Goal: Task Accomplishment & Management: Manage account settings

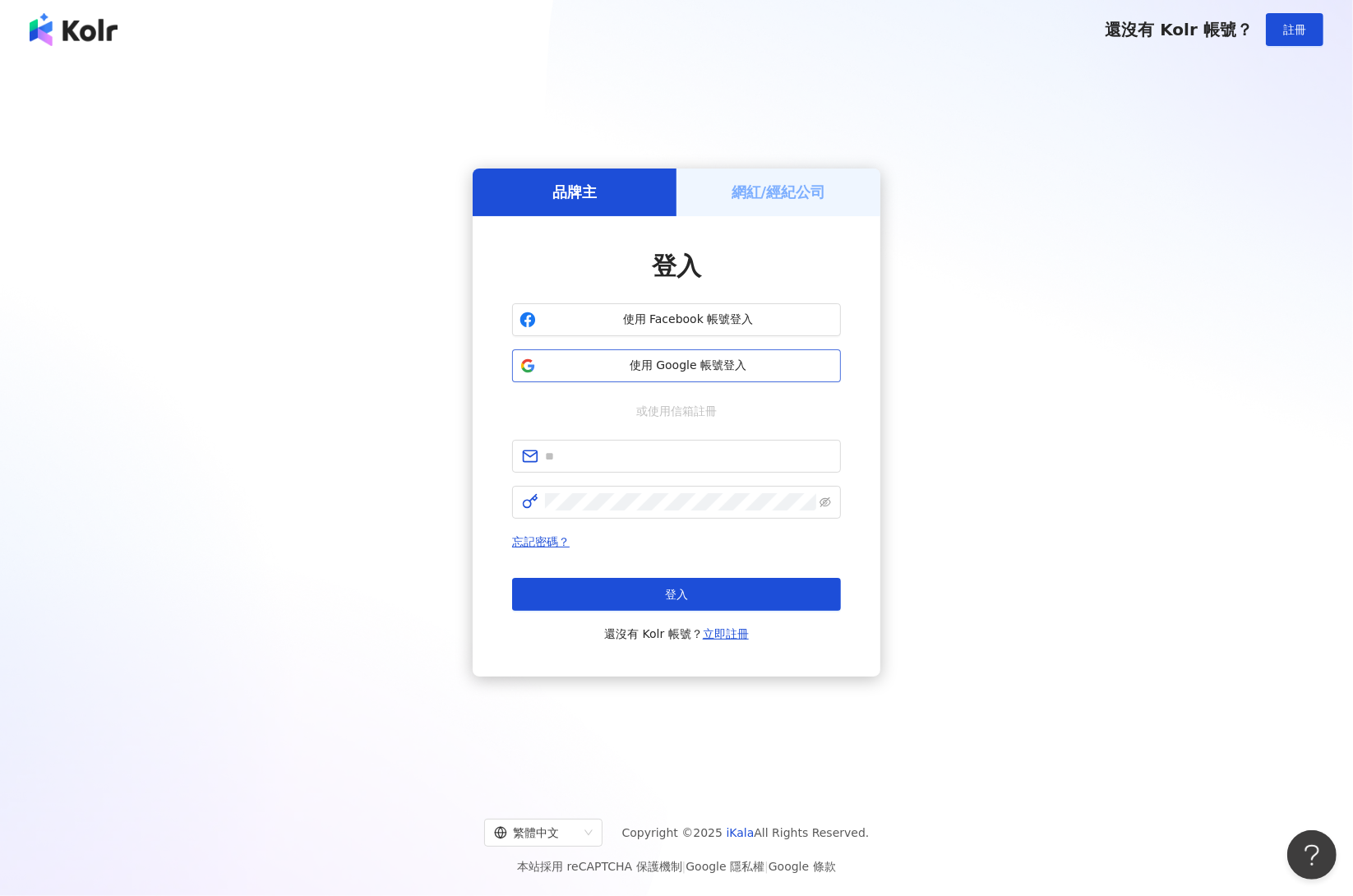
click at [629, 368] on span "使用 Google 帳號登入" at bounding box center [688, 365] width 291 height 17
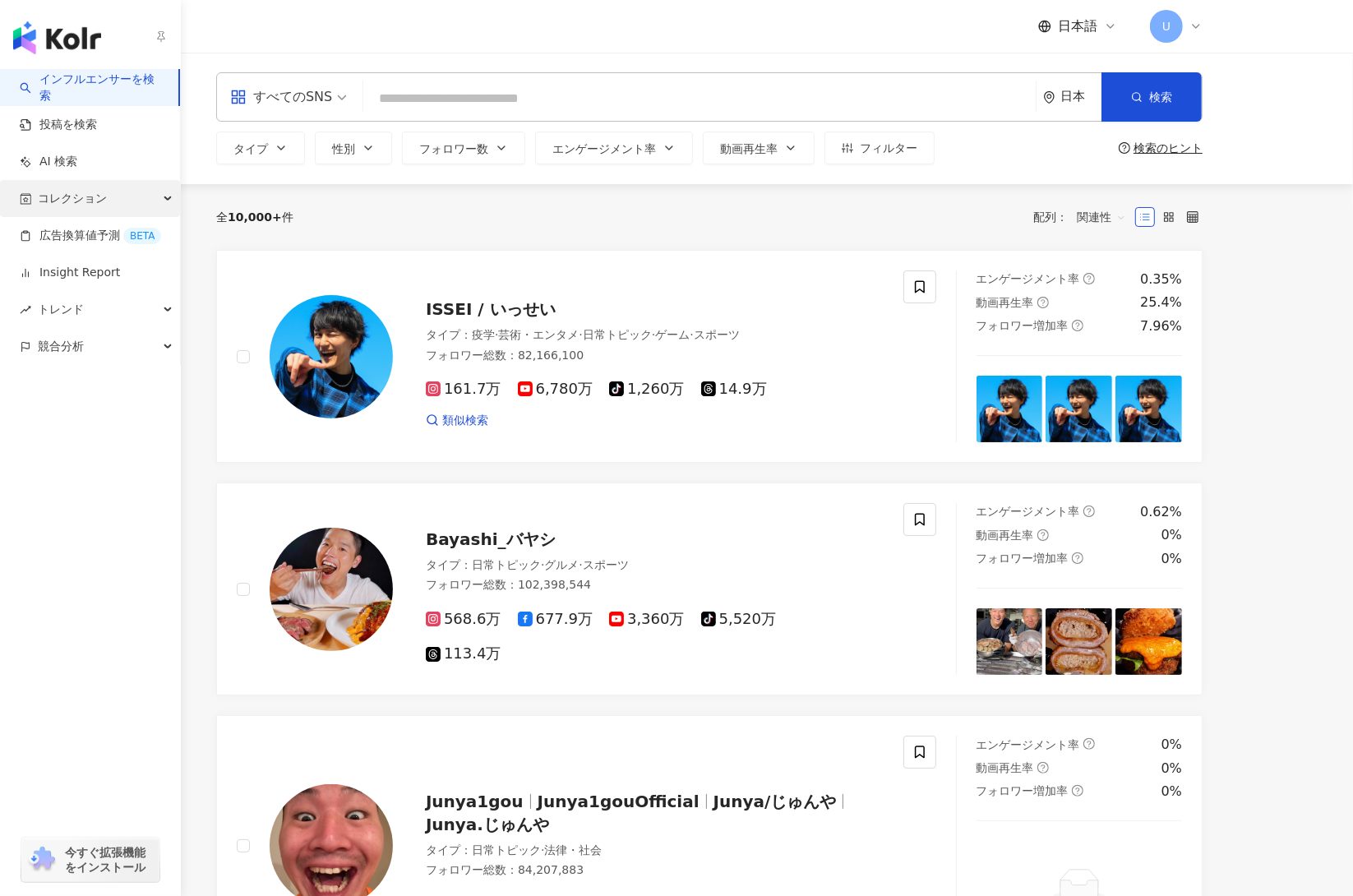
click at [173, 196] on div "コレクション" at bounding box center [90, 198] width 180 height 37
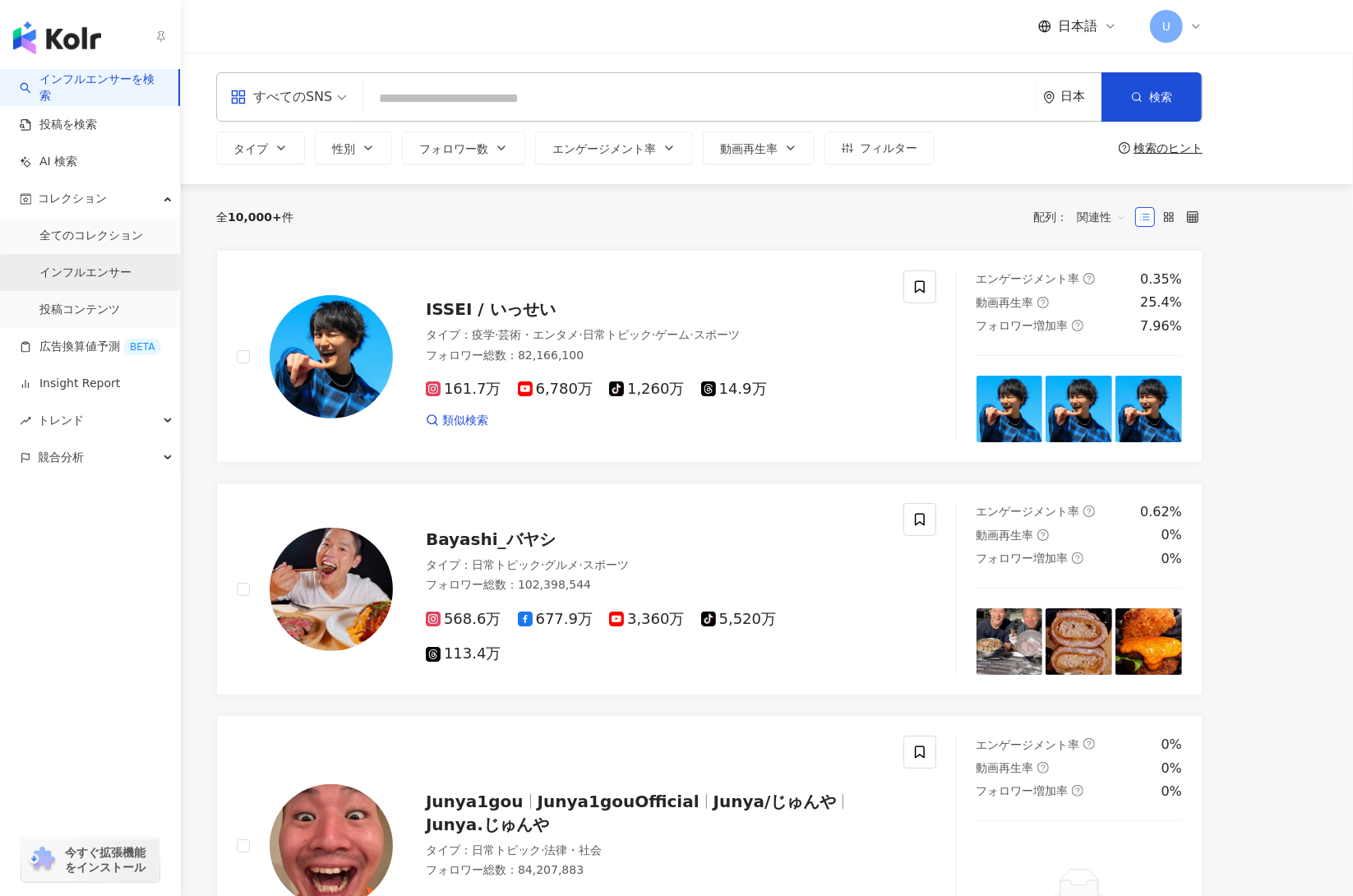
click at [128, 265] on link "インフルエンサー" at bounding box center [85, 273] width 92 height 17
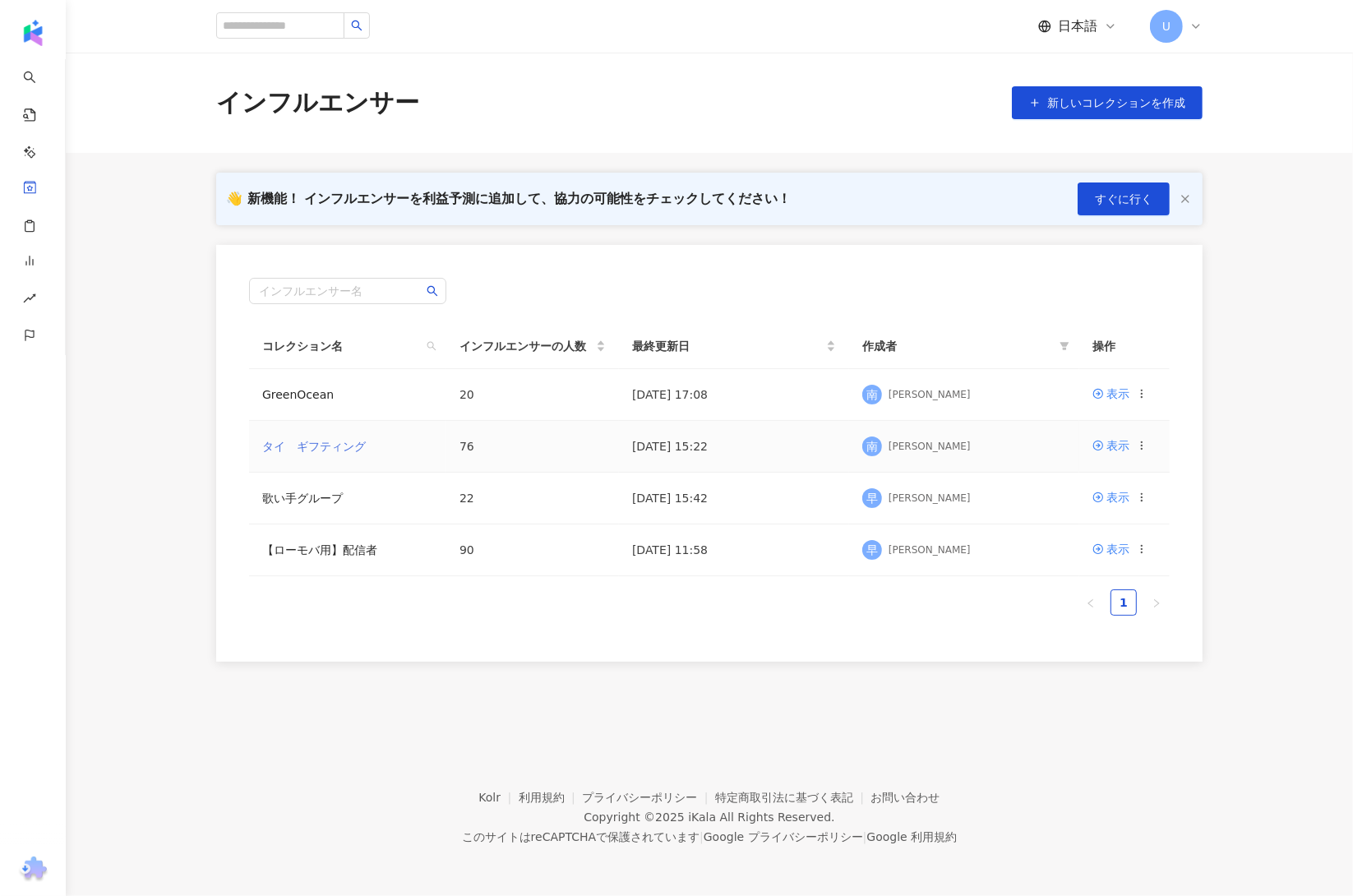
click at [347, 446] on link "タイ　ギフティング" at bounding box center [314, 446] width 104 height 13
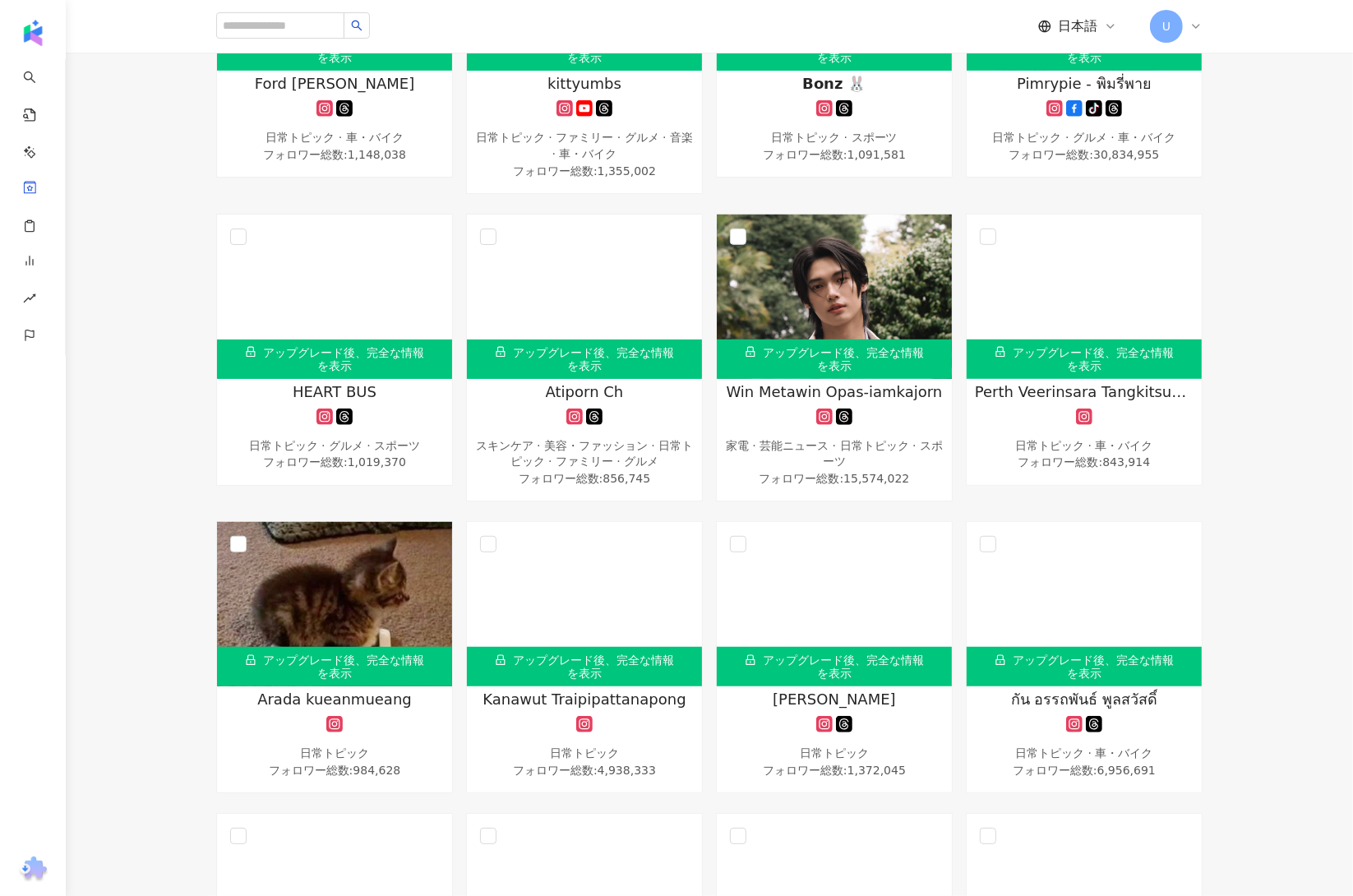
scroll to position [1198, 0]
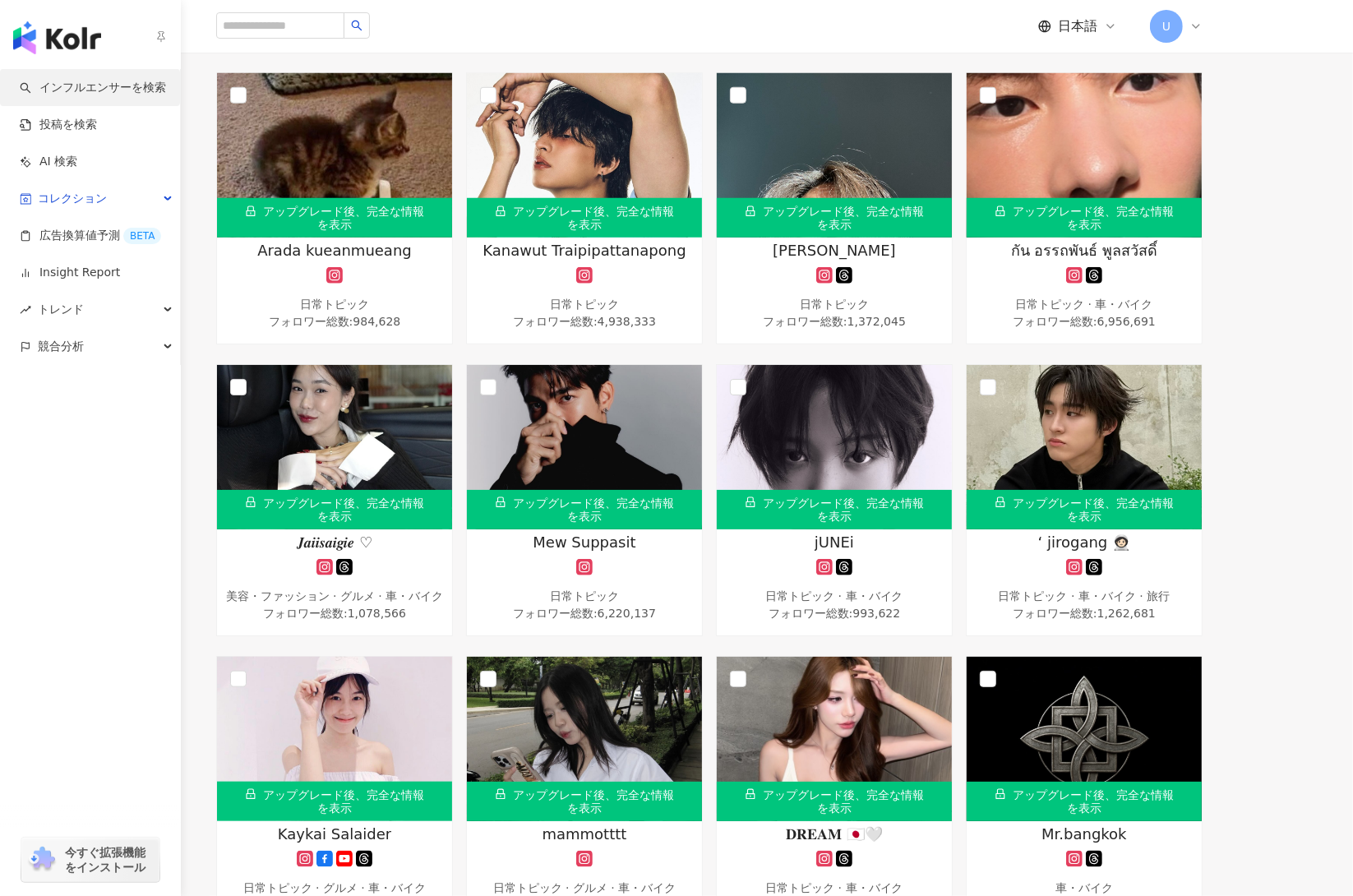
click at [87, 95] on link "インフルエンサーを検索" at bounding box center [93, 87] width 146 height 17
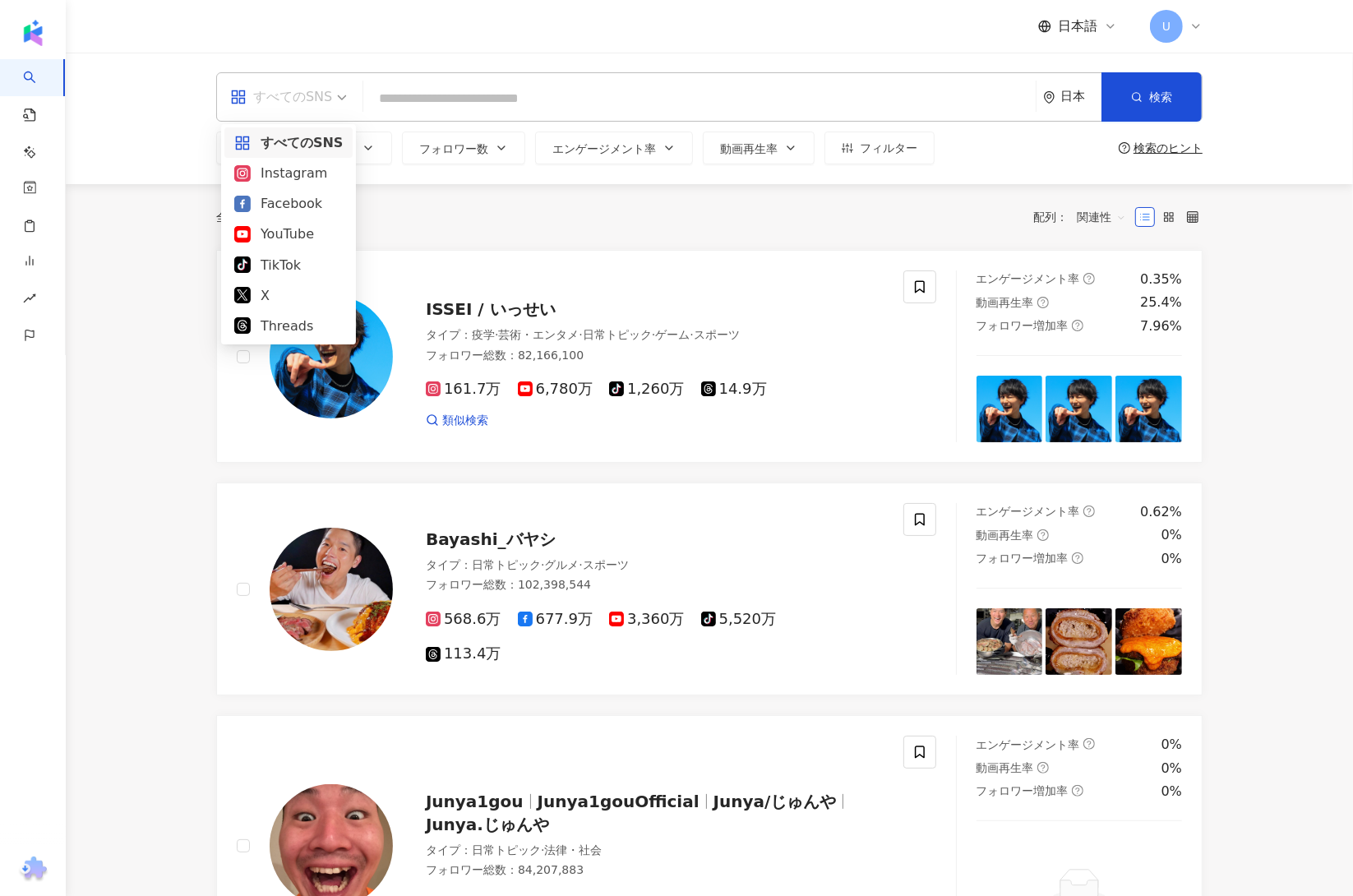
click at [334, 101] on span "すべてのSNS" at bounding box center [288, 97] width 117 height 26
click at [197, 115] on div "すべてのSNS 日本 検索 タイプ 性別 フォロワー数 エンゲージメント率 動画再生率 フィルター 検索のヒント" at bounding box center [710, 118] width 1052 height 92
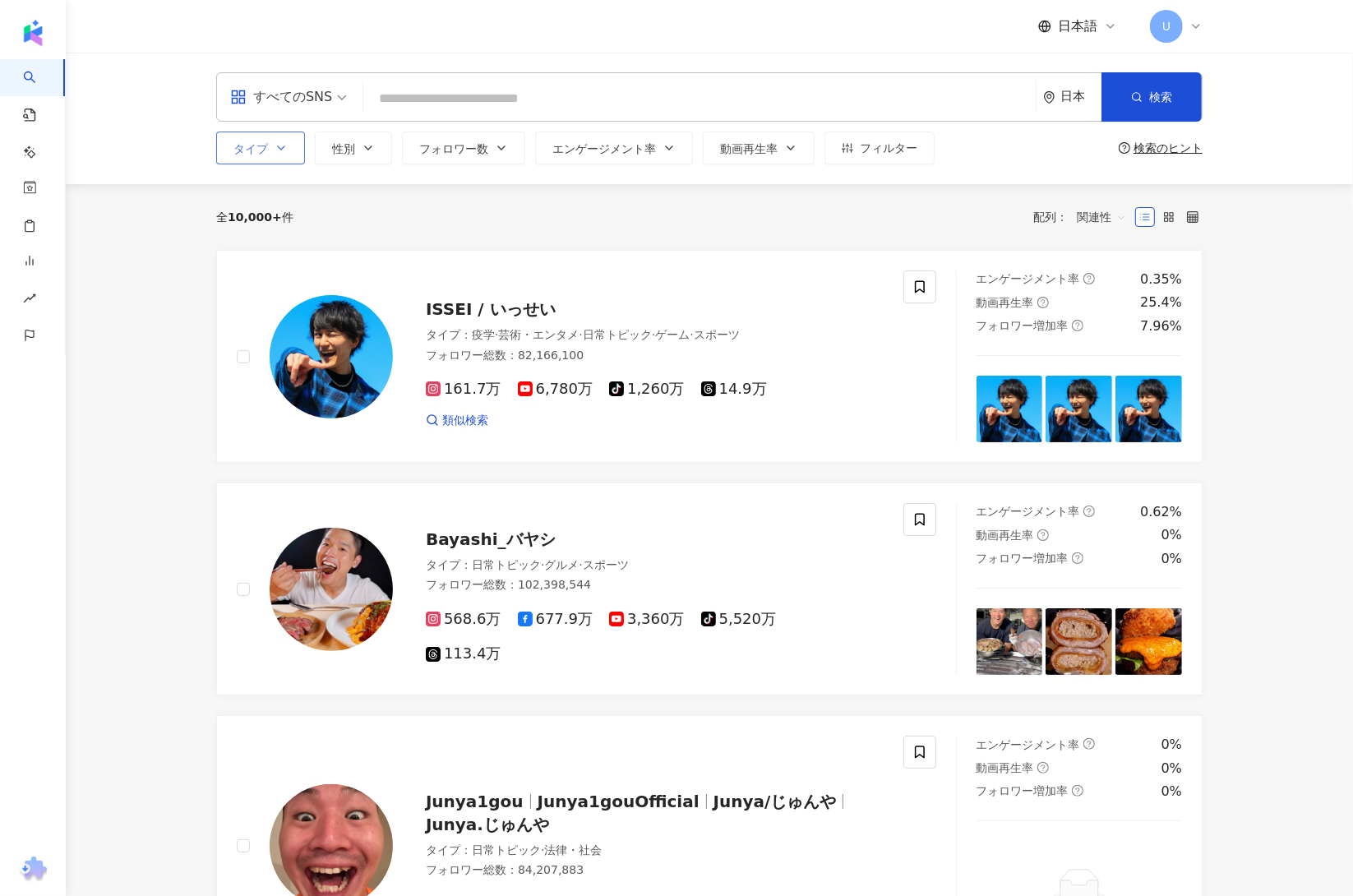
click at [285, 158] on button "タイプ" at bounding box center [260, 148] width 89 height 33
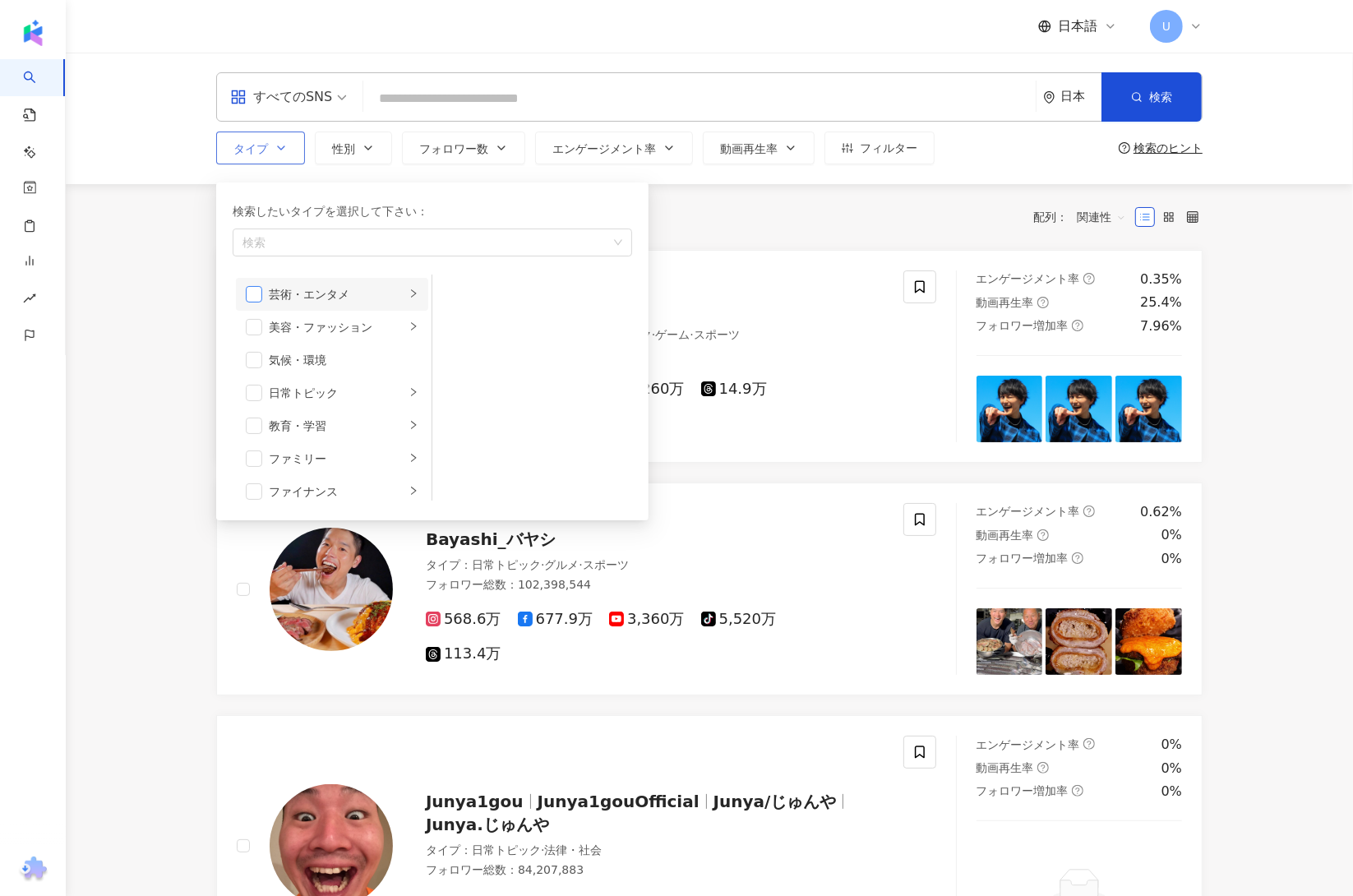
click at [256, 295] on span "button" at bounding box center [253, 294] width 17 height 17
click at [255, 328] on span "button" at bounding box center [253, 327] width 17 height 17
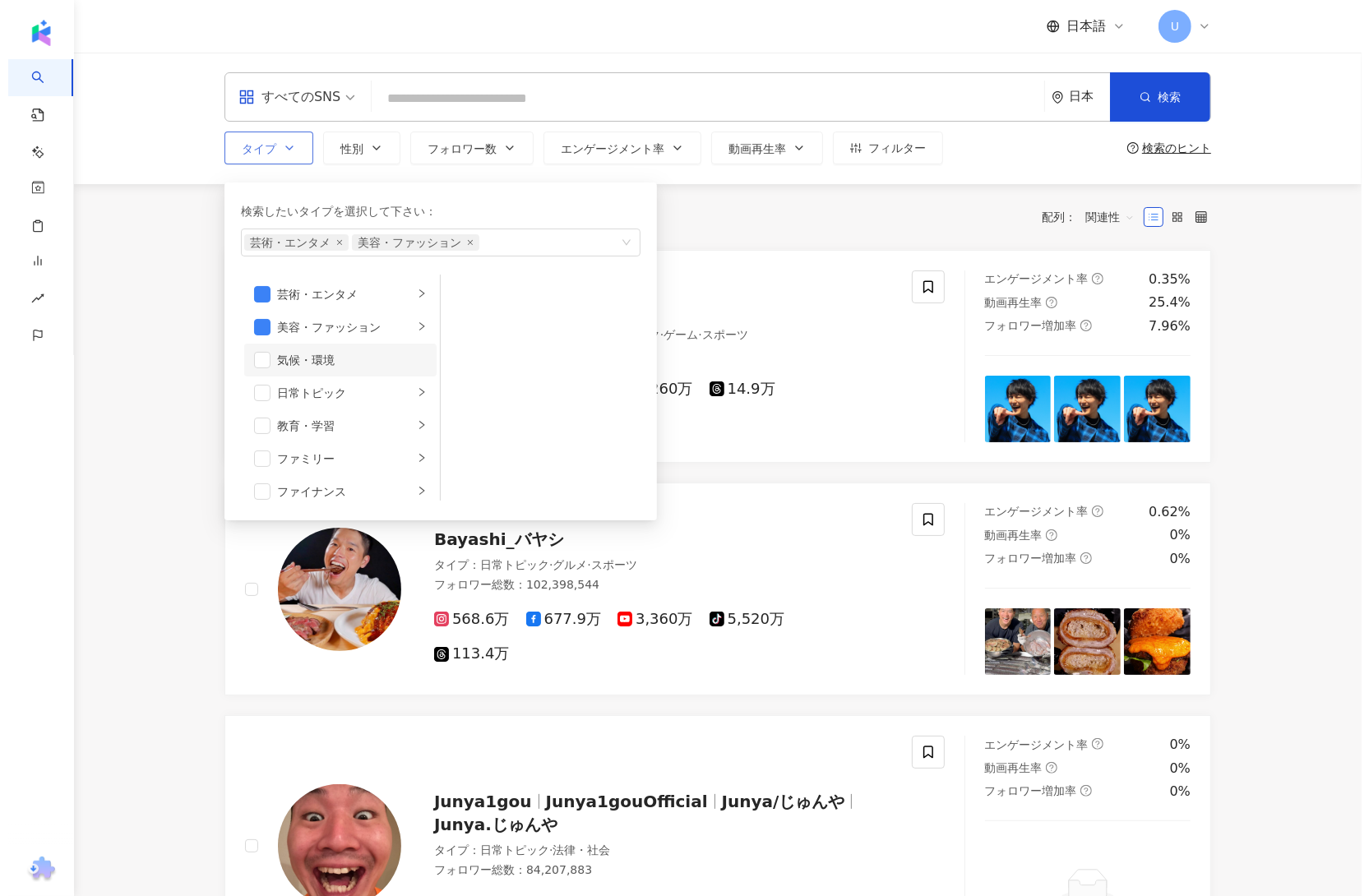
scroll to position [242, 0]
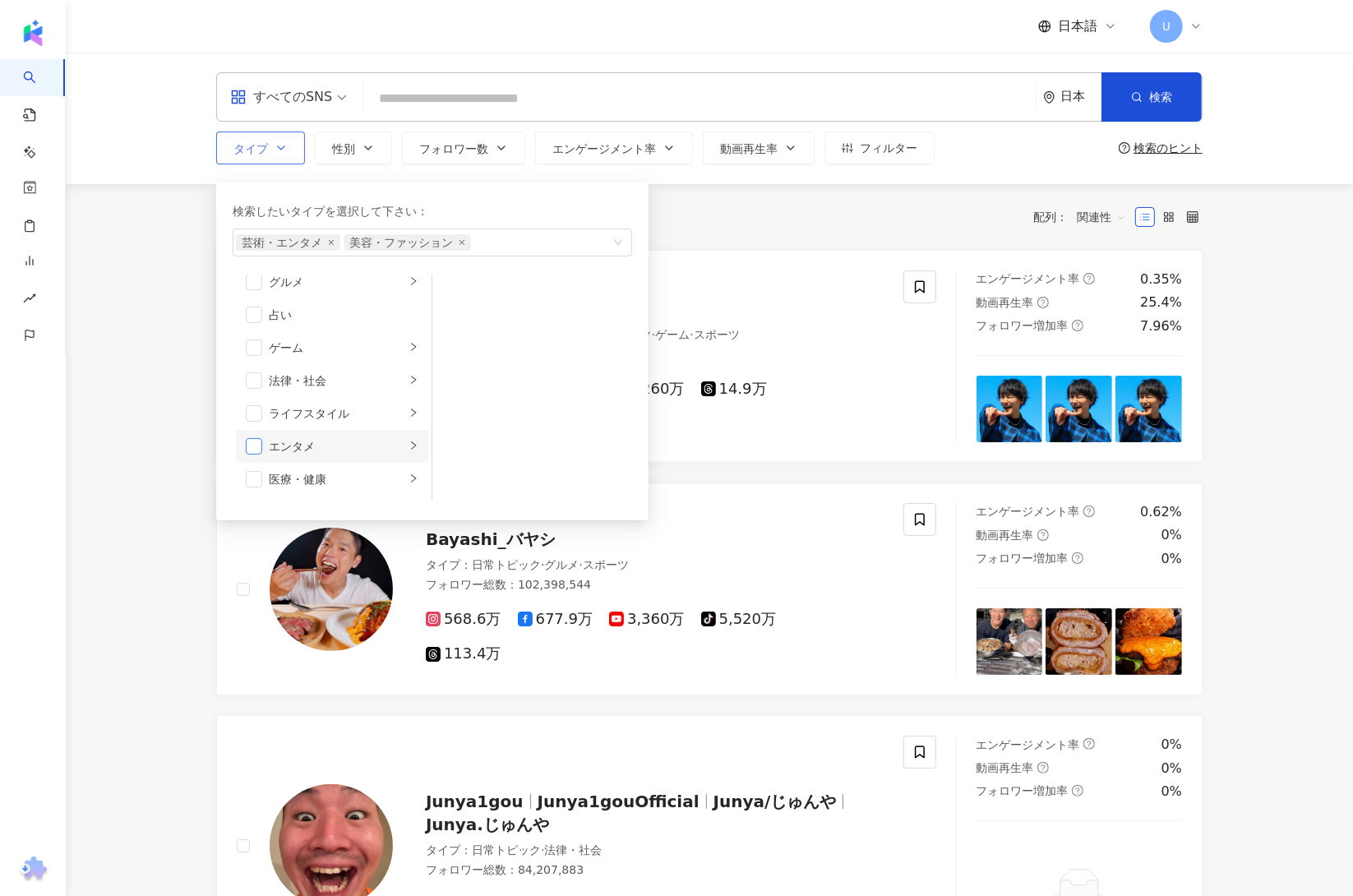
click at [256, 447] on span "button" at bounding box center [253, 446] width 17 height 17
click at [253, 409] on span "button" at bounding box center [253, 413] width 17 height 17
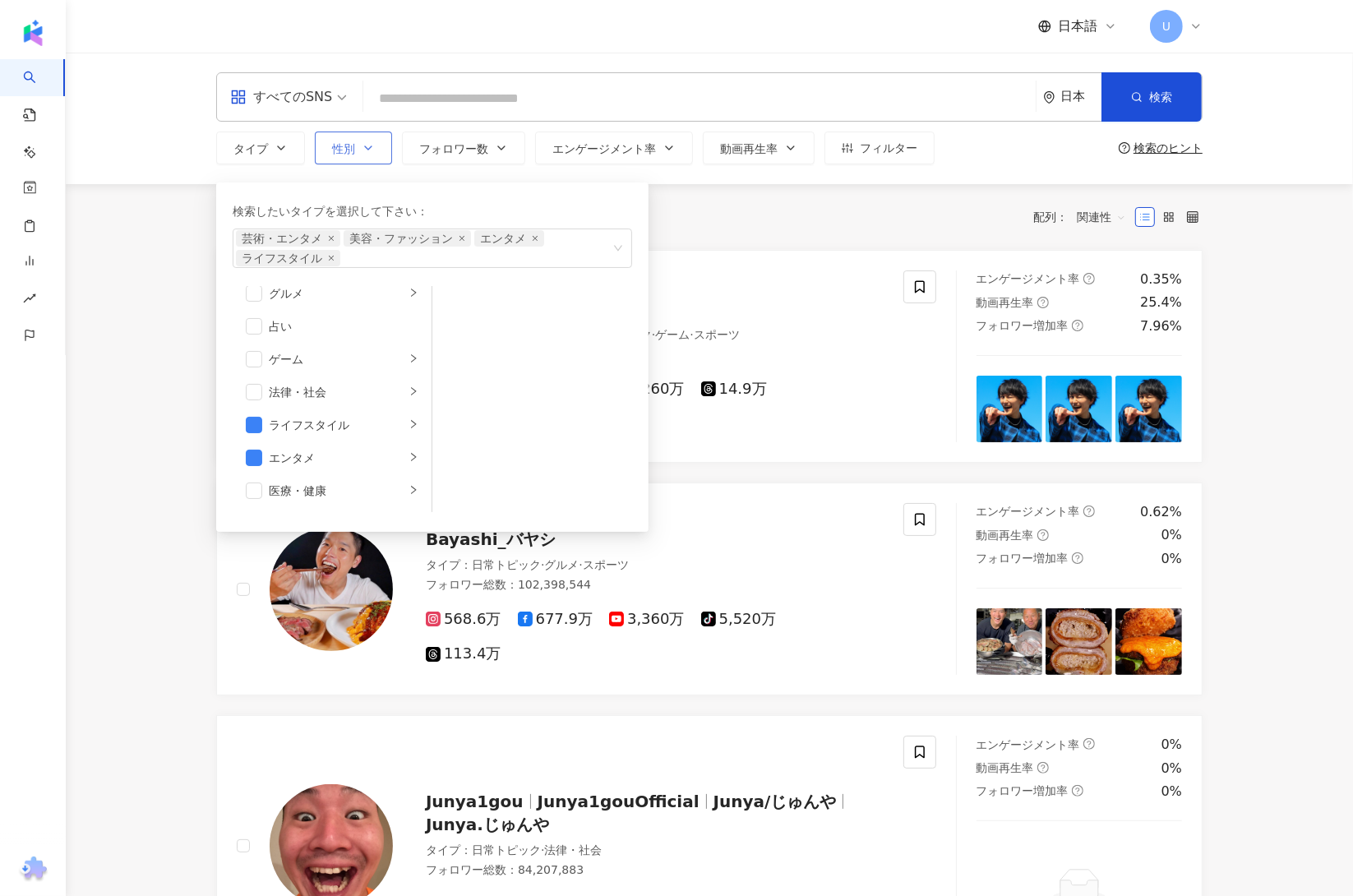
click at [363, 159] on button "性別" at bounding box center [353, 148] width 77 height 33
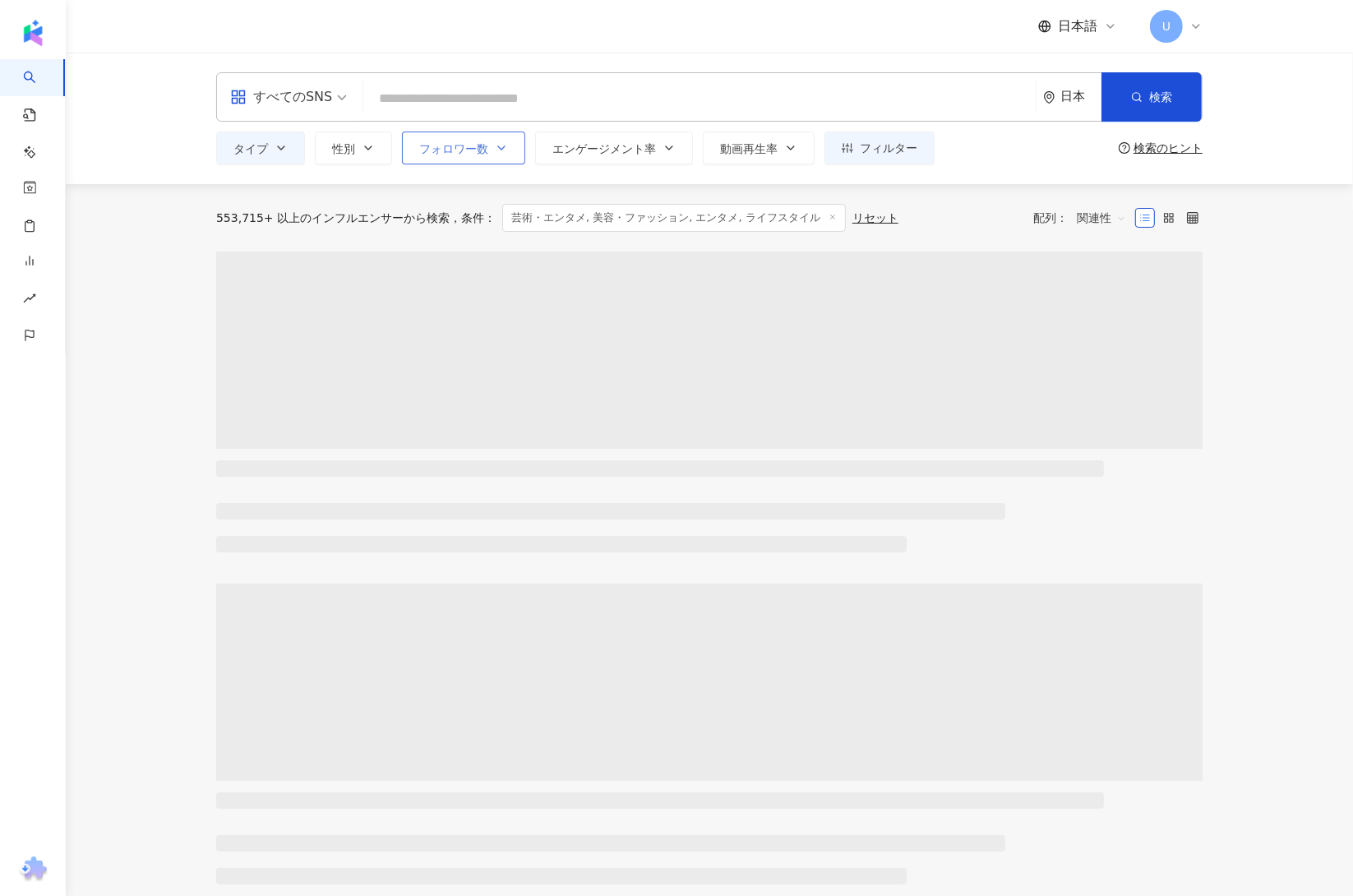
click at [463, 149] on span "フォロワー数" at bounding box center [454, 149] width 69 height 13
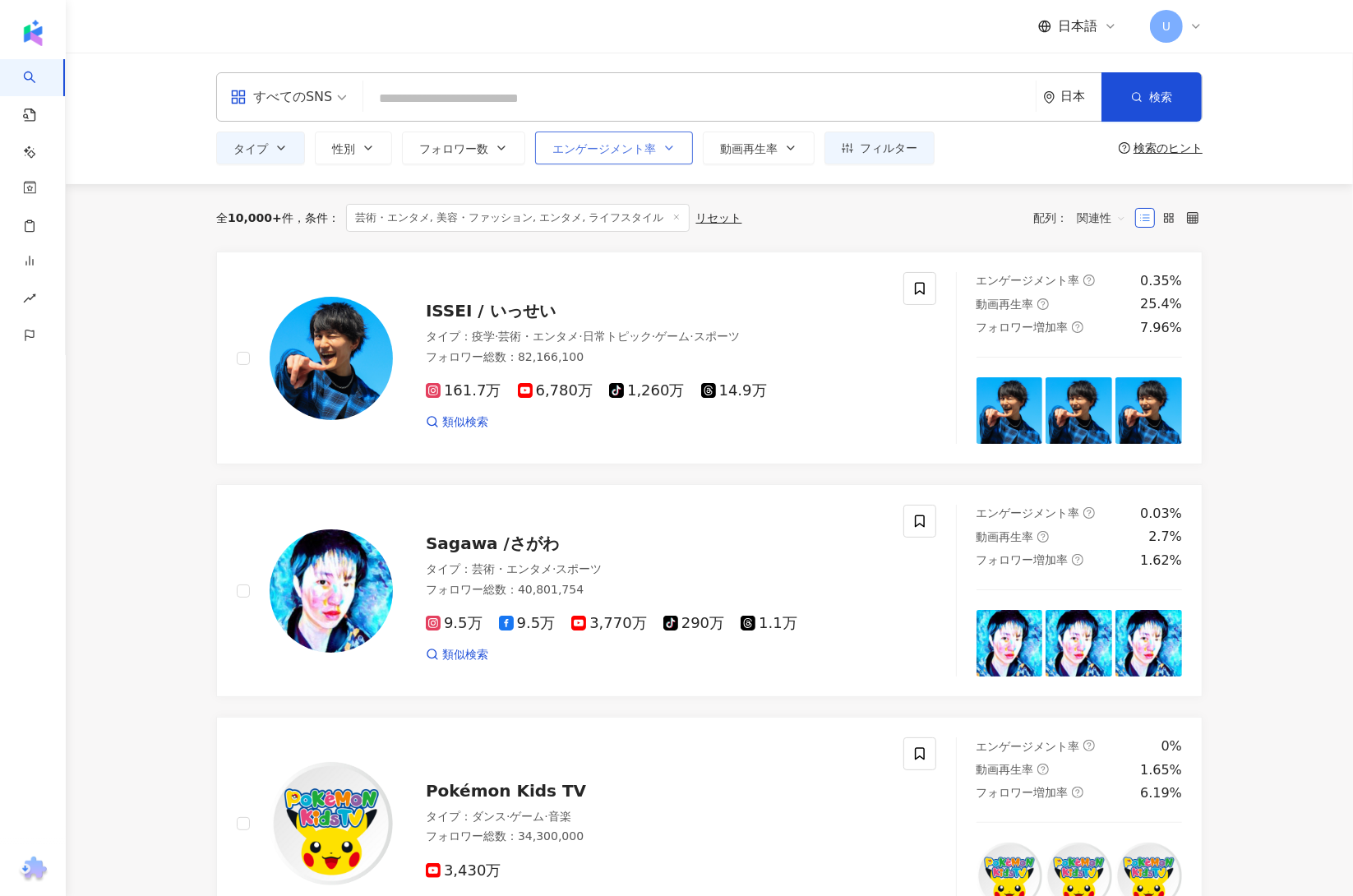
click at [577, 147] on span "エンゲージメント率" at bounding box center [604, 149] width 104 height 13
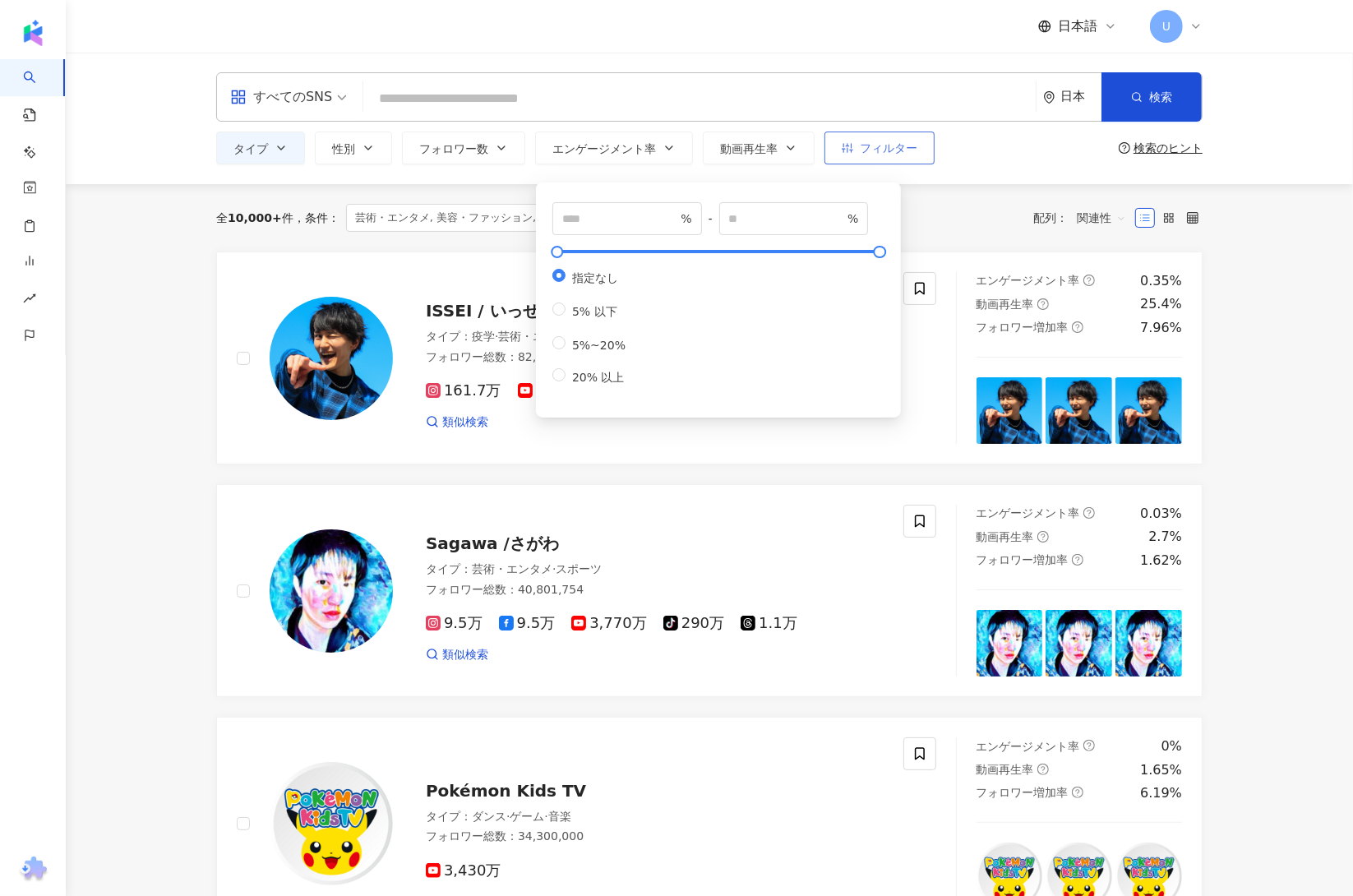
click at [857, 148] on button "フィルター" at bounding box center [879, 148] width 110 height 33
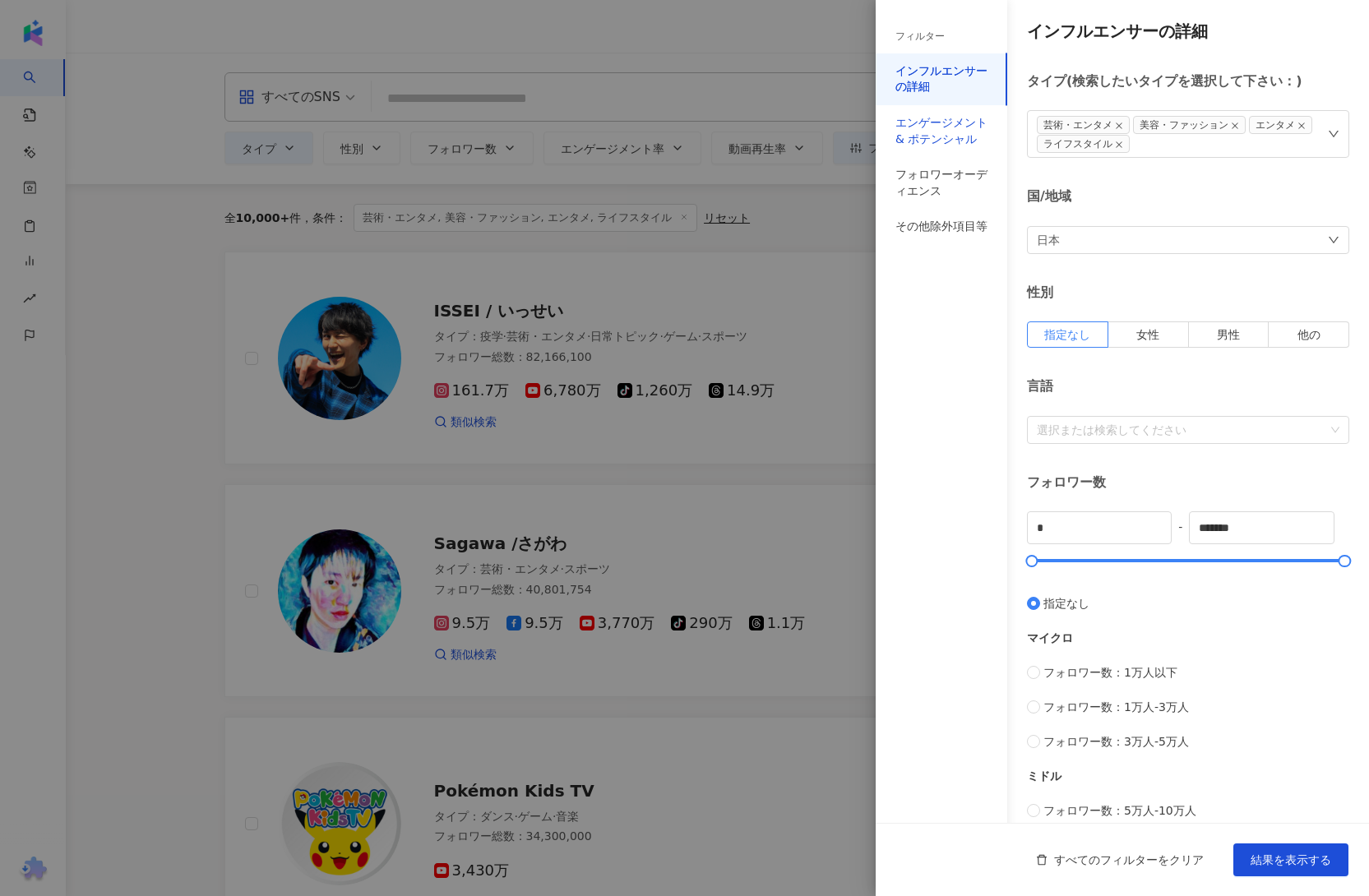
click at [944, 115] on div "エンゲージメント & ポテンシャル" at bounding box center [941, 131] width 92 height 32
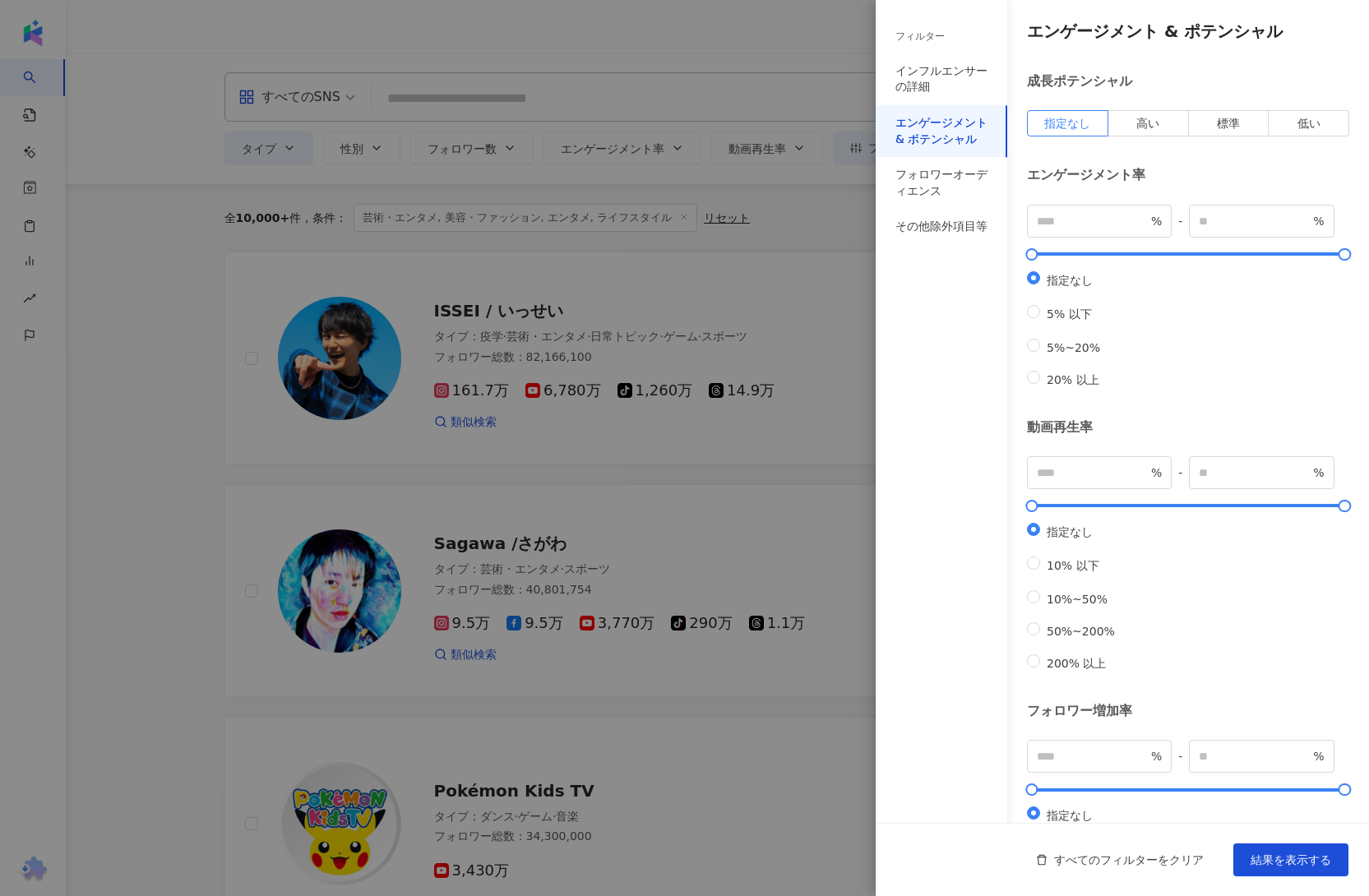
scroll to position [232, 0]
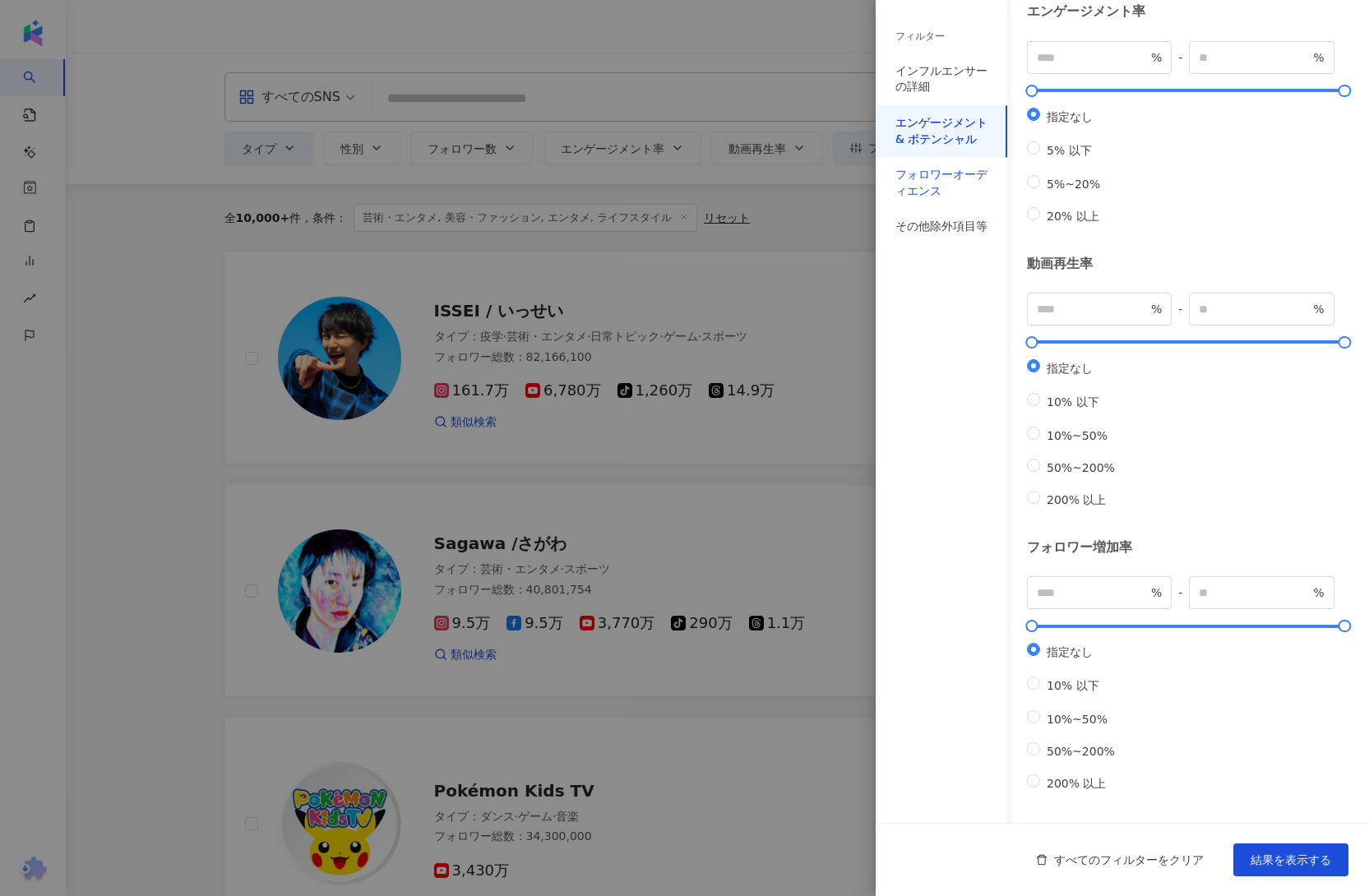
click at [927, 170] on div "フォロワーオーディエンス" at bounding box center [941, 183] width 92 height 32
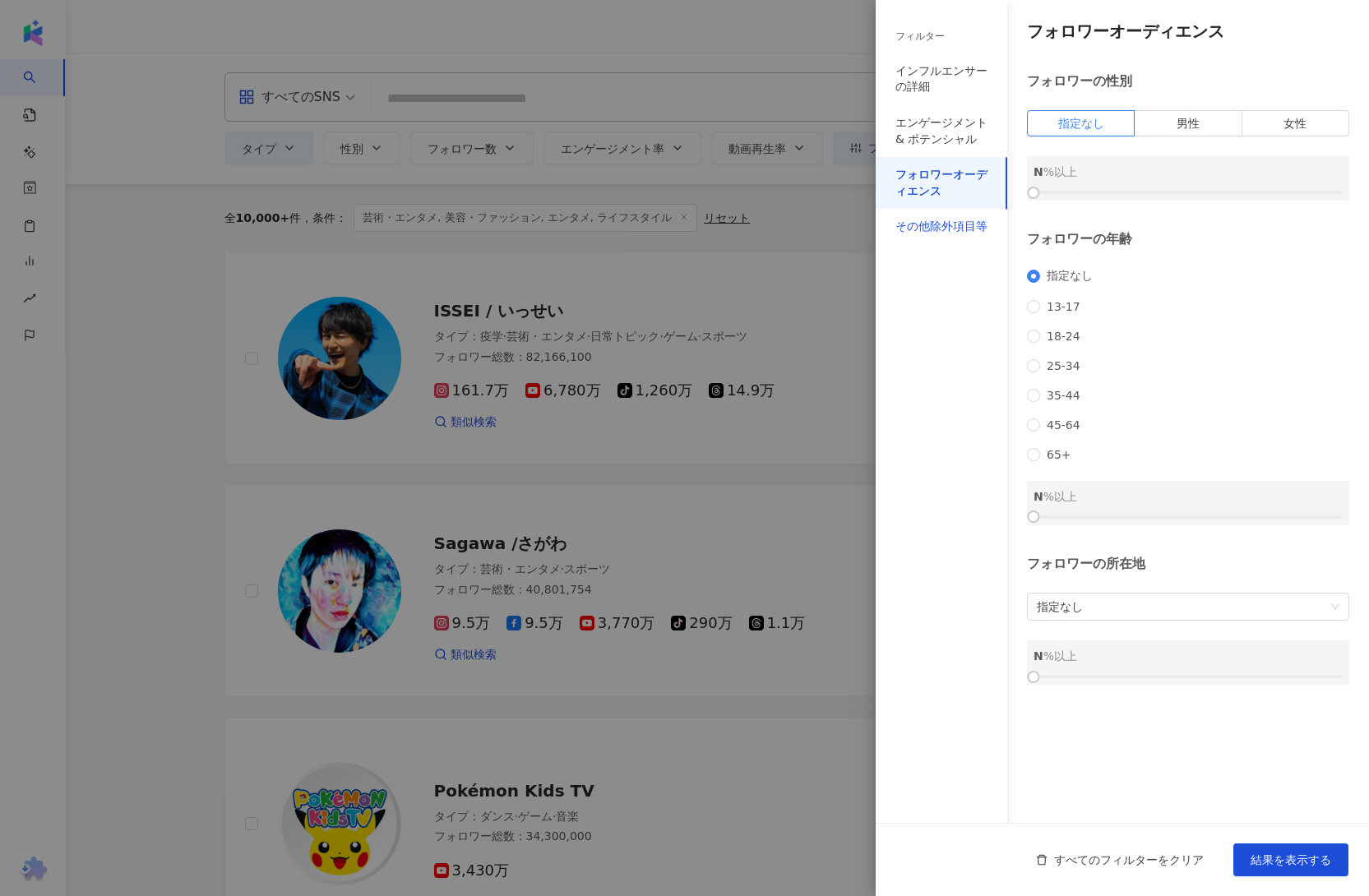
click at [948, 228] on div "その他除外項目等" at bounding box center [941, 226] width 92 height 17
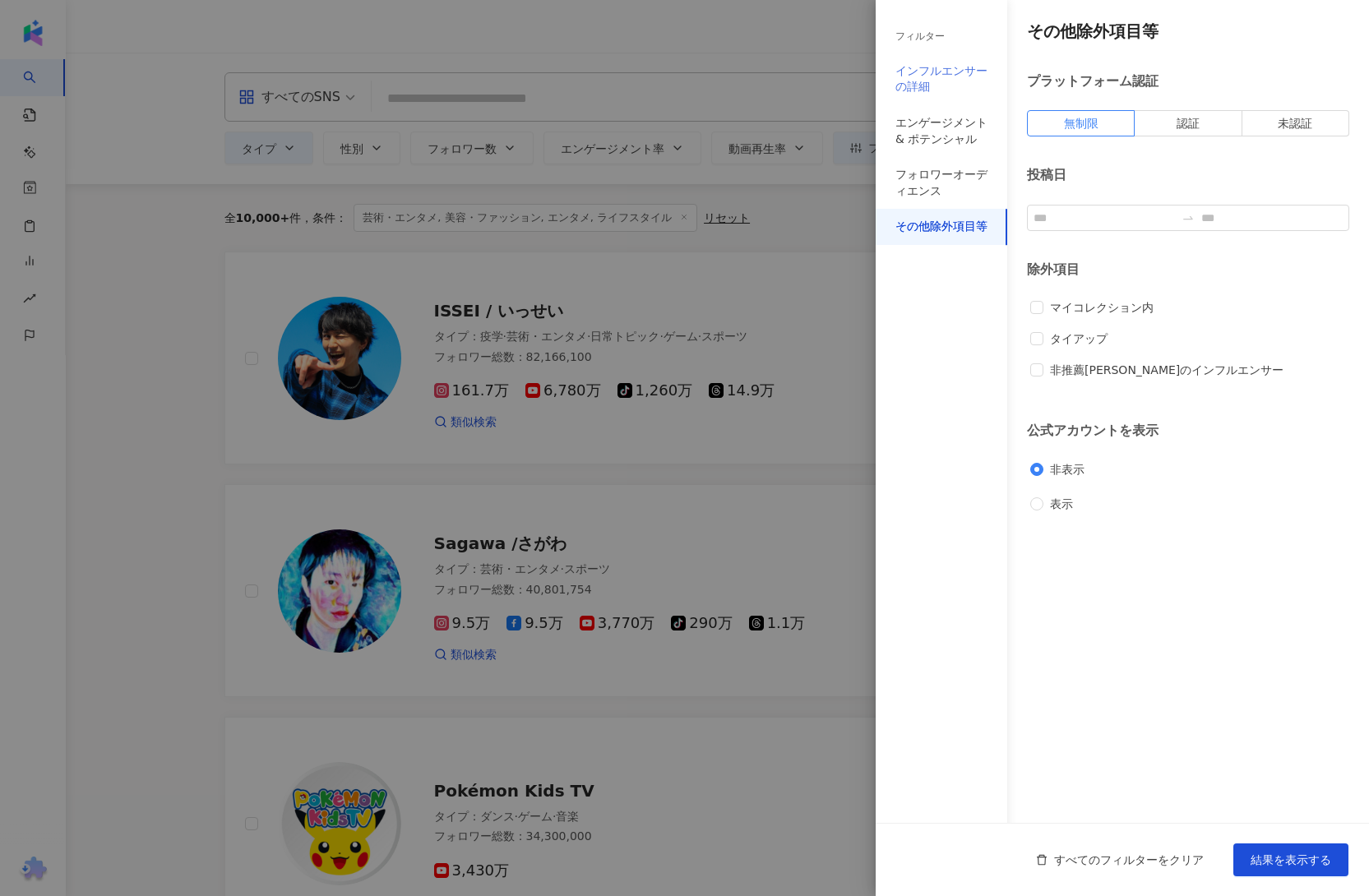
click at [914, 53] on div "インフルエンサーの詳細" at bounding box center [942, 79] width 131 height 52
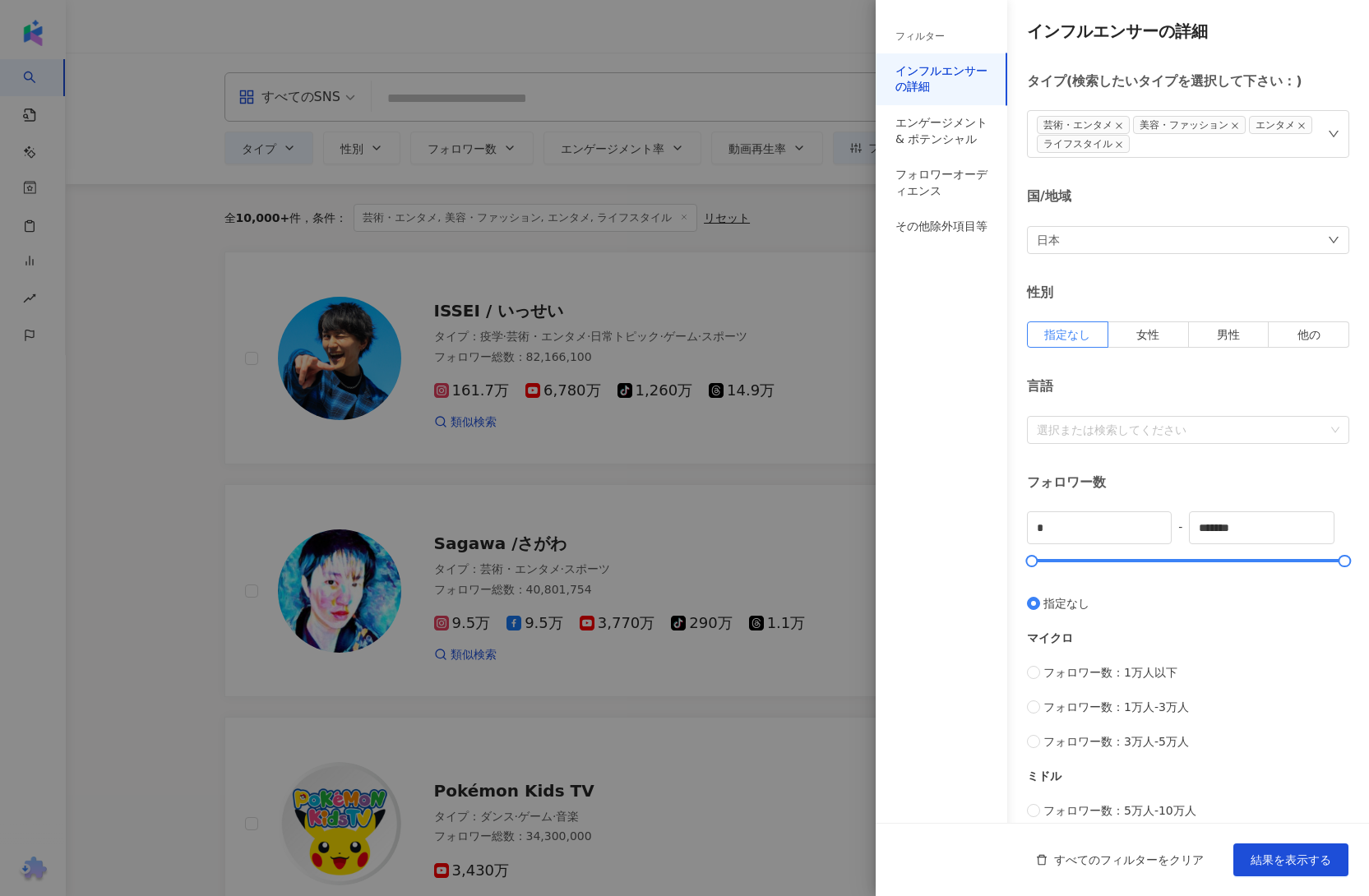
click at [1085, 242] on div "日本" at bounding box center [1188, 240] width 323 height 28
click at [1086, 504] on div "タイ" at bounding box center [1180, 501] width 283 height 30
click at [1068, 436] on div at bounding box center [1179, 429] width 298 height 12
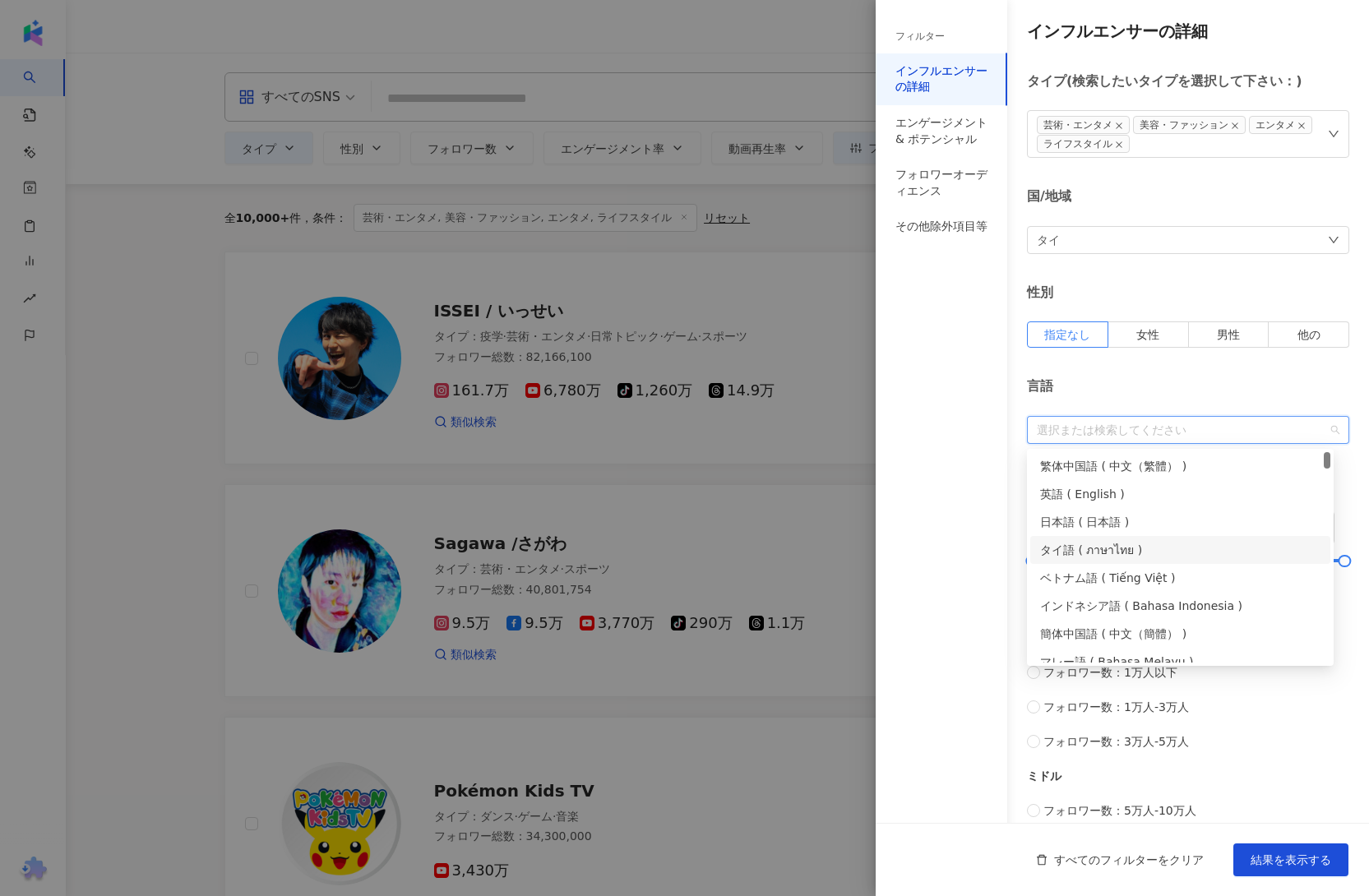
click at [1076, 552] on div "タイ語 ( ภาษาไทย )" at bounding box center [1180, 550] width 281 height 18
click at [1076, 496] on div "英語 ( English )" at bounding box center [1180, 494] width 281 height 18
click at [1076, 584] on div "ベトナム語 ( Tiếng Việt )" at bounding box center [1180, 578] width 281 height 18
click at [962, 560] on div "フィルター インフルエンサーの詳細 エンゲージメント & ポテンシャル フォロワーオーディエンス その他除外項目等" at bounding box center [942, 458] width 131 height 877
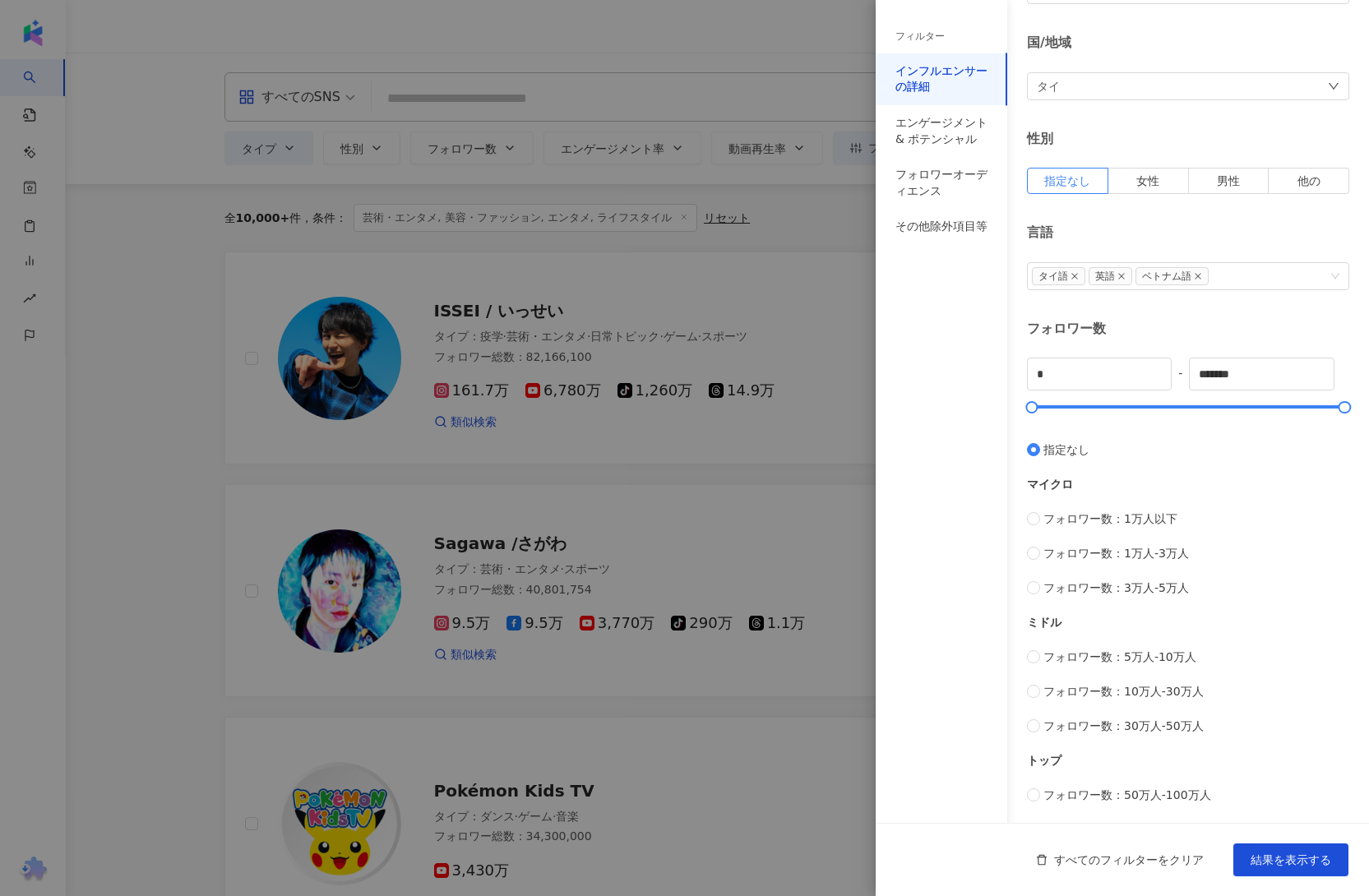
scroll to position [191, 0]
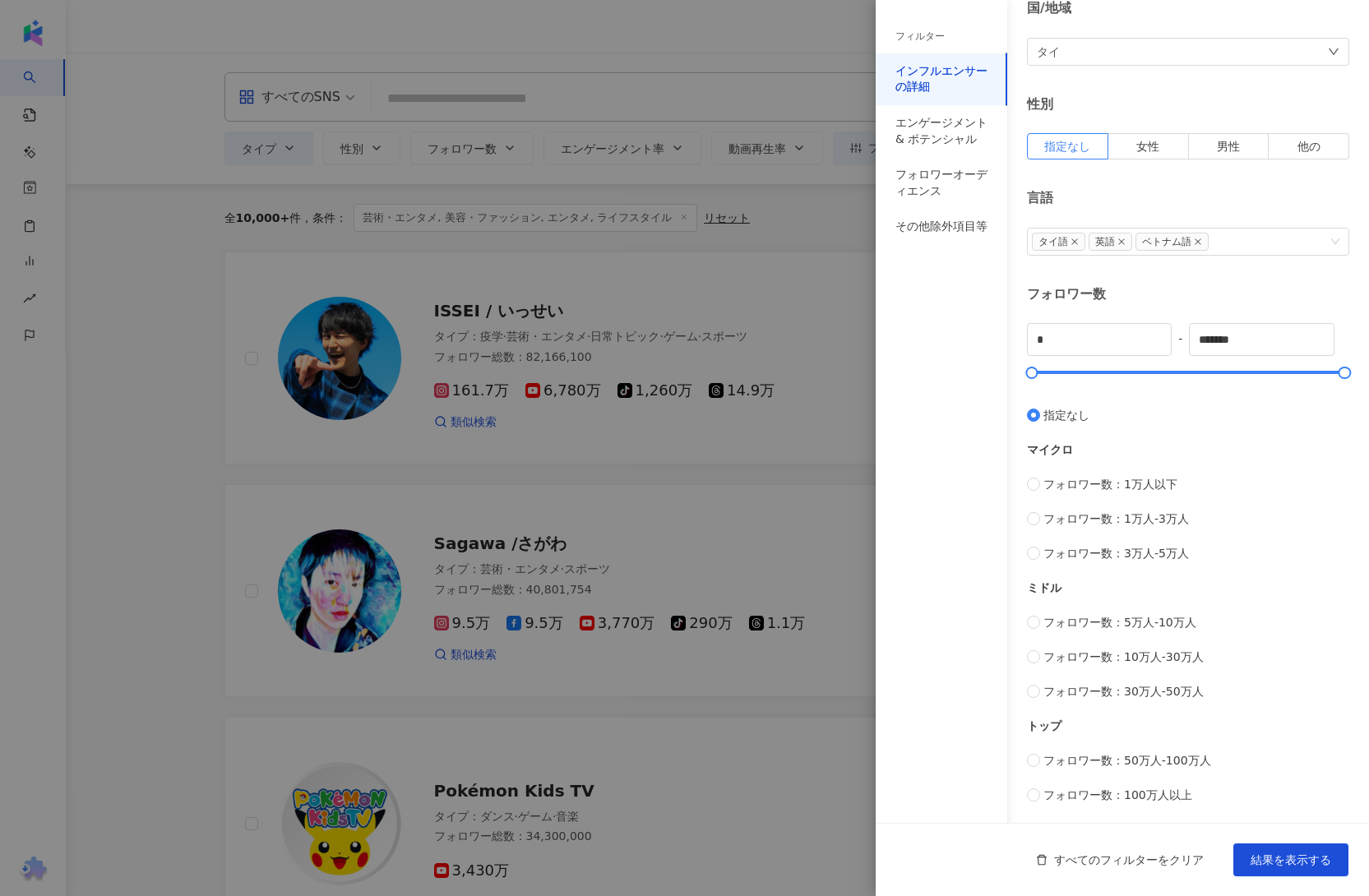
drag, startPoint x: 1309, startPoint y: 853, endPoint x: 935, endPoint y: 740, distance: 390.7
click at [1309, 853] on span "結果を表示する" at bounding box center [1291, 859] width 80 height 13
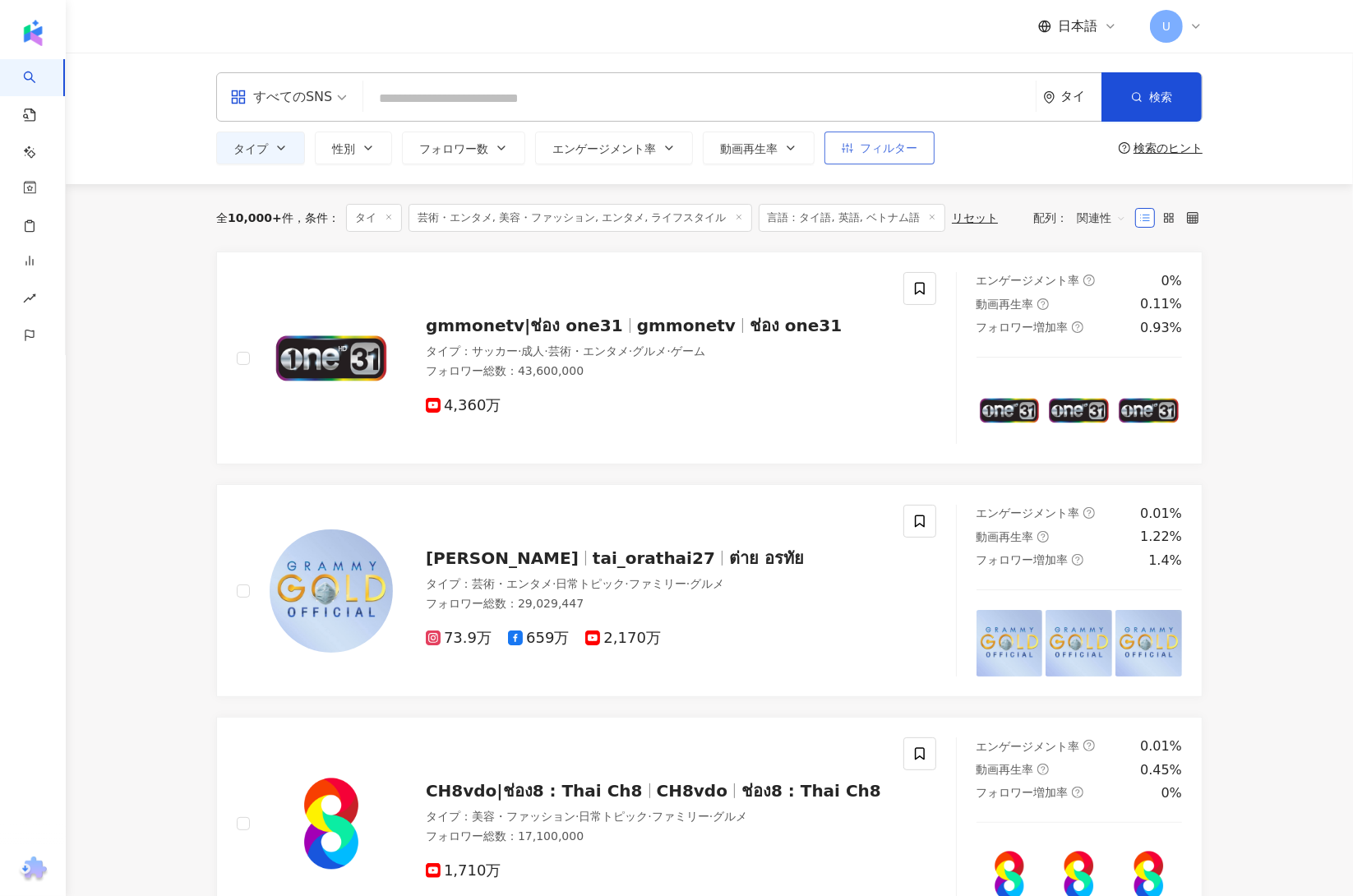
click at [888, 152] on span "フィルター" at bounding box center [889, 148] width 58 height 13
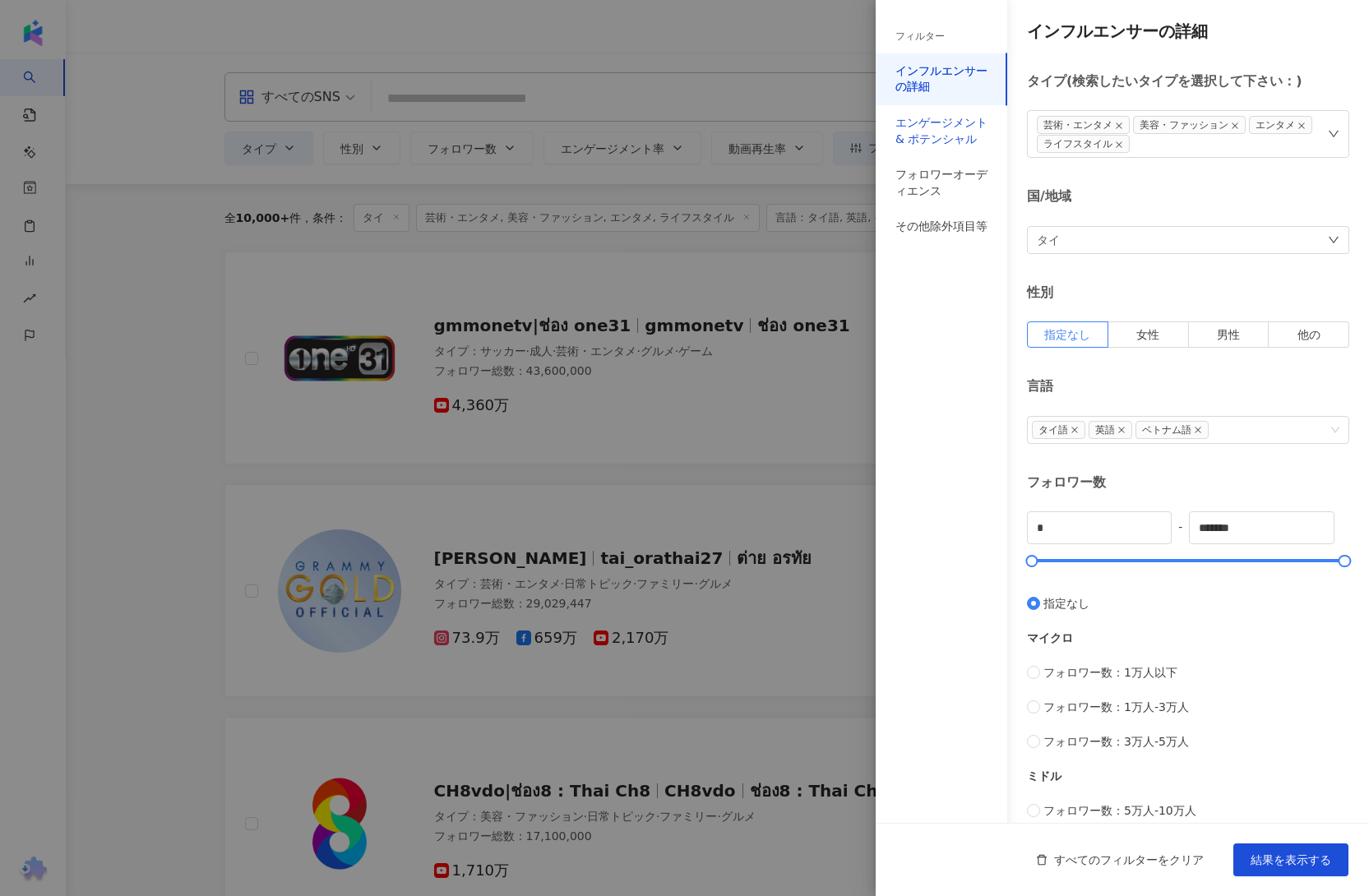
click at [968, 127] on div "エンゲージメント & ポテンシャル" at bounding box center [941, 131] width 92 height 32
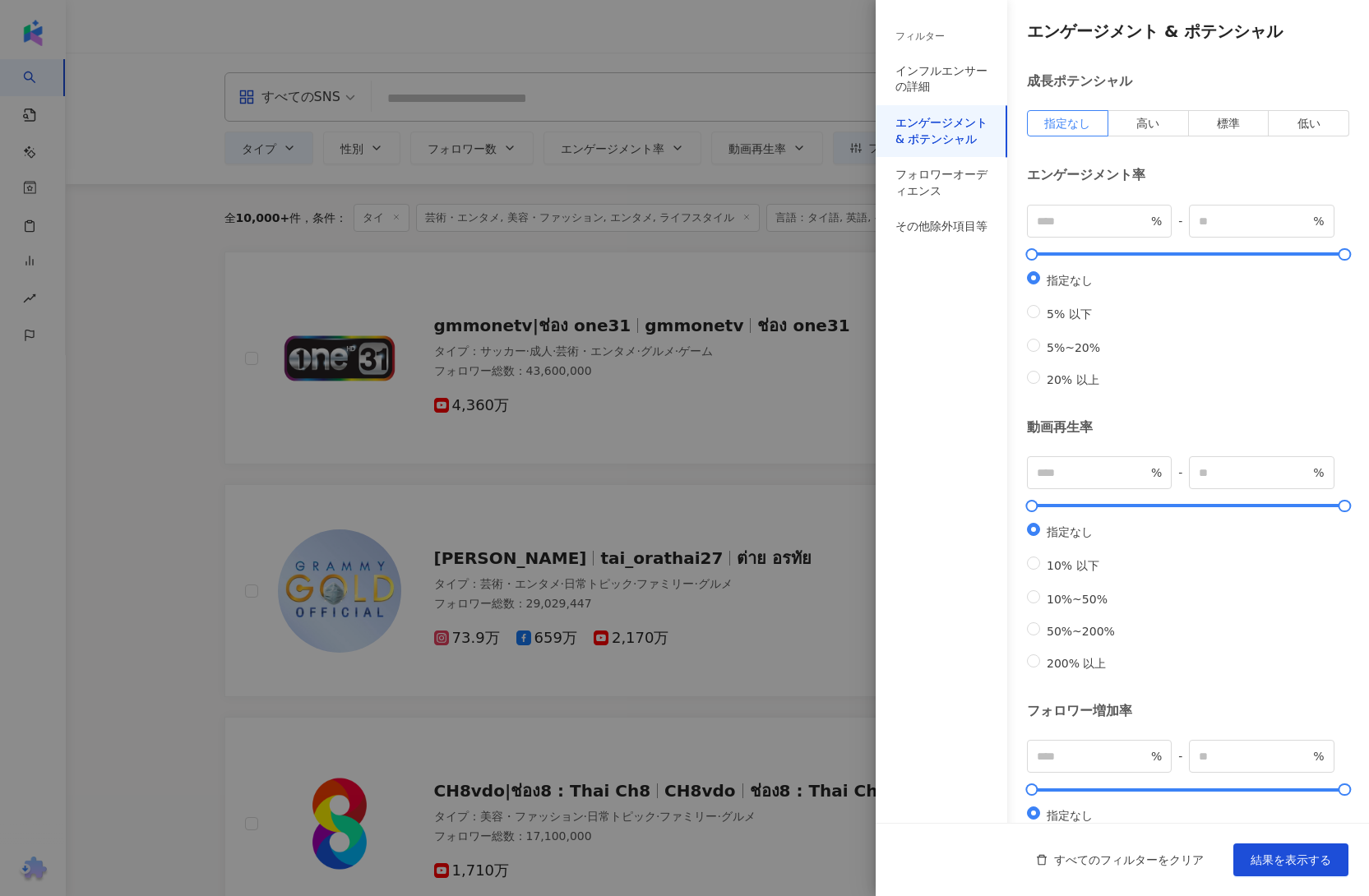
scroll to position [232, 0]
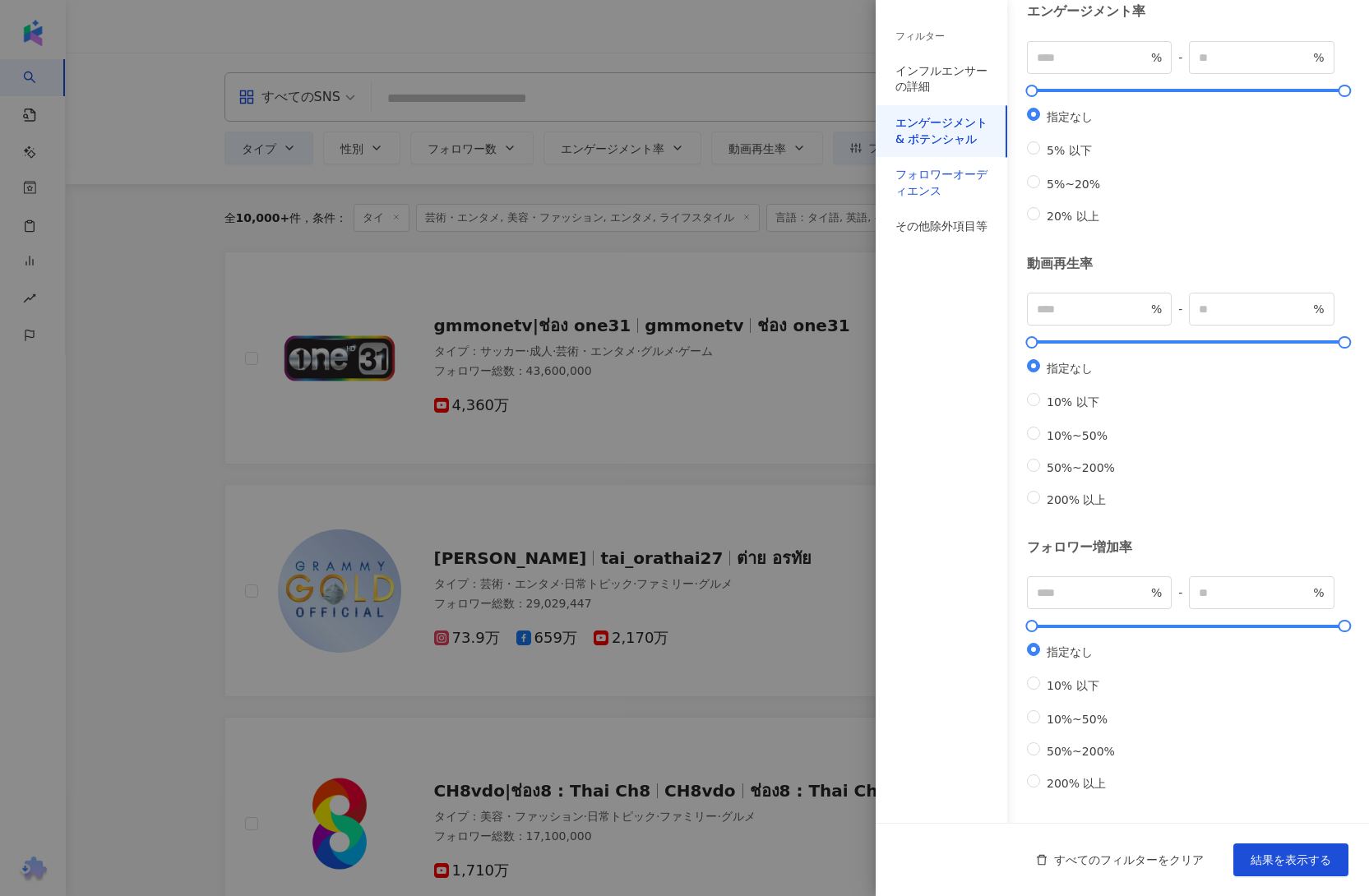
click at [945, 185] on div "フォロワーオーディエンス" at bounding box center [941, 183] width 92 height 32
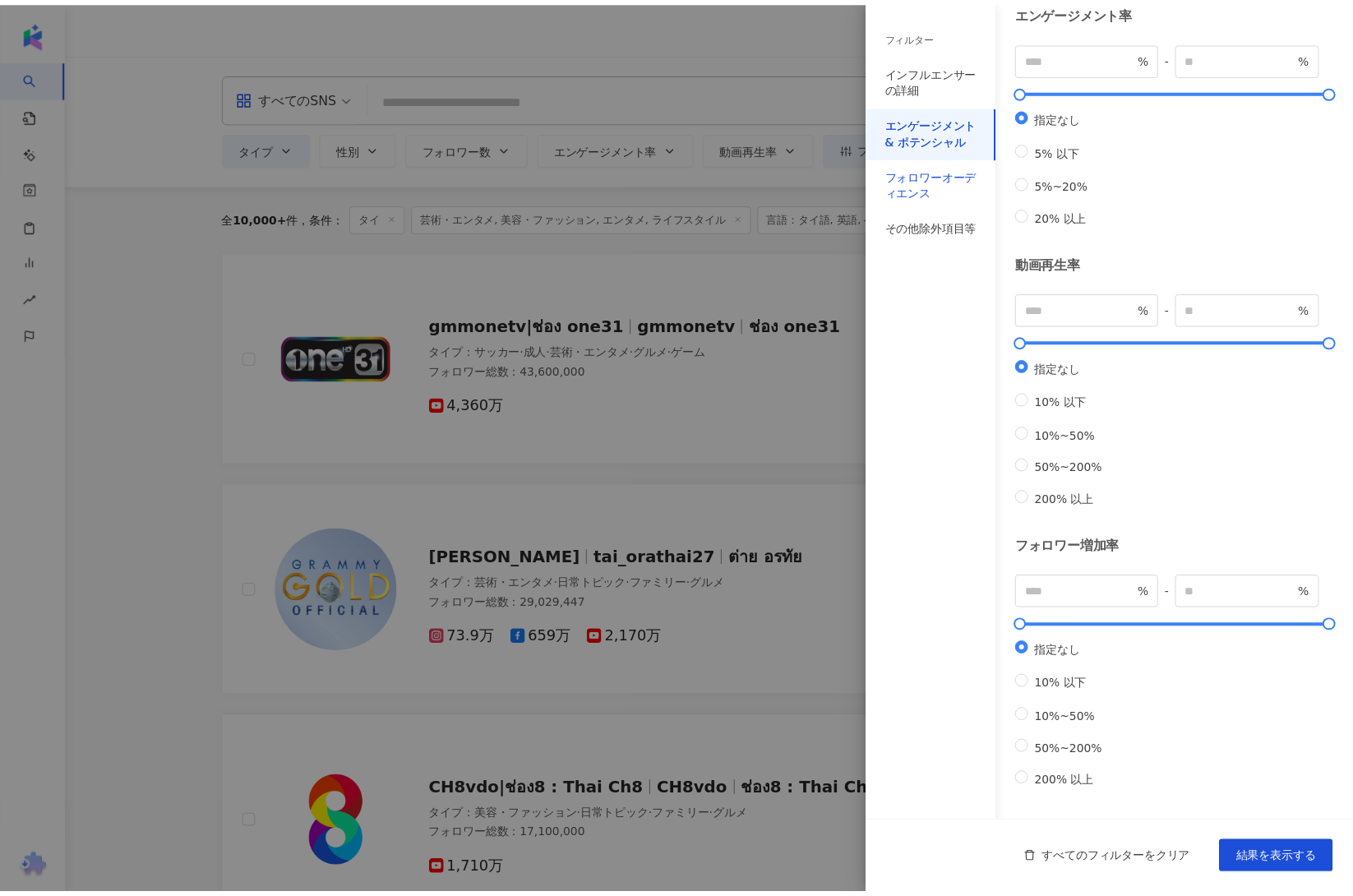
scroll to position [0, 0]
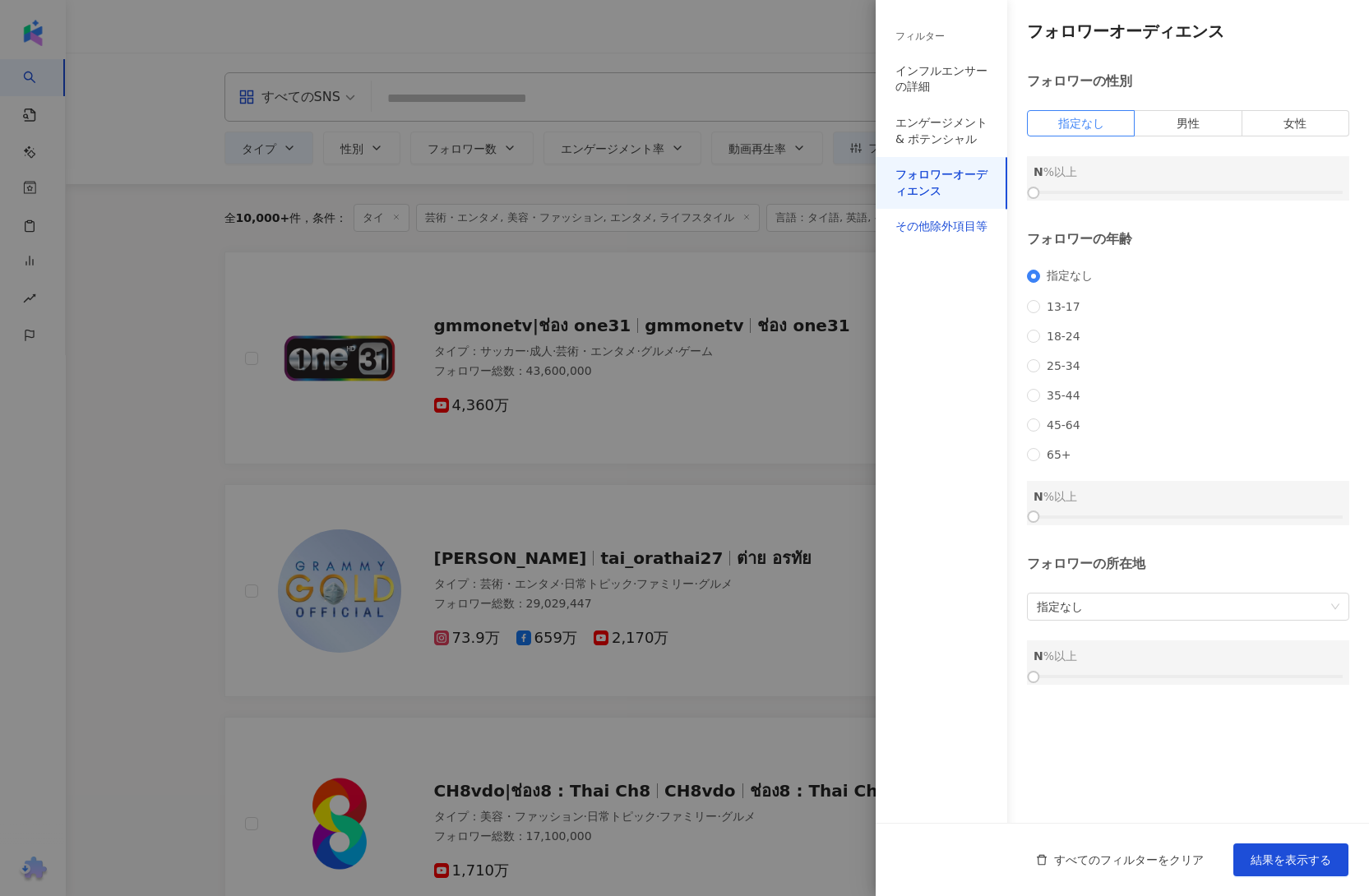
click at [938, 228] on div "その他除外項目等" at bounding box center [941, 226] width 92 height 17
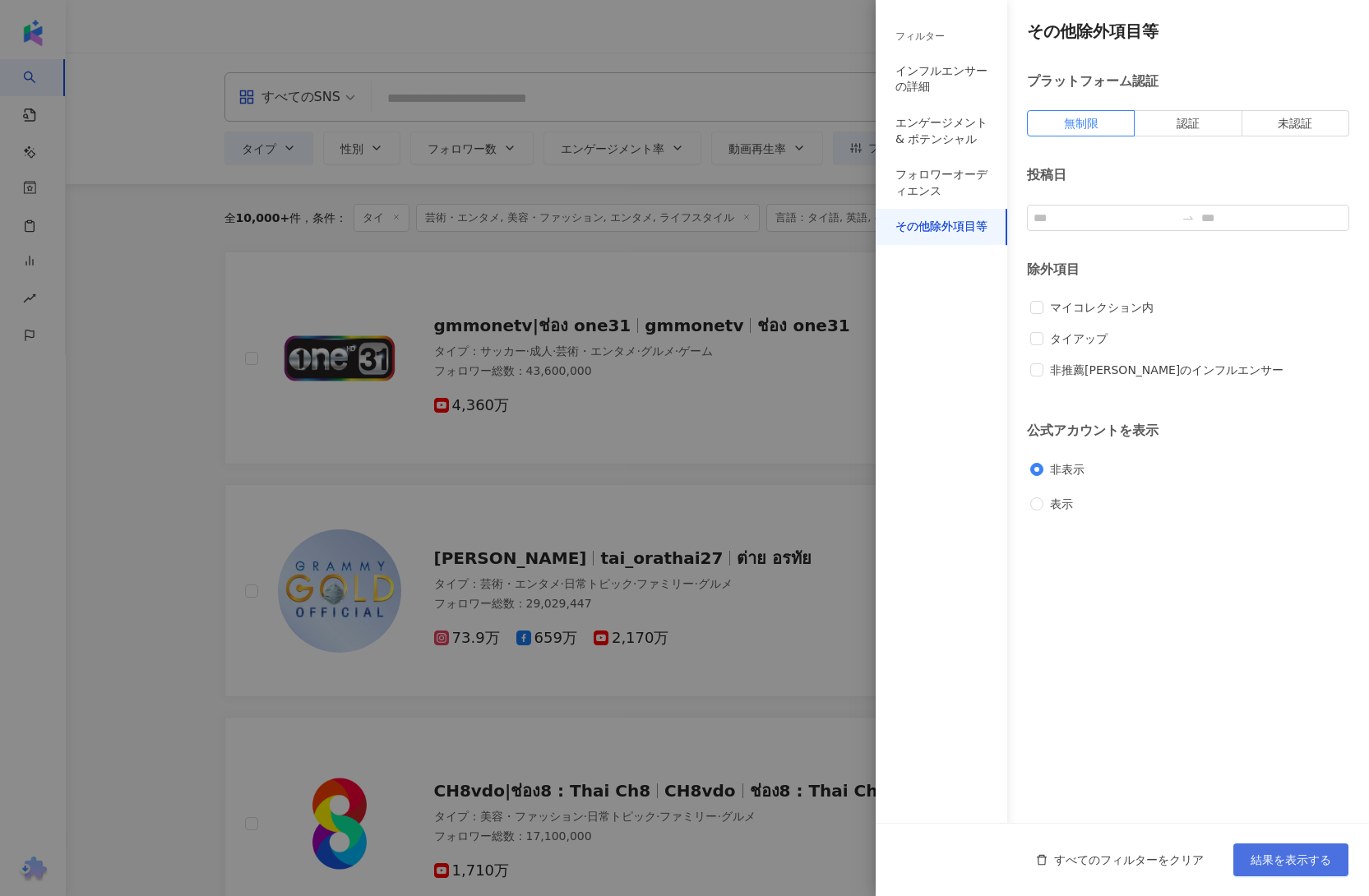
click at [1277, 861] on span "結果を表示する" at bounding box center [1291, 859] width 80 height 13
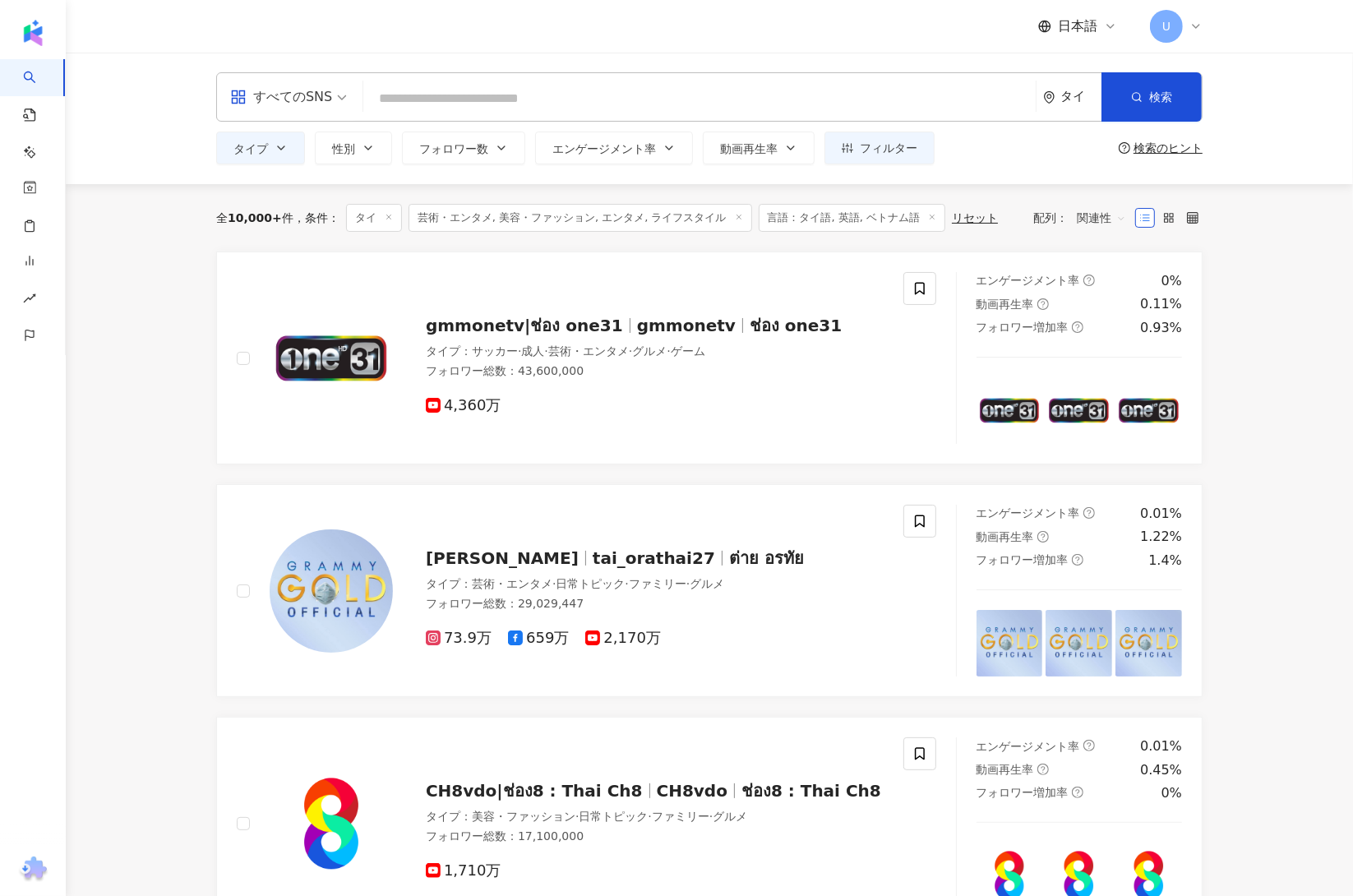
click at [650, 218] on span "芸術・エンタメ, 美容・ファッション, エンタメ, ライフスタイル" at bounding box center [579, 218] width 343 height 28
click at [266, 145] on span "タイプ" at bounding box center [251, 149] width 35 height 13
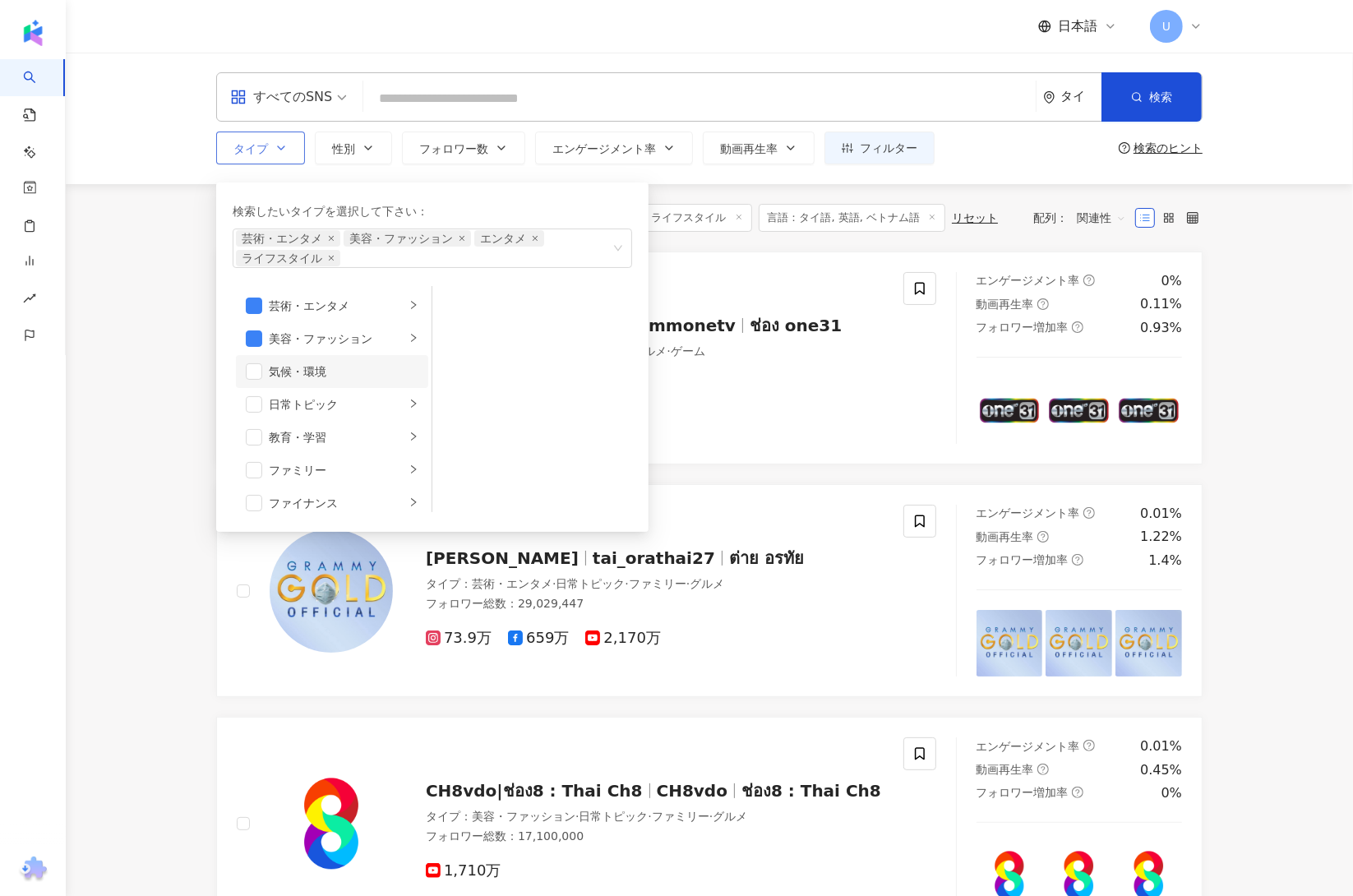
scroll to position [319, 0]
click at [287, 385] on div "エンタメ" at bounding box center [337, 381] width 136 height 18
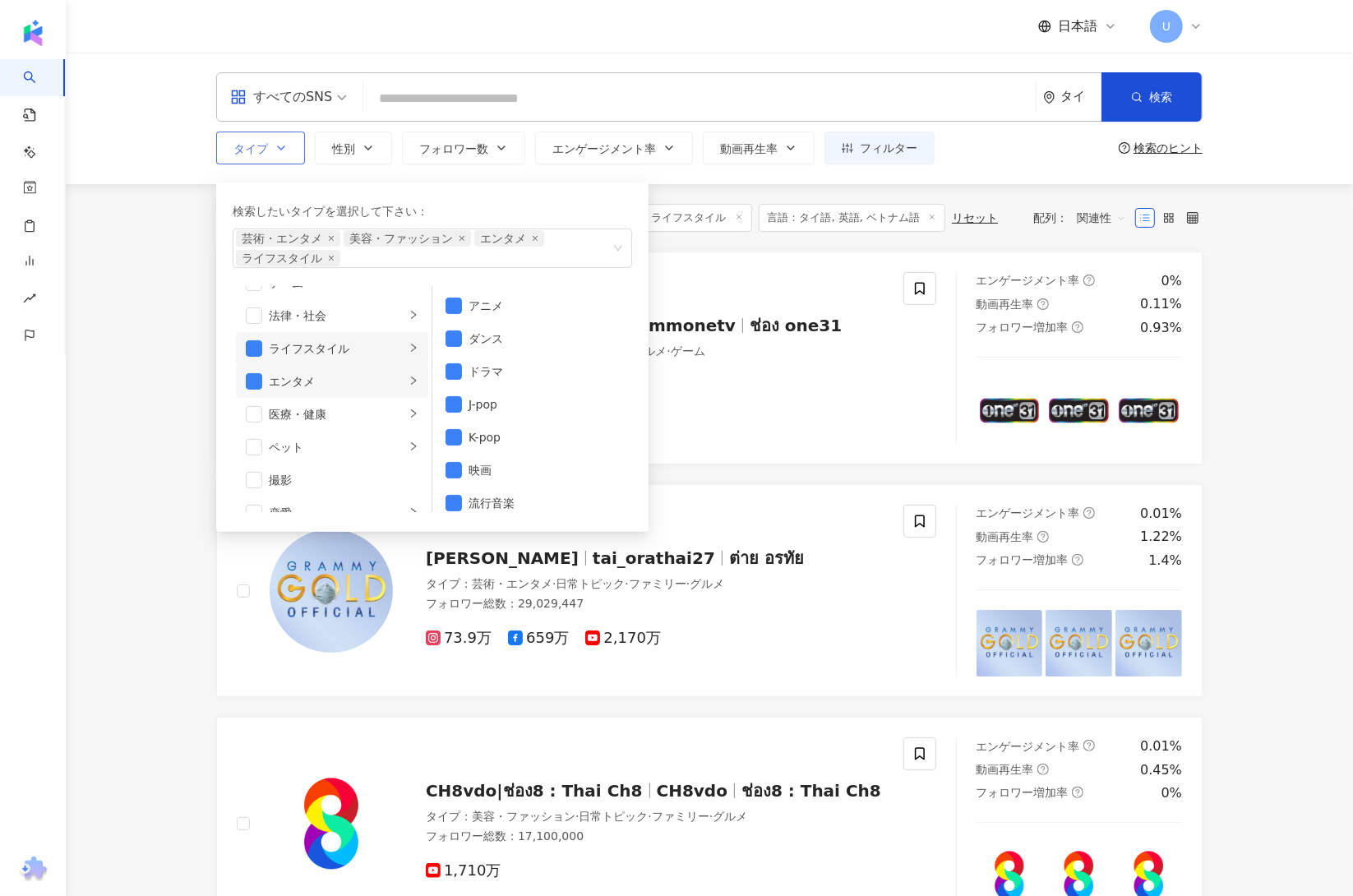
click at [289, 347] on div "ライフスタイル" at bounding box center [337, 348] width 136 height 18
click at [256, 353] on span "button" at bounding box center [253, 348] width 17 height 17
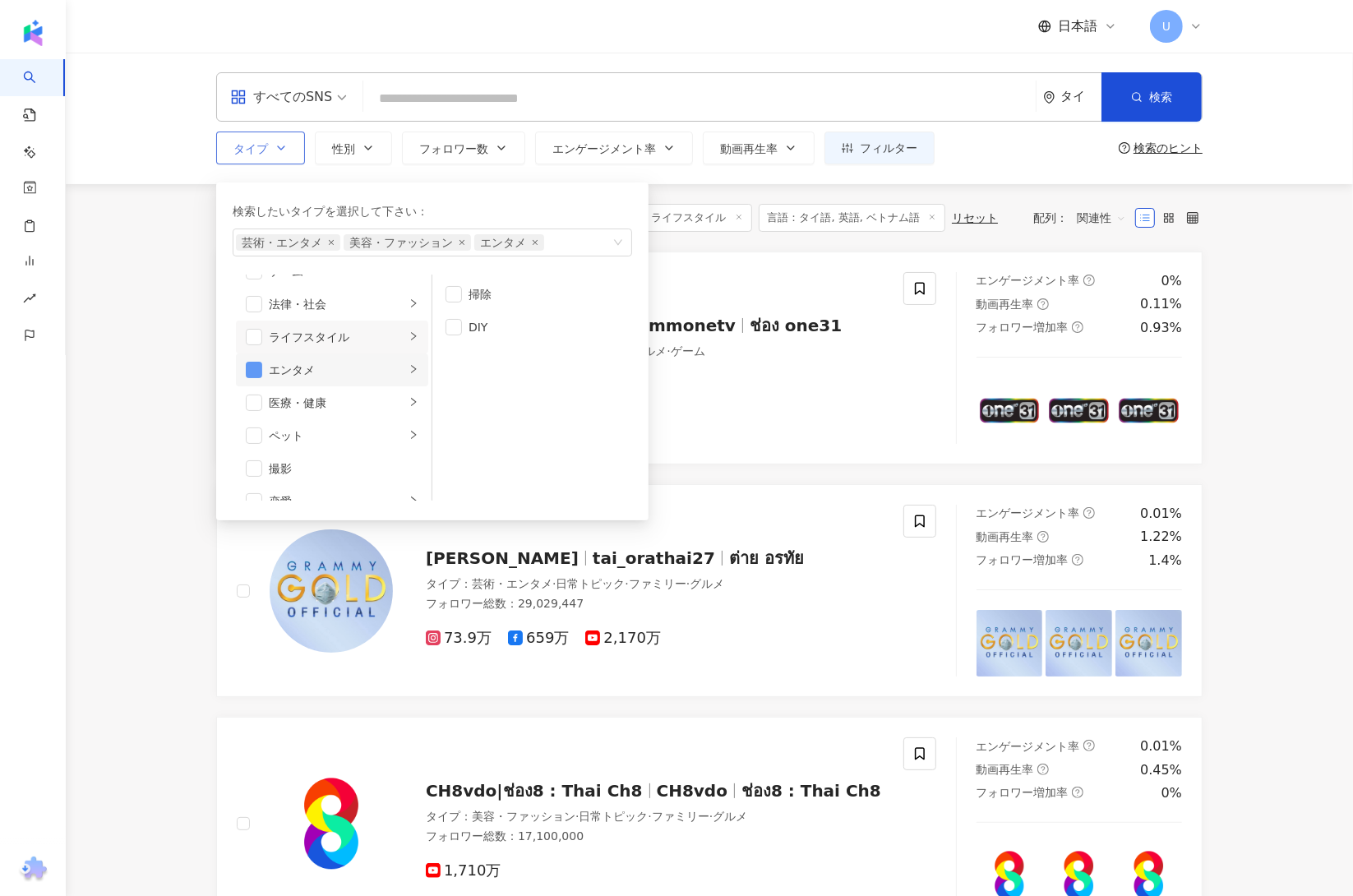
click at [253, 370] on span "button" at bounding box center [253, 370] width 17 height 17
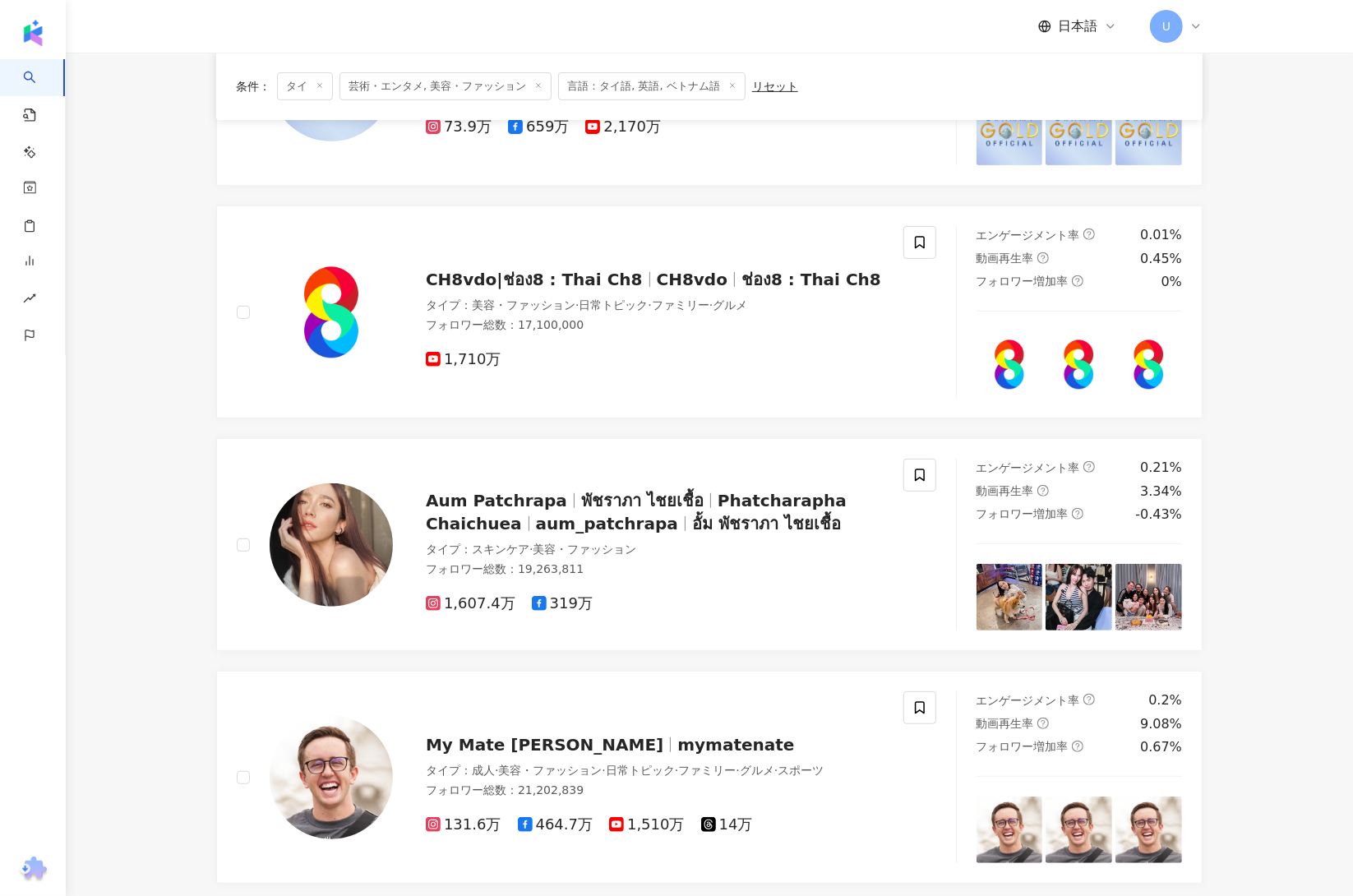
scroll to position [617, 0]
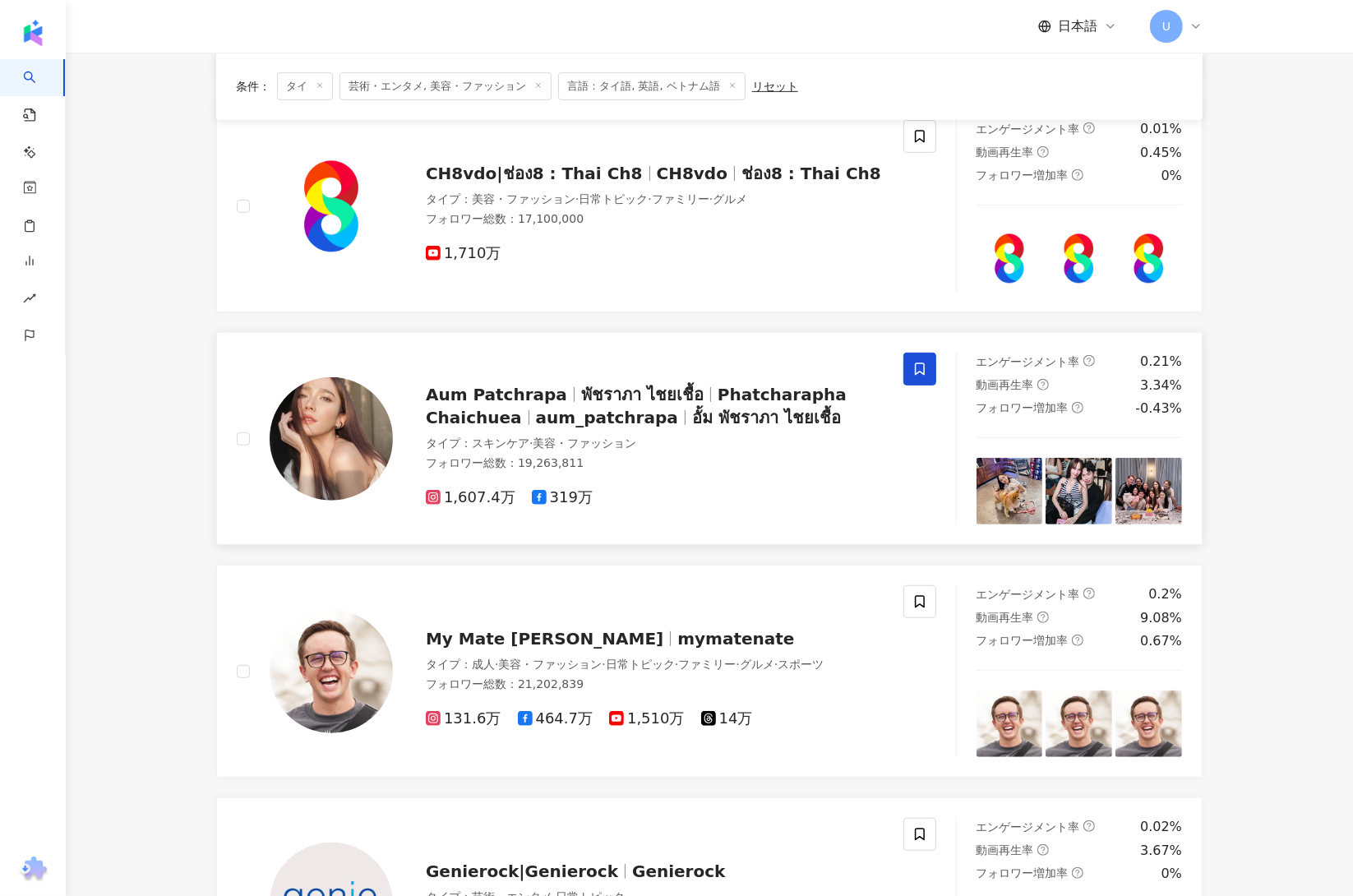
click at [916, 365] on icon at bounding box center [919, 370] width 10 height 12
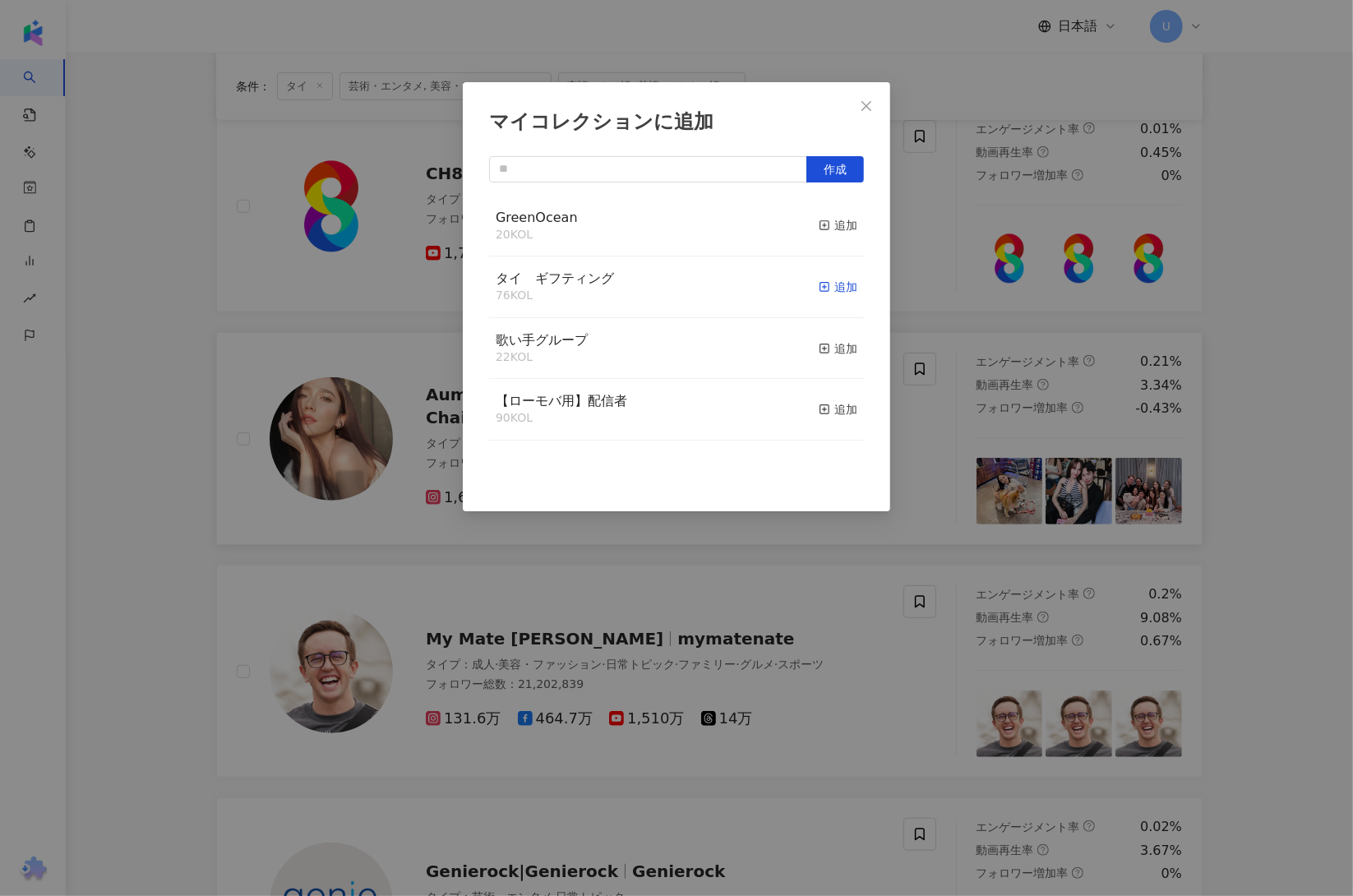
click at [819, 289] on icon "button" at bounding box center [824, 287] width 11 height 11
click at [455, 592] on div "マイコレクションに追加 作成 タイ　ギフティング 77 KOL 追加済み GreenOcean 20 KOL 追加 歌い手グループ 22 KOL 追加 【ロー…" at bounding box center [676, 448] width 1353 height 896
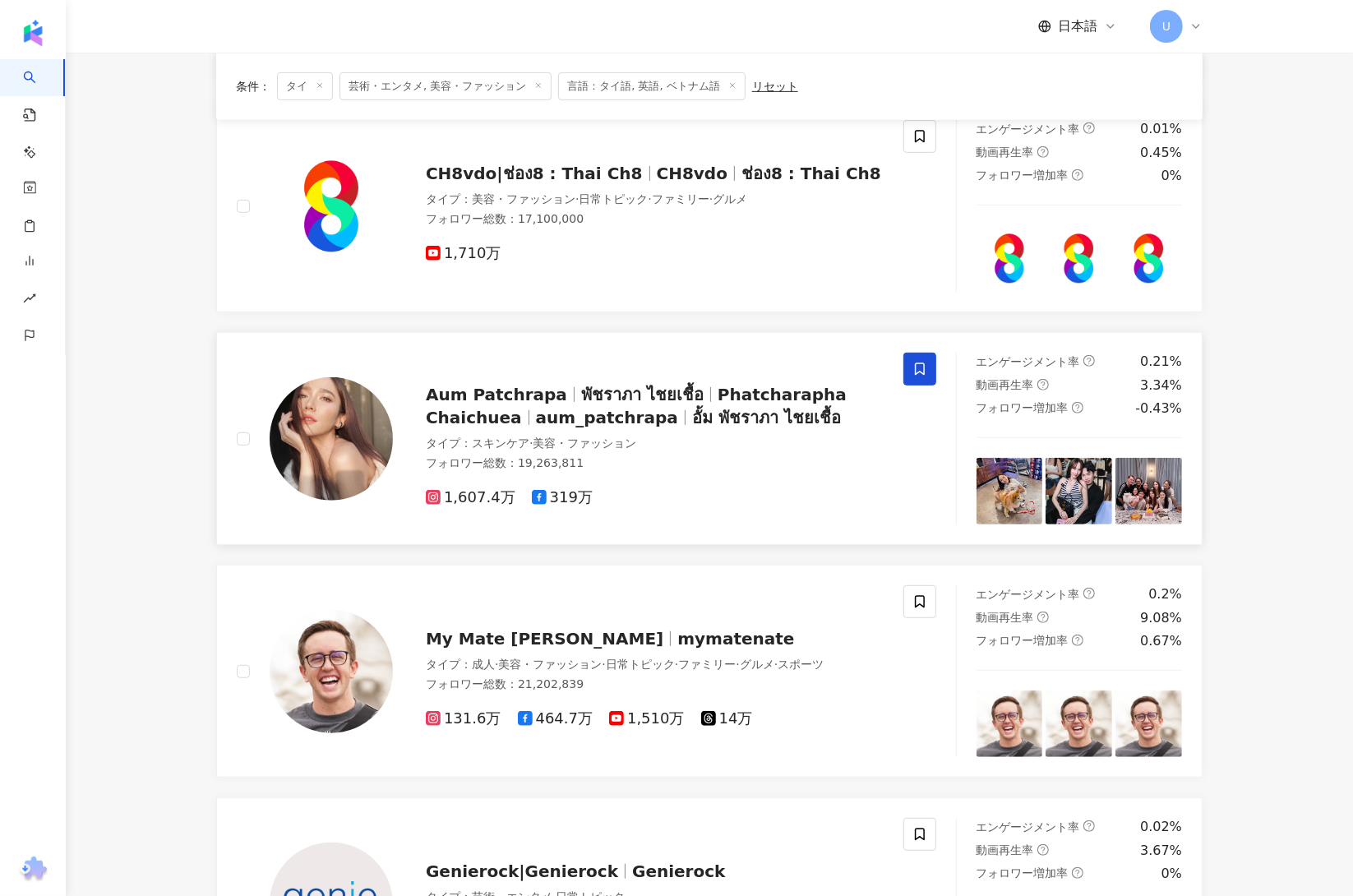
scroll to position [745, 0]
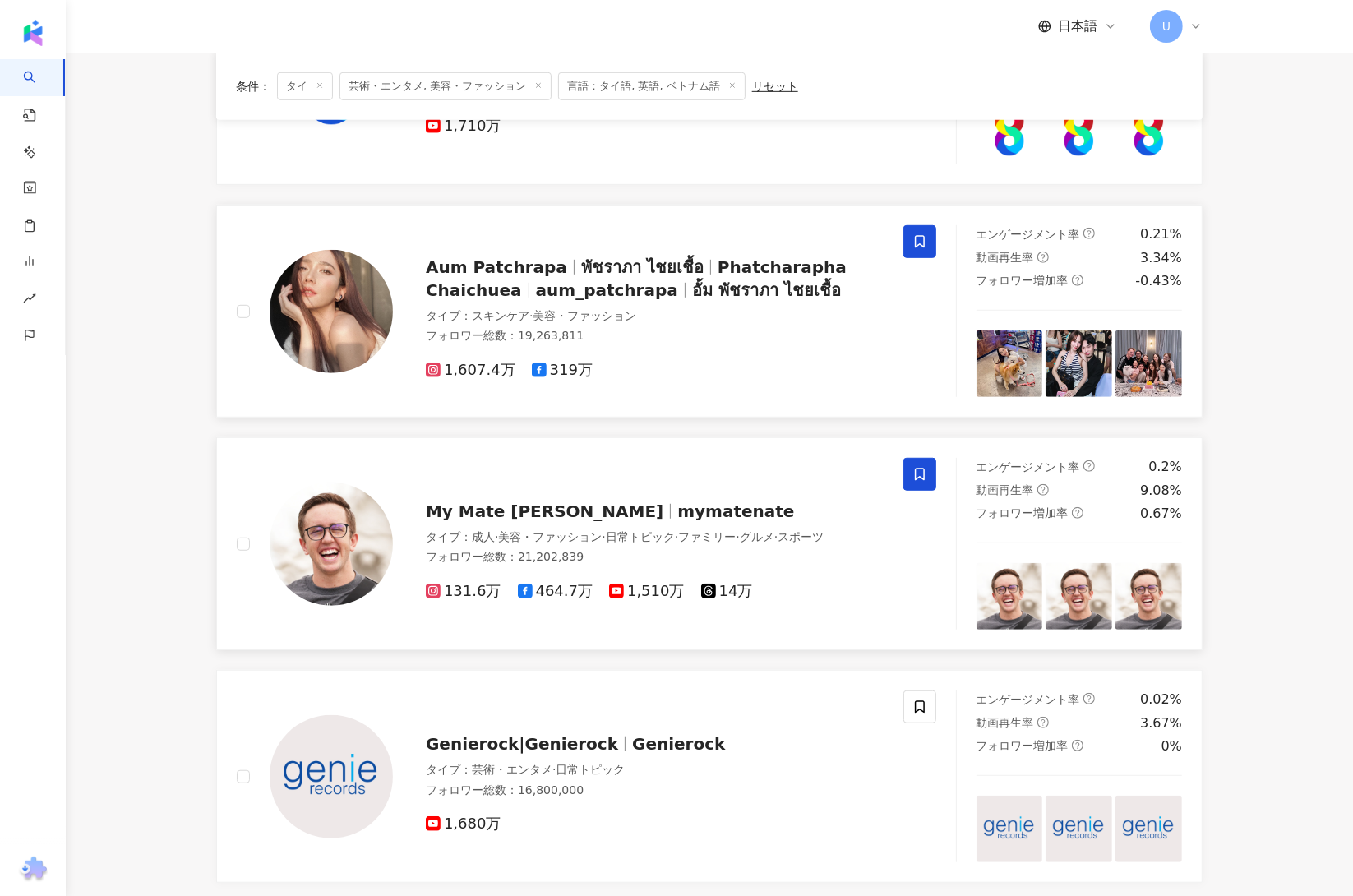
click at [915, 474] on icon at bounding box center [919, 475] width 10 height 12
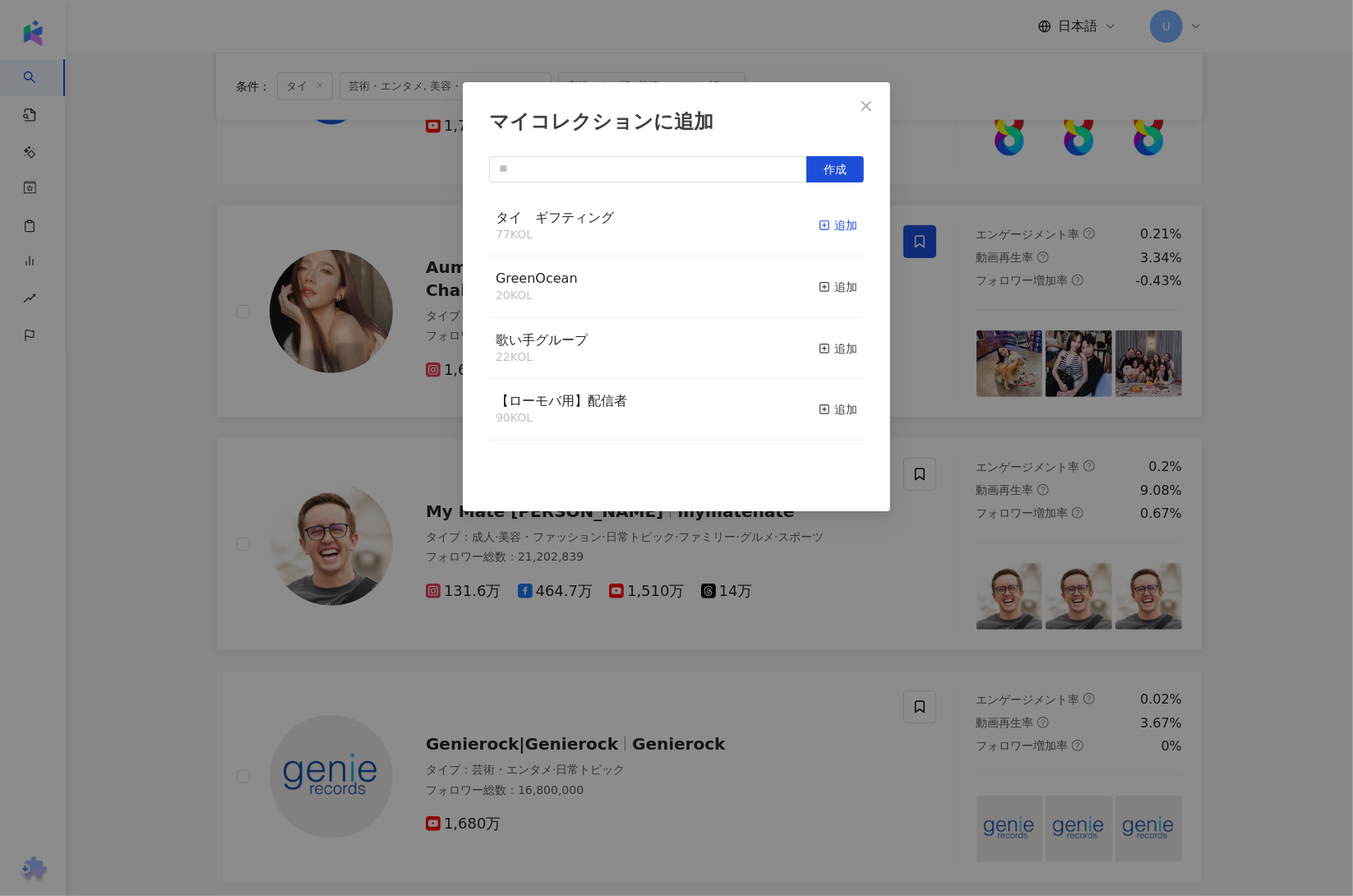
click at [836, 223] on div "追加" at bounding box center [838, 225] width 38 height 18
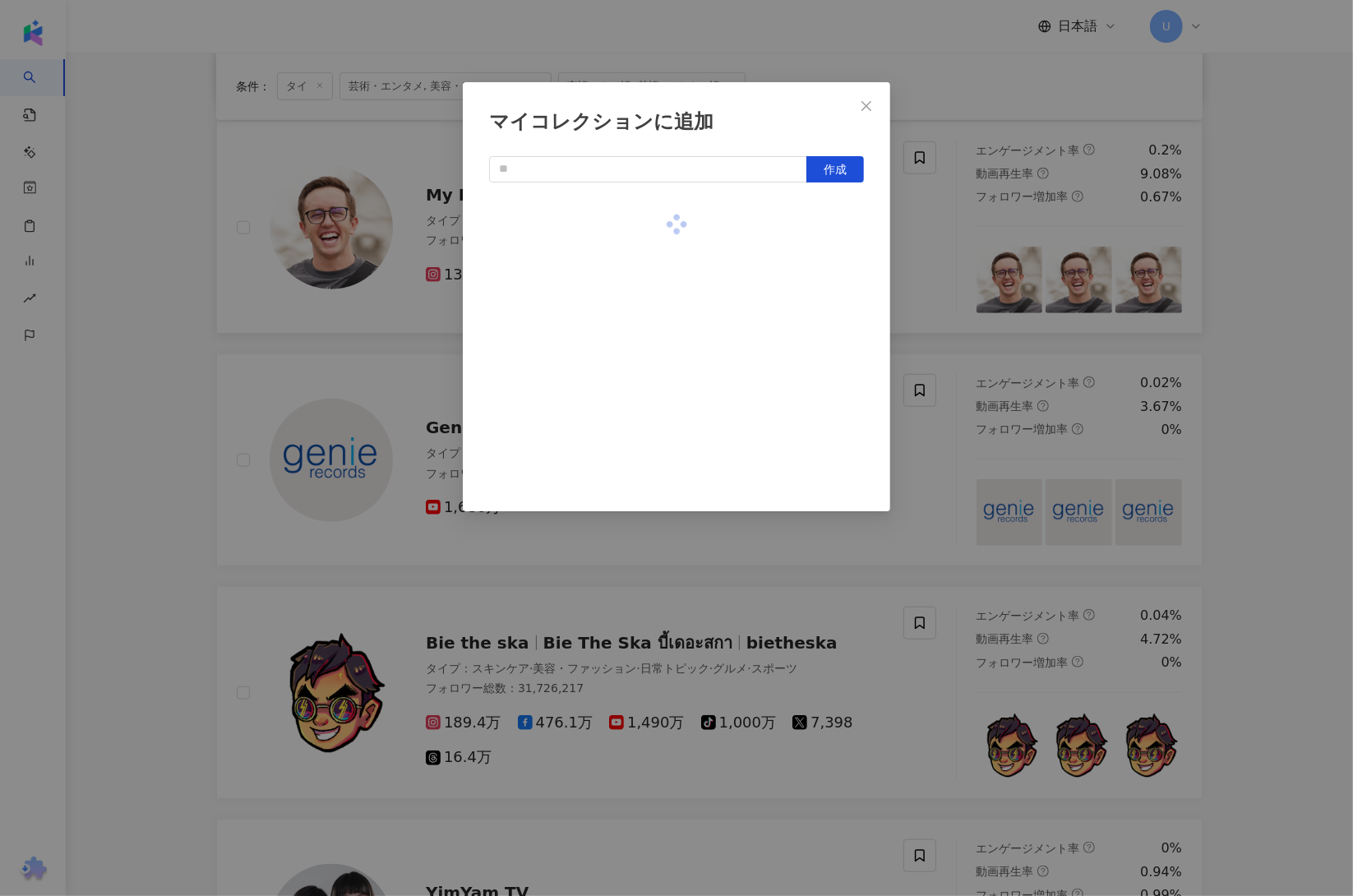
scroll to position [1123, 0]
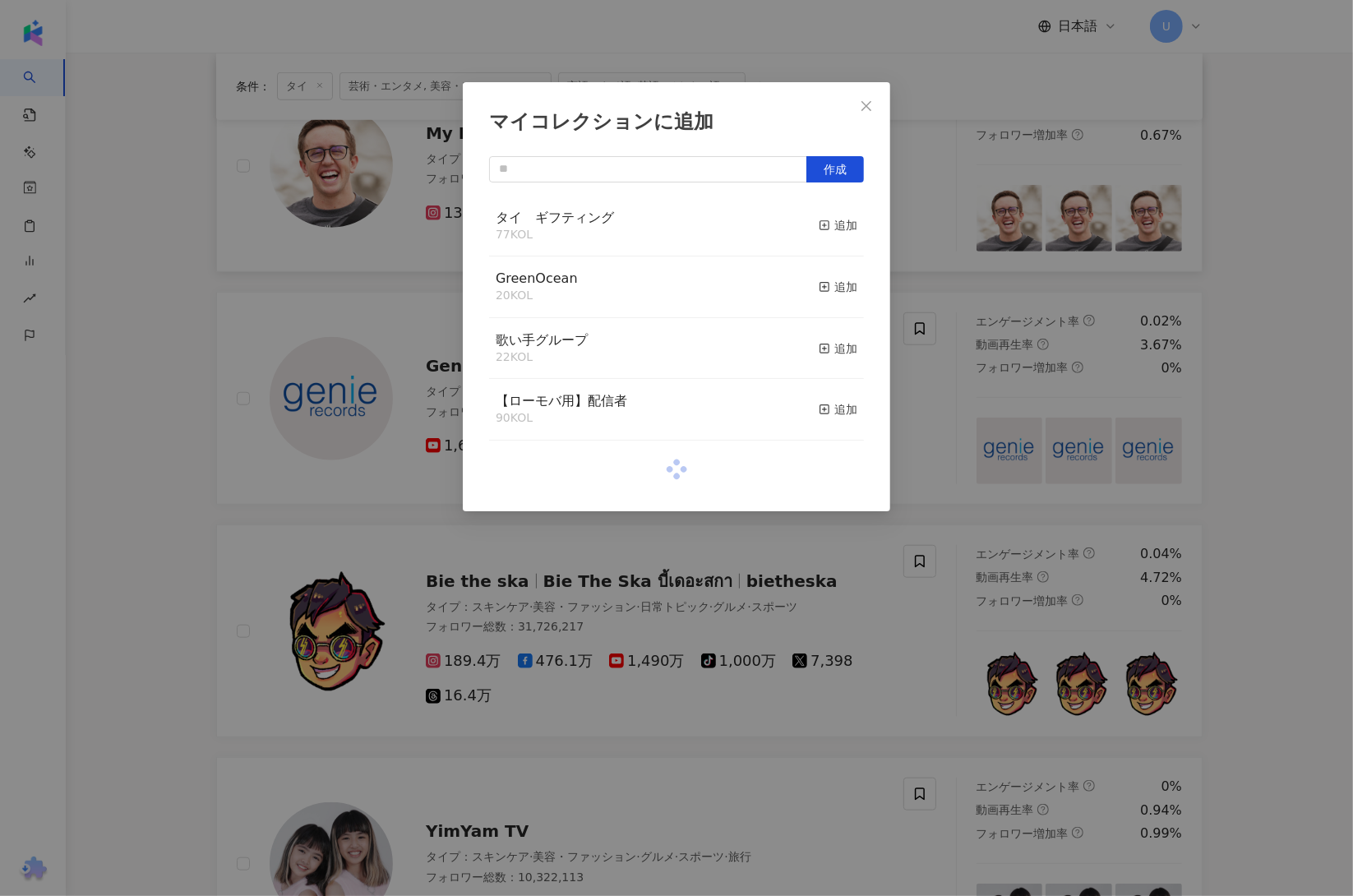
click at [887, 601] on div "マイコレクションに追加 作成 タイ　ギフティング 77 KOL 追加 GreenOcean 20 KOL 追加 歌い手グループ 22 KOL 追加 【ローモバ…" at bounding box center [676, 448] width 1353 height 896
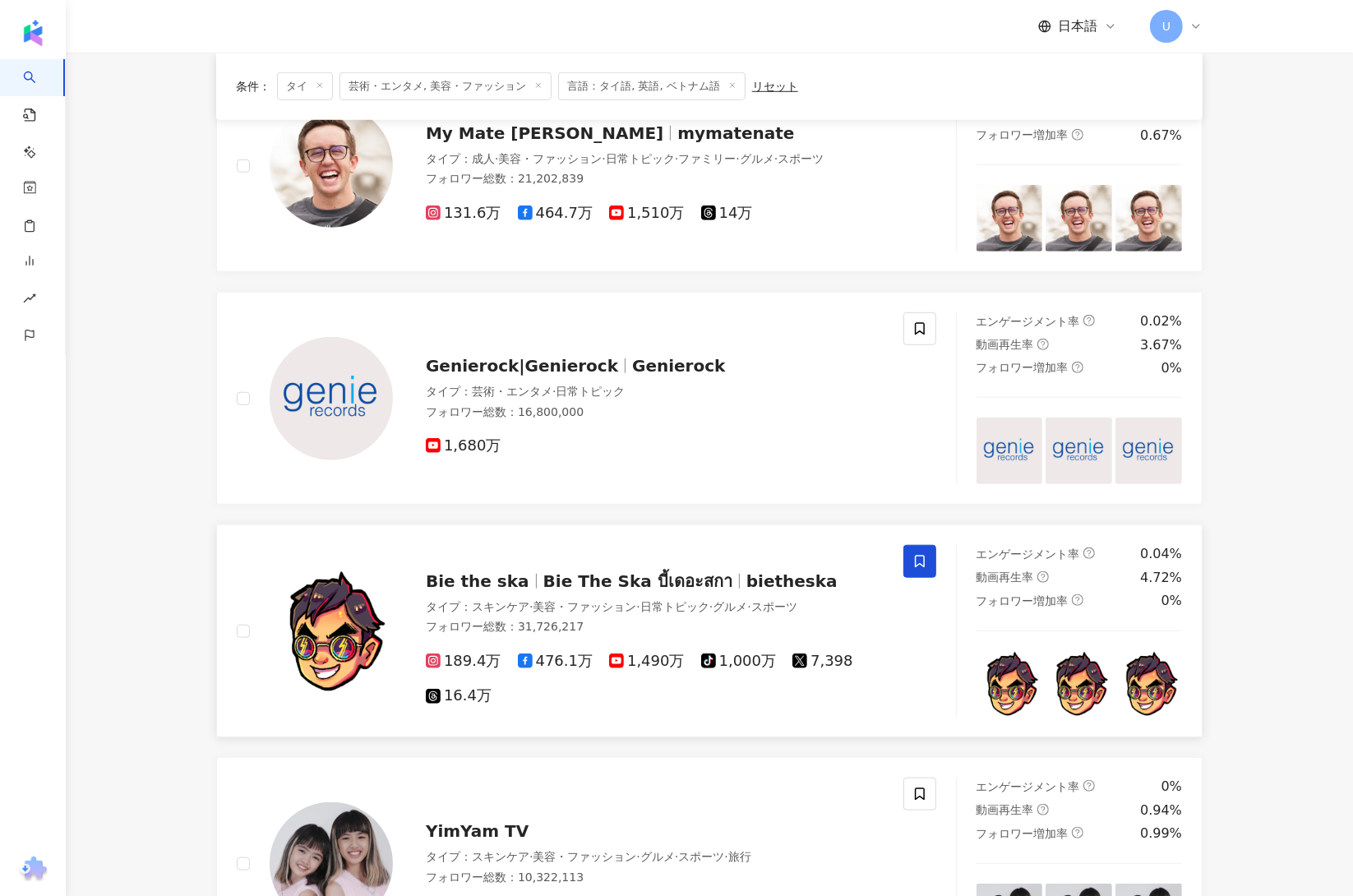
click at [912, 569] on icon at bounding box center [919, 561] width 15 height 15
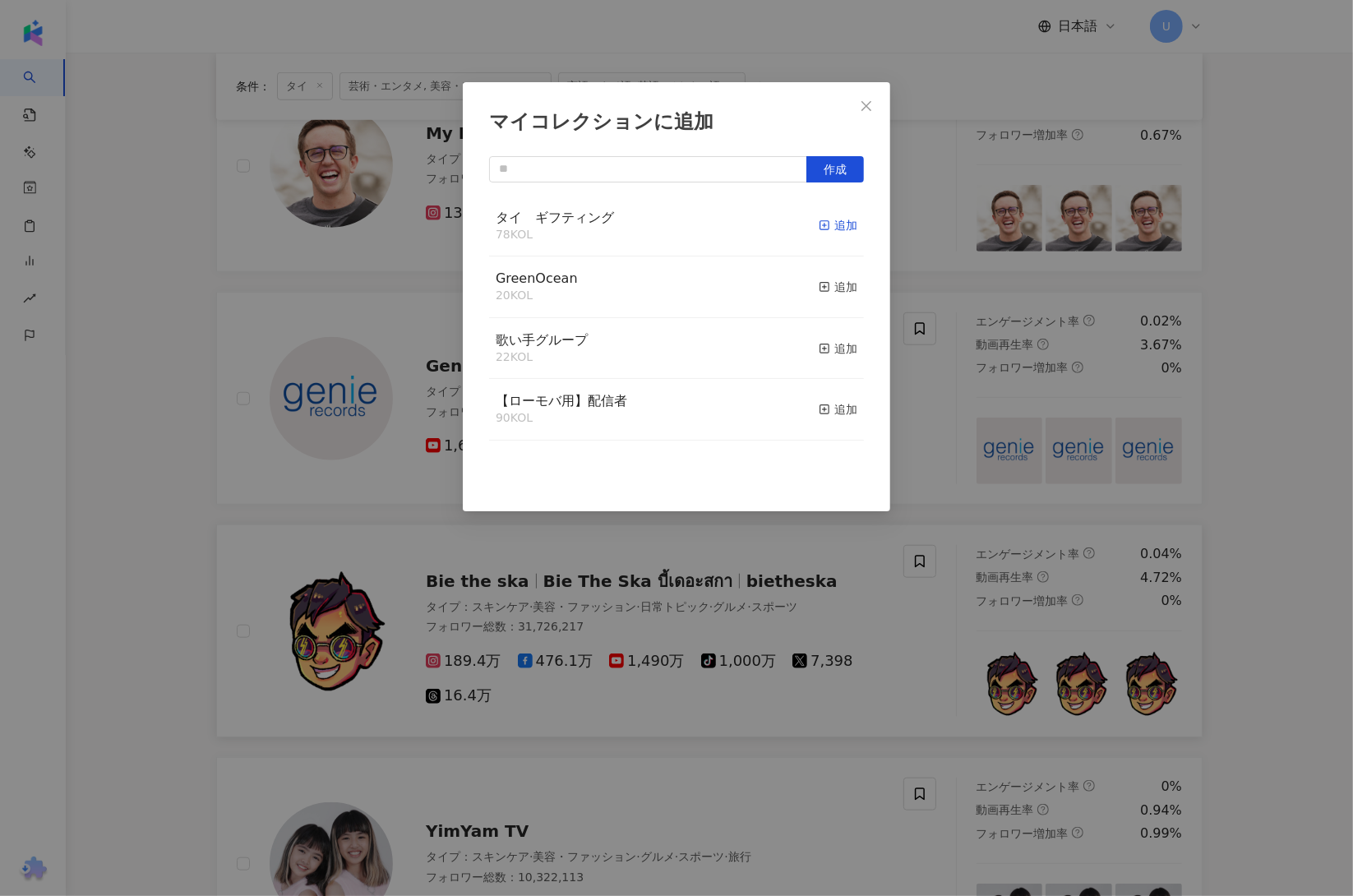
click at [821, 222] on div "追加" at bounding box center [838, 225] width 38 height 18
click at [134, 482] on div "マイコレクションに追加 作成 タイ　ギフティング 79 KOL 追加済み GreenOcean 20 KOL 追加 歌い手グループ 22 KOL 追加 【ロー…" at bounding box center [676, 448] width 1353 height 896
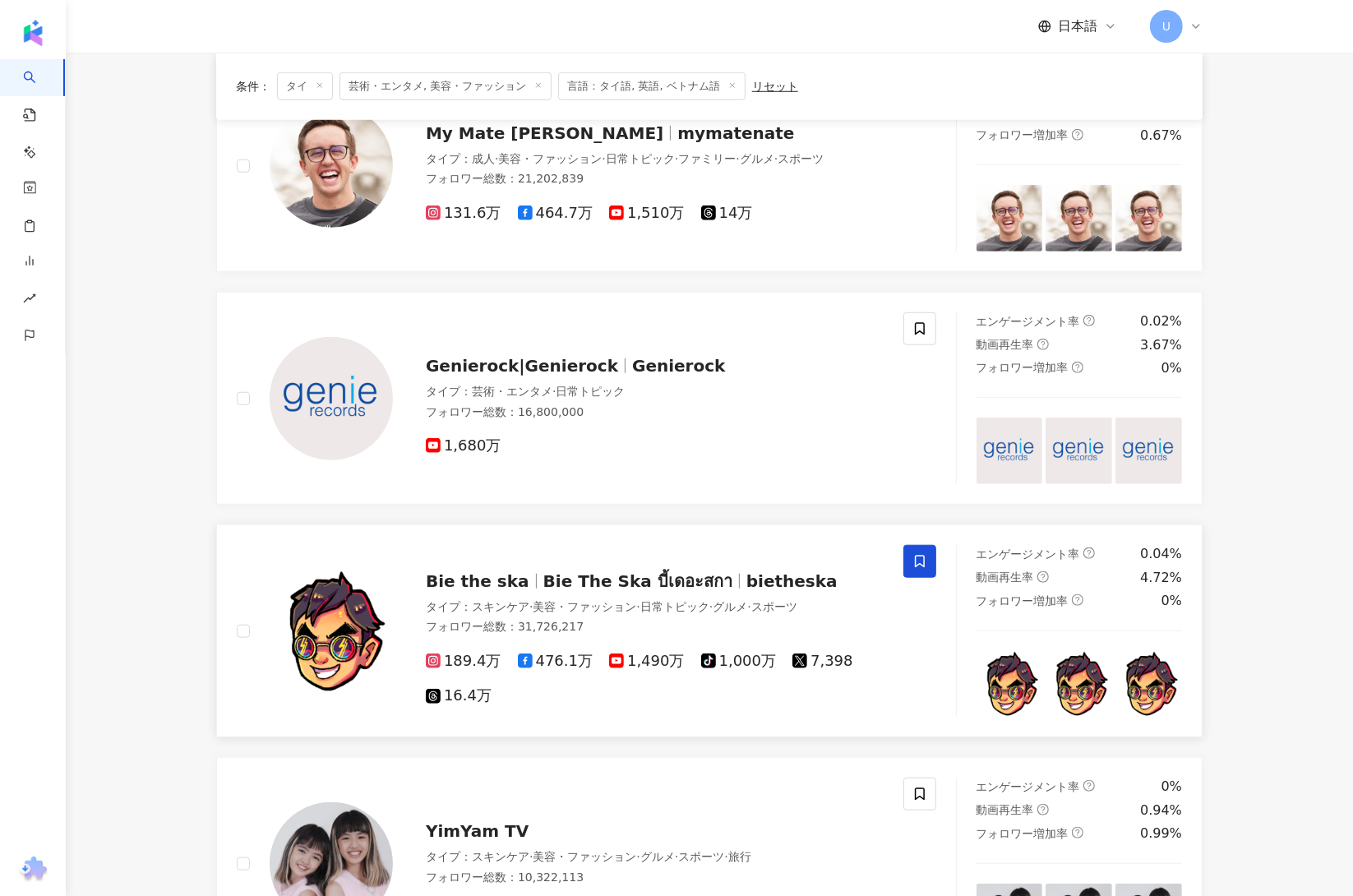
scroll to position [1367, 0]
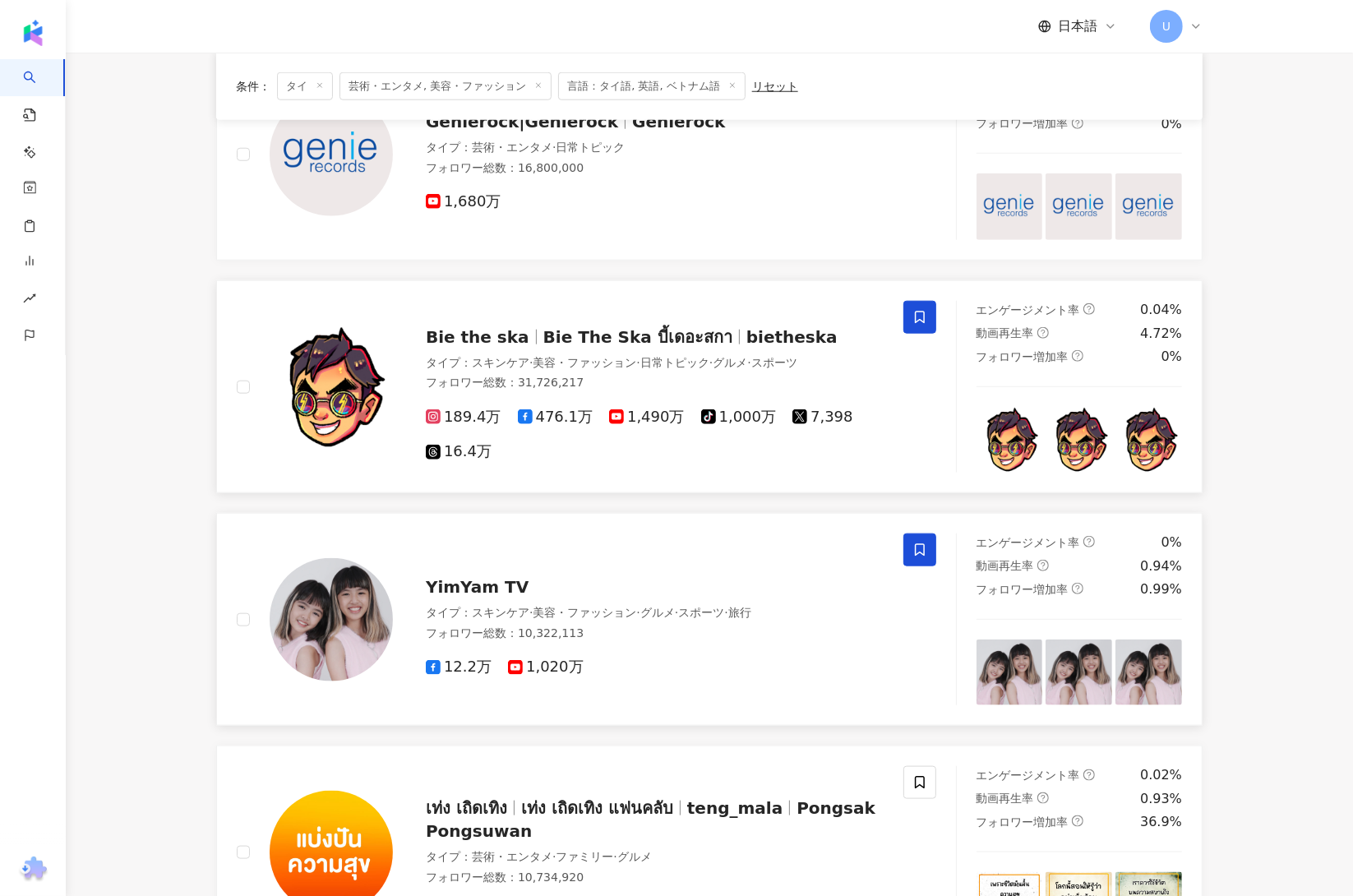
click at [913, 545] on icon at bounding box center [919, 550] width 15 height 15
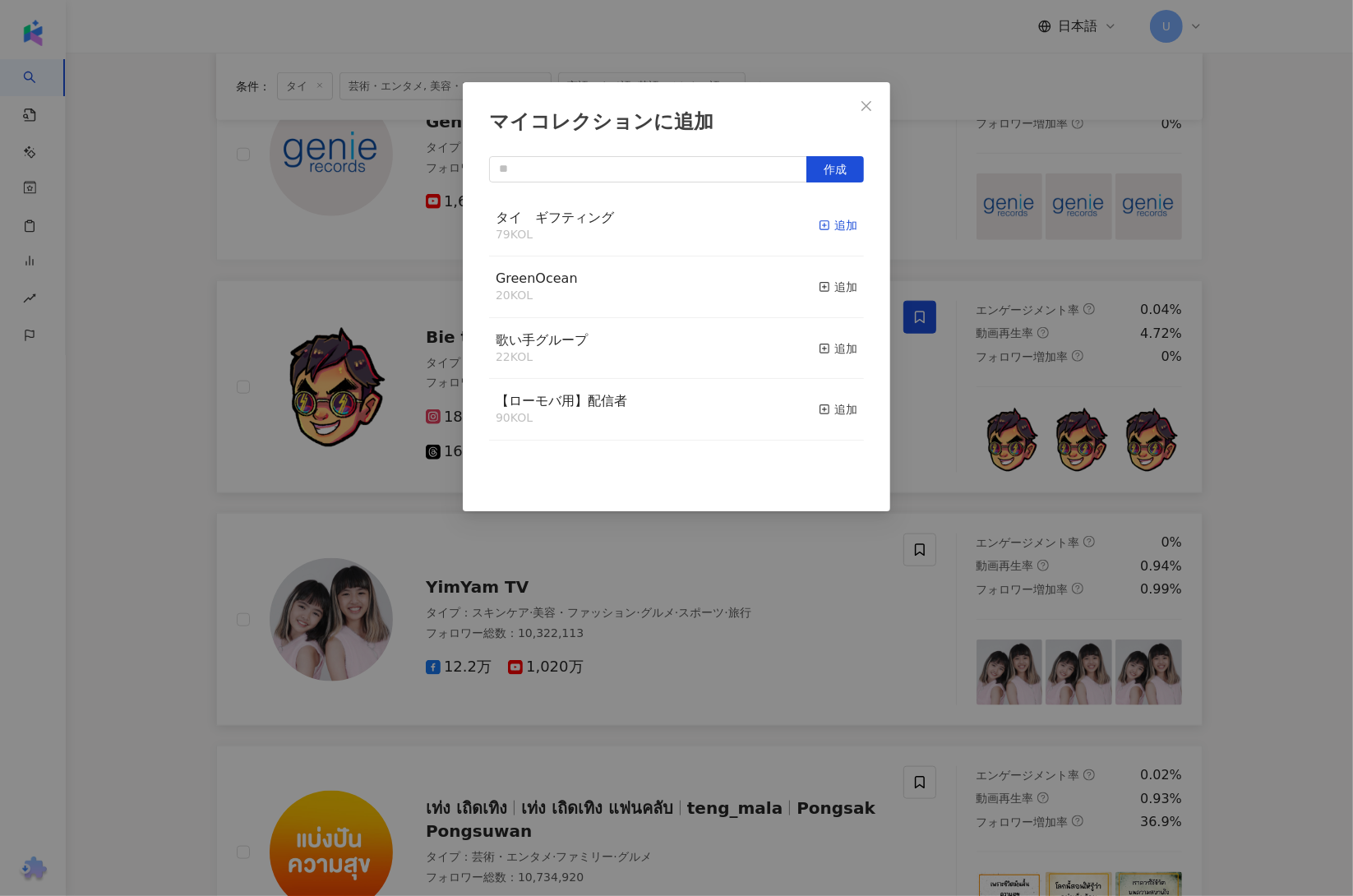
click at [840, 223] on div "追加" at bounding box center [838, 225] width 38 height 18
click at [187, 497] on div "マイコレクションに追加 作成 タイ　ギフティング 80 KOL 追加済み GreenOcean 20 KOL 追加 歌い手グループ 22 KOL 追加 【ロー…" at bounding box center [676, 448] width 1353 height 896
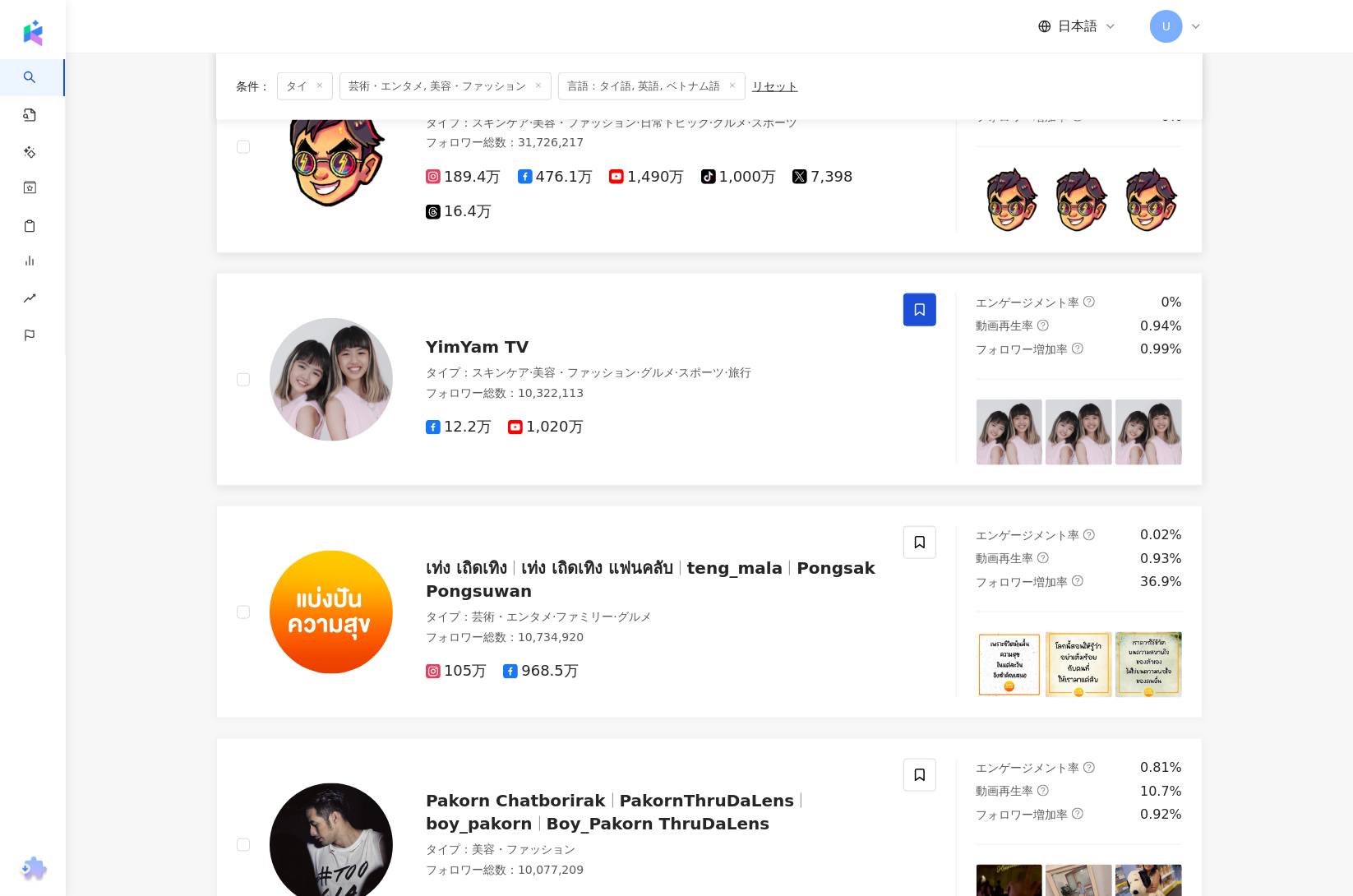
scroll to position [1897, 0]
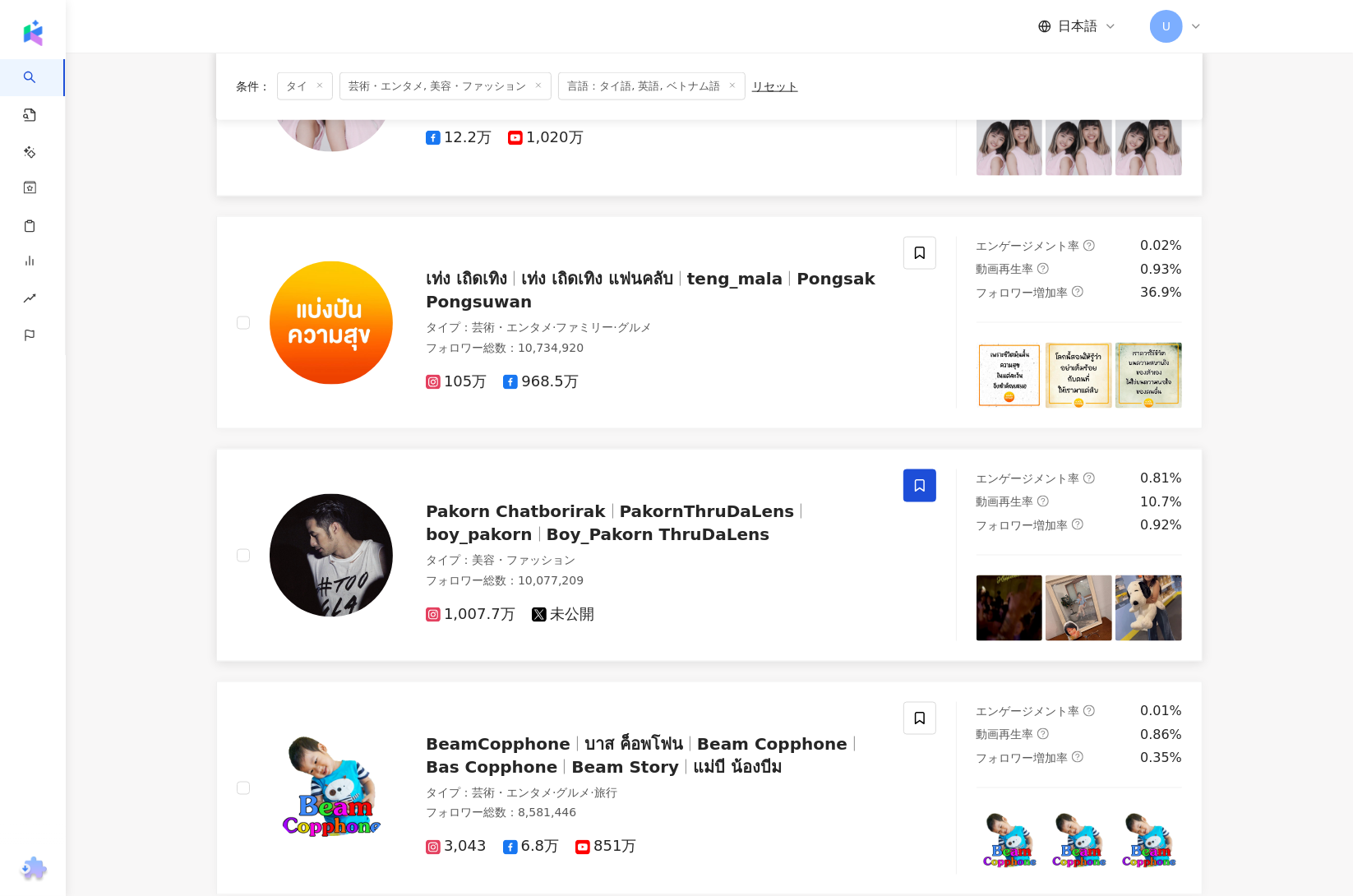
click at [914, 493] on icon at bounding box center [919, 485] width 15 height 15
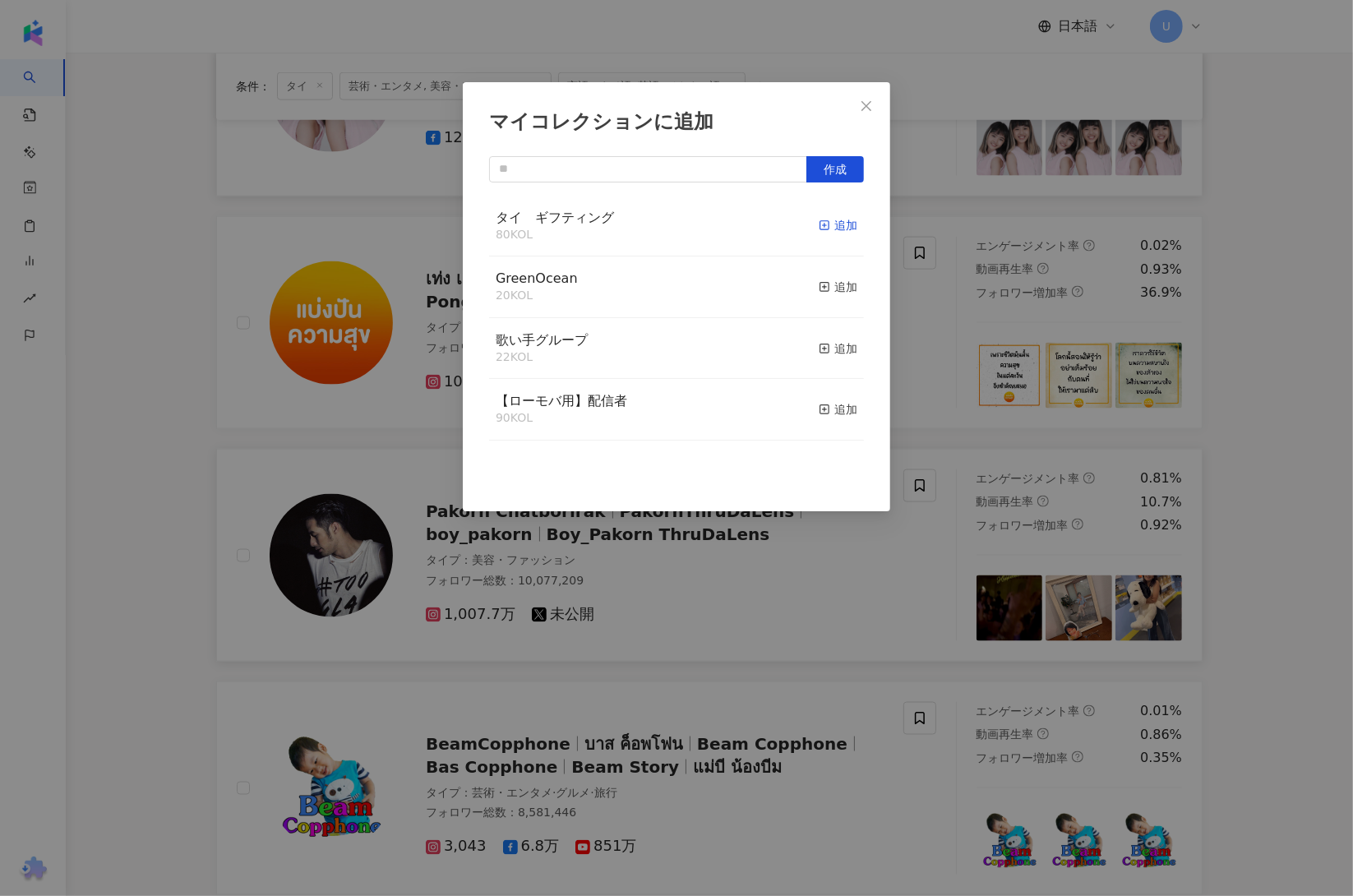
click at [827, 226] on div "追加" at bounding box center [838, 225] width 38 height 18
click at [176, 519] on div "マイコレクションに追加 作成 タイ　ギフティング 81 KOL 追加済み GreenOcean 20 KOL 追加 歌い手グループ 22 KOL 追加 【ロー…" at bounding box center [676, 448] width 1353 height 896
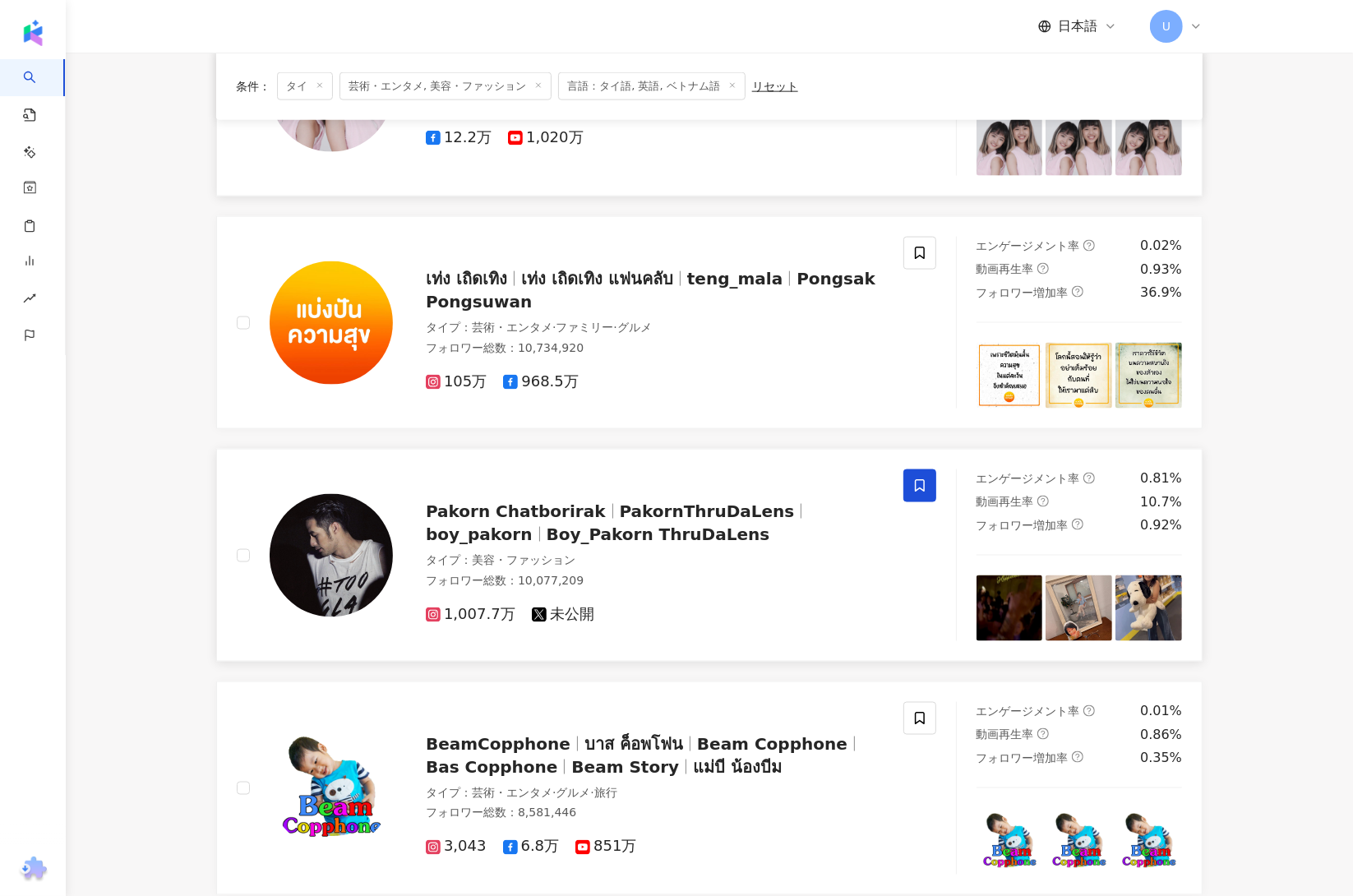
scroll to position [2241, 0]
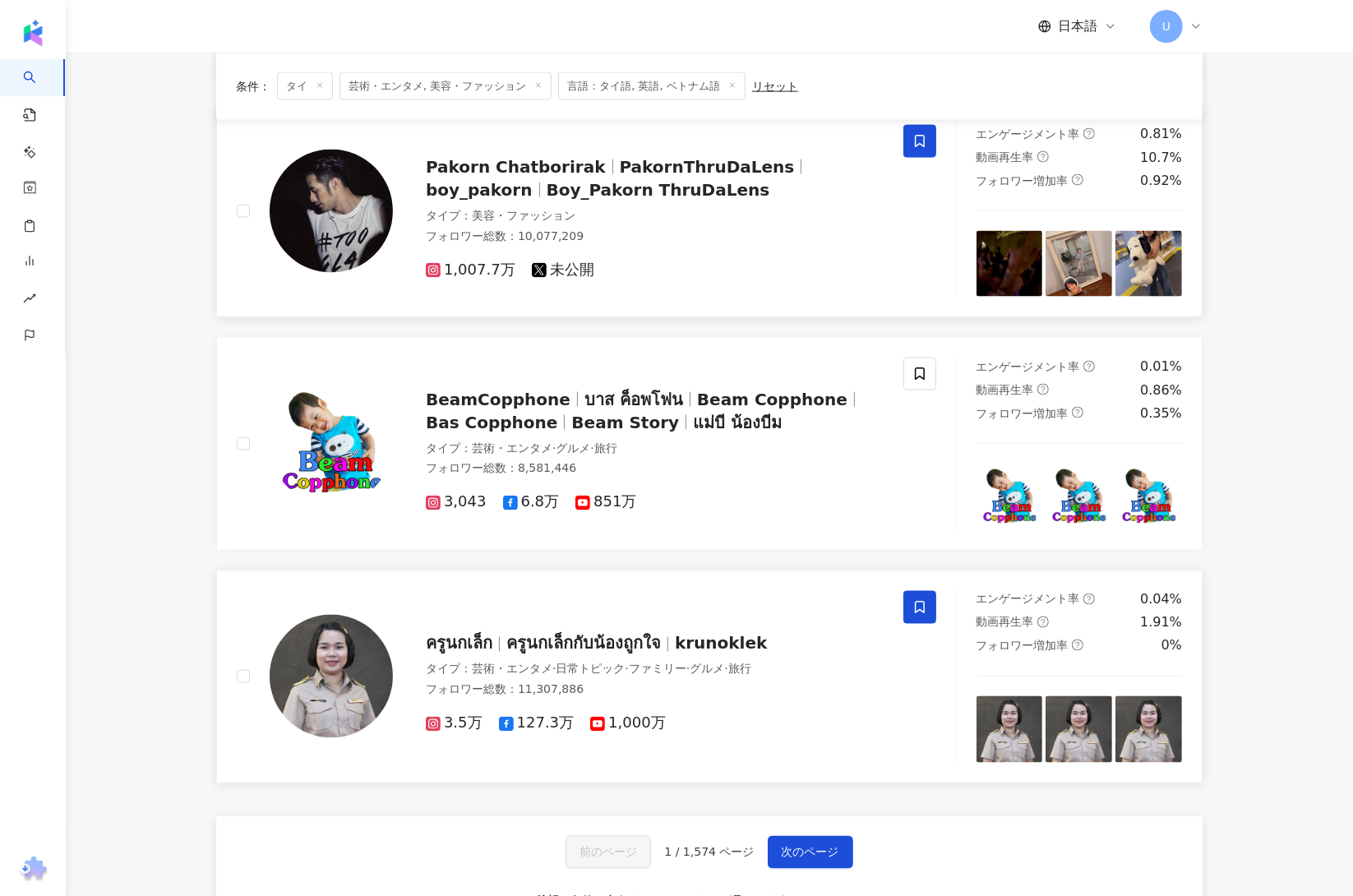
click at [927, 614] on span at bounding box center [920, 608] width 33 height 33
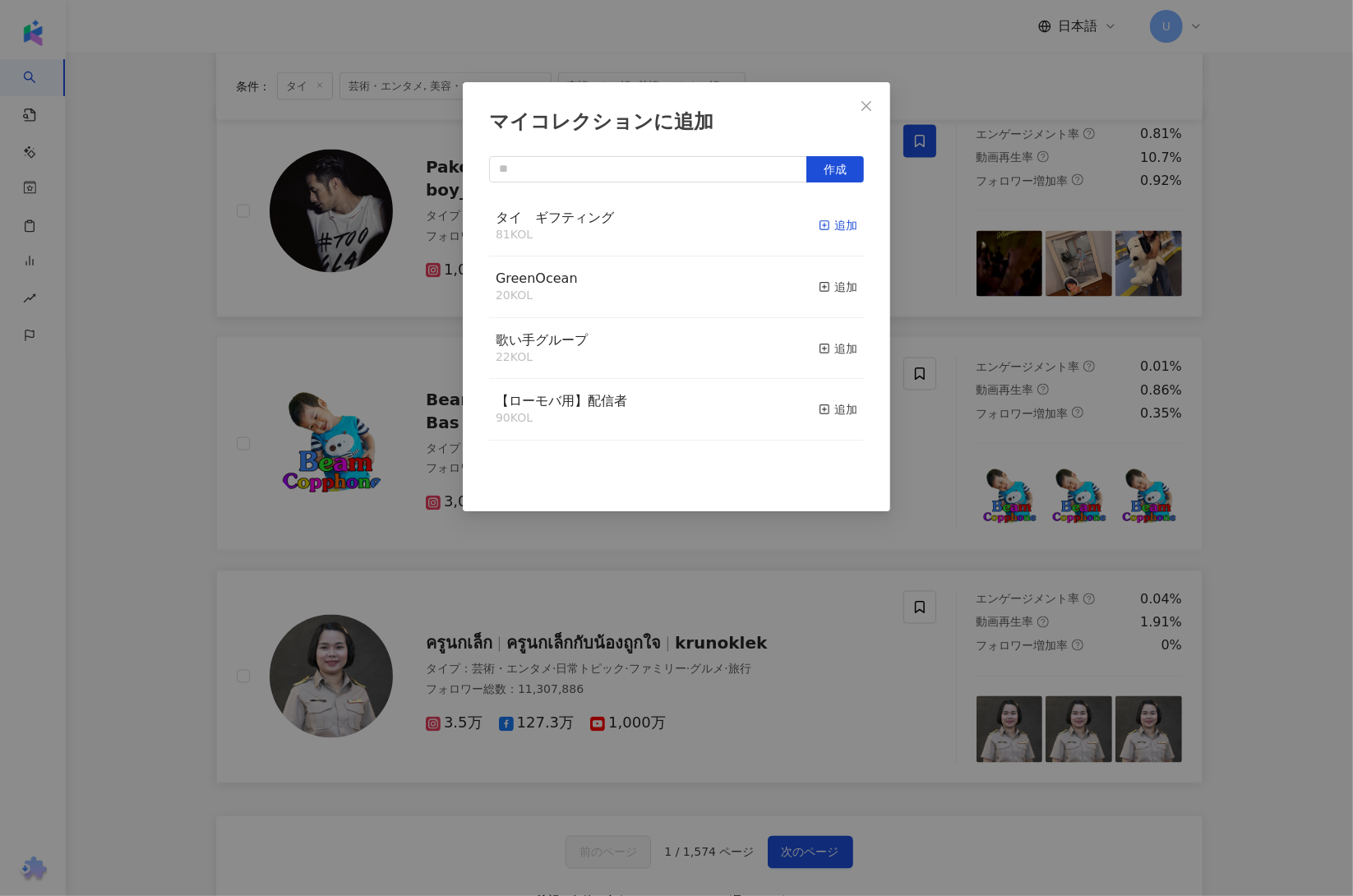
click at [822, 216] on div "追加" at bounding box center [838, 225] width 38 height 18
click at [152, 468] on div "マイコレクションに追加 作成 タイ　ギフティング 82 KOL 追加済み GreenOcean 20 KOL 追加 歌い手グループ 22 KOL 追加 【ロー…" at bounding box center [676, 448] width 1353 height 896
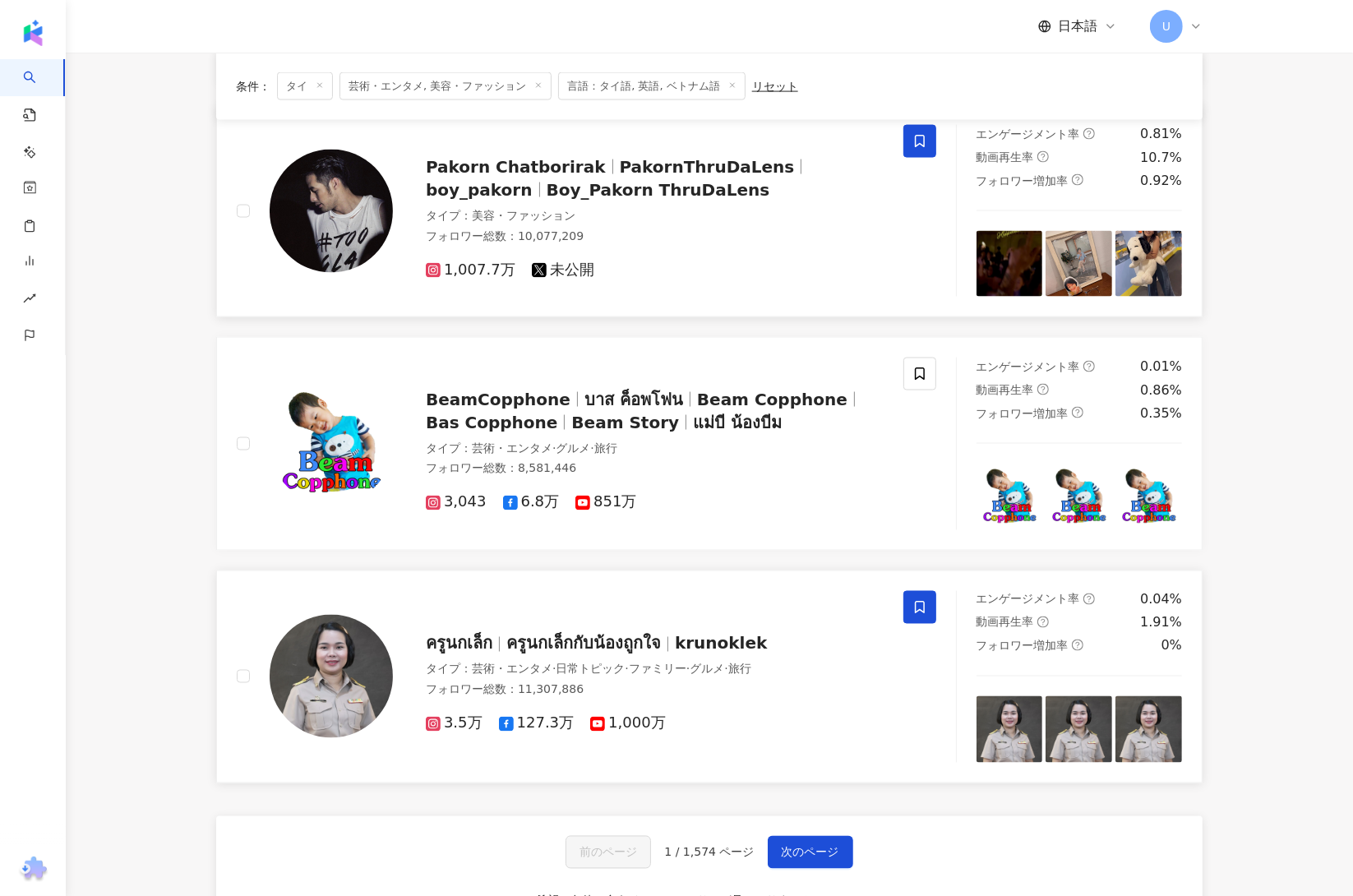
scroll to position [2483, 0]
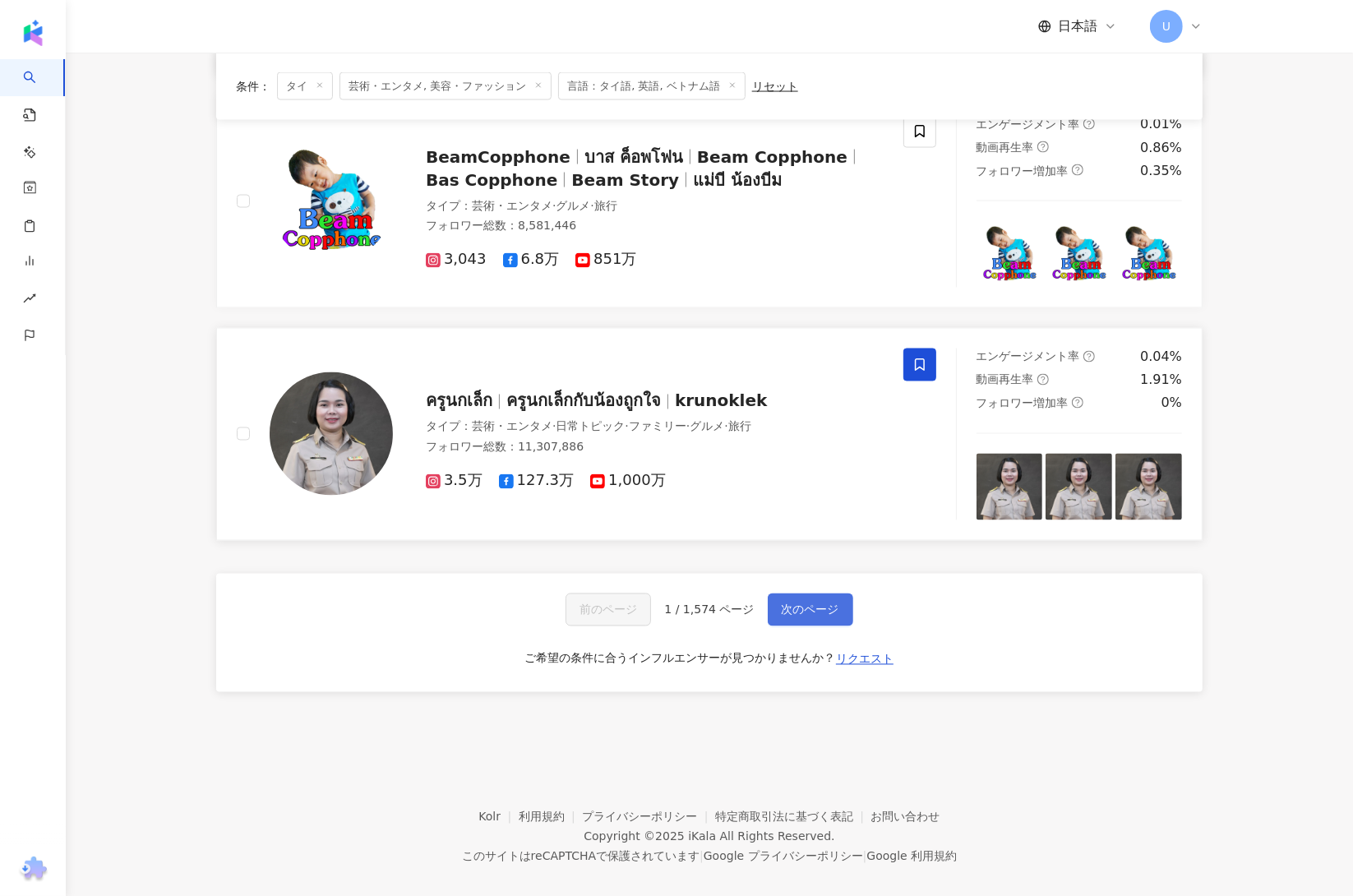
click at [840, 620] on button "次のページ" at bounding box center [810, 610] width 86 height 33
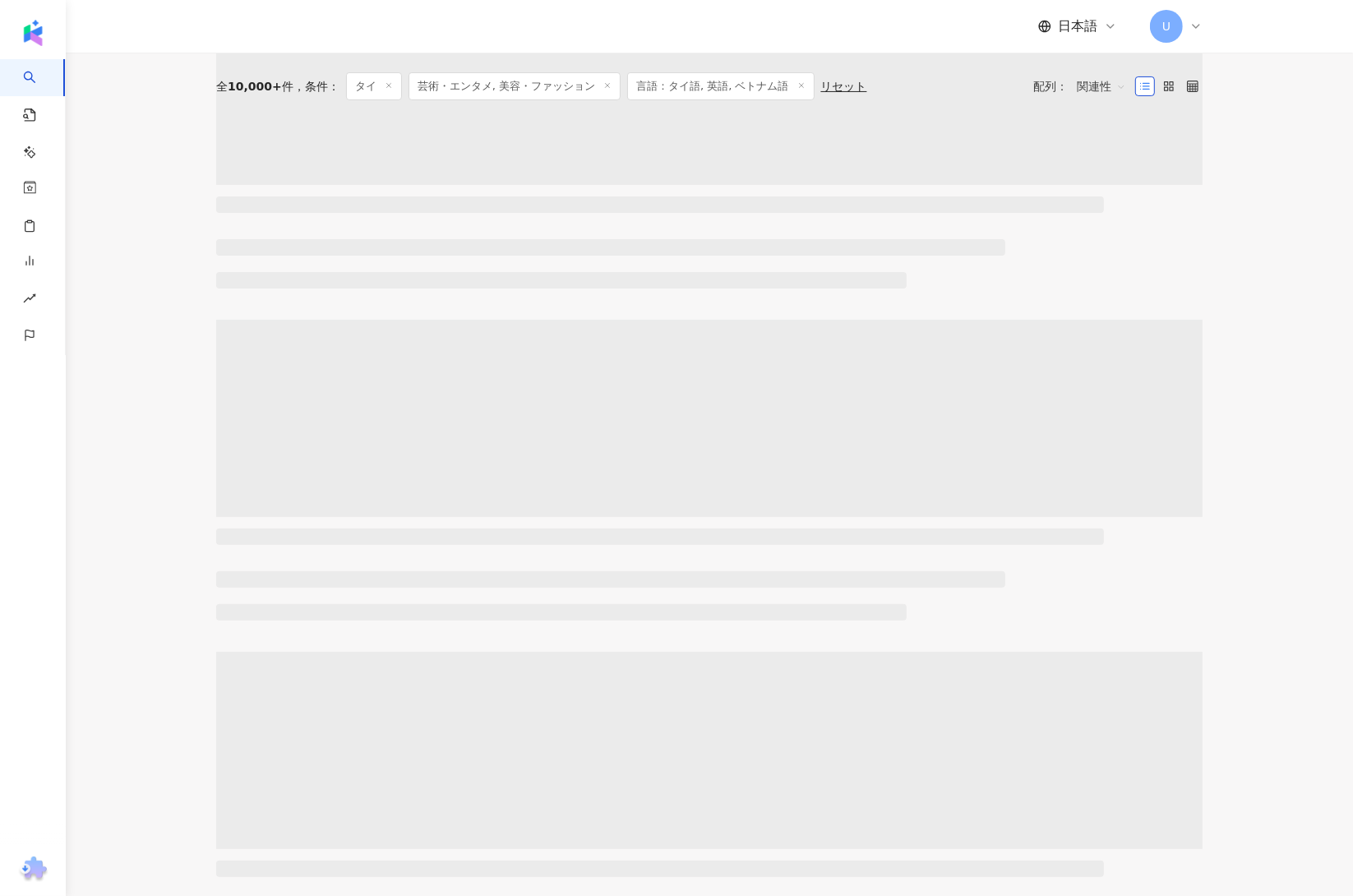
scroll to position [0, 0]
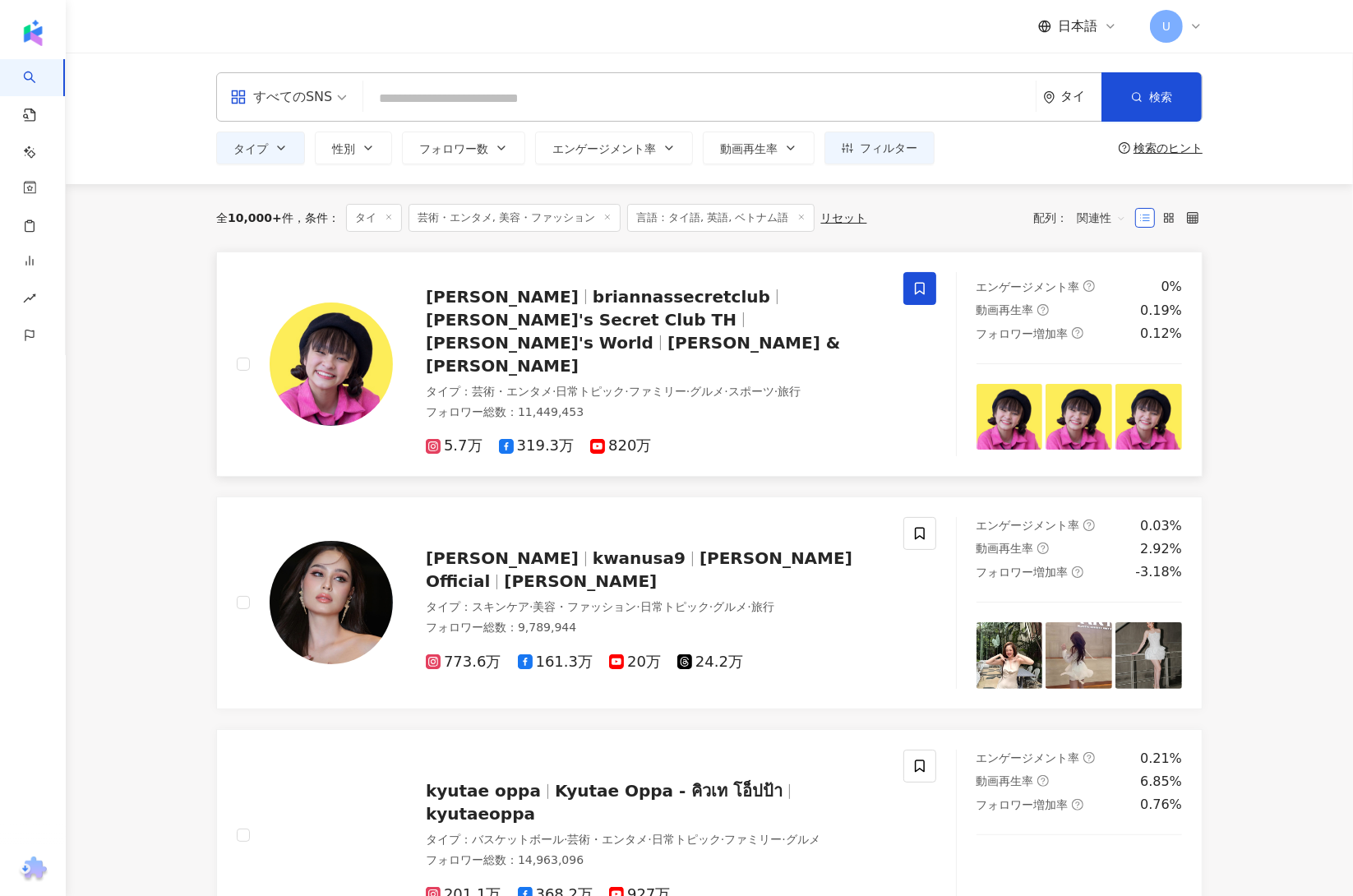
click at [919, 290] on icon at bounding box center [919, 288] width 15 height 15
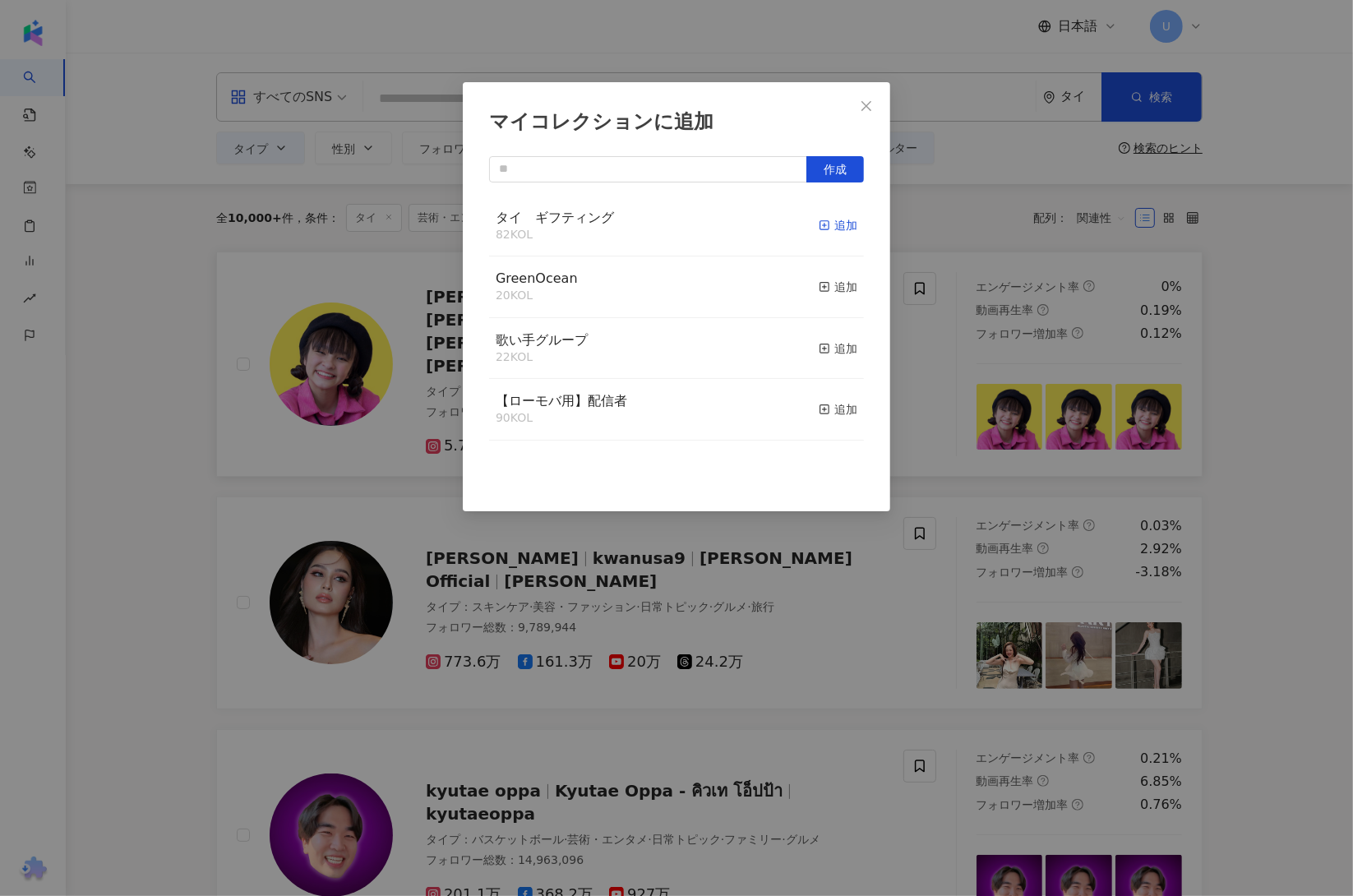
click at [819, 227] on div "追加" at bounding box center [838, 225] width 38 height 18
click at [123, 543] on div "マイコレクションに追加 作成 タイ　ギフティング 83 KOL 追加済み GreenOcean 20 KOL 追加 歌い手グループ 22 KOL 追加 【ロー…" at bounding box center [676, 448] width 1353 height 896
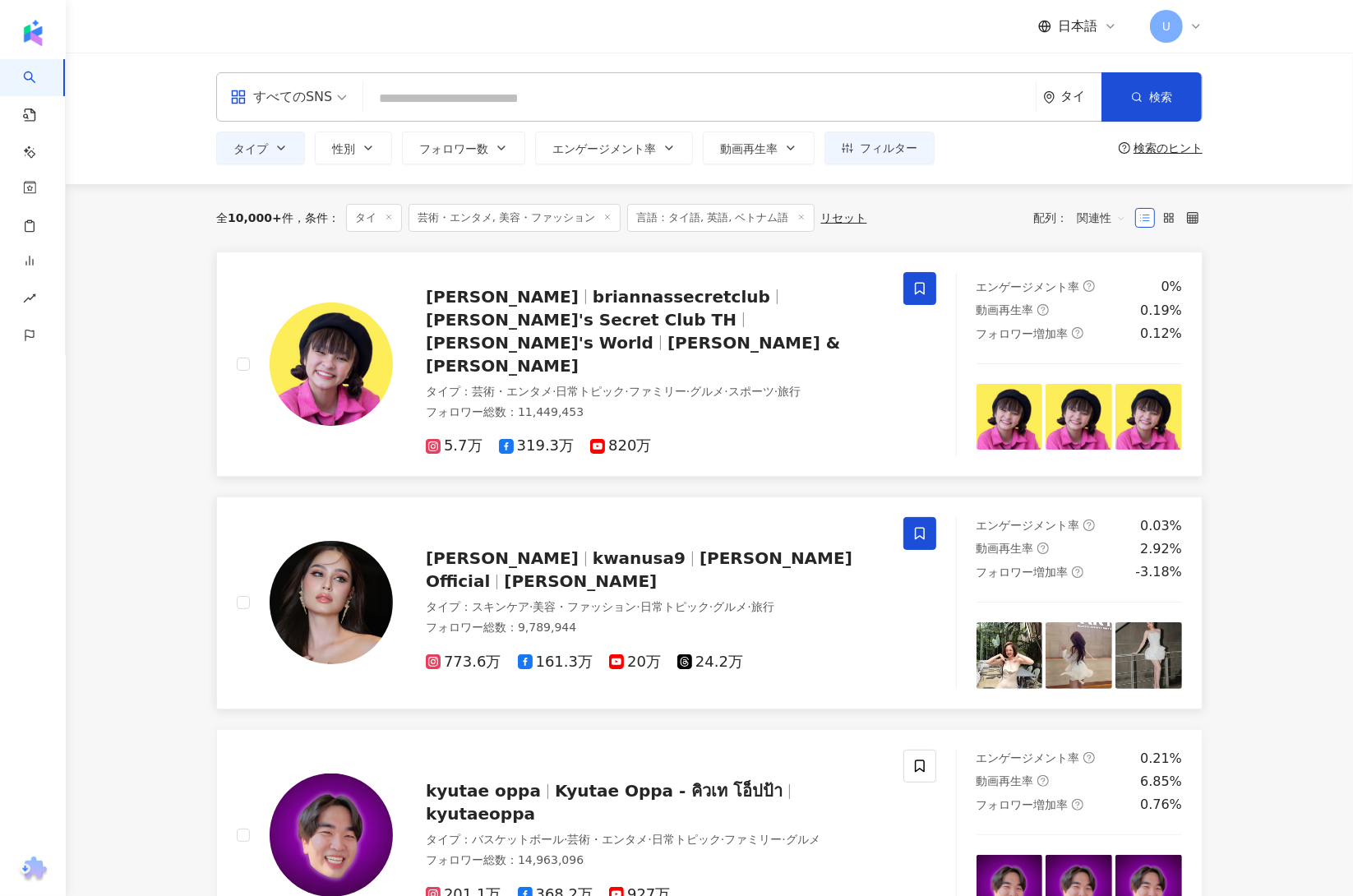
click at [923, 527] on icon at bounding box center [919, 533] width 10 height 12
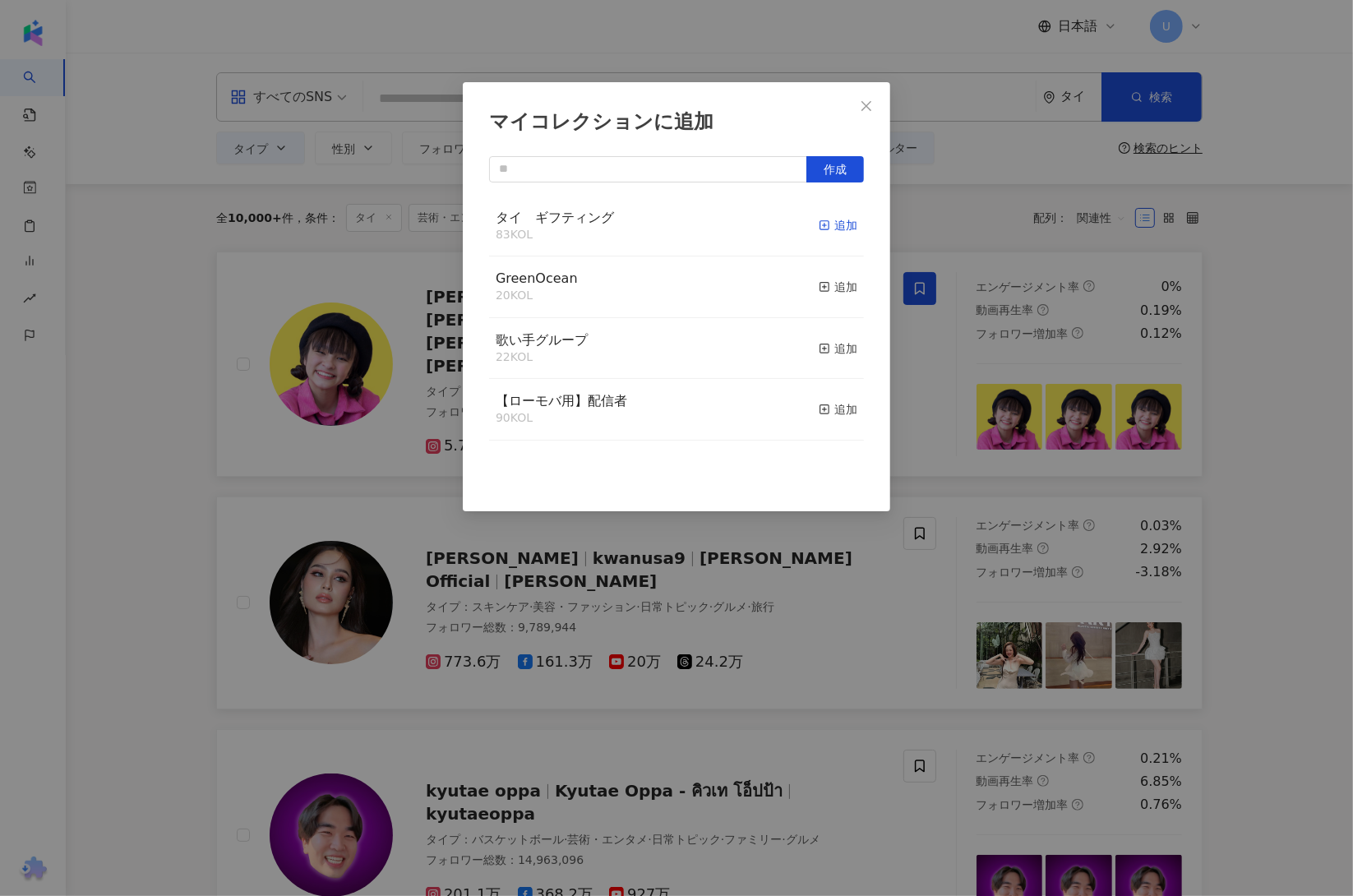
click at [820, 219] on div "追加" at bounding box center [838, 225] width 38 height 18
click at [181, 503] on div "マイコレクションに追加 作成 タイ　ギフティング 84 KOL 追加済み GreenOcean 20 KOL 追加 歌い手グループ 22 KOL 追加 【ロー…" at bounding box center [676, 448] width 1353 height 896
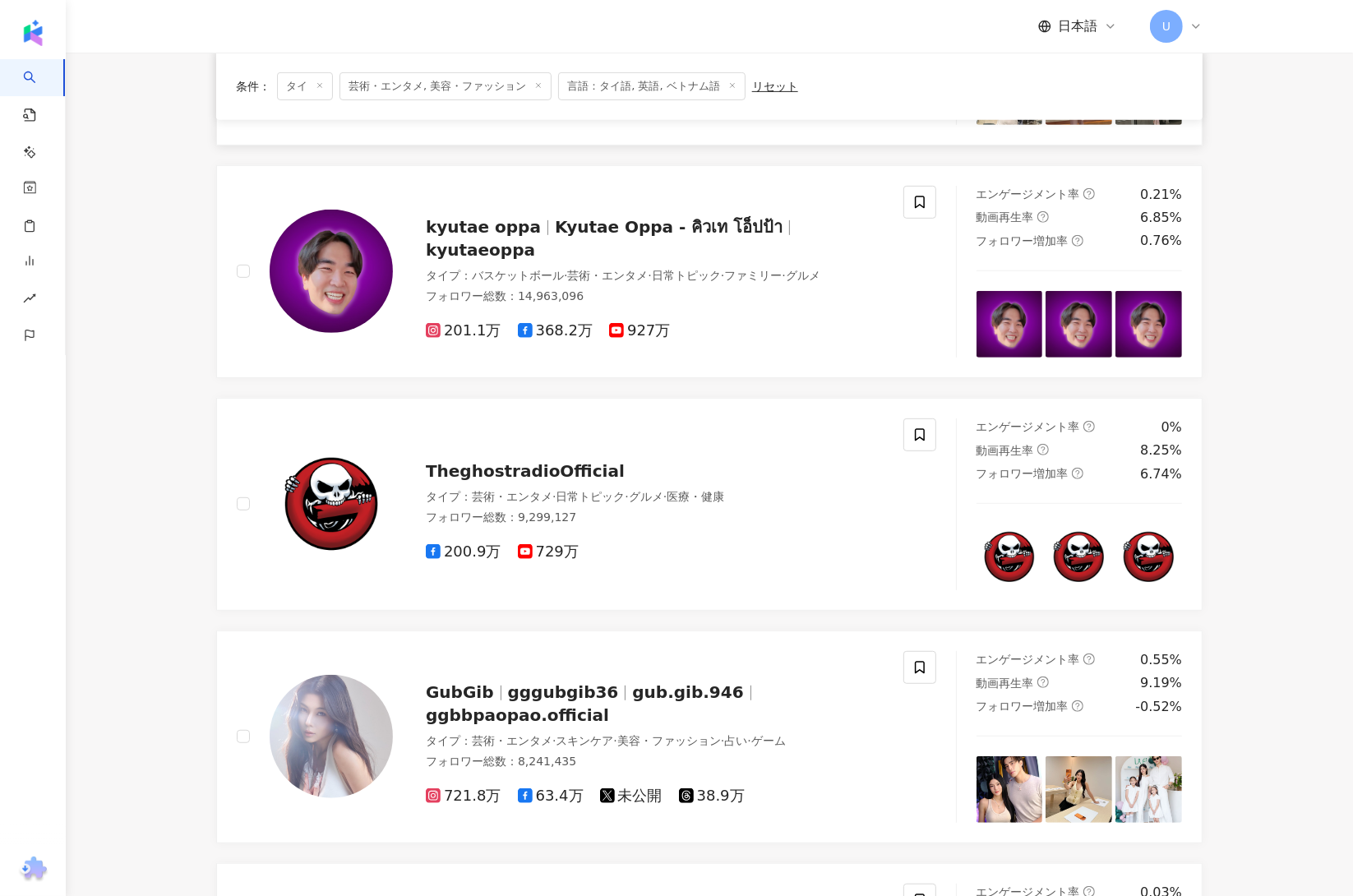
scroll to position [613, 0]
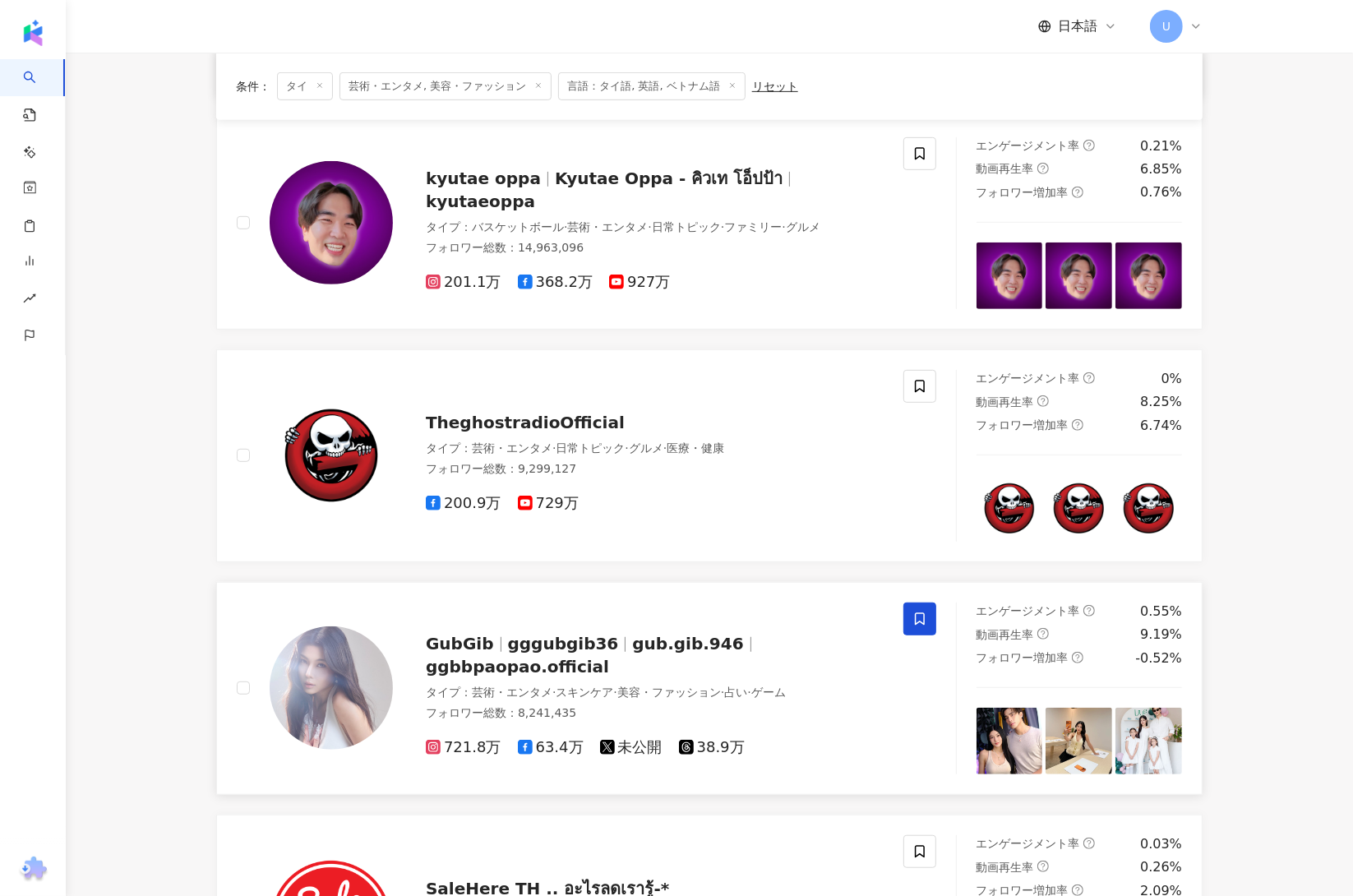
click at [916, 612] on icon at bounding box center [919, 619] width 15 height 15
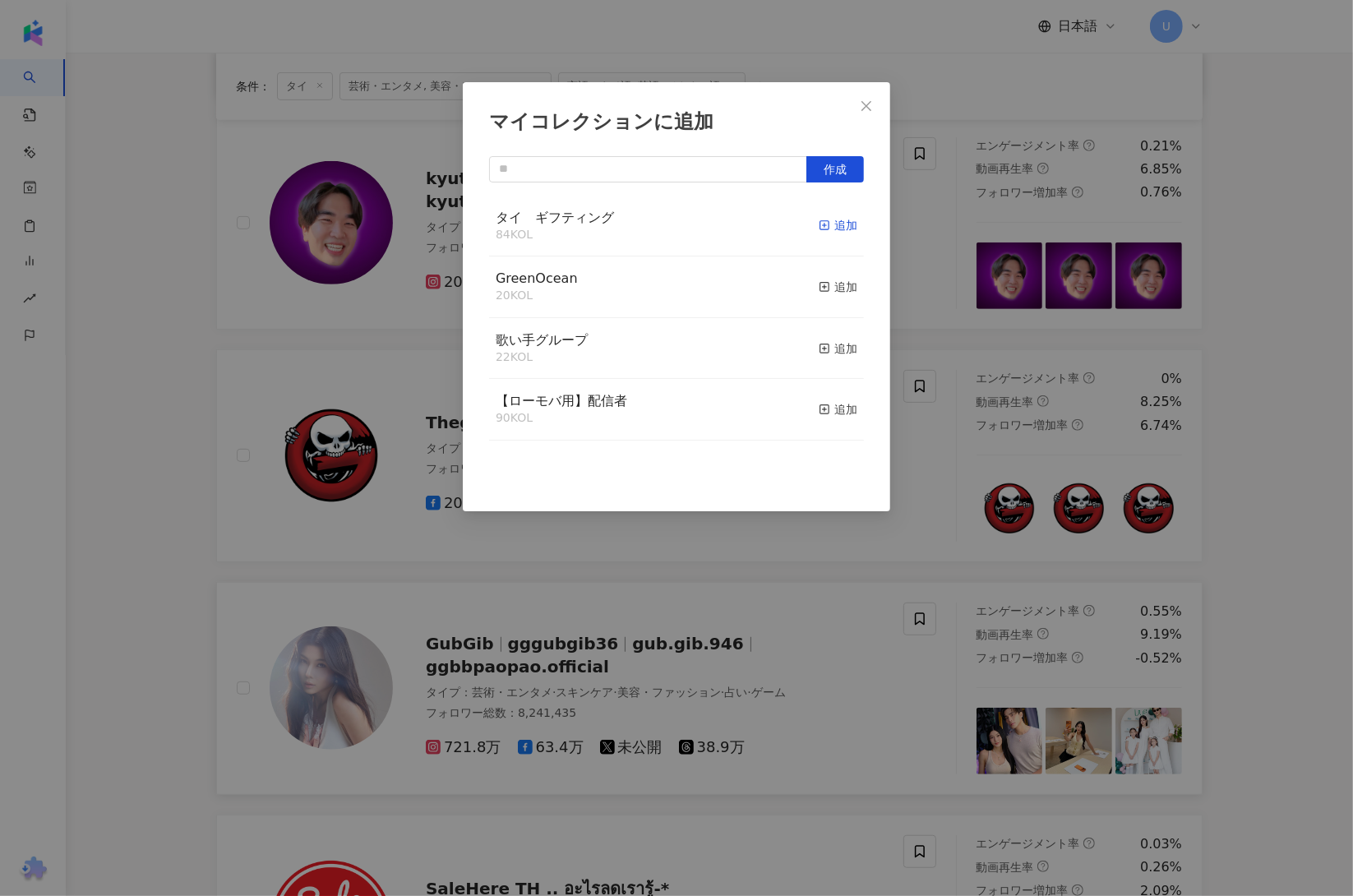
click at [824, 226] on div "追加" at bounding box center [838, 225] width 38 height 18
click at [151, 544] on div "マイコレクションに追加 作成 タイ　ギフティング 85 KOL 追加済み GreenOcean 20 KOL 追加 歌い手グループ 22 KOL 追加 【ロー…" at bounding box center [676, 448] width 1353 height 896
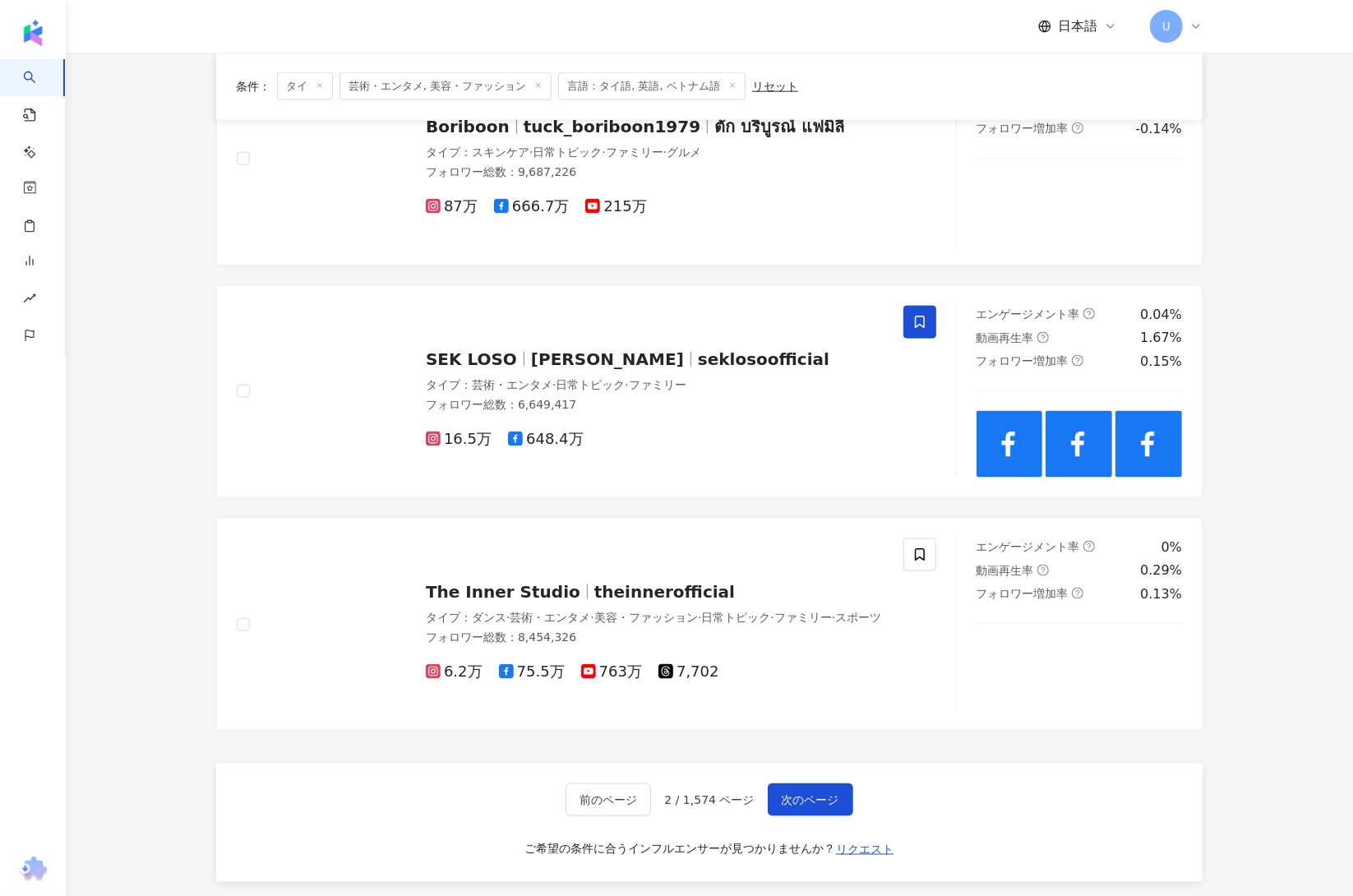
scroll to position [2041, 0]
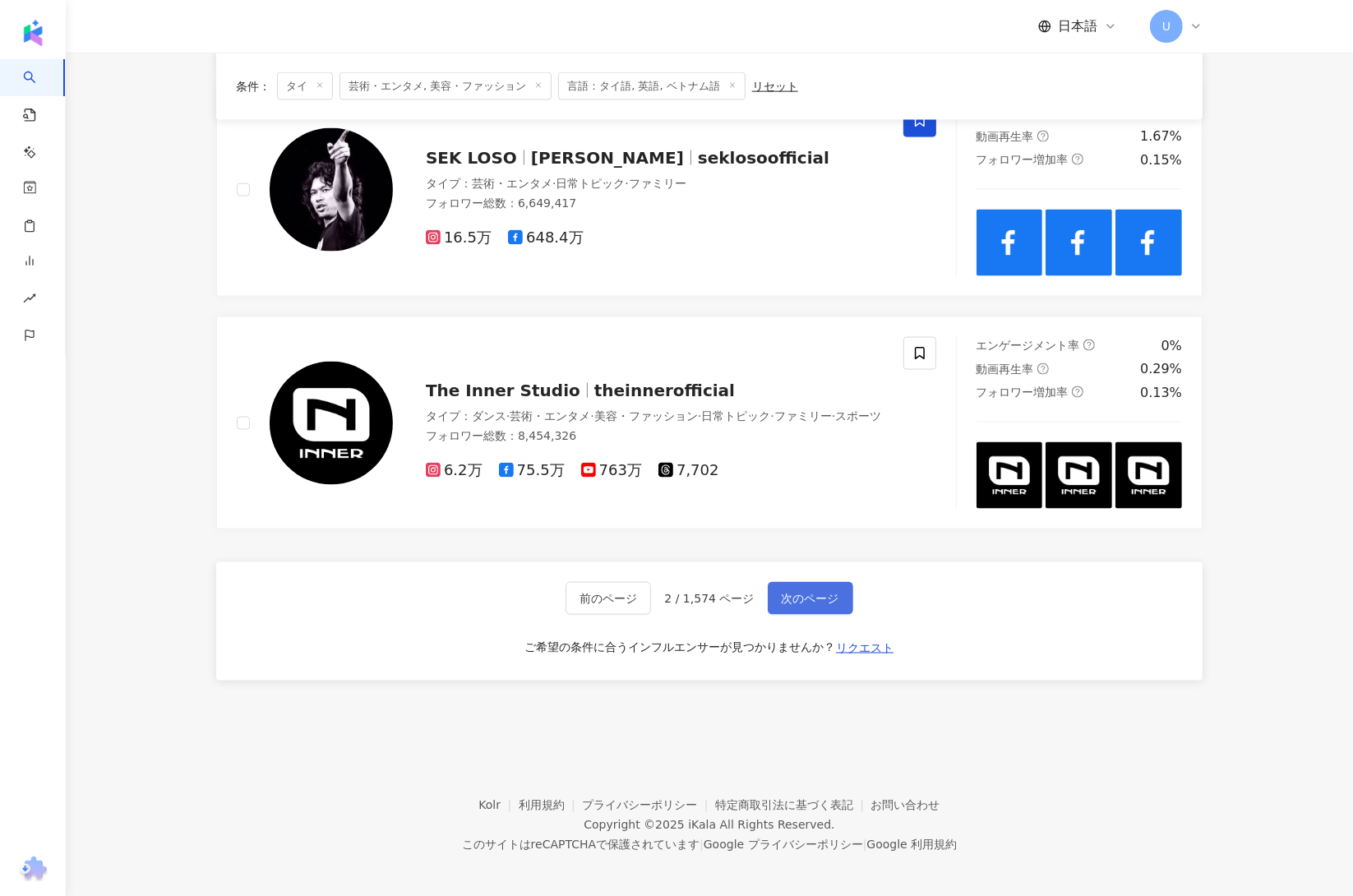
click at [772, 588] on button "次のページ" at bounding box center [810, 599] width 86 height 33
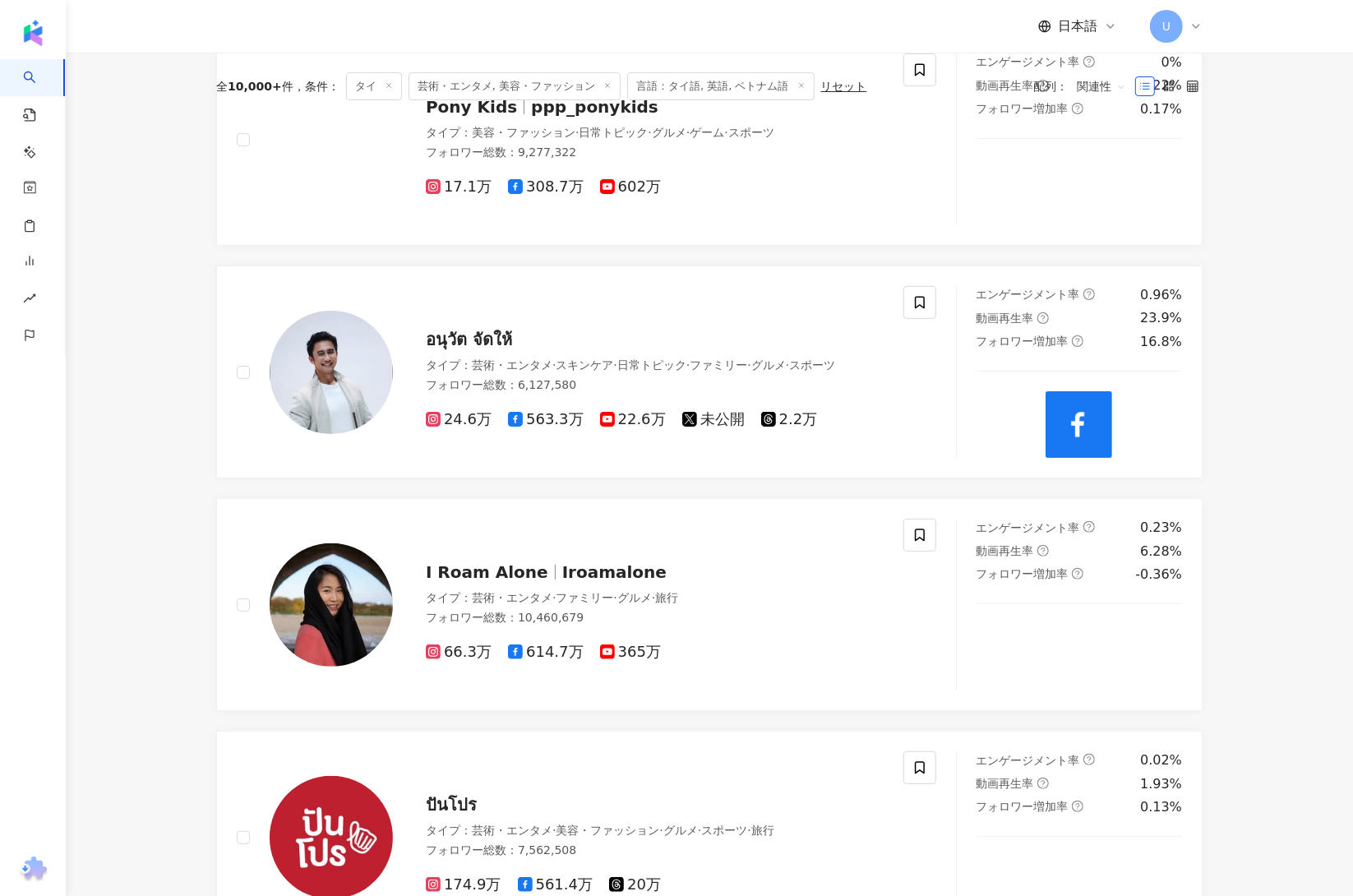
scroll to position [0, 0]
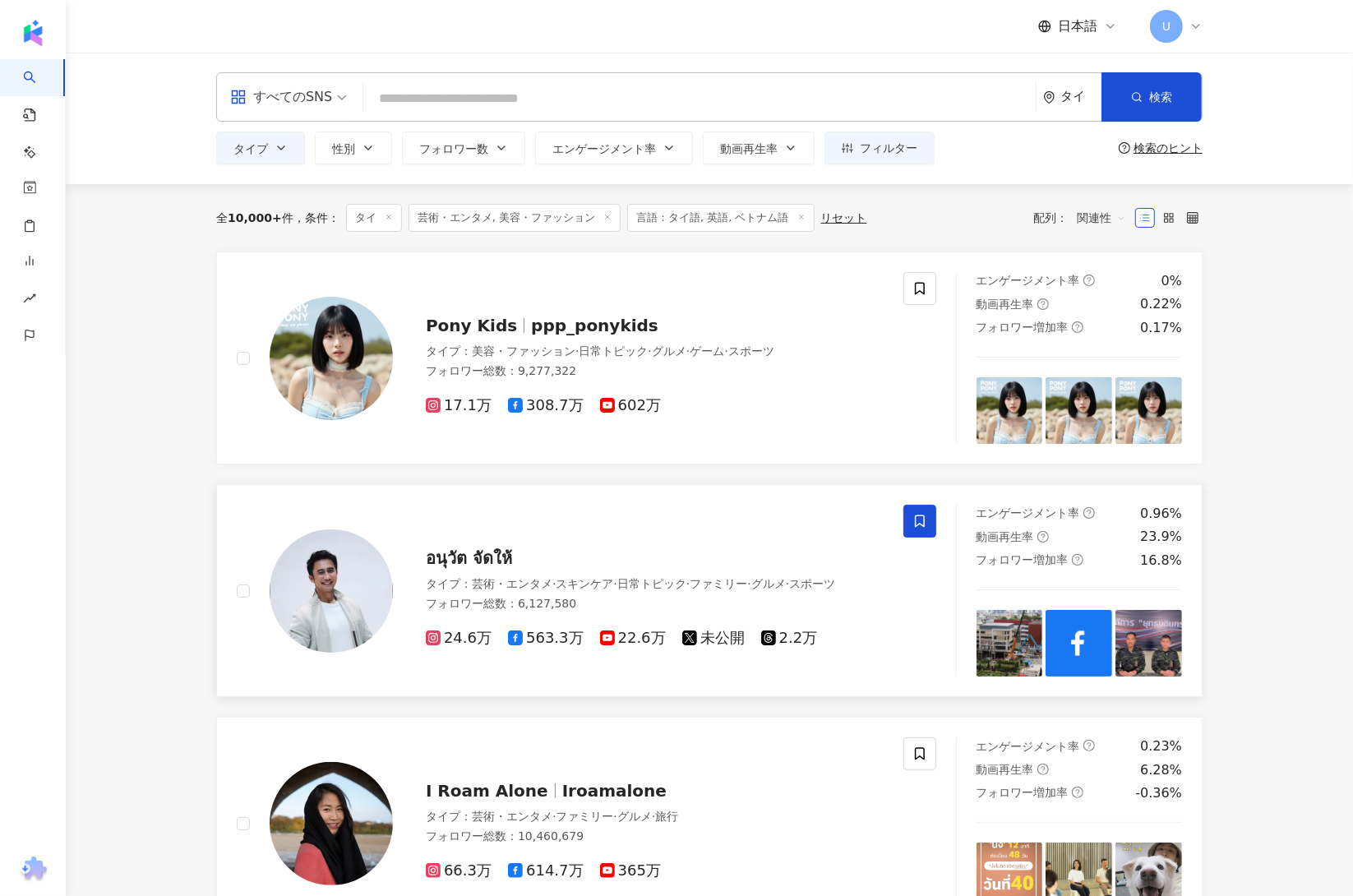
click at [918, 520] on icon at bounding box center [919, 521] width 15 height 15
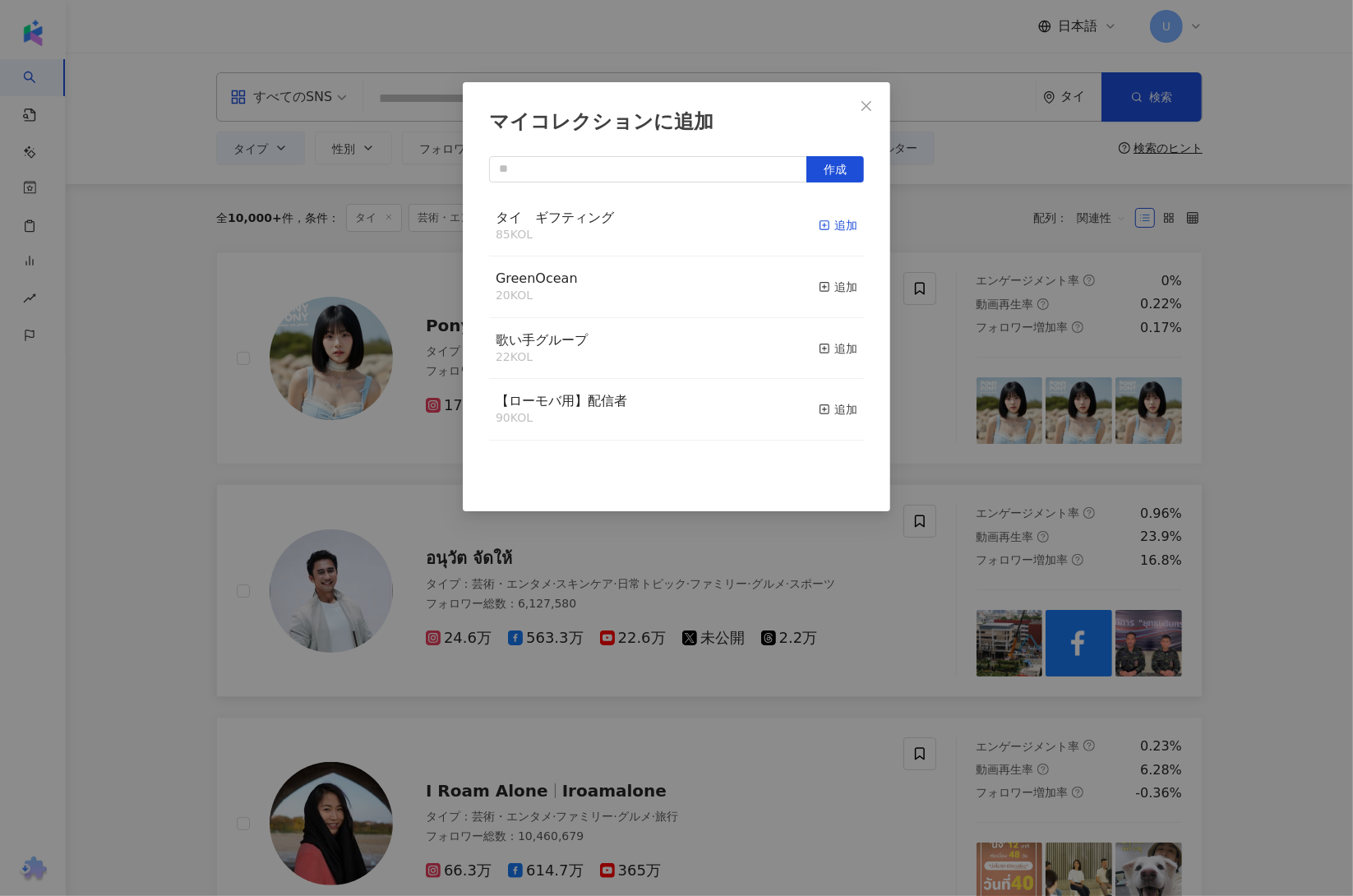
click at [832, 218] on div "追加" at bounding box center [838, 225] width 38 height 18
click at [170, 522] on div "マイコレクションに追加 作成 タイ　ギフティング 86 KOL 追加済み GreenOcean 20 KOL 追加 歌い手グループ 22 KOL 追加 【ロー…" at bounding box center [676, 448] width 1353 height 896
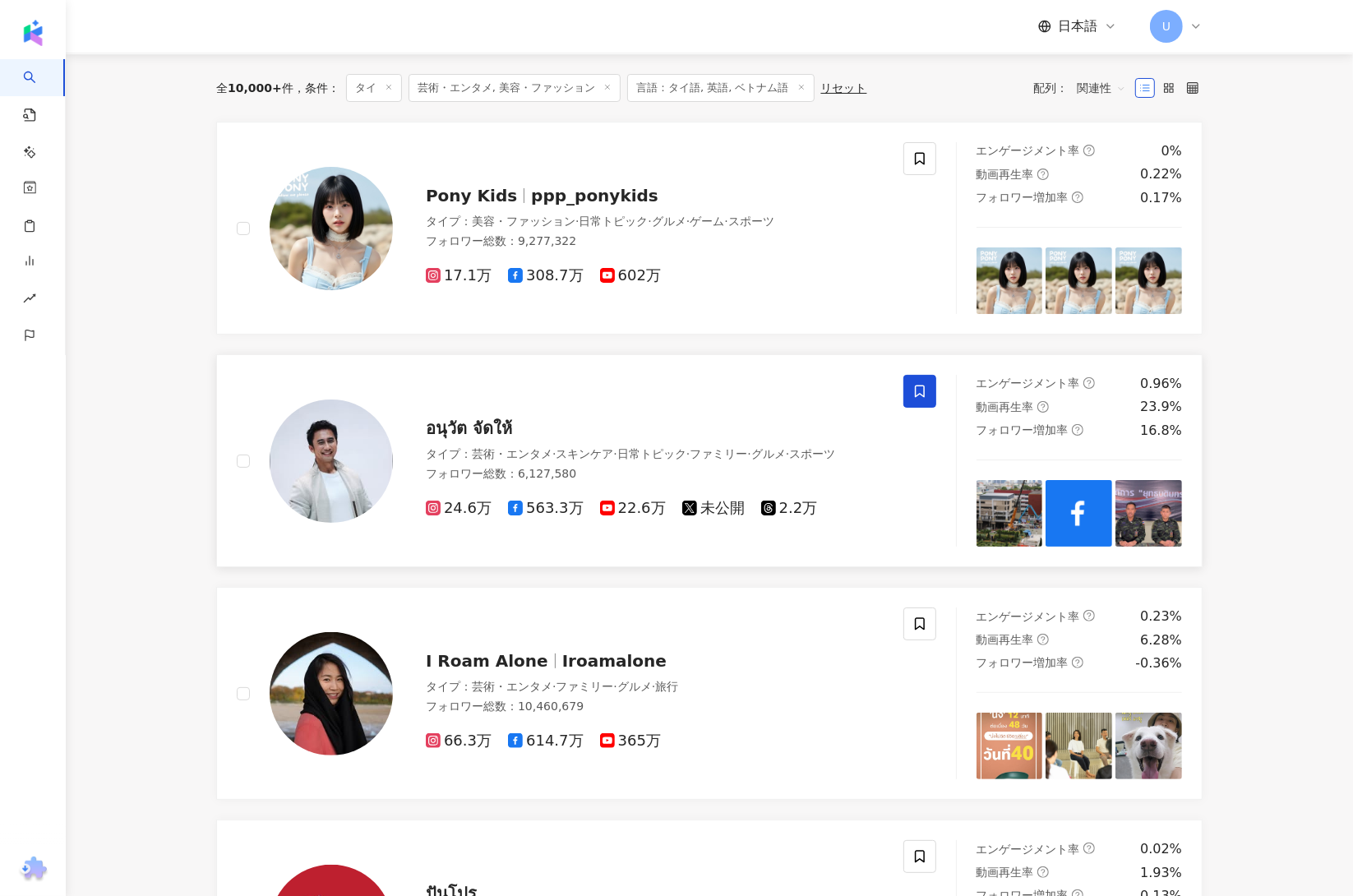
scroll to position [205, 0]
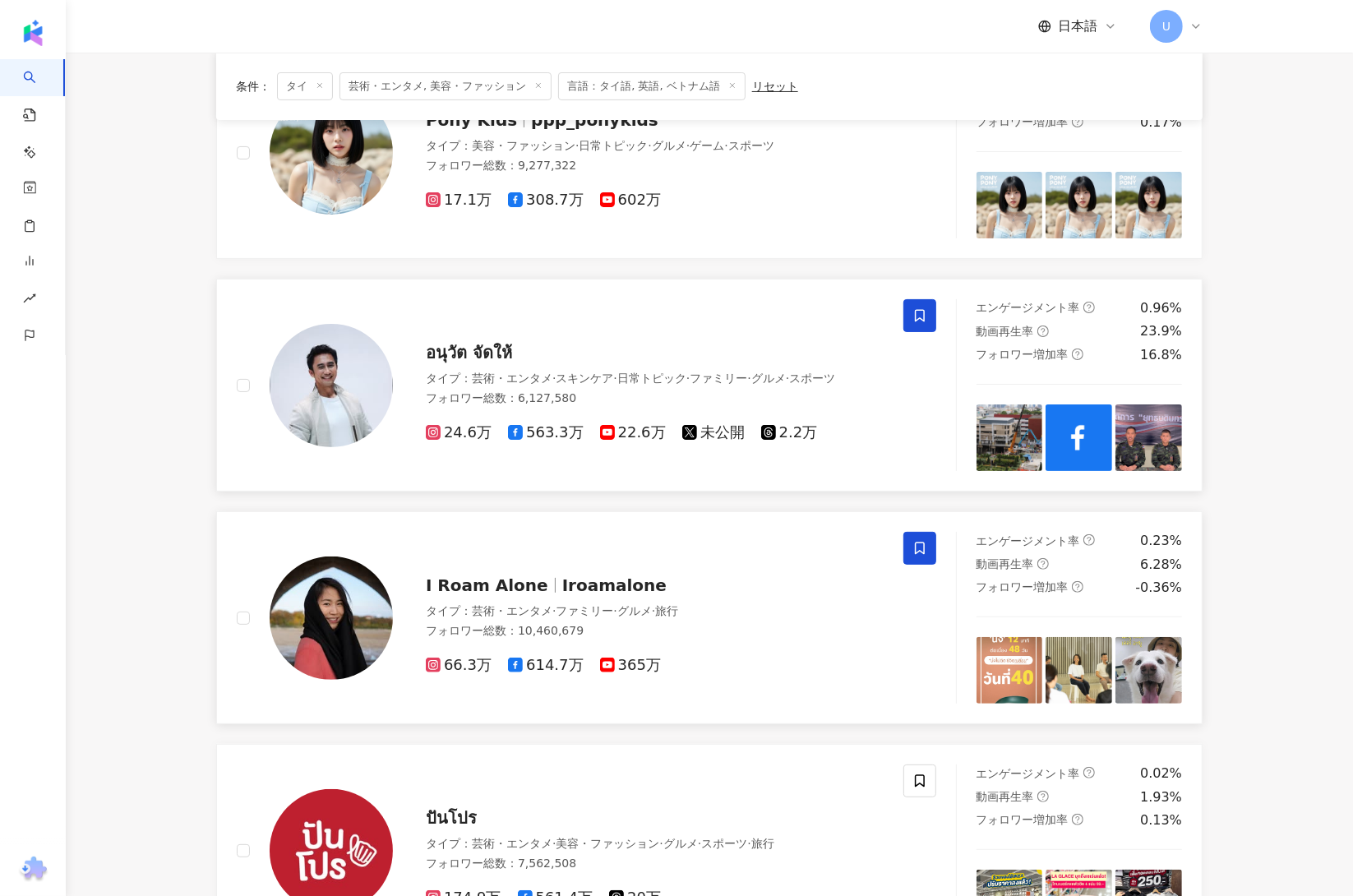
click at [908, 552] on span at bounding box center [920, 549] width 33 height 33
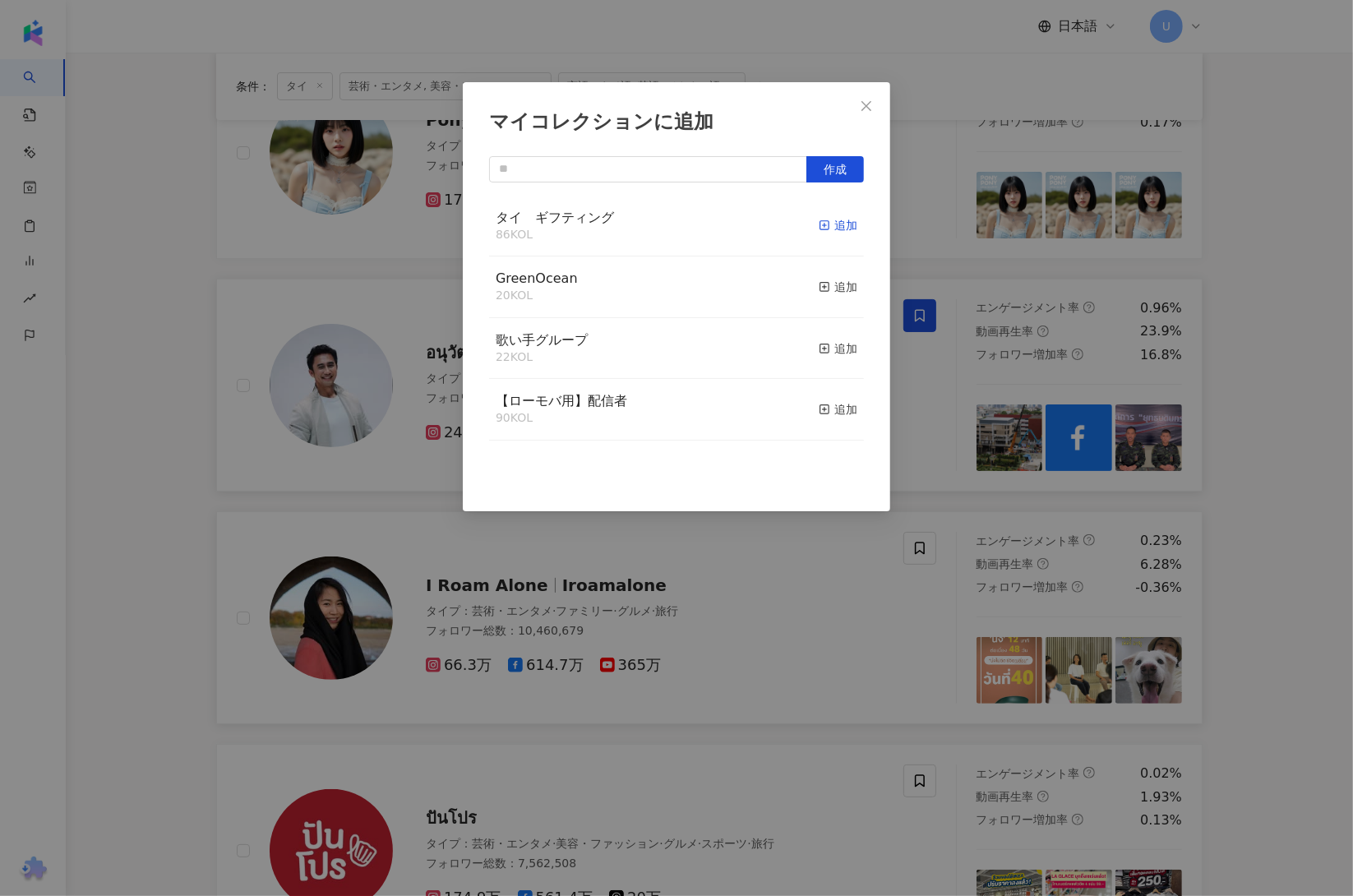
click at [829, 230] on div "追加" at bounding box center [838, 225] width 38 height 18
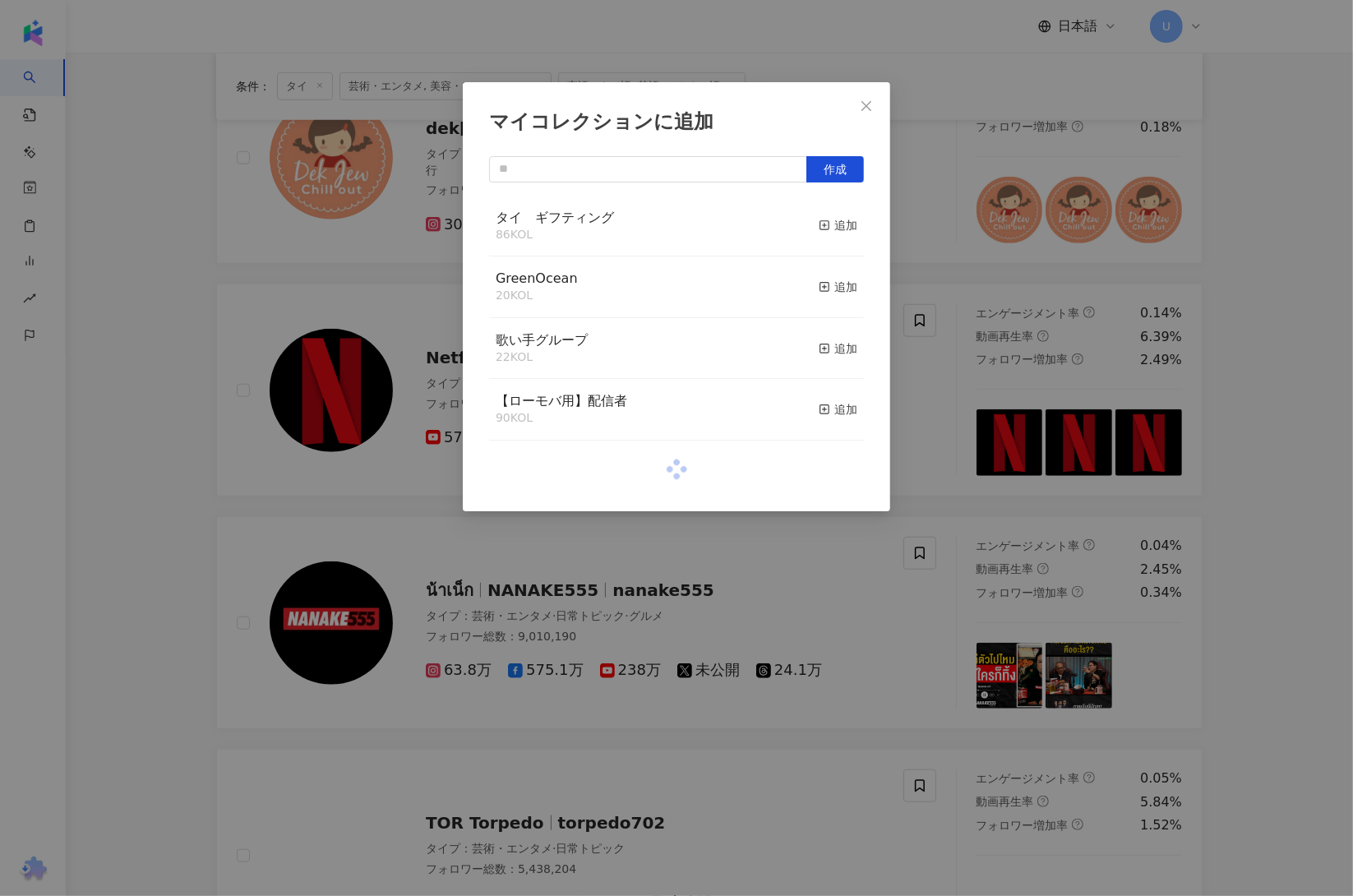
scroll to position [1369, 0]
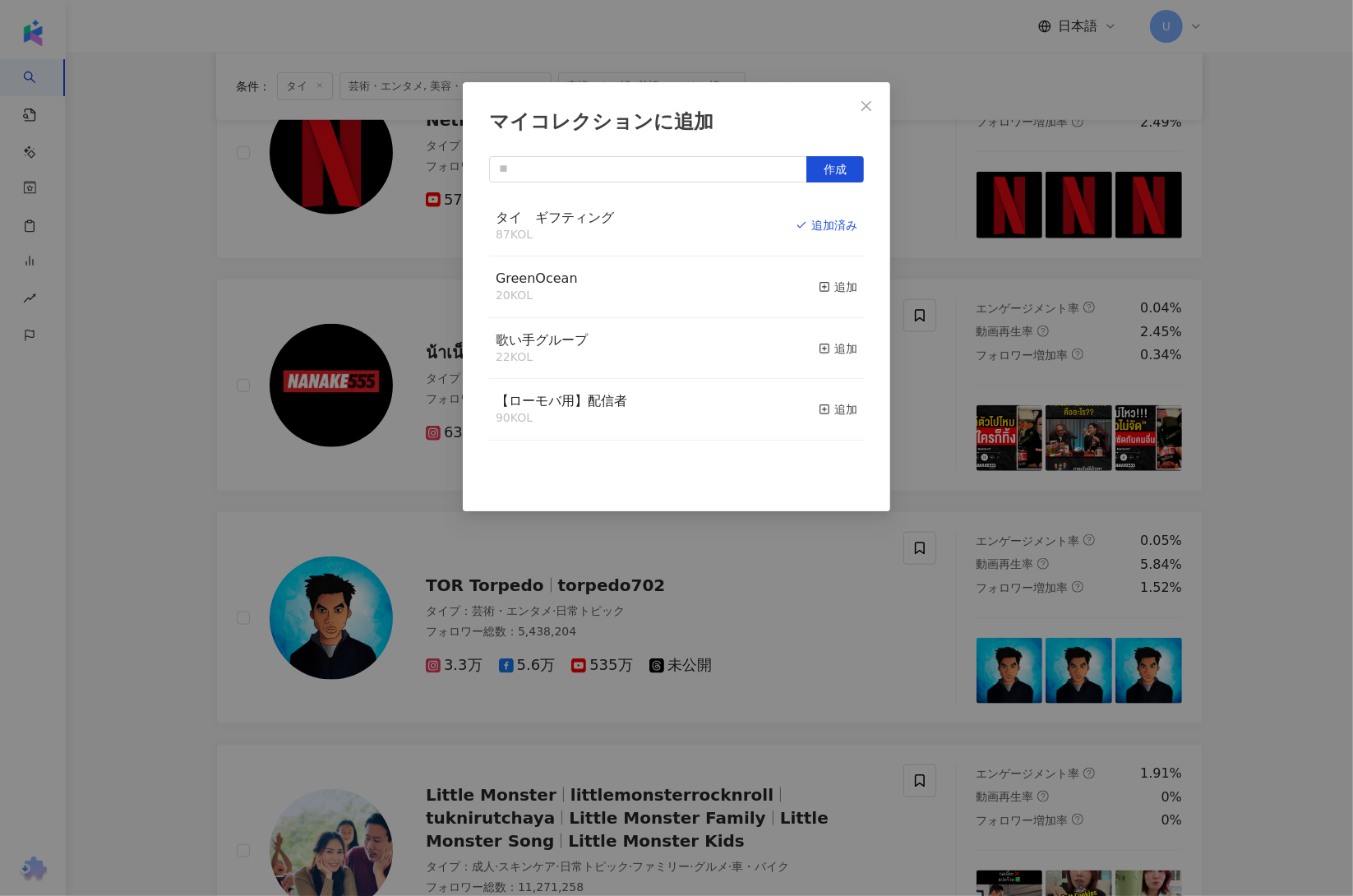
click at [167, 656] on div "マイコレクションに追加 作成 タイ　ギフティング 87 KOL 追加済み GreenOcean 20 KOL 追加 歌い手グループ 22 KOL 追加 【ロー…" at bounding box center [676, 448] width 1353 height 896
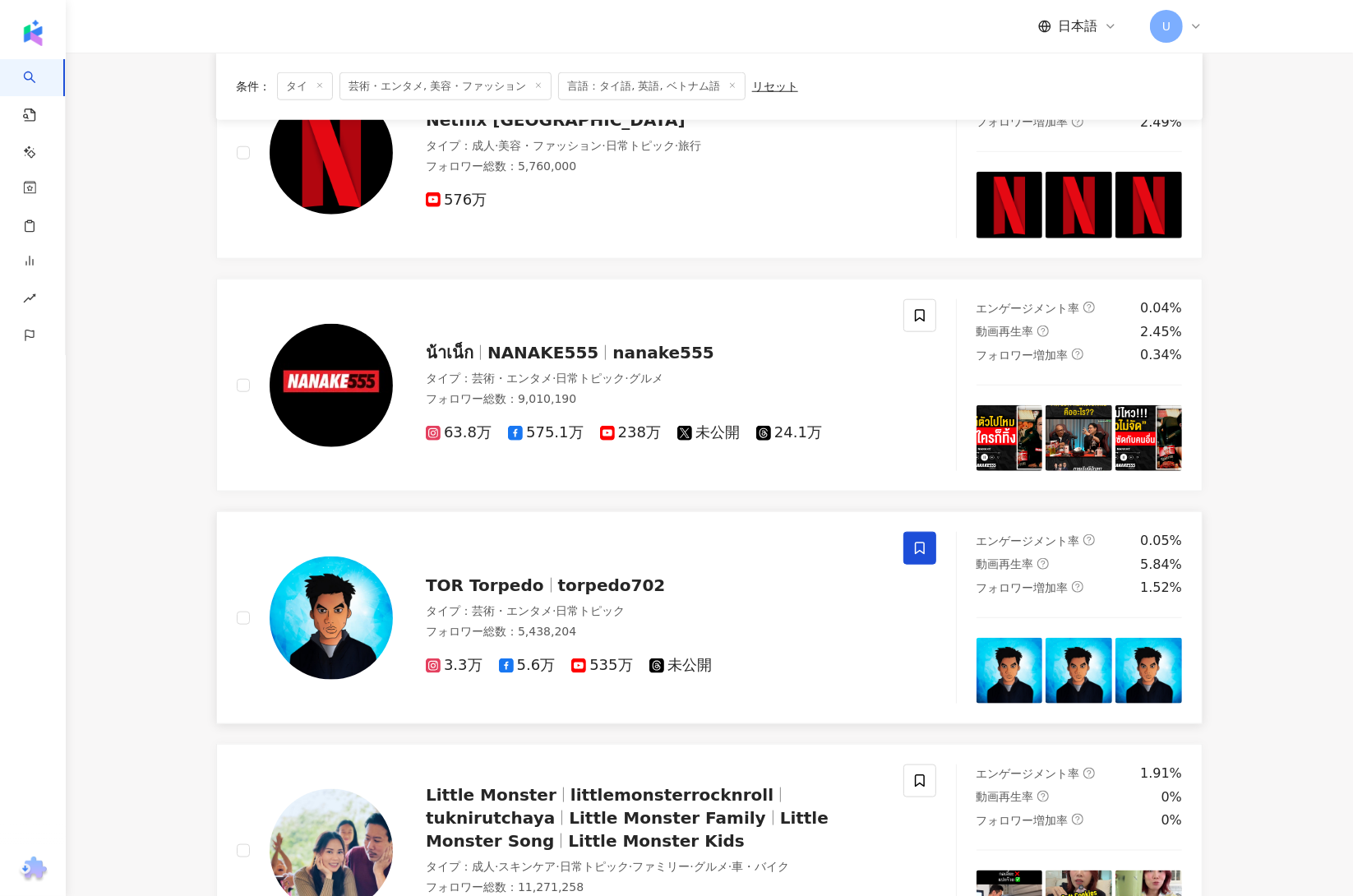
click at [933, 557] on span at bounding box center [920, 549] width 33 height 33
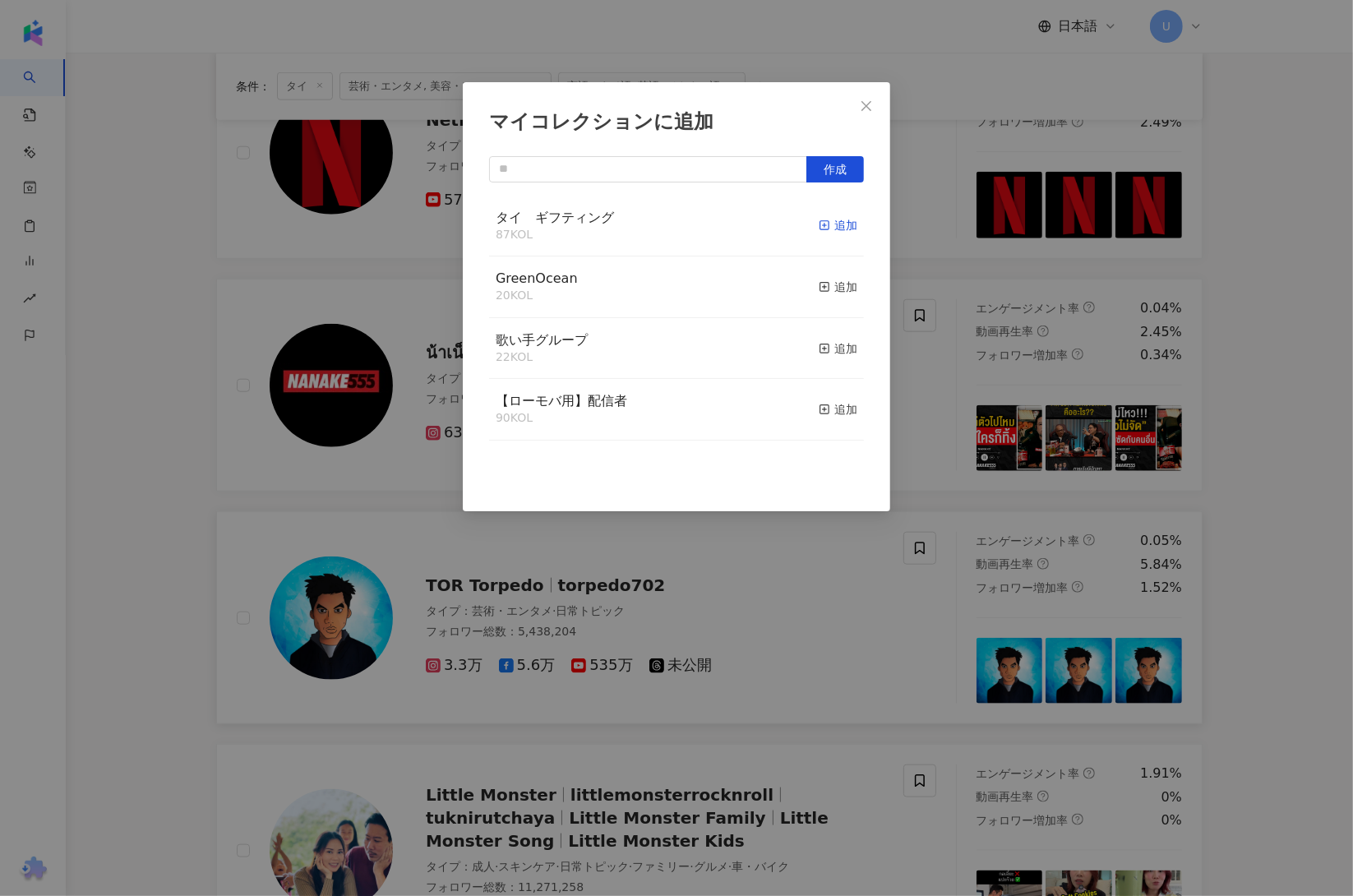
click at [833, 225] on div "追加" at bounding box center [838, 225] width 38 height 18
click at [190, 589] on div "マイコレクションに追加 作成 タイ　ギフティング 87 KOL 追加 GreenOcean 20 KOL 追加 歌い手グループ 22 KOL 追加 【ローモバ…" at bounding box center [676, 448] width 1353 height 896
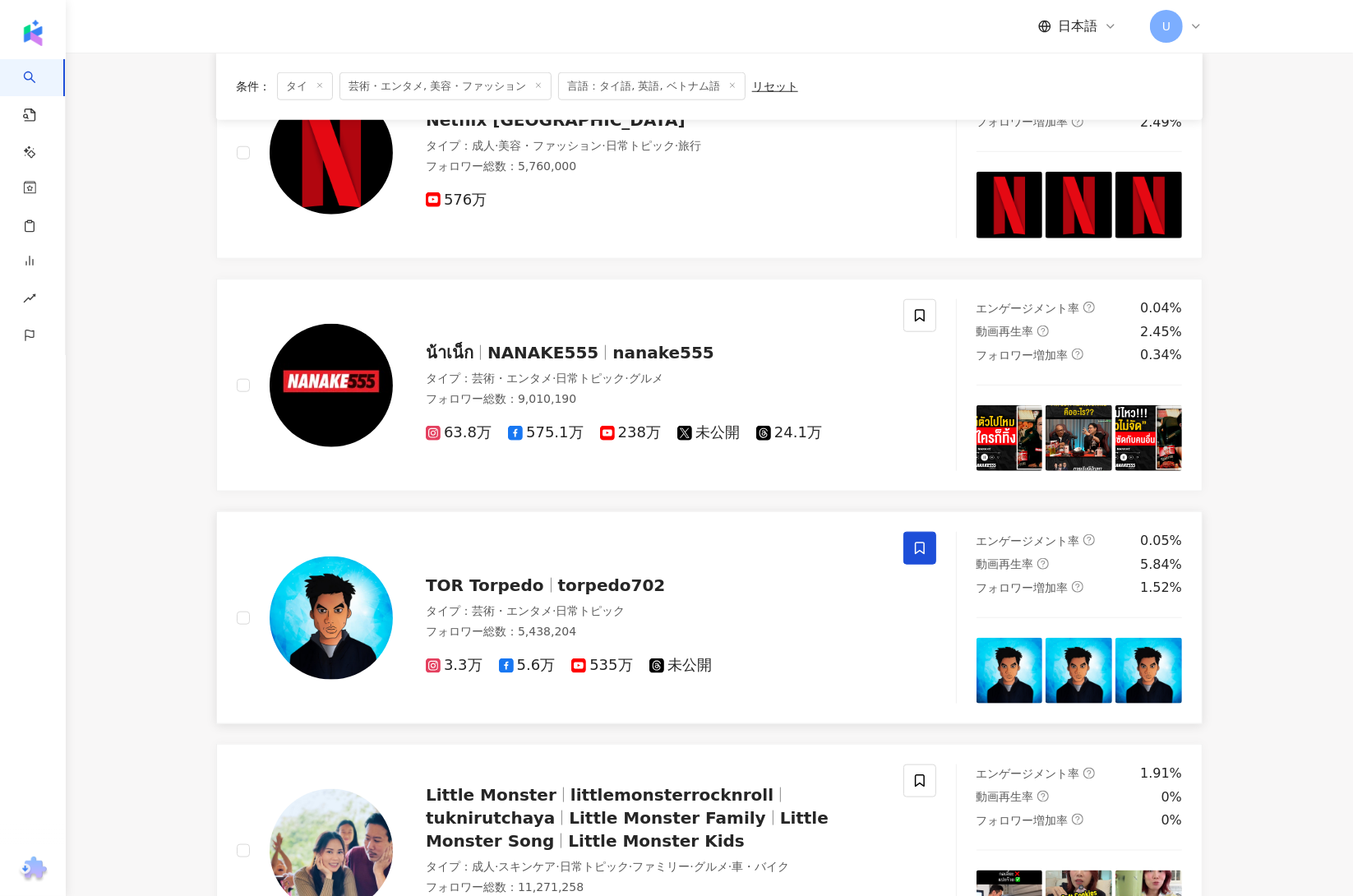
scroll to position [1613, 0]
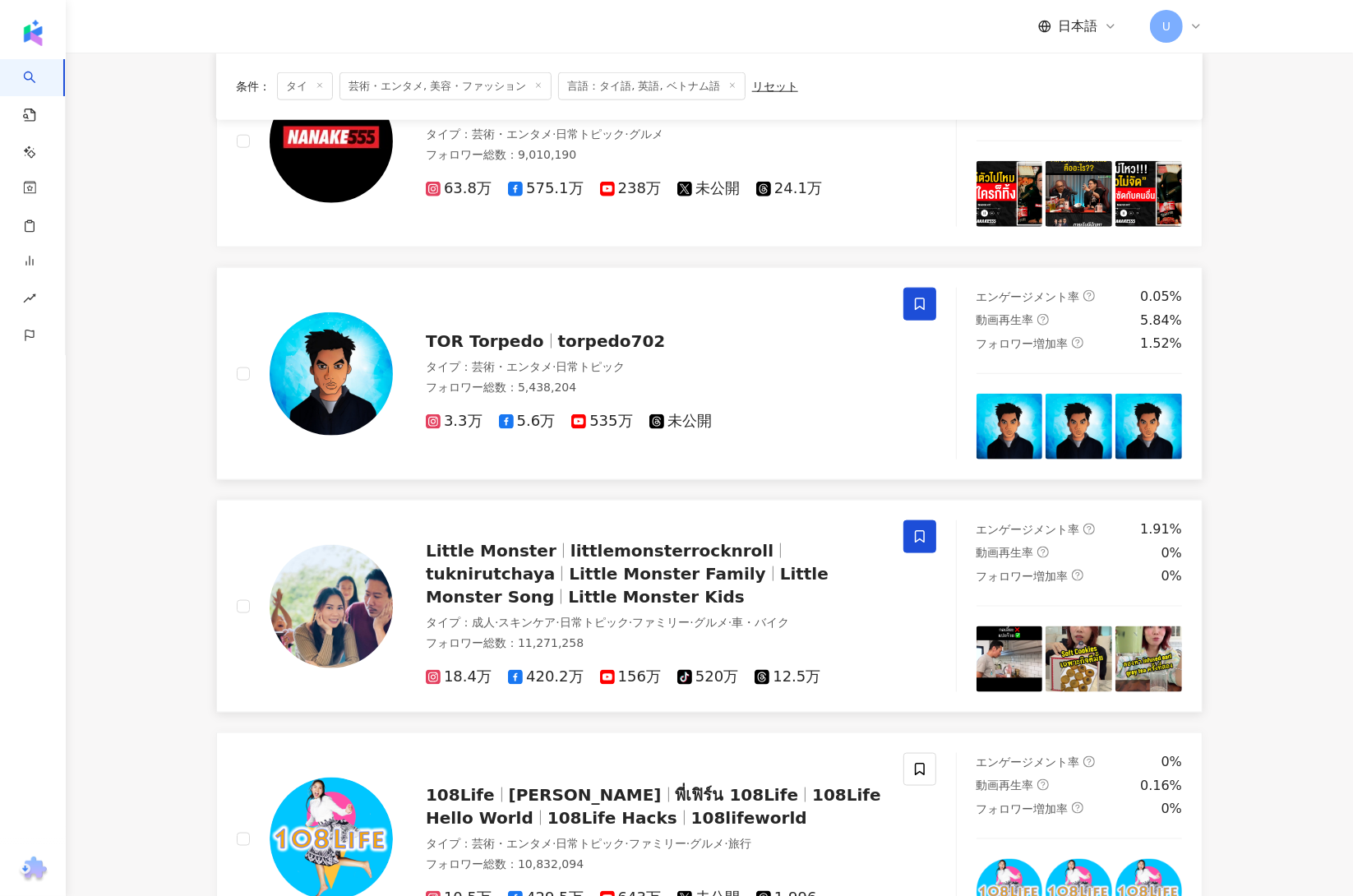
click at [933, 543] on span at bounding box center [920, 537] width 33 height 33
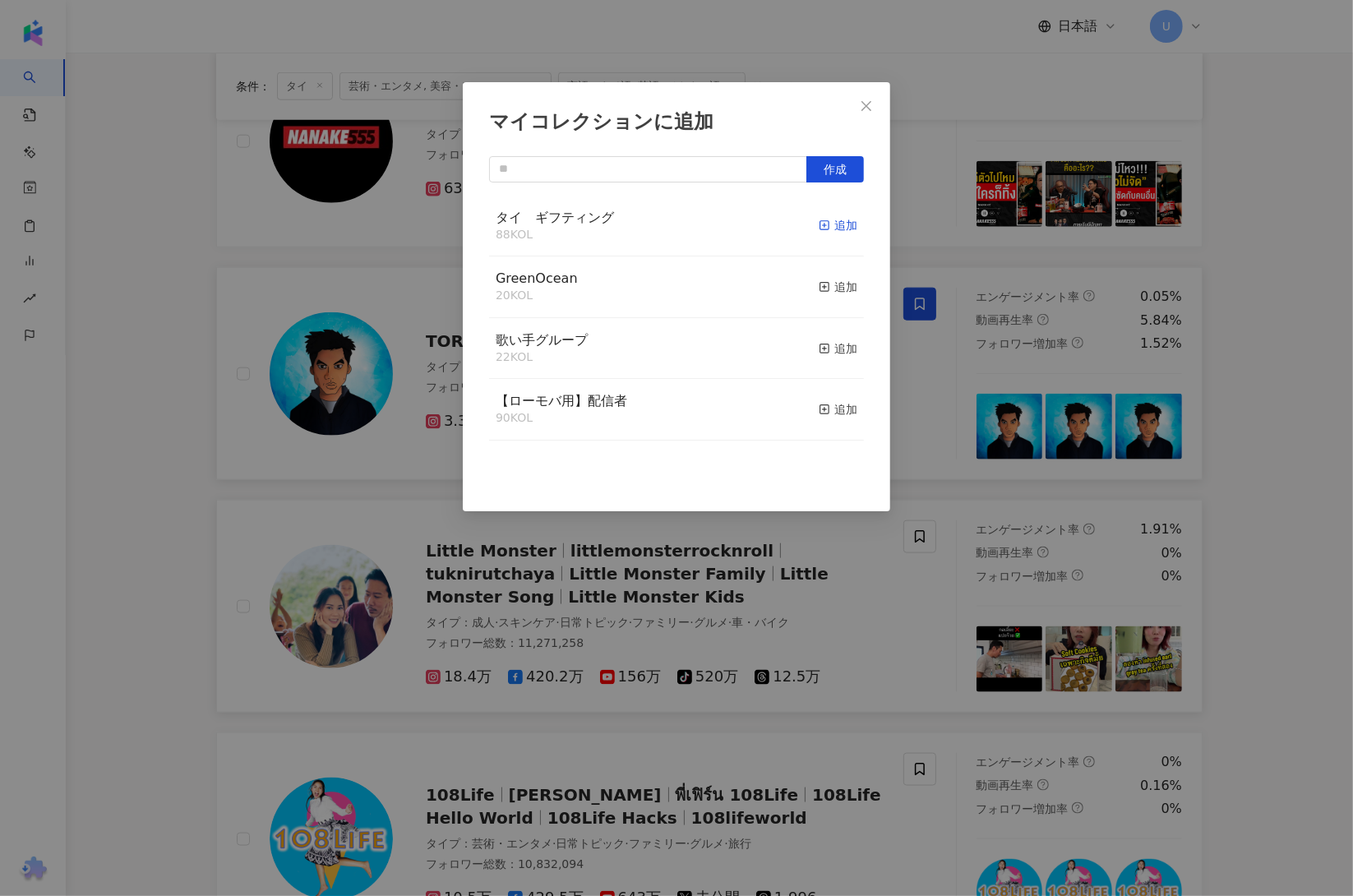
click at [822, 226] on div "追加" at bounding box center [838, 225] width 38 height 18
click at [141, 589] on div "マイコレクションに追加 作成 タイ　ギフティング 89 KOL 追加済み GreenOcean 20 KOL 追加 歌い手グループ 22 KOL 追加 【ロー…" at bounding box center [676, 448] width 1353 height 896
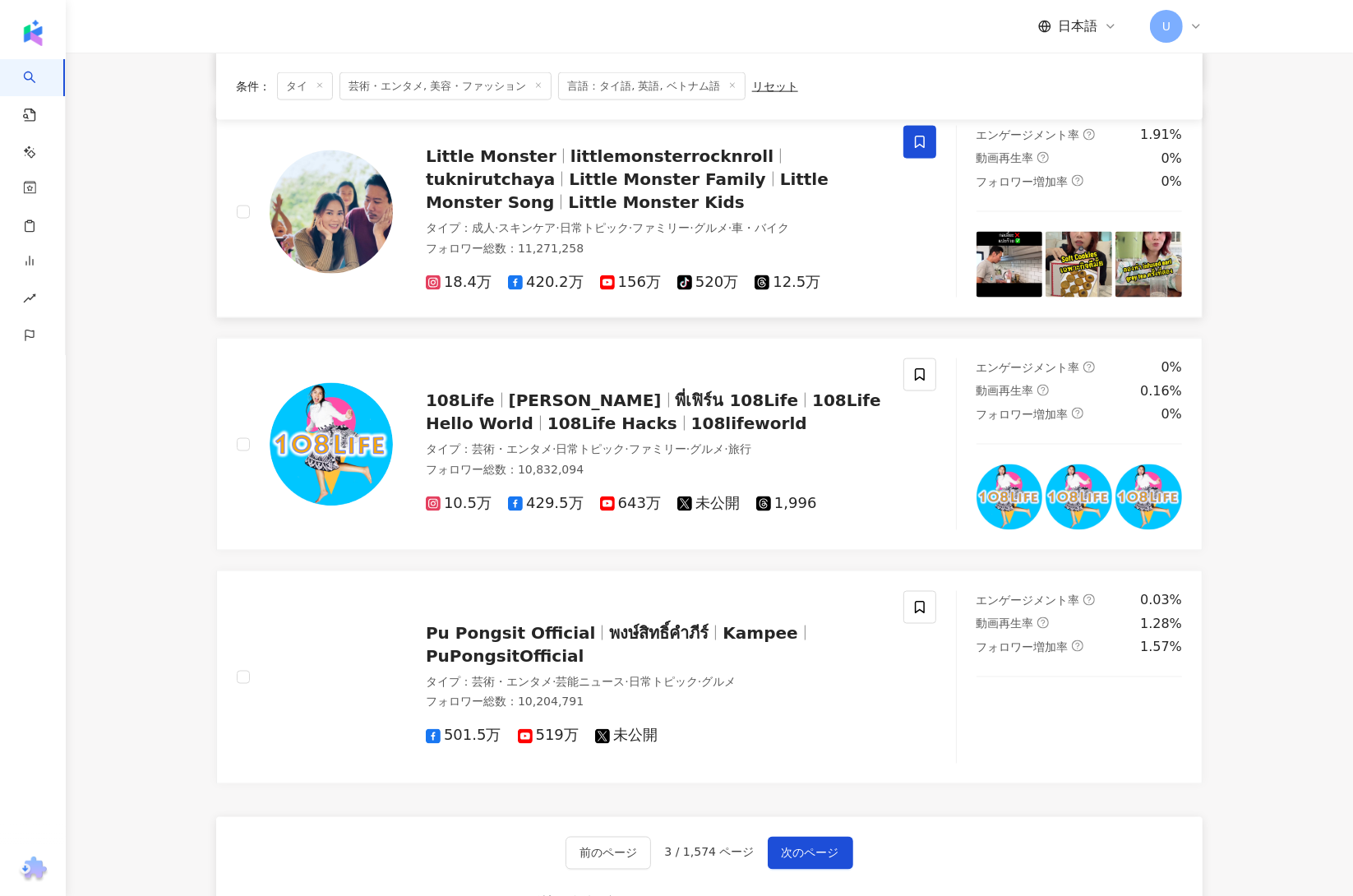
scroll to position [2212, 0]
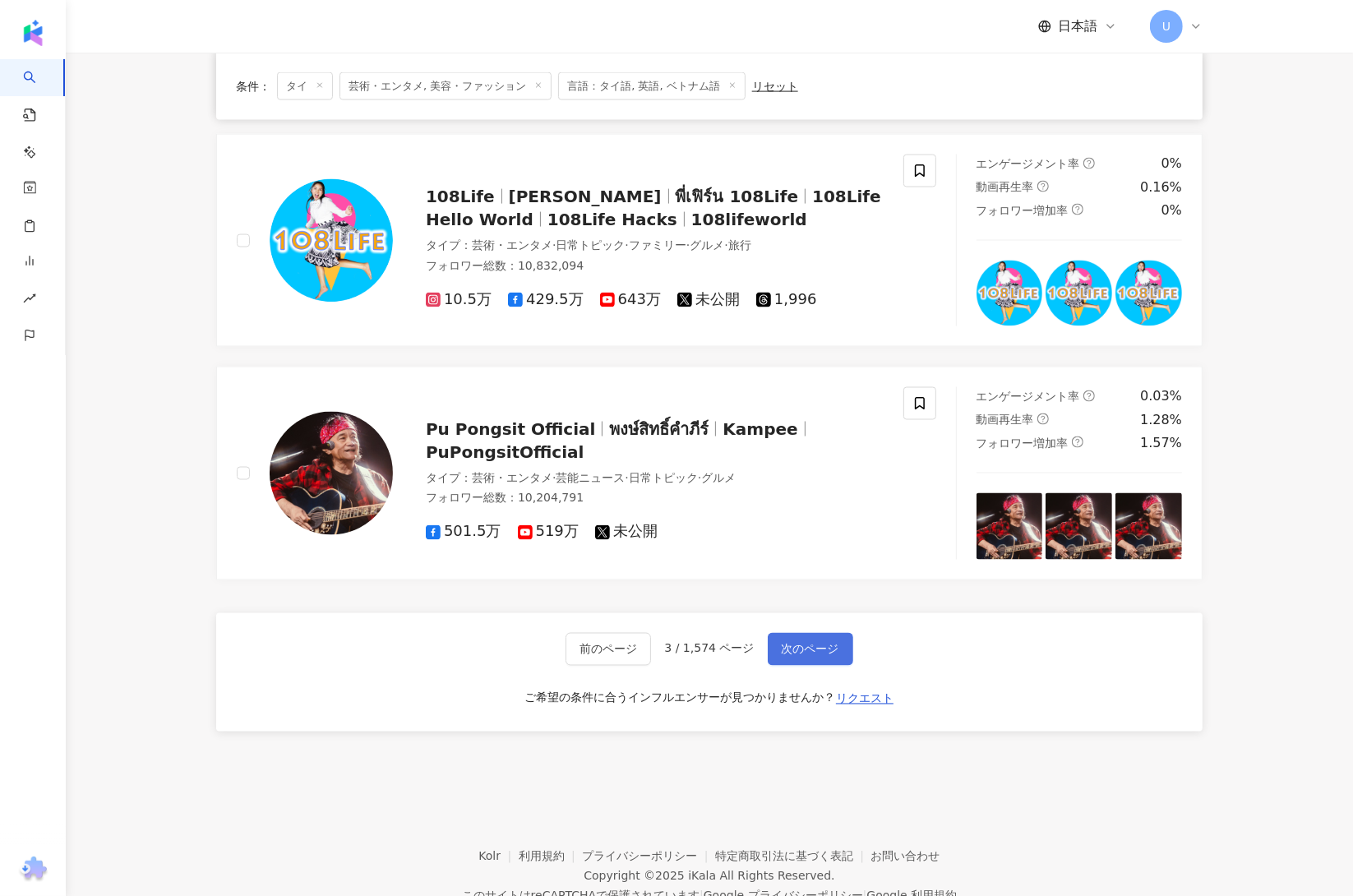
click at [809, 664] on button "次のページ" at bounding box center [810, 649] width 86 height 33
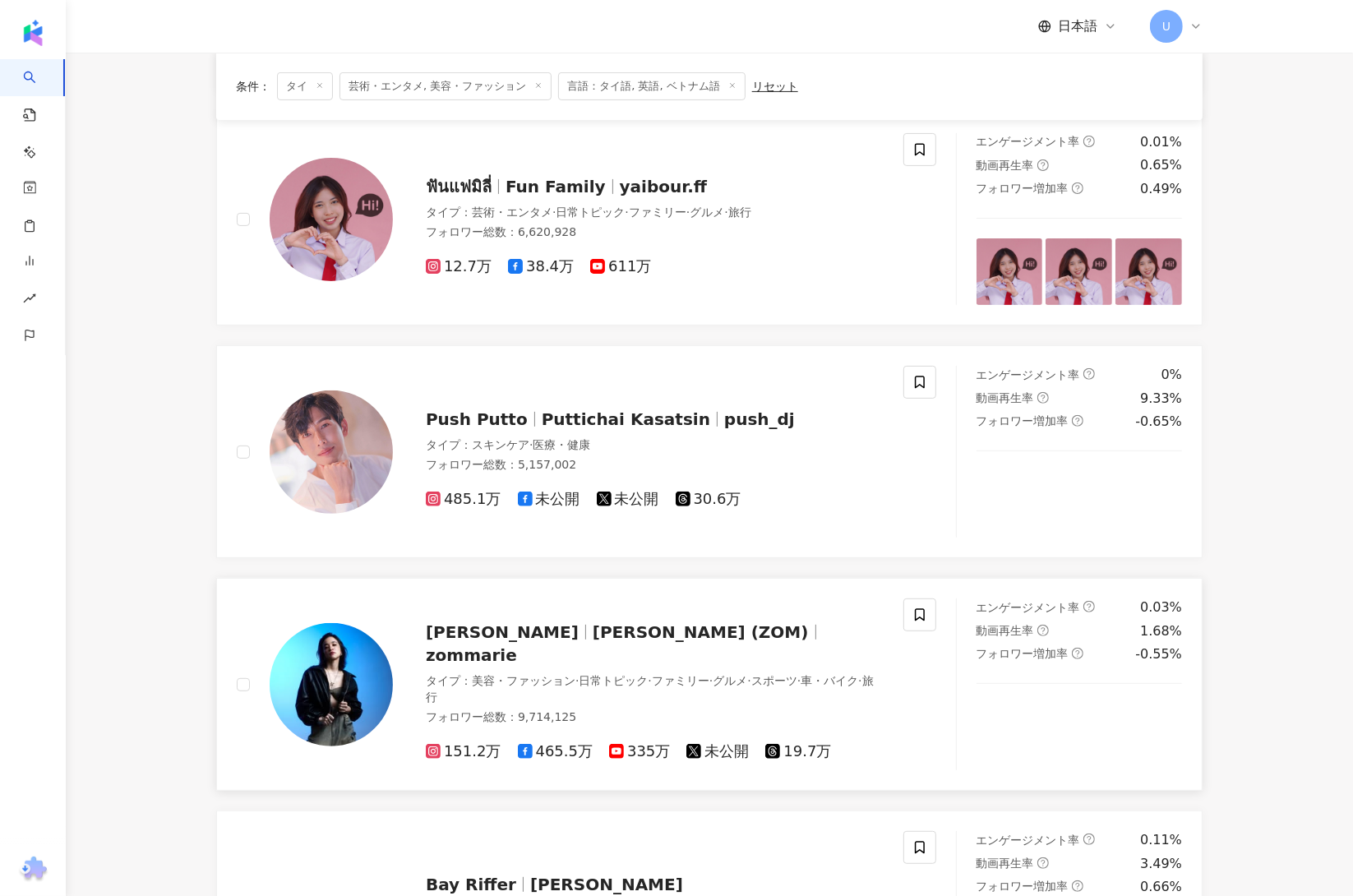
scroll to position [0, 0]
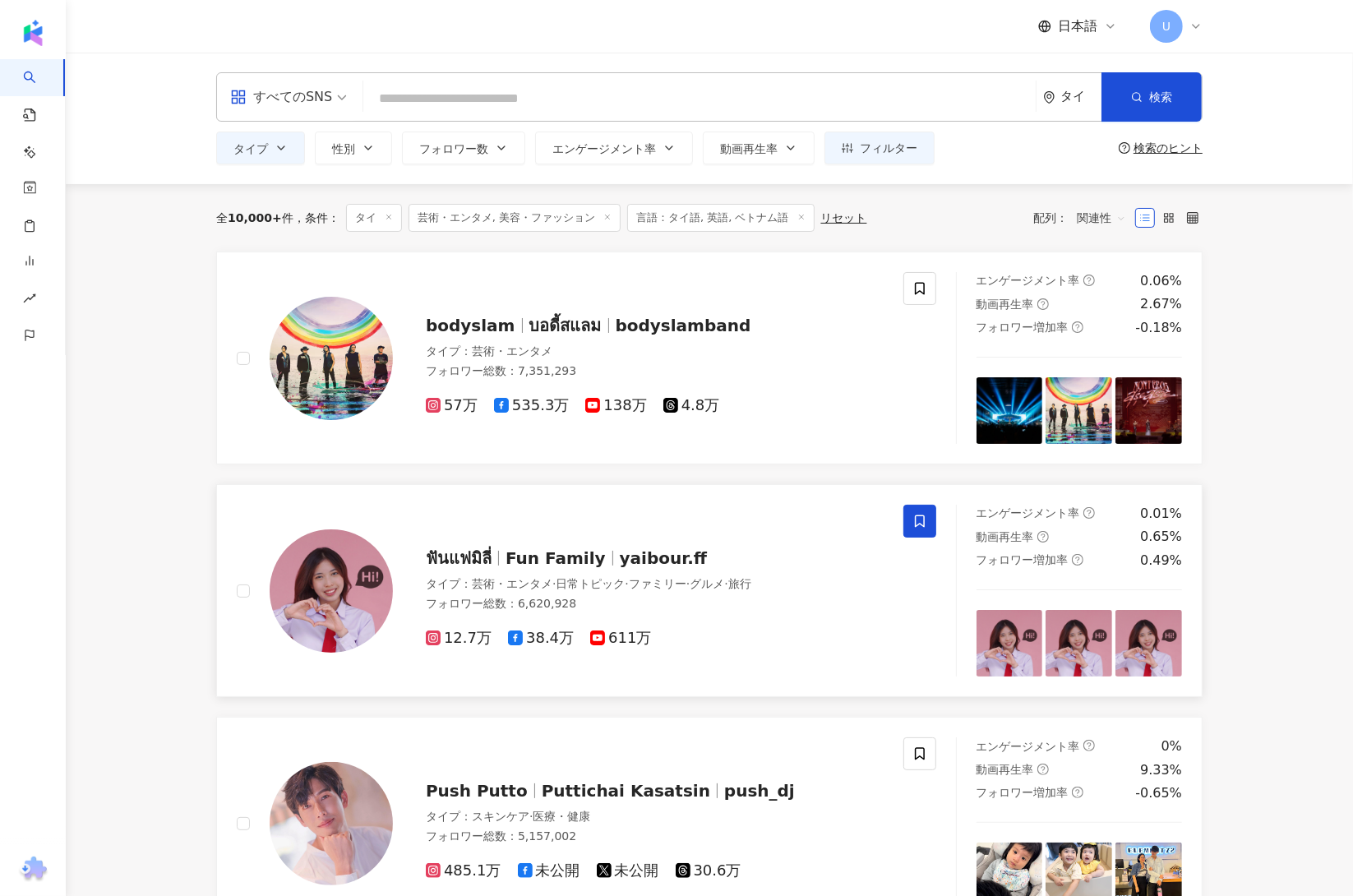
click at [931, 517] on span at bounding box center [920, 522] width 33 height 33
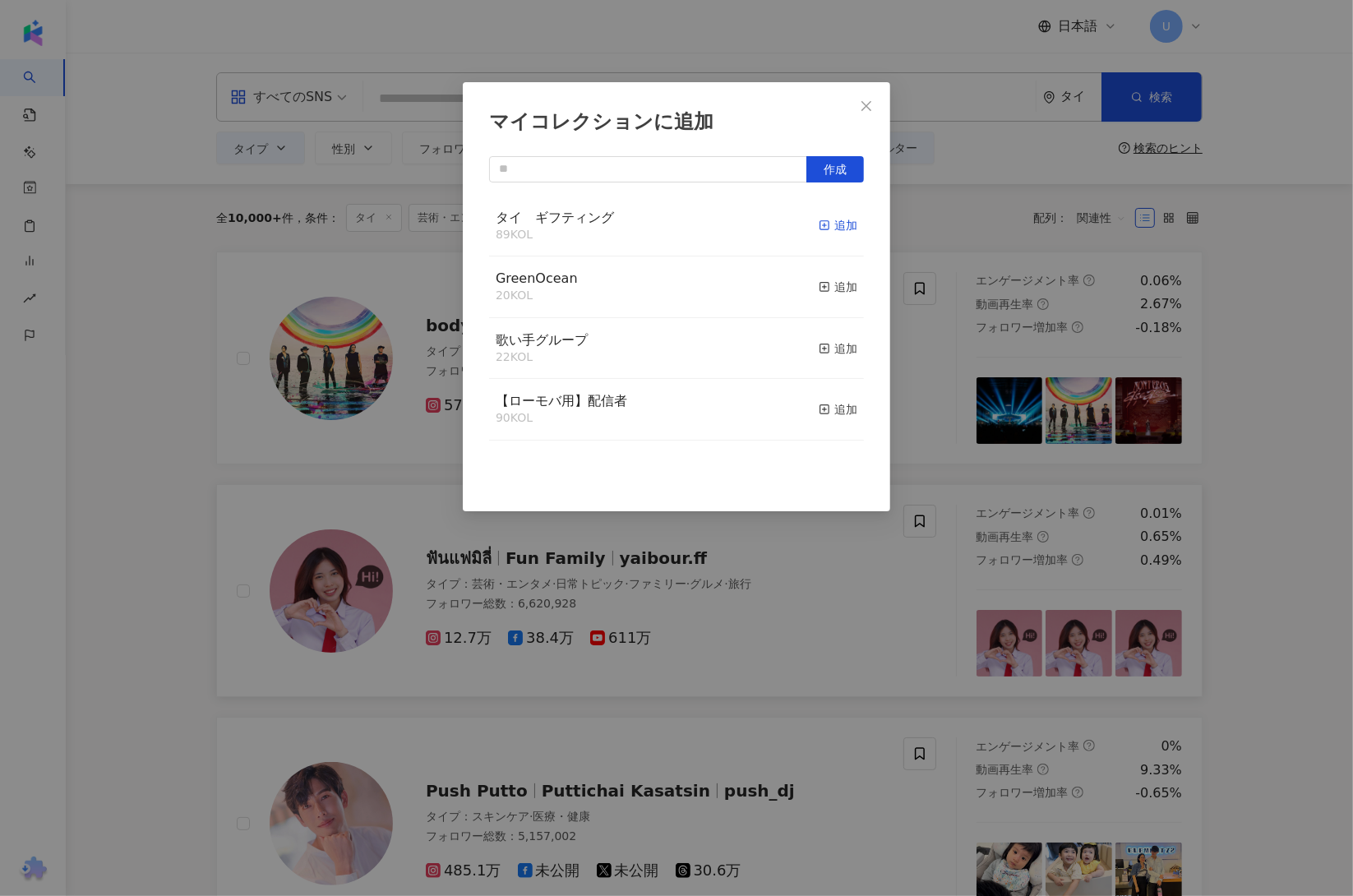
click at [826, 228] on div "追加" at bounding box center [838, 225] width 38 height 18
click at [182, 331] on div "マイコレクションに追加 作成 タイ　ギフティング 90 KOL 追加済み GreenOcean 20 KOL 追加 歌い手グループ 22 KOL 追加 【ロー…" at bounding box center [676, 448] width 1353 height 896
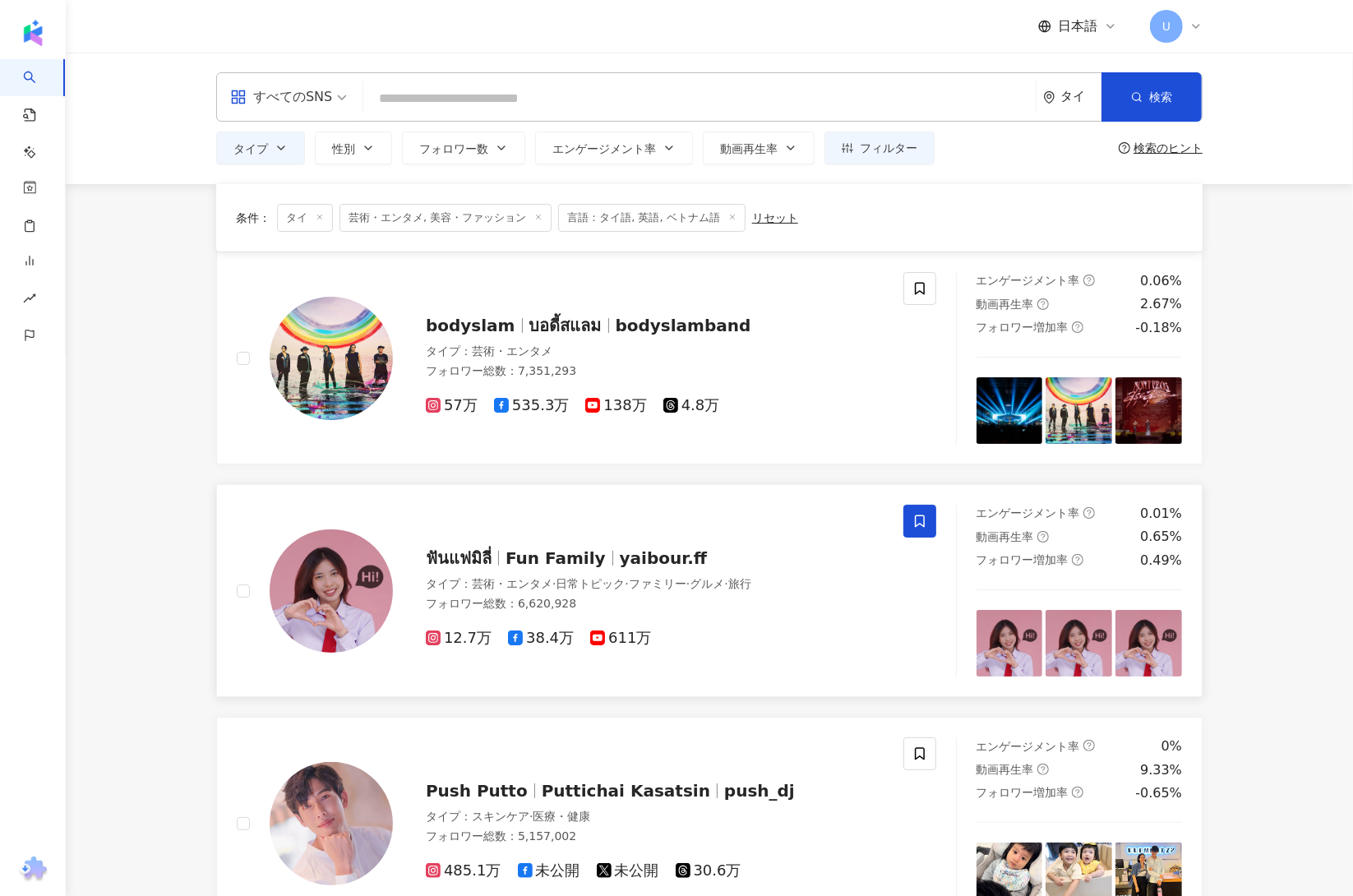
scroll to position [131, 0]
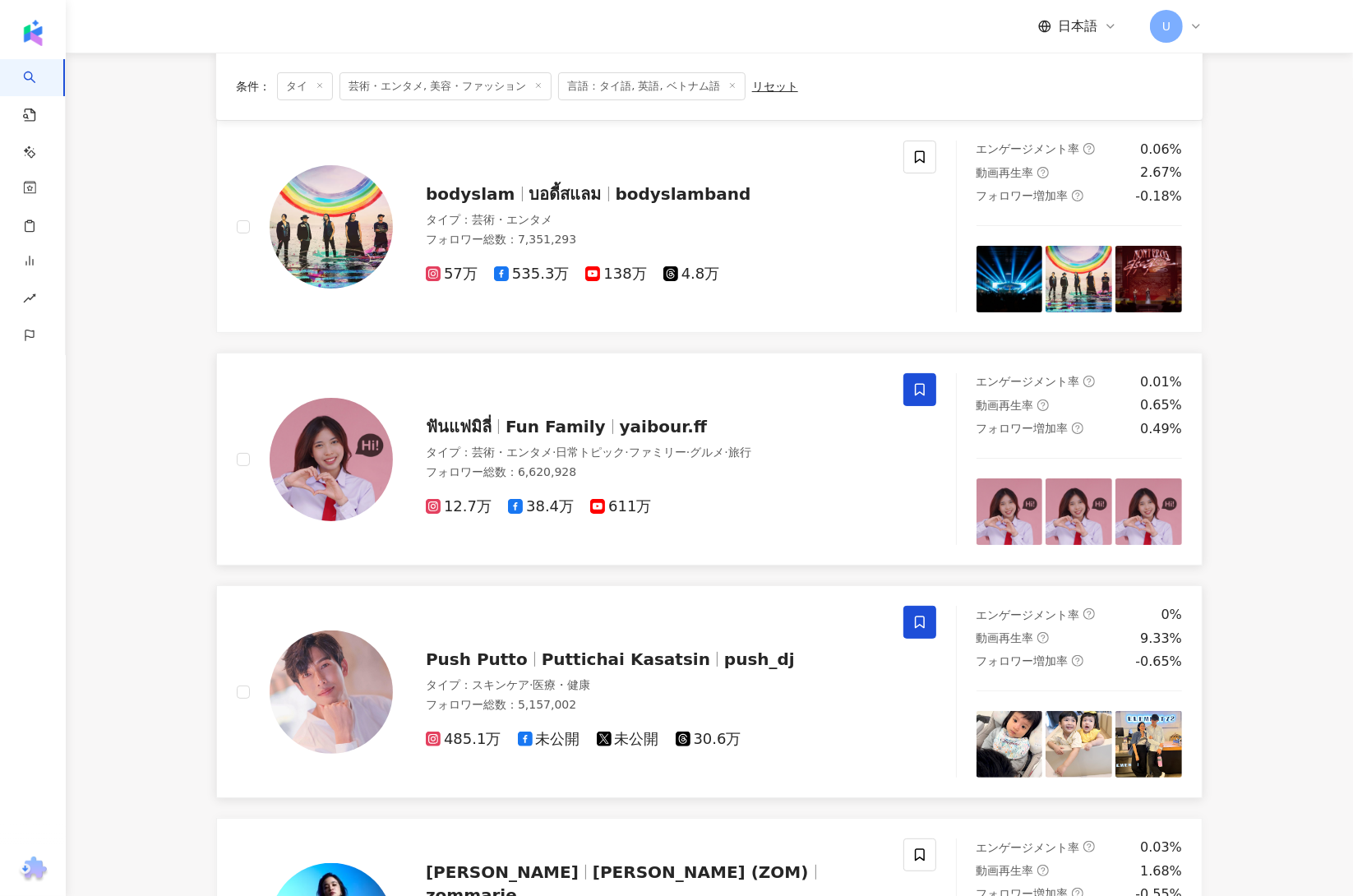
click at [916, 624] on icon at bounding box center [919, 622] width 15 height 15
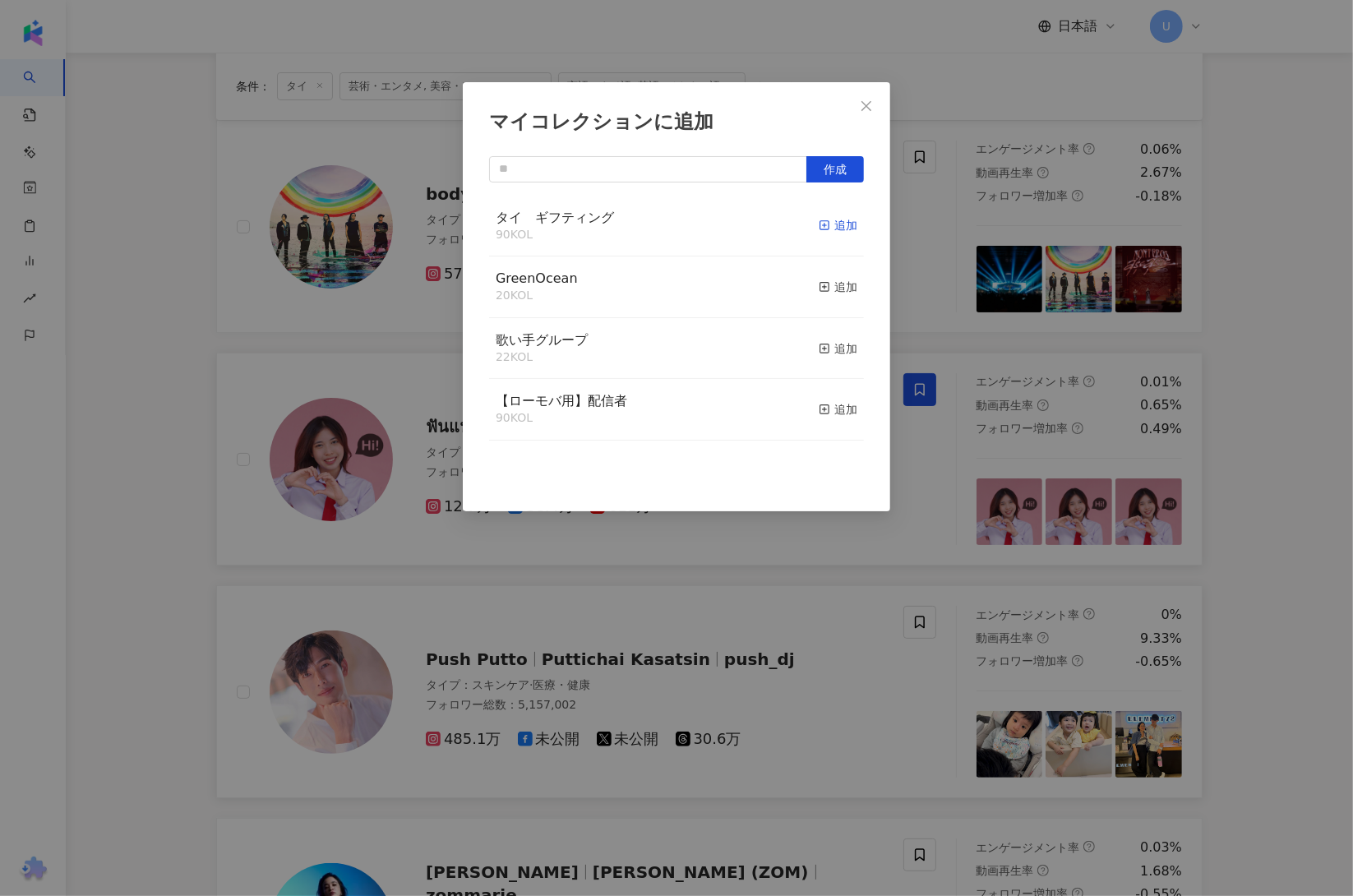
click at [824, 222] on div "追加" at bounding box center [838, 225] width 38 height 18
click at [173, 491] on div "マイコレクションに追加 作成 タイ　ギフティング 91 KOL 追加済み GreenOcean 20 KOL 追加 歌い手グループ 22 KOL 追加 【ロー…" at bounding box center [676, 448] width 1353 height 896
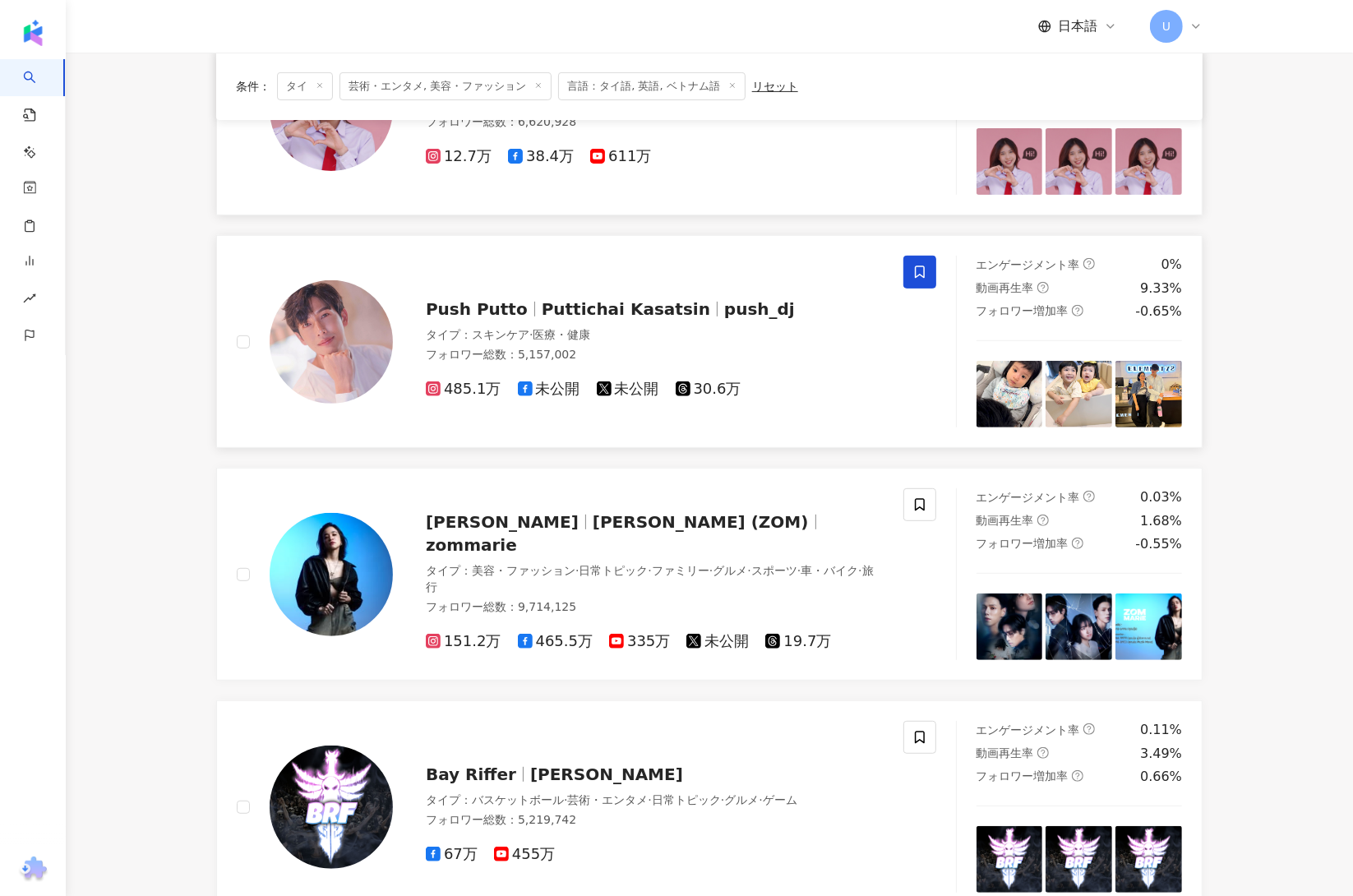
scroll to position [538, 0]
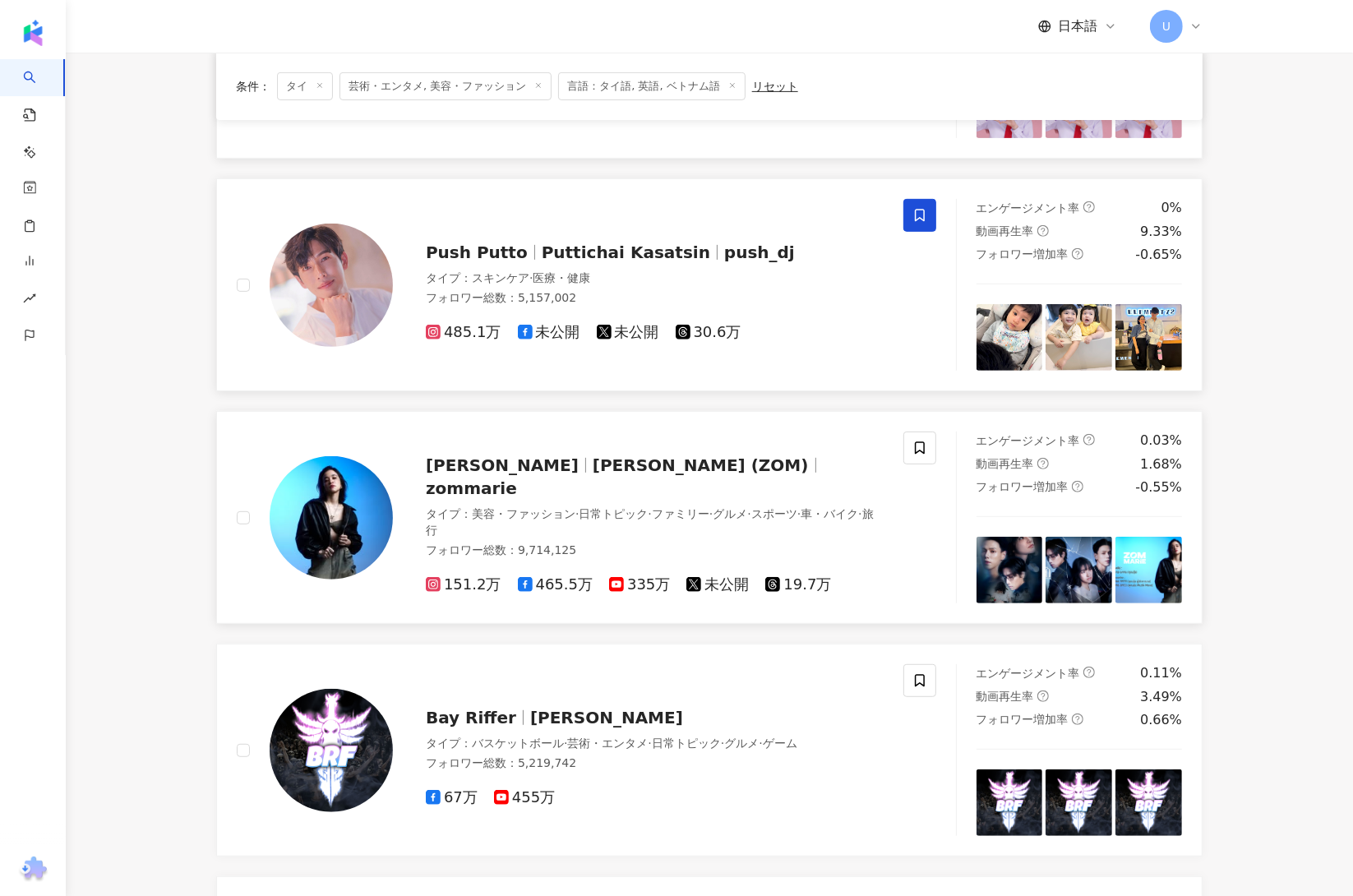
click at [593, 476] on span "Marie Eugenie Le Lay (ZOM)" at bounding box center [700, 465] width 216 height 20
click at [919, 446] on icon at bounding box center [919, 448] width 15 height 15
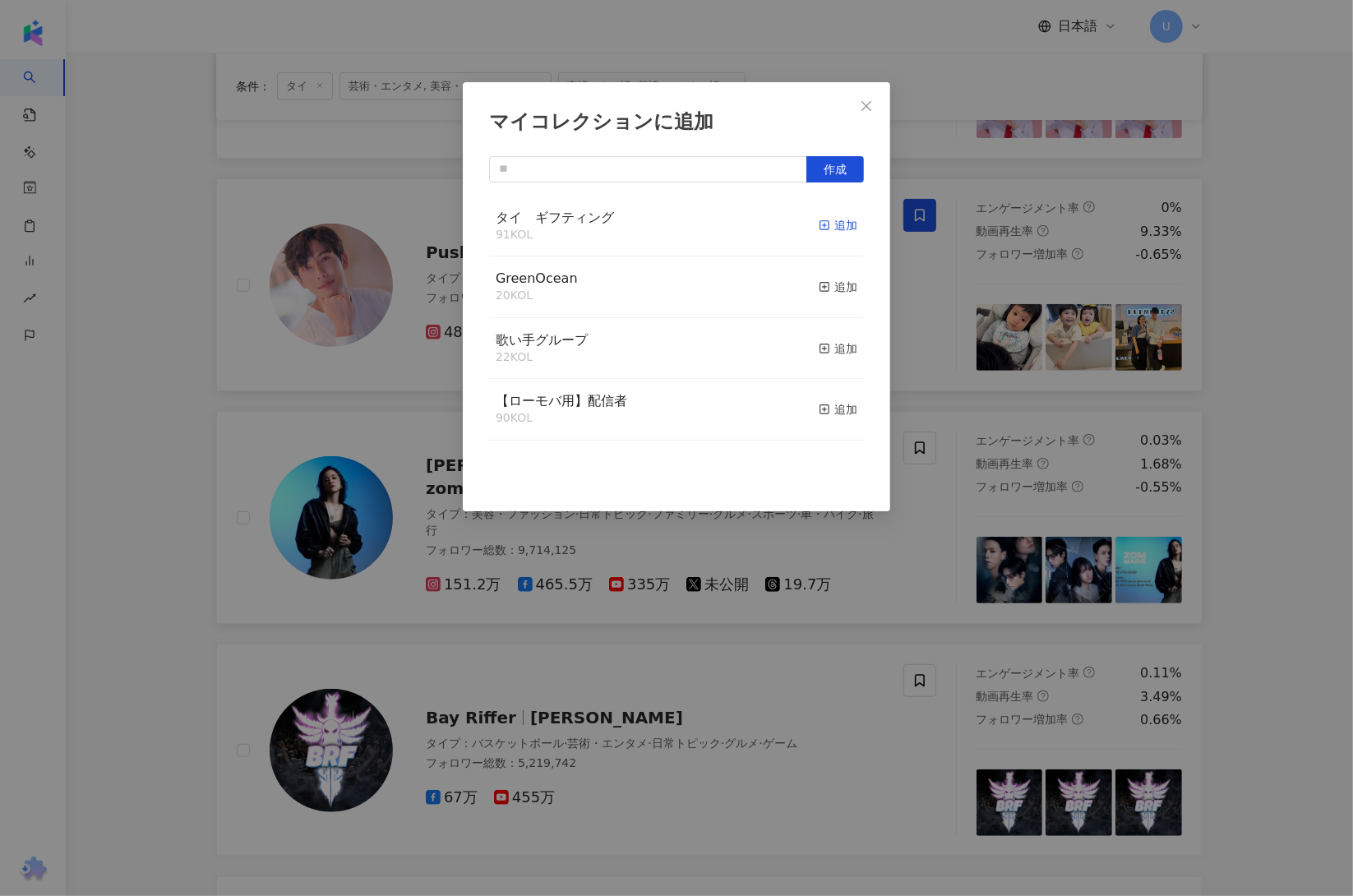
click at [823, 231] on div "追加" at bounding box center [838, 225] width 38 height 18
click at [199, 408] on div "マイコレクションに追加 作成 タイ　ギフティング 92 KOL 追加済み GreenOcean 20 KOL 追加 歌い手グループ 22 KOL 追加 【ロー…" at bounding box center [676, 448] width 1353 height 896
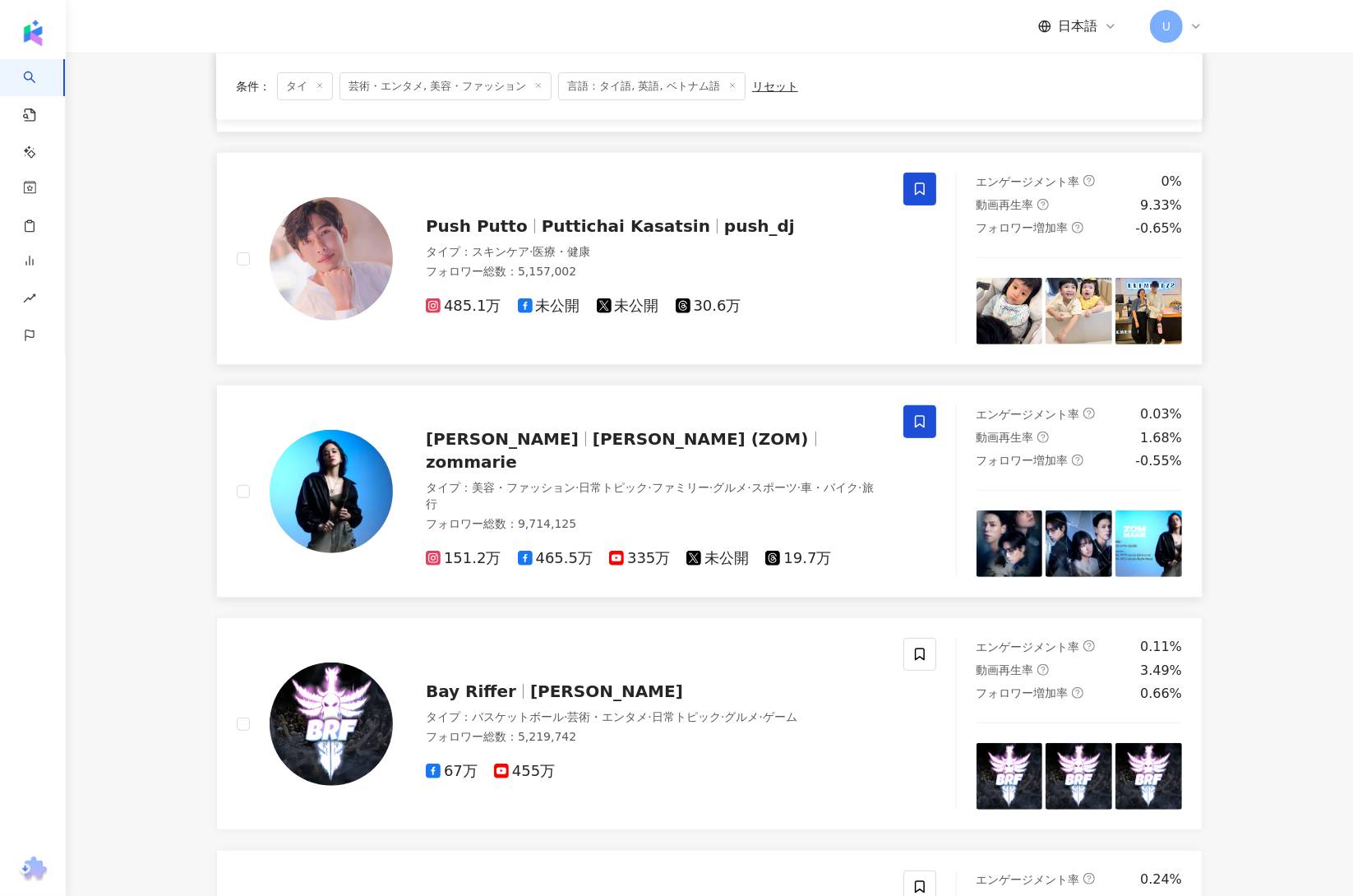
scroll to position [1174, 0]
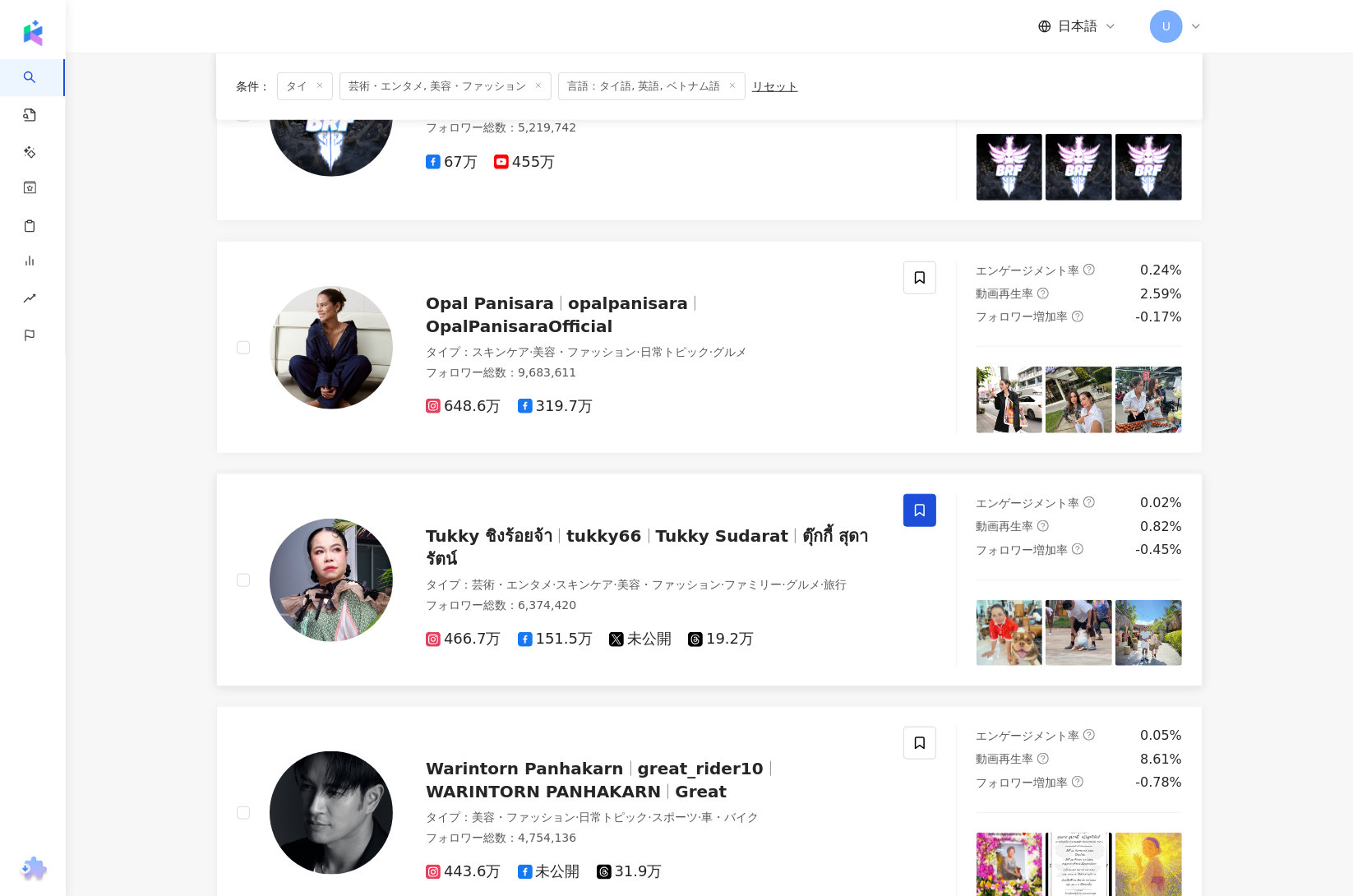
click at [913, 511] on icon at bounding box center [919, 511] width 15 height 15
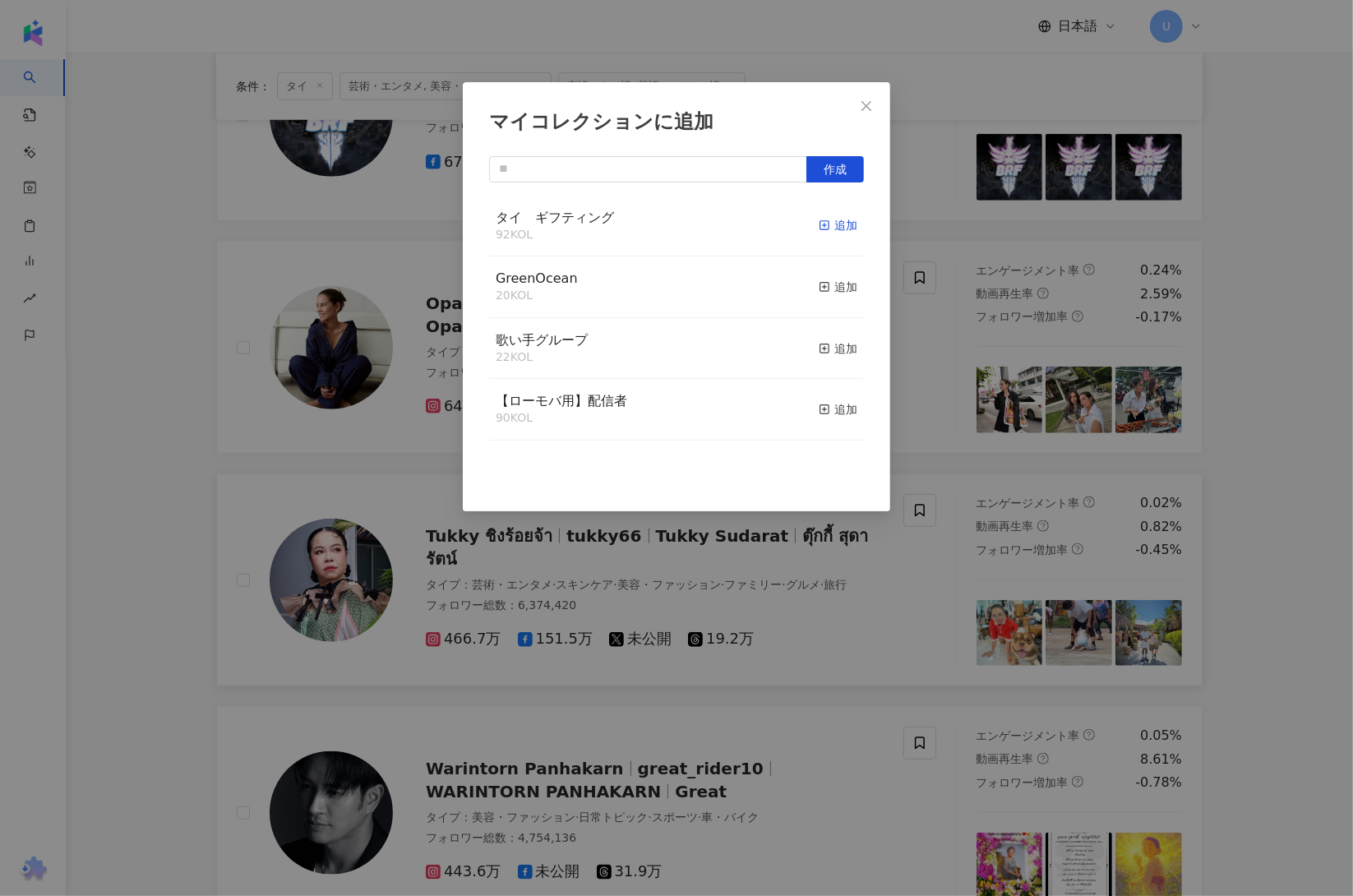
click at [829, 227] on div "追加" at bounding box center [838, 225] width 38 height 18
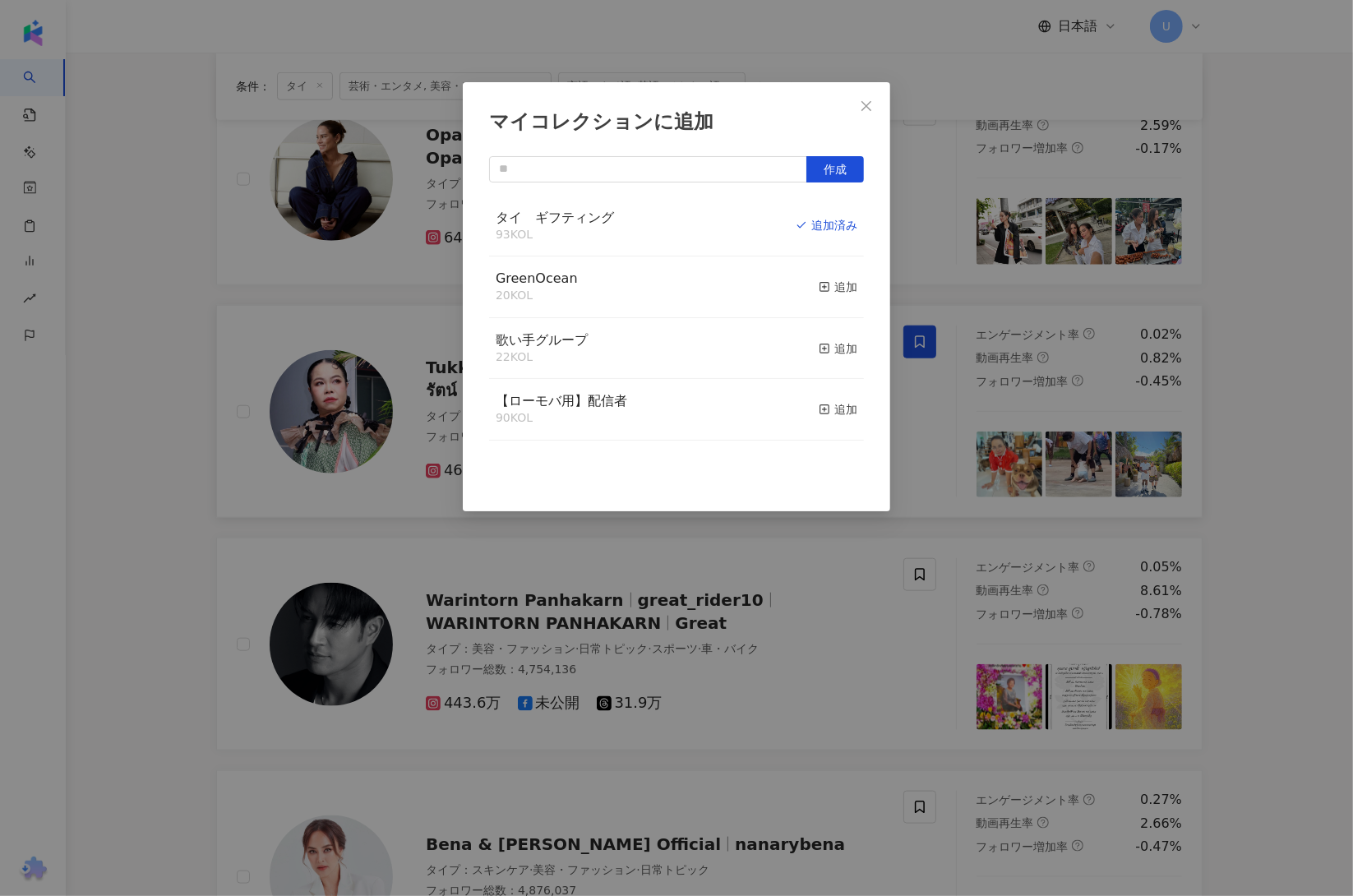
click at [103, 573] on div "マイコレクションに追加 作成 タイ　ギフティング 93 KOL 追加済み GreenOcean 20 KOL 追加 歌い手グループ 22 KOL 追加 【ロー…" at bounding box center [676, 448] width 1353 height 896
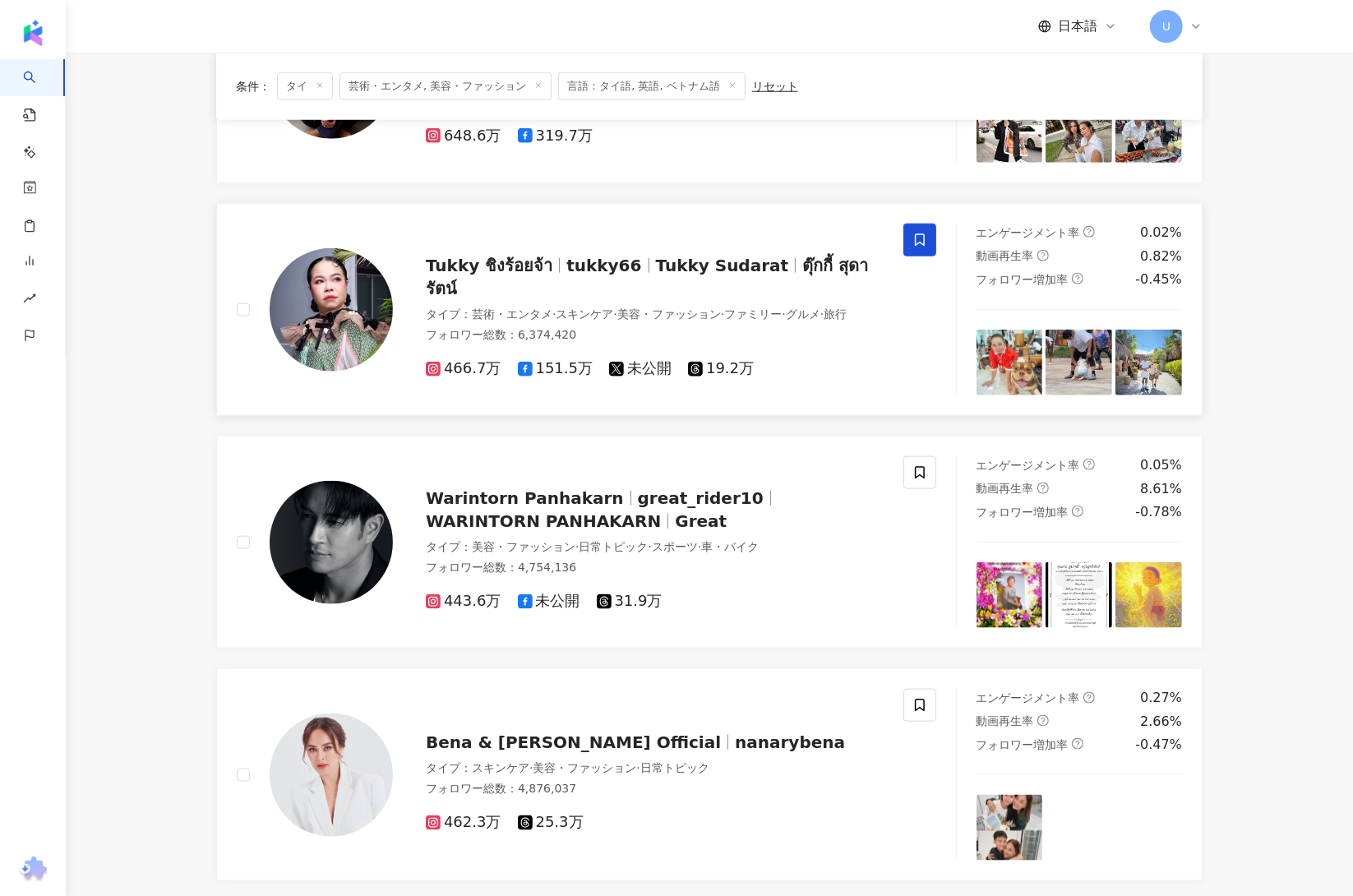
scroll to position [1529, 0]
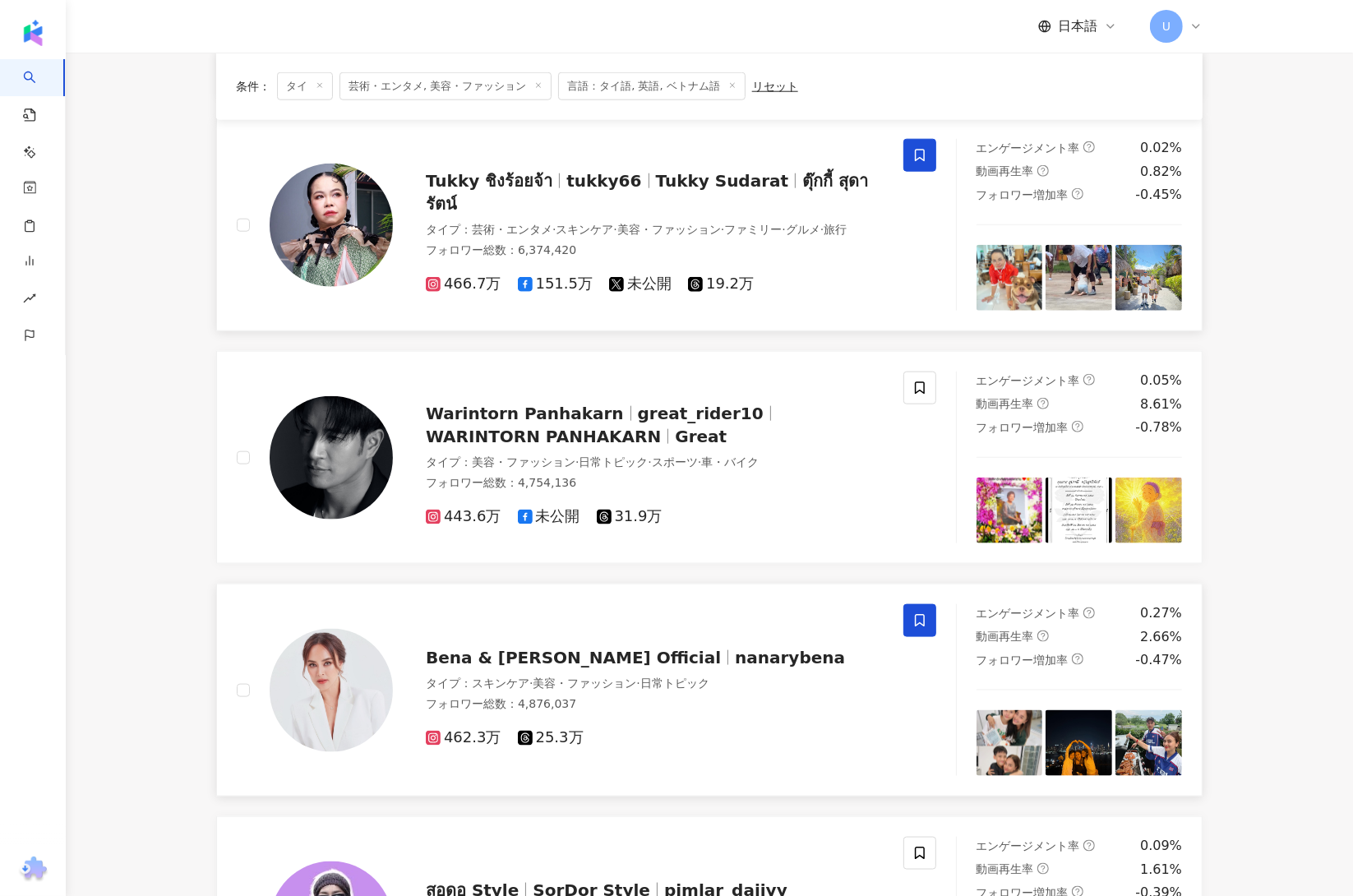
click at [915, 620] on icon at bounding box center [919, 622] width 10 height 12
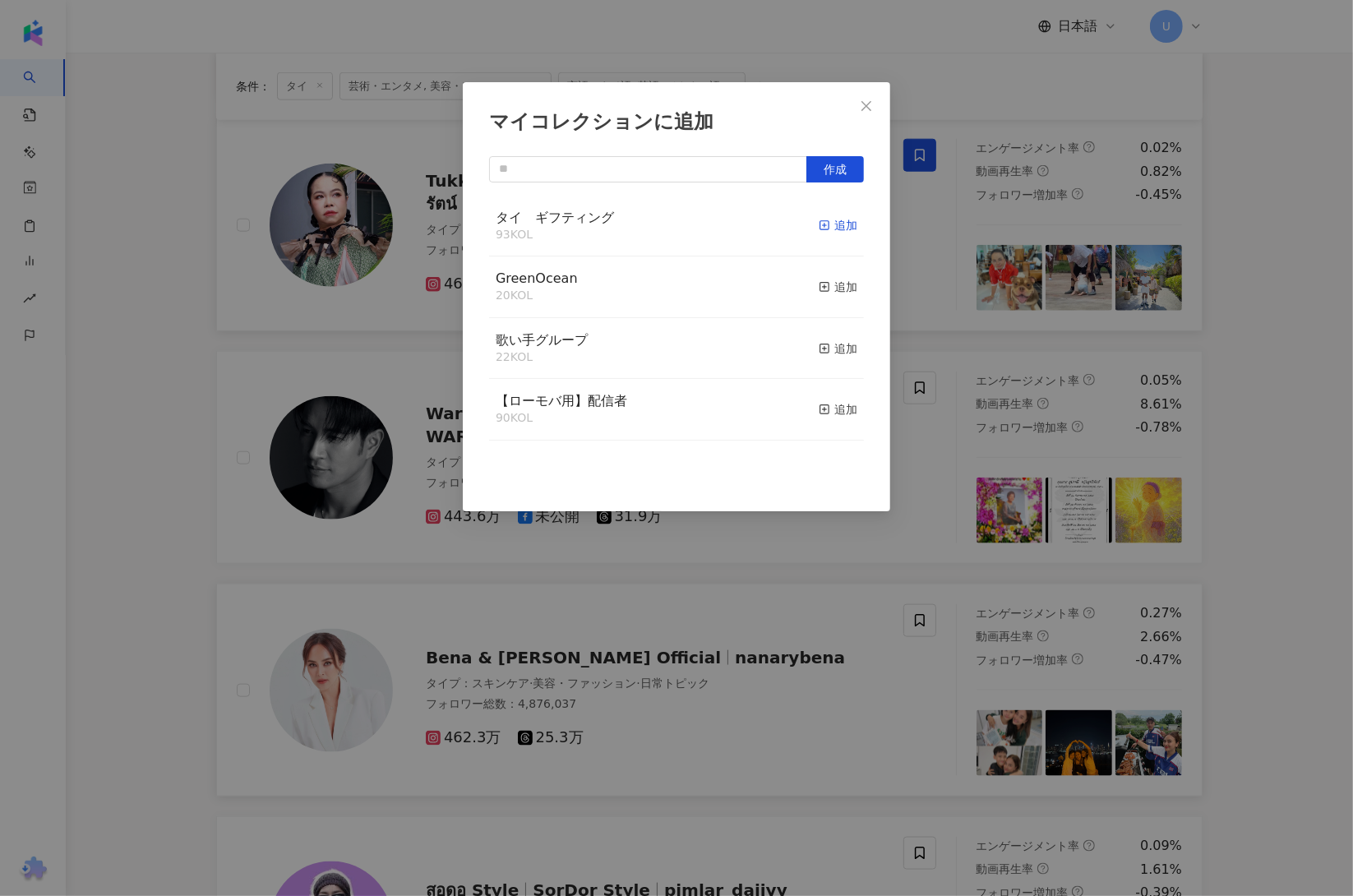
click at [819, 222] on icon "button" at bounding box center [824, 225] width 11 height 11
click at [166, 531] on div "マイコレクションに追加 作成" at bounding box center [676, 448] width 1353 height 896
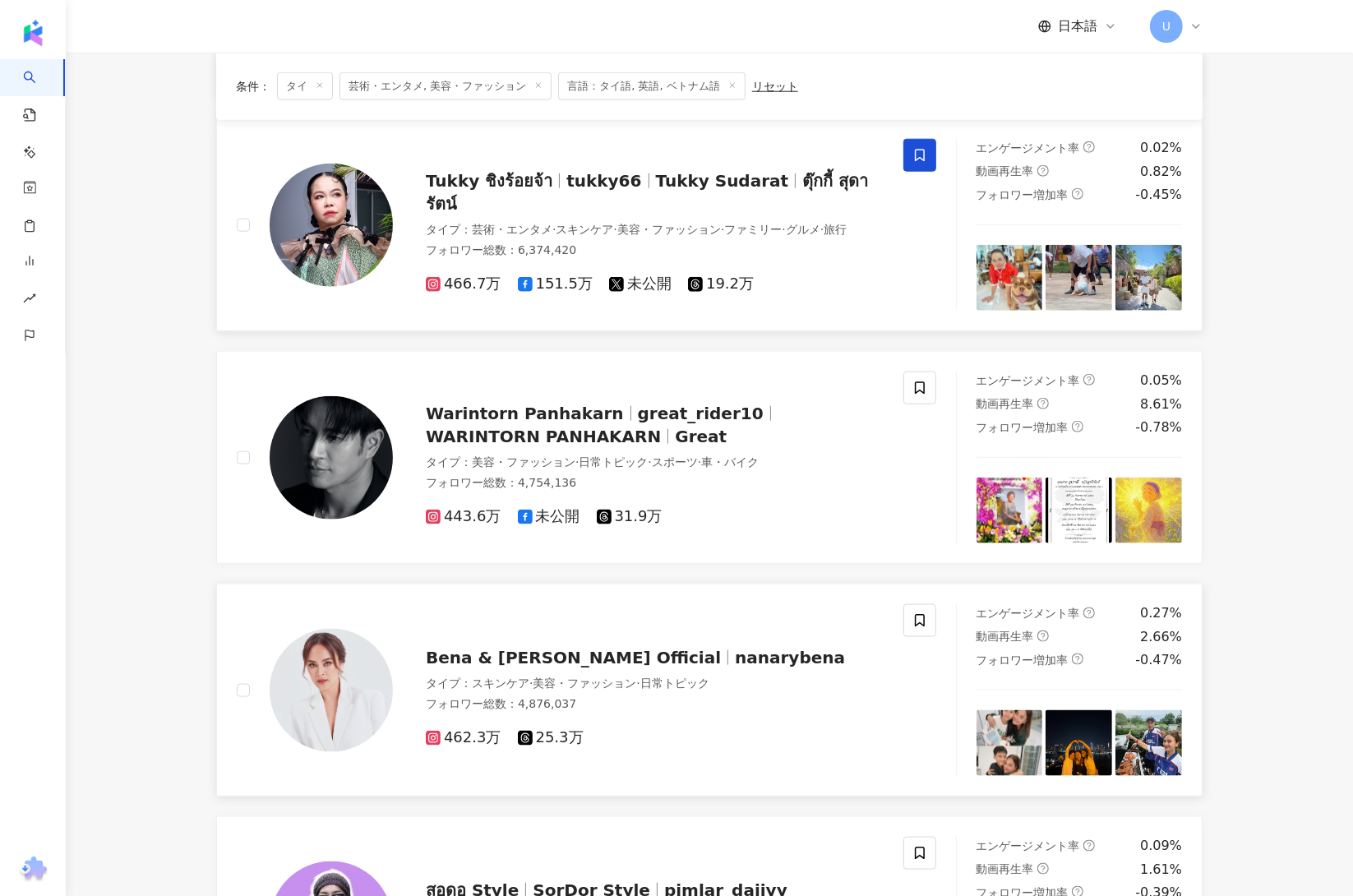
scroll to position [1879, 0]
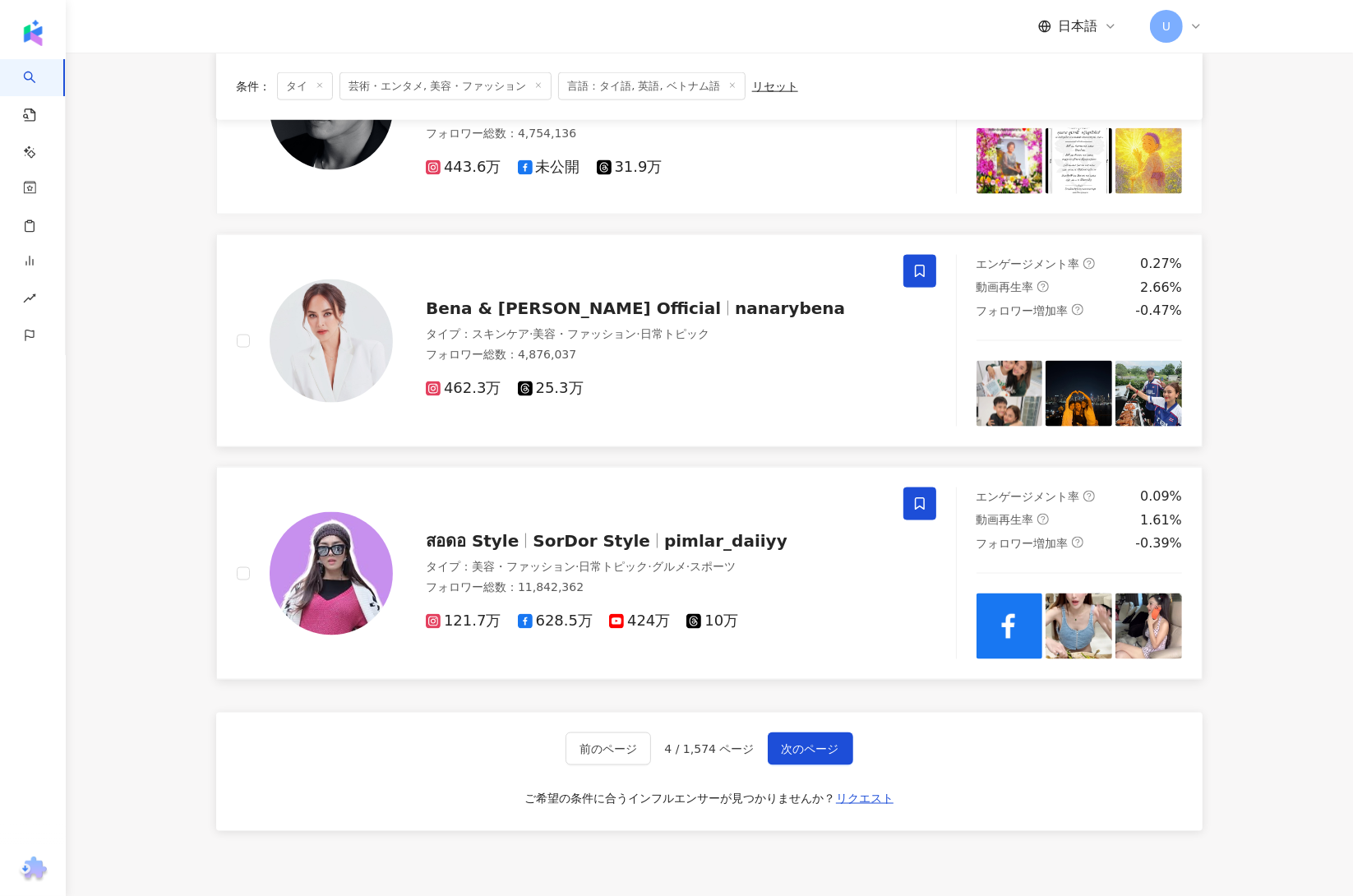
click at [933, 511] on span at bounding box center [920, 504] width 33 height 33
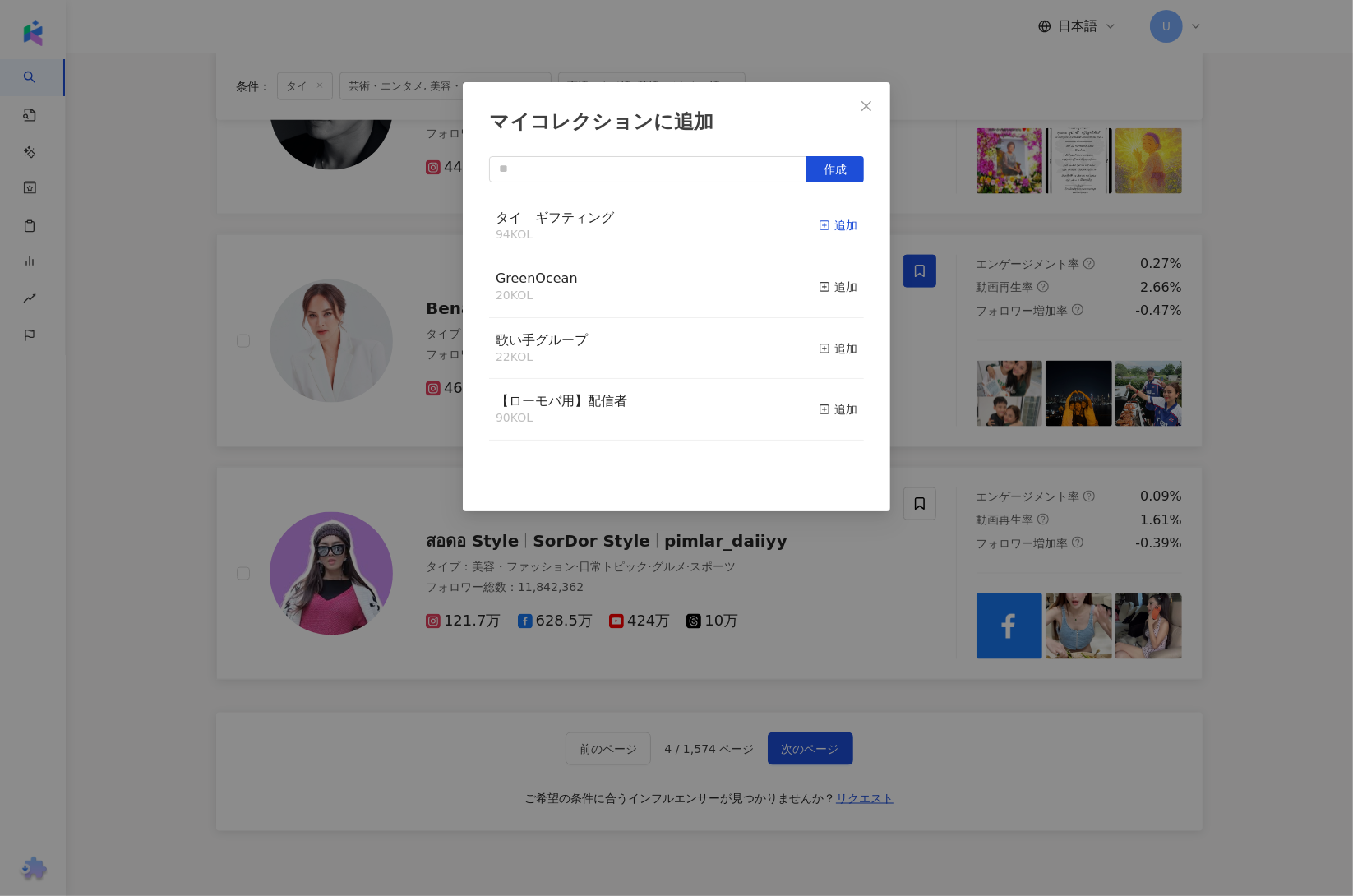
click at [825, 223] on div "追加" at bounding box center [838, 225] width 38 height 18
click at [123, 652] on div "マイコレクションに追加 作成" at bounding box center [676, 448] width 1353 height 896
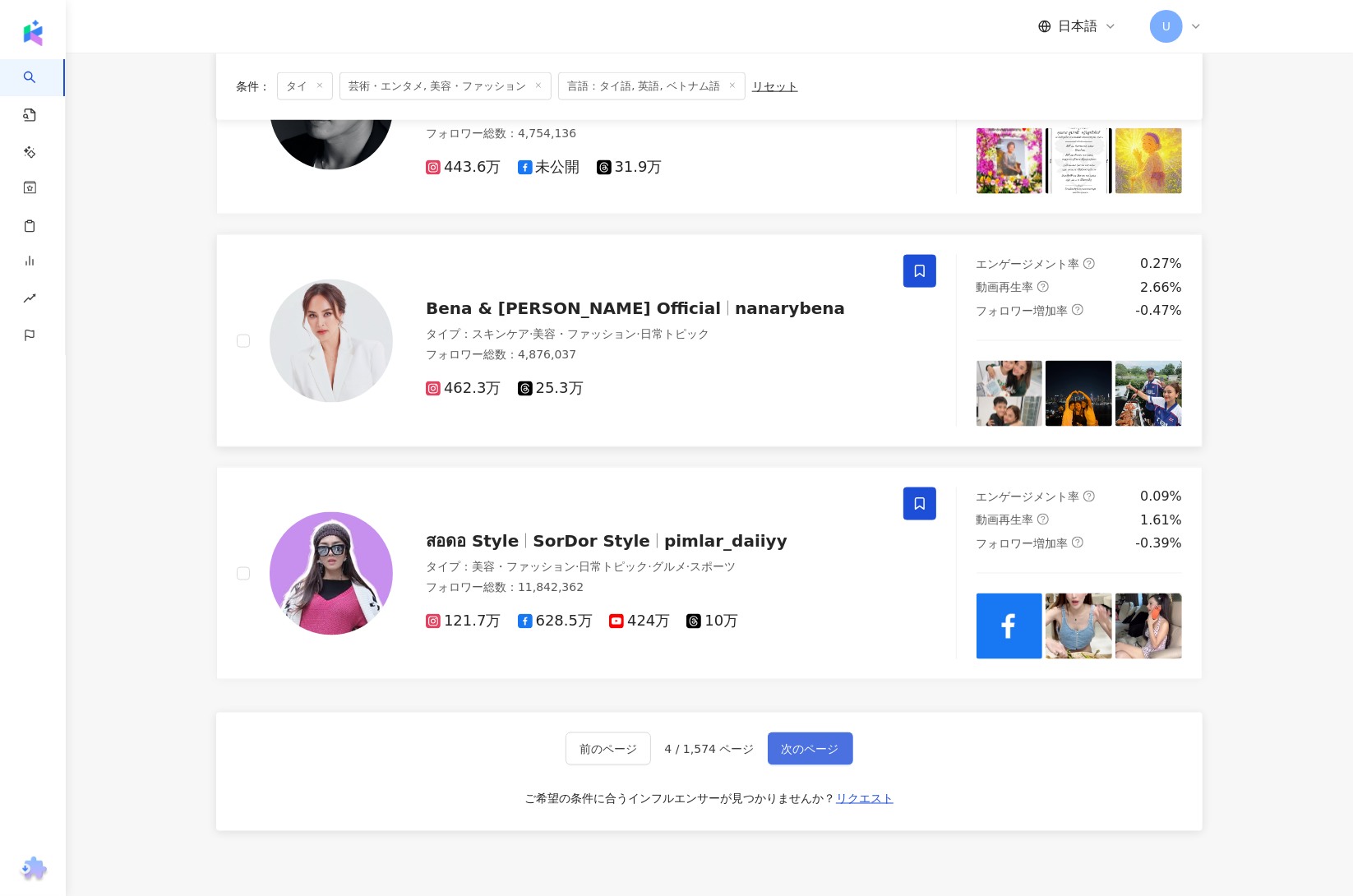
click at [797, 754] on span "次のページ" at bounding box center [810, 748] width 58 height 13
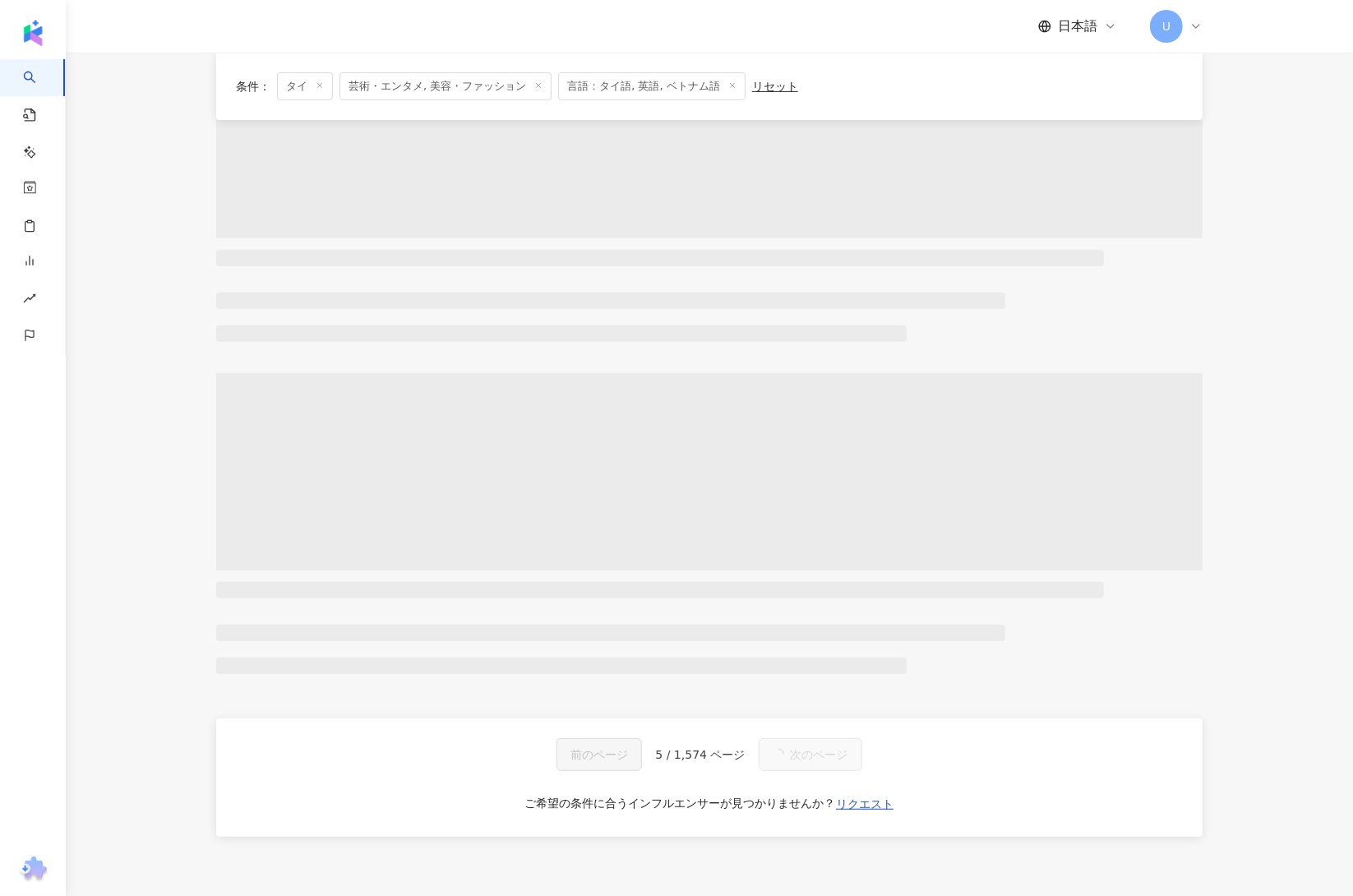
scroll to position [0, 0]
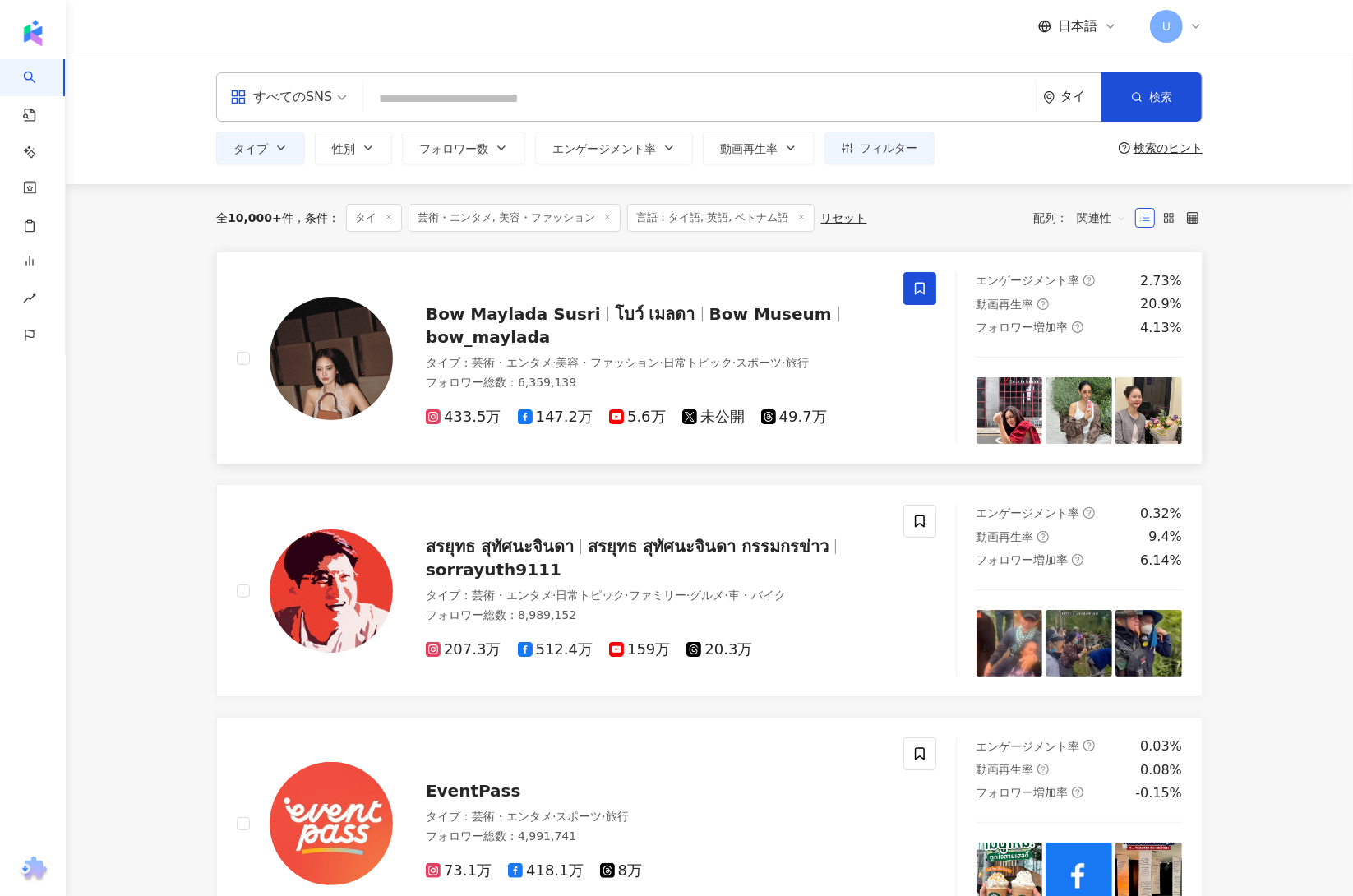
click at [925, 285] on icon at bounding box center [919, 288] width 15 height 15
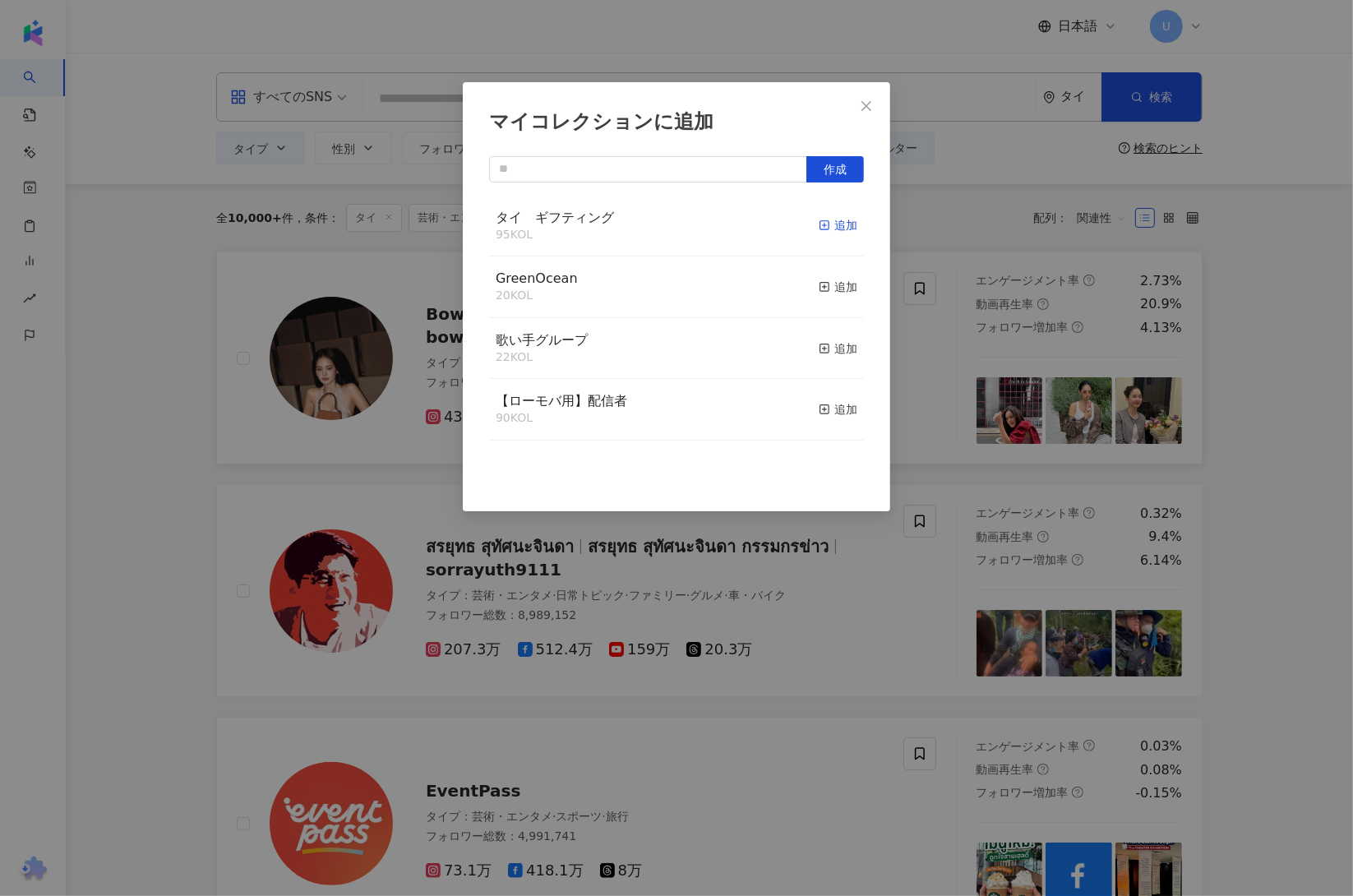
click at [829, 228] on div "追加" at bounding box center [838, 225] width 38 height 18
click at [175, 440] on div "マイコレクションに追加 作成" at bounding box center [676, 448] width 1353 height 896
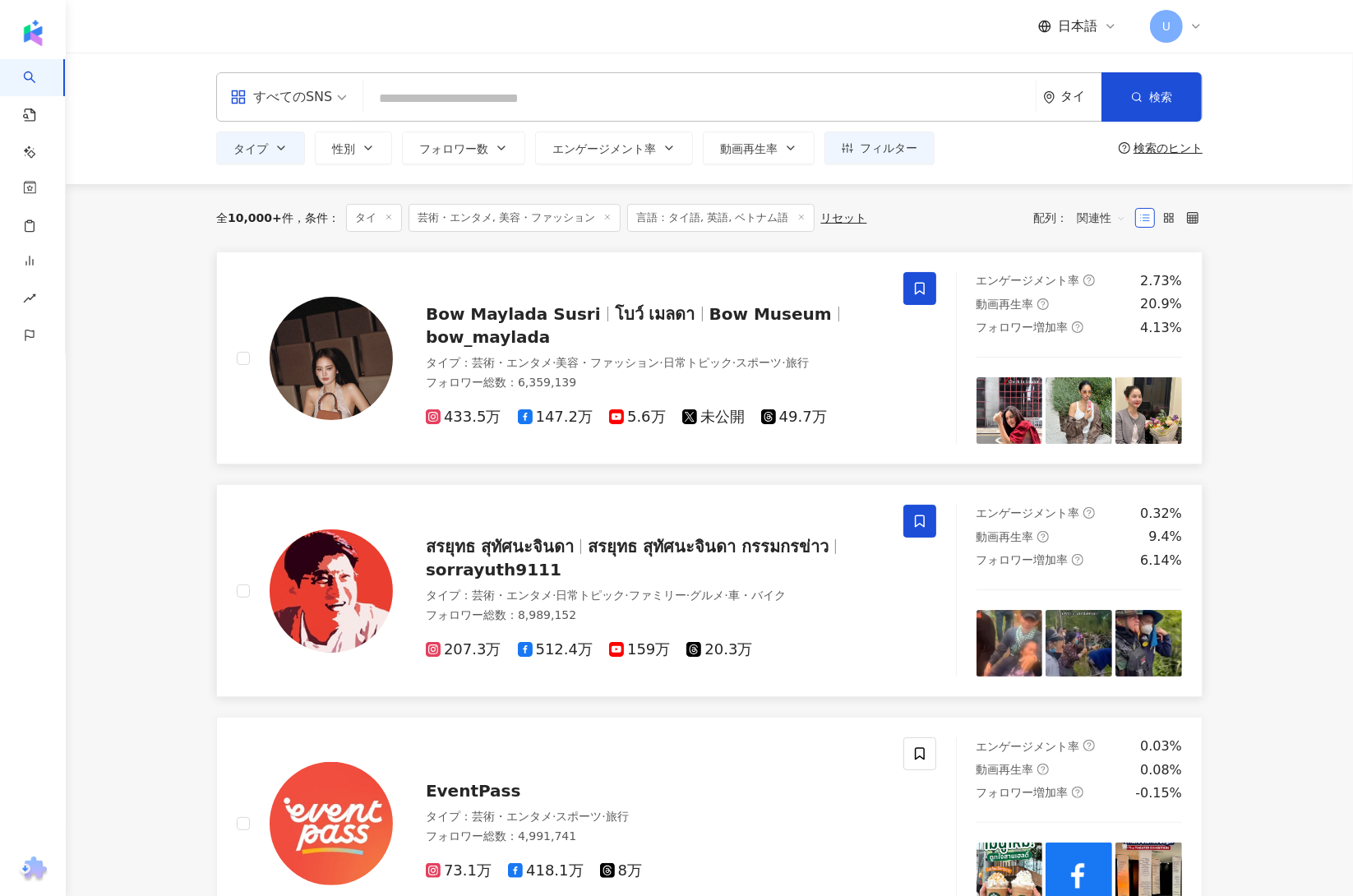
click at [926, 516] on icon at bounding box center [919, 521] width 15 height 15
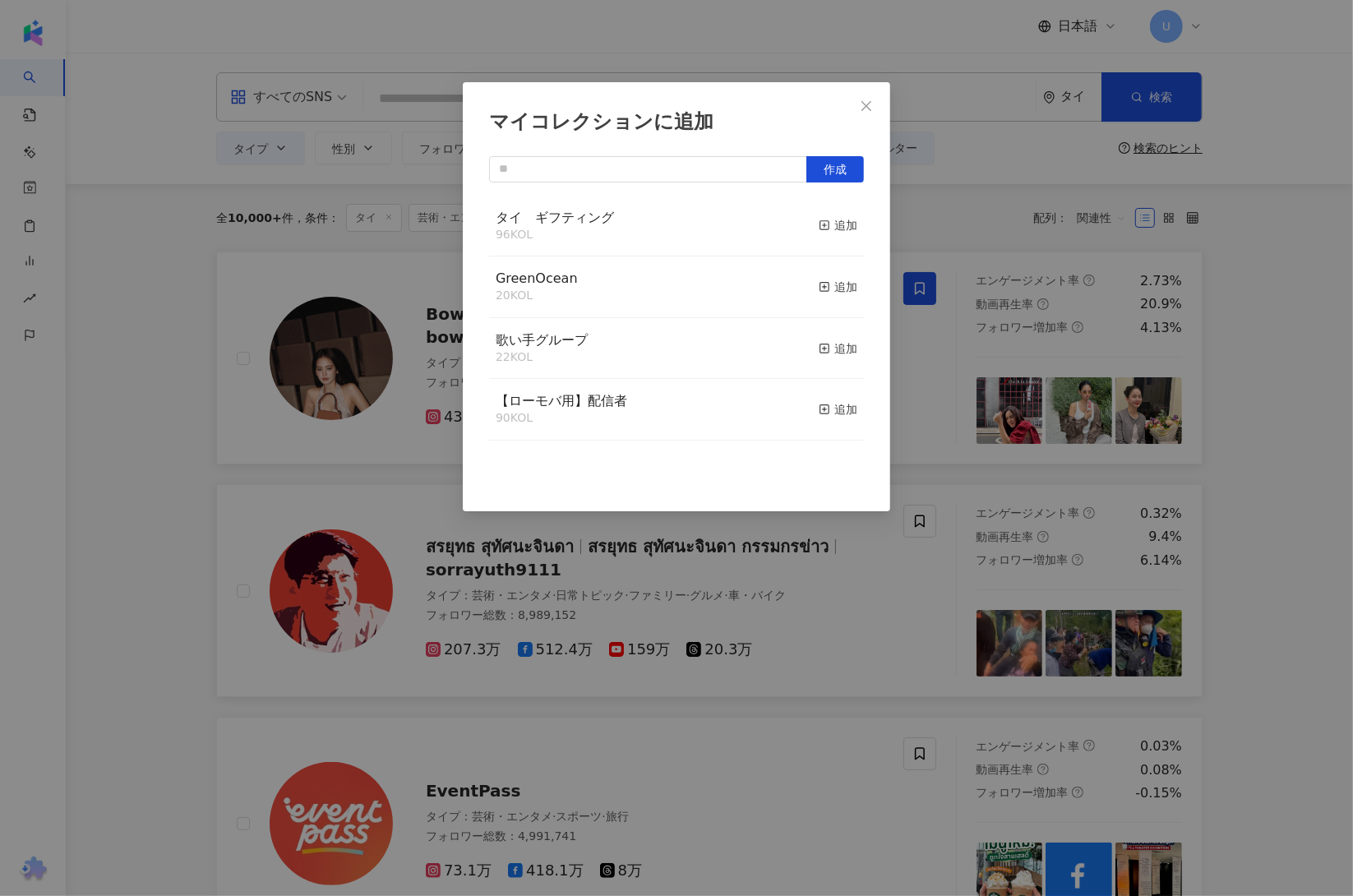
click at [843, 228] on div "タイ　ギフティング 96 KOL 追加" at bounding box center [676, 226] width 375 height 62
click at [823, 221] on div "追加" at bounding box center [838, 225] width 38 height 18
click at [188, 484] on div "マイコレクションに追加 作成" at bounding box center [676, 448] width 1353 height 896
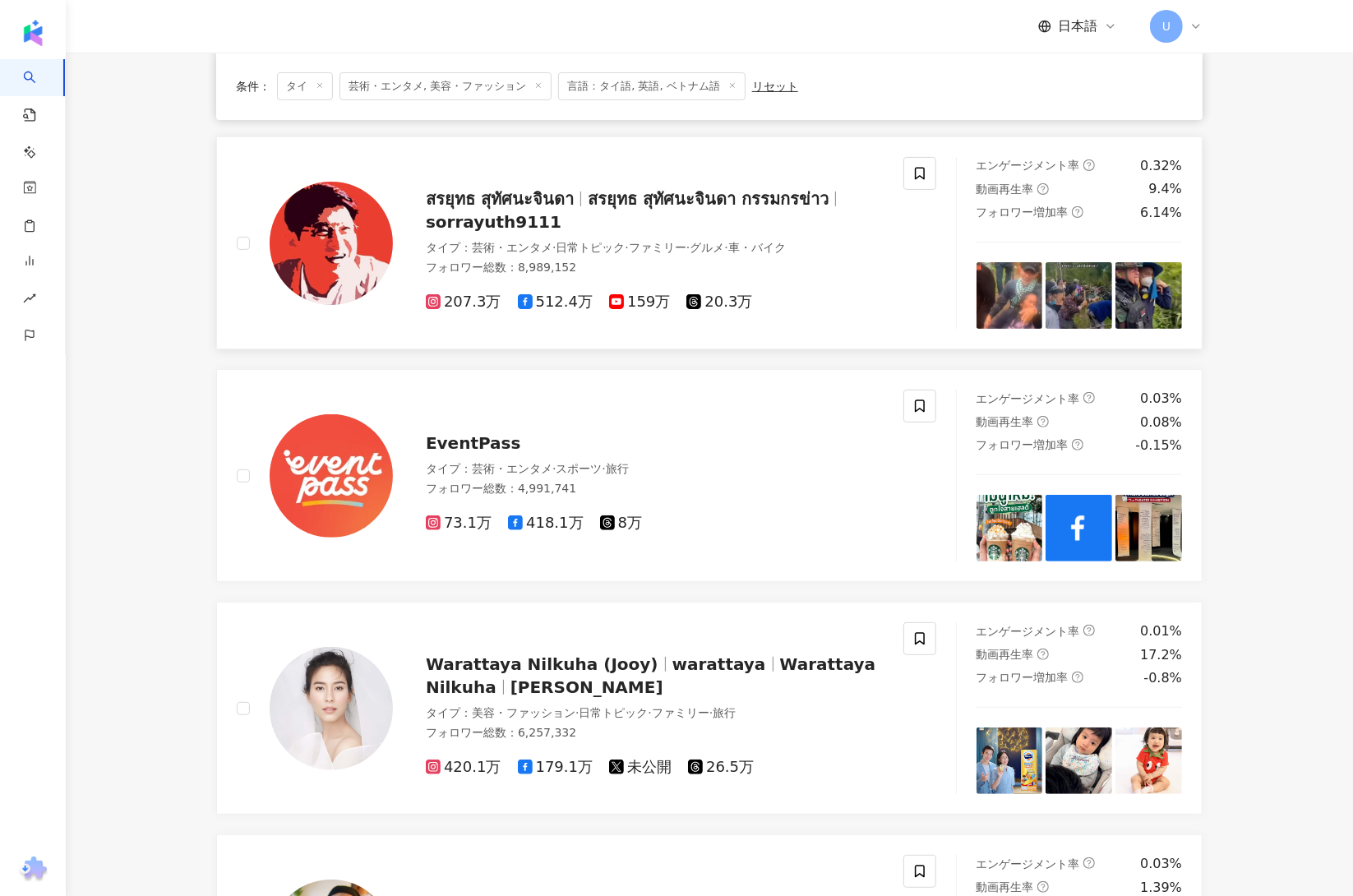
scroll to position [456, 0]
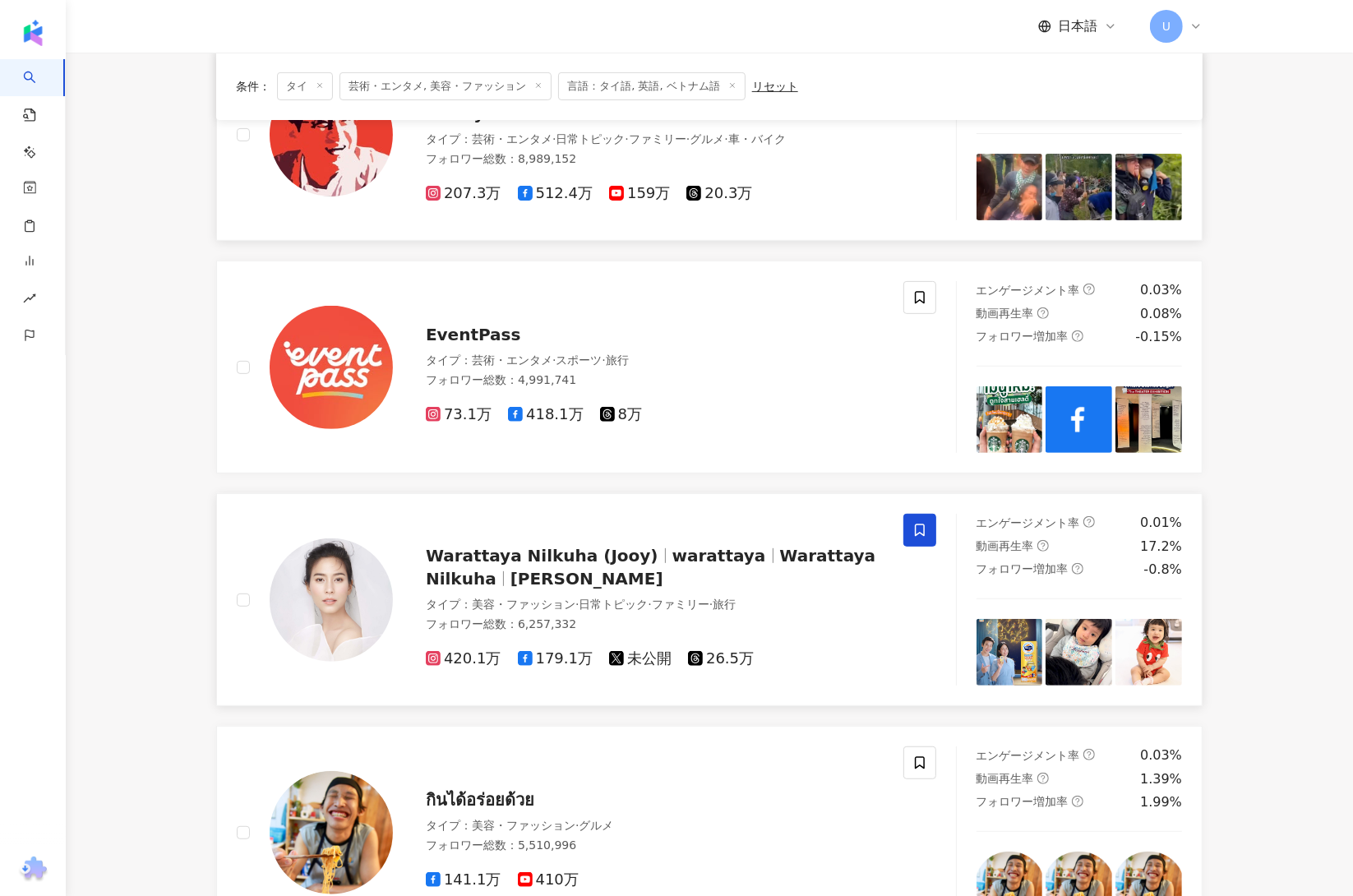
click at [919, 531] on icon at bounding box center [919, 530] width 15 height 15
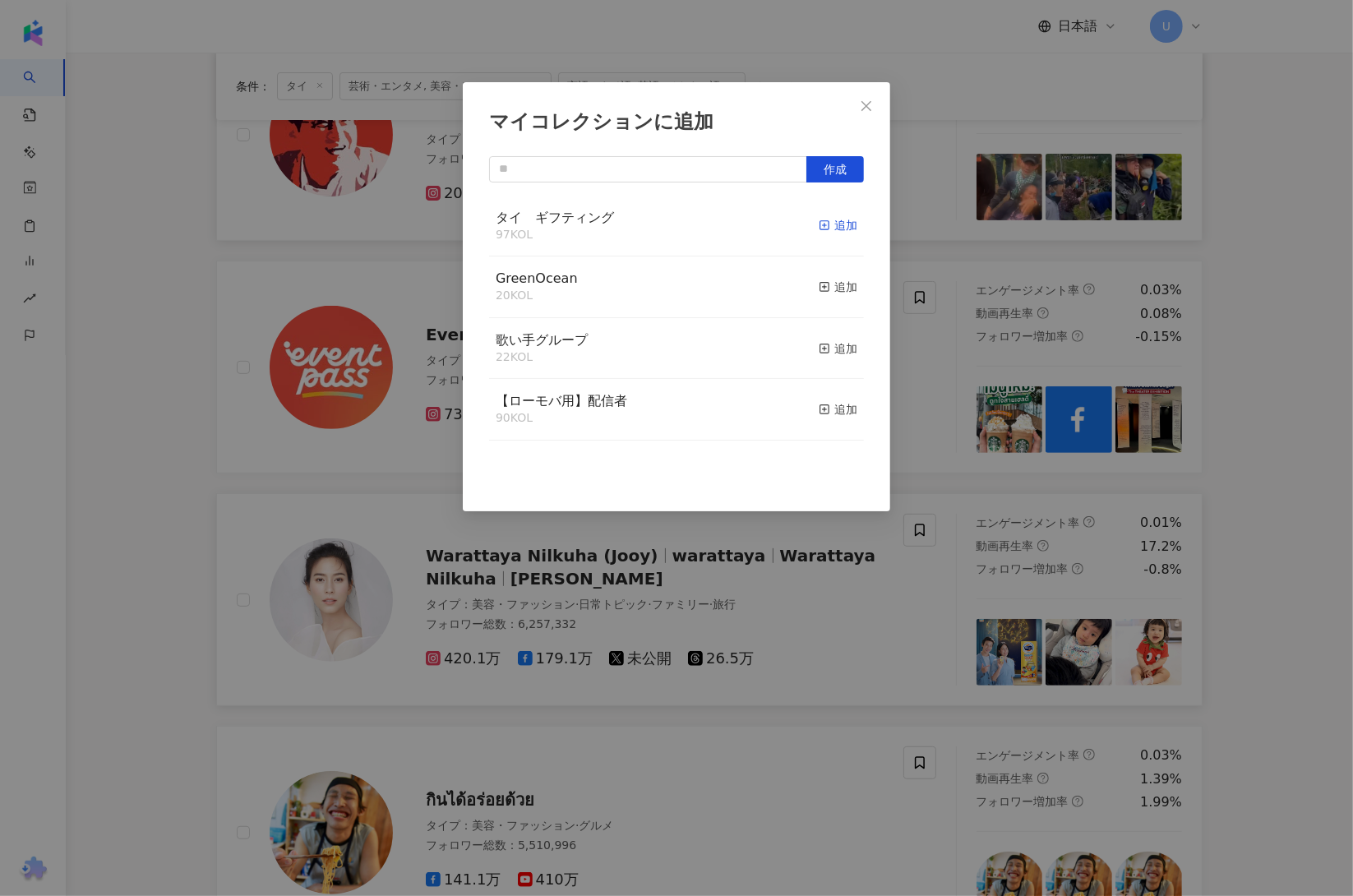
click at [821, 226] on div "追加" at bounding box center [838, 225] width 38 height 18
click at [168, 509] on div "マイコレクションに追加 作成" at bounding box center [676, 448] width 1353 height 896
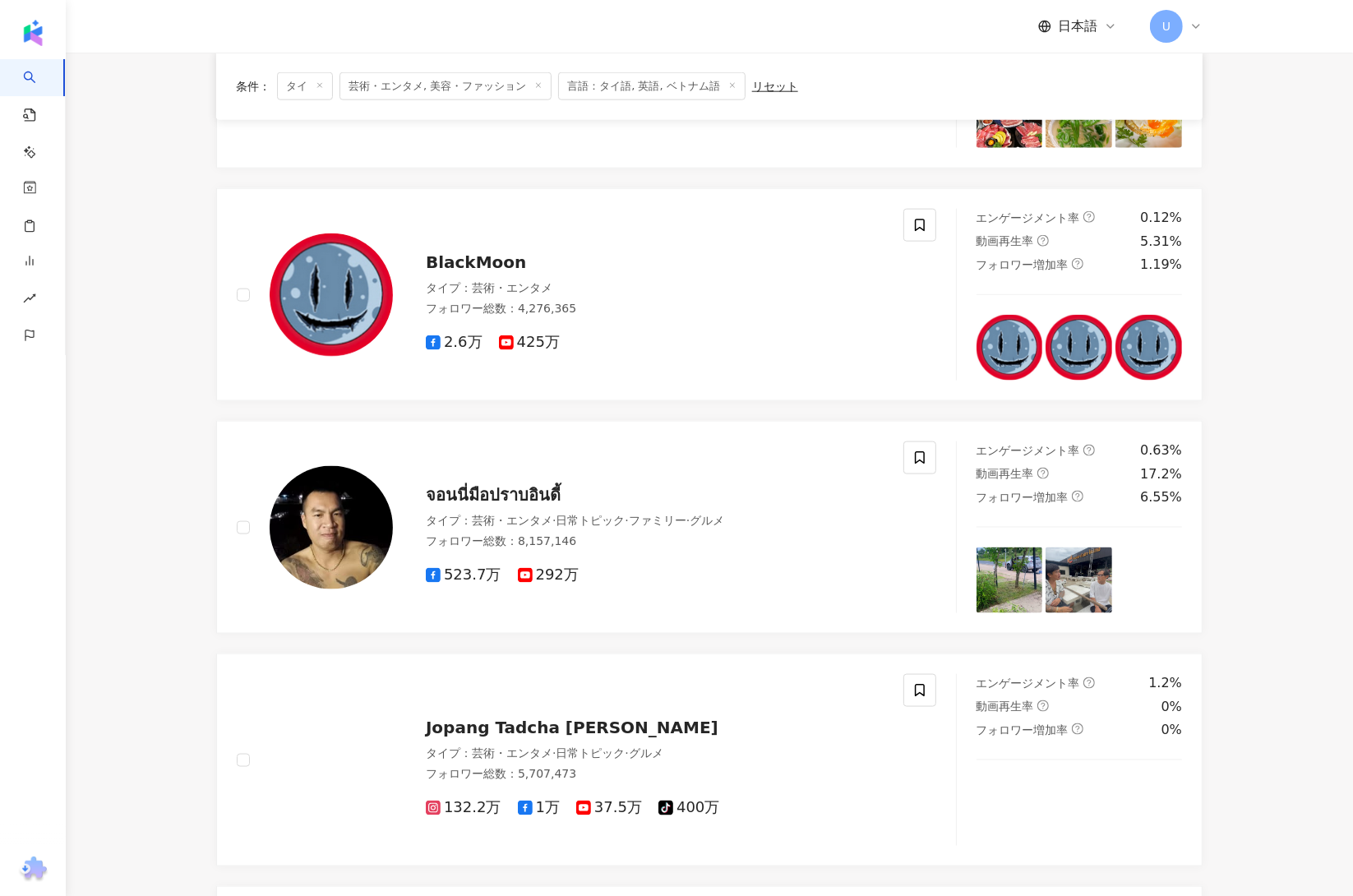
scroll to position [1844, 0]
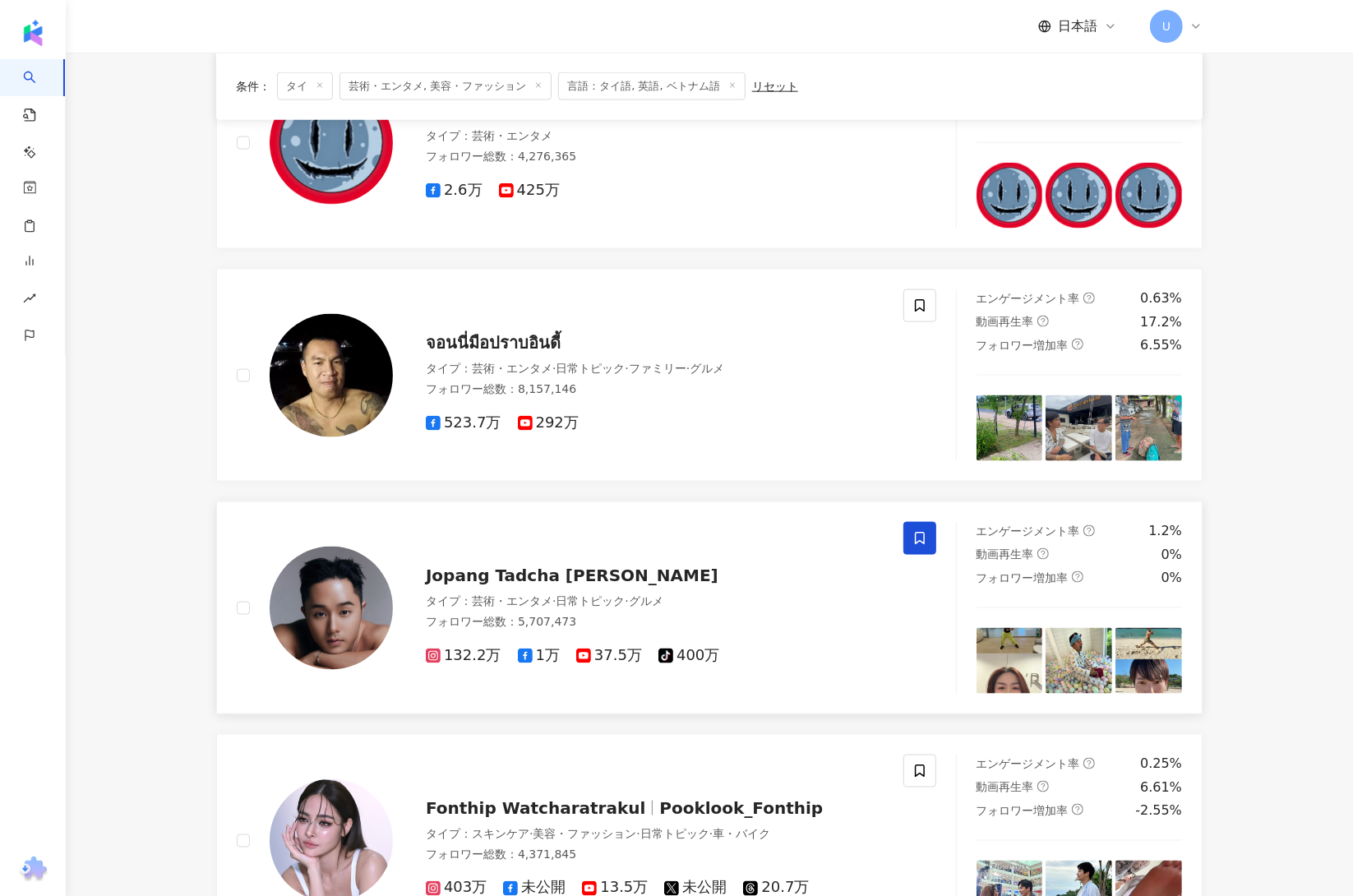
click at [915, 541] on icon at bounding box center [919, 538] width 10 height 12
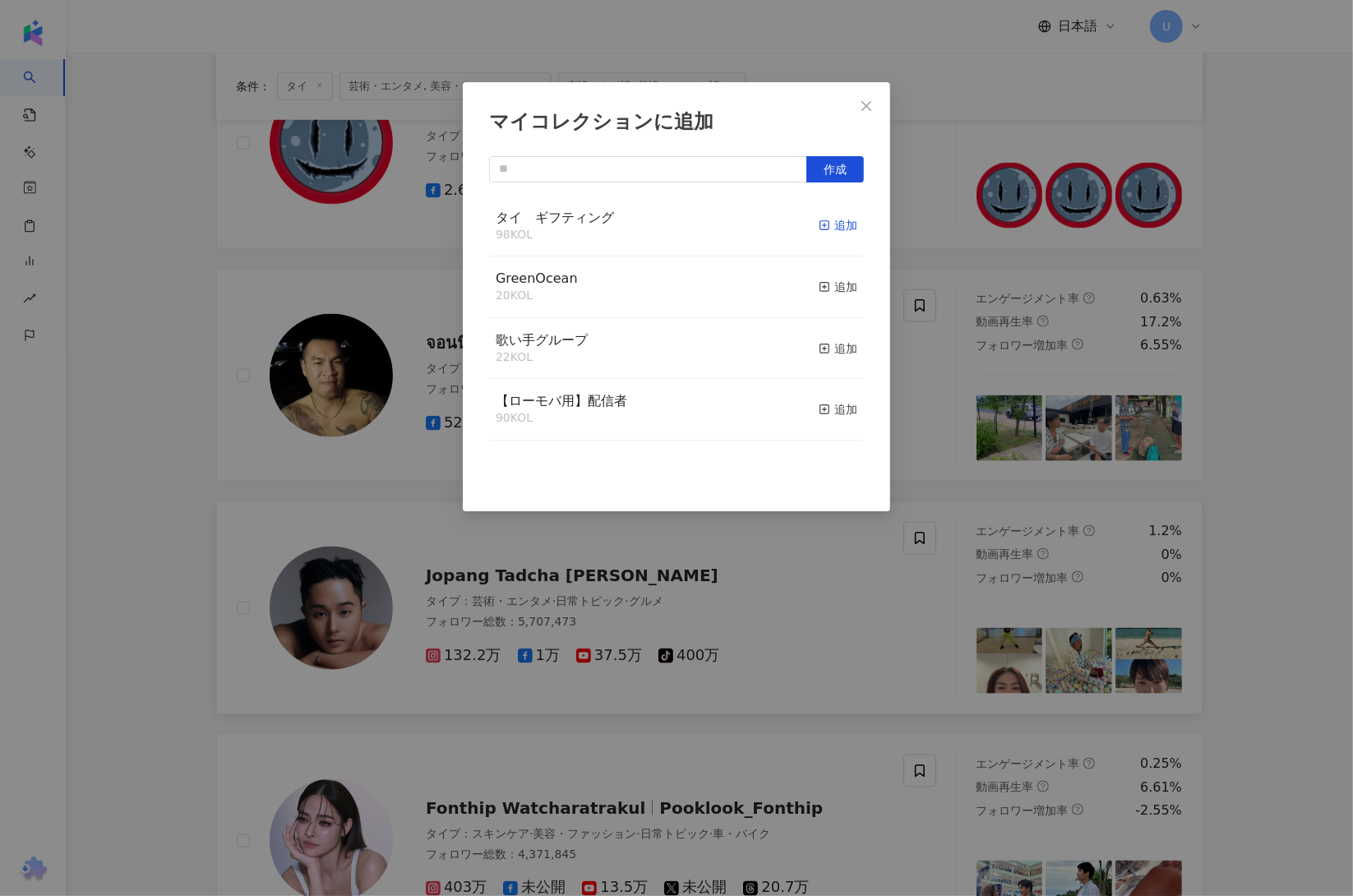
click at [825, 227] on div "追加" at bounding box center [838, 225] width 38 height 18
click at [110, 524] on div "マイコレクションに追加 作成 タイ　ギフティング 99 KOL 追加済み GreenOcean 20 KOL 追加 歌い手グループ 22 KOL 追加 【ロー…" at bounding box center [676, 448] width 1353 height 896
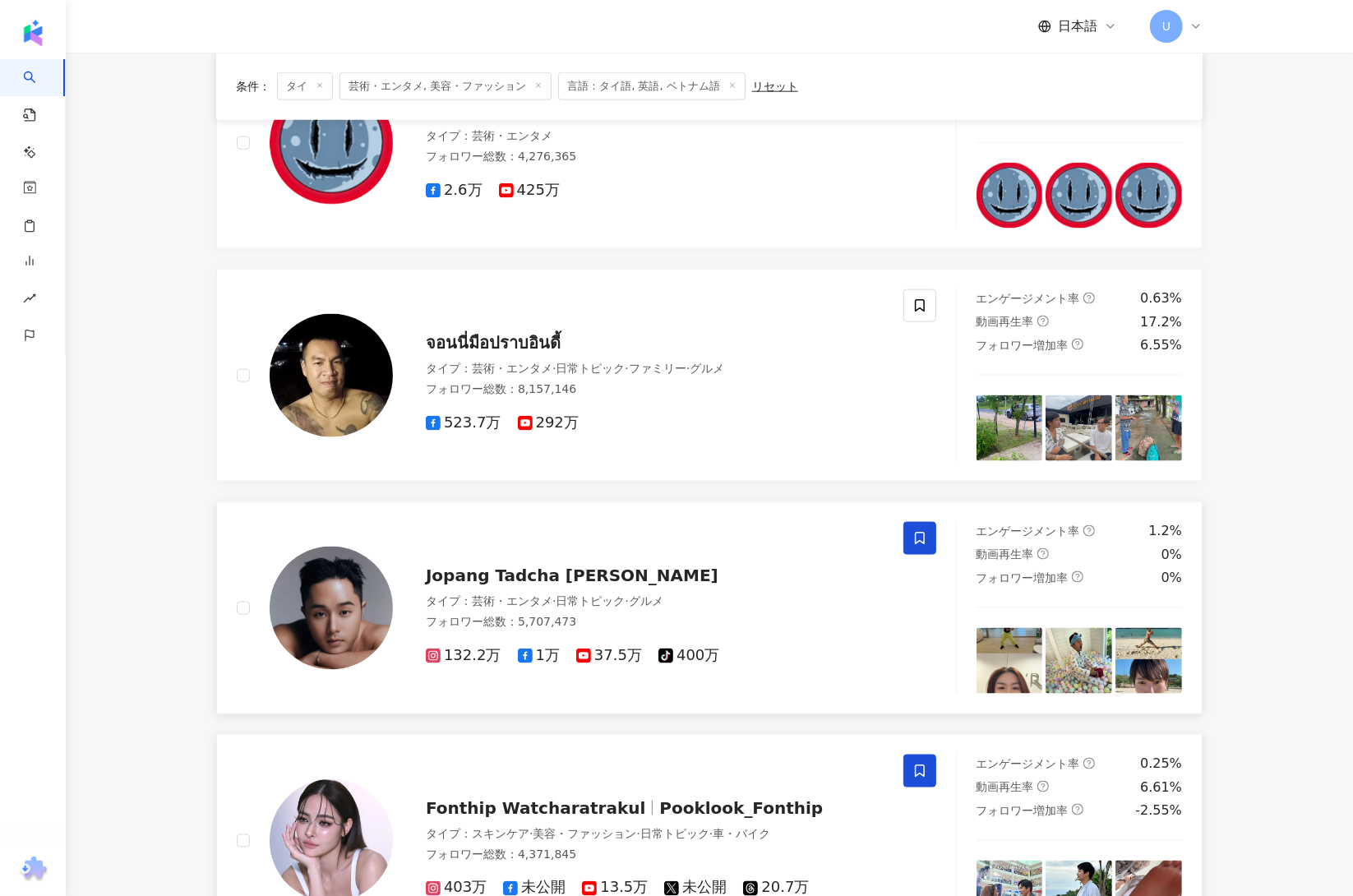
click at [912, 772] on icon at bounding box center [919, 771] width 15 height 15
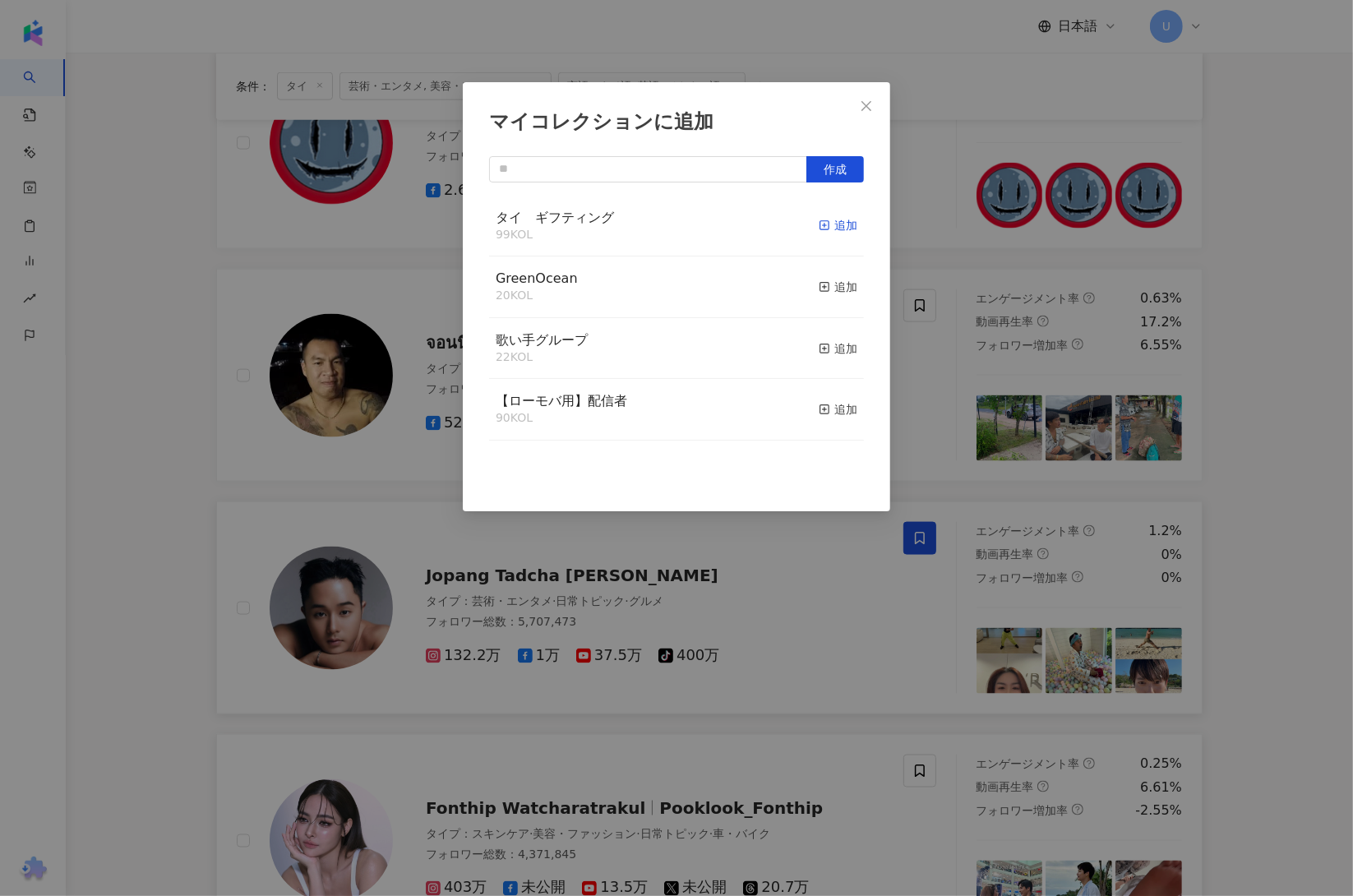
click at [823, 226] on div "追加" at bounding box center [838, 225] width 38 height 18
click at [198, 597] on div "マイコレクションに追加 作成" at bounding box center [676, 448] width 1353 height 896
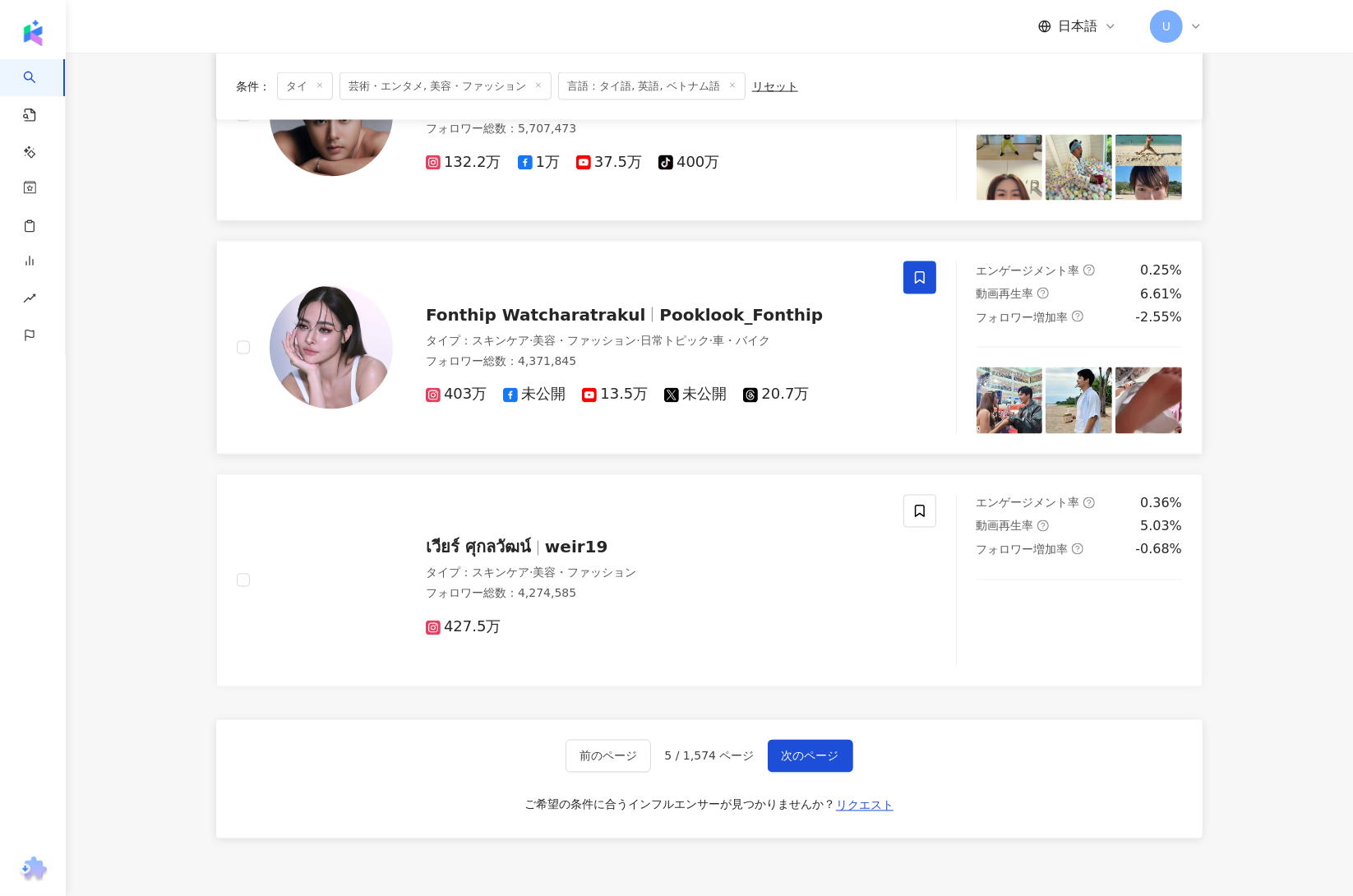
scroll to position [2365, 0]
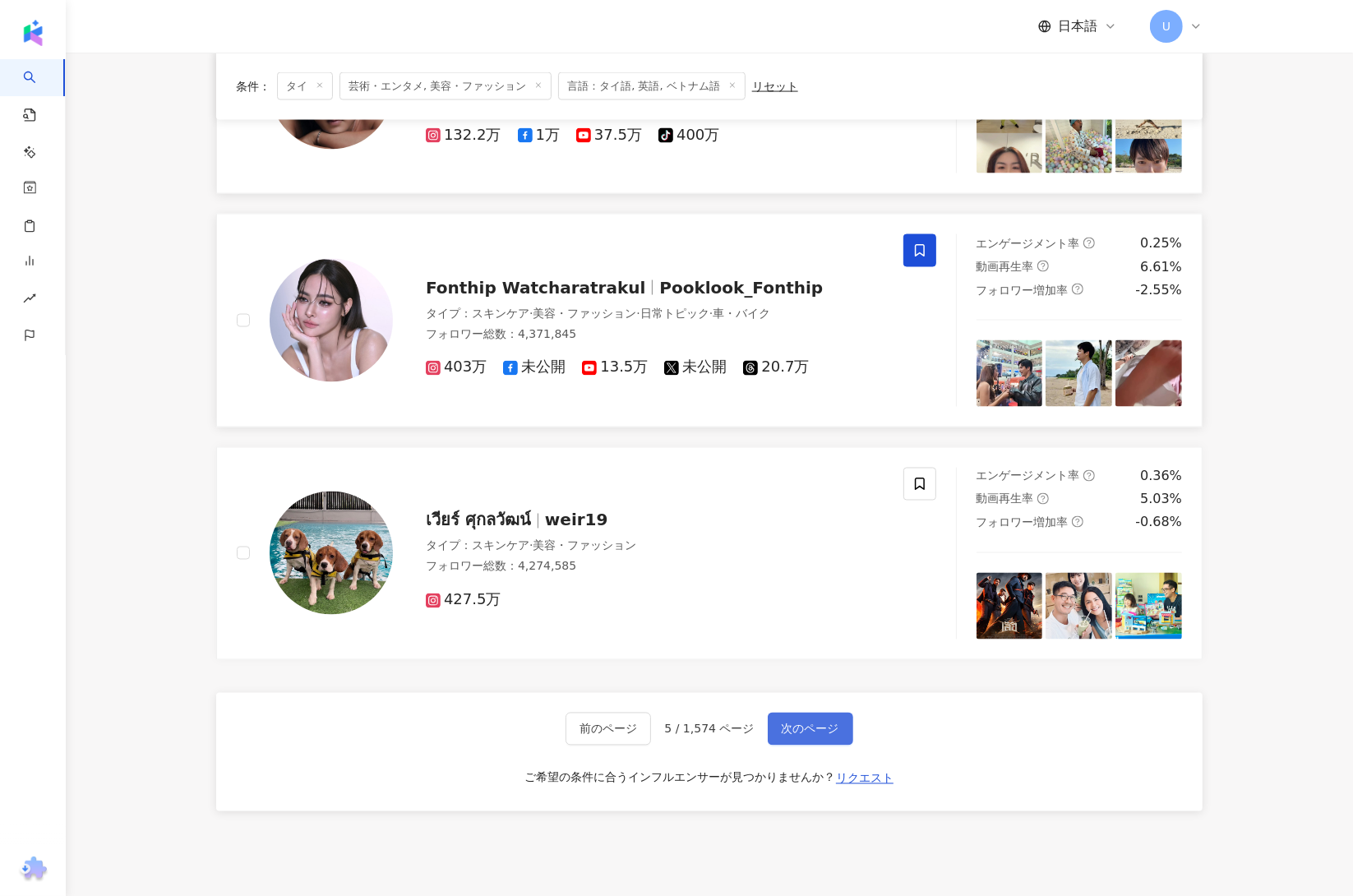
click at [823, 736] on span "次のページ" at bounding box center [810, 729] width 58 height 13
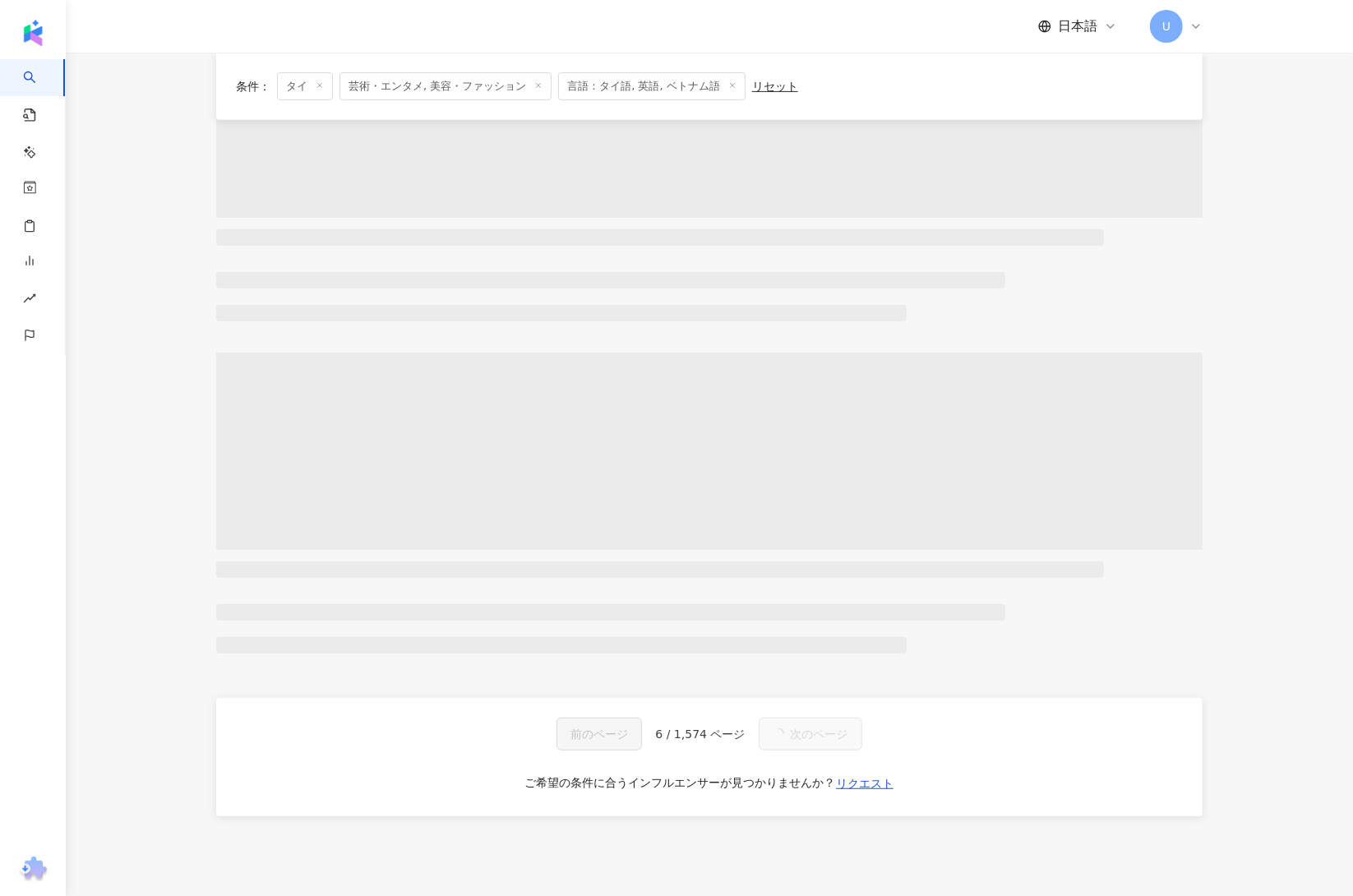
scroll to position [0, 0]
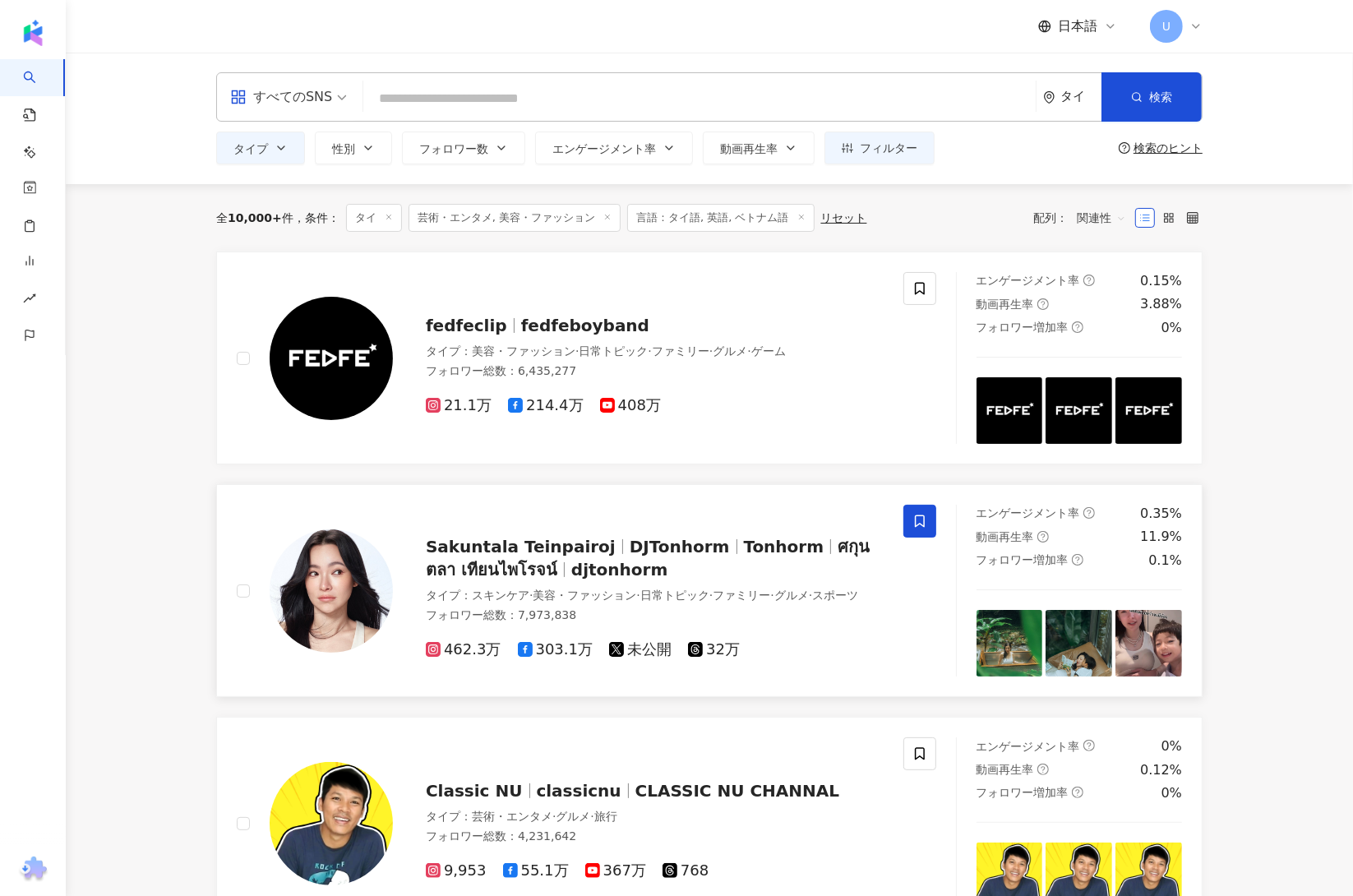
click at [912, 525] on icon at bounding box center [919, 521] width 15 height 15
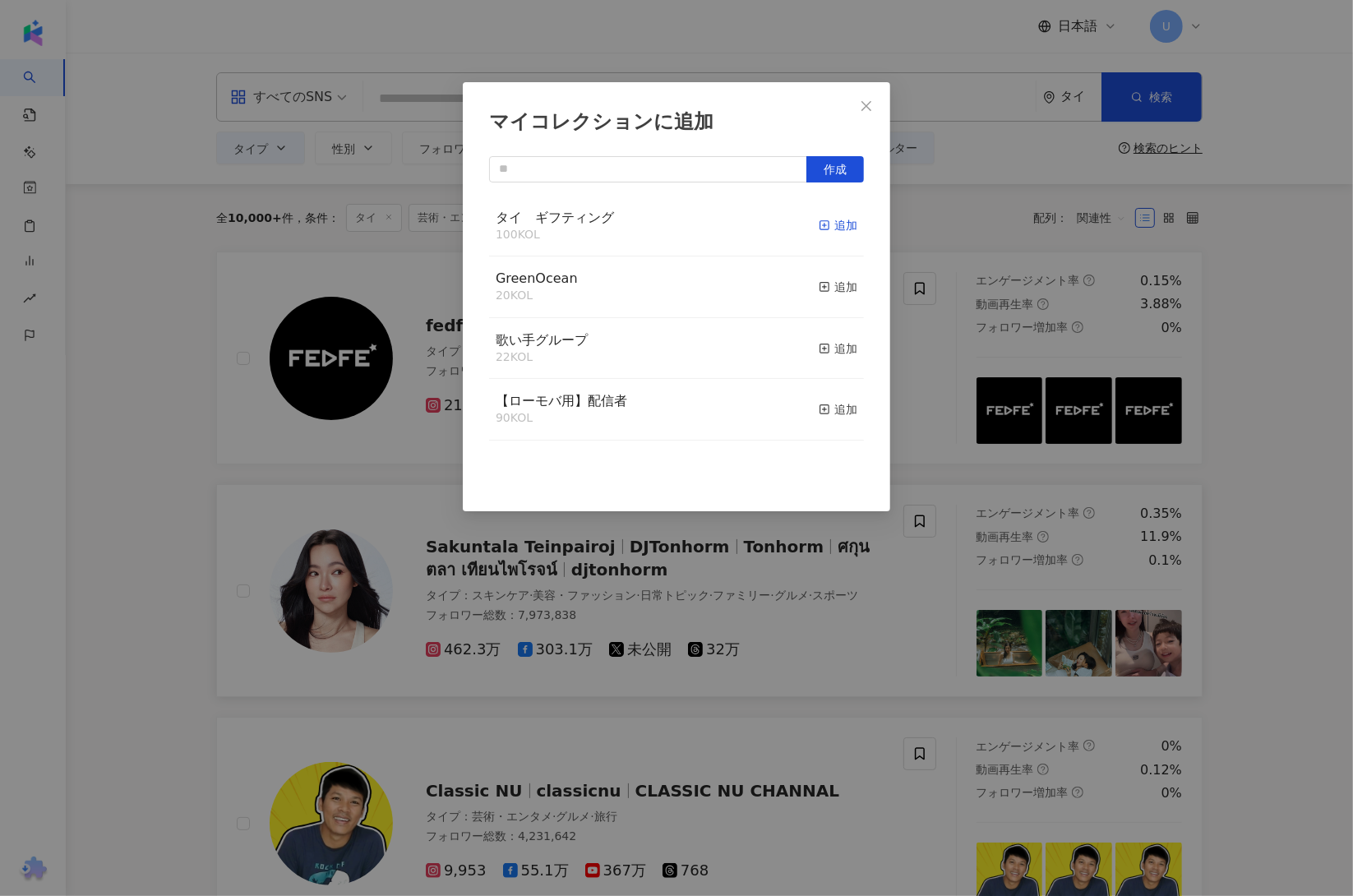
click at [837, 221] on div "追加" at bounding box center [838, 225] width 38 height 18
click at [183, 514] on div "マイコレクションに追加 作成" at bounding box center [676, 448] width 1353 height 896
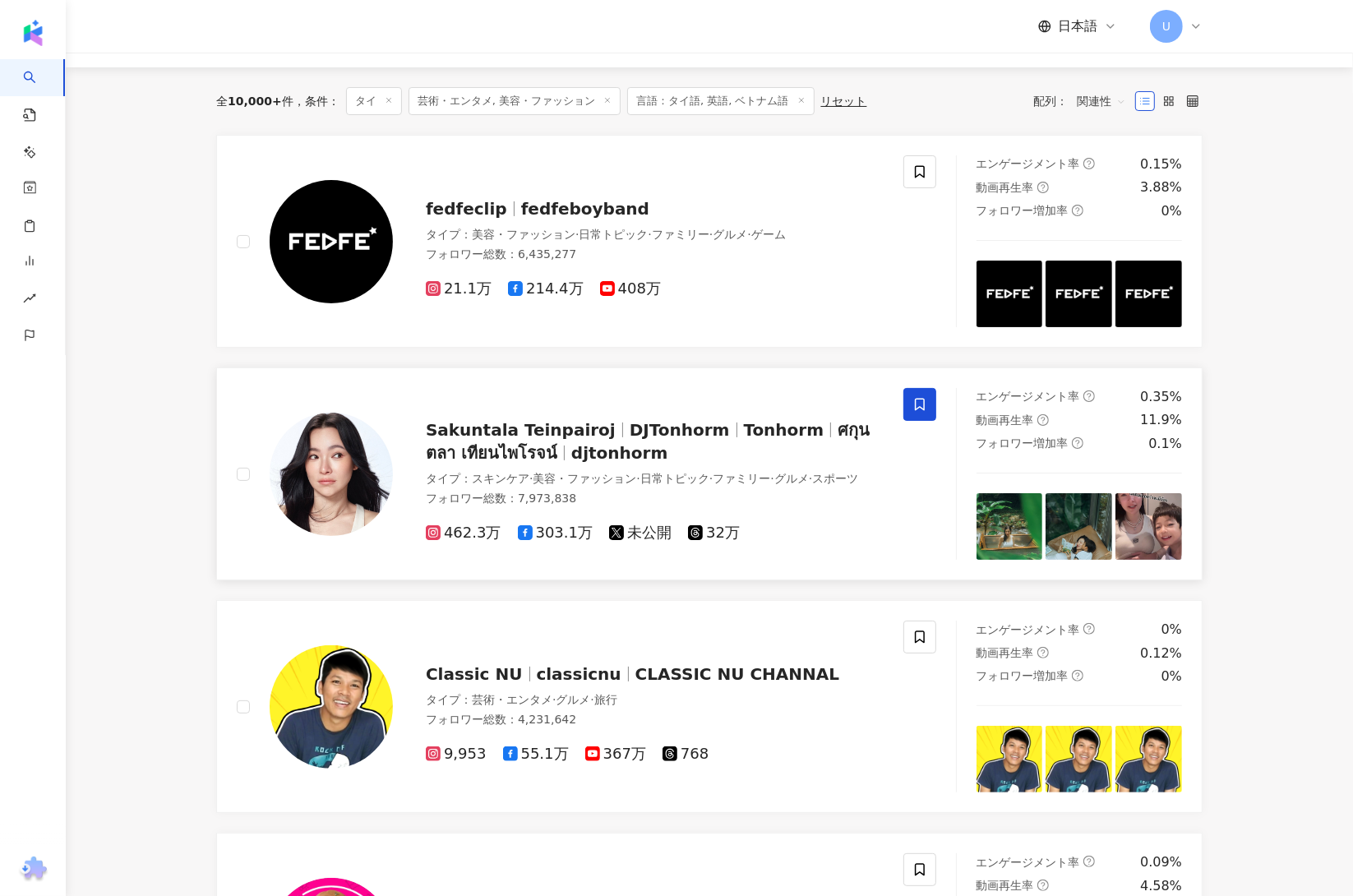
scroll to position [330, 0]
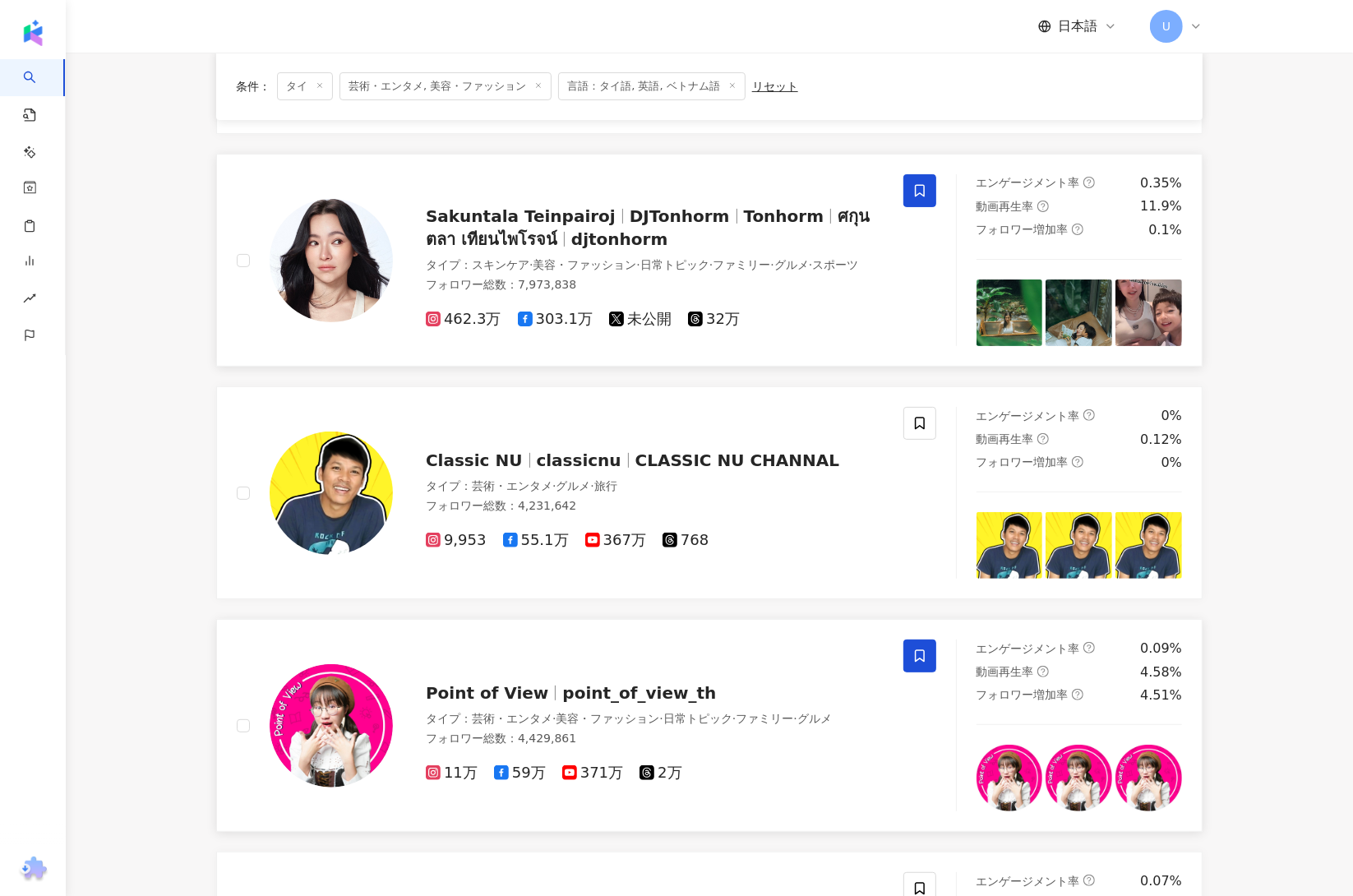
click at [926, 656] on span at bounding box center [920, 656] width 33 height 33
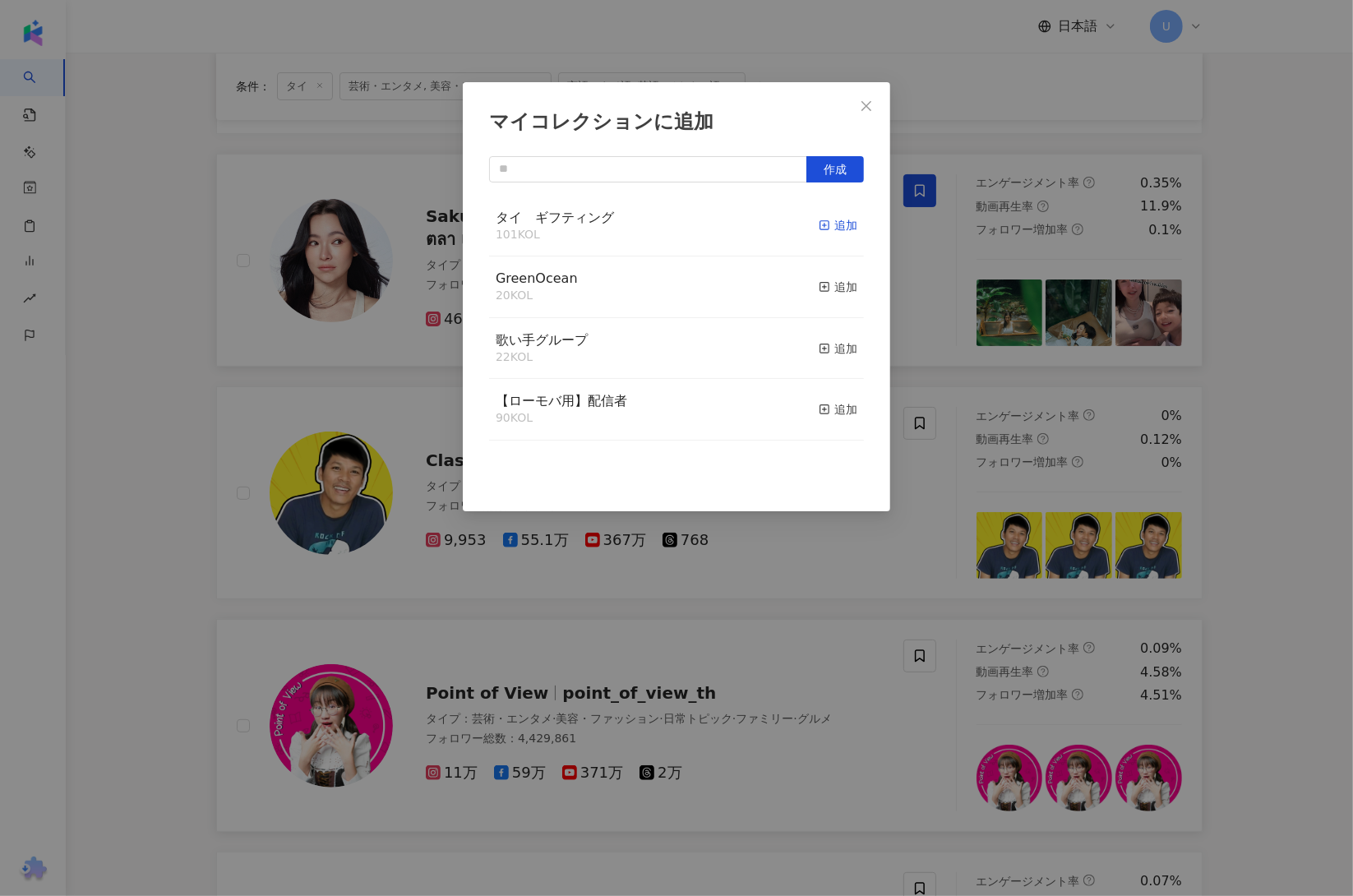
click at [819, 224] on div "追加" at bounding box center [838, 225] width 38 height 18
click at [103, 500] on div "マイコレクションに追加 作成" at bounding box center [676, 448] width 1353 height 896
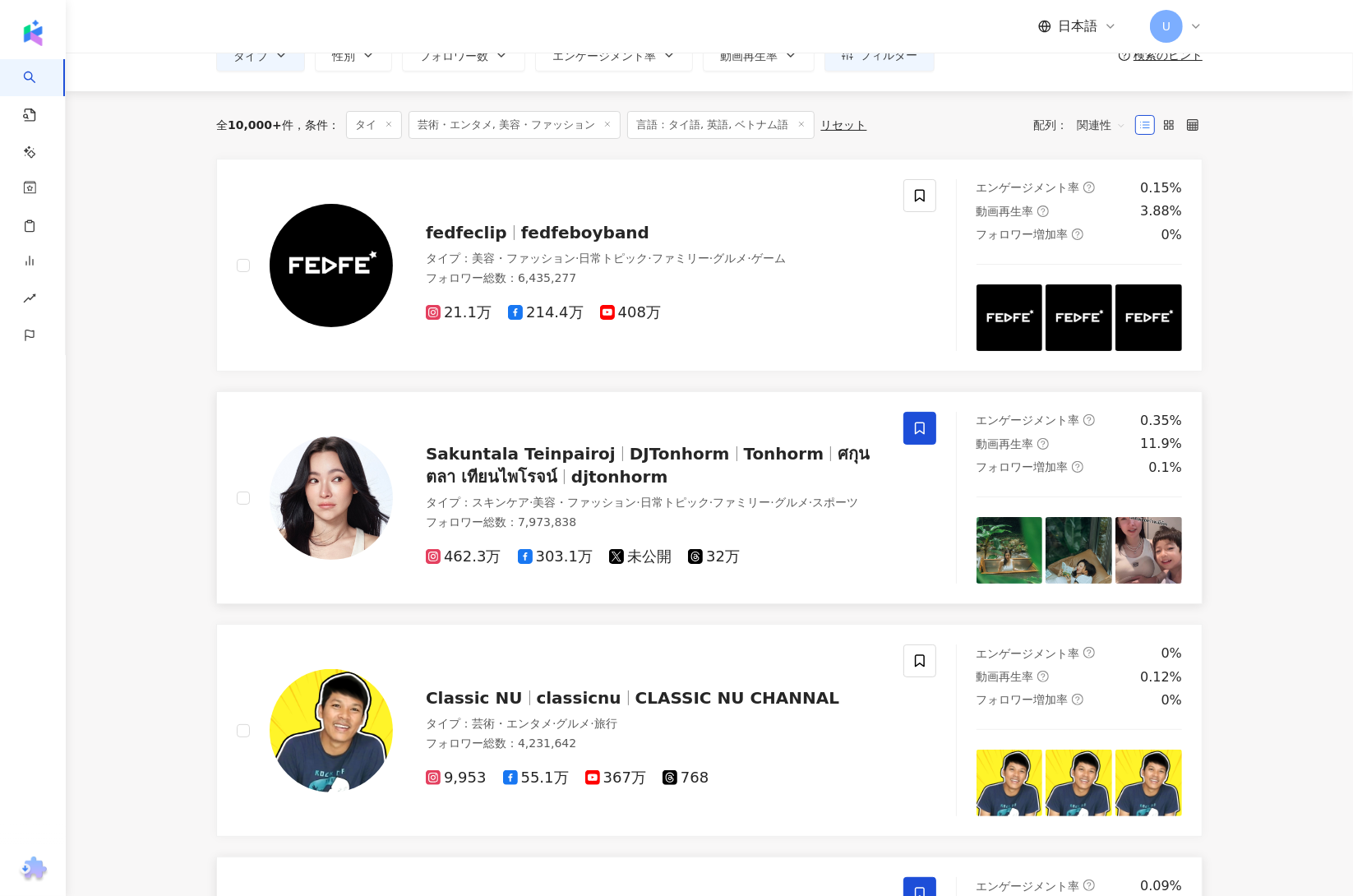
scroll to position [0, 0]
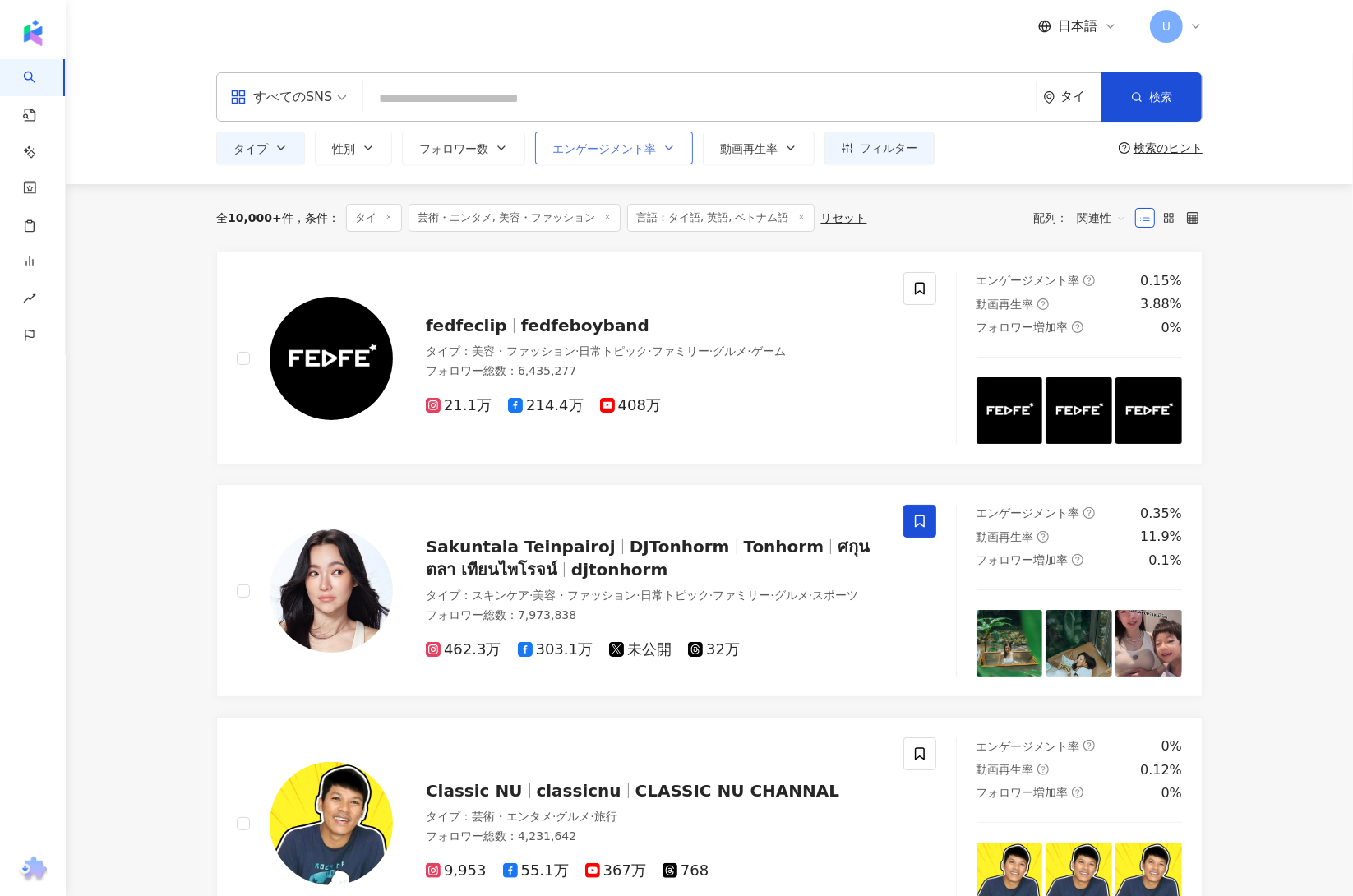
click at [626, 155] on span "エンゲージメント率" at bounding box center [604, 149] width 104 height 13
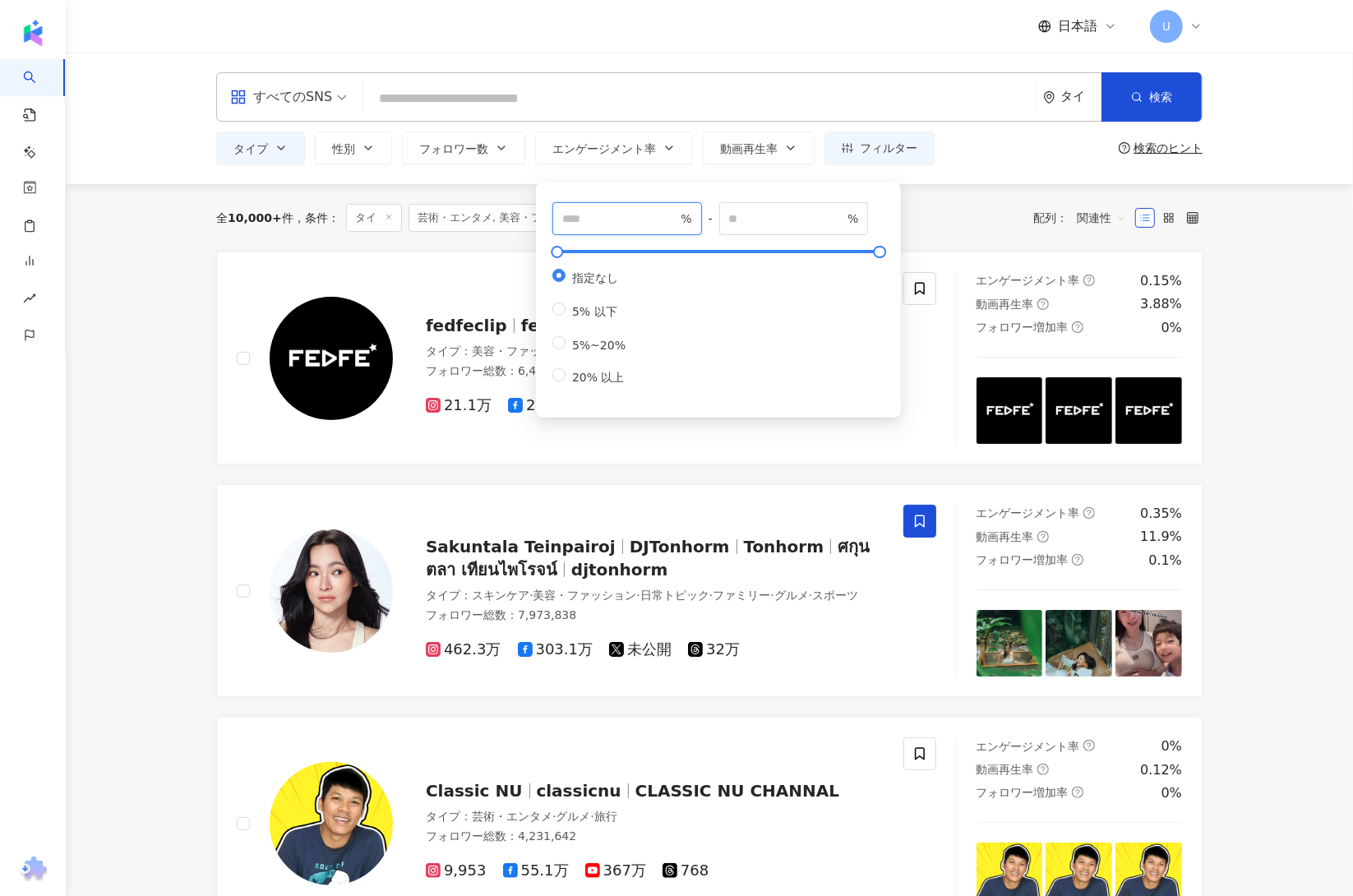
click at [635, 220] on input "number" at bounding box center [620, 219] width 115 height 18
type input "*"
click at [669, 214] on input "*" at bounding box center [620, 219] width 115 height 18
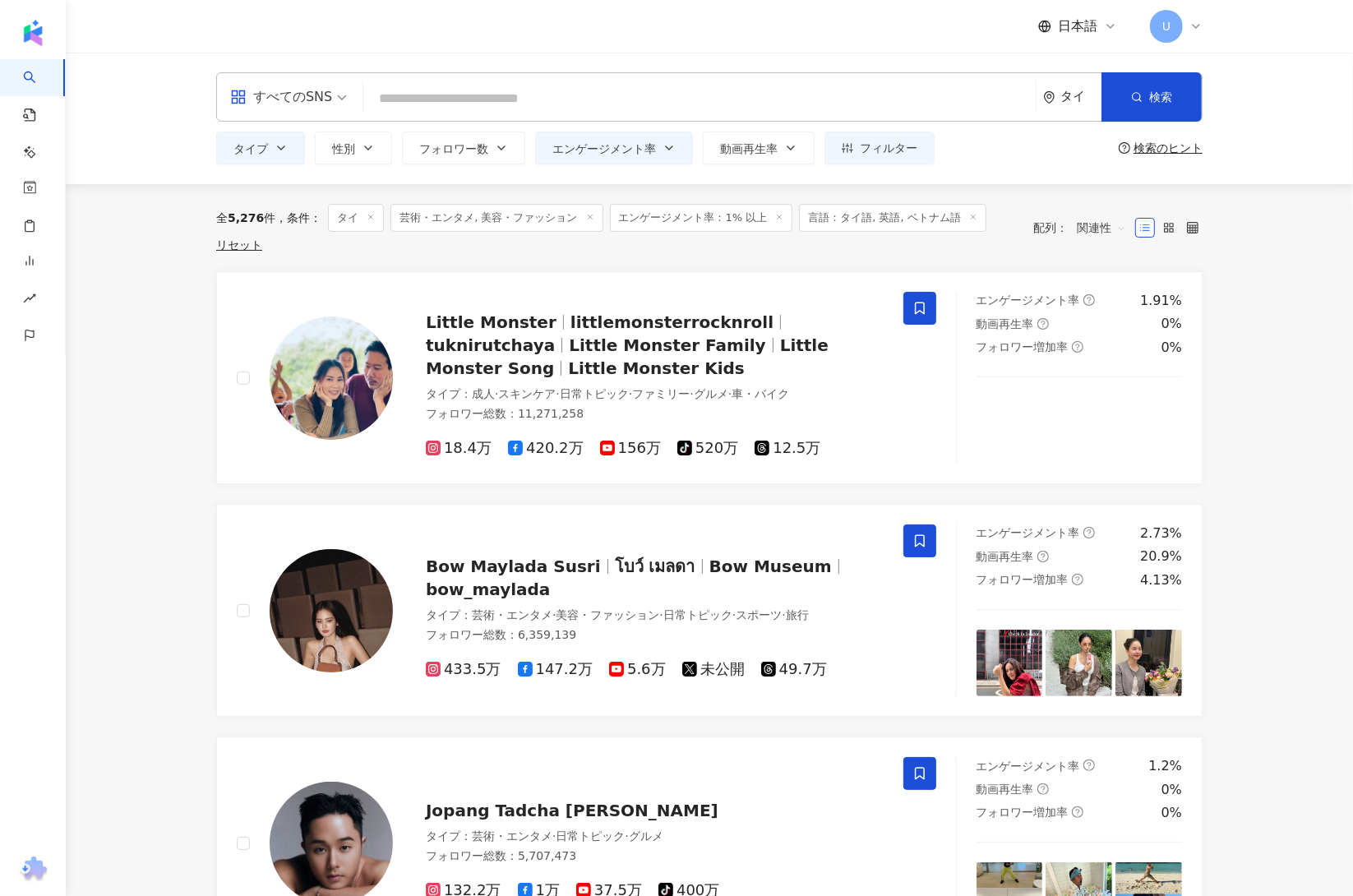
scroll to position [995, 0]
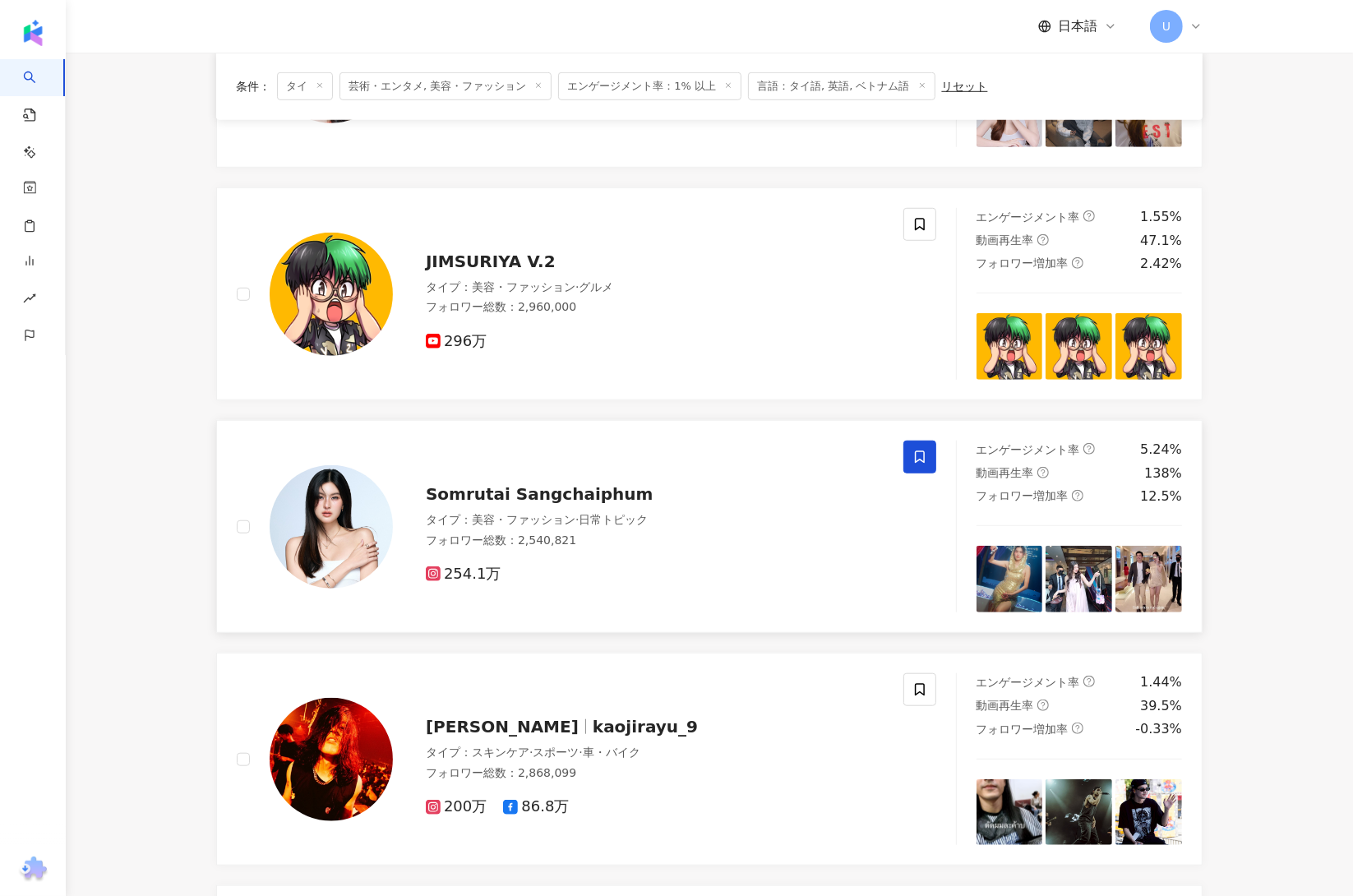
click at [911, 466] on span at bounding box center [920, 457] width 33 height 33
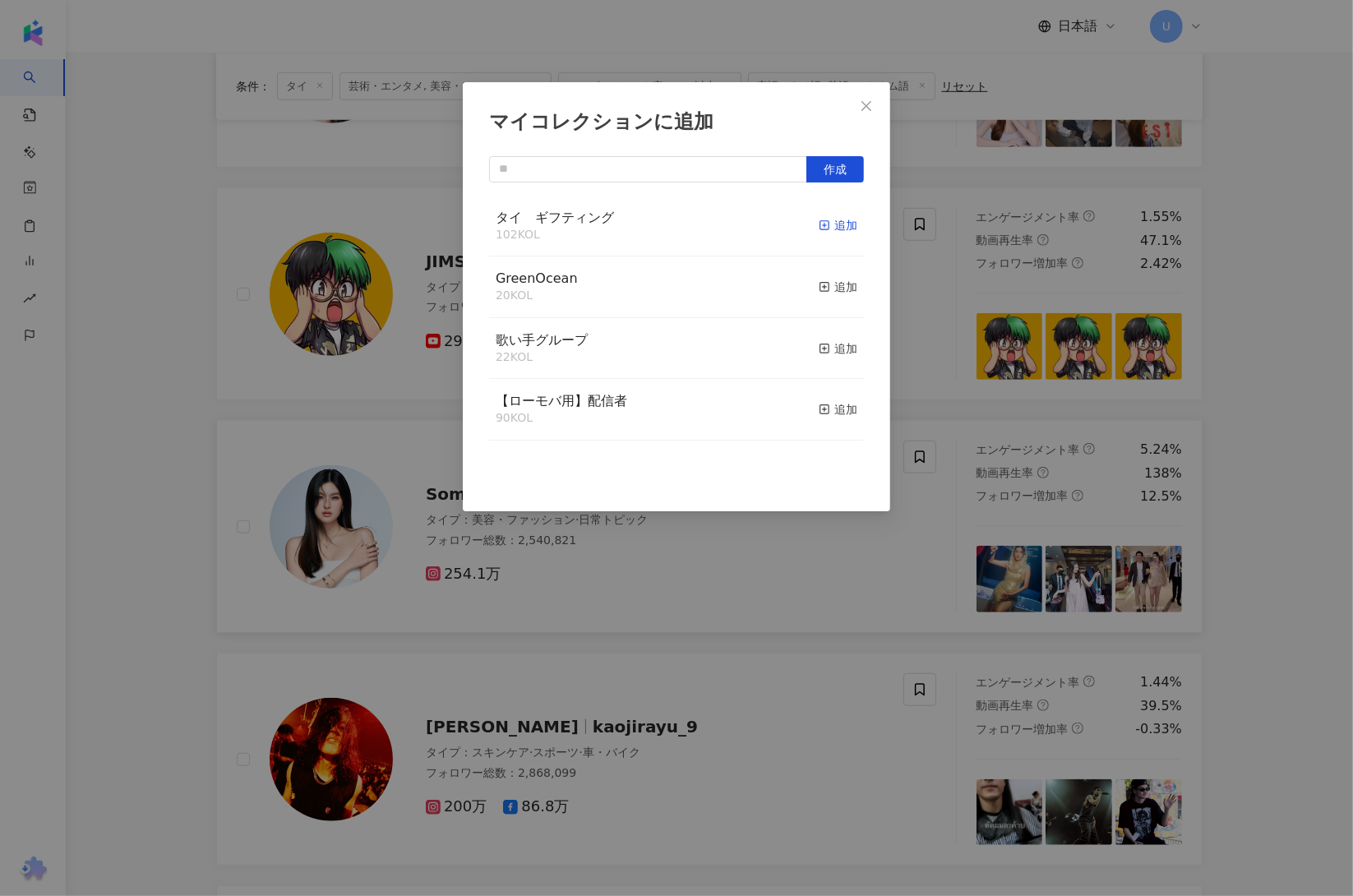
click at [825, 229] on div "追加" at bounding box center [838, 225] width 38 height 18
click at [151, 587] on div "マイコレクションに追加 作成" at bounding box center [676, 448] width 1353 height 896
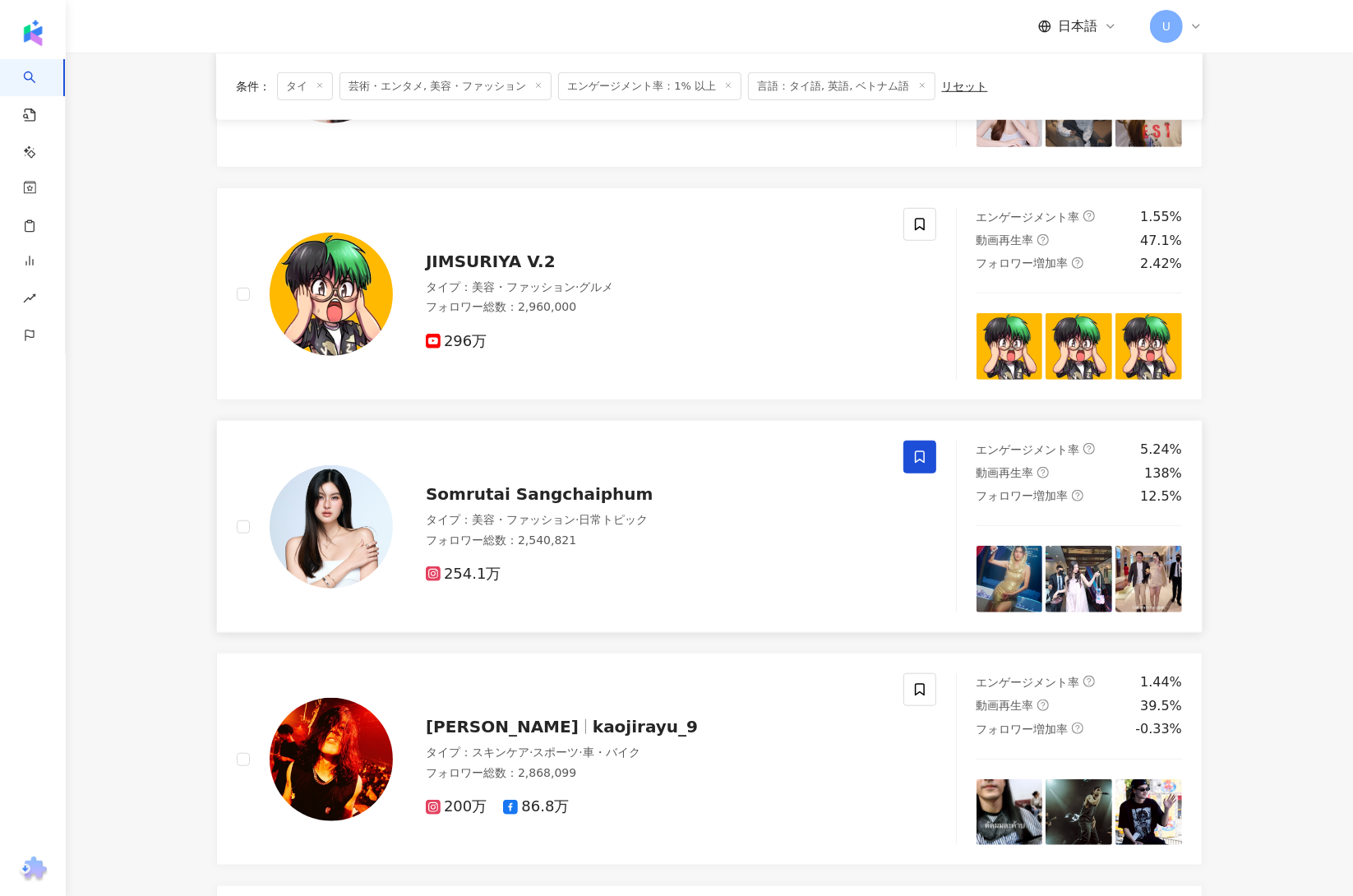
scroll to position [1344, 0]
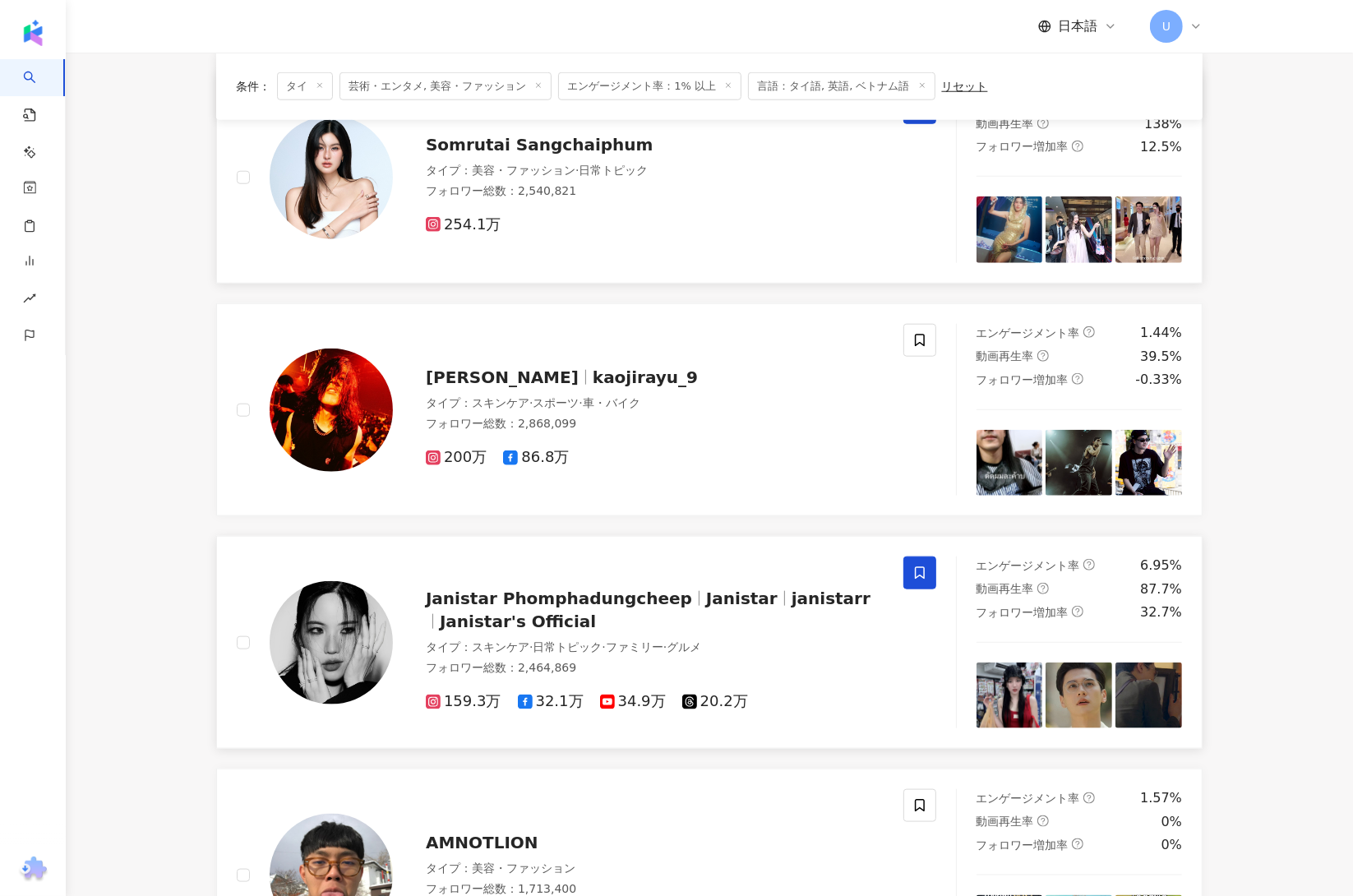
click at [919, 566] on span at bounding box center [920, 573] width 33 height 33
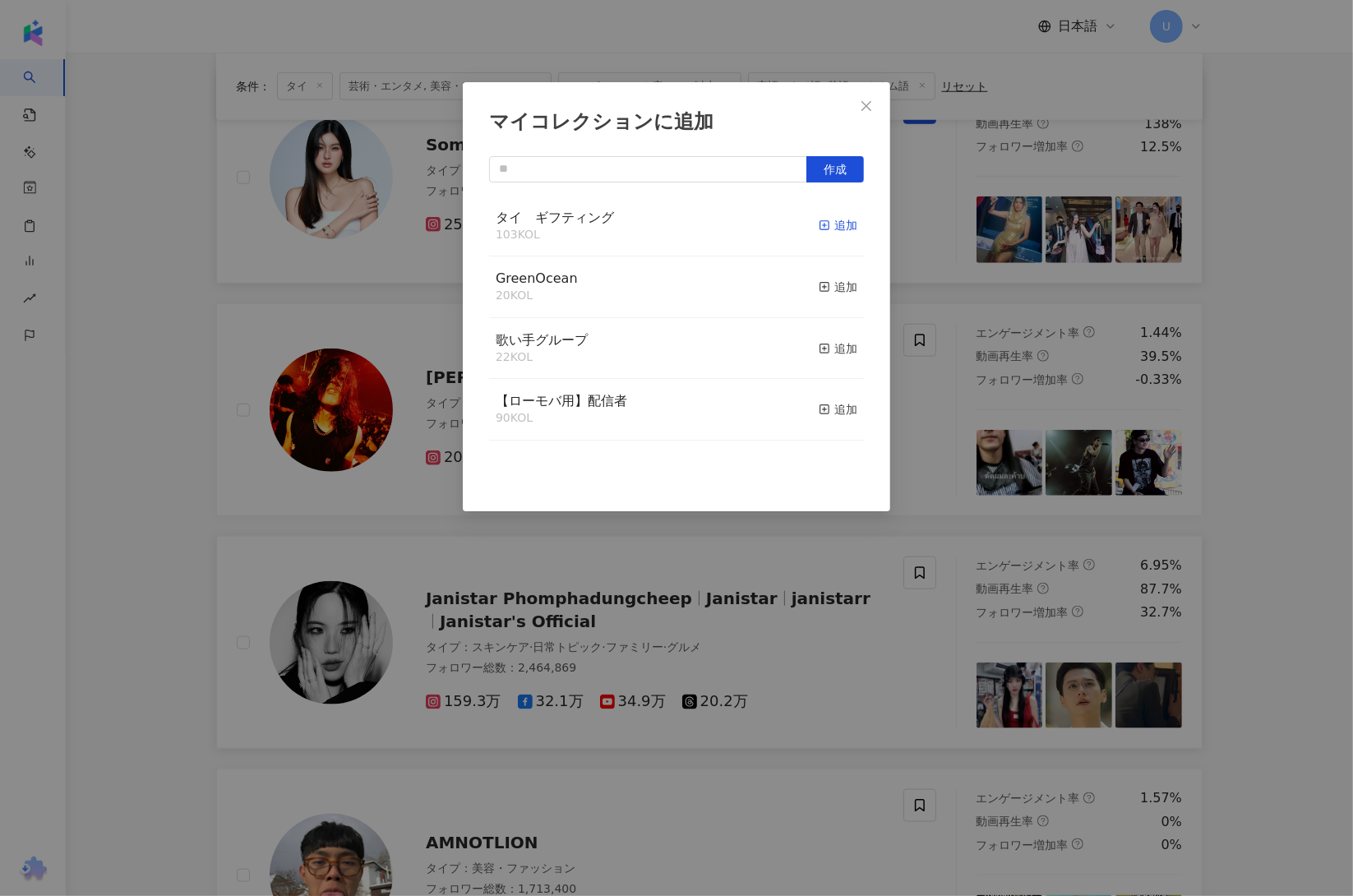
click at [819, 230] on div "追加" at bounding box center [838, 225] width 38 height 18
click at [189, 519] on div "マイコレクションに追加 作成" at bounding box center [676, 448] width 1353 height 896
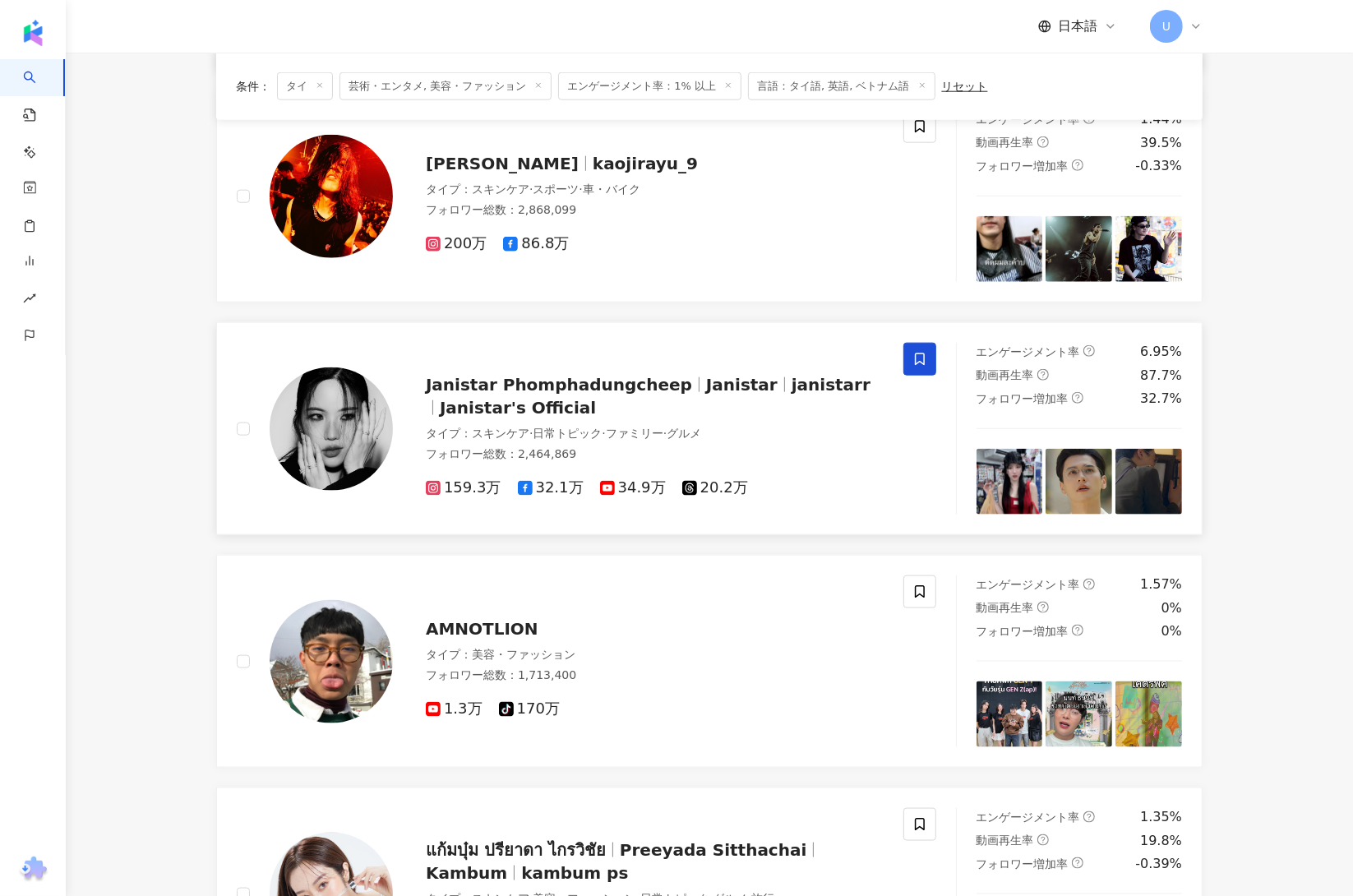
scroll to position [1796, 0]
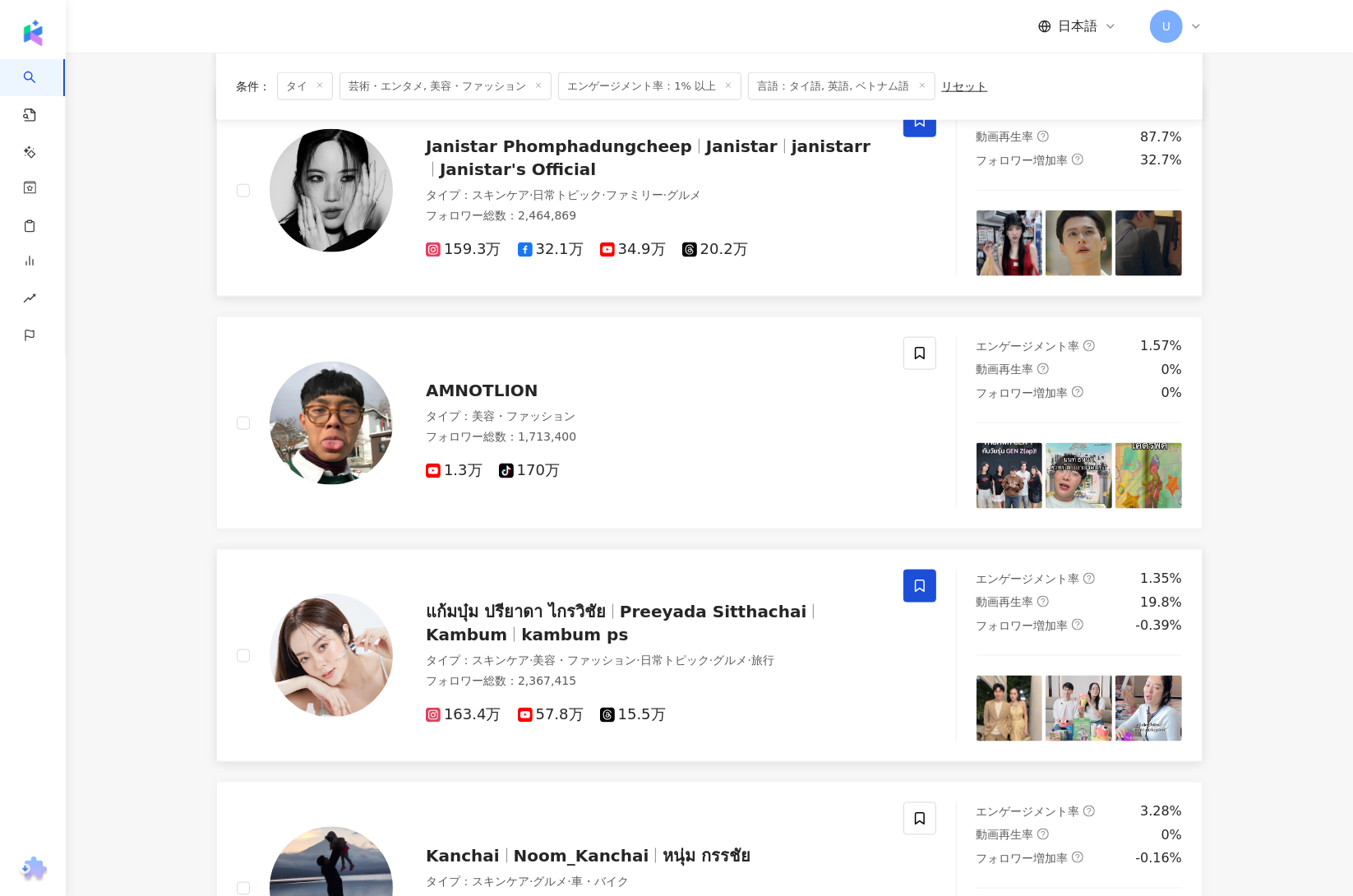
click at [919, 582] on span at bounding box center [920, 587] width 33 height 33
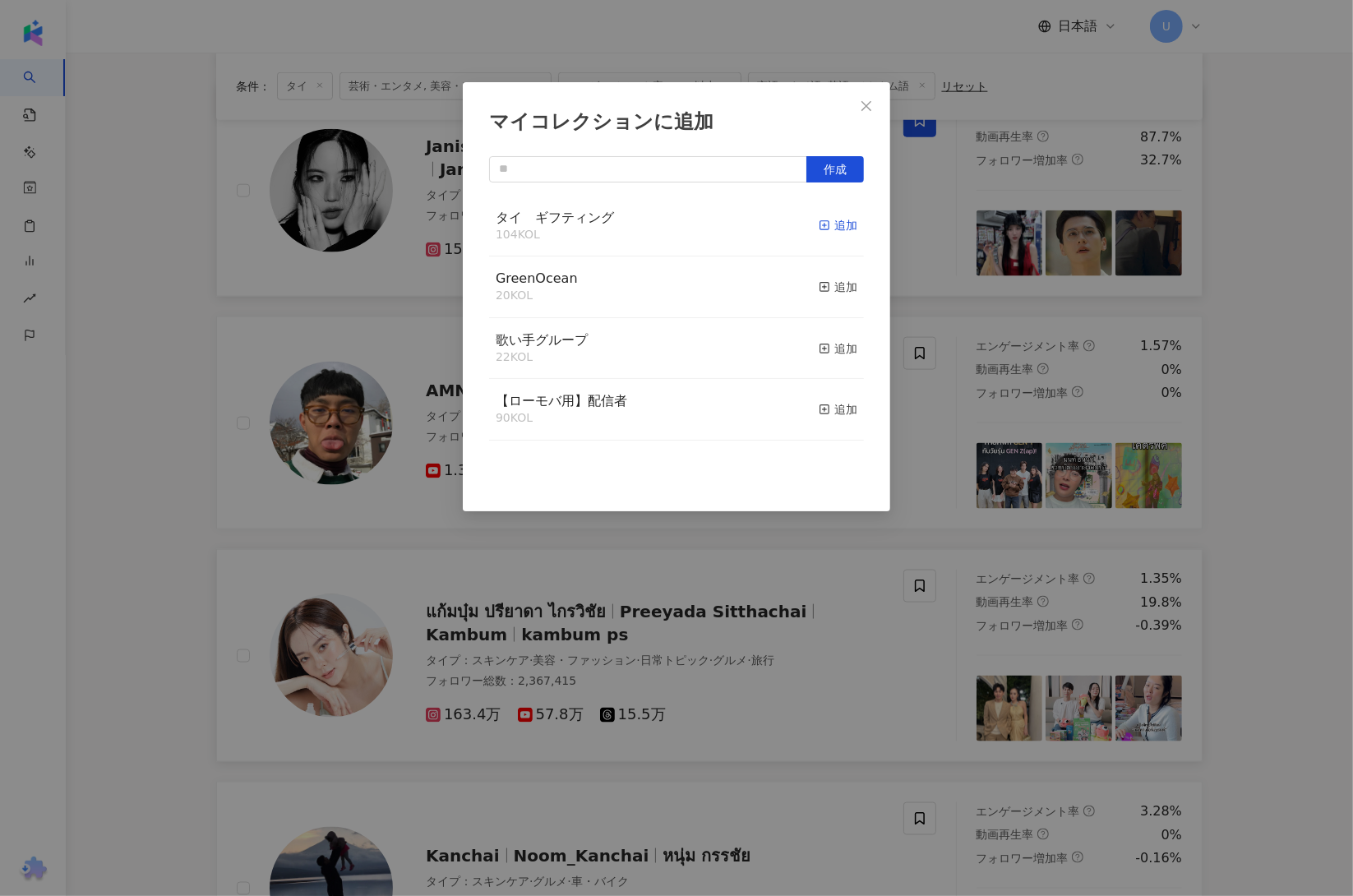
click at [827, 228] on div "追加" at bounding box center [838, 225] width 38 height 18
click at [118, 519] on div "マイコレクションに追加 作成 タイ　ギフティング 105 KOL 追加済み GreenOcean 20 KOL 追加 歌い手グループ 22 KOL 追加 【ロ…" at bounding box center [676, 448] width 1353 height 896
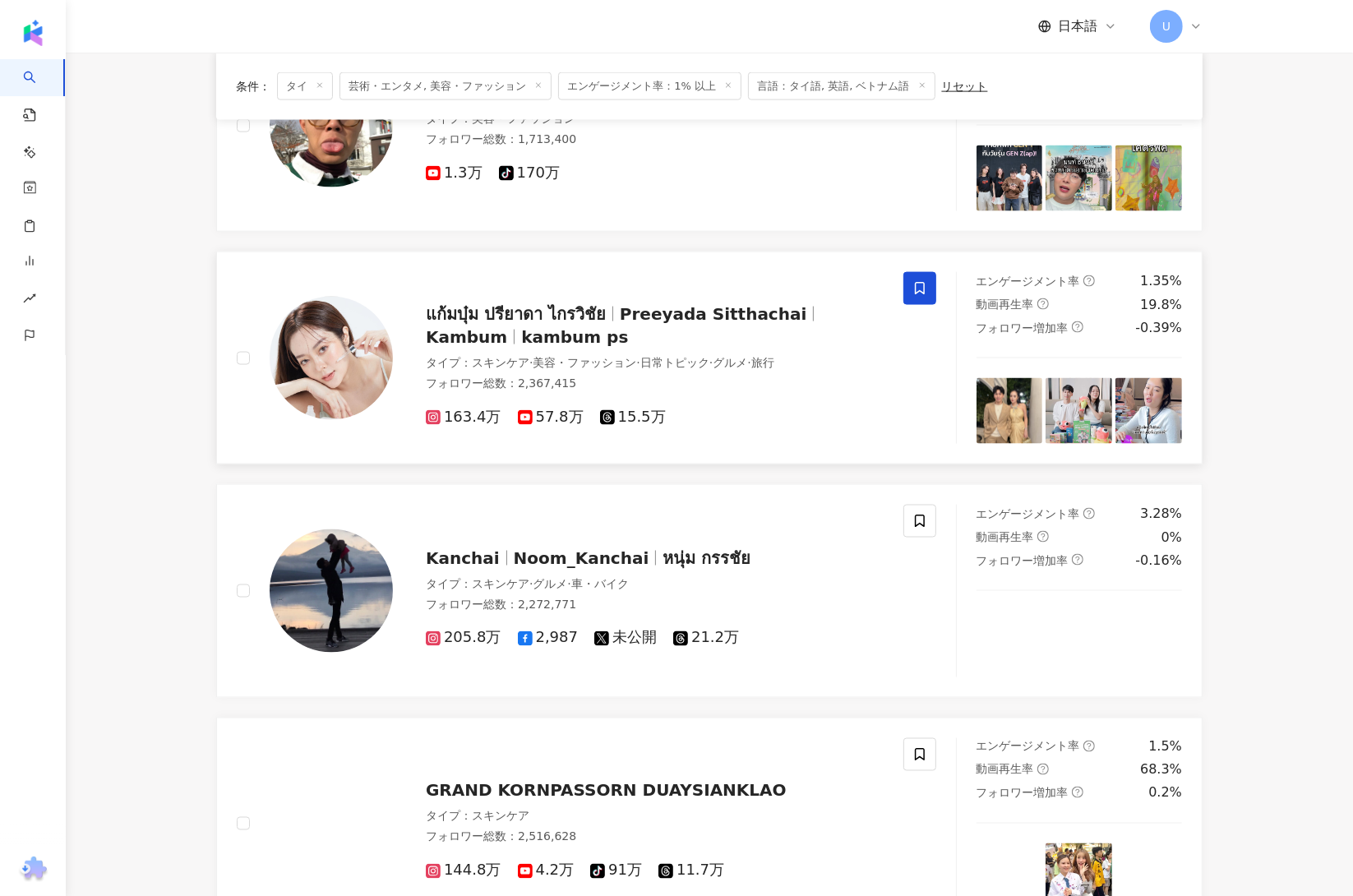
scroll to position [2108, 0]
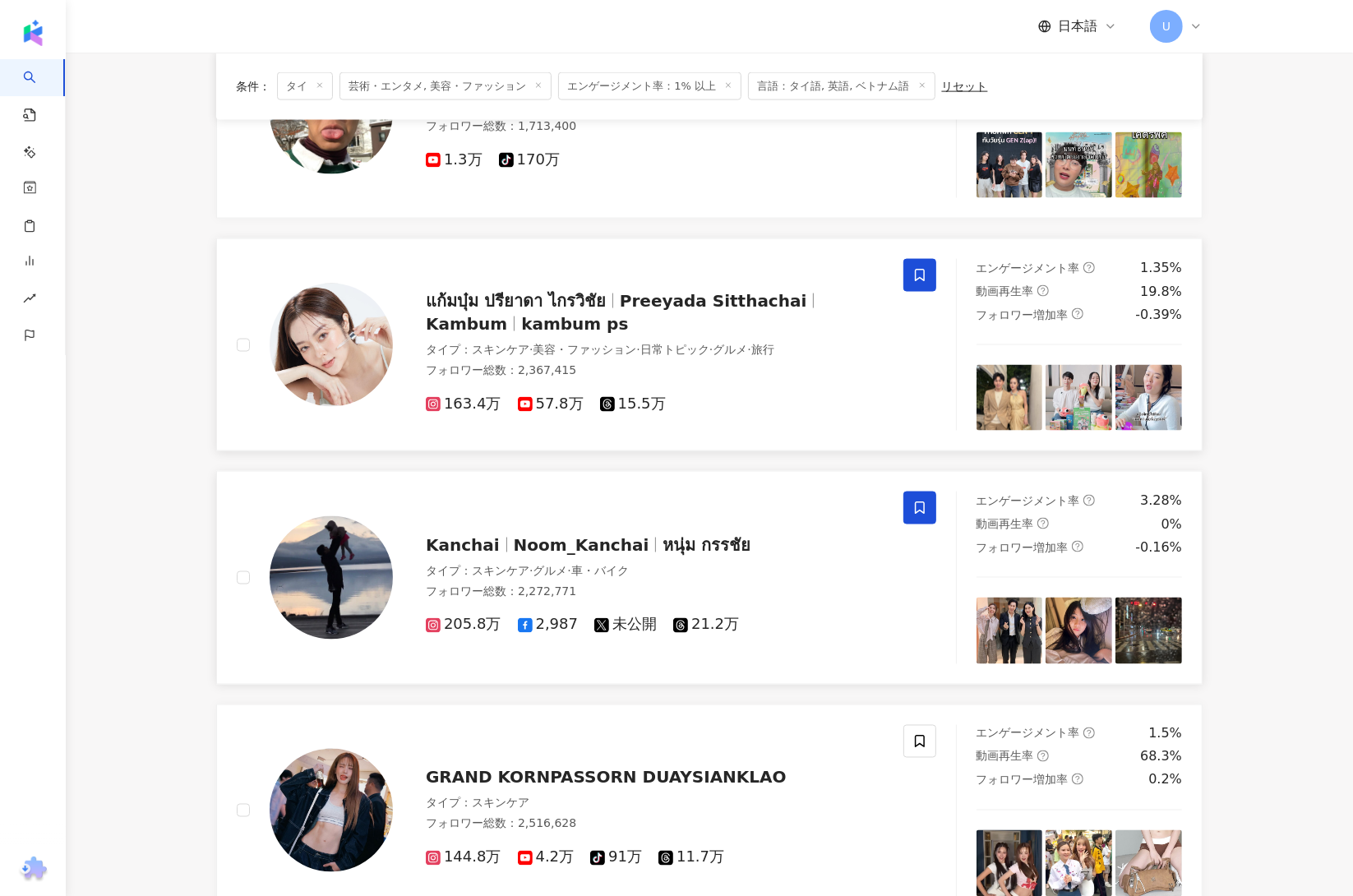
click at [929, 508] on span at bounding box center [920, 508] width 33 height 33
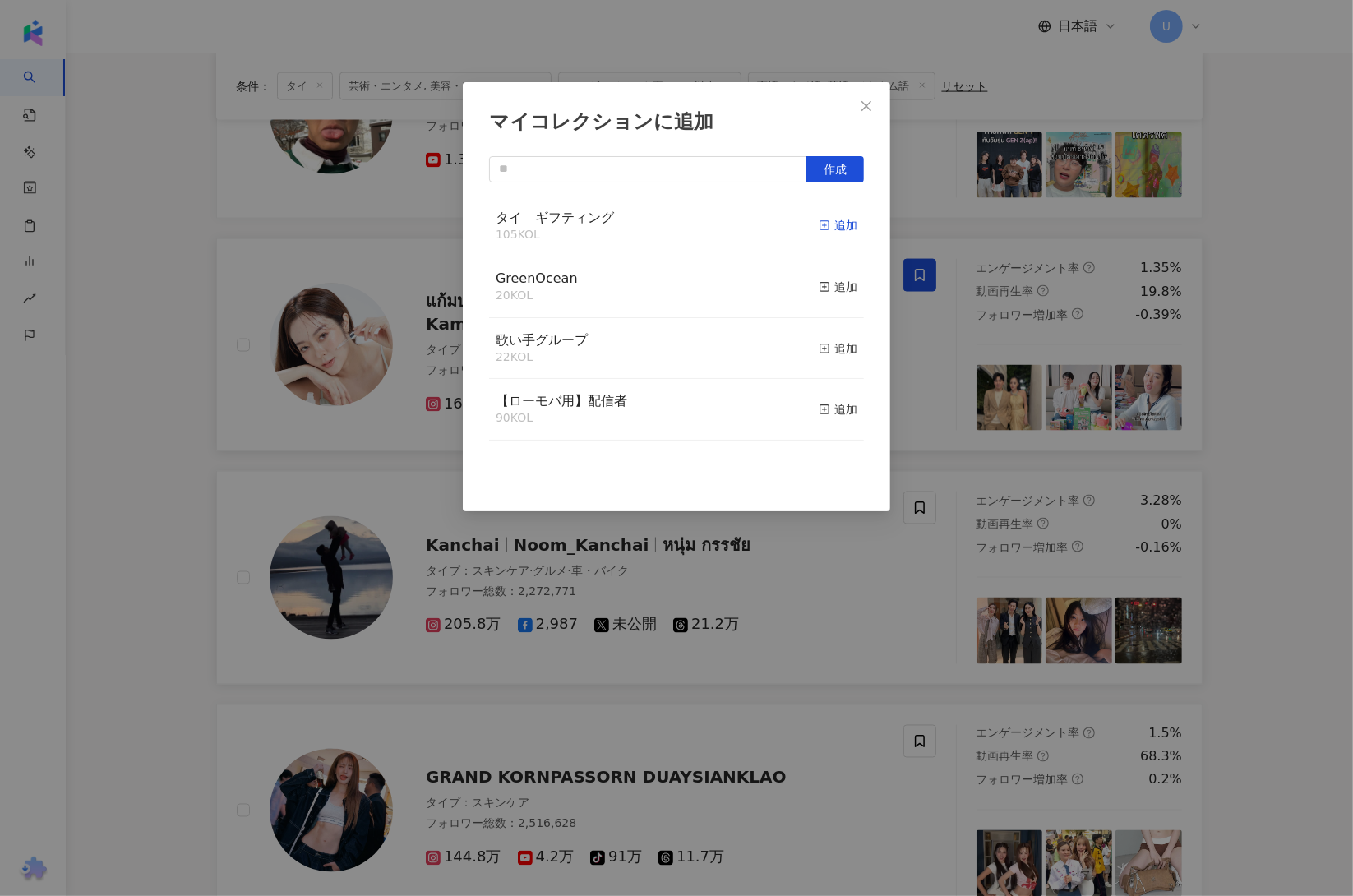
click at [821, 223] on rect "button" at bounding box center [825, 226] width 9 height 9
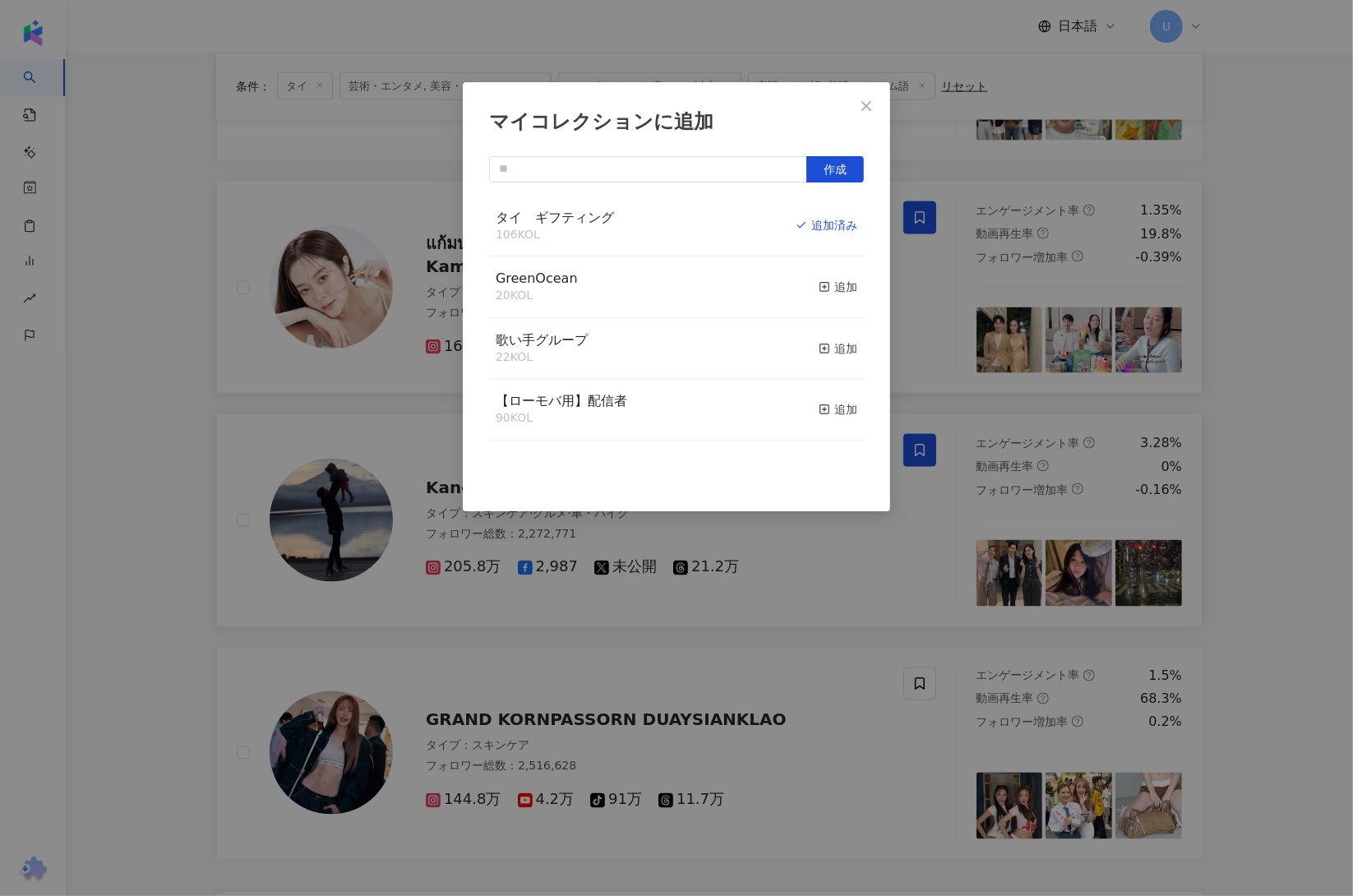
click at [929, 675] on div "マイコレクションに追加 作成 タイ　ギフティング 106 KOL 追加済み GreenOcean 20 KOL 追加 歌い手グループ 22 KOL 追加 【ロ…" at bounding box center [676, 448] width 1353 height 896
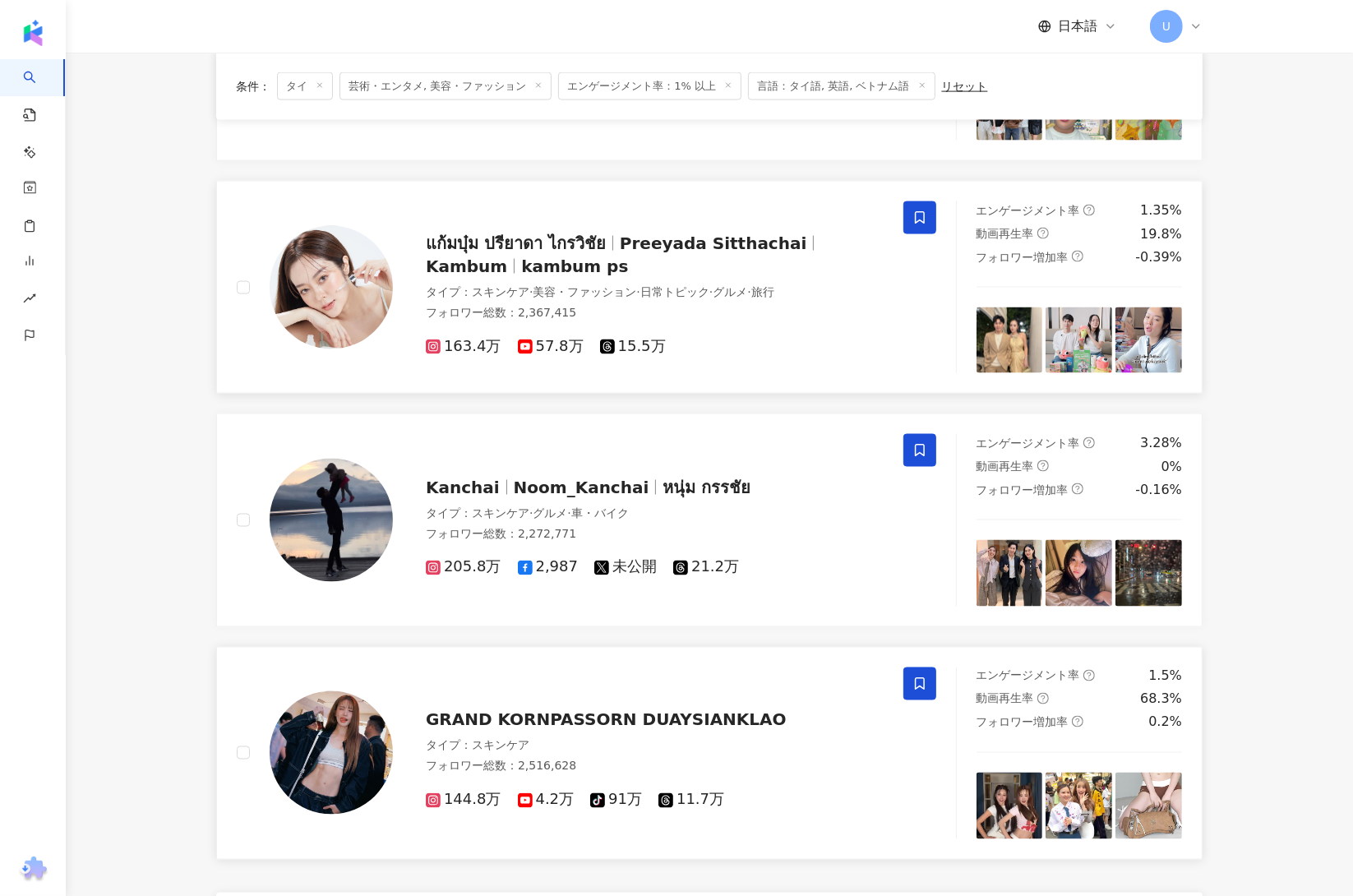
click at [919, 690] on icon at bounding box center [919, 684] width 10 height 12
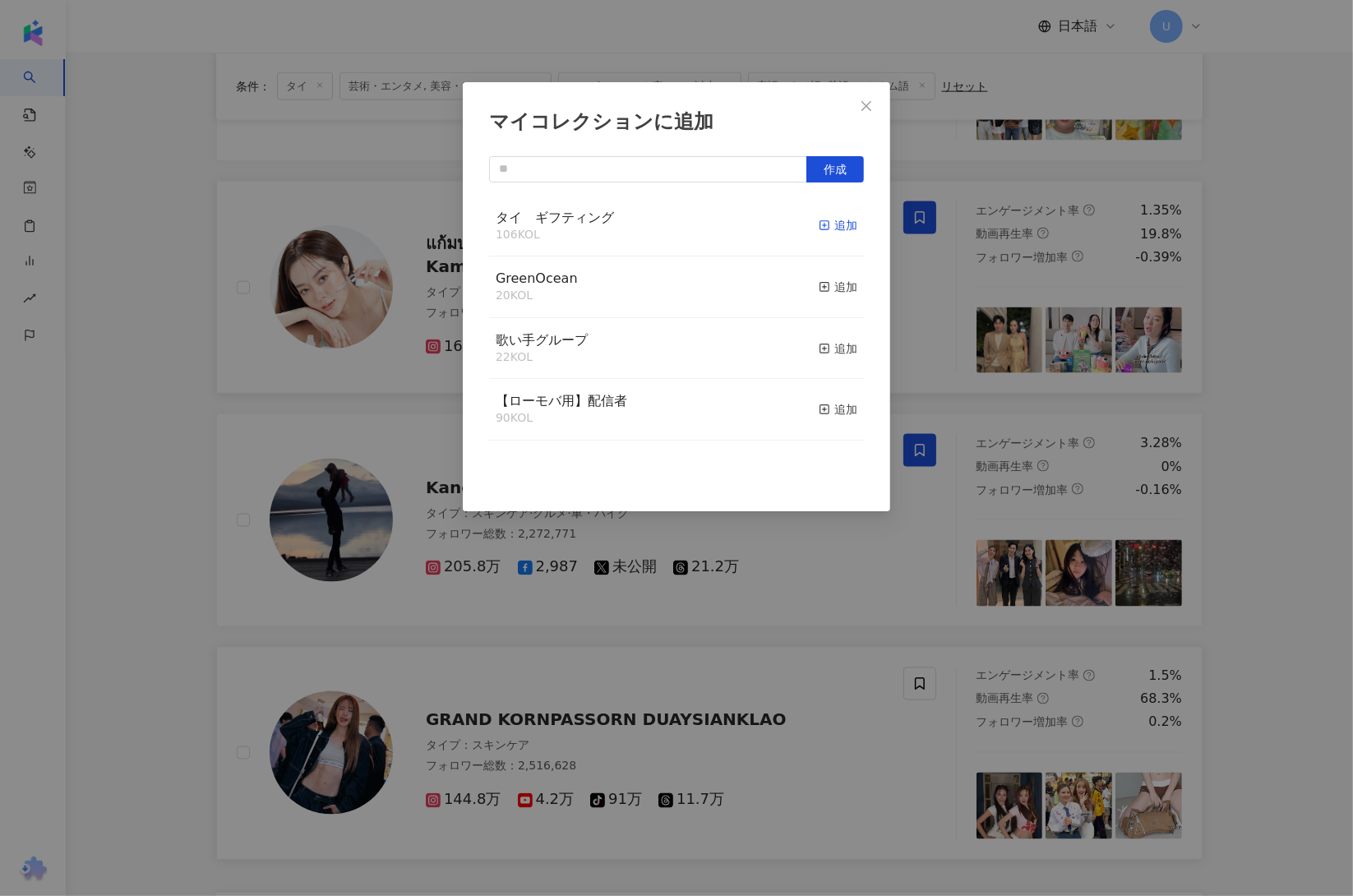
click at [823, 218] on div "追加" at bounding box center [838, 225] width 38 height 18
click at [141, 613] on div "マイコレクションに追加 作成" at bounding box center [676, 448] width 1353 height 896
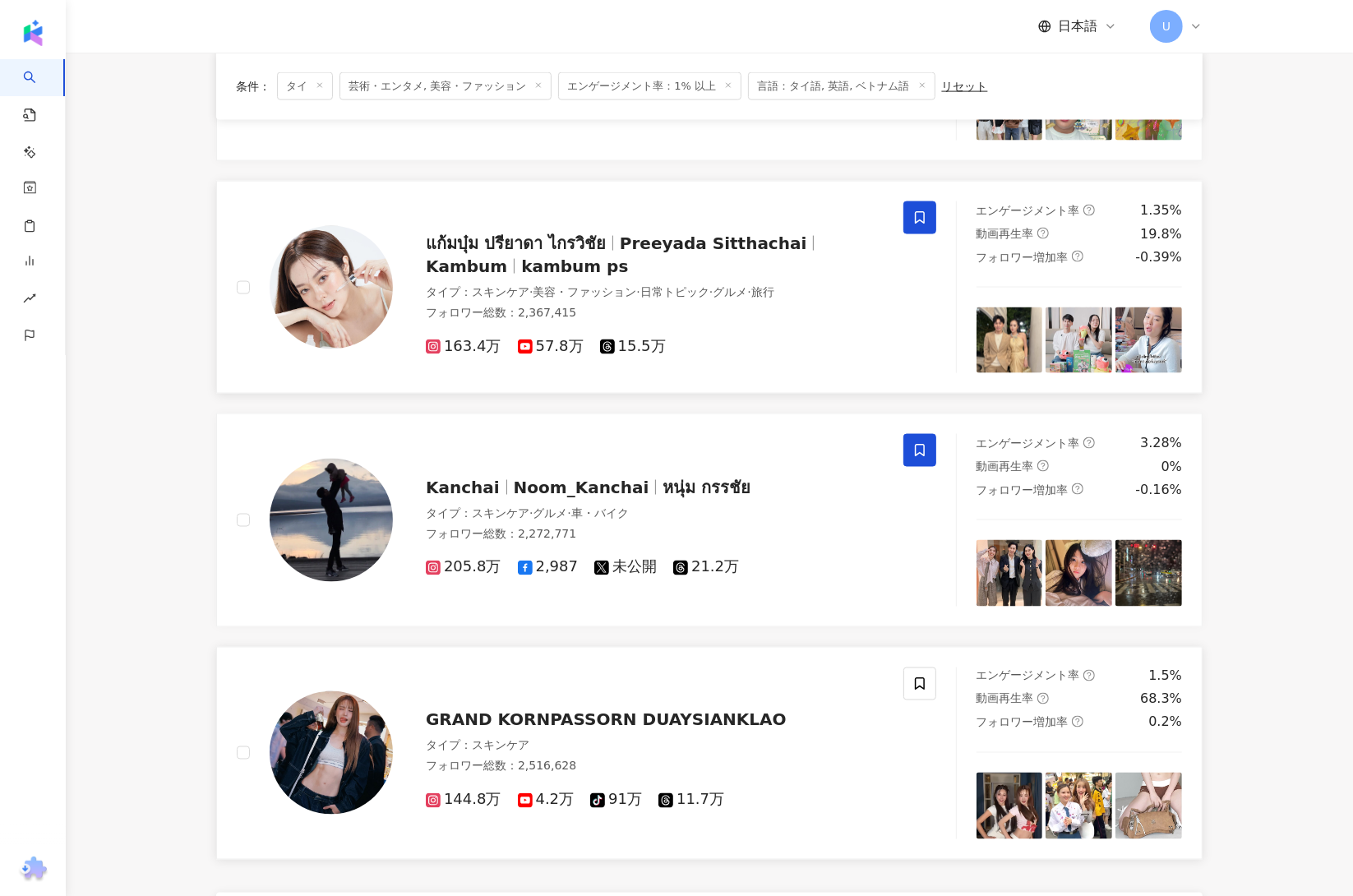
scroll to position [2379, 0]
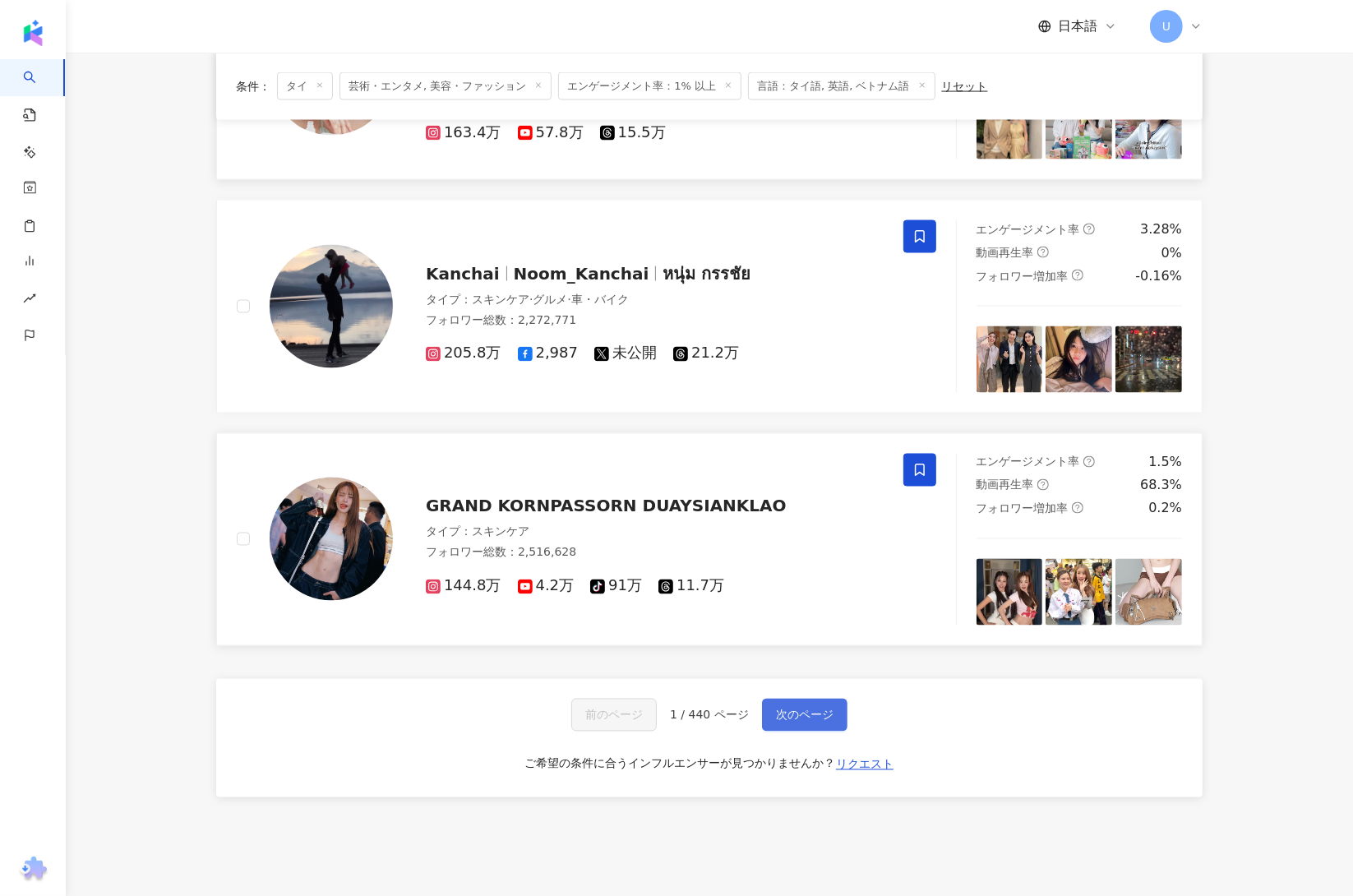
click at [803, 722] on span "次のページ" at bounding box center [805, 715] width 58 height 13
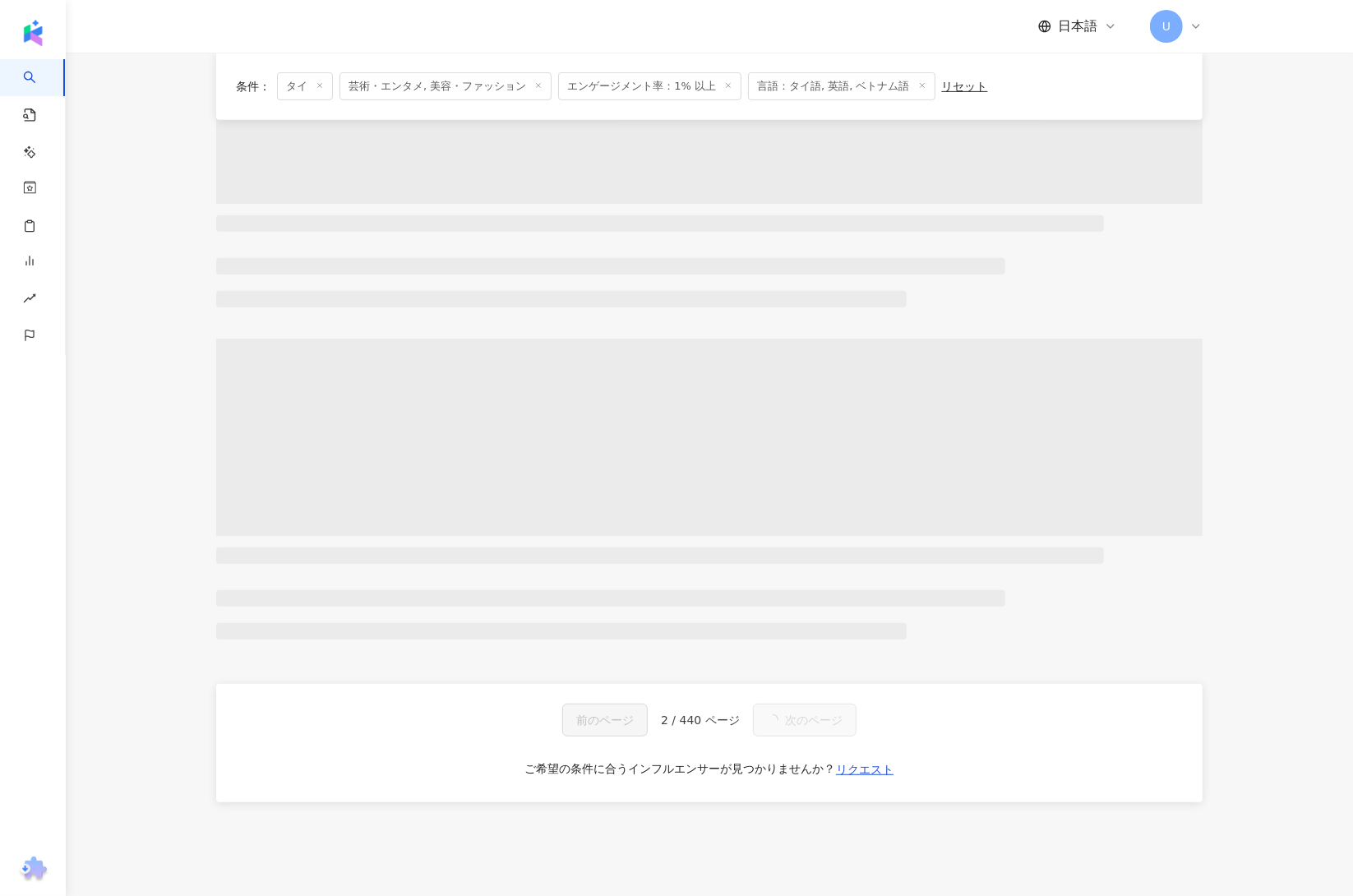
scroll to position [0, 0]
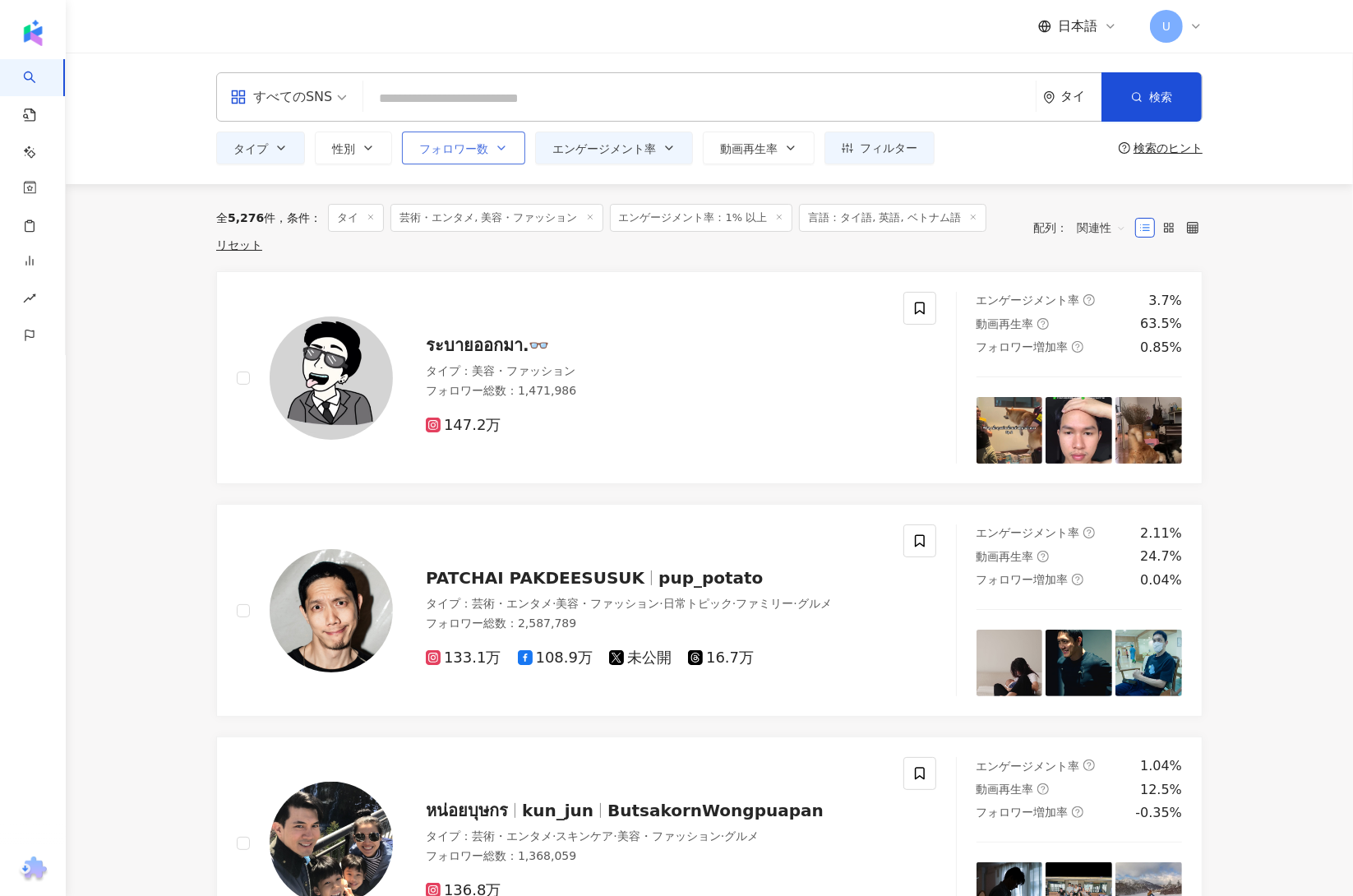
click at [471, 152] on span "フォロワー数" at bounding box center [454, 149] width 69 height 13
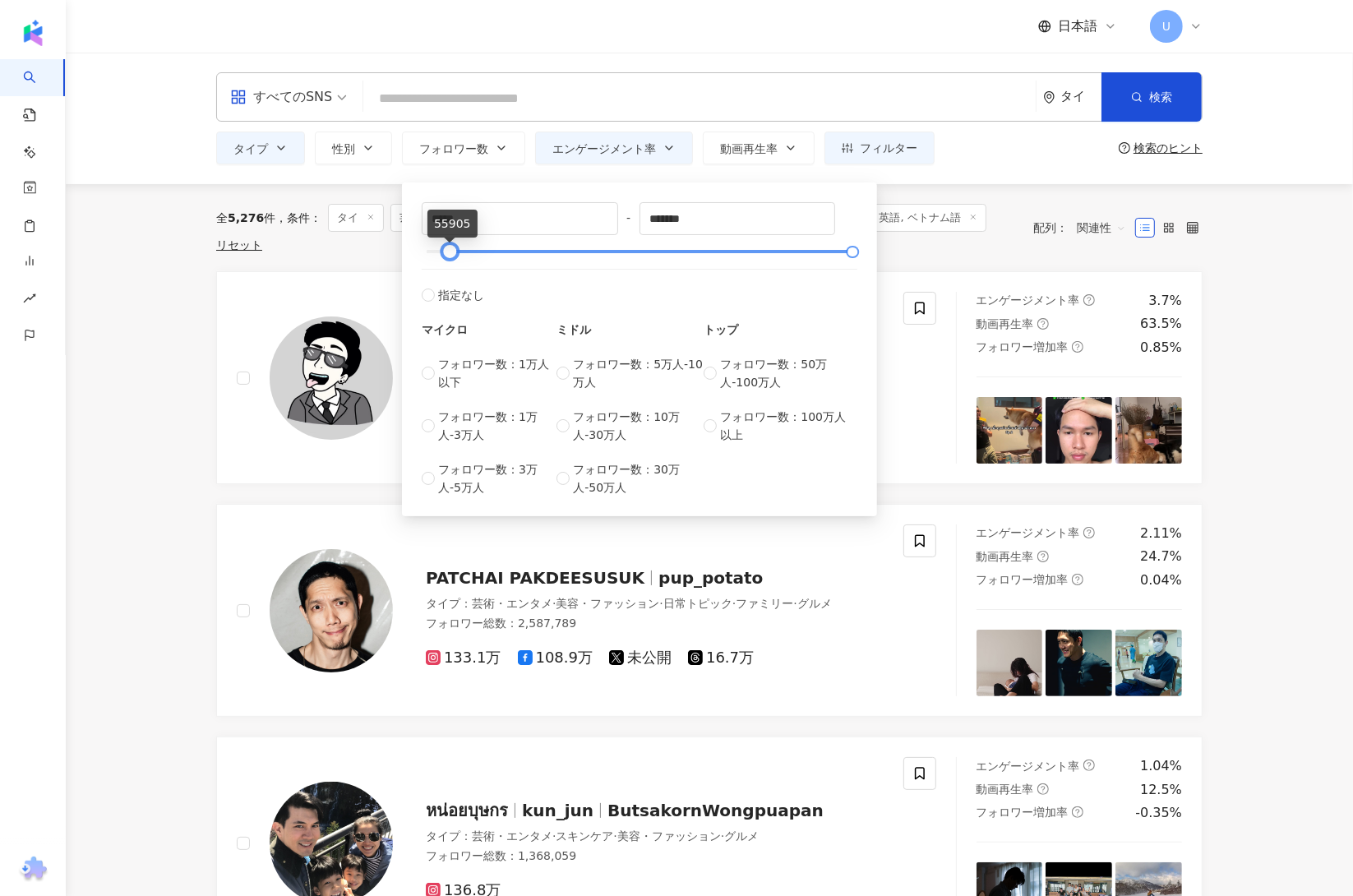
type input "*****"
drag, startPoint x: 423, startPoint y: 249, endPoint x: 446, endPoint y: 255, distance: 23.8
click at [446, 255] on div at bounding box center [448, 252] width 9 height 9
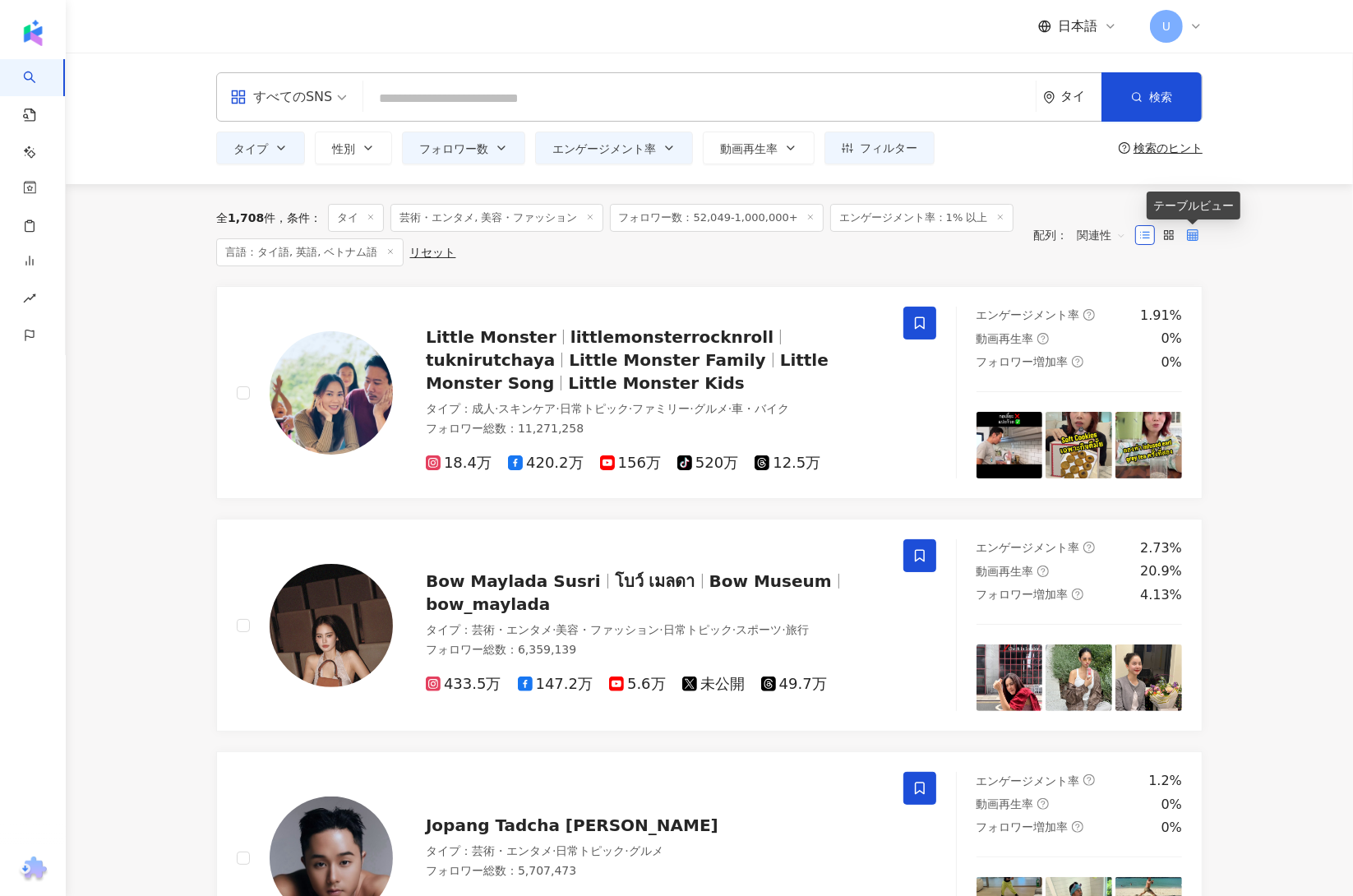
click at [1190, 236] on icon at bounding box center [1192, 234] width 11 height 11
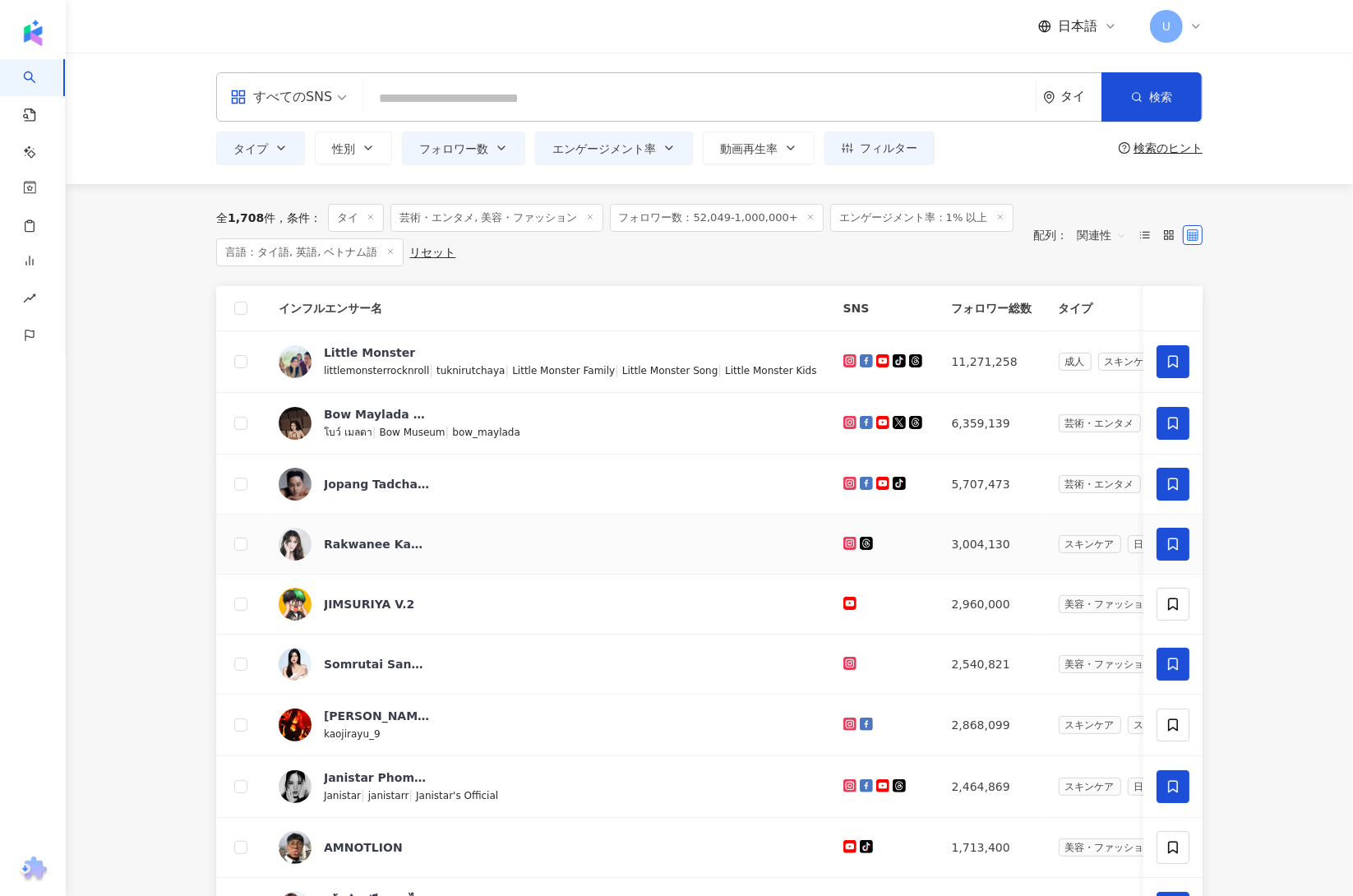
click at [1182, 540] on span at bounding box center [1173, 545] width 33 height 33
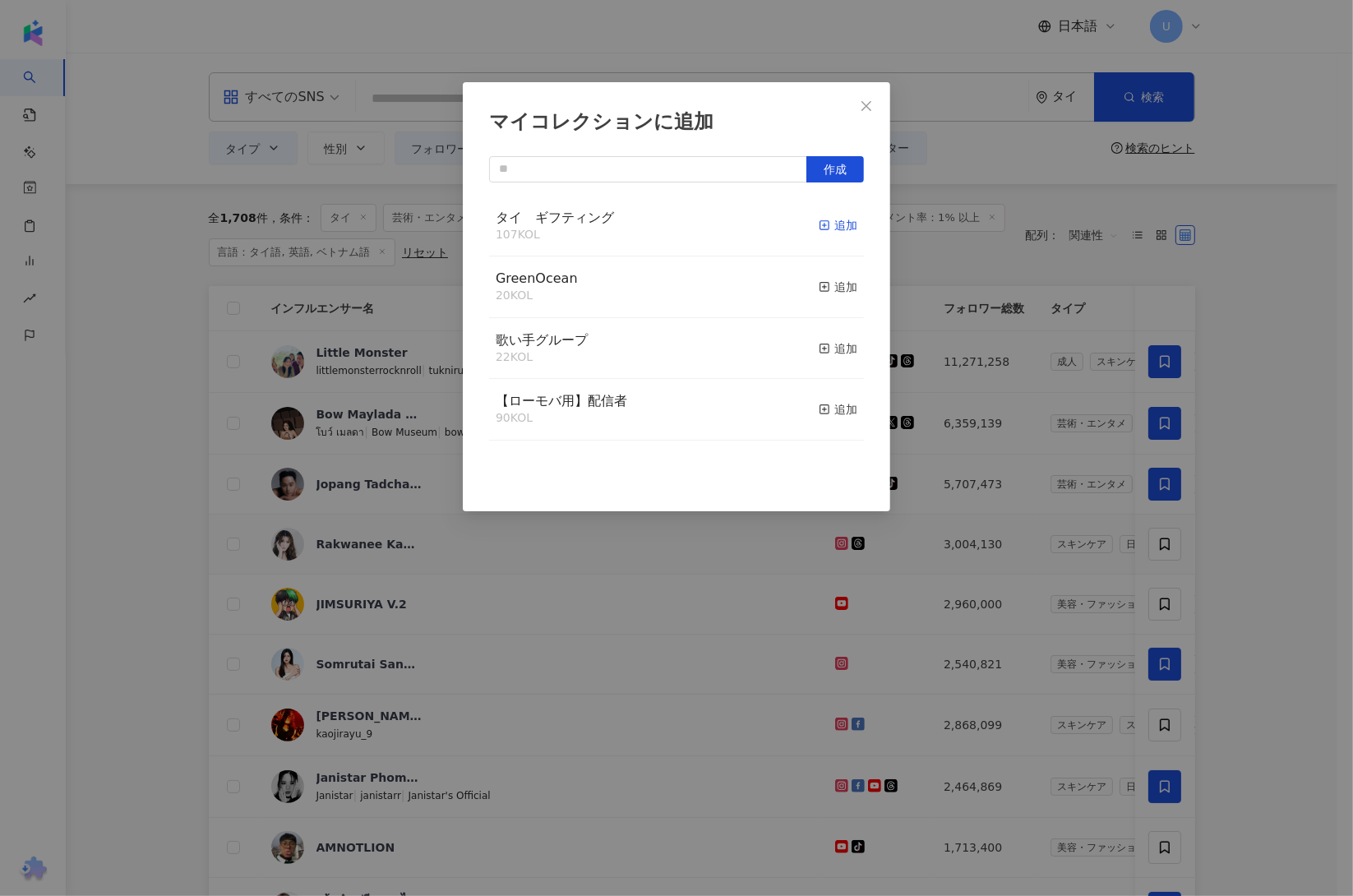
click at [834, 229] on div "追加" at bounding box center [838, 225] width 38 height 18
click at [1168, 617] on div "マイコレクションに追加 作成" at bounding box center [676, 448] width 1353 height 896
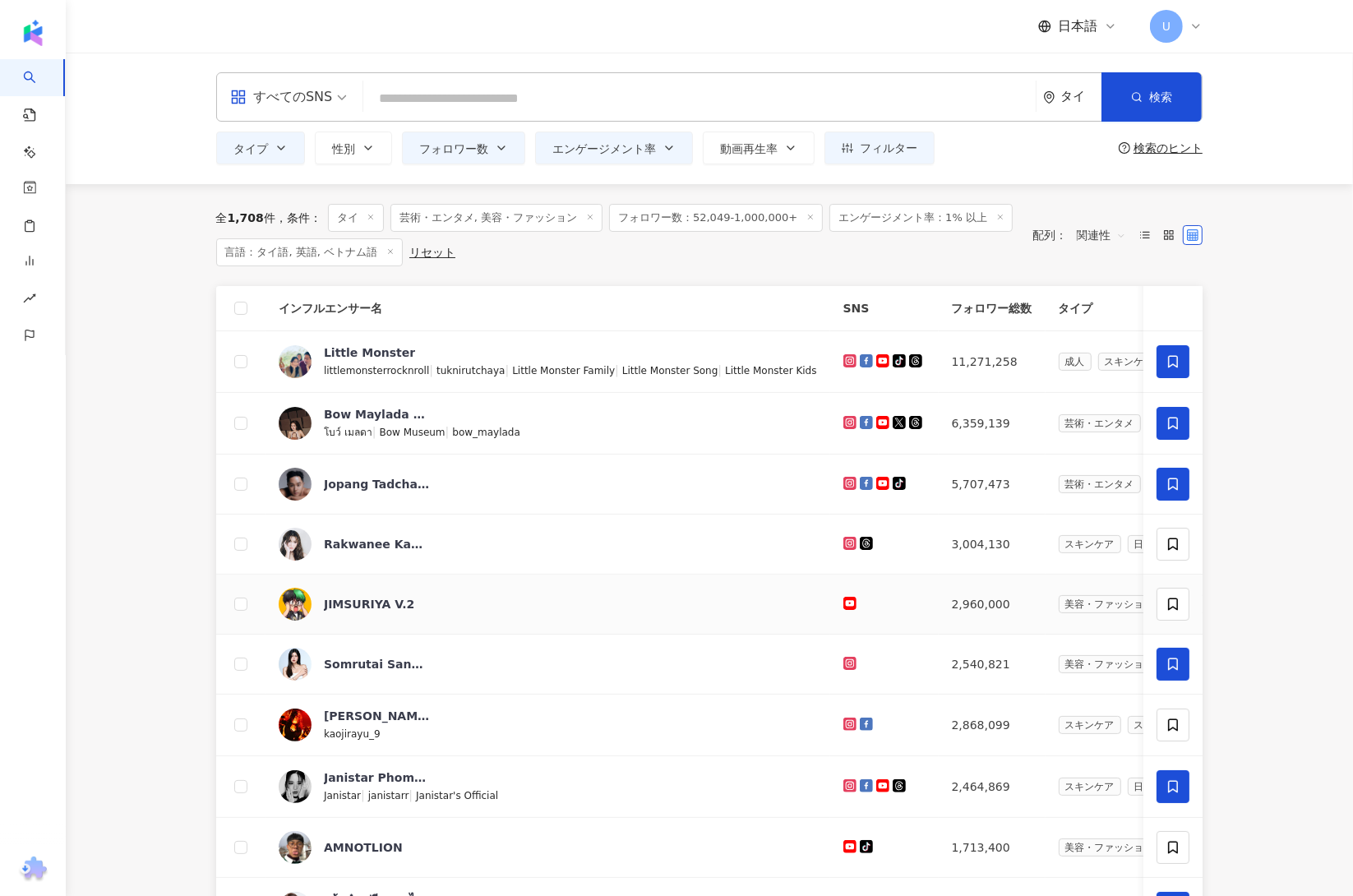
click at [1166, 610] on icon at bounding box center [1173, 604] width 15 height 15
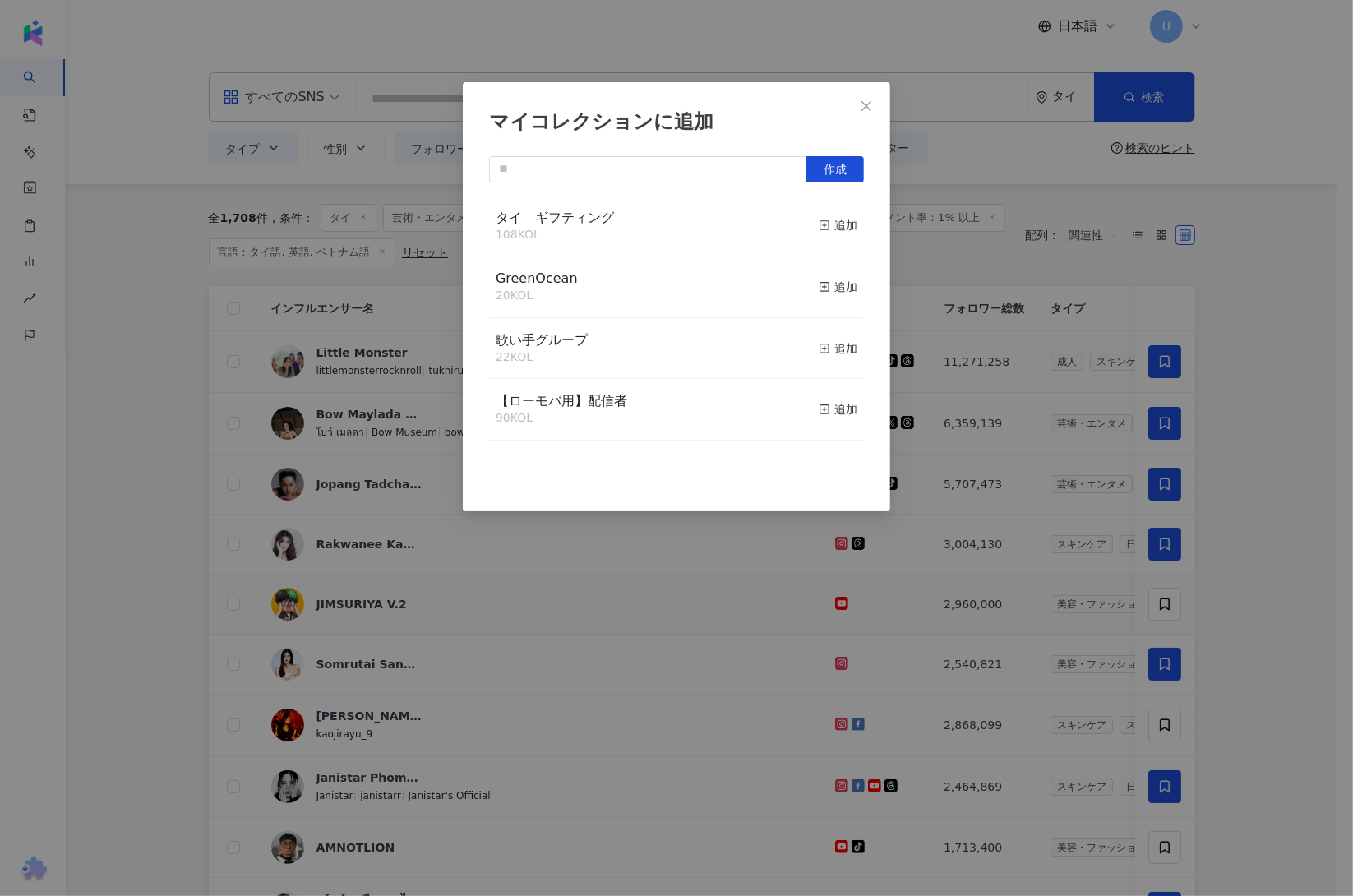
click at [1236, 612] on div "マイコレクションに追加 作成 タイ　ギフティング 108 KOL 追加 GreenOcean 20 KOL 追加 歌い手グループ 22 KOL 追加 【ローモ…" at bounding box center [676, 448] width 1353 height 896
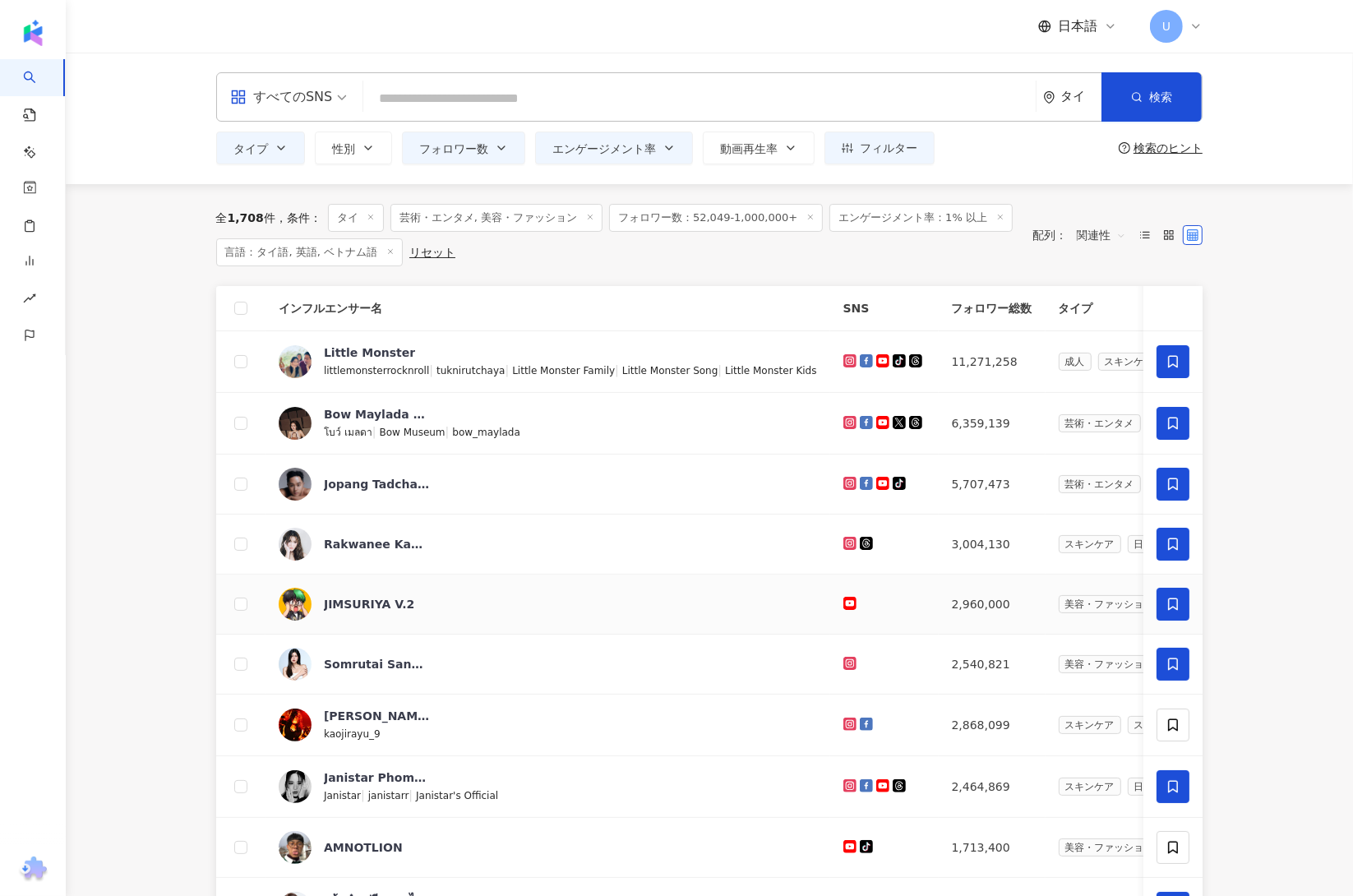
click at [1179, 608] on icon at bounding box center [1173, 604] width 15 height 15
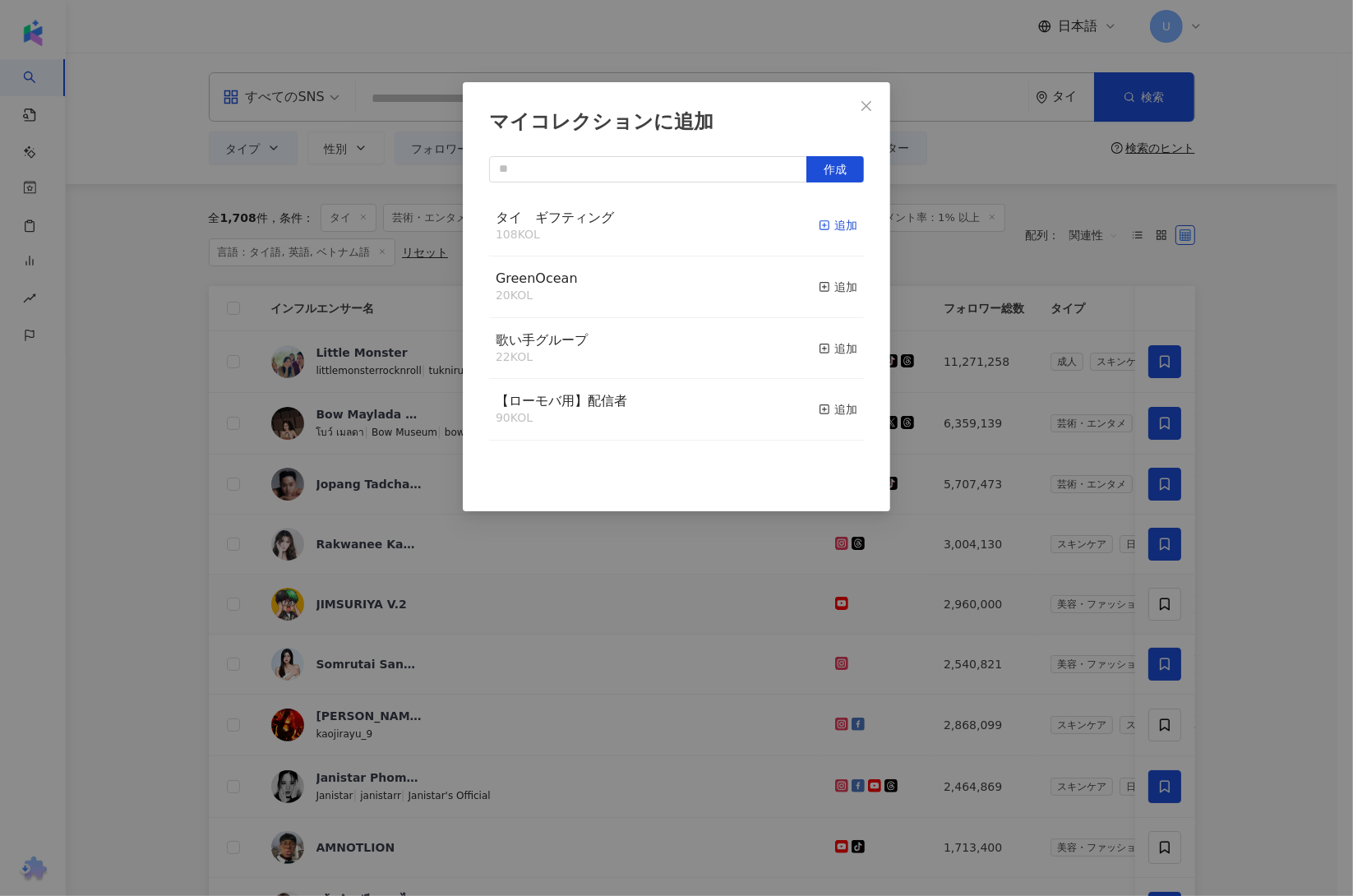
click at [819, 226] on div "追加" at bounding box center [838, 225] width 38 height 18
click at [1273, 722] on div "マイコレクションに追加 作成" at bounding box center [676, 448] width 1353 height 896
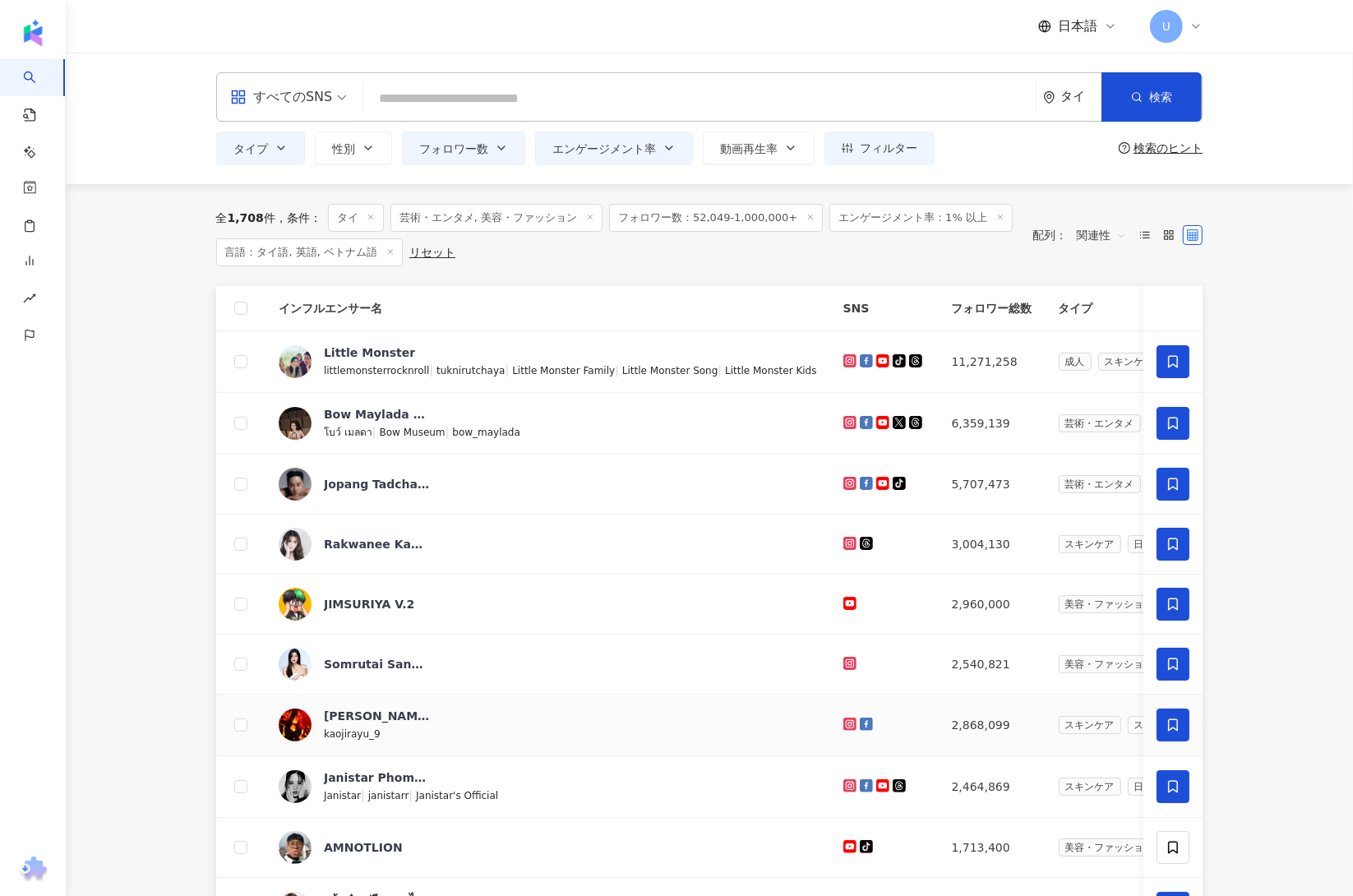
click at [1180, 726] on icon at bounding box center [1173, 725] width 15 height 15
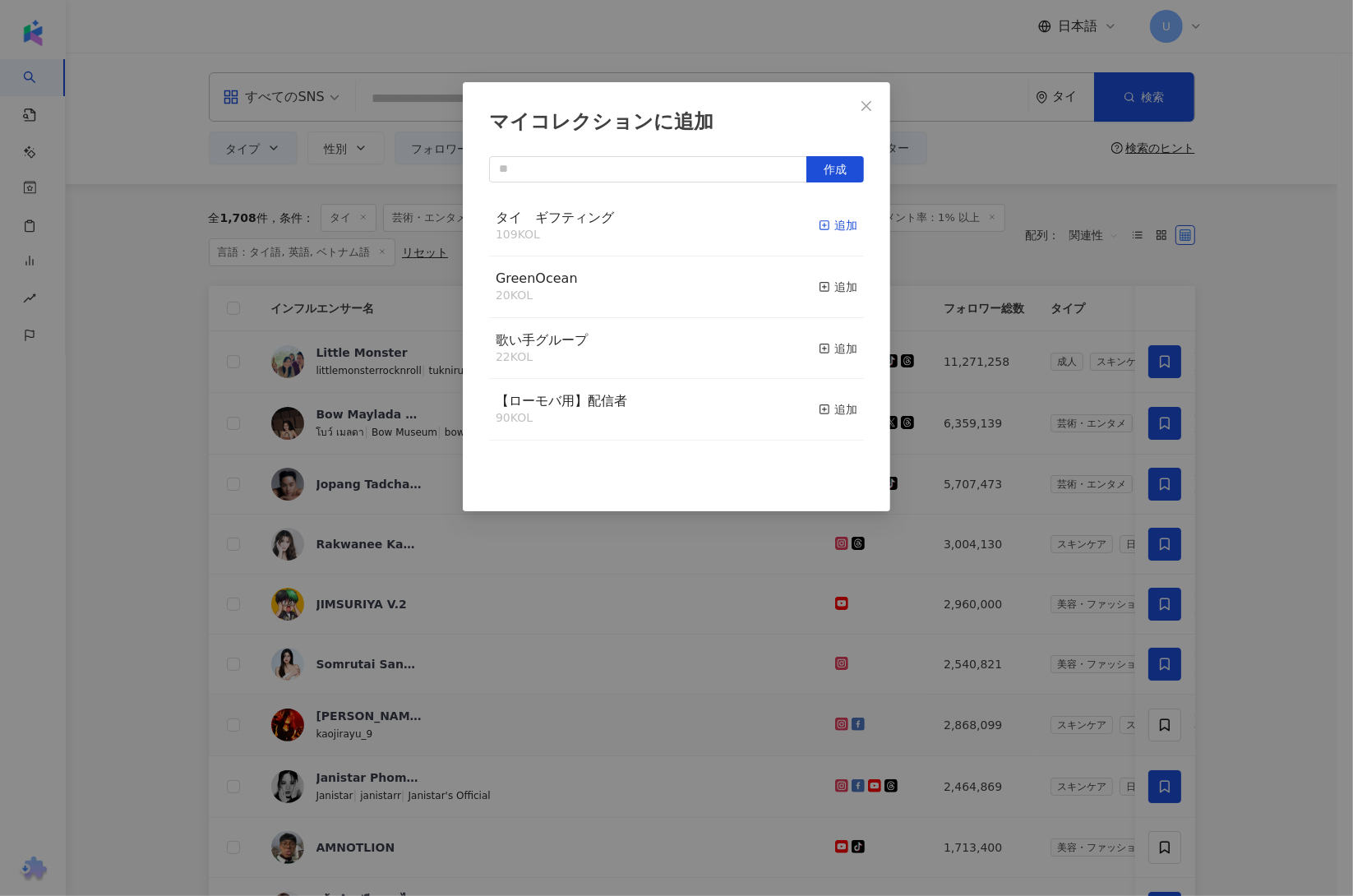
click at [836, 229] on div "追加" at bounding box center [838, 225] width 38 height 18
click at [1273, 580] on div "マイコレクションに追加 作成 タイ　ギフティング 109 KOL 追加 GreenOcean 20 KOL 追加 歌い手グループ 22 KOL 追加 【ローモ…" at bounding box center [676, 448] width 1353 height 896
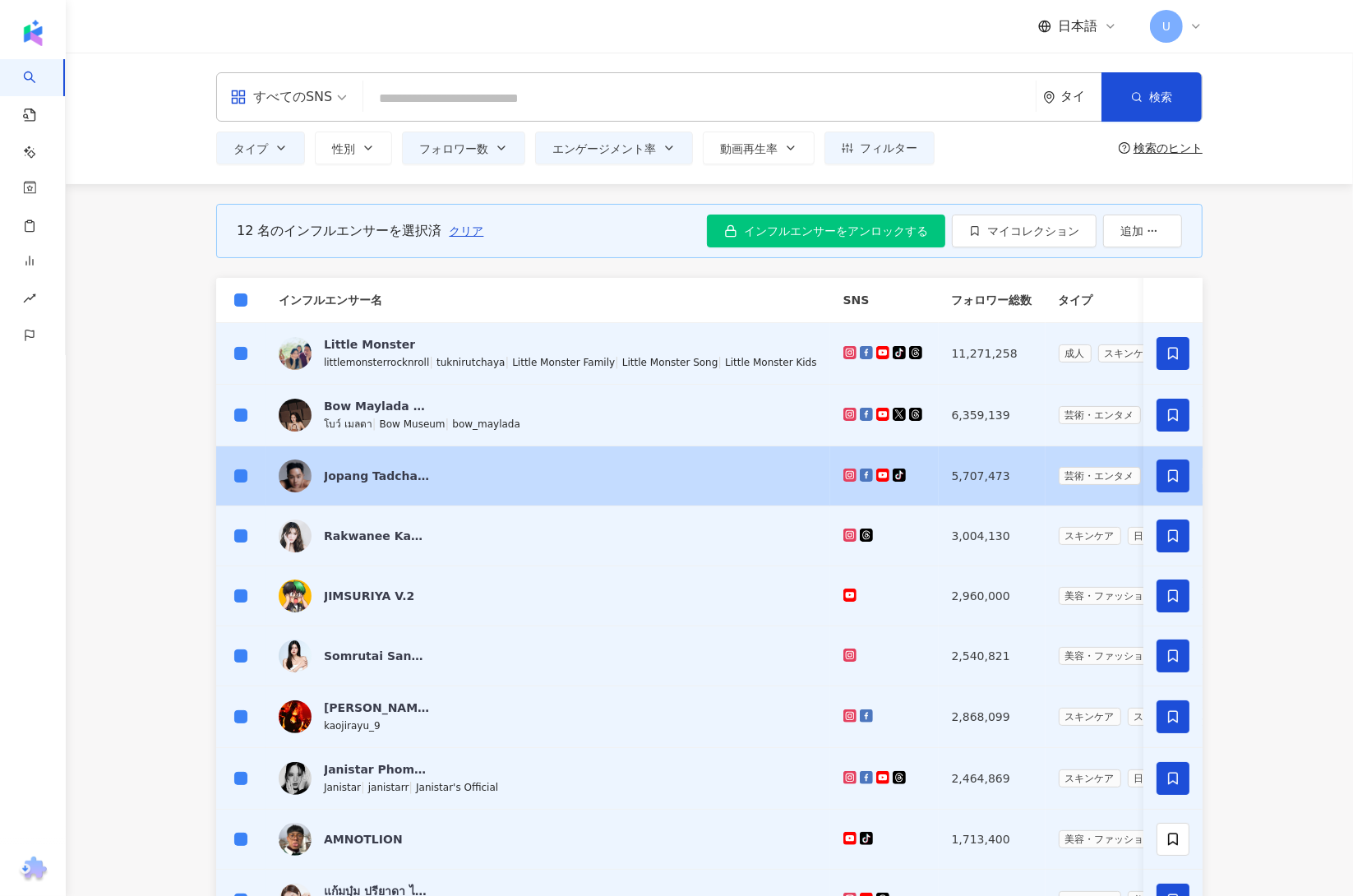
scroll to position [329, 0]
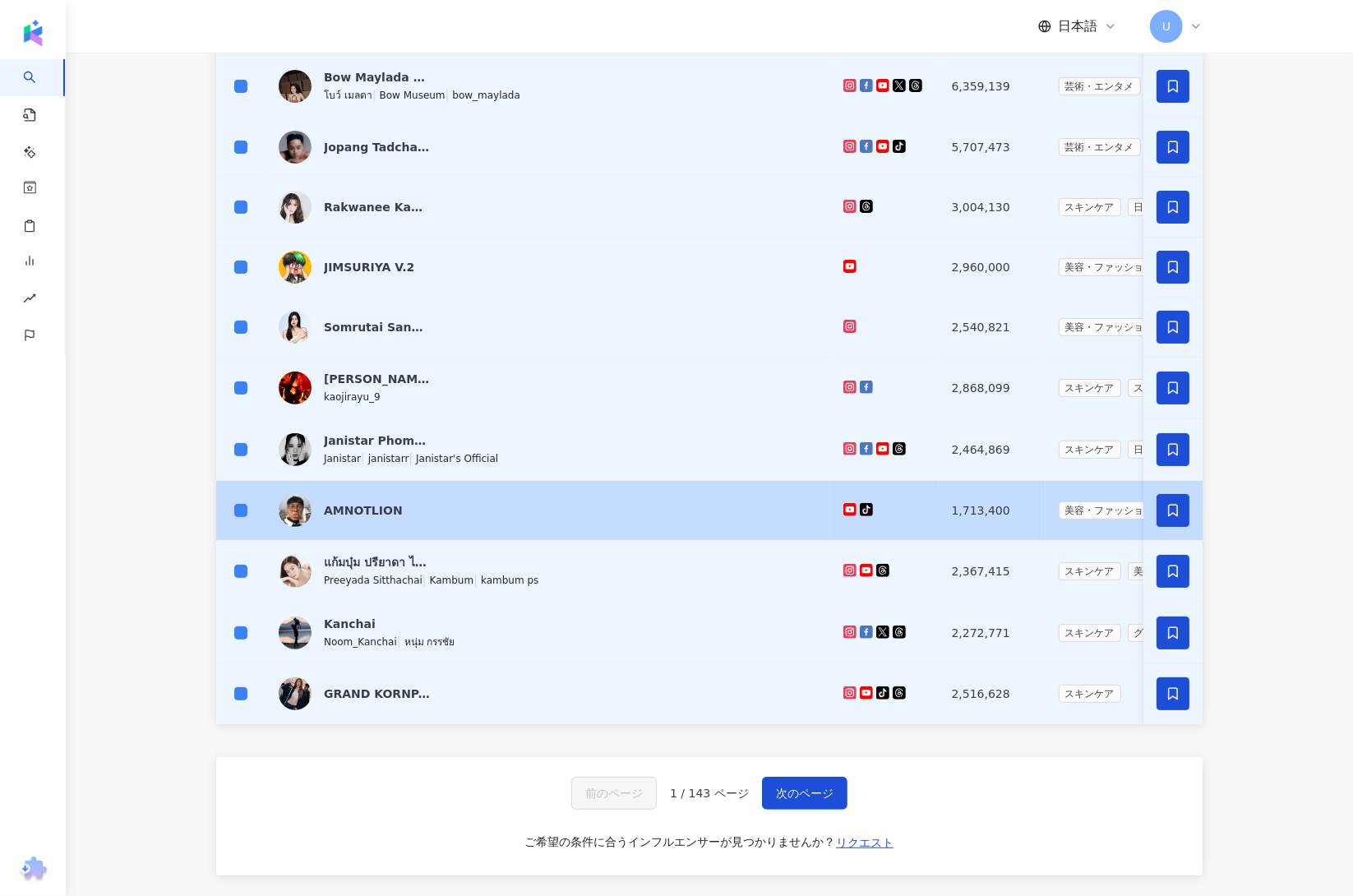
click at [1168, 514] on icon at bounding box center [1173, 511] width 15 height 15
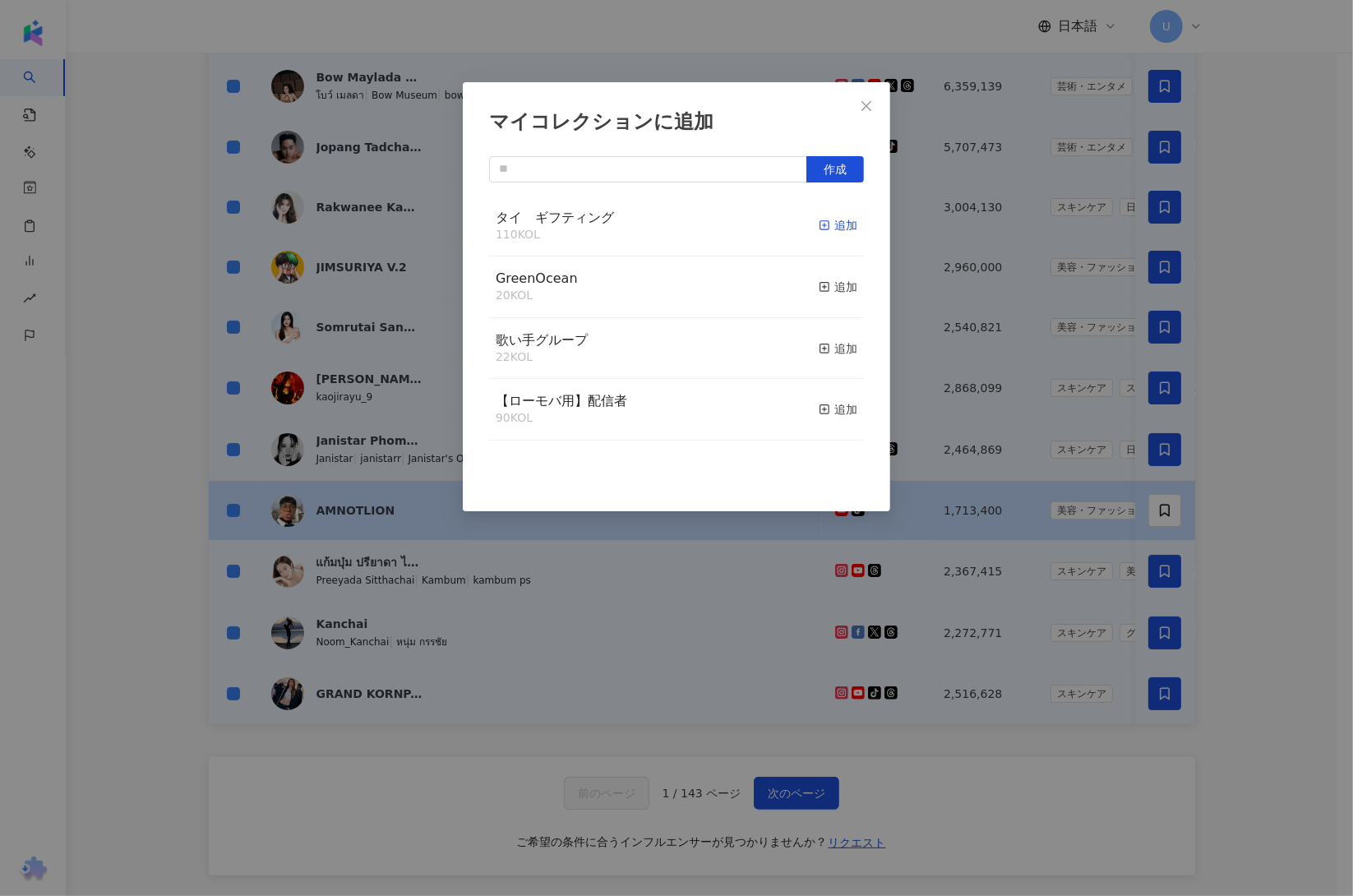
click at [824, 227] on div "追加" at bounding box center [838, 225] width 38 height 18
click at [784, 811] on div "マイコレクションに追加 作成 タイ　ギフティング 111 KOL 追加済み GreenOcean 20 KOL 追加 歌い手グループ 22 KOL 追加 【ロ…" at bounding box center [676, 448] width 1353 height 896
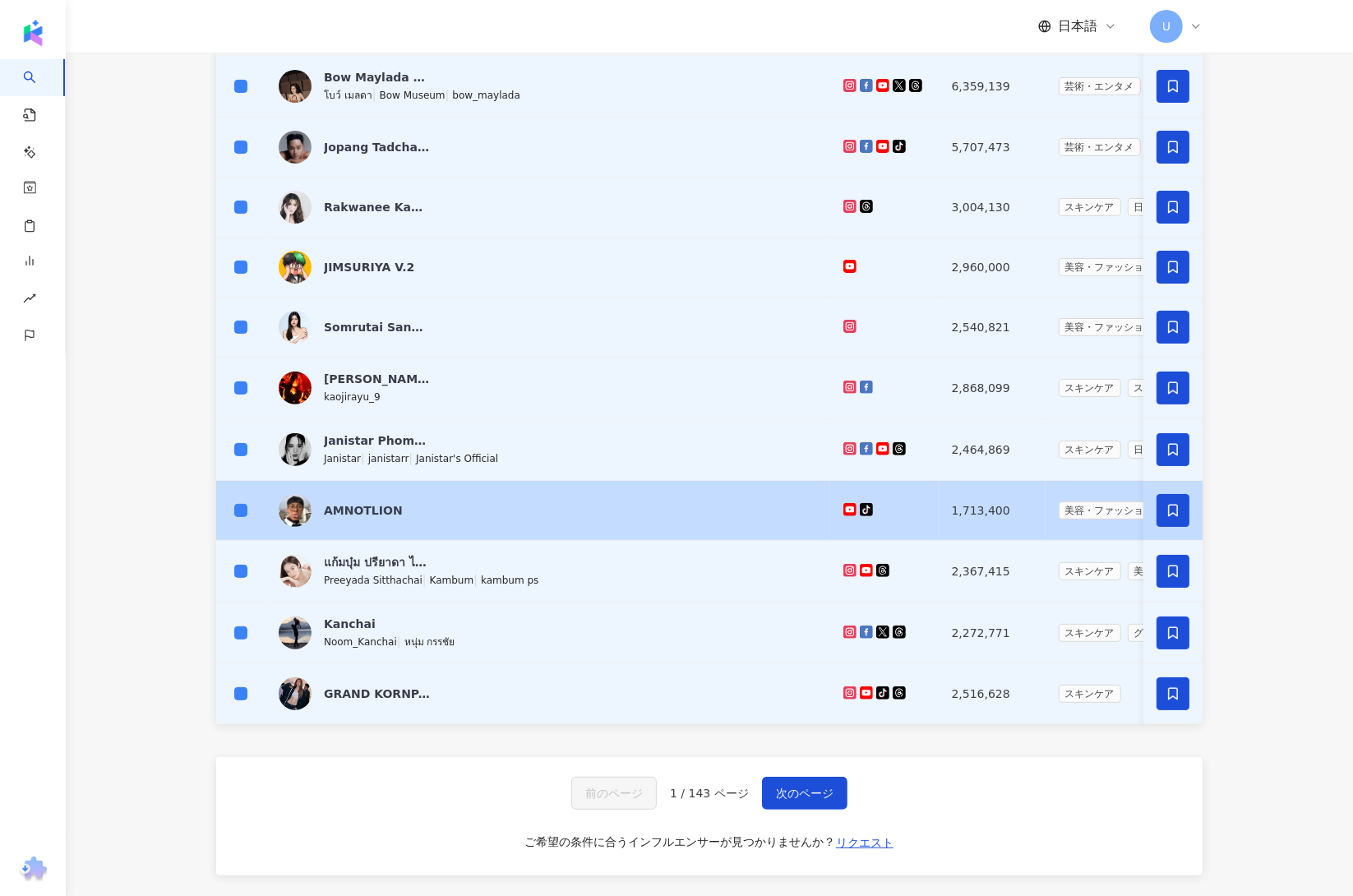
click at [784, 800] on span "次のページ" at bounding box center [805, 793] width 58 height 13
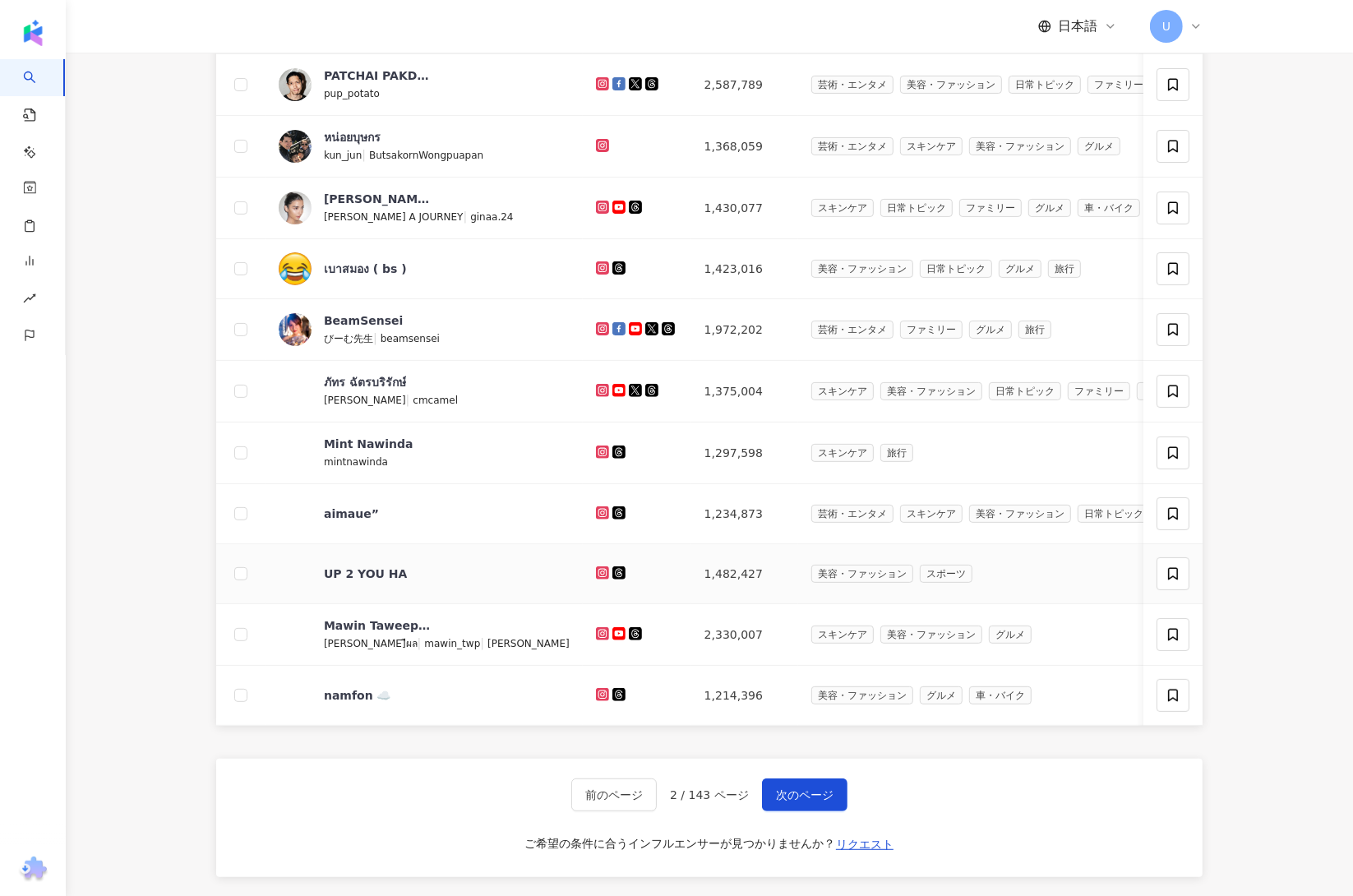
scroll to position [0, 0]
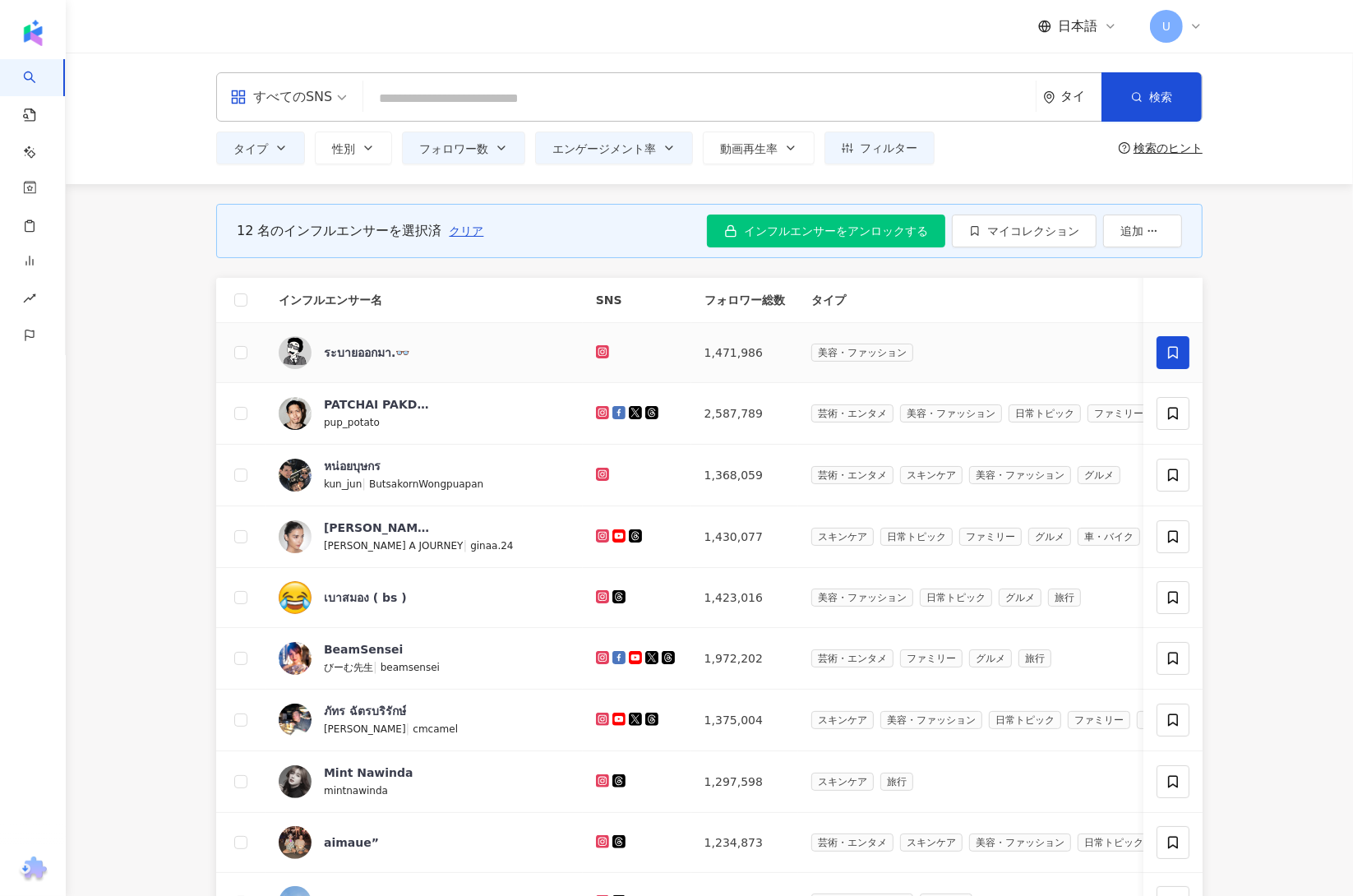
click at [1173, 361] on span at bounding box center [1173, 353] width 33 height 33
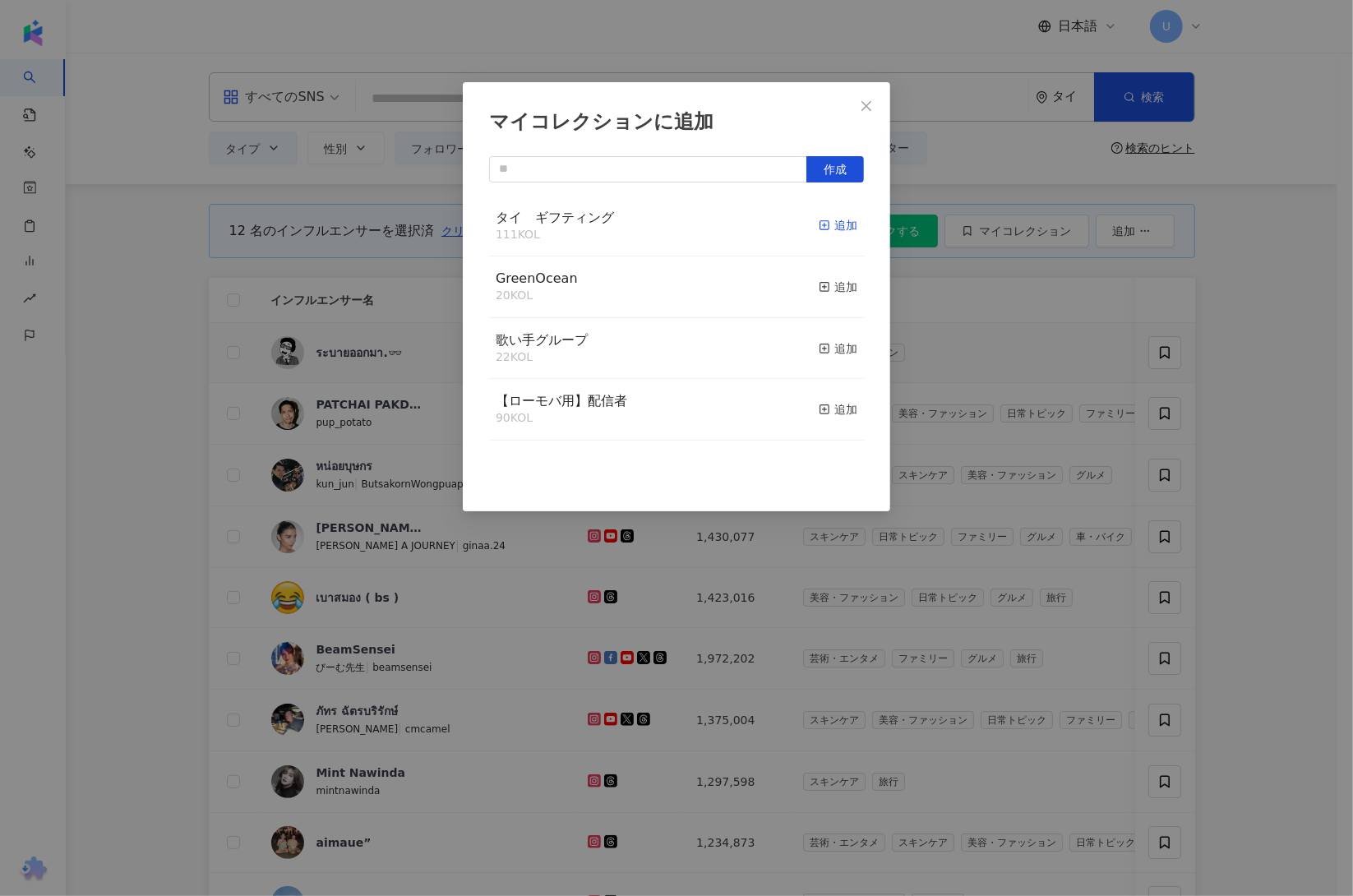
click at [819, 226] on div "追加" at bounding box center [838, 225] width 38 height 18
click at [1167, 418] on div "マイコレクションに追加 作成 タイ　ギフティング 112 KOL 追加済み GreenOcean 20 KOL 追加 歌い手グループ 22 KOL 追加 【ロ…" at bounding box center [676, 448] width 1353 height 896
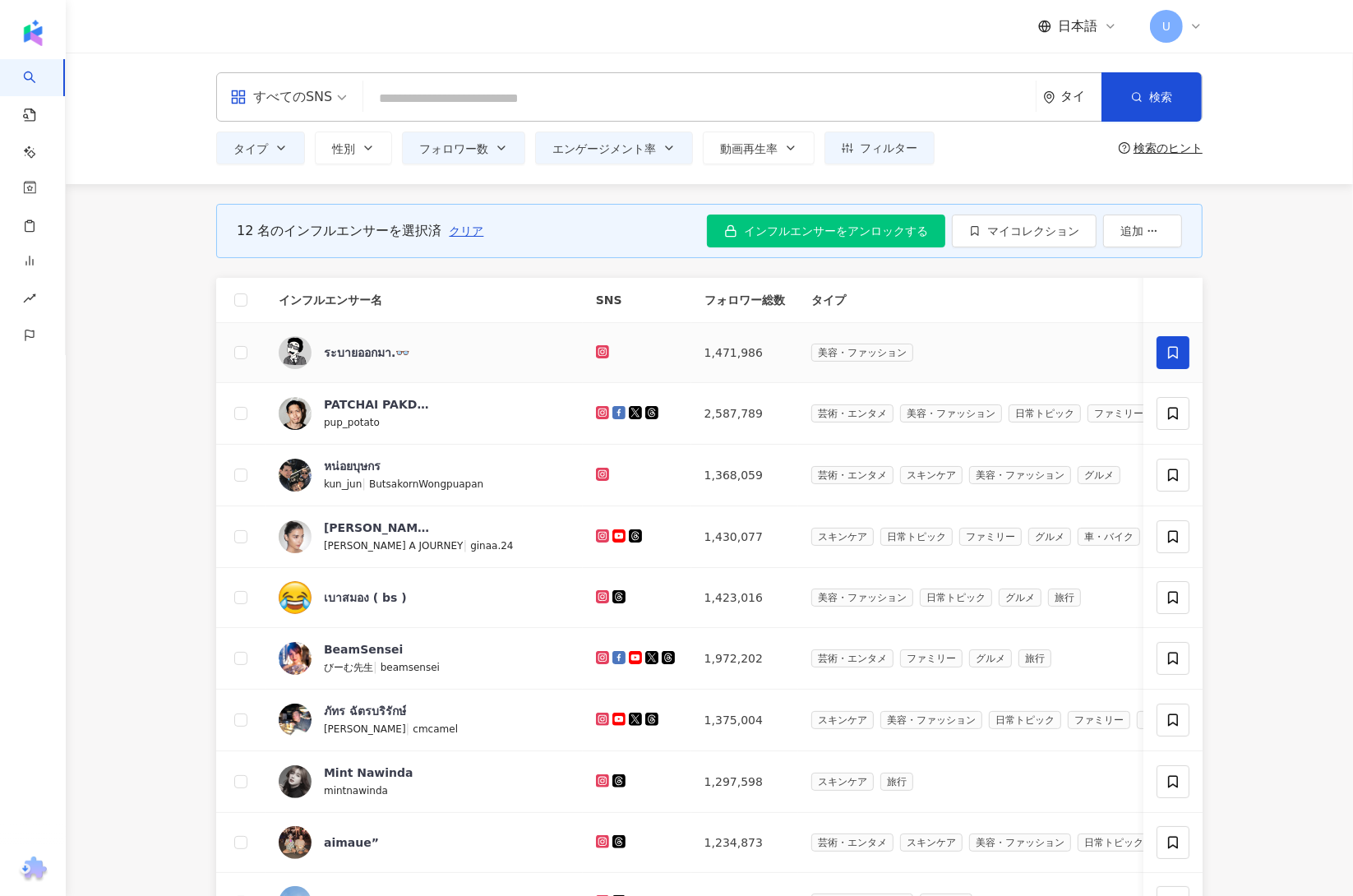
click at [1167, 418] on icon at bounding box center [1173, 413] width 15 height 15
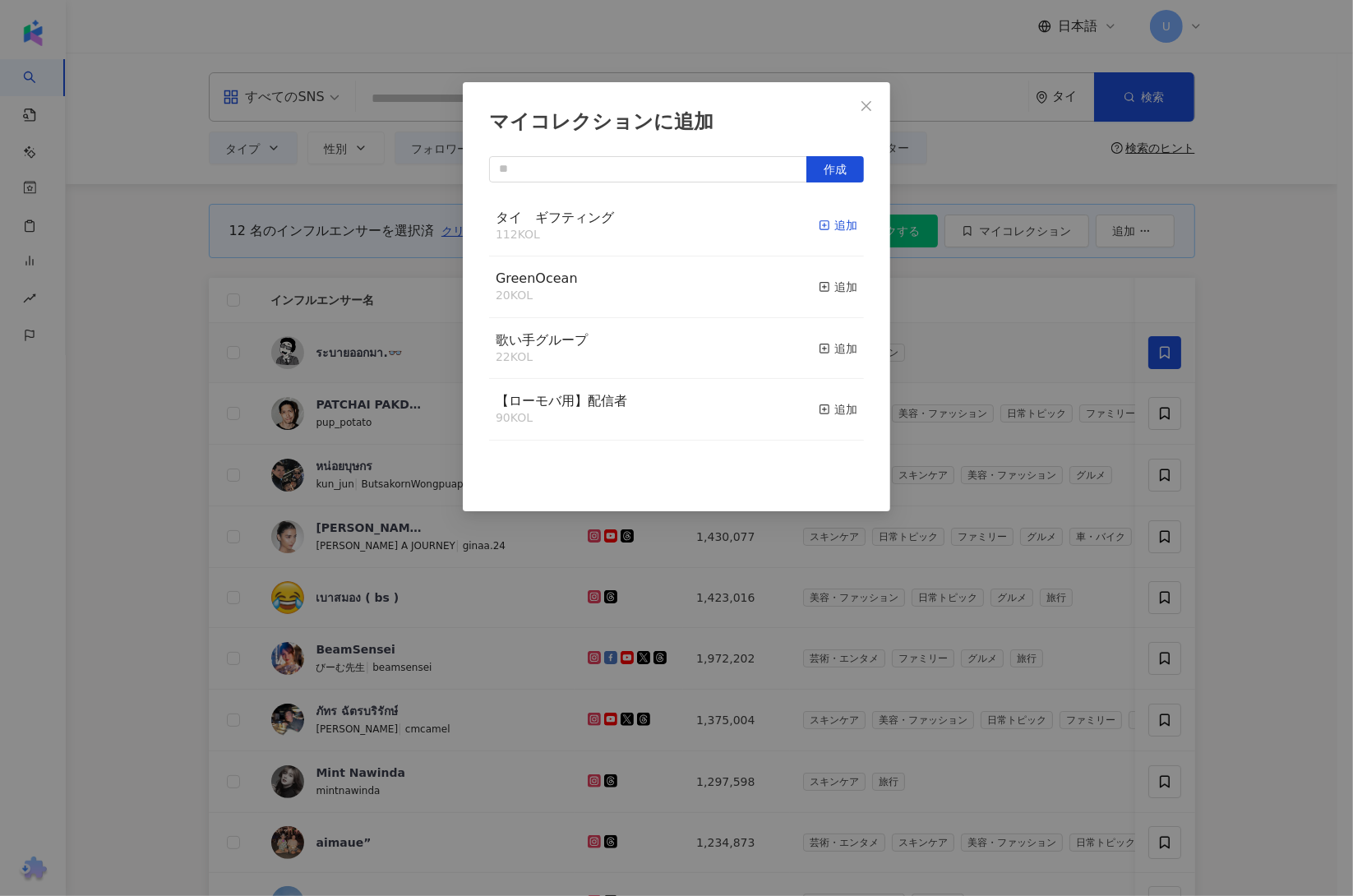
click at [841, 229] on div "追加" at bounding box center [838, 225] width 38 height 18
click at [1239, 483] on div "マイコレクションに追加 作成" at bounding box center [676, 448] width 1353 height 896
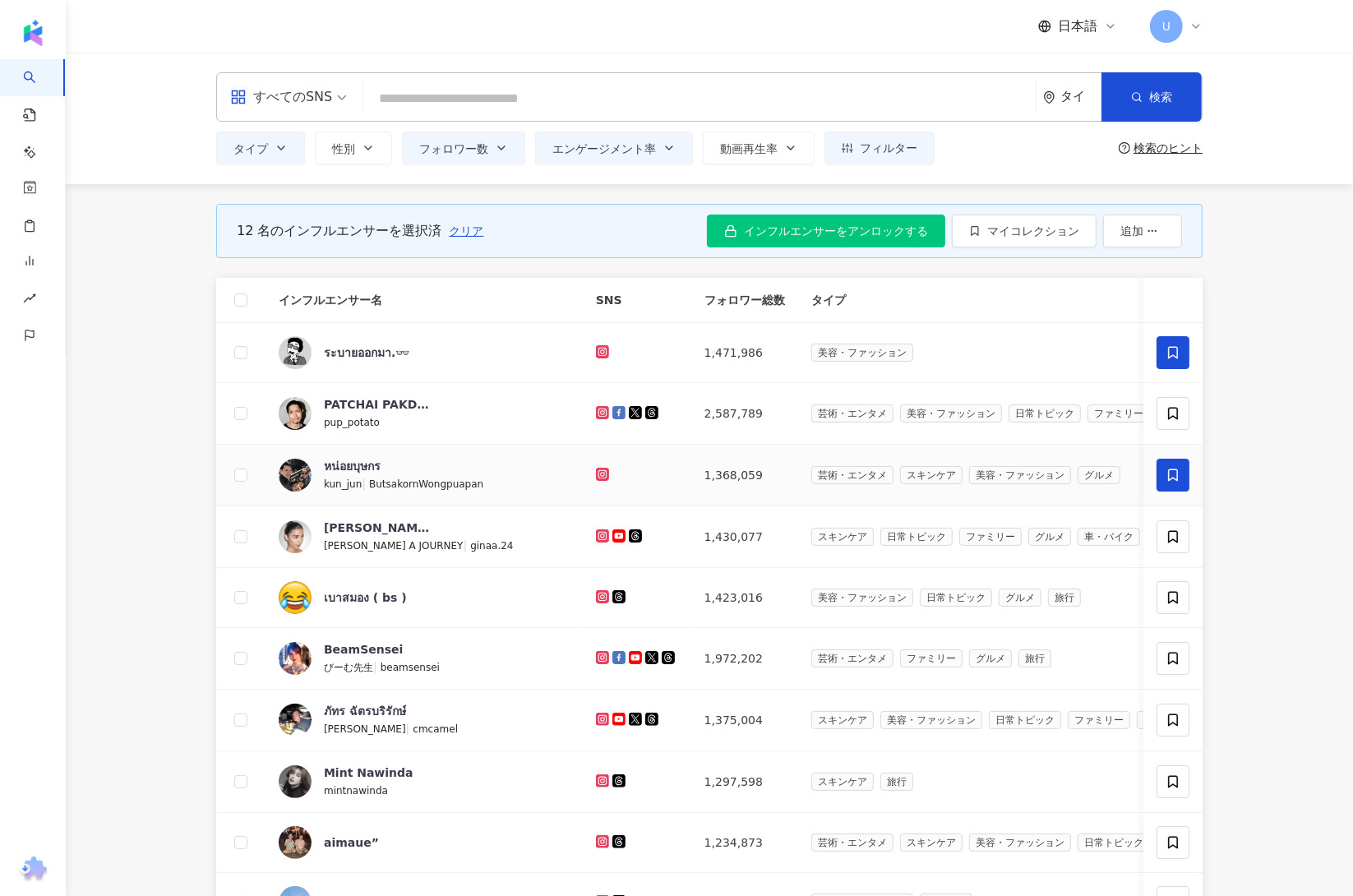
click at [1169, 478] on icon at bounding box center [1173, 476] width 10 height 12
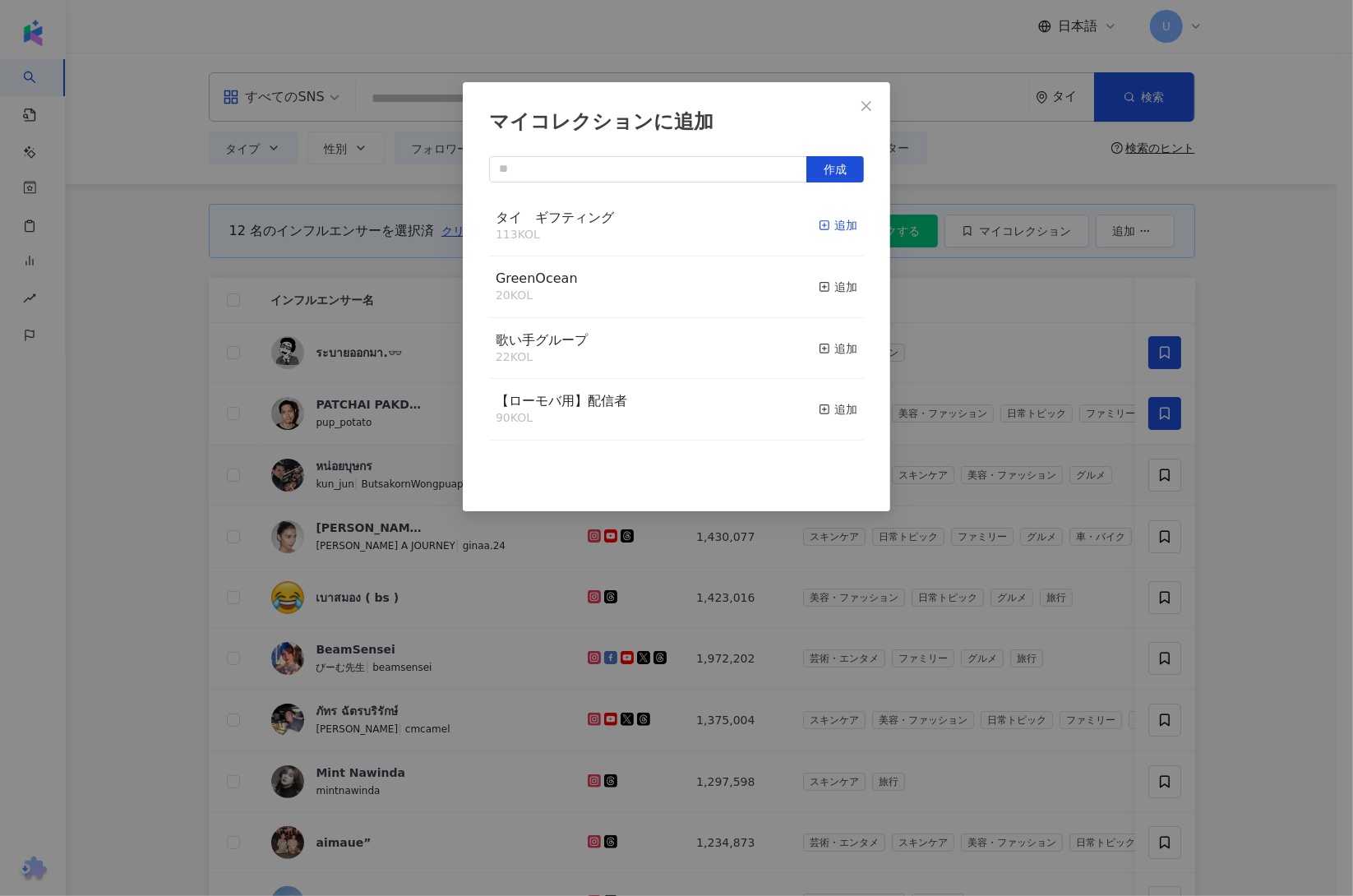
click at [823, 223] on div "追加" at bounding box center [838, 225] width 38 height 18
click at [1265, 592] on div "マイコレクションに追加 作成" at bounding box center [676, 448] width 1353 height 896
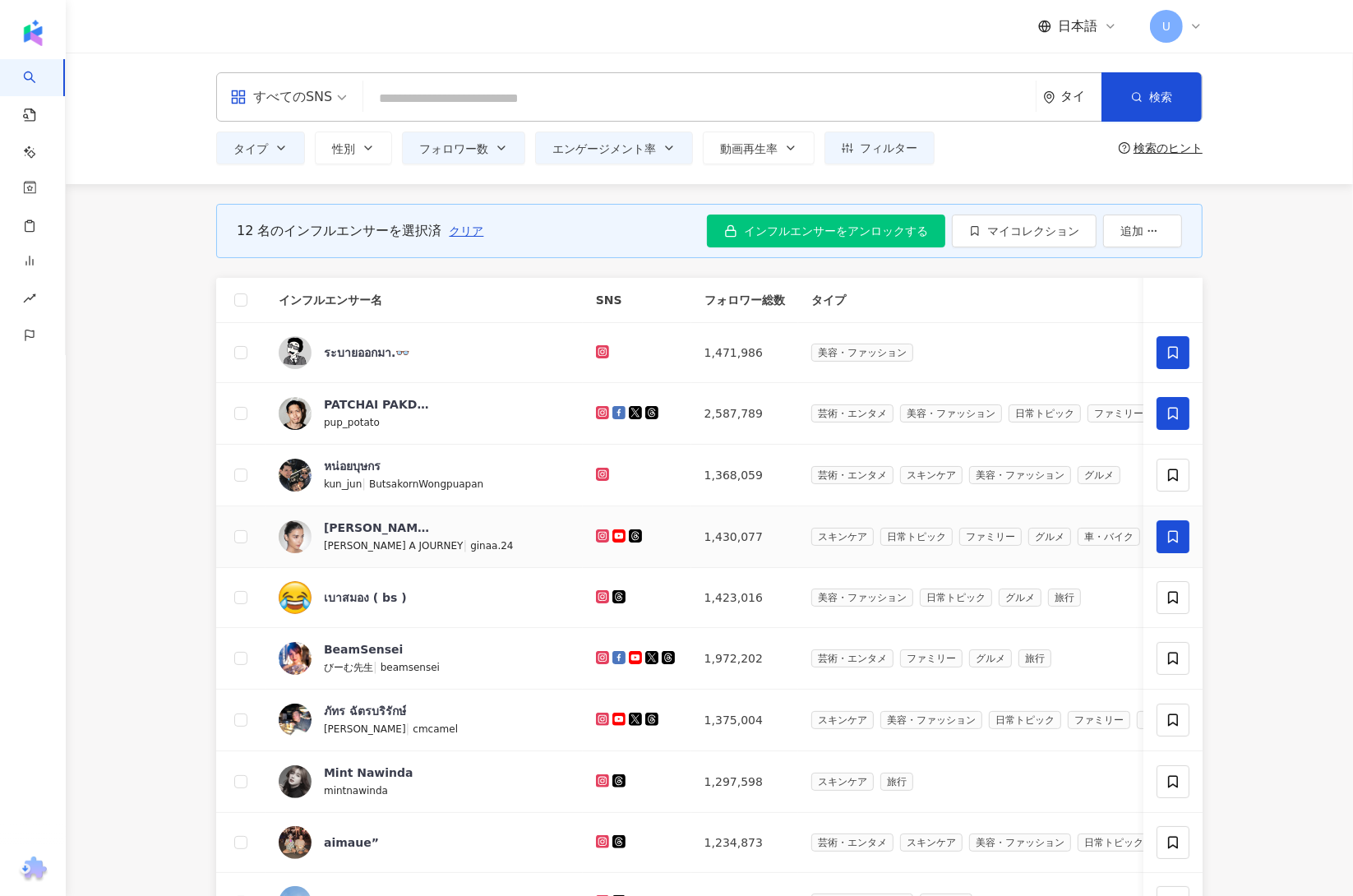
click at [1166, 541] on icon at bounding box center [1173, 537] width 15 height 15
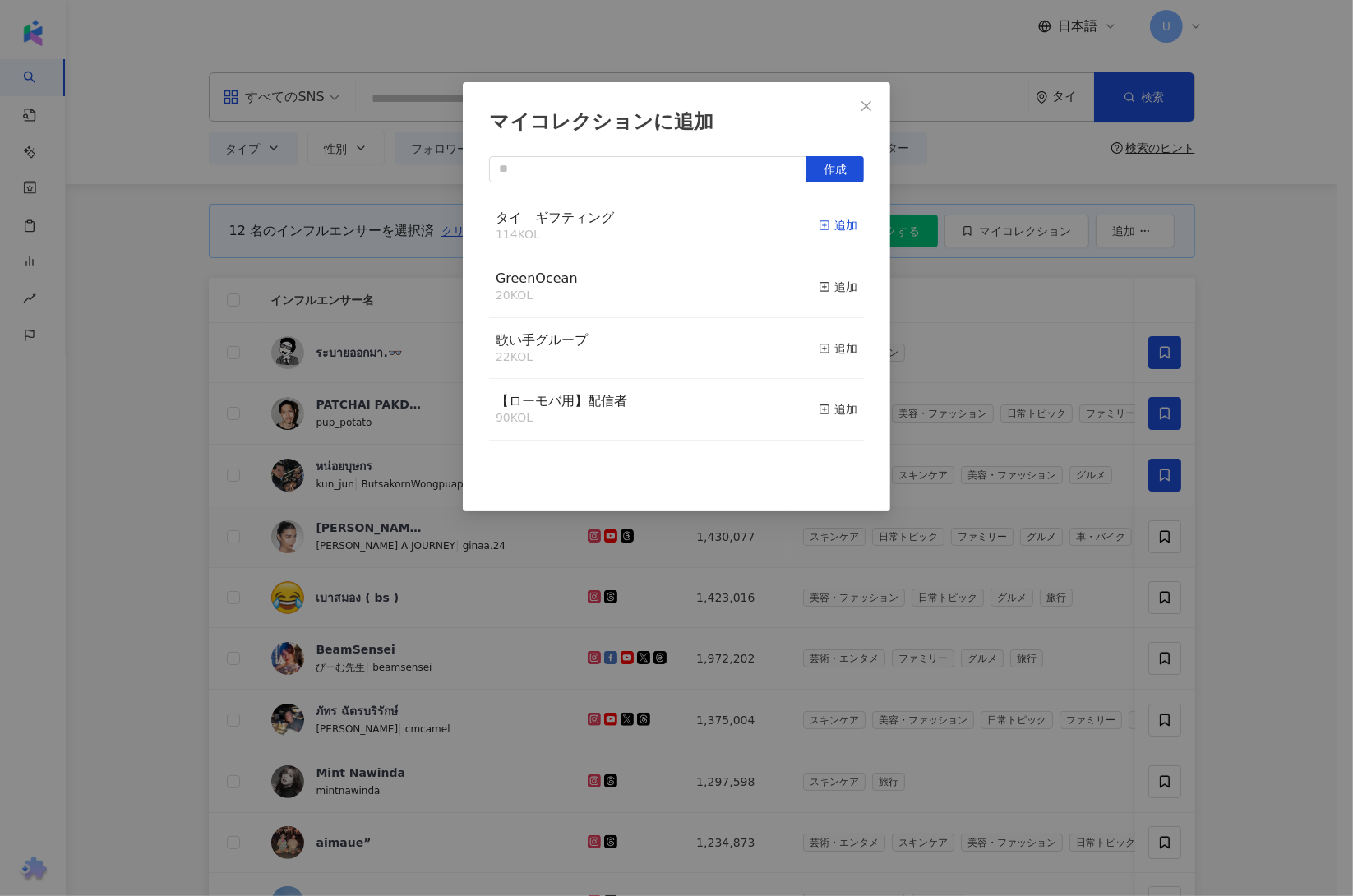
click at [821, 221] on rect "button" at bounding box center [825, 226] width 9 height 9
click at [1296, 574] on div "マイコレクションに追加 作成" at bounding box center [676, 448] width 1353 height 896
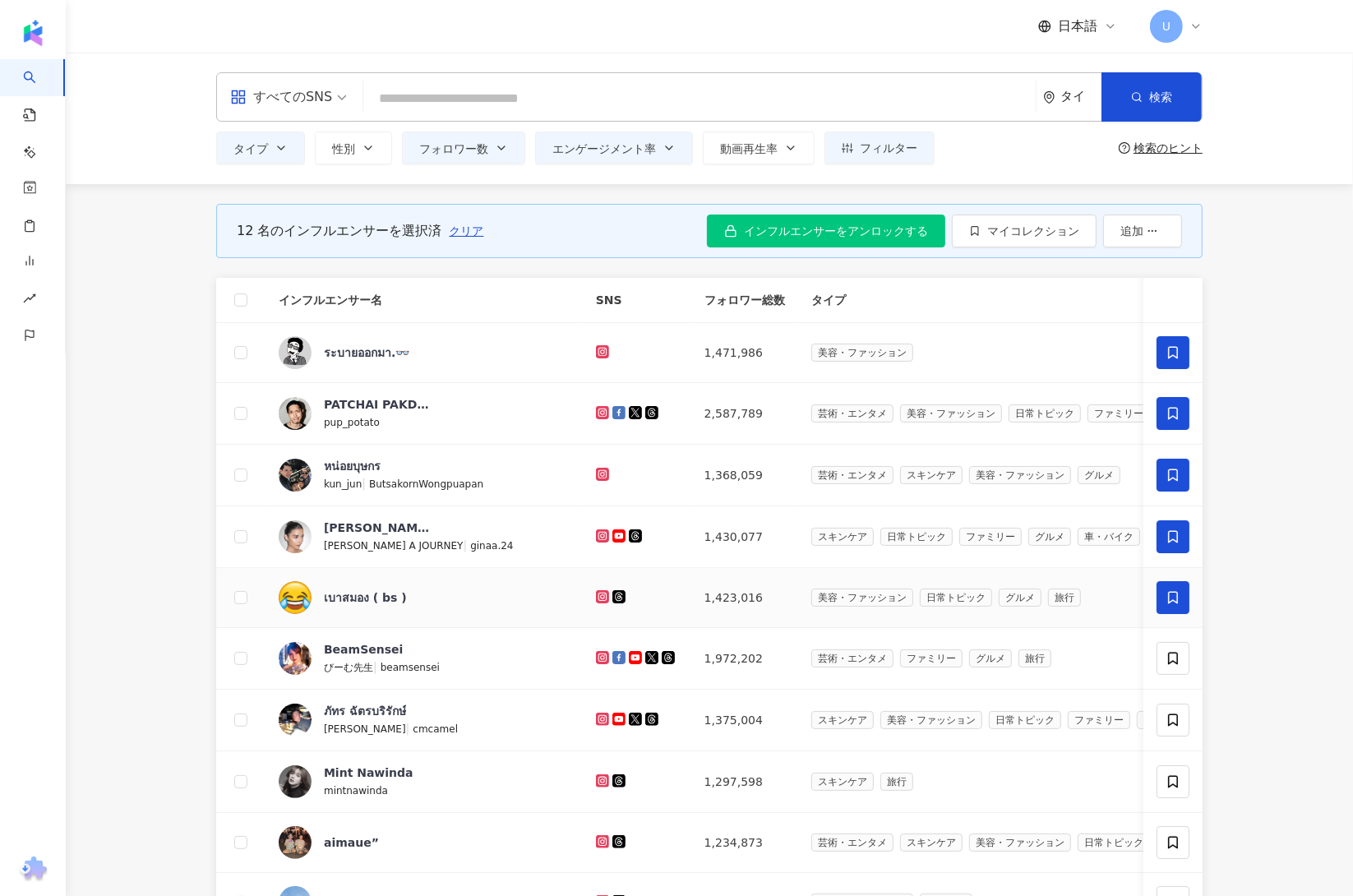
click at [1169, 604] on icon at bounding box center [1173, 598] width 10 height 12
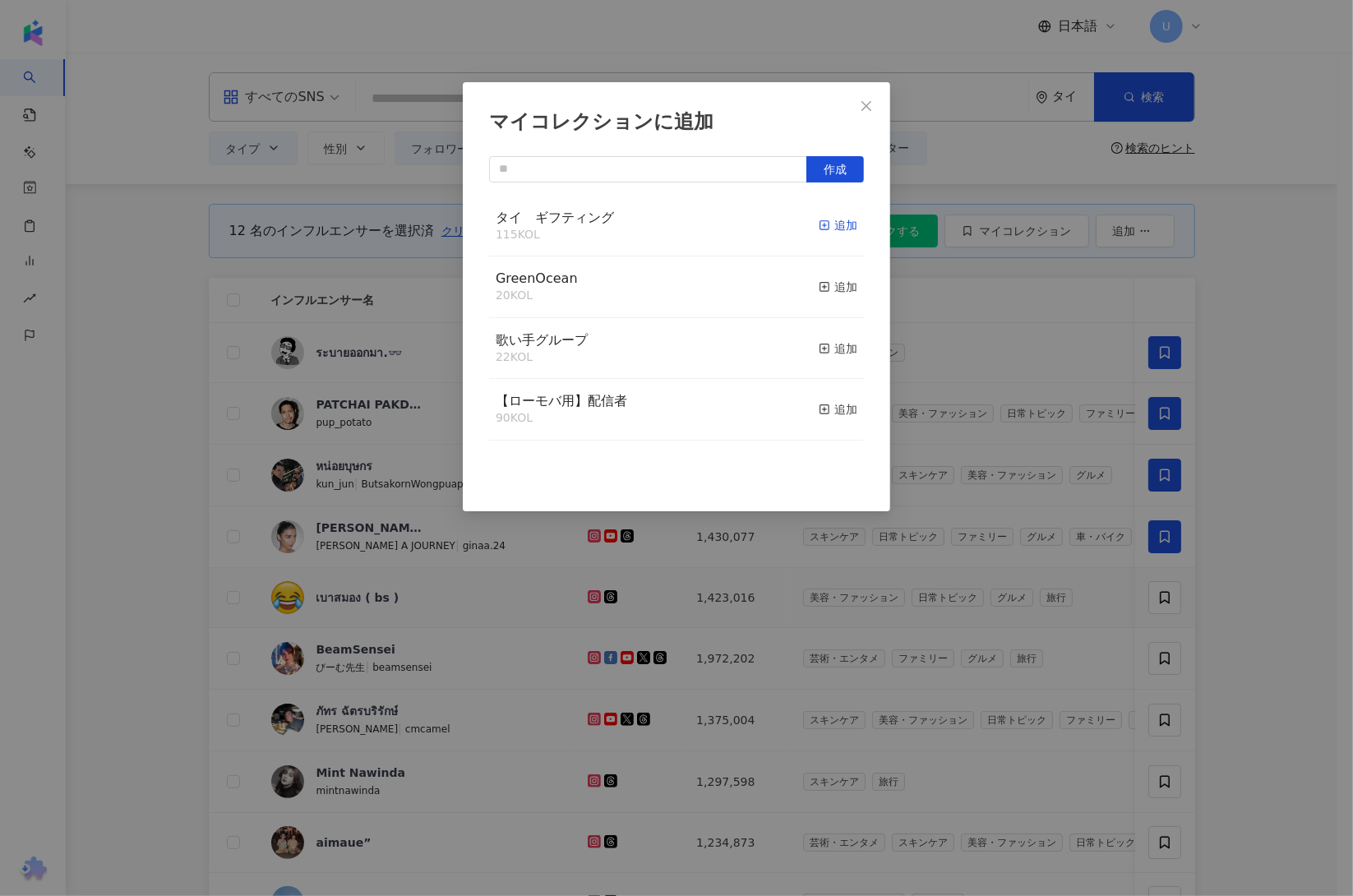
click at [821, 219] on div "追加" at bounding box center [838, 225] width 38 height 18
click at [1288, 642] on div "マイコレクションに追加 作成" at bounding box center [676, 448] width 1353 height 896
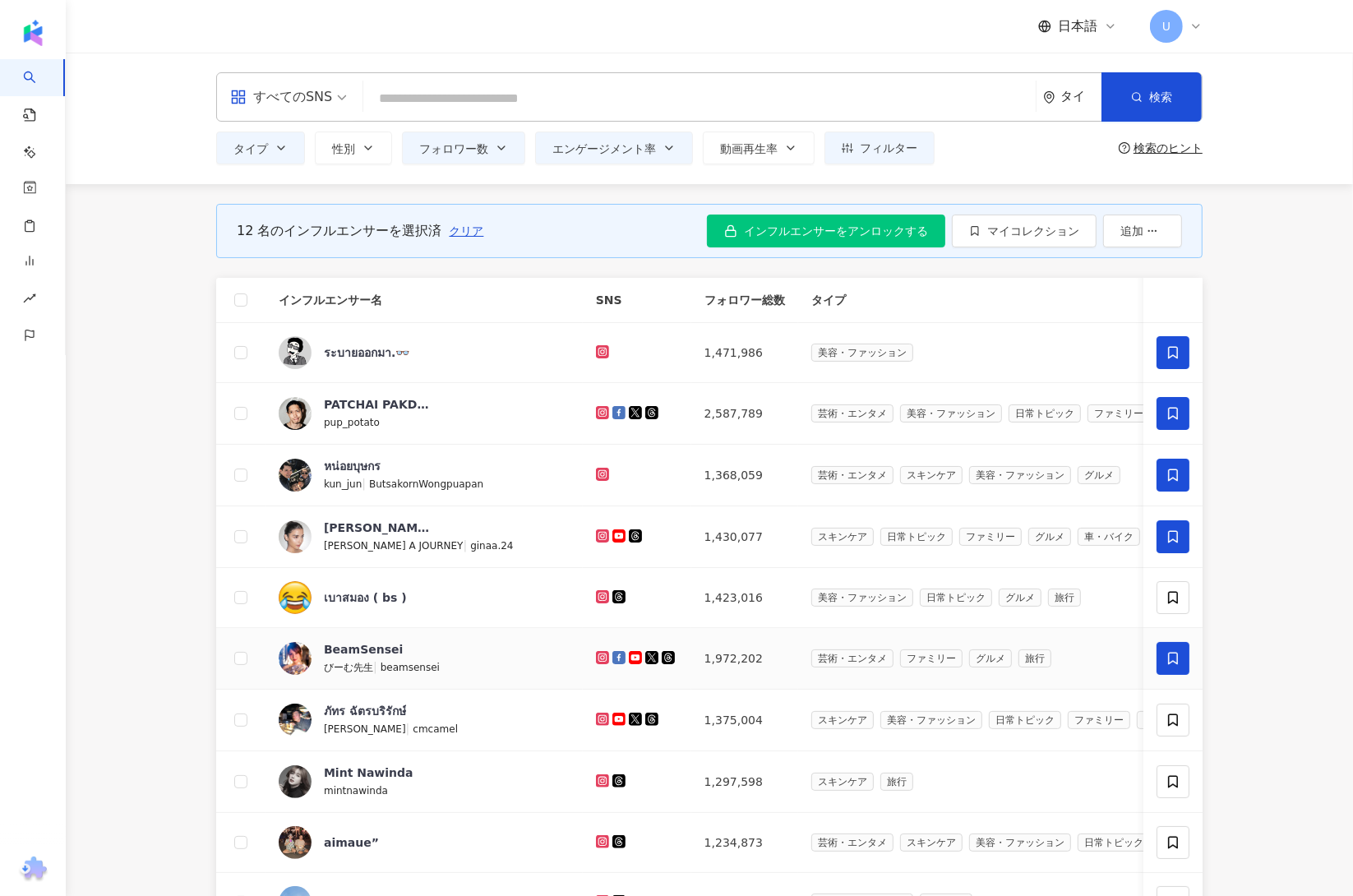
click at [1183, 661] on span at bounding box center [1173, 659] width 33 height 33
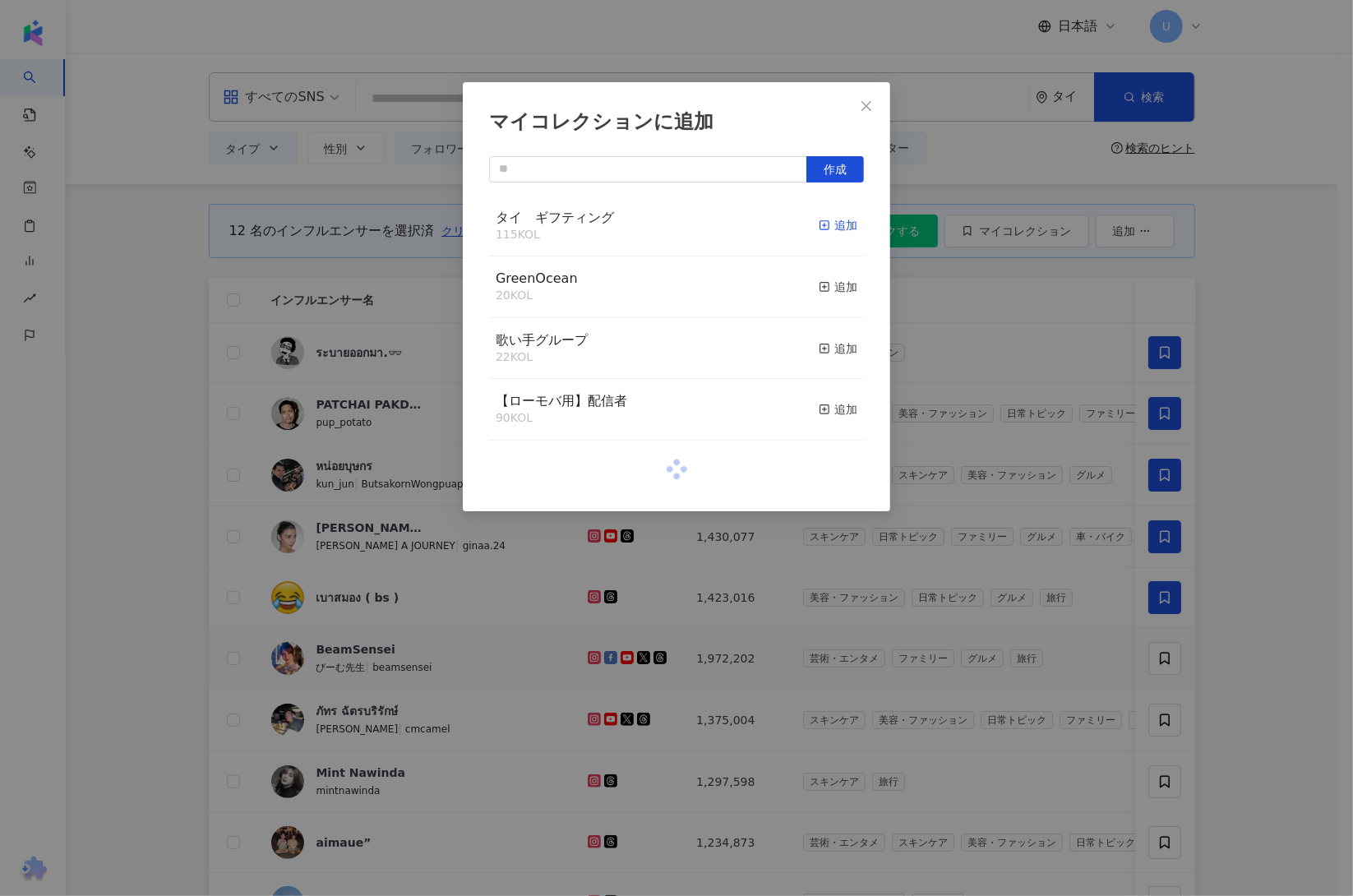
click at [819, 228] on icon "button" at bounding box center [824, 225] width 11 height 11
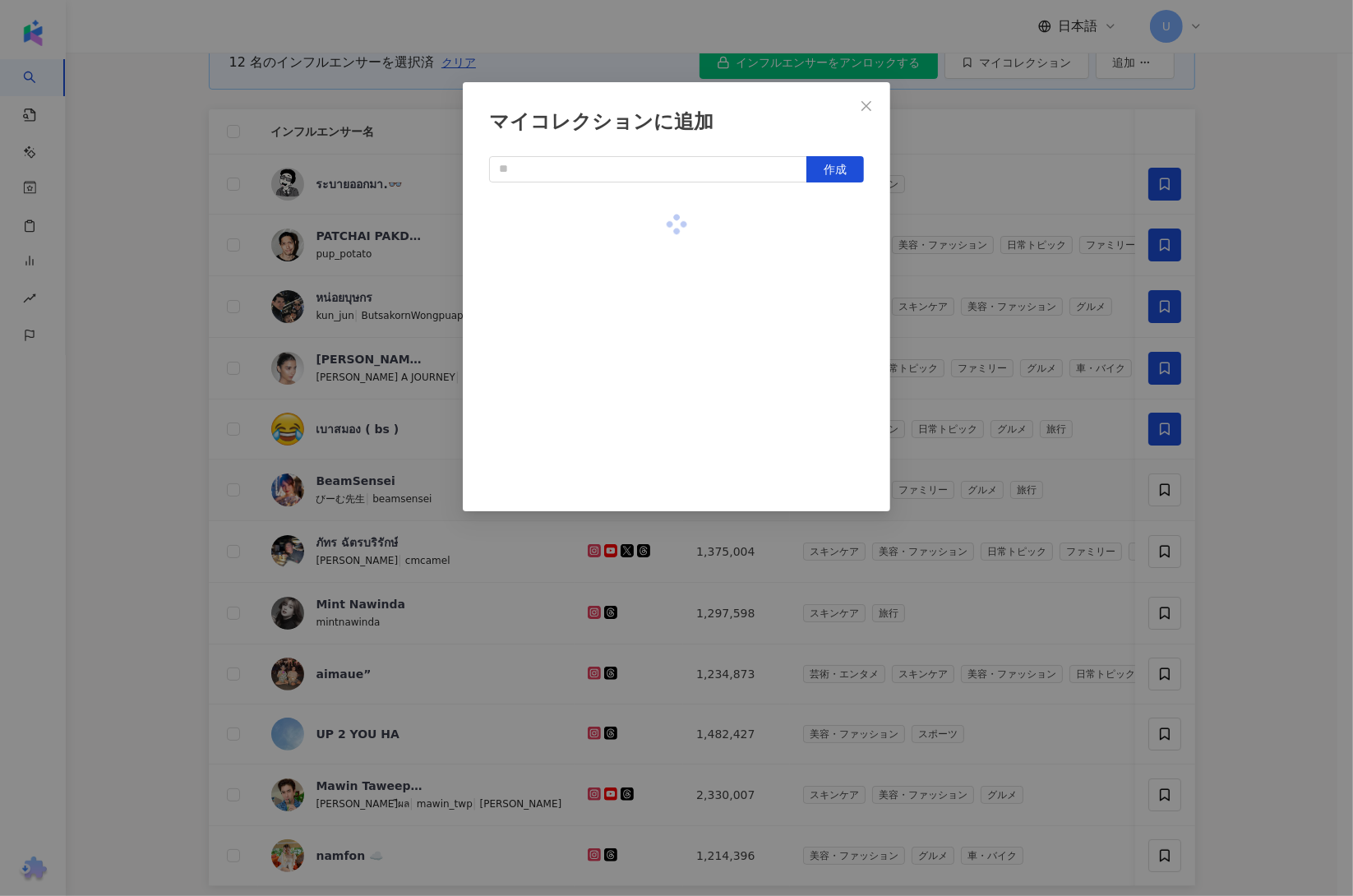
scroll to position [182, 0]
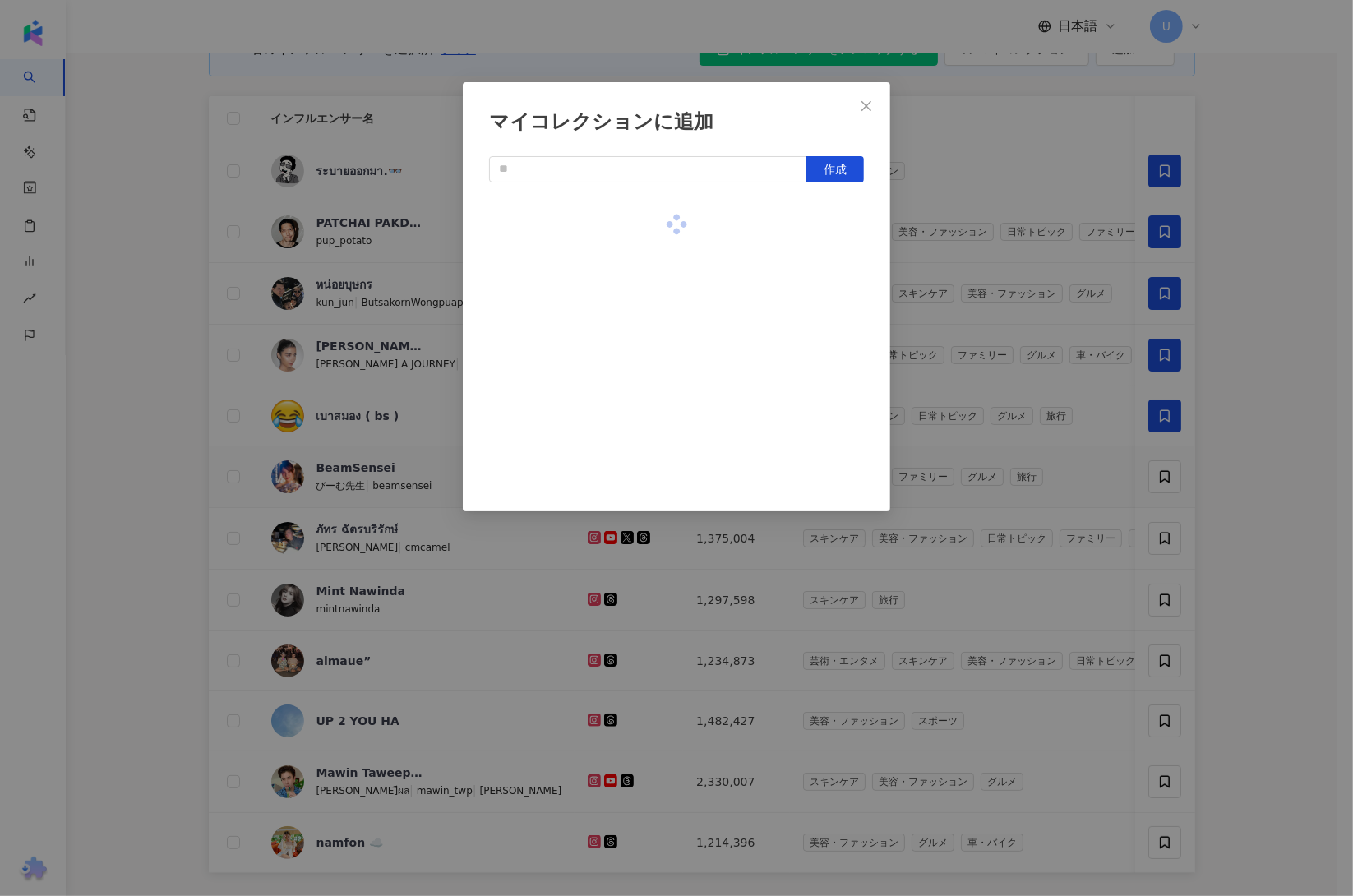
click at [1306, 679] on div "マイコレクションに追加 作成" at bounding box center [676, 448] width 1353 height 896
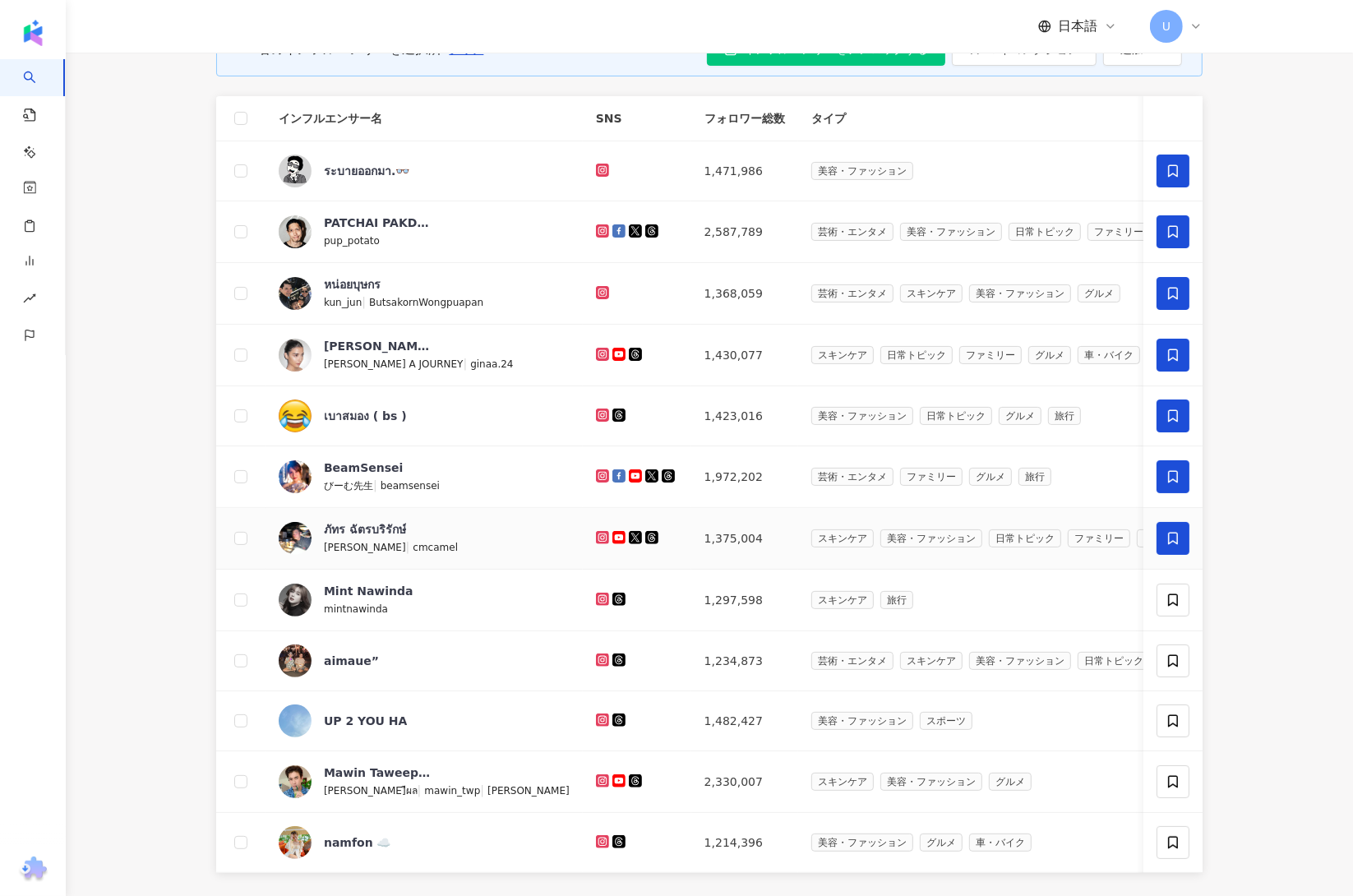
click at [1167, 543] on icon at bounding box center [1173, 538] width 15 height 15
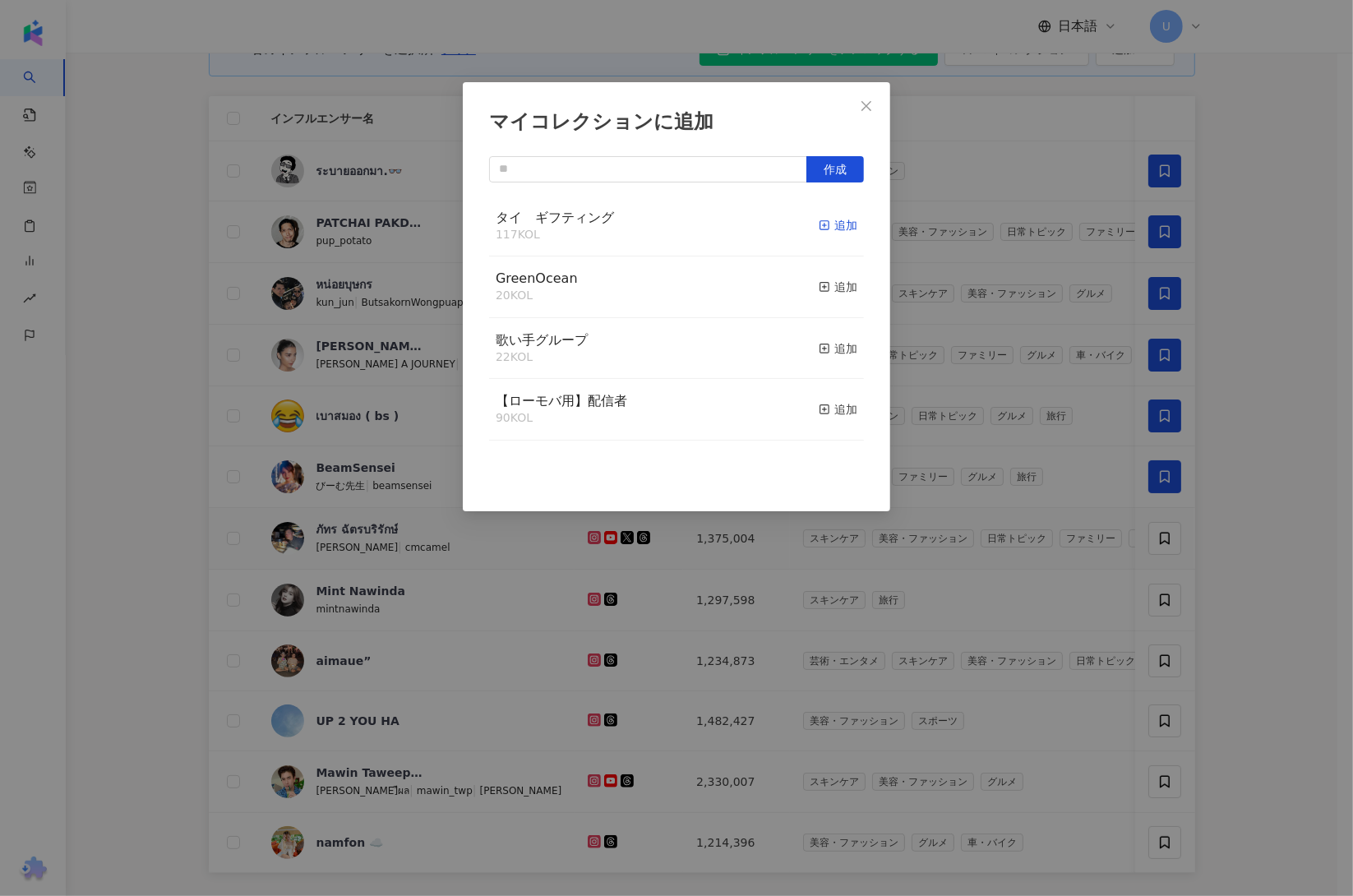
click at [819, 221] on icon "button" at bounding box center [824, 225] width 11 height 11
click at [1301, 631] on div "マイコレクションに追加 作成 タイ　ギフティング 117 KOL 追加 GreenOcean 20 KOL 追加 歌い手グループ 22 KOL 追加 【ローモ…" at bounding box center [676, 448] width 1353 height 896
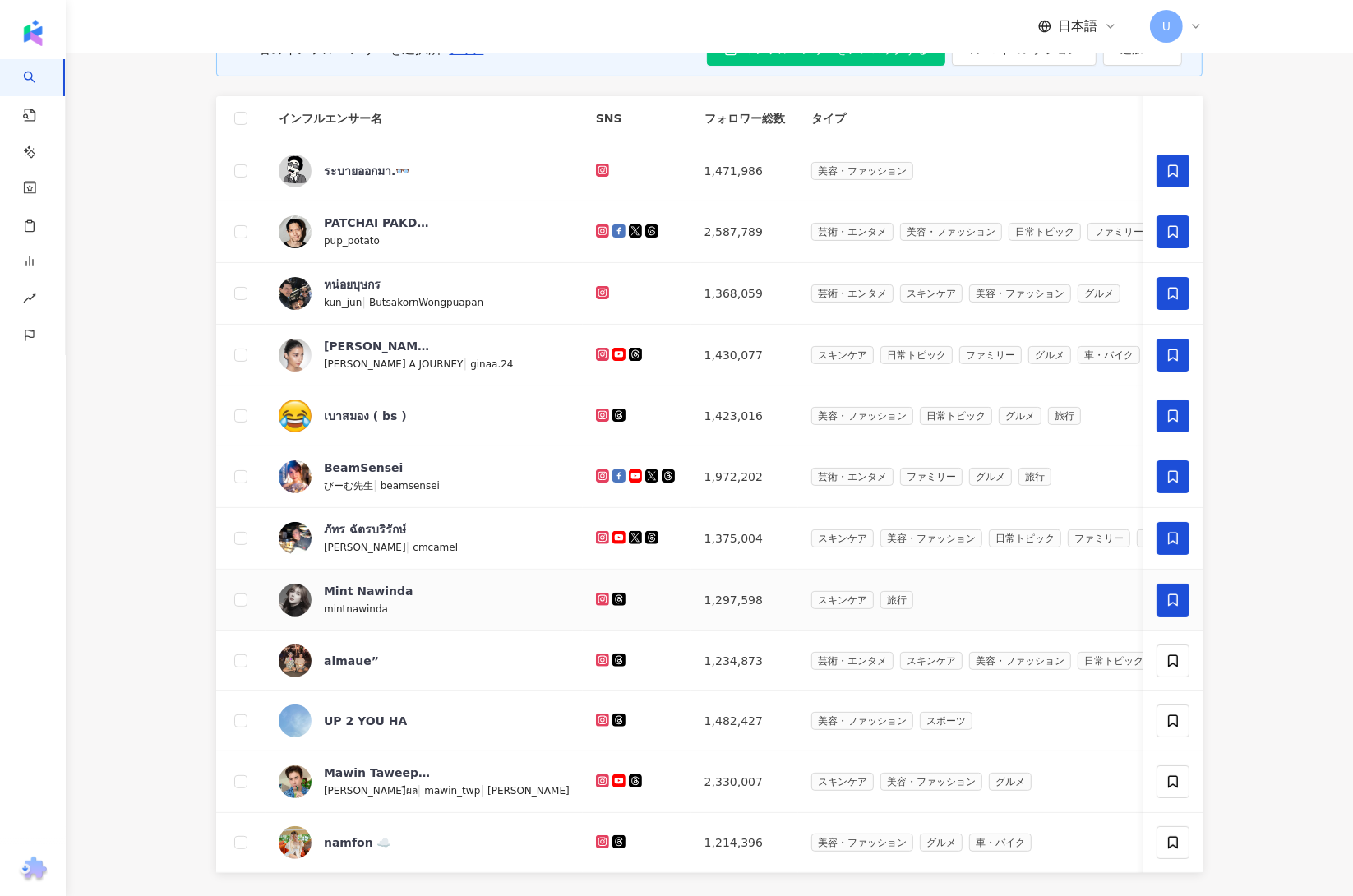
click at [1185, 608] on span at bounding box center [1173, 601] width 33 height 33
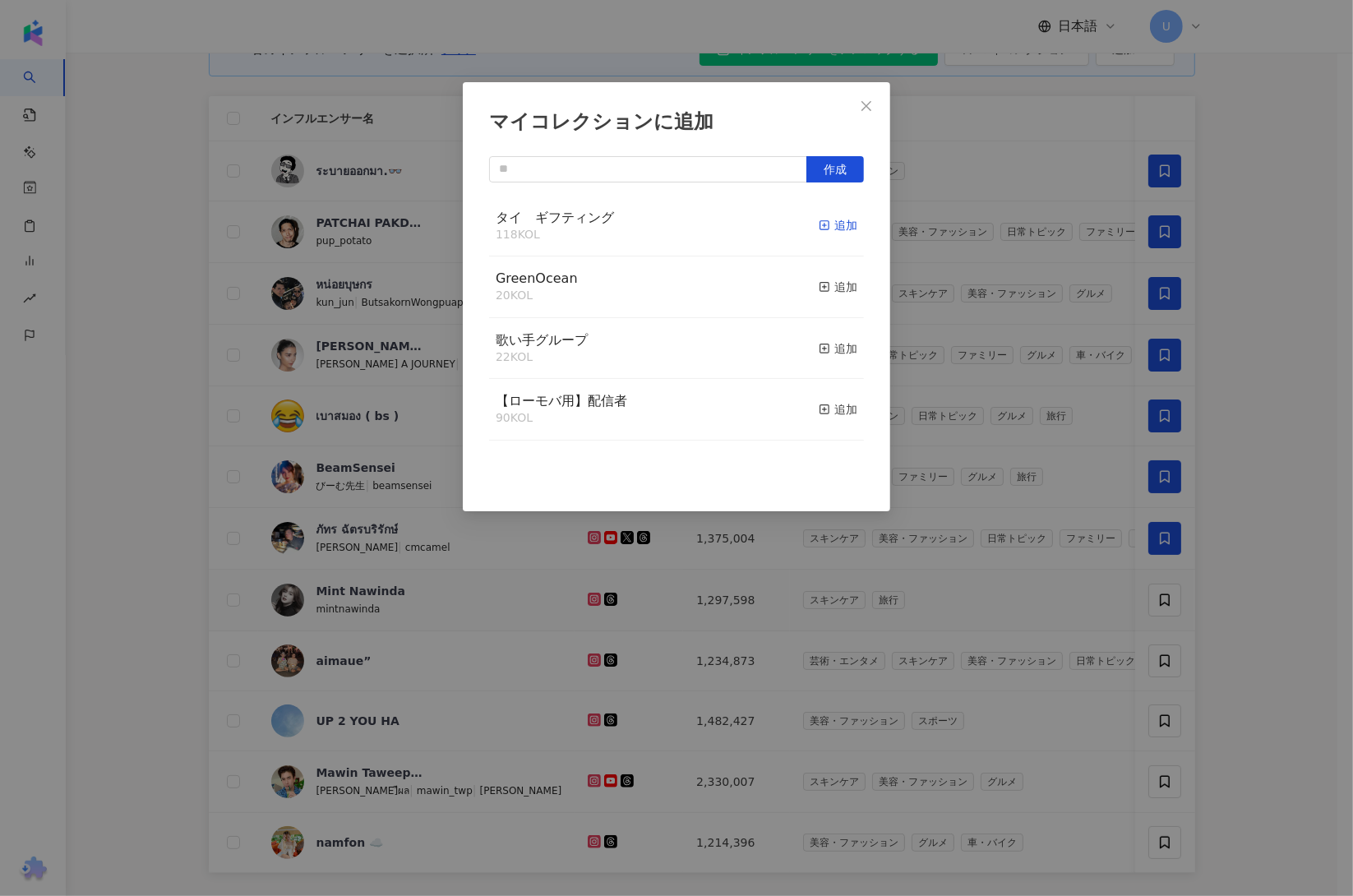
click at [821, 225] on rect "button" at bounding box center [825, 226] width 9 height 9
click at [1276, 622] on div "マイコレクションに追加 作成" at bounding box center [676, 448] width 1353 height 896
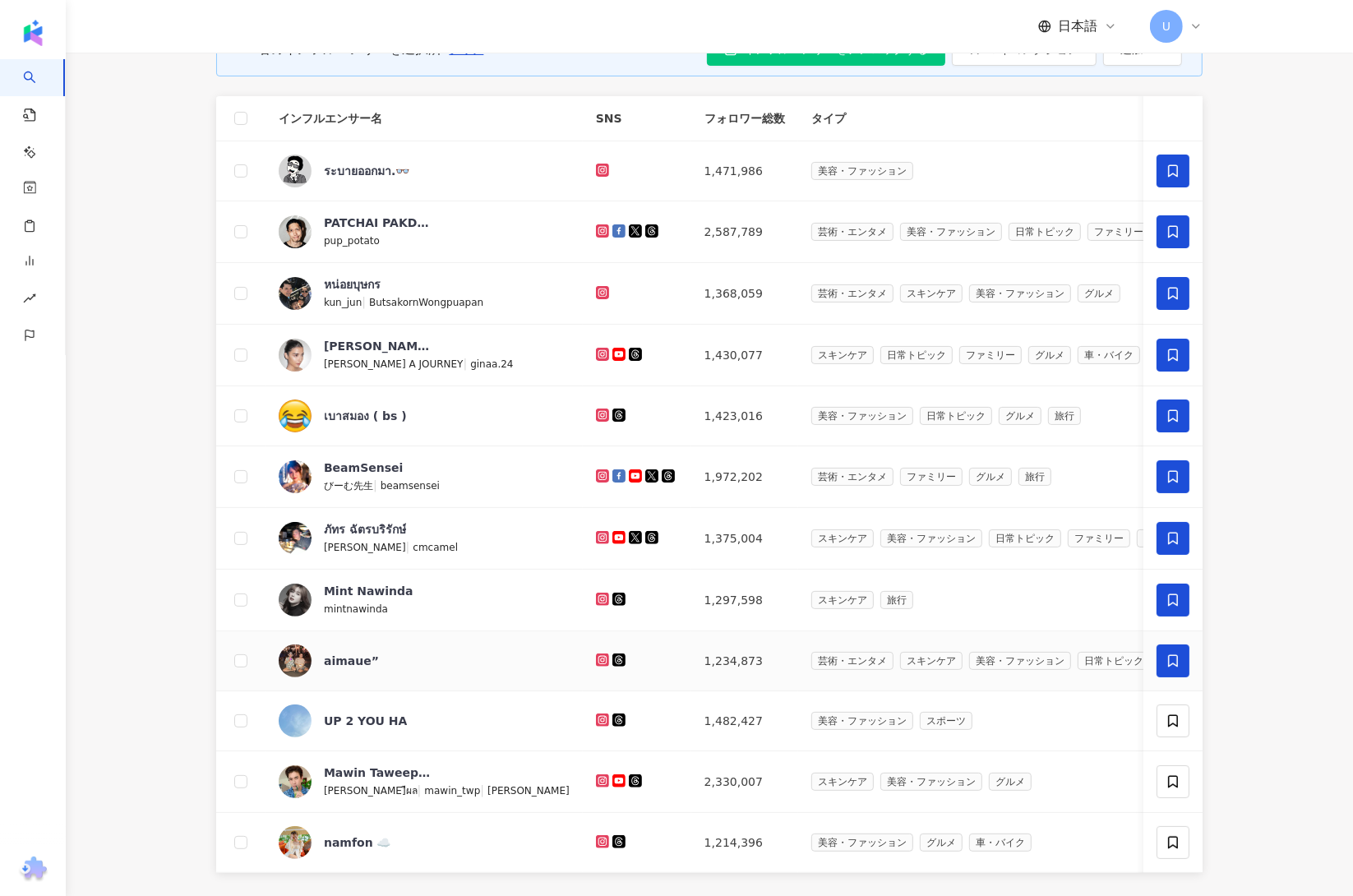
click at [1177, 659] on icon at bounding box center [1173, 662] width 10 height 12
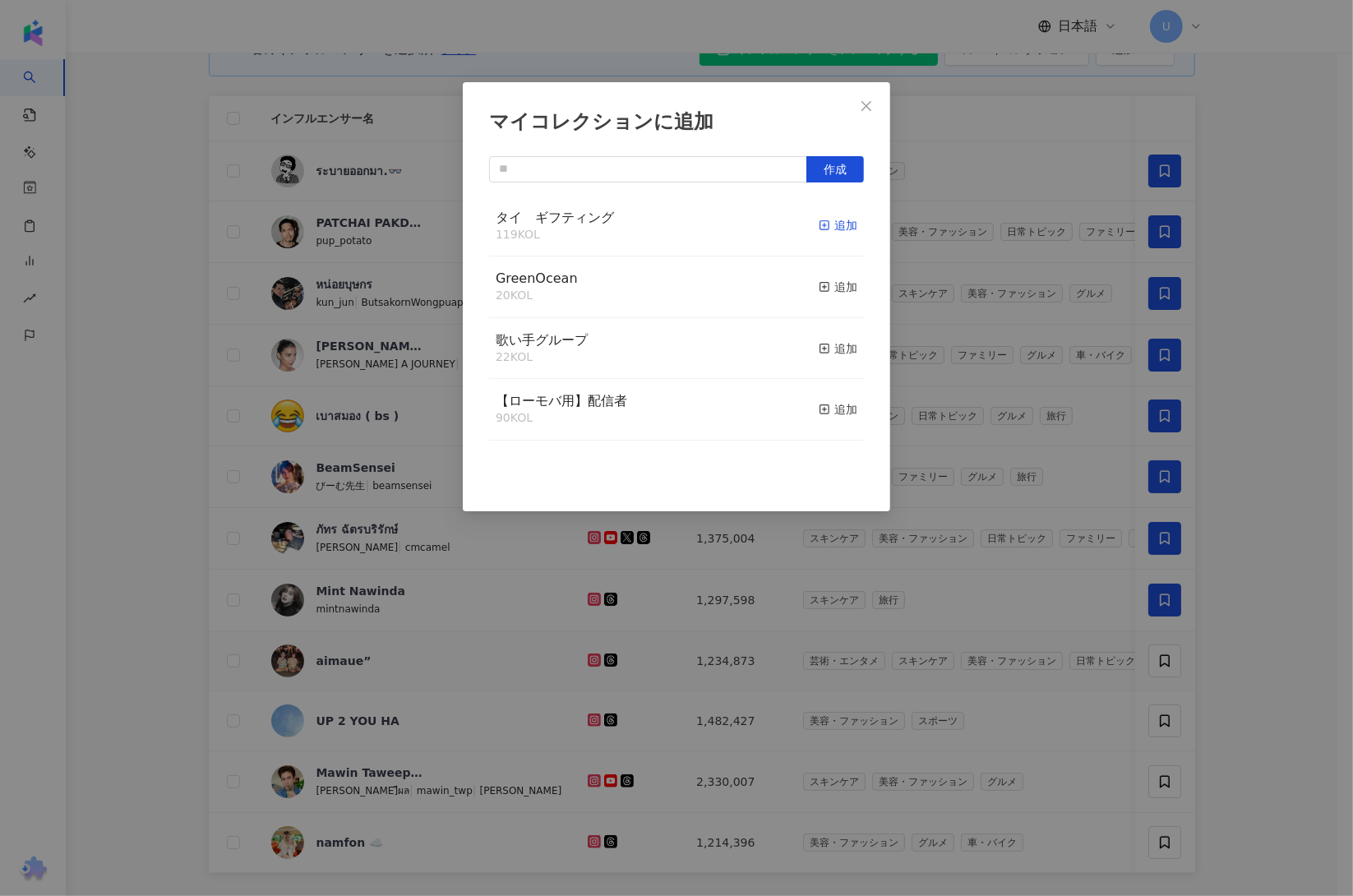
click at [820, 228] on div "追加" at bounding box center [838, 225] width 38 height 18
click at [1272, 641] on div "マイコレクションに追加 作成" at bounding box center [676, 448] width 1353 height 896
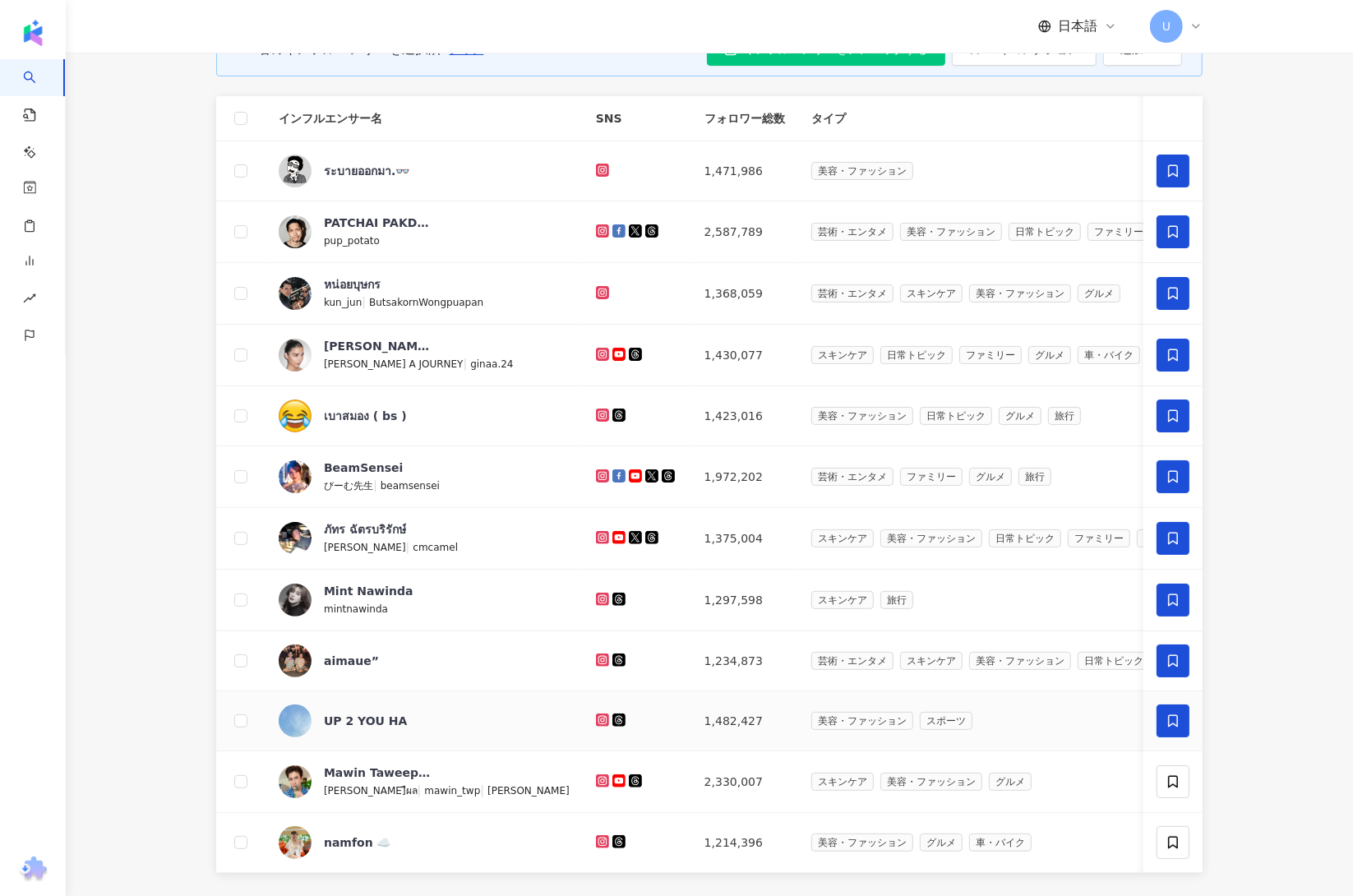
click at [1174, 717] on icon at bounding box center [1173, 721] width 10 height 12
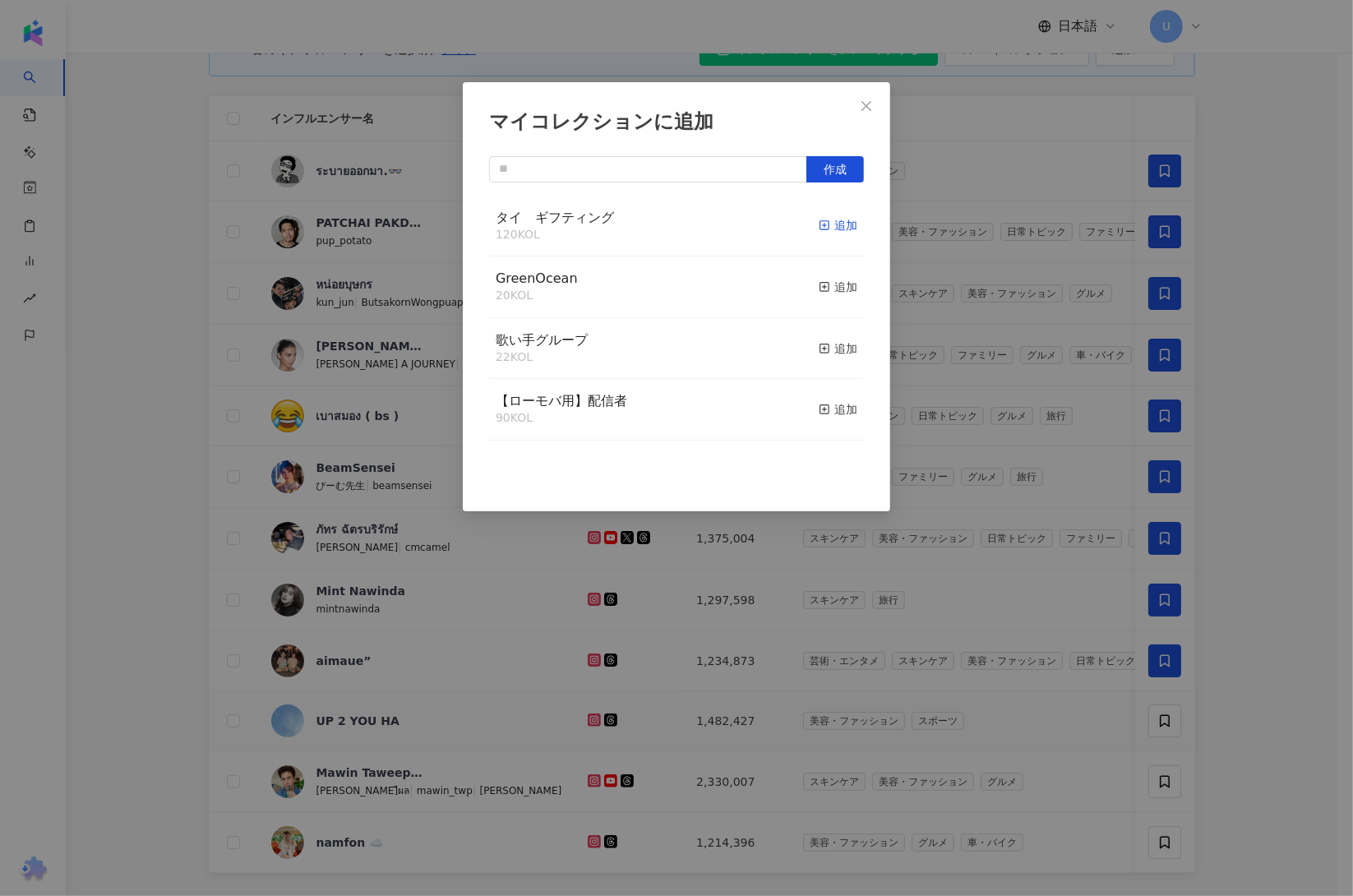
click at [832, 226] on div "追加" at bounding box center [838, 225] width 38 height 18
click at [1257, 587] on div "マイコレクションに追加 作成" at bounding box center [676, 448] width 1353 height 896
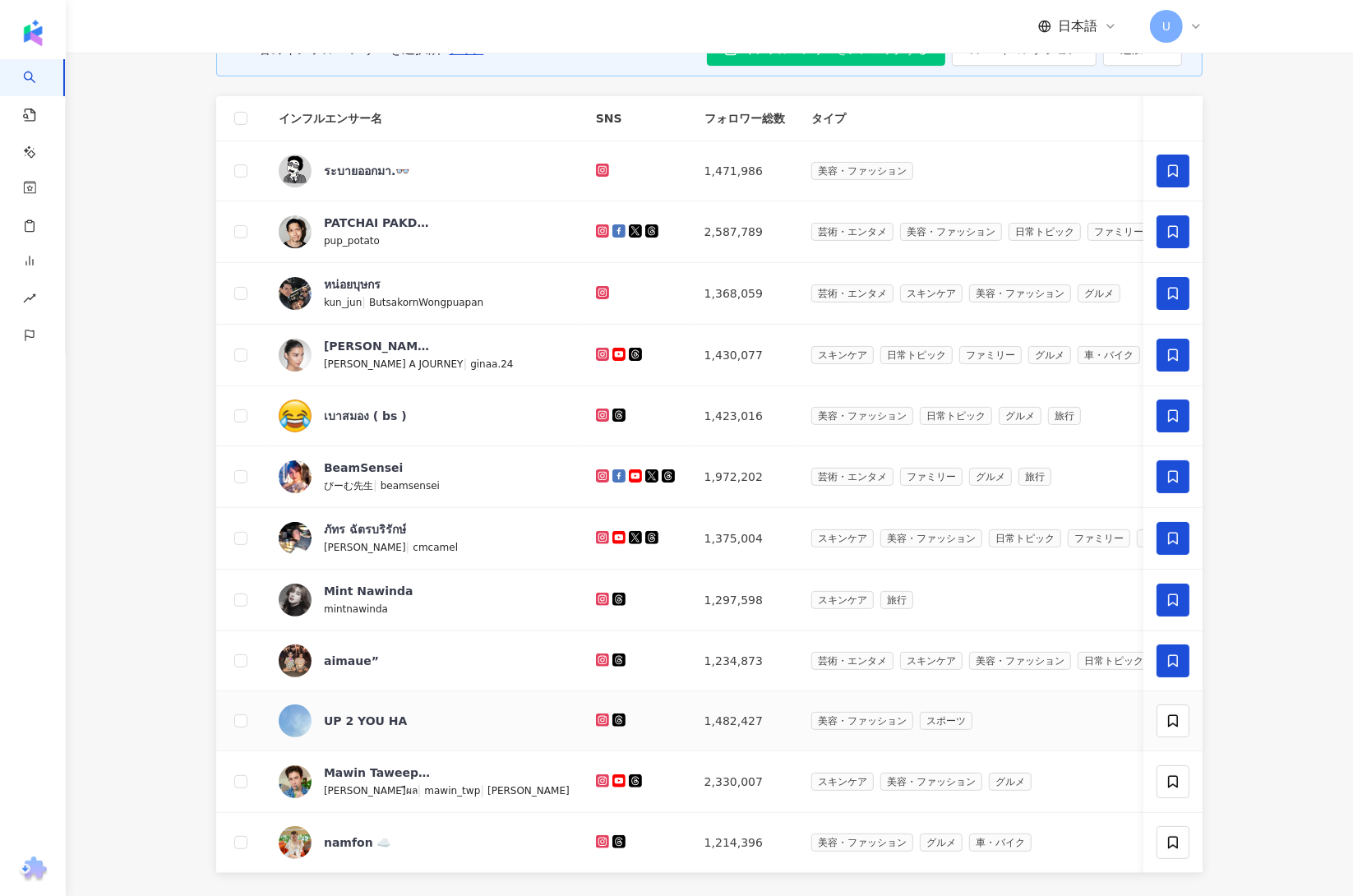
scroll to position [365, 0]
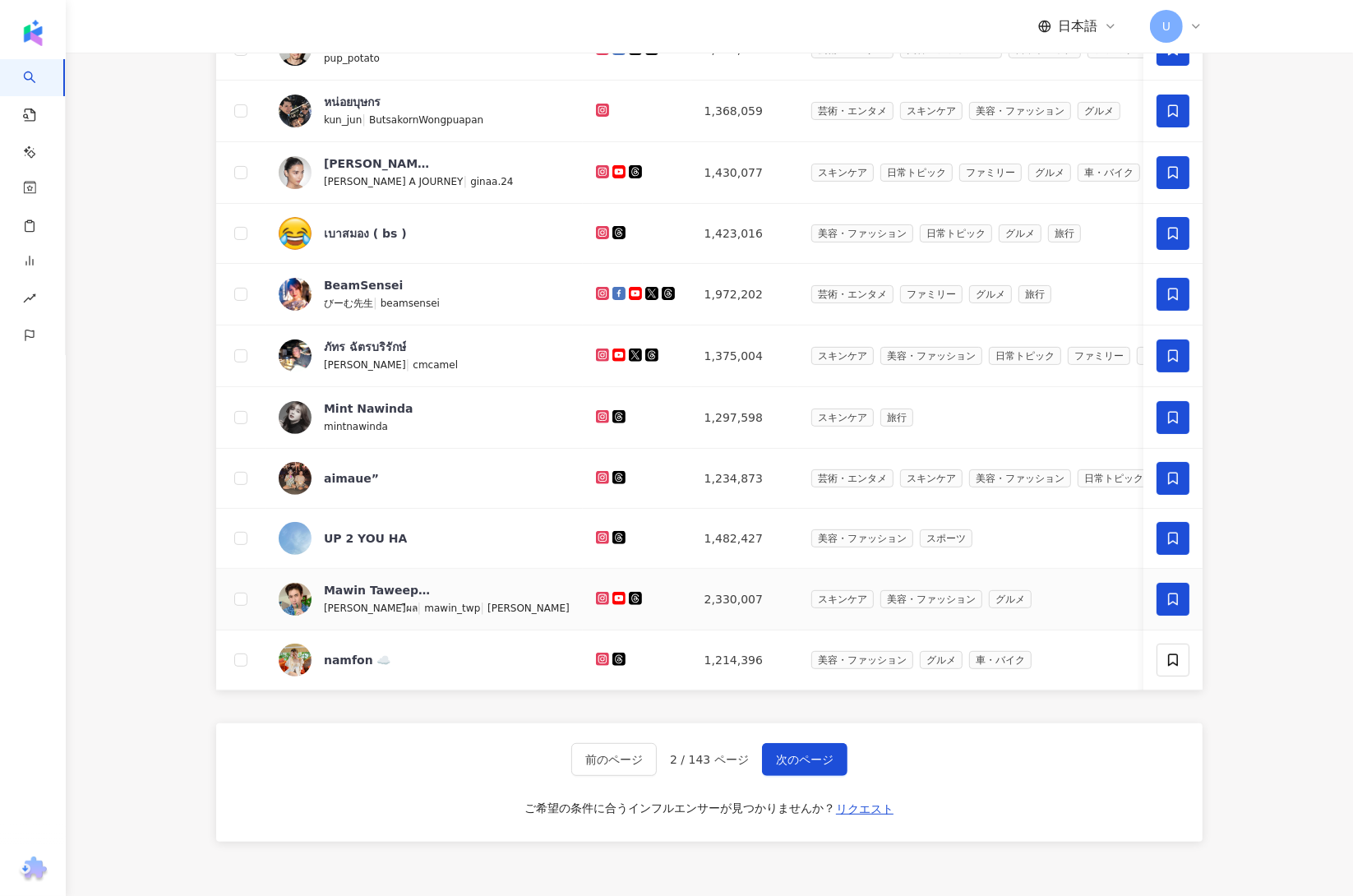
click at [1183, 601] on span at bounding box center [1173, 600] width 33 height 33
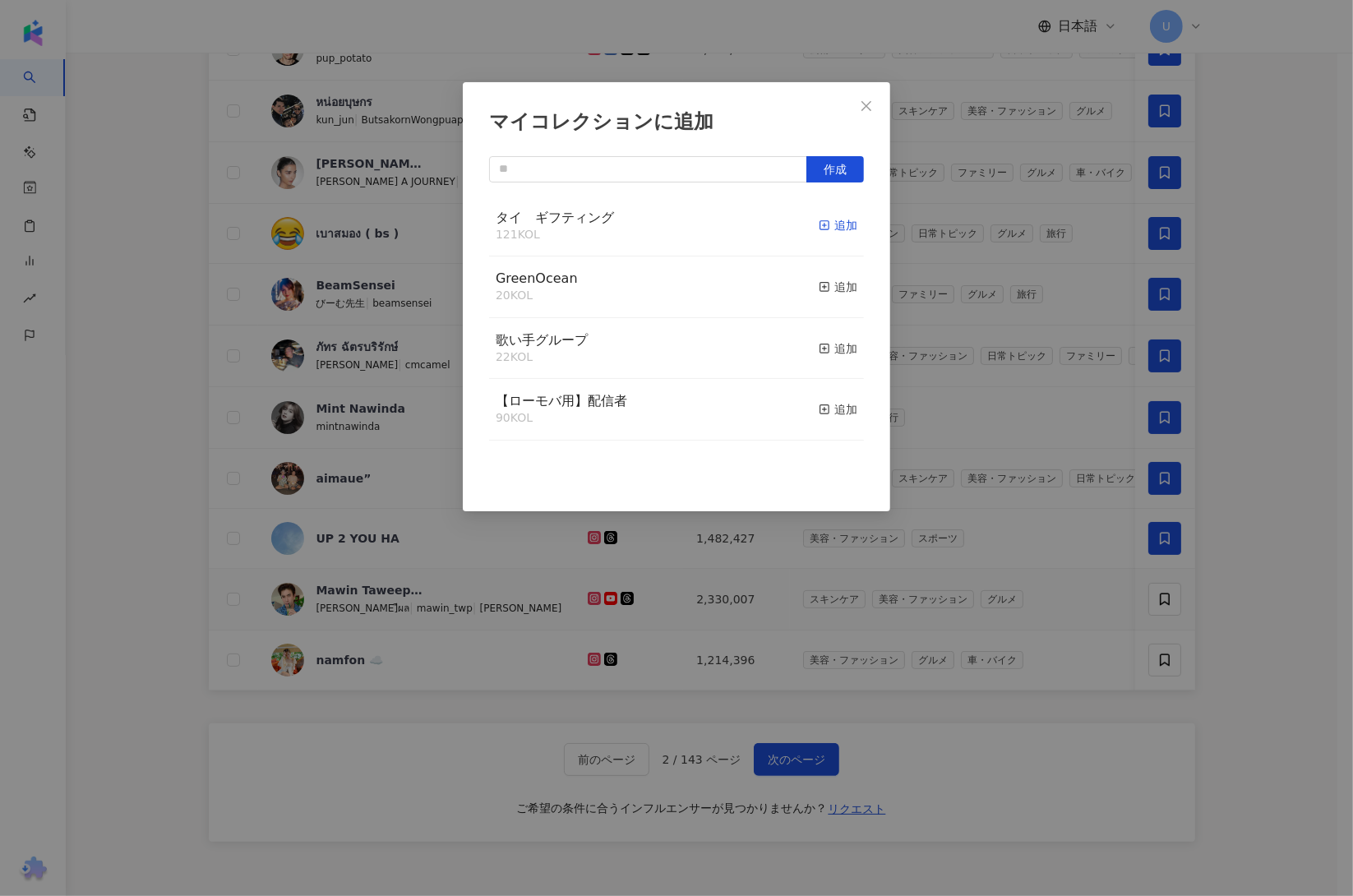
click at [819, 228] on div "追加" at bounding box center [838, 225] width 38 height 18
click at [1278, 545] on div "マイコレクションに追加 作成 タイ　ギフティング 121 KOL 追加 GreenOcean 20 KOL 追加 歌い手グループ 22 KOL 追加 【ローモ…" at bounding box center [676, 448] width 1353 height 896
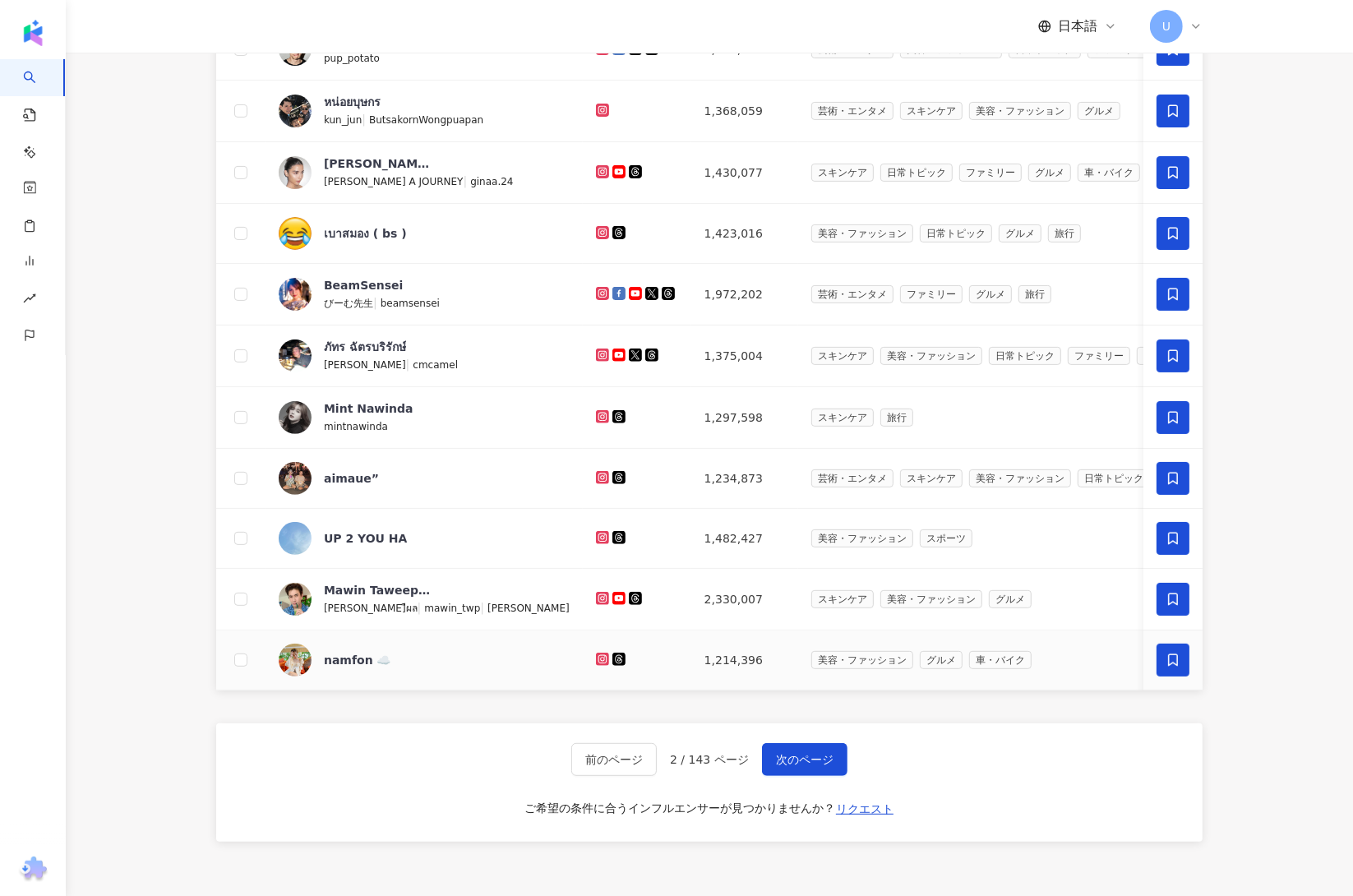
click at [1170, 663] on icon at bounding box center [1173, 660] width 15 height 15
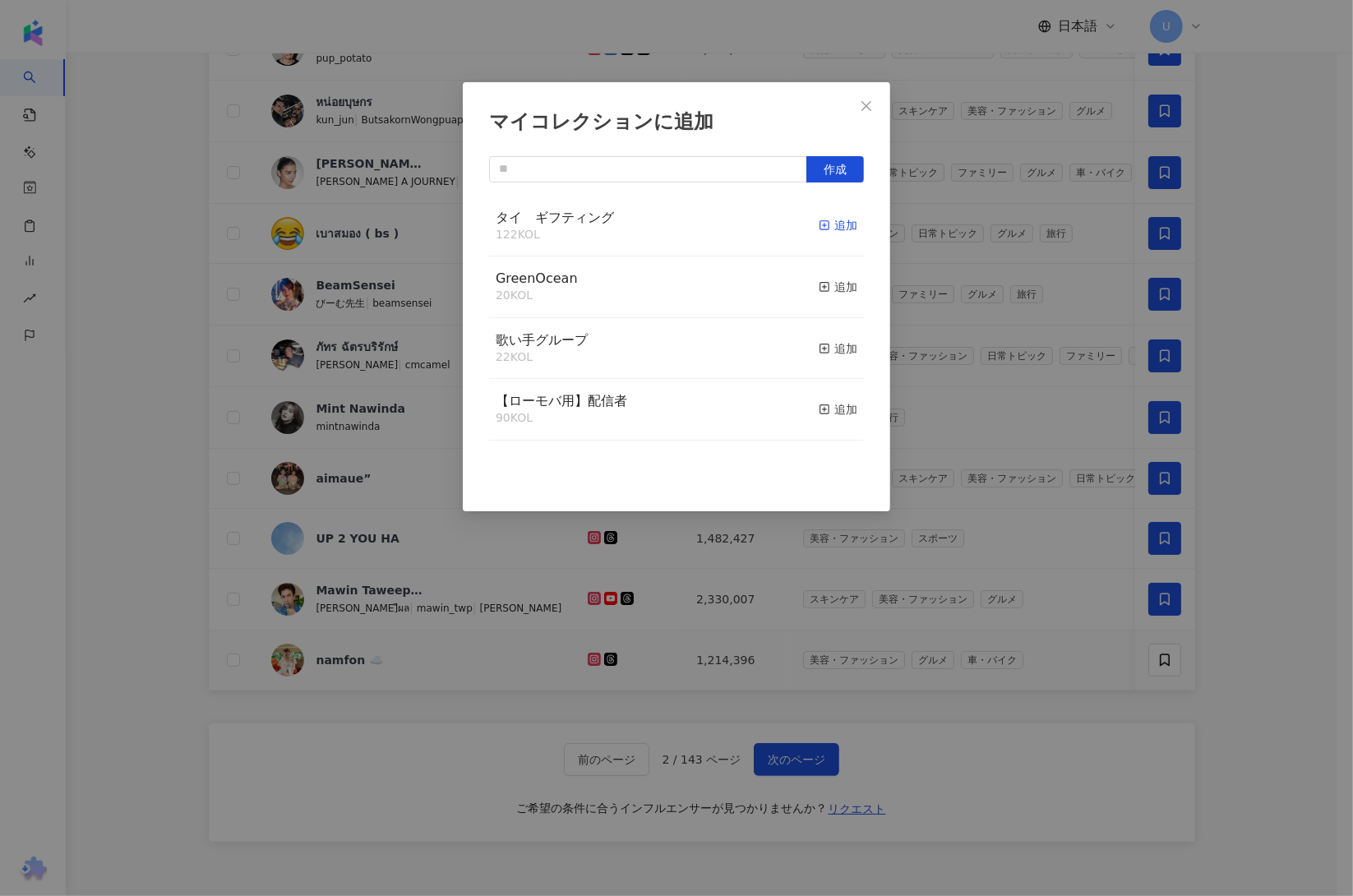
click at [819, 224] on icon "button" at bounding box center [824, 225] width 11 height 11
click at [1266, 522] on div "マイコレクションに追加 作成 タイ　ギフティング 122 KOL 追加 GreenOcean 20 KOL 追加 歌い手グループ 22 KOL 追加 【ローモ…" at bounding box center [676, 448] width 1353 height 896
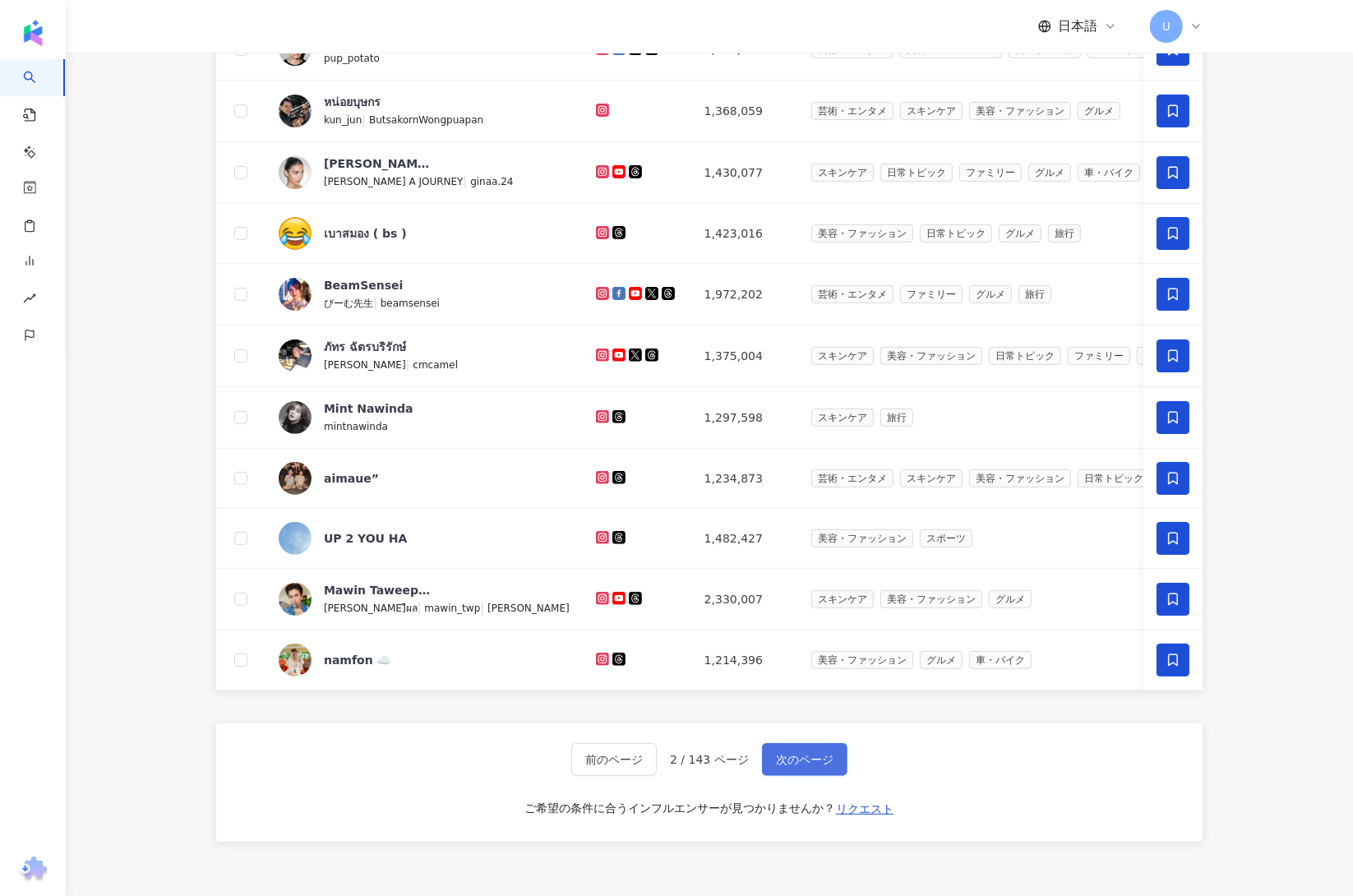
click at [824, 767] on span "次のページ" at bounding box center [805, 760] width 58 height 13
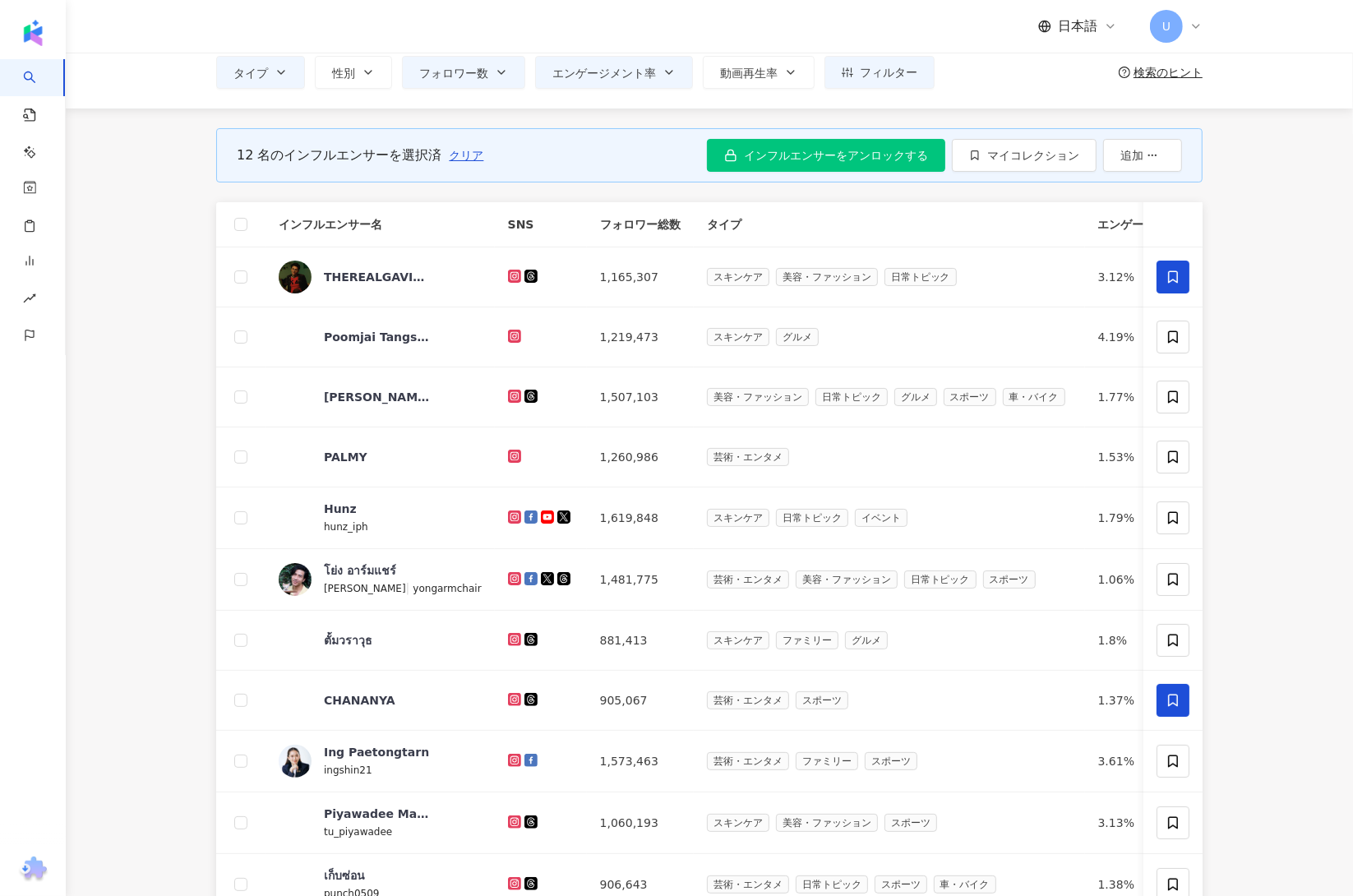
scroll to position [0, 0]
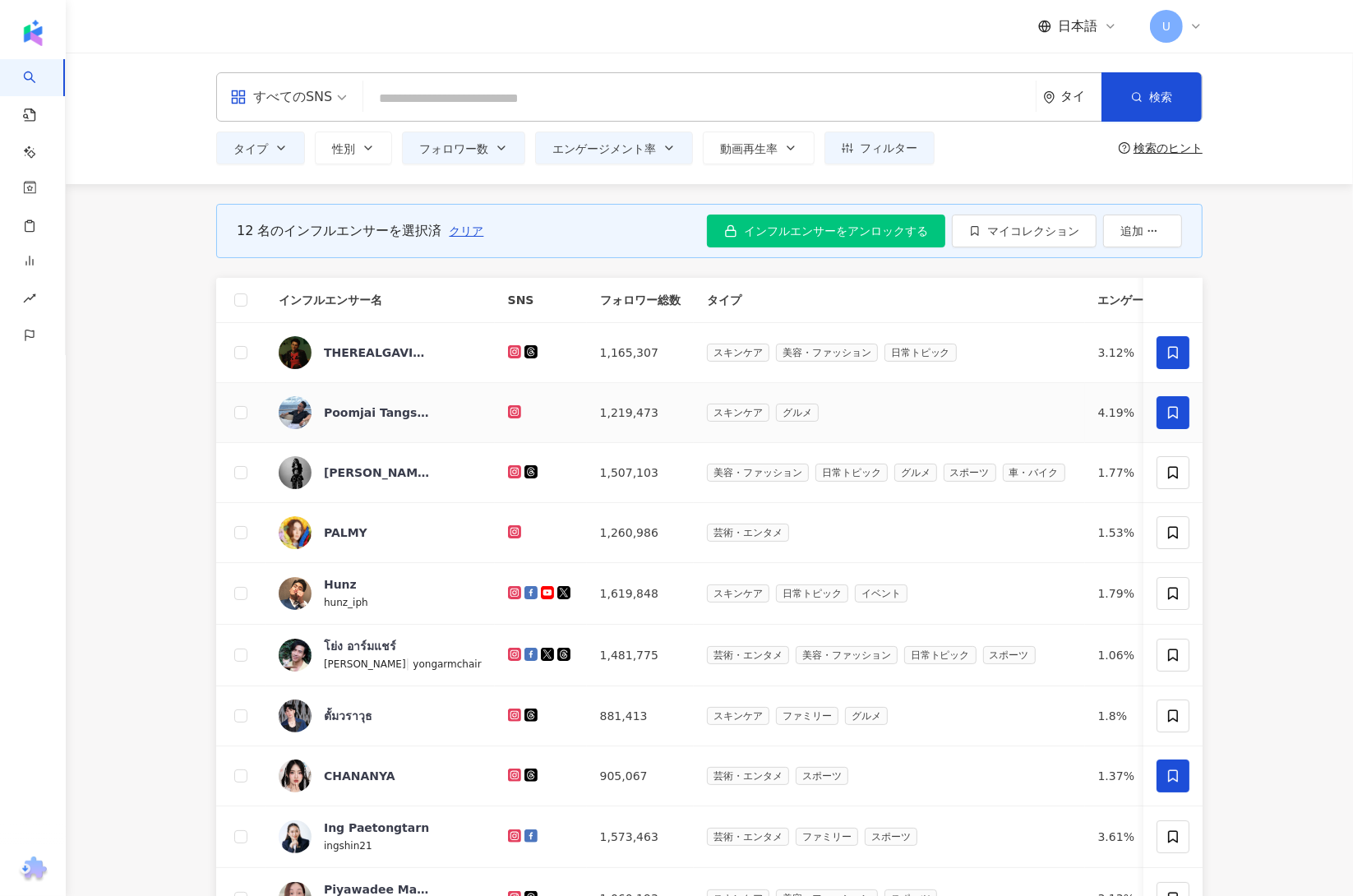
click at [1186, 419] on span at bounding box center [1173, 413] width 33 height 33
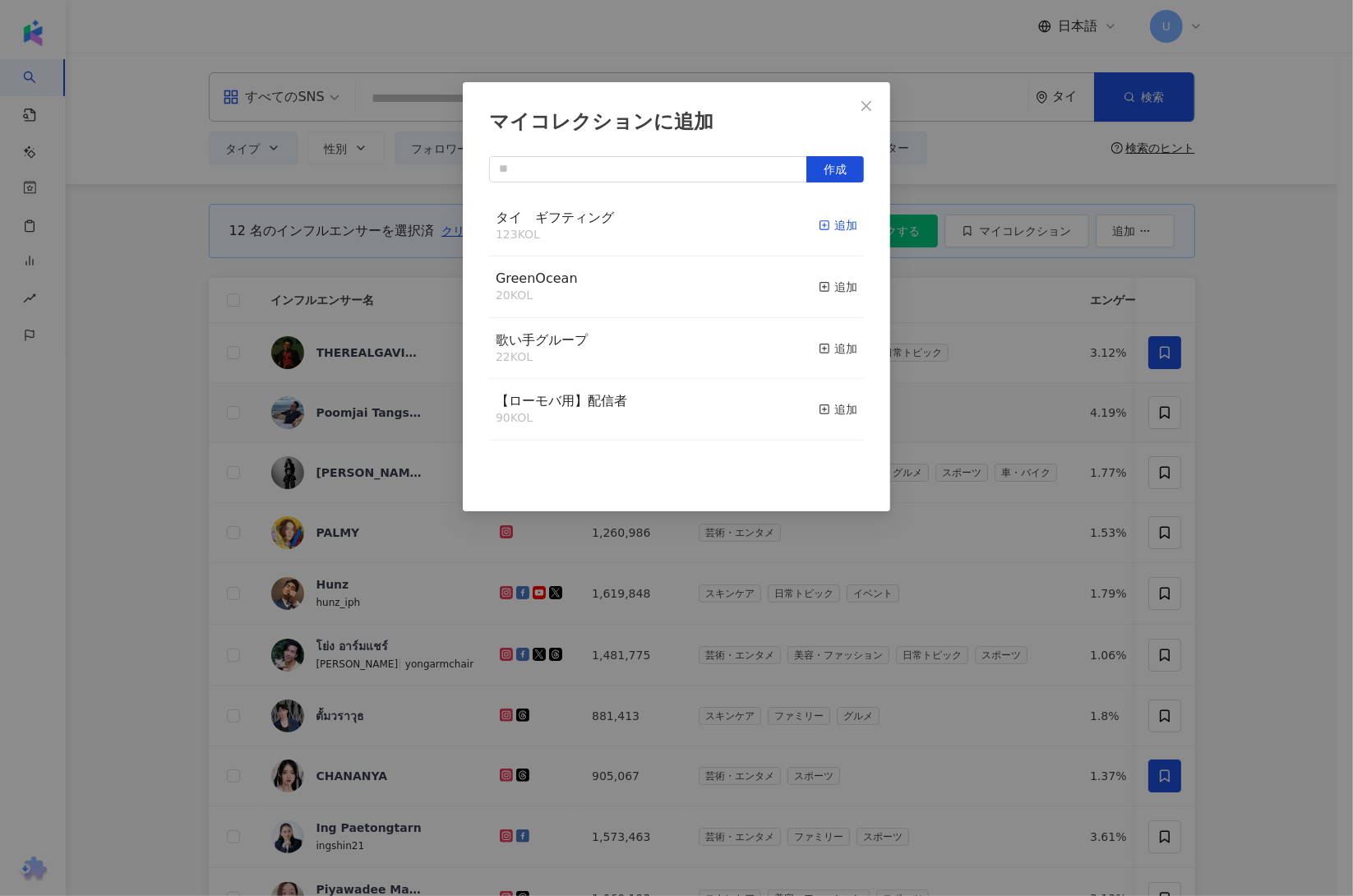
click at [827, 219] on div "追加" at bounding box center [838, 225] width 38 height 18
click at [1292, 507] on div "マイコレクションに追加 作成" at bounding box center [676, 448] width 1353 height 896
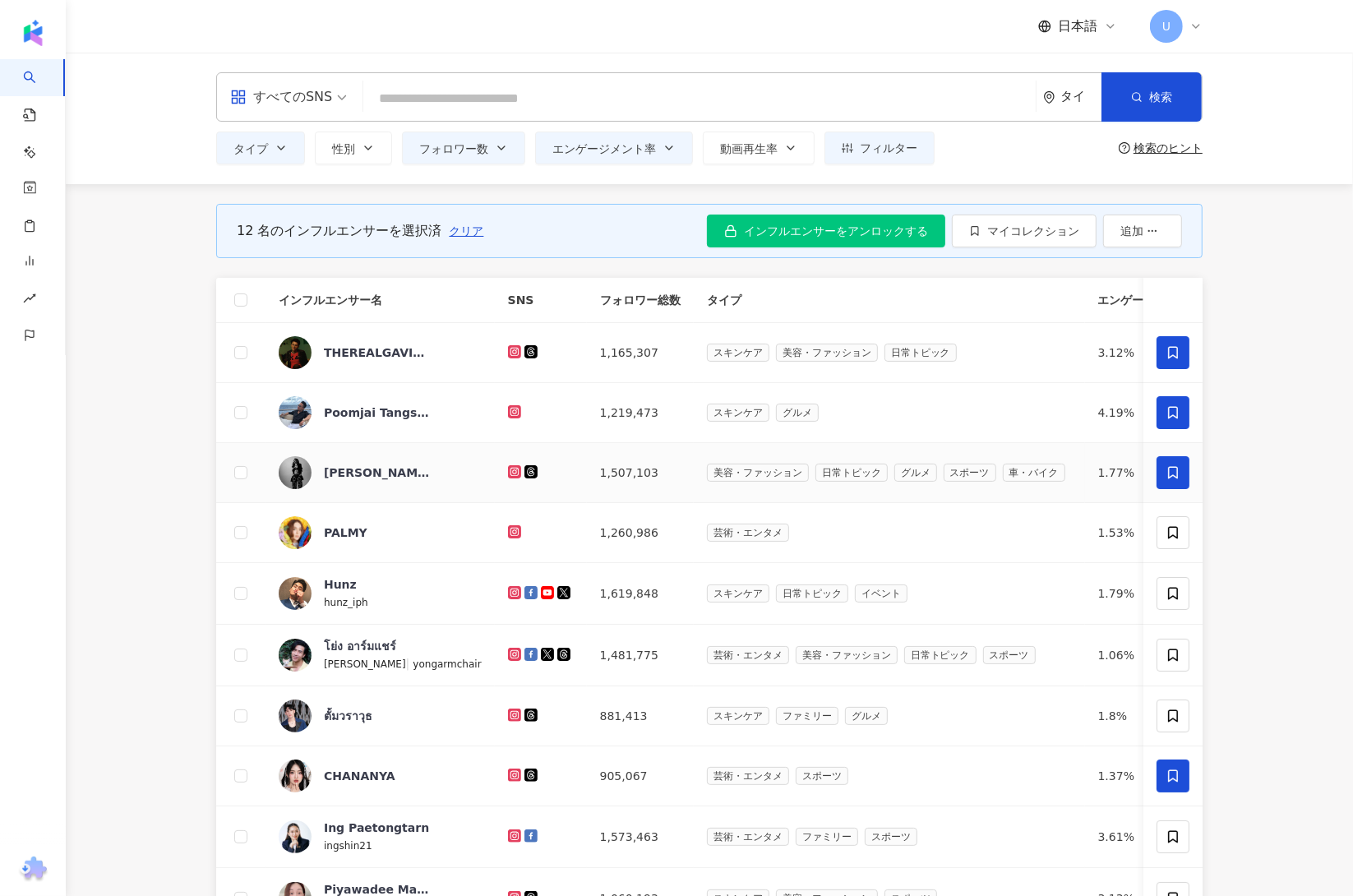
click at [1174, 472] on icon at bounding box center [1173, 472] width 15 height 15
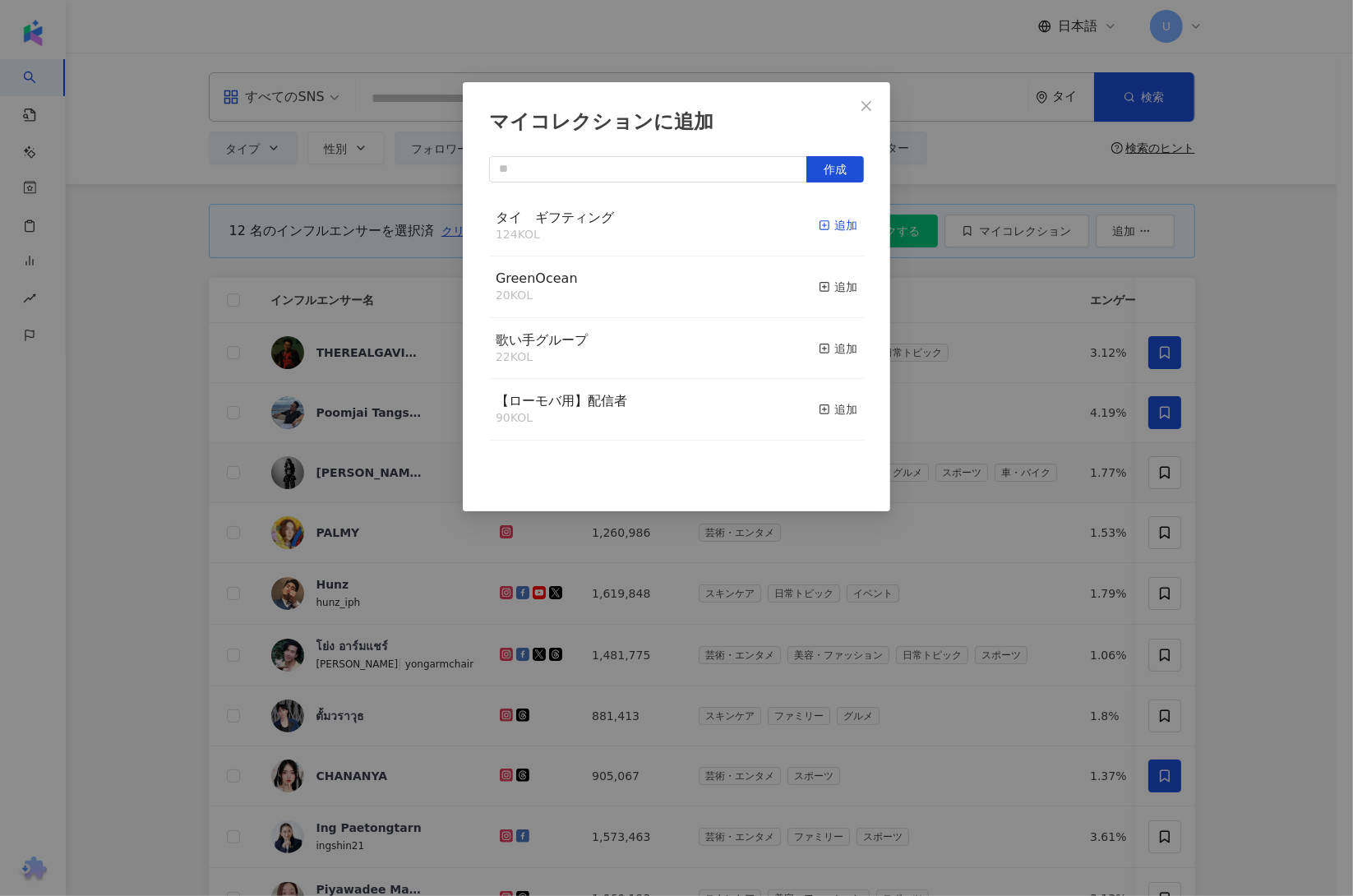
click at [824, 226] on div "追加" at bounding box center [838, 225] width 38 height 18
click at [1258, 524] on div "マイコレクションに追加 作成" at bounding box center [676, 448] width 1353 height 896
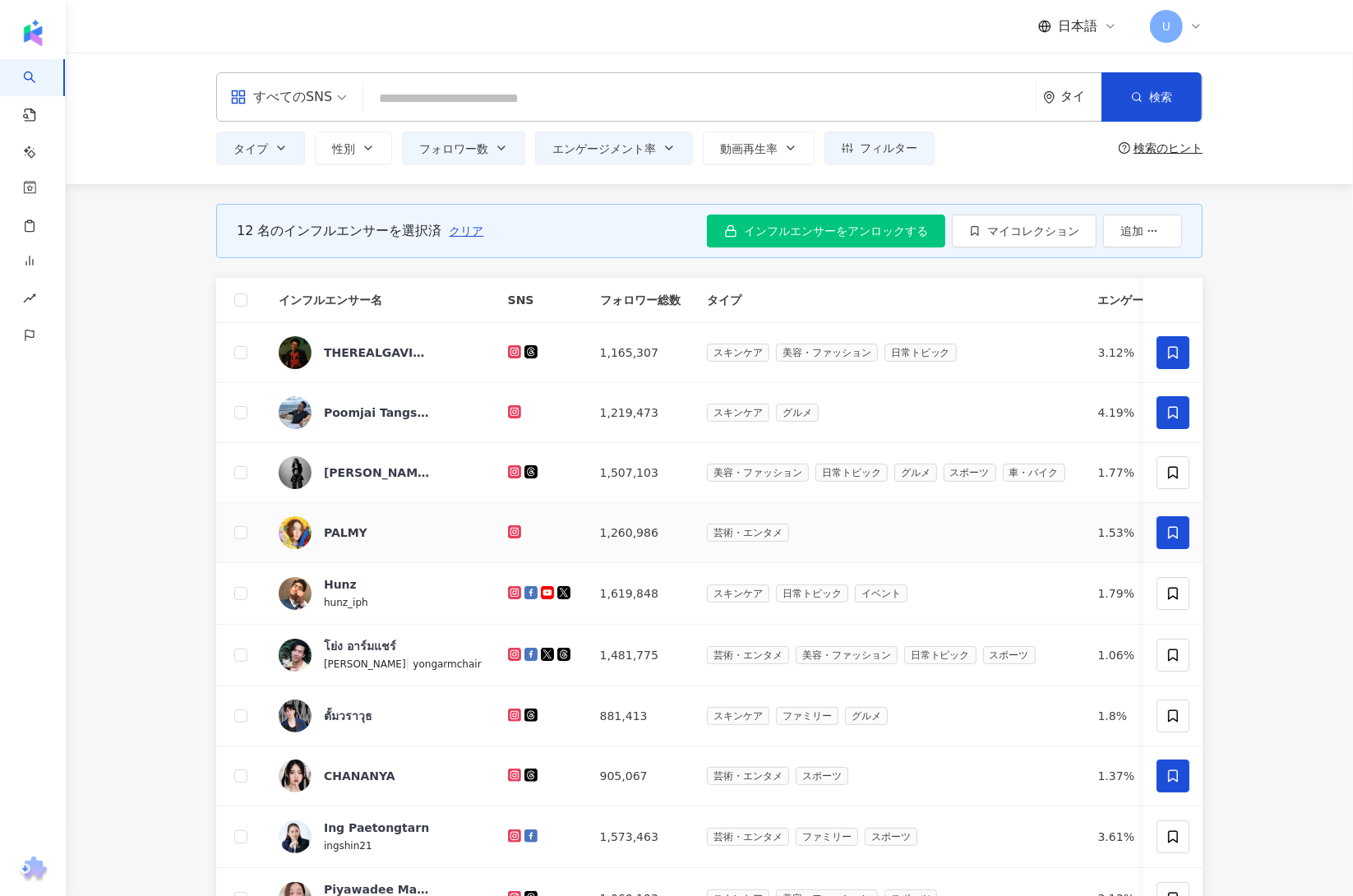
click at [1169, 537] on icon at bounding box center [1173, 533] width 10 height 12
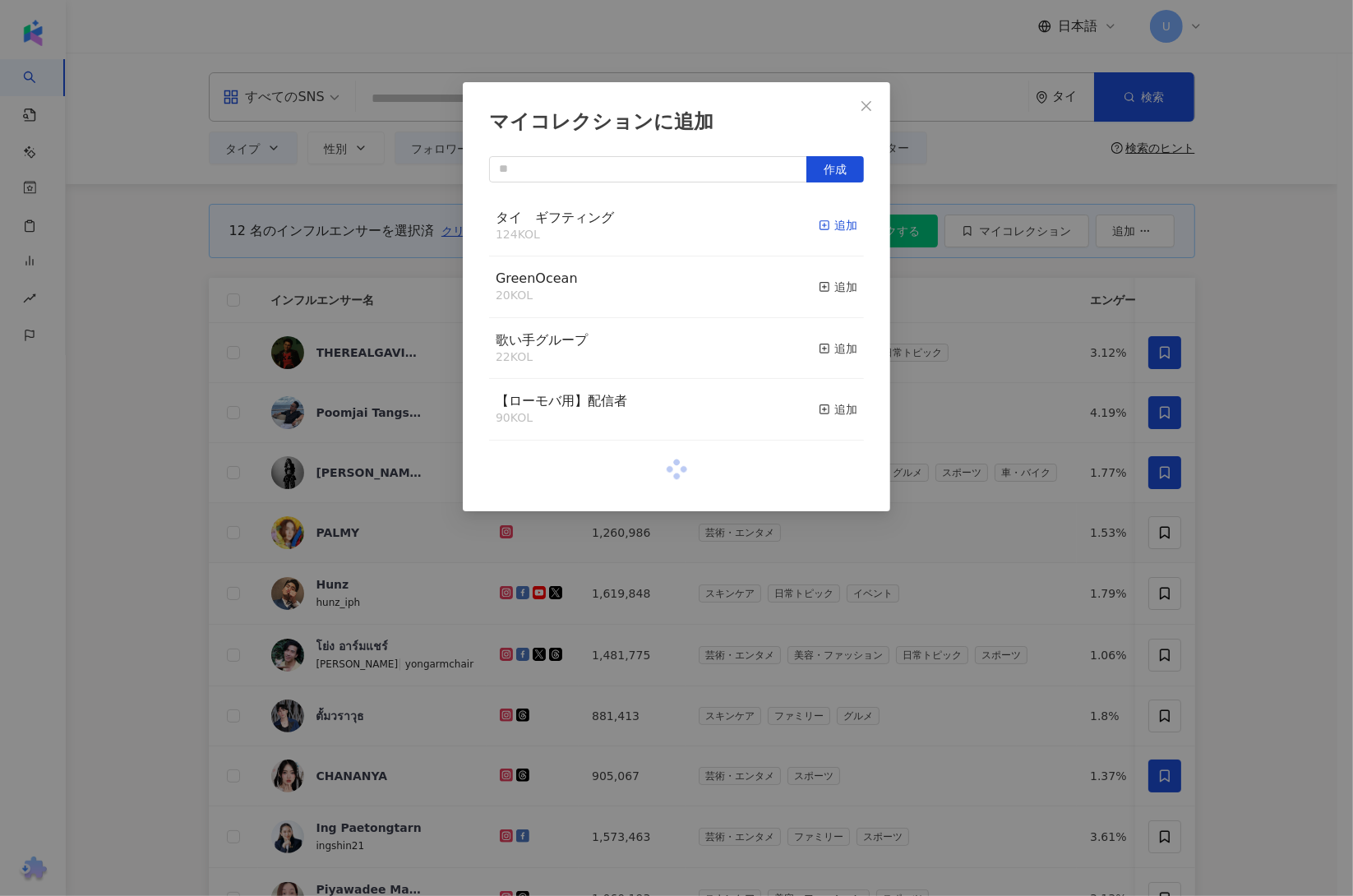
click at [819, 224] on div "追加" at bounding box center [838, 225] width 38 height 18
click at [1280, 532] on div "マイコレクションに追加 作成" at bounding box center [676, 448] width 1353 height 896
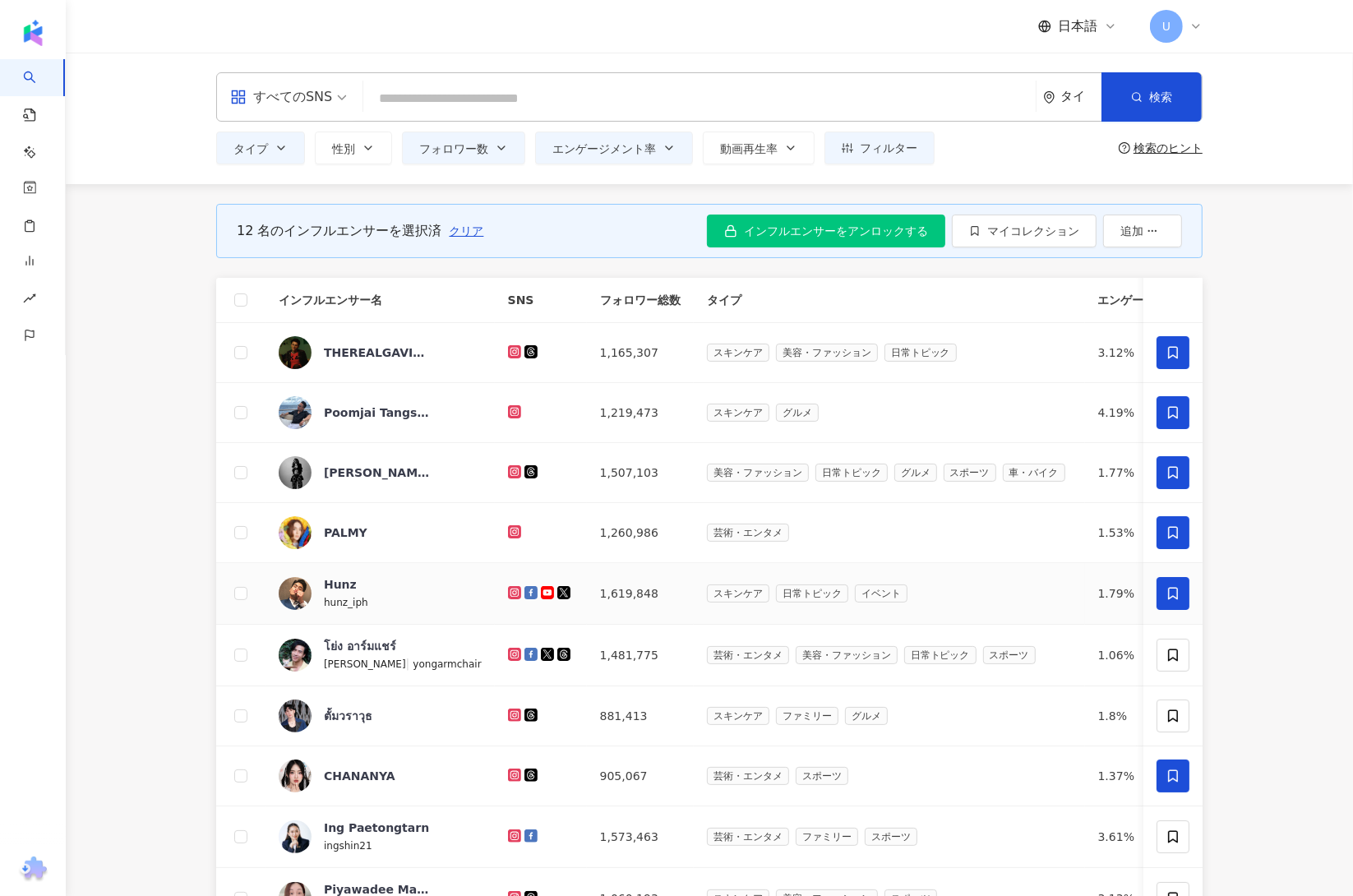
click at [1173, 589] on icon at bounding box center [1173, 594] width 10 height 12
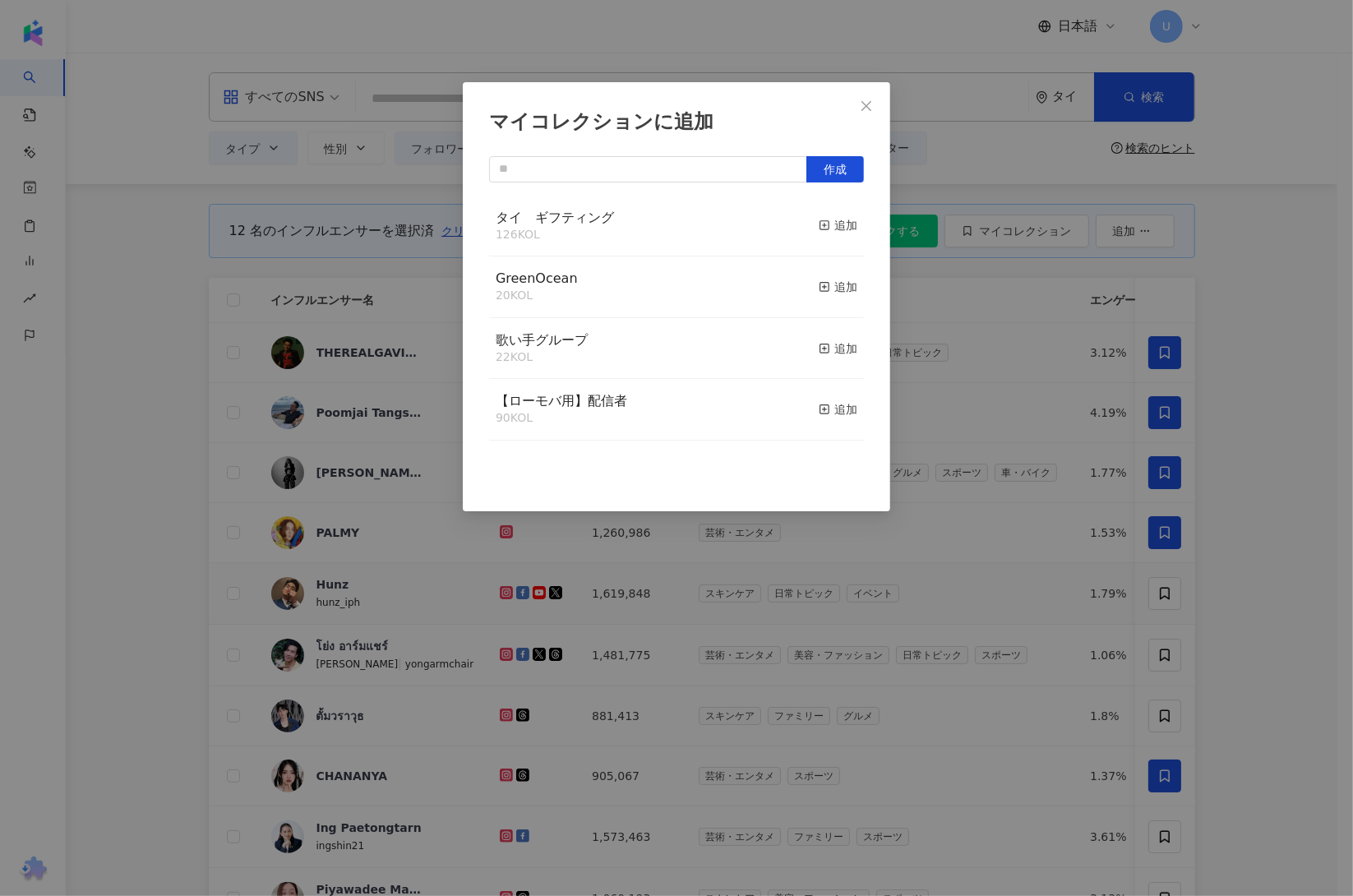
click at [831, 234] on button "追加" at bounding box center [838, 226] width 38 height 35
click at [1276, 602] on div "マイコレクションに追加 作成" at bounding box center [676, 448] width 1353 height 896
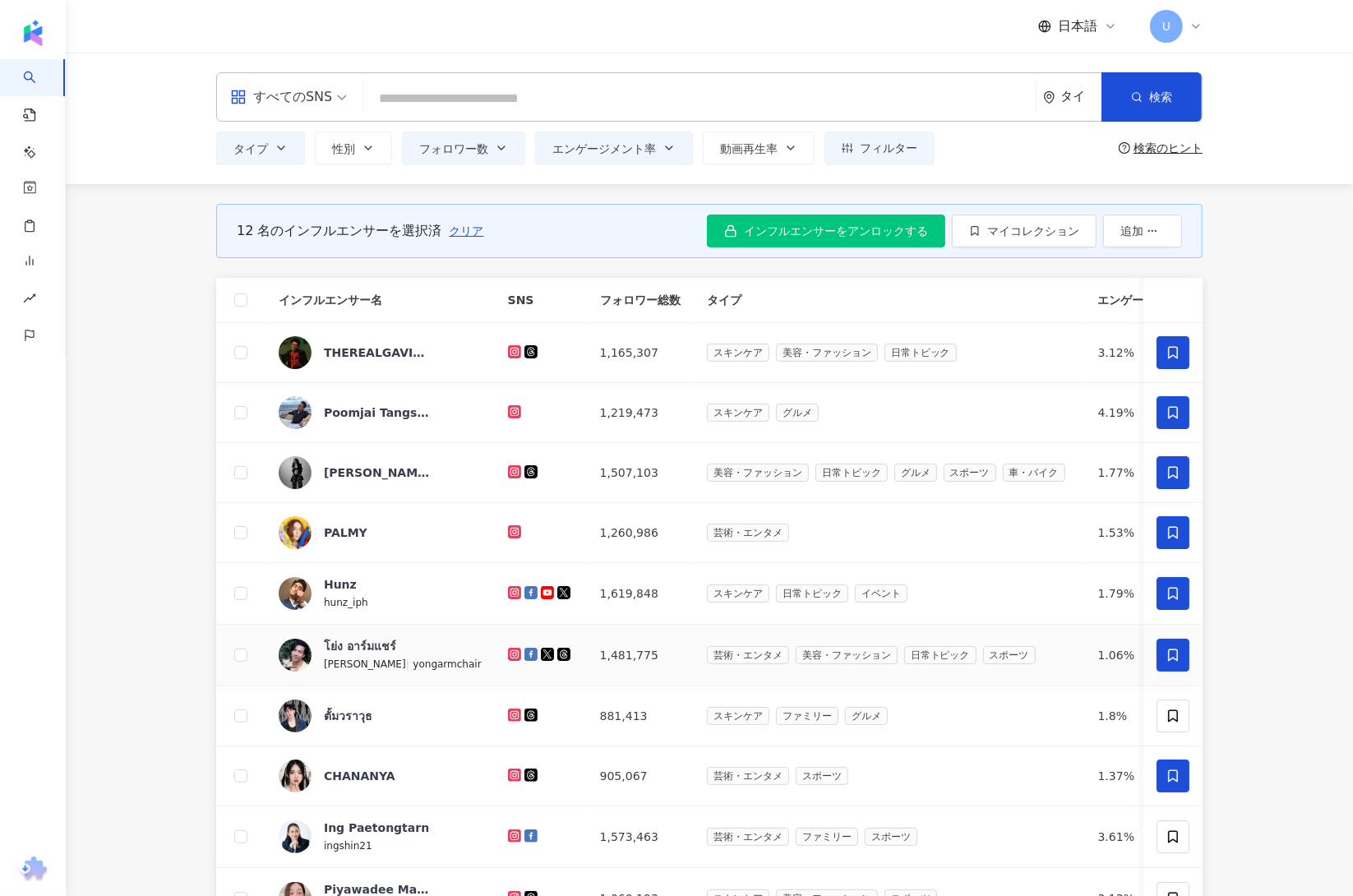
click at [1158, 657] on span at bounding box center [1173, 656] width 33 height 33
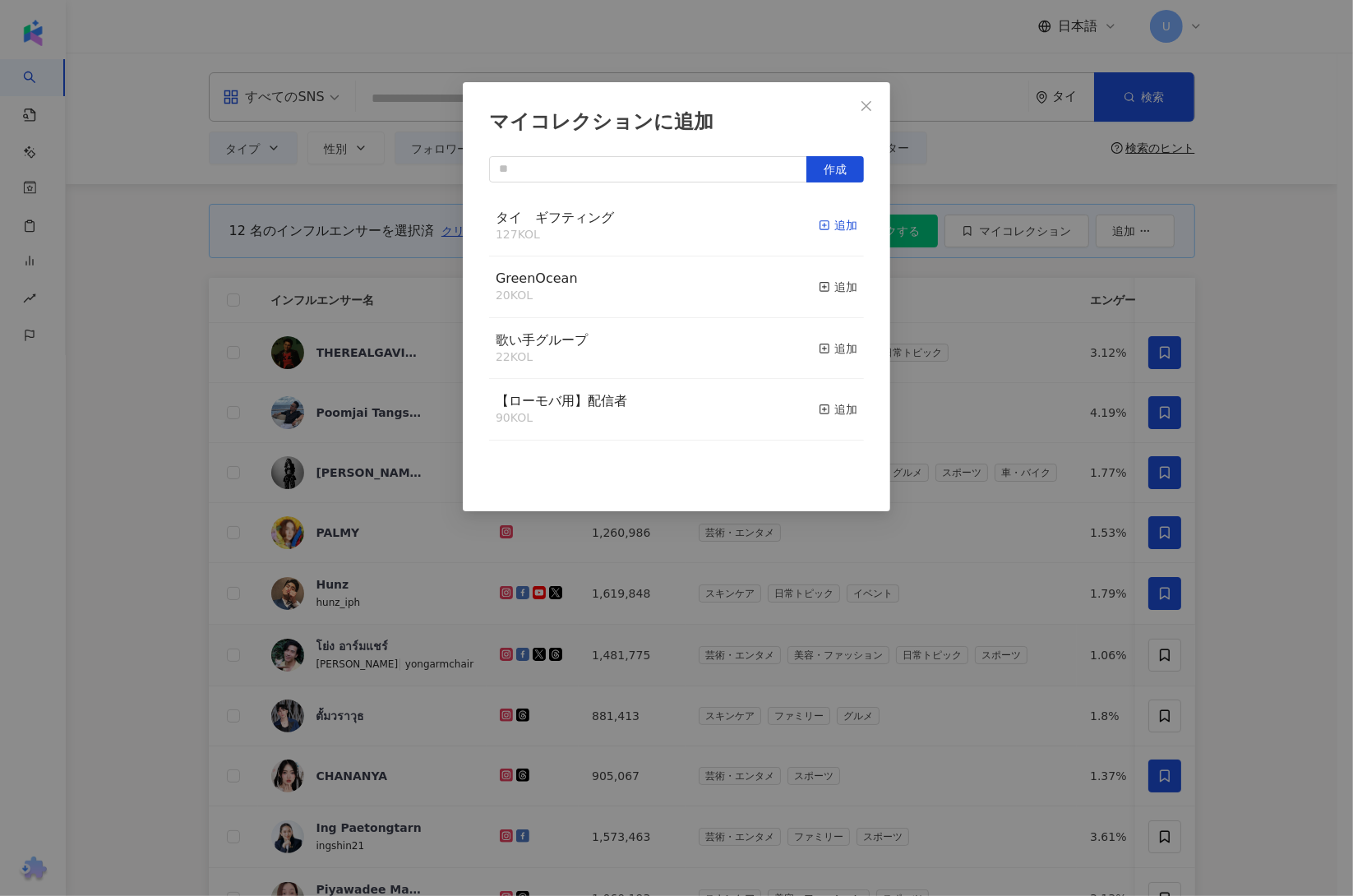
click at [831, 227] on div "追加" at bounding box center [838, 225] width 38 height 18
click at [1278, 608] on div "マイコレクションに追加 作成" at bounding box center [676, 448] width 1353 height 896
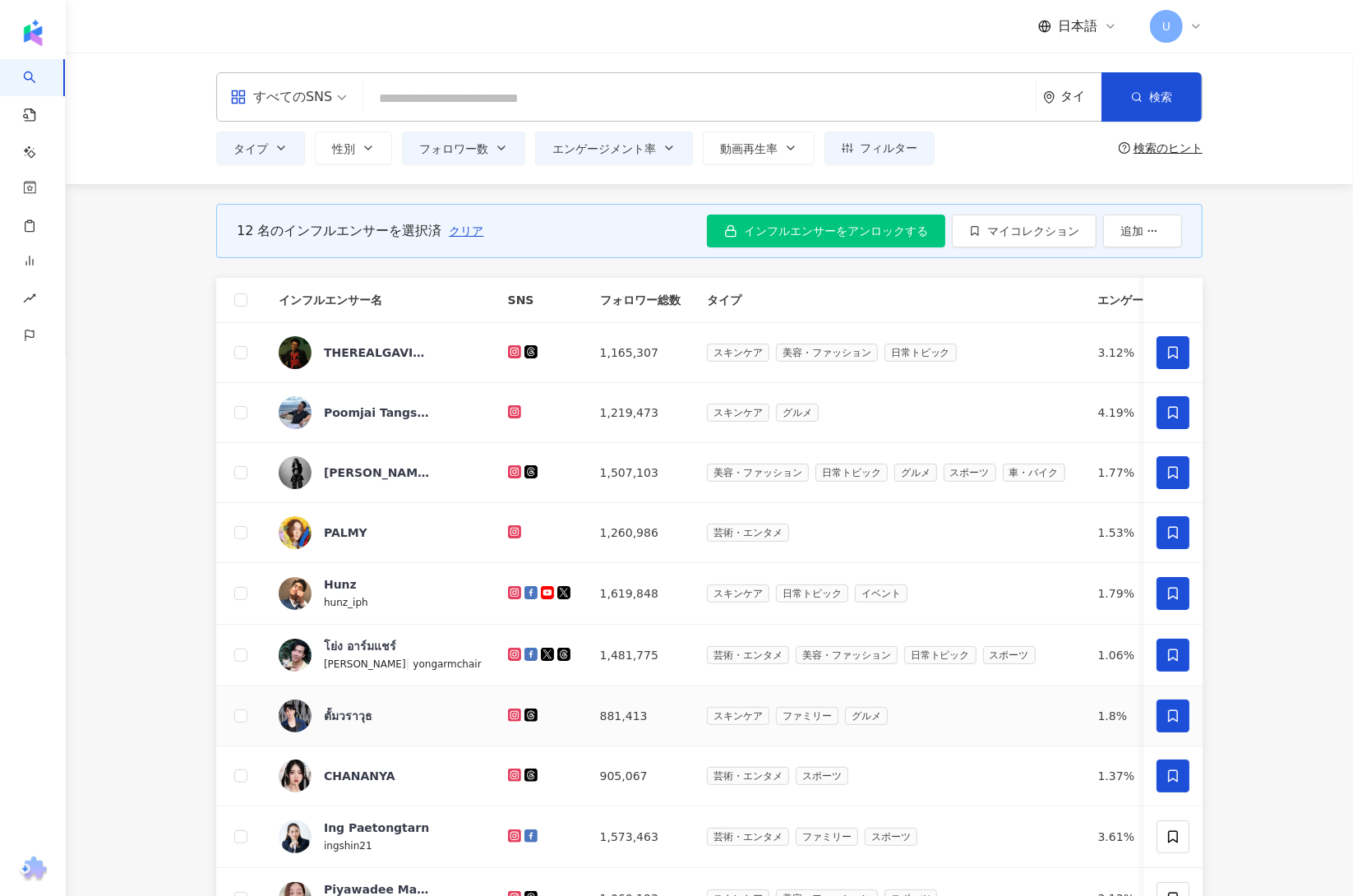
click at [1176, 719] on icon at bounding box center [1173, 716] width 15 height 15
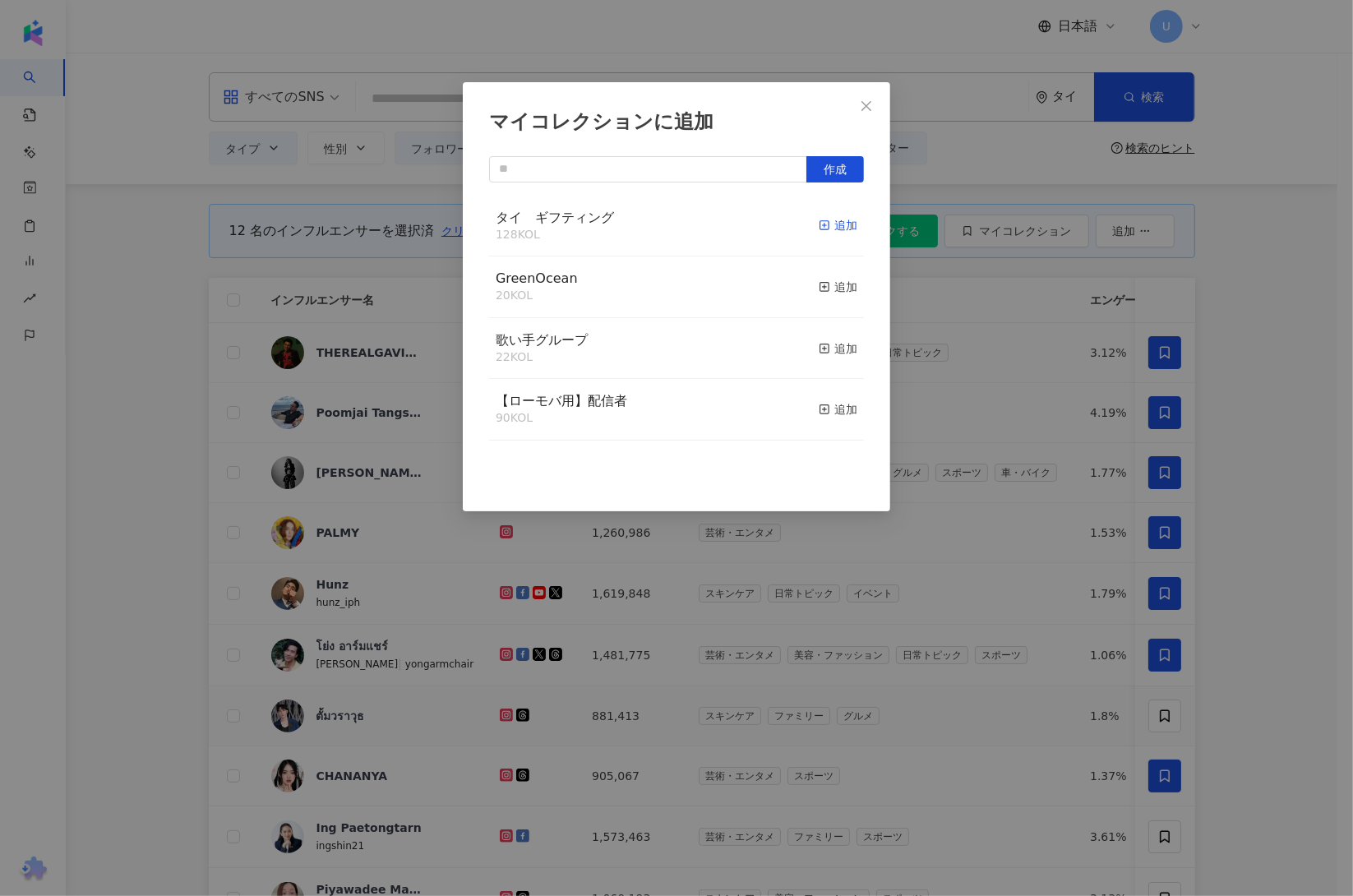
click at [821, 222] on rect "button" at bounding box center [825, 226] width 9 height 9
click at [1262, 567] on div "マイコレクションに追加 作成 タイ　ギフティング 129 KOL 追加済み GreenOcean 20 KOL 追加 歌い手グループ 22 KOL 追加 【ロ…" at bounding box center [676, 448] width 1353 height 896
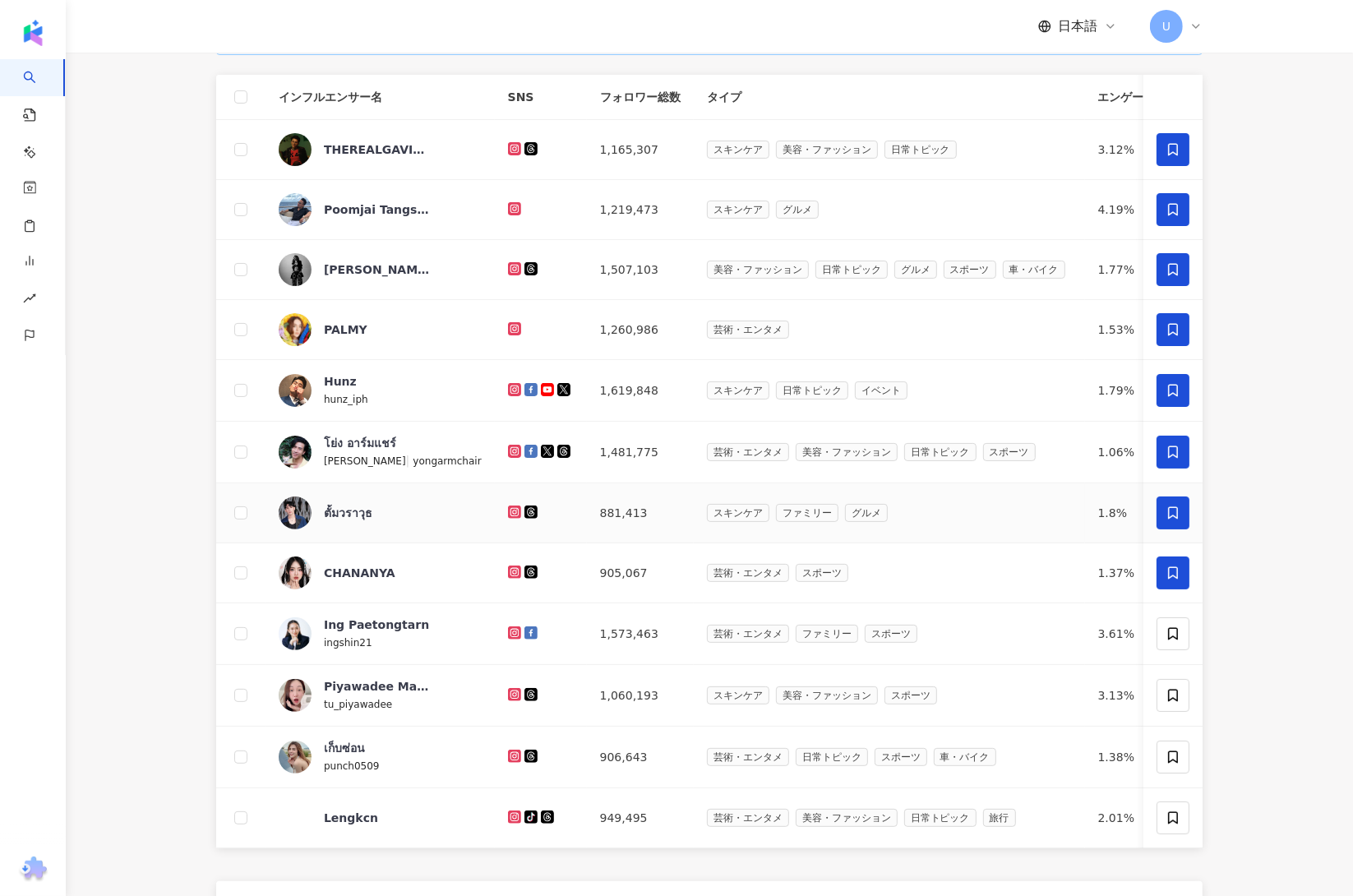
scroll to position [450, 0]
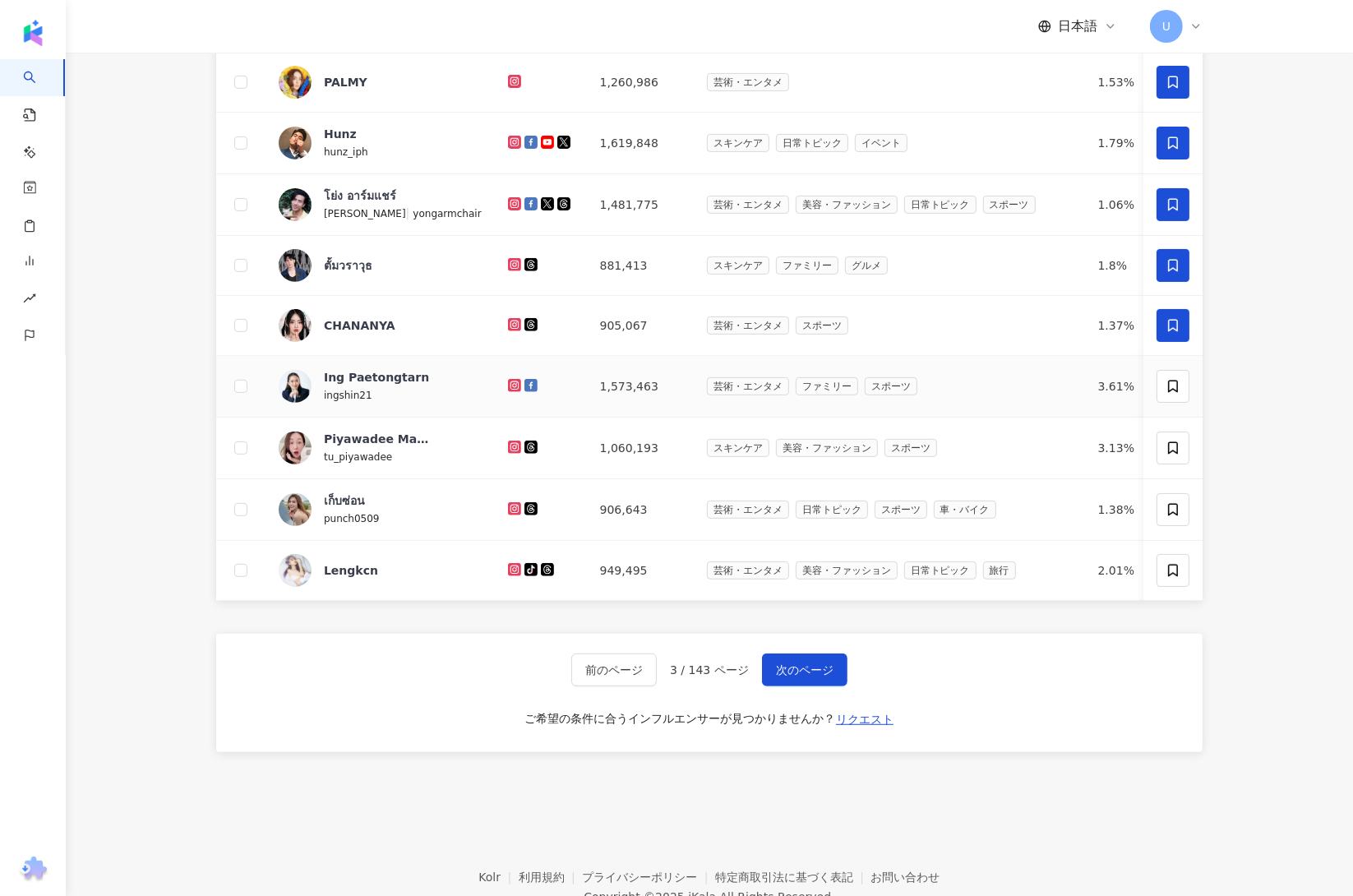
click at [1172, 403] on div at bounding box center [1173, 386] width 33 height 33
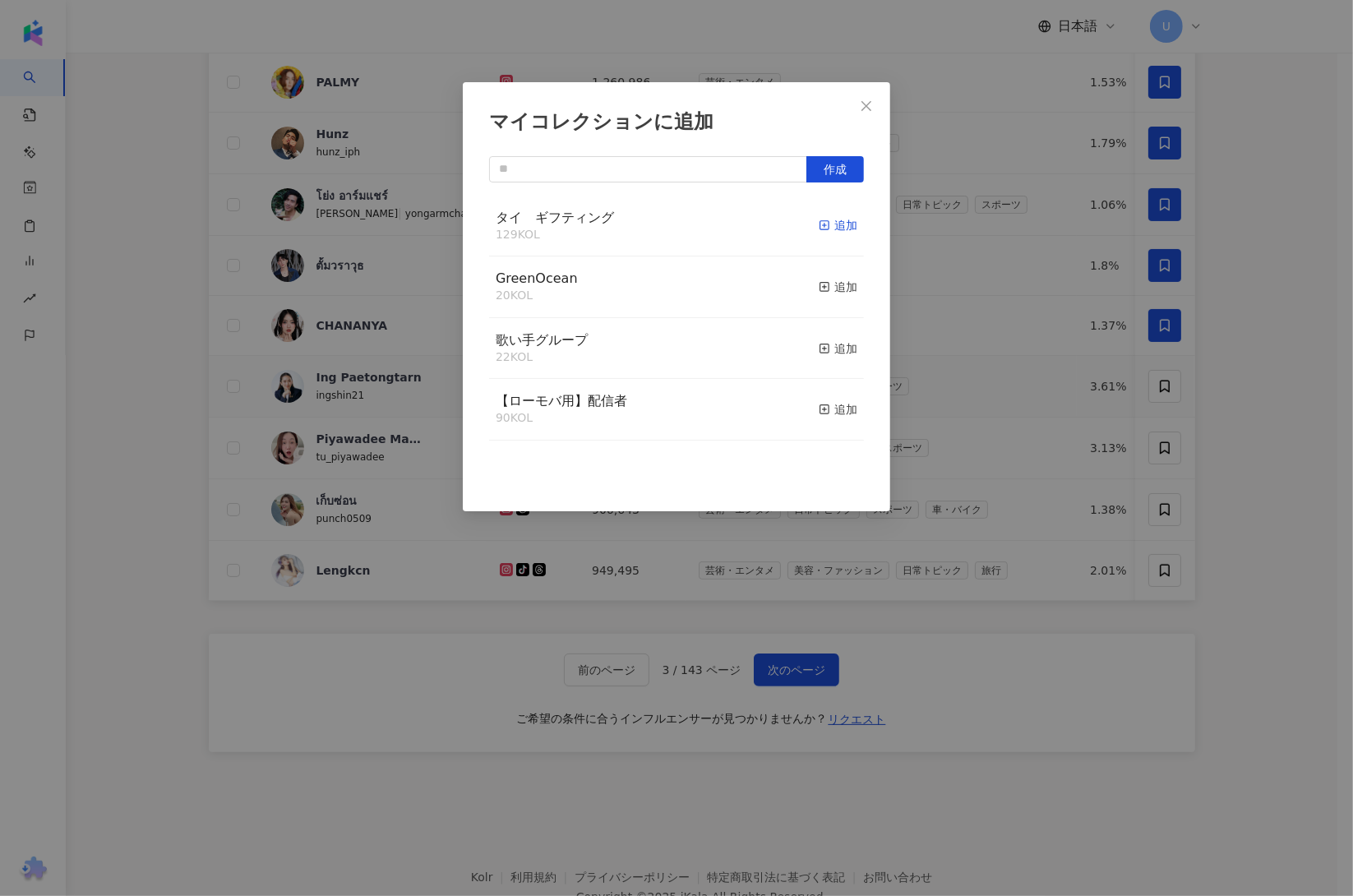
click at [819, 217] on div "追加" at bounding box center [838, 225] width 38 height 18
click at [1250, 469] on div "マイコレクションに追加 作成 タイ　ギフティング 130 KOL 追加済み GreenOcean 20 KOL 追加 歌い手グループ 22 KOL 追加 【ロ…" at bounding box center [676, 448] width 1353 height 896
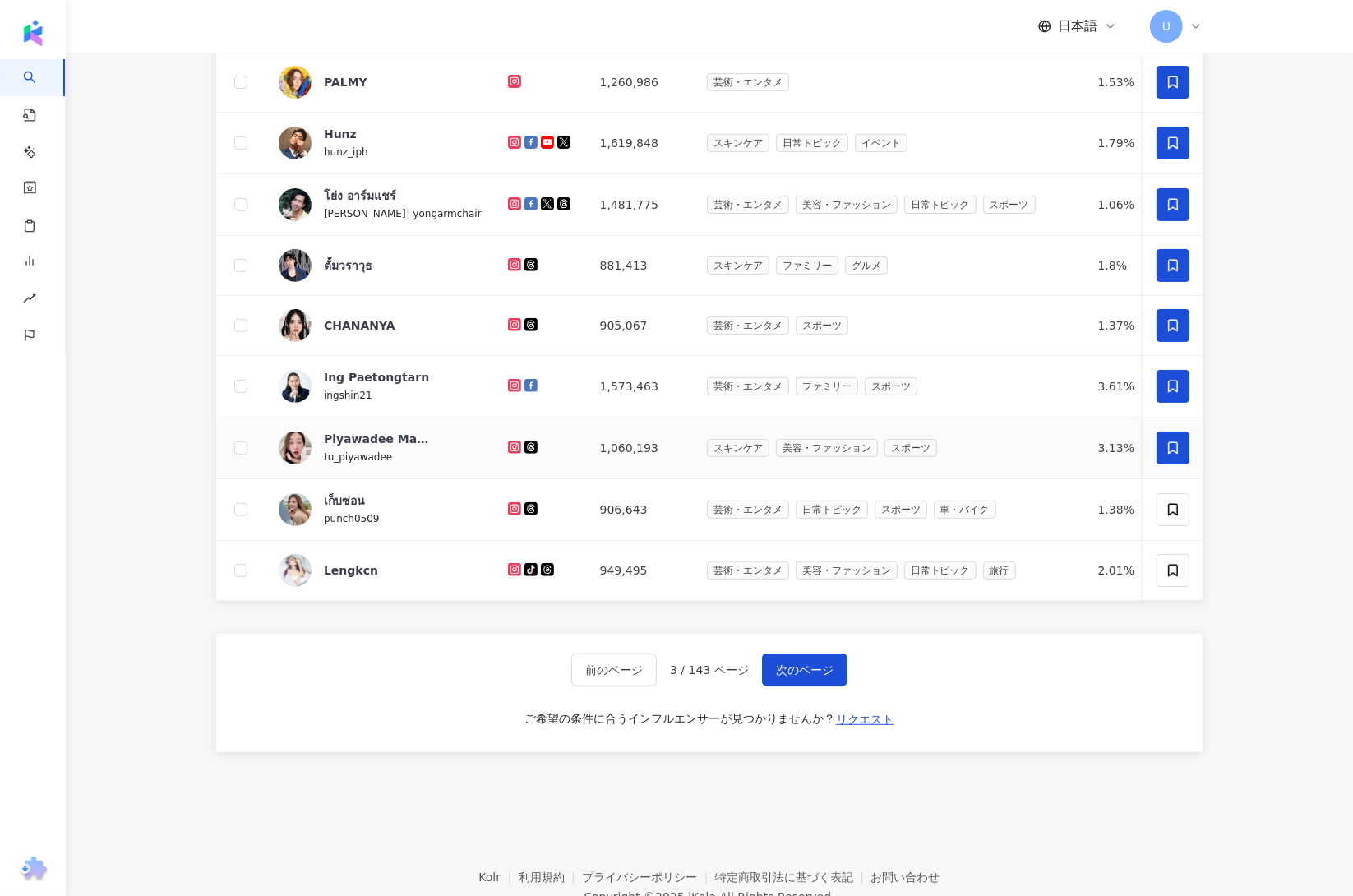
click at [1168, 453] on icon at bounding box center [1173, 448] width 15 height 15
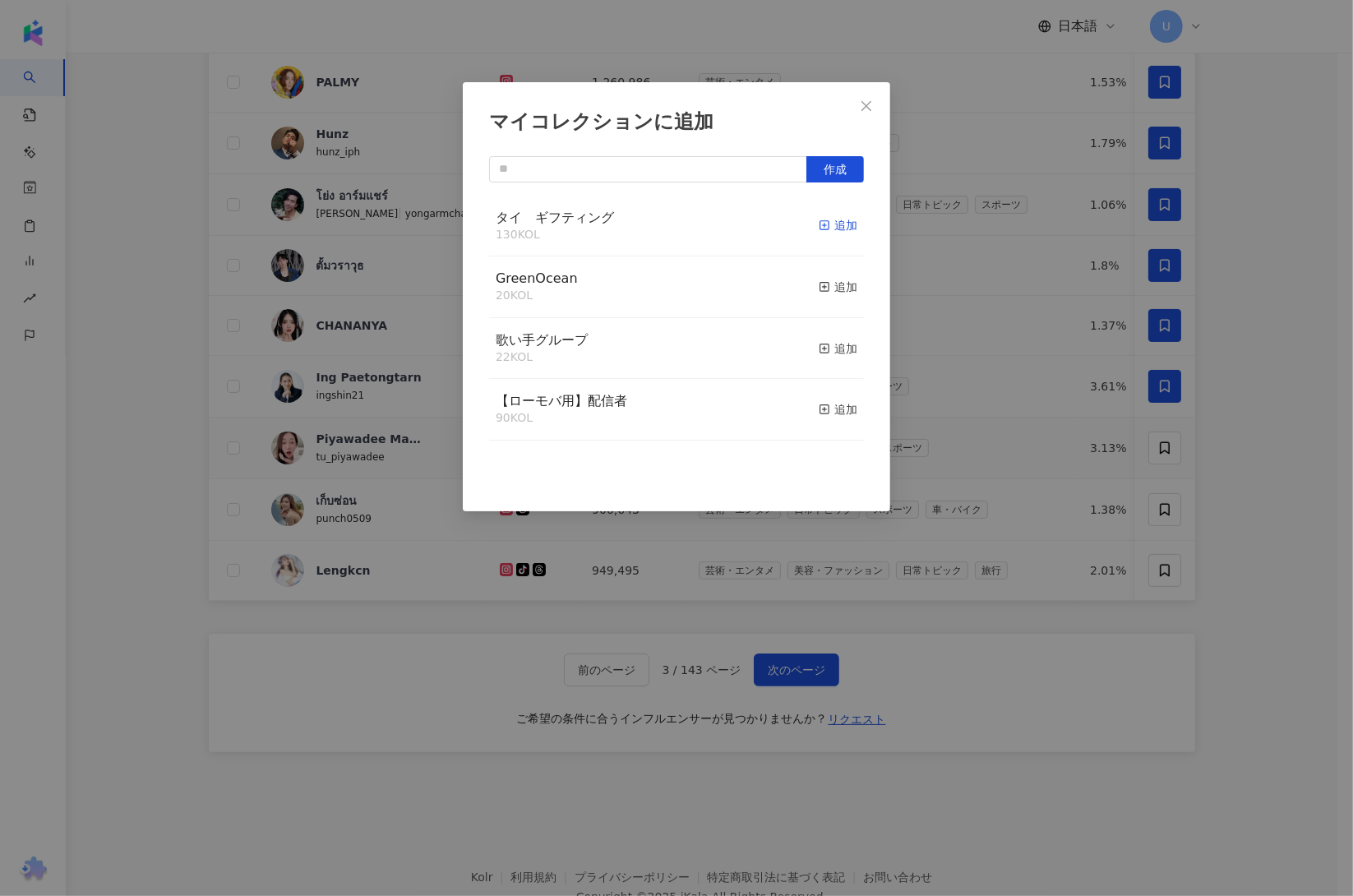
click at [819, 227] on div "追加" at bounding box center [838, 225] width 38 height 18
click at [1266, 493] on div "マイコレクションに追加 作成" at bounding box center [676, 448] width 1353 height 896
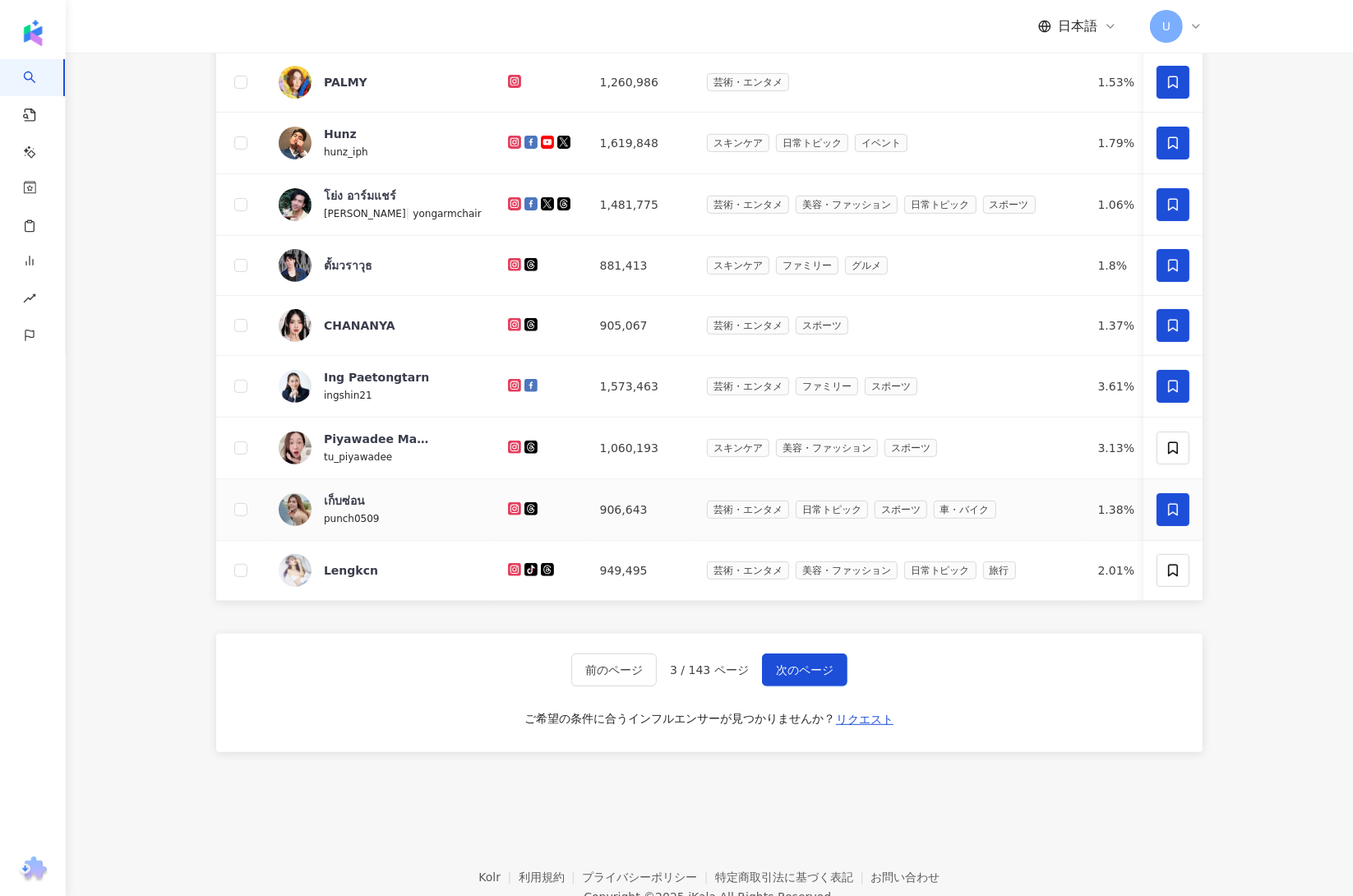
click at [1164, 506] on span at bounding box center [1173, 510] width 33 height 33
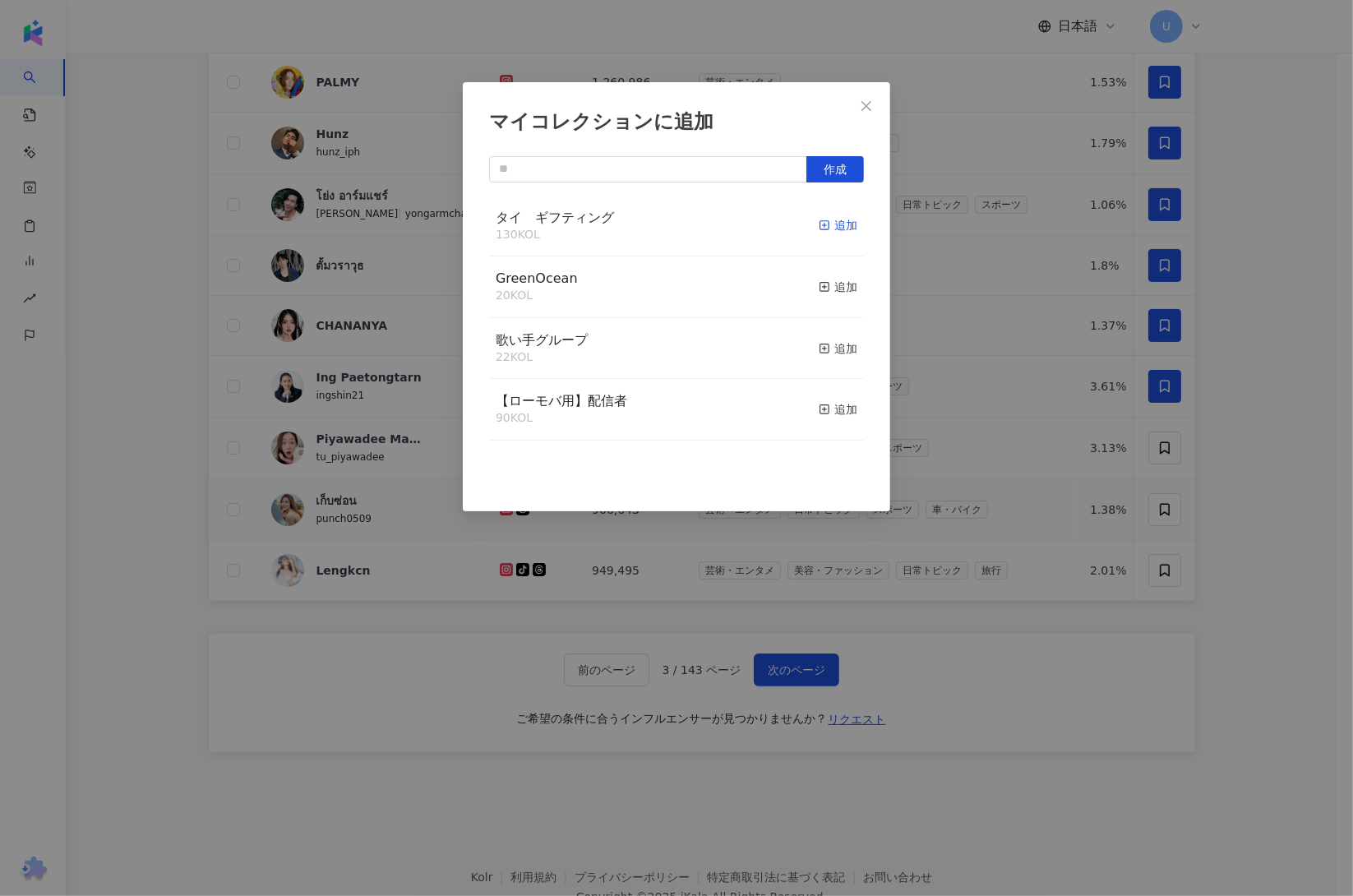
click at [824, 221] on div "追加" at bounding box center [838, 225] width 38 height 18
click at [1287, 583] on div "マイコレクションに追加 作成" at bounding box center [676, 448] width 1353 height 896
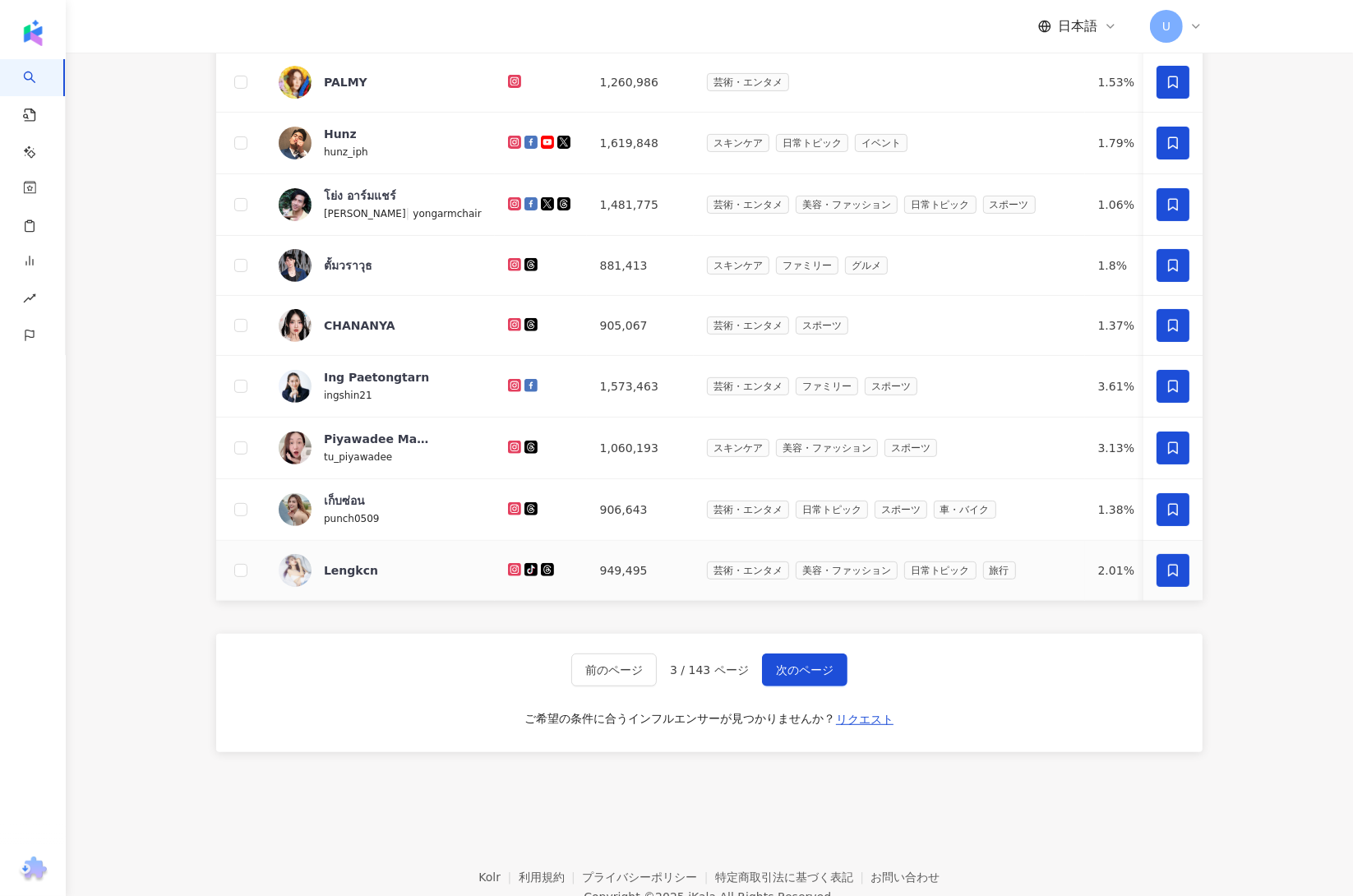
click at [1179, 569] on icon at bounding box center [1173, 570] width 15 height 15
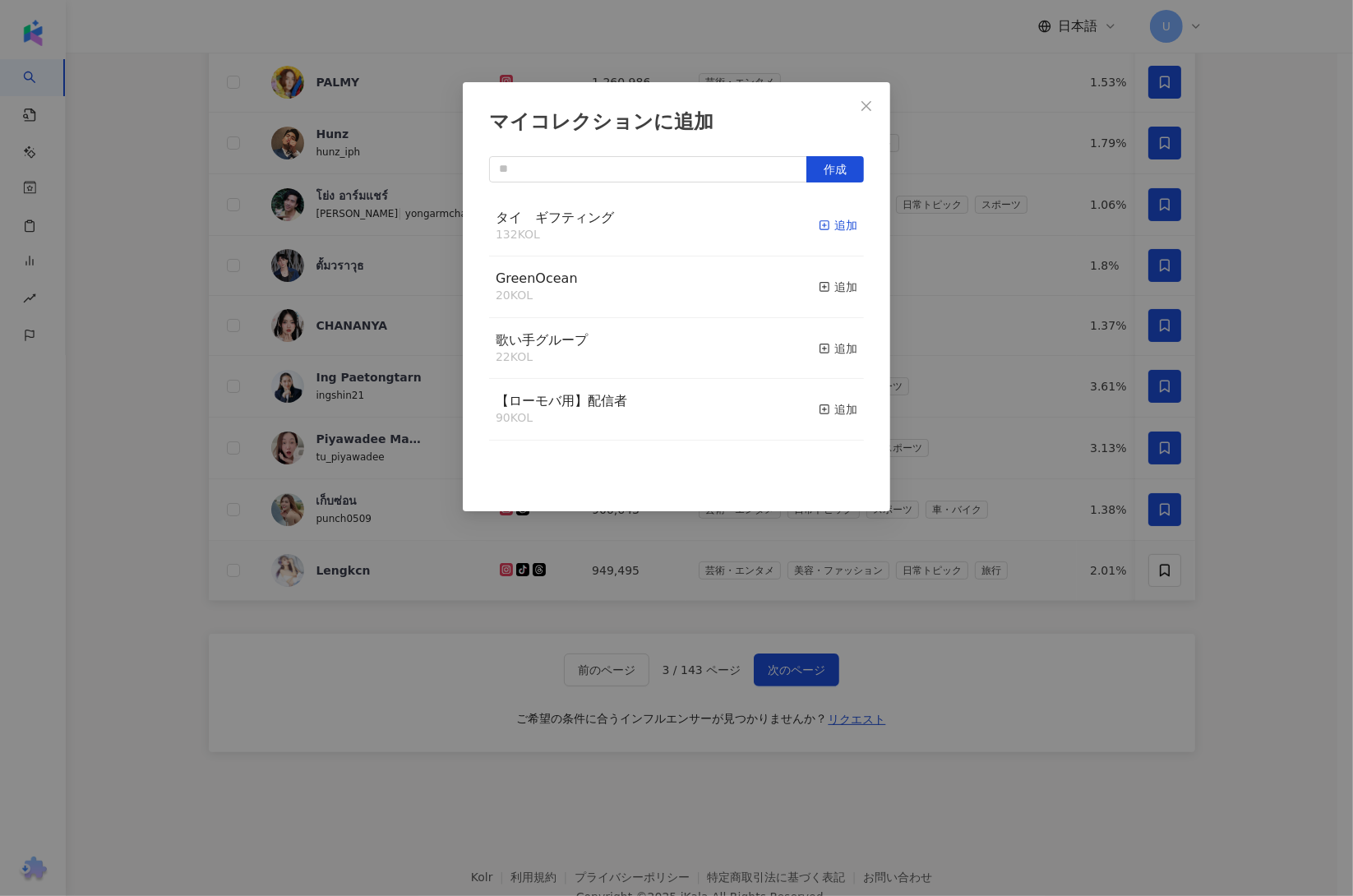
click at [821, 230] on div "追加" at bounding box center [838, 225] width 38 height 18
click at [1280, 653] on div "マイコレクションに追加 作成" at bounding box center [676, 448] width 1353 height 896
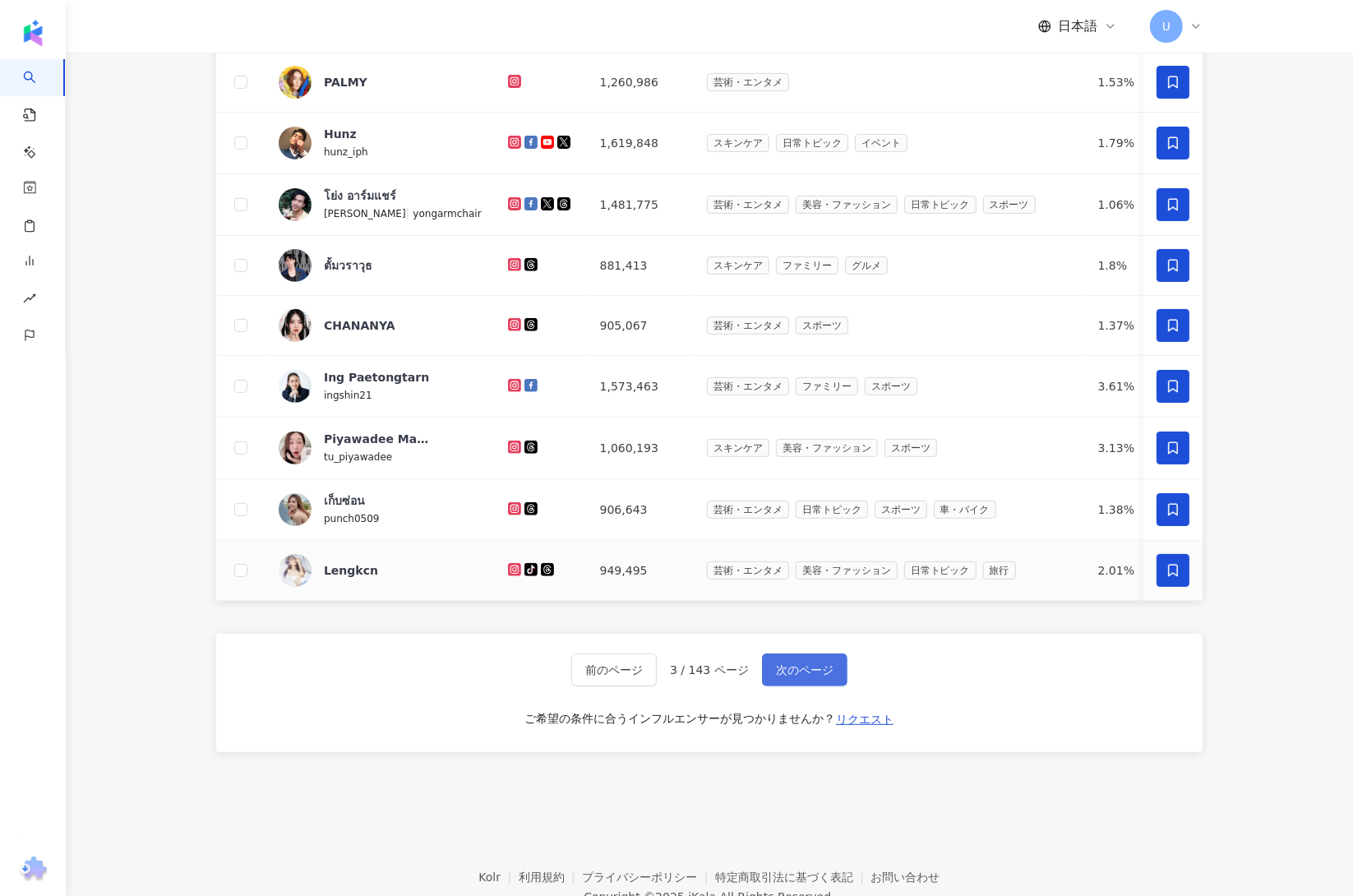
click at [813, 677] on span "次のページ" at bounding box center [805, 670] width 58 height 13
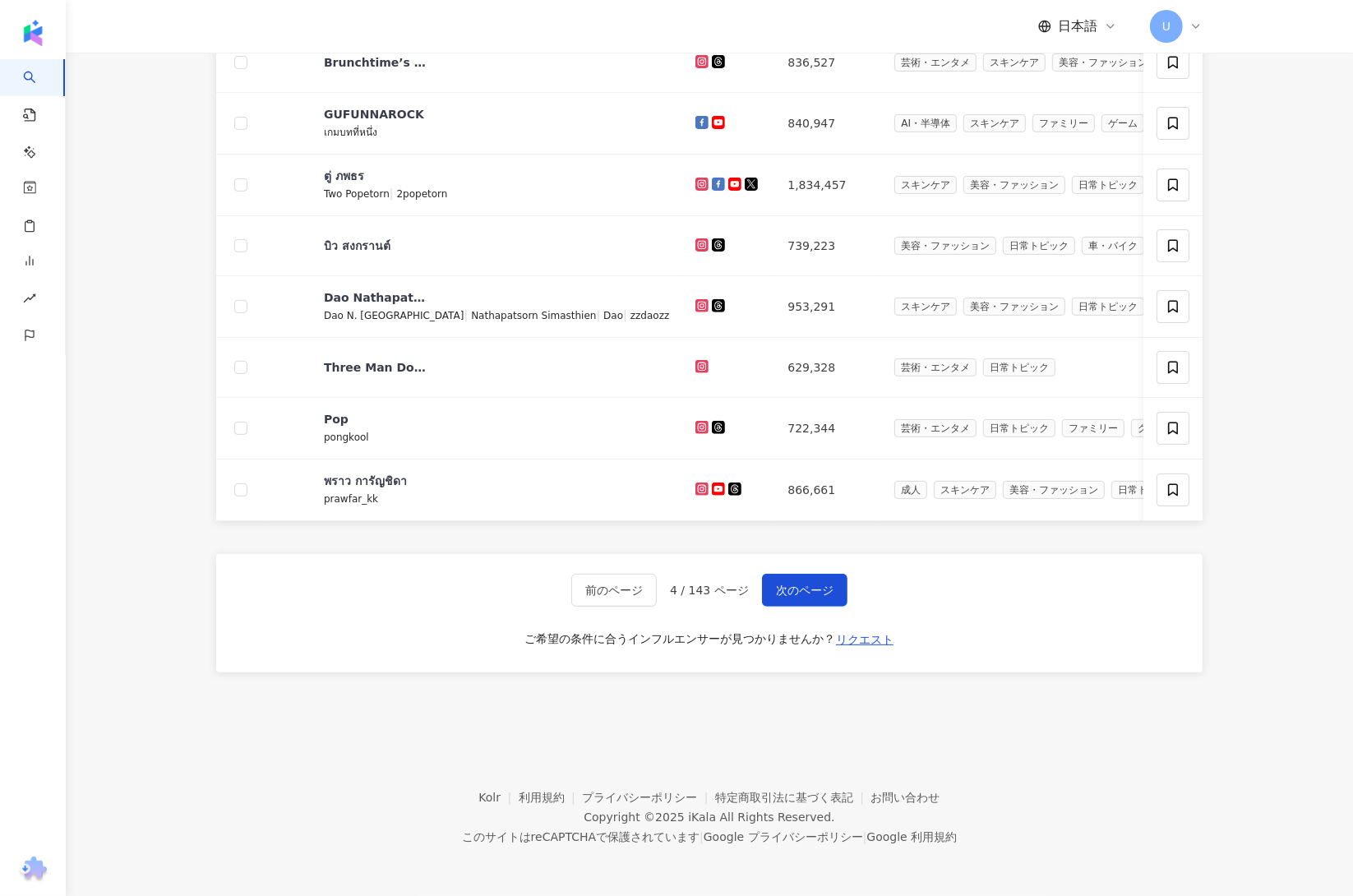
scroll to position [0, 0]
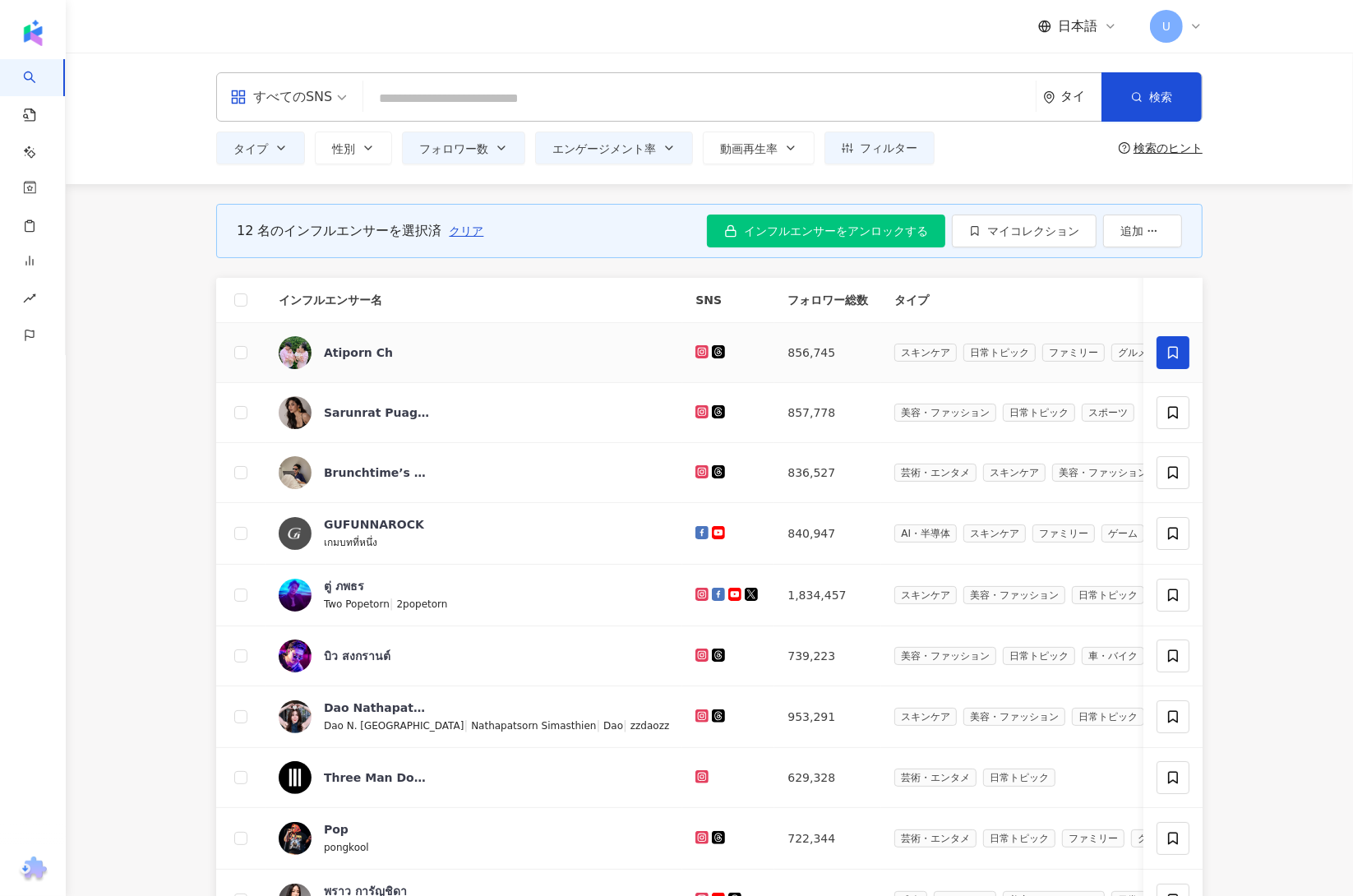
click at [1177, 358] on icon at bounding box center [1173, 352] width 15 height 15
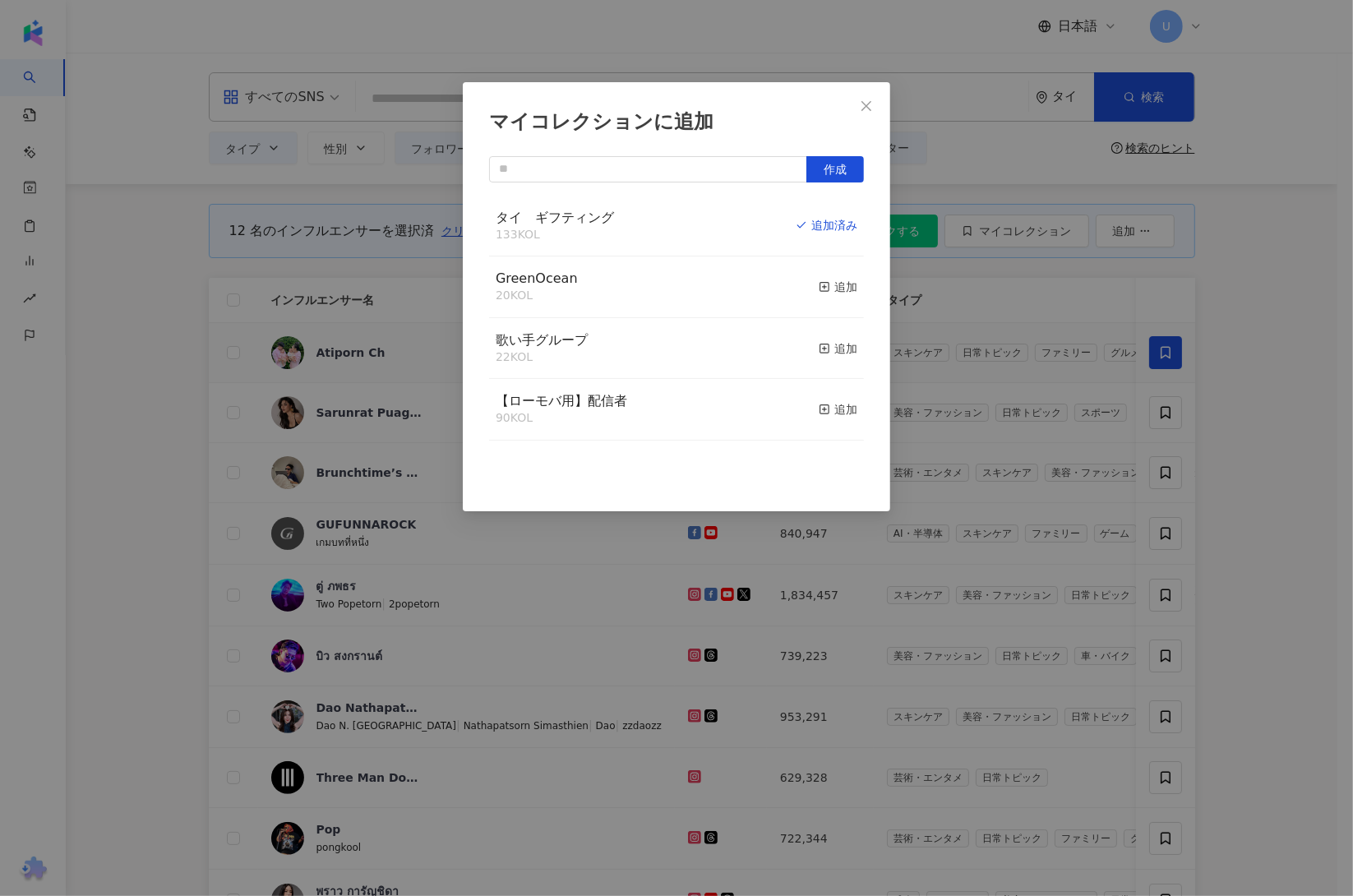
click at [1286, 469] on div "マイコレクションに追加 作成 タイ　ギフティング 133 KOL 追加済み GreenOcean 20 KOL 追加 歌い手グループ 22 KOL 追加 【ロ…" at bounding box center [676, 448] width 1353 height 896
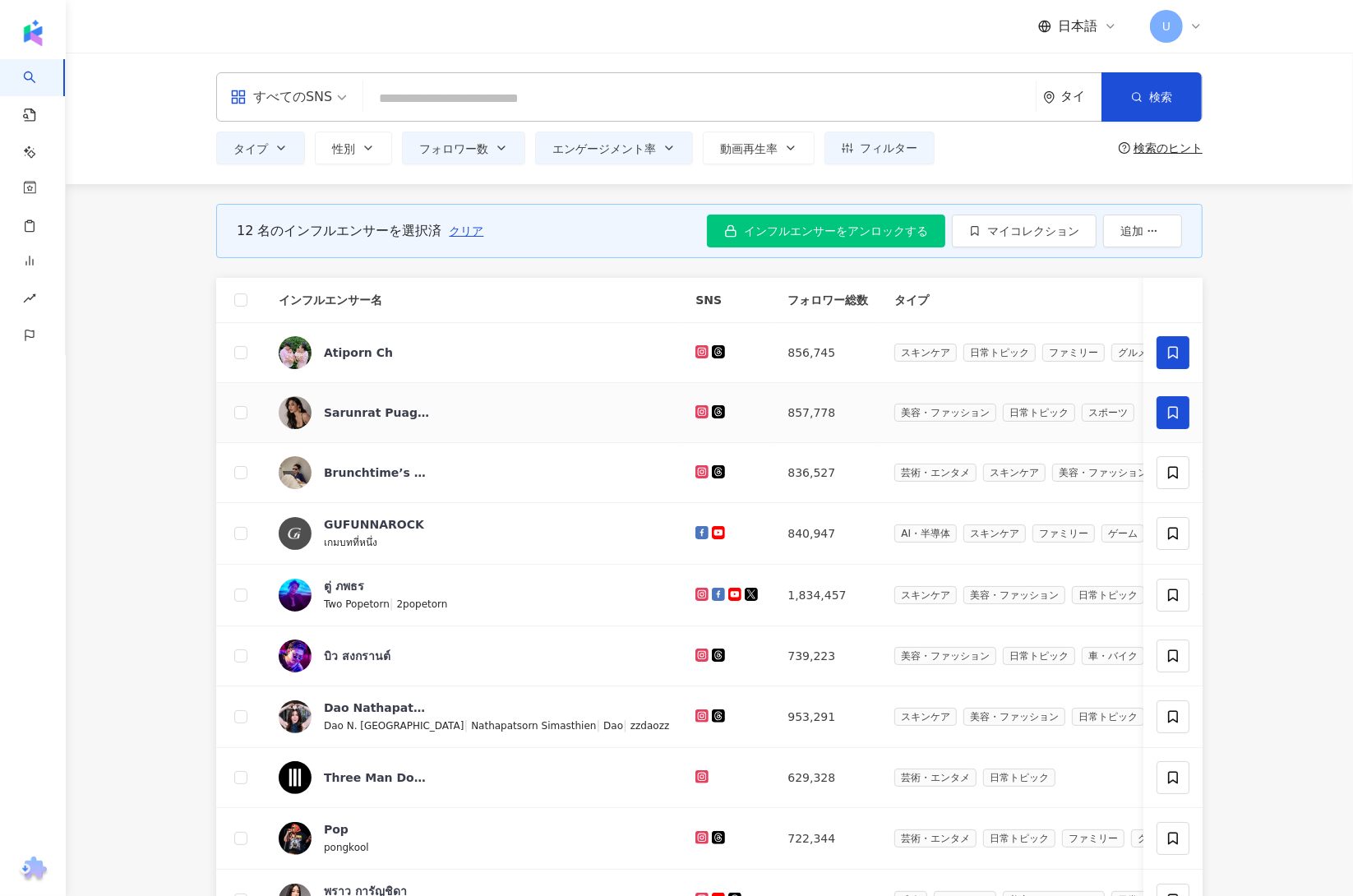
click at [1172, 406] on icon at bounding box center [1173, 413] width 15 height 15
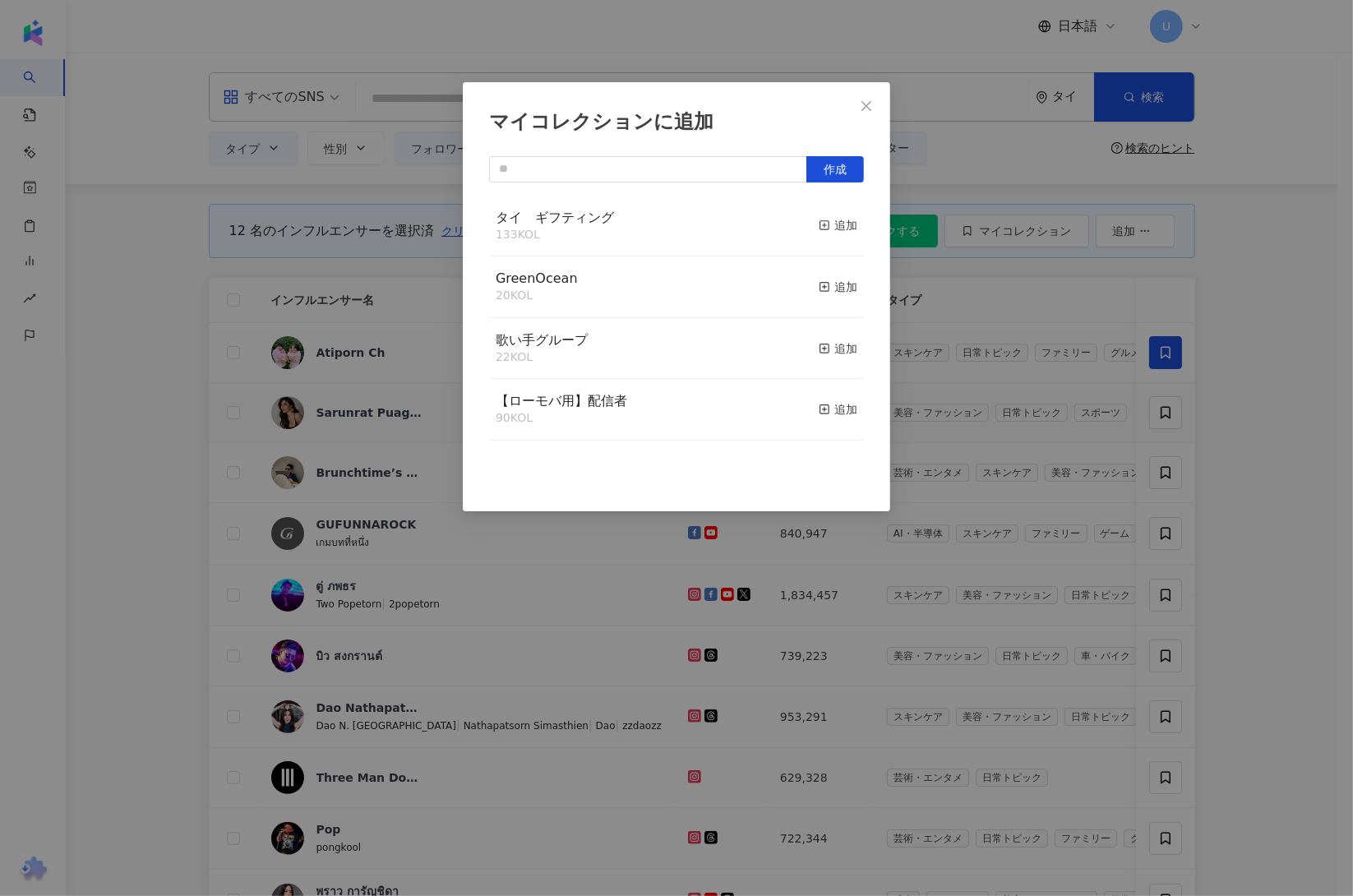
click at [822, 209] on button "追加" at bounding box center [838, 226] width 38 height 35
click at [824, 226] on div at bounding box center [676, 225] width 375 height 59
click at [1290, 508] on div "マイコレクションに追加 作成" at bounding box center [676, 448] width 1353 height 896
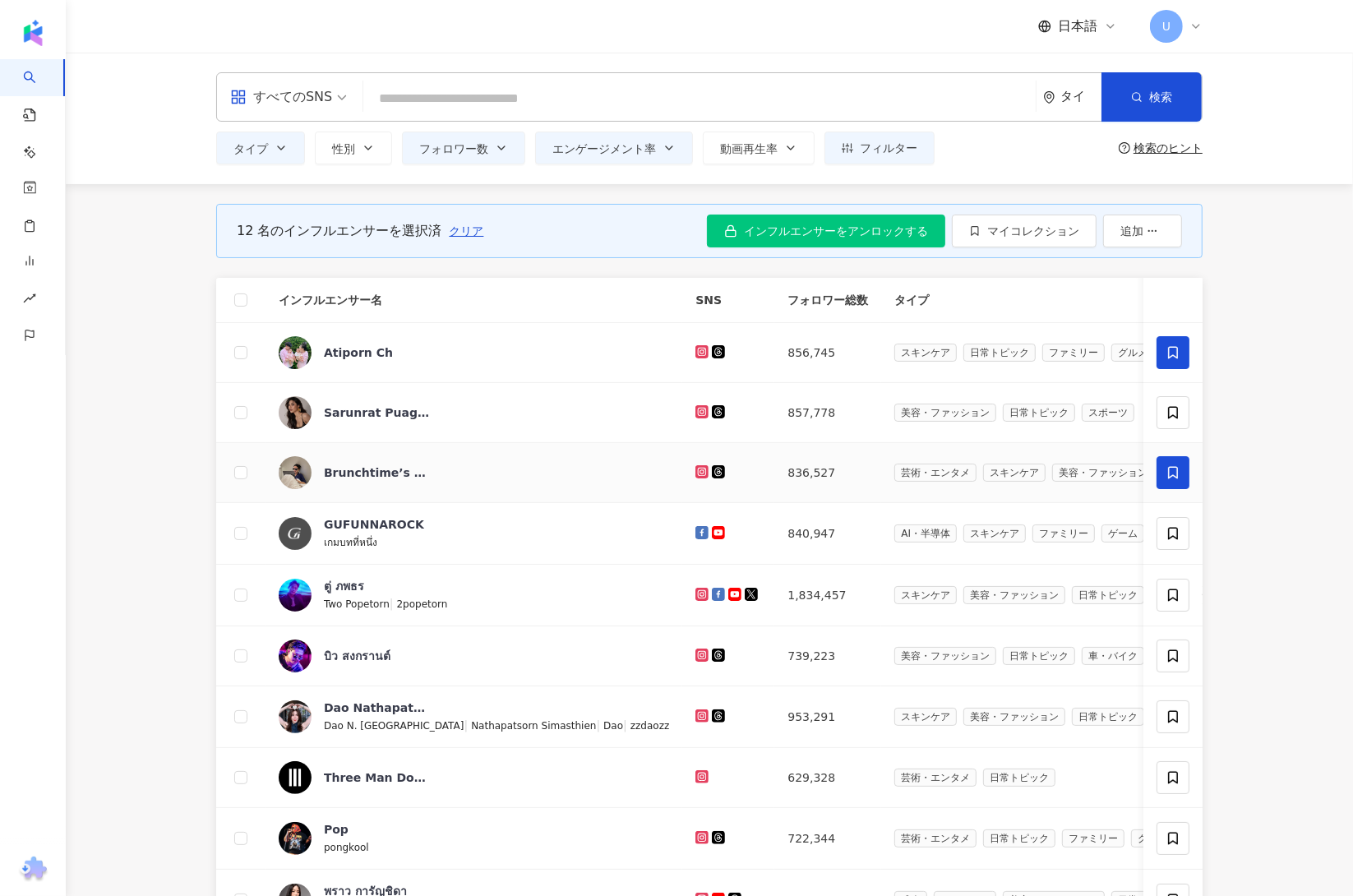
click at [1171, 472] on icon at bounding box center [1173, 472] width 15 height 15
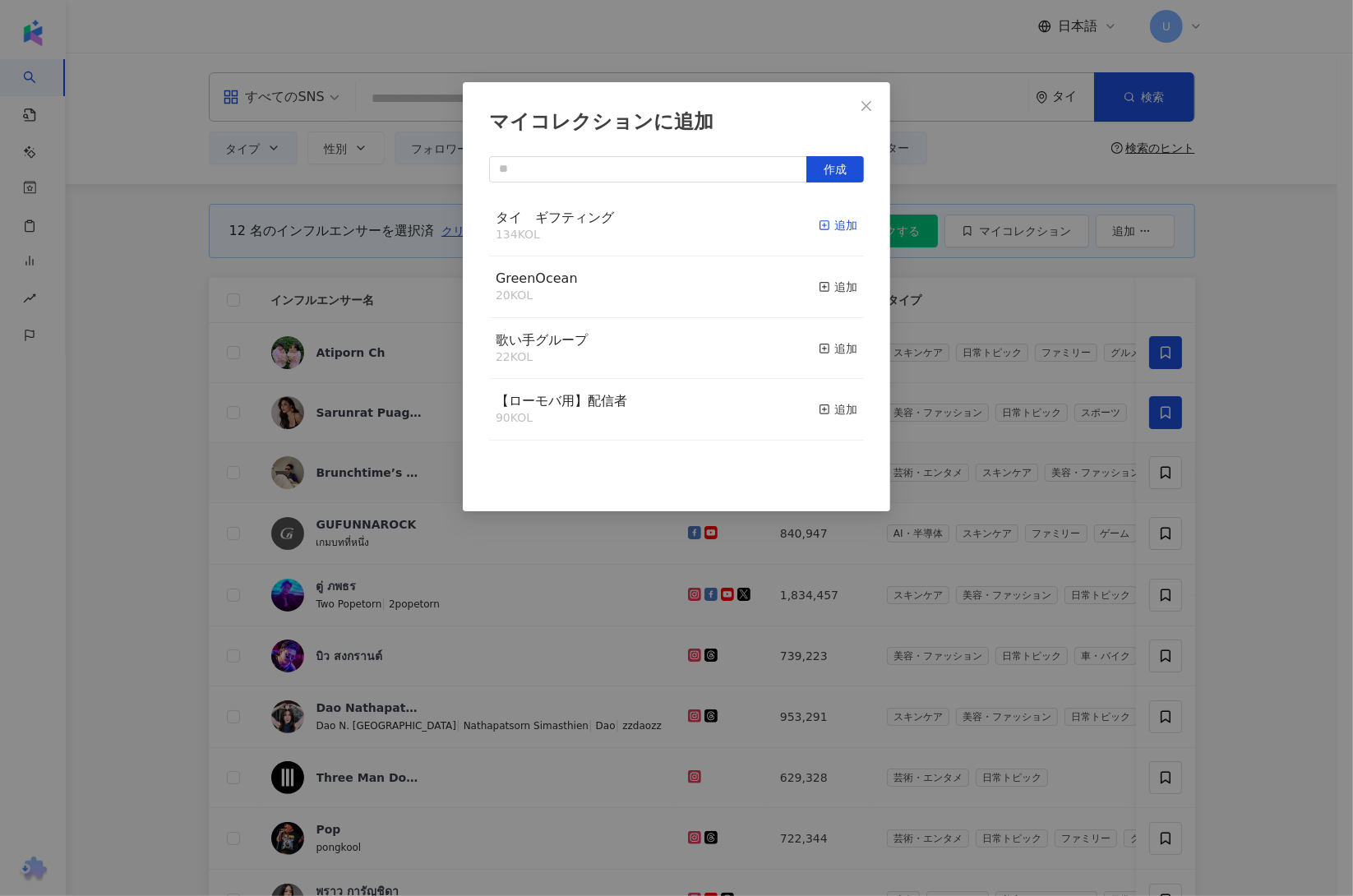
click at [819, 230] on icon "button" at bounding box center [824, 225] width 11 height 11
click at [1251, 570] on div "マイコレクションに追加 作成" at bounding box center [676, 448] width 1353 height 896
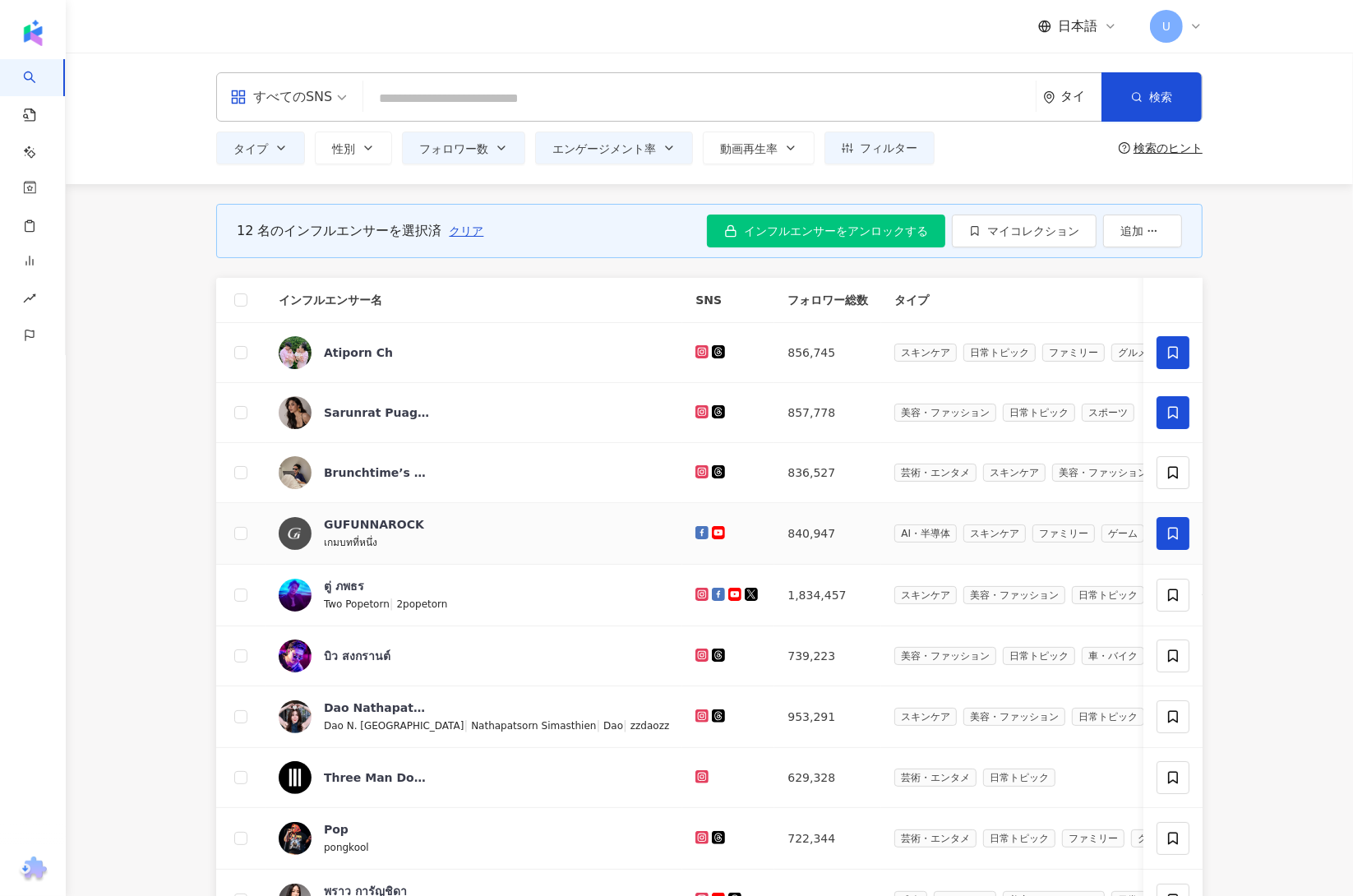
click at [1176, 531] on icon at bounding box center [1173, 533] width 15 height 15
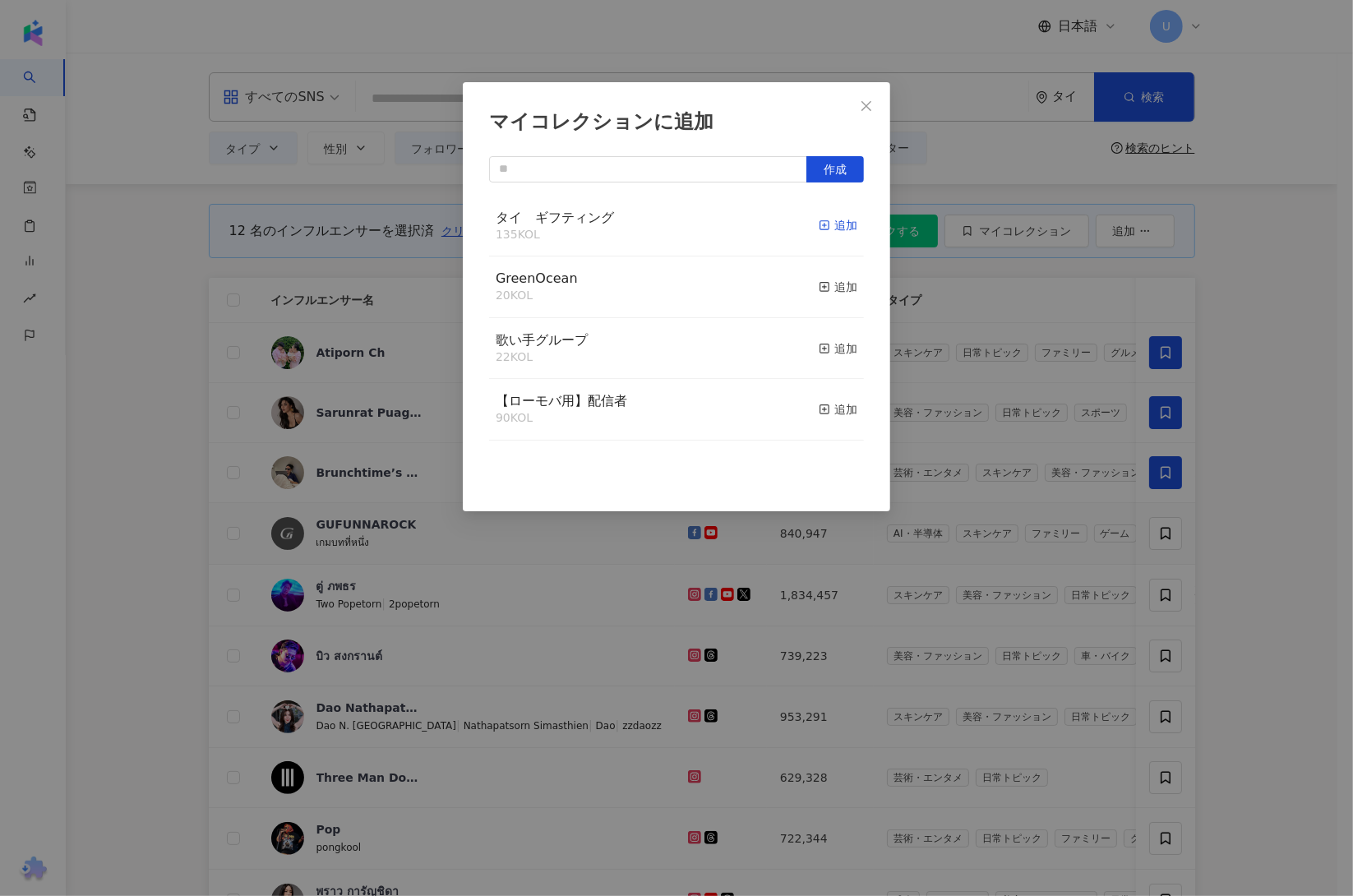
click at [826, 223] on div "追加" at bounding box center [838, 225] width 38 height 18
click at [1288, 620] on div "マイコレクションに追加 作成" at bounding box center [676, 448] width 1353 height 896
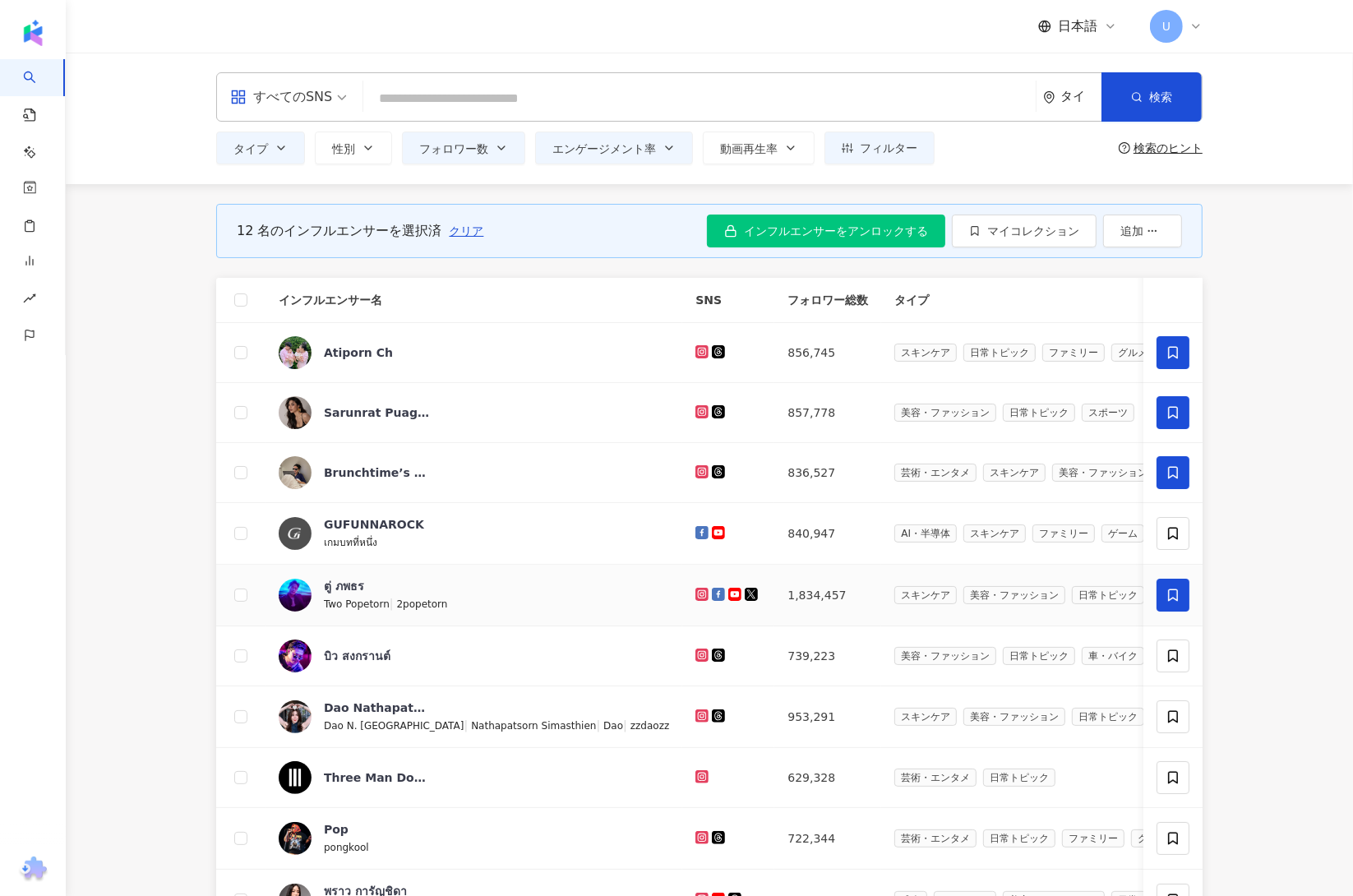
click at [1179, 601] on icon at bounding box center [1173, 595] width 15 height 15
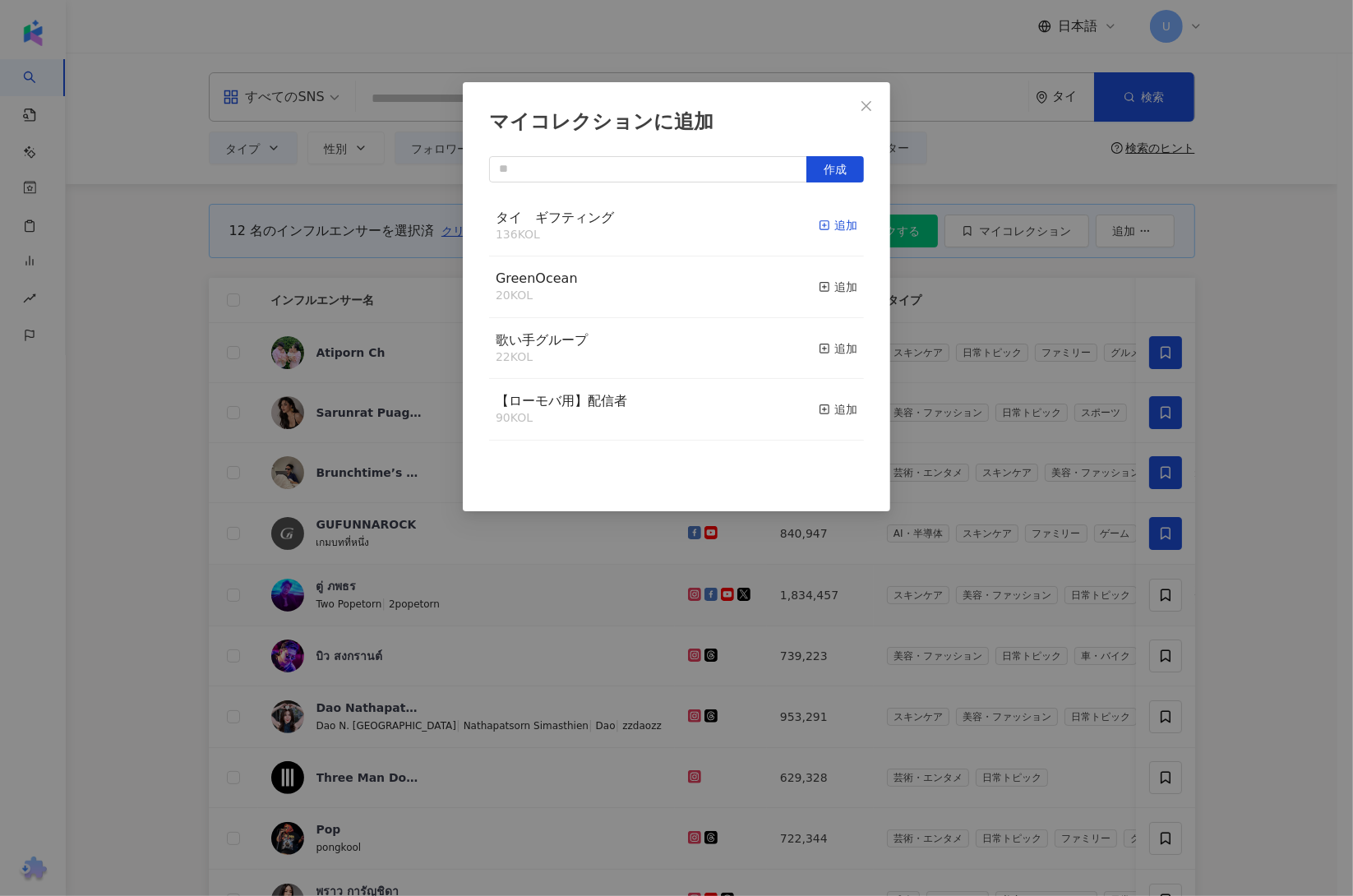
click at [827, 227] on div "追加" at bounding box center [838, 225] width 38 height 18
click at [1303, 650] on div "マイコレクションに追加 作成" at bounding box center [676, 448] width 1353 height 896
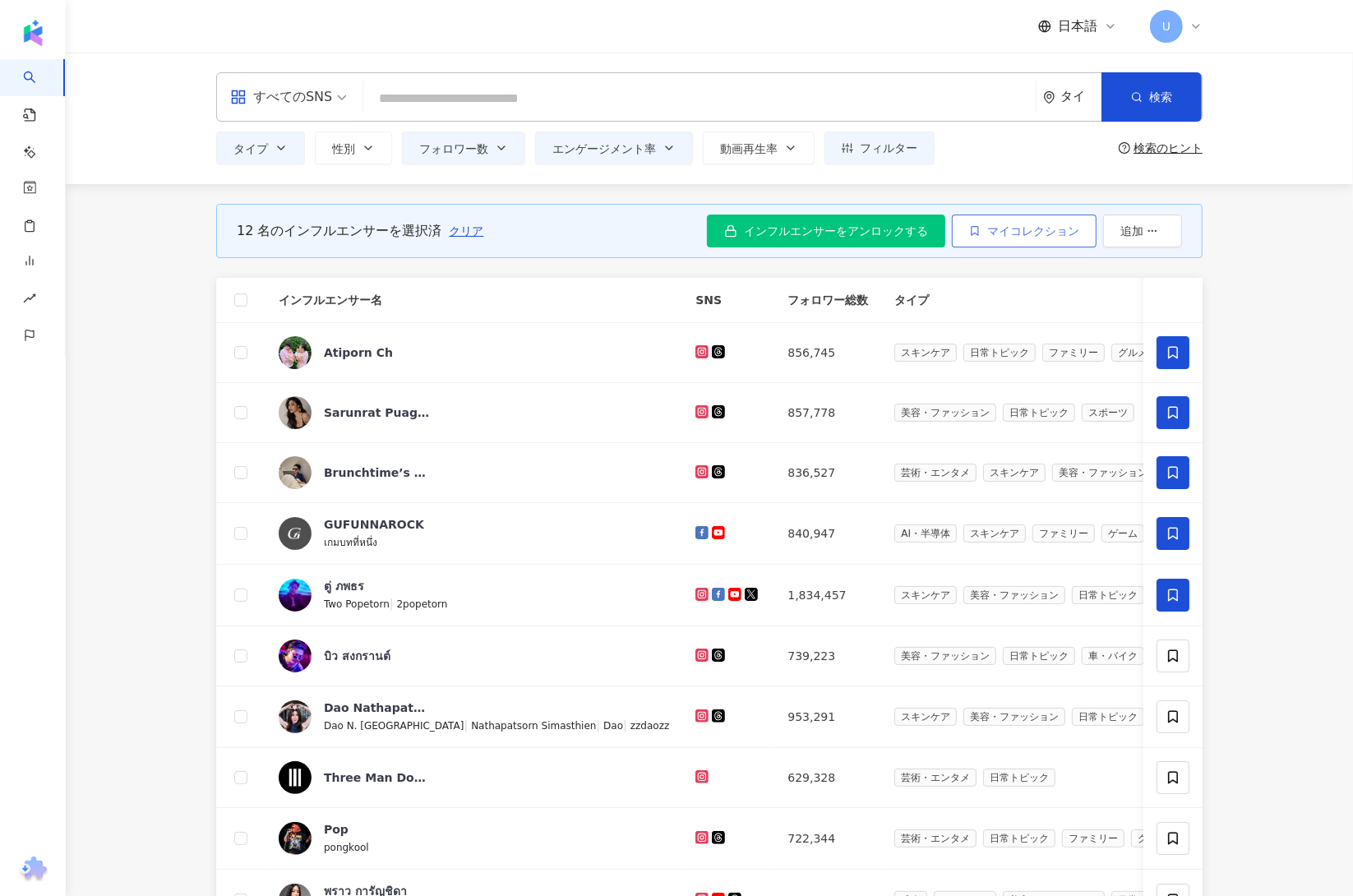
click at [1044, 239] on button "マイコレクション" at bounding box center [1024, 231] width 145 height 33
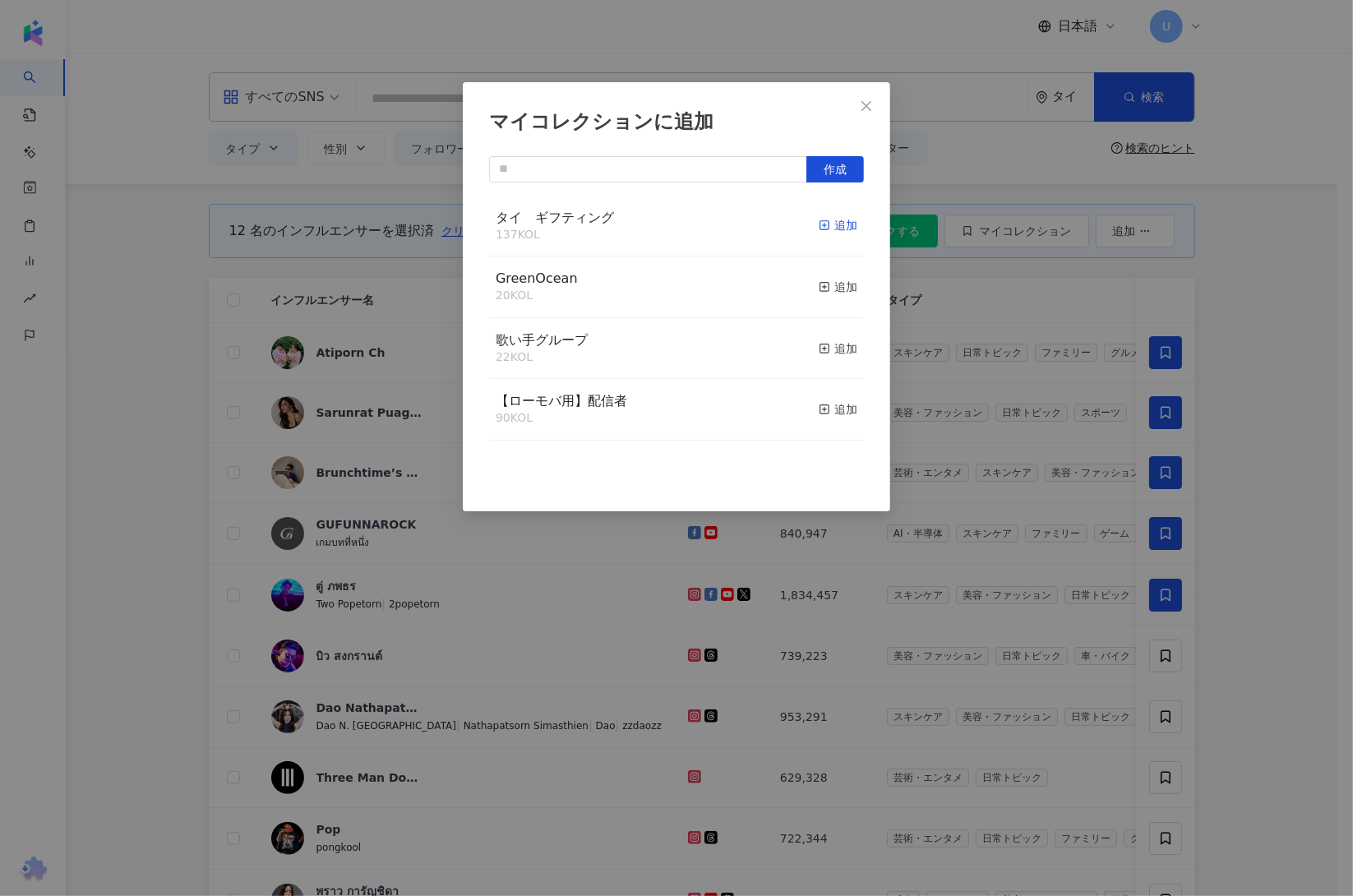
click at [830, 226] on div "追加" at bounding box center [838, 225] width 38 height 18
click at [1280, 406] on div "マイコレクションに追加 作成 タイ　ギフティング 137 KOL 追加 GreenOcean 20 KOL 追加 歌い手グループ 22 KOL 追加 【ローモ…" at bounding box center [676, 448] width 1353 height 896
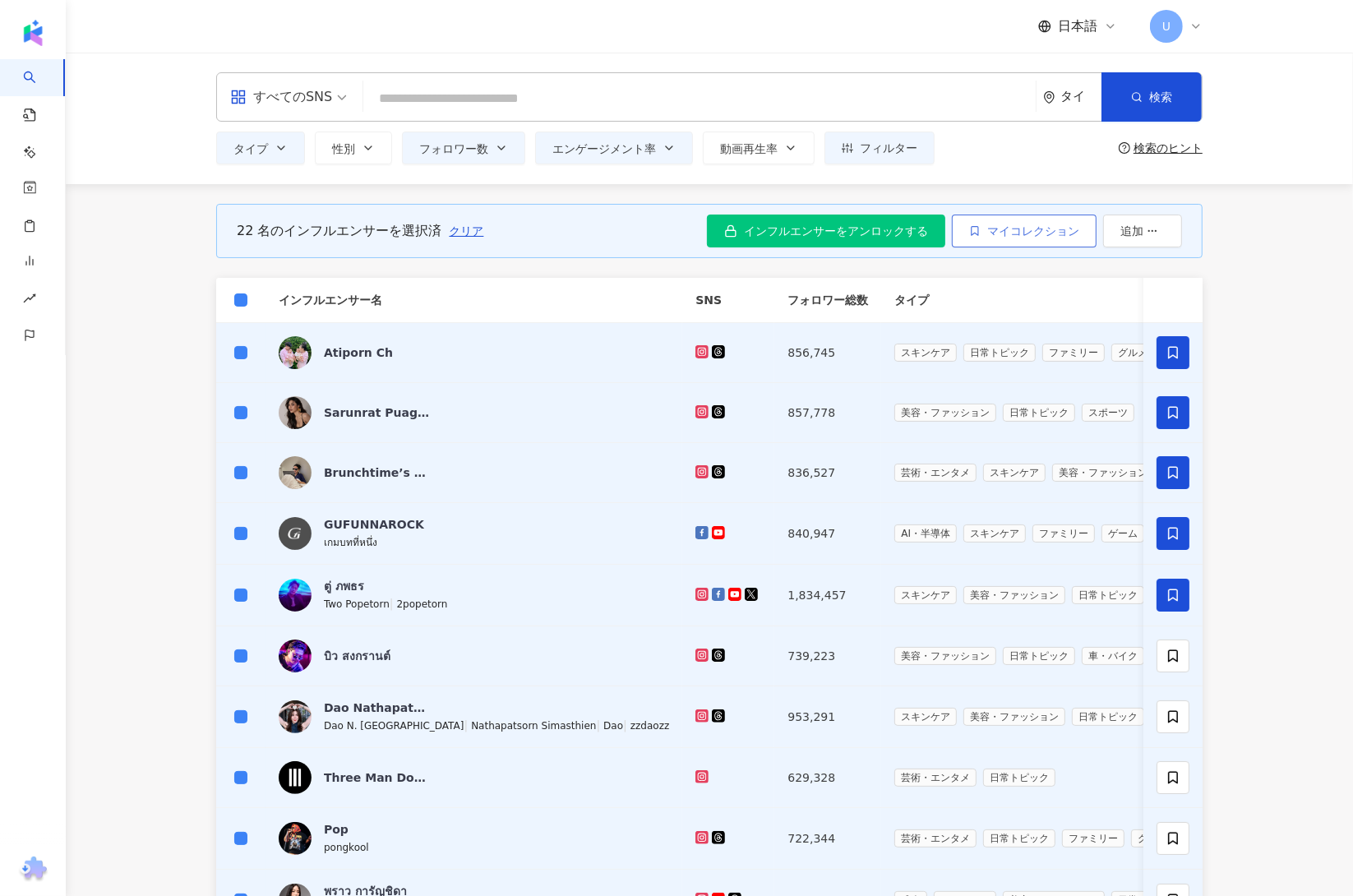
click at [1010, 241] on button "マイコレクション" at bounding box center [1024, 231] width 145 height 33
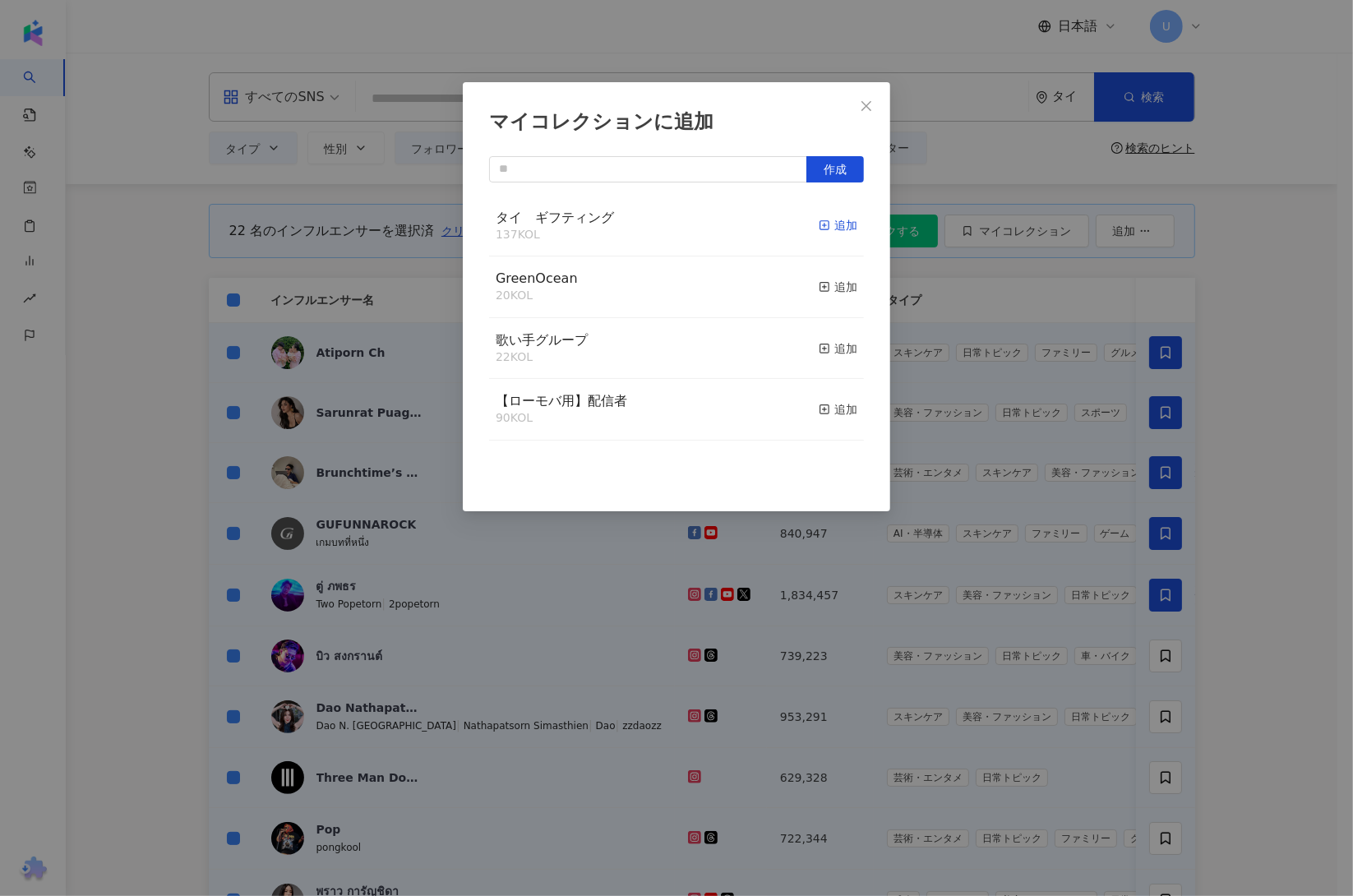
click at [819, 224] on div "追加" at bounding box center [838, 225] width 38 height 18
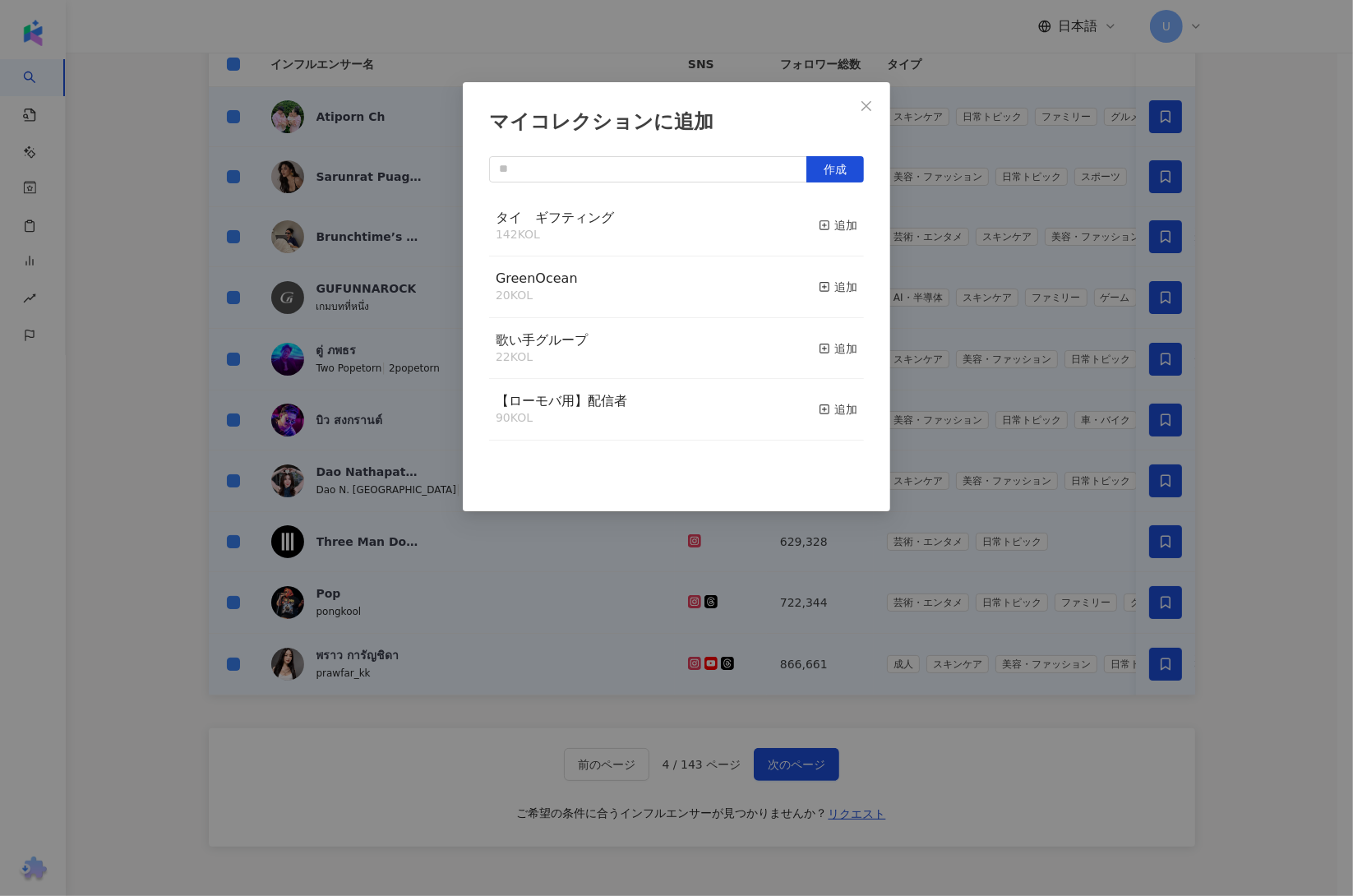
click at [823, 758] on div "マイコレクションに追加 作成 タイ　ギフティング 142 KOL 追加 GreenOcean 20 KOL 追加 歌い手グループ 22 KOL 追加 【ローモ…" at bounding box center [676, 448] width 1353 height 896
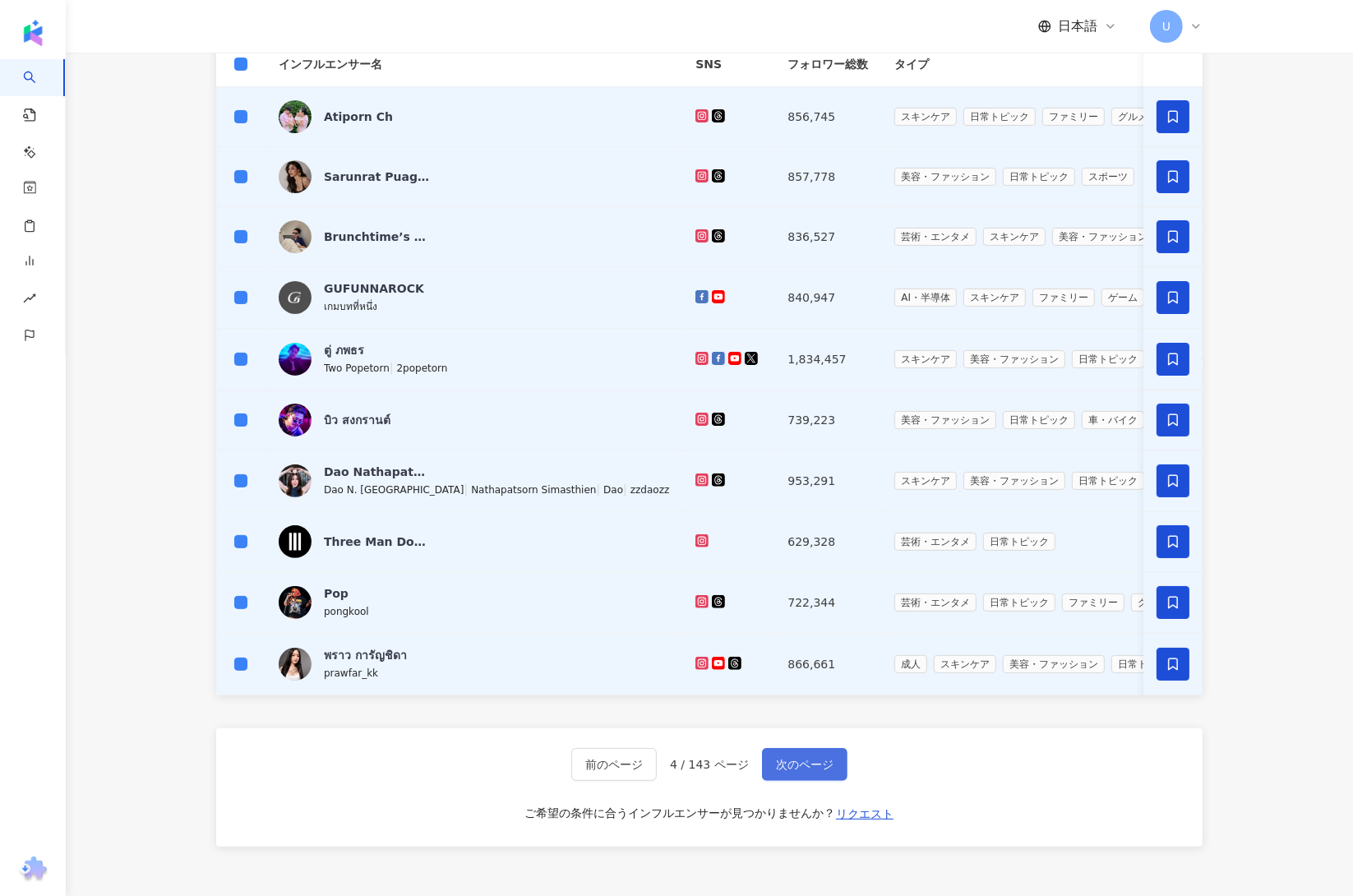
click at [816, 772] on button "次のページ" at bounding box center [805, 765] width 86 height 33
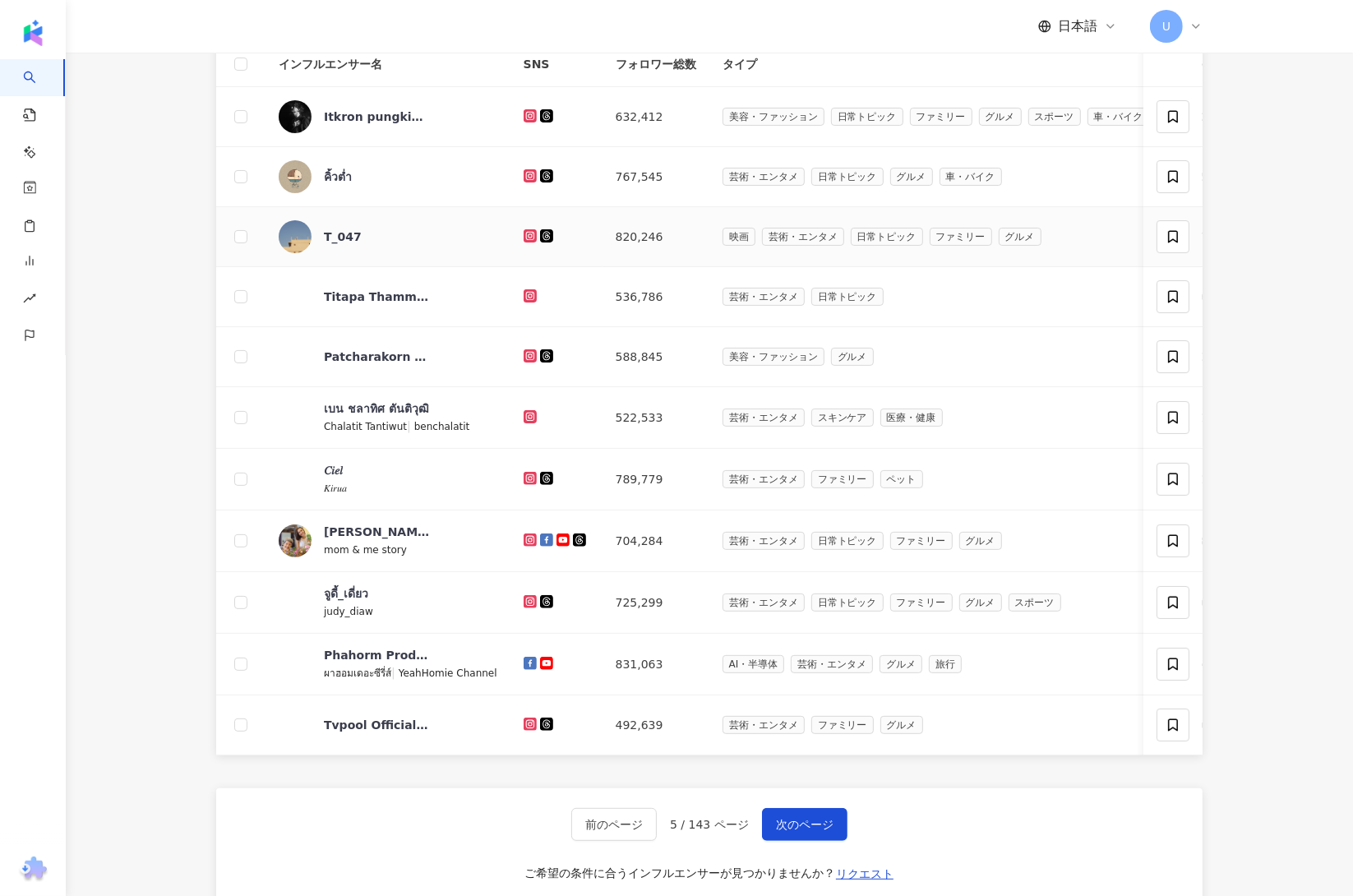
scroll to position [0, 0]
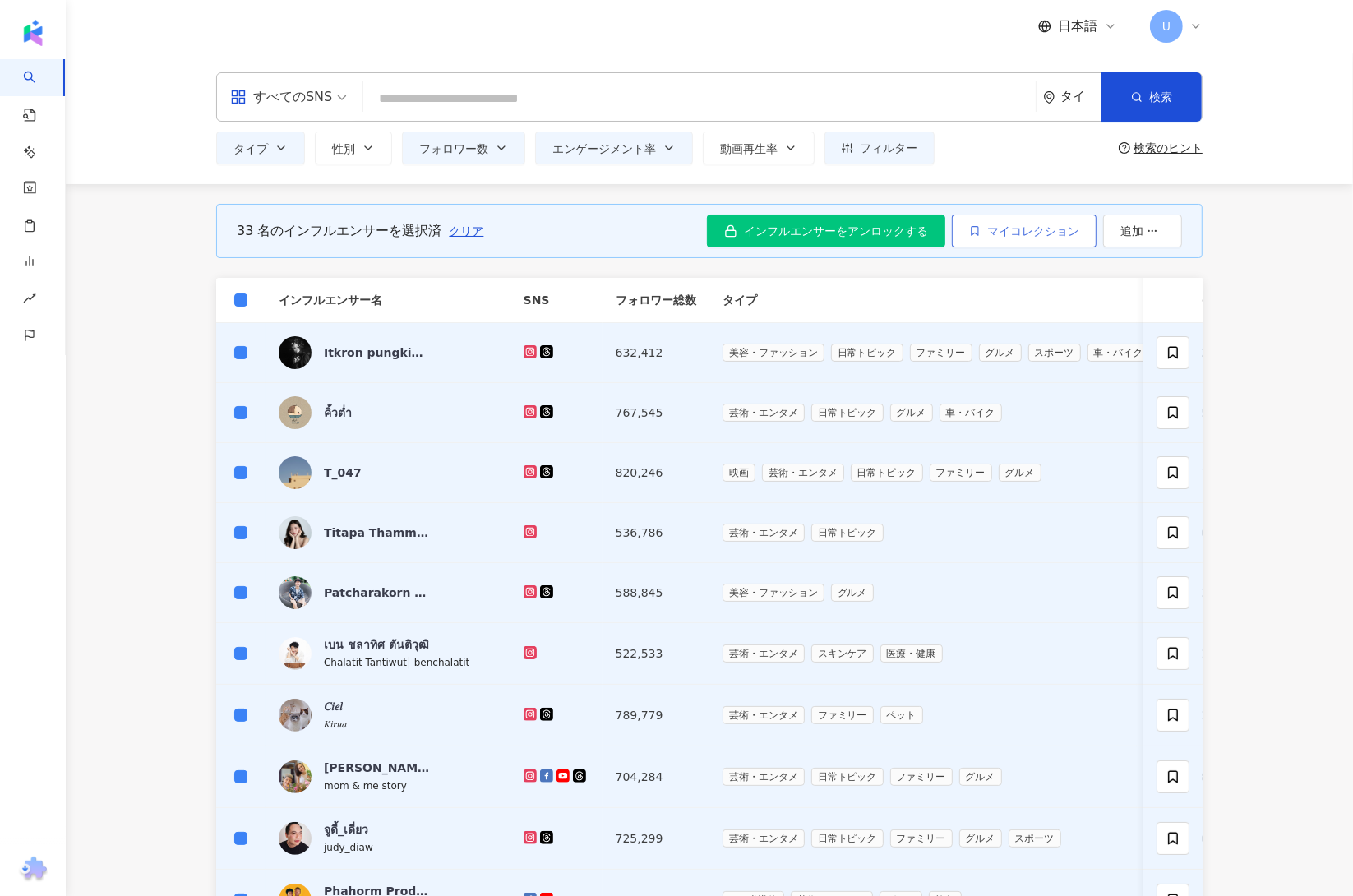
click at [988, 231] on span "マイコレクション" at bounding box center [1033, 231] width 92 height 13
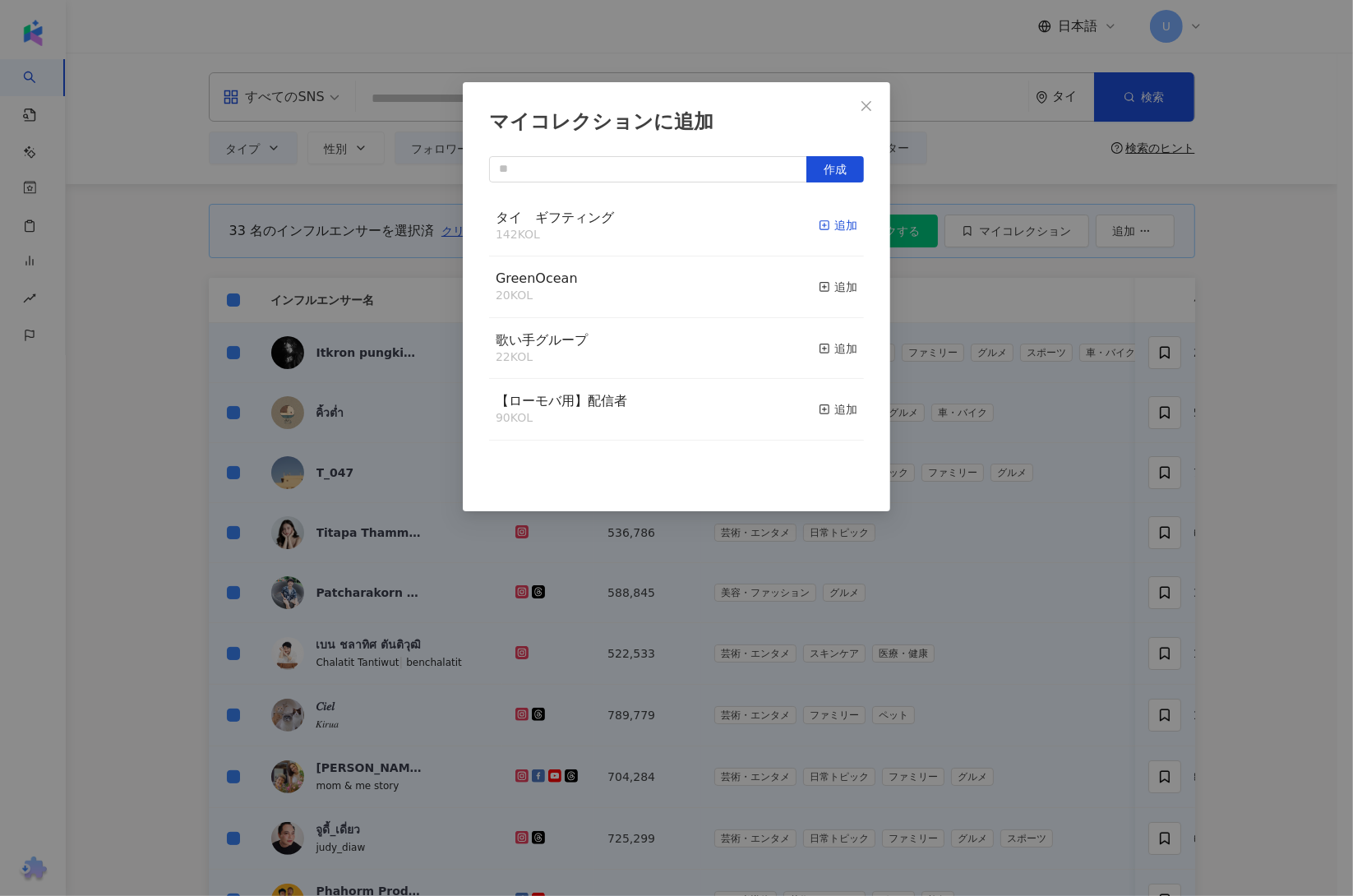
click at [819, 228] on icon "button" at bounding box center [824, 225] width 11 height 11
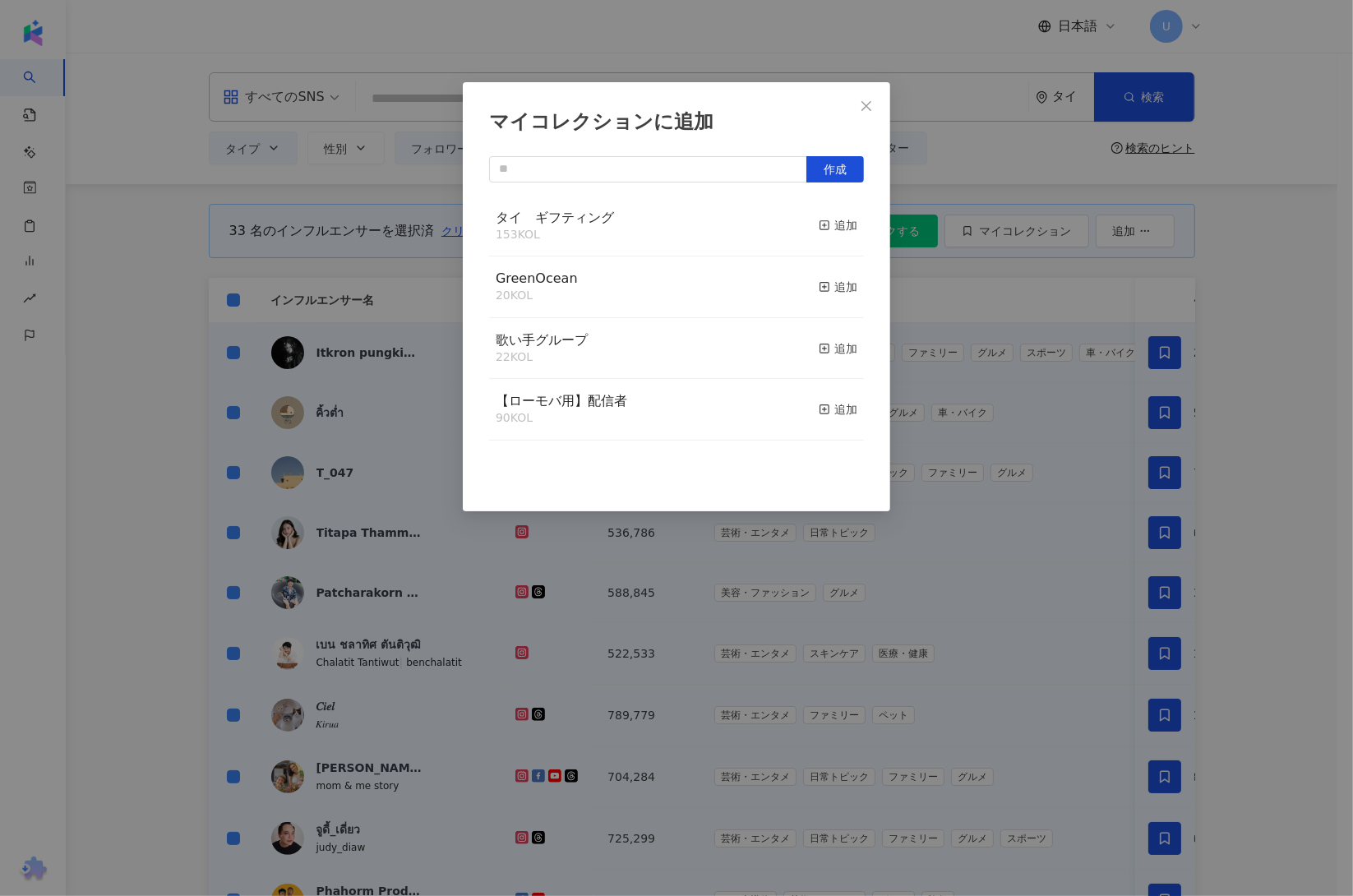
click at [1268, 434] on div "マイコレクションに追加 作成 タイ　ギフティング 153 KOL 追加 GreenOcean 20 KOL 追加 歌い手グループ 22 KOL 追加 【ローモ…" at bounding box center [676, 448] width 1353 height 896
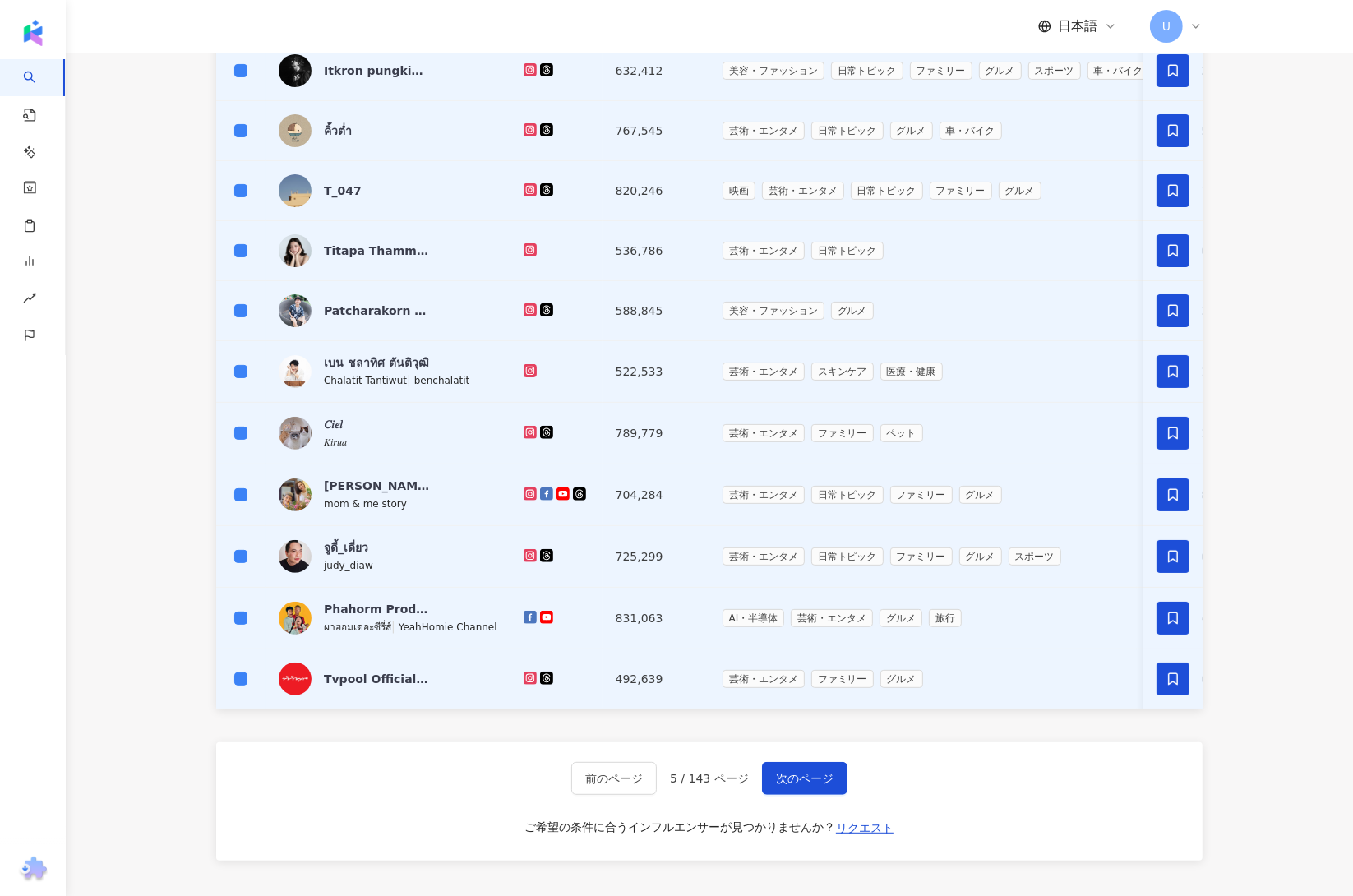
scroll to position [388, 0]
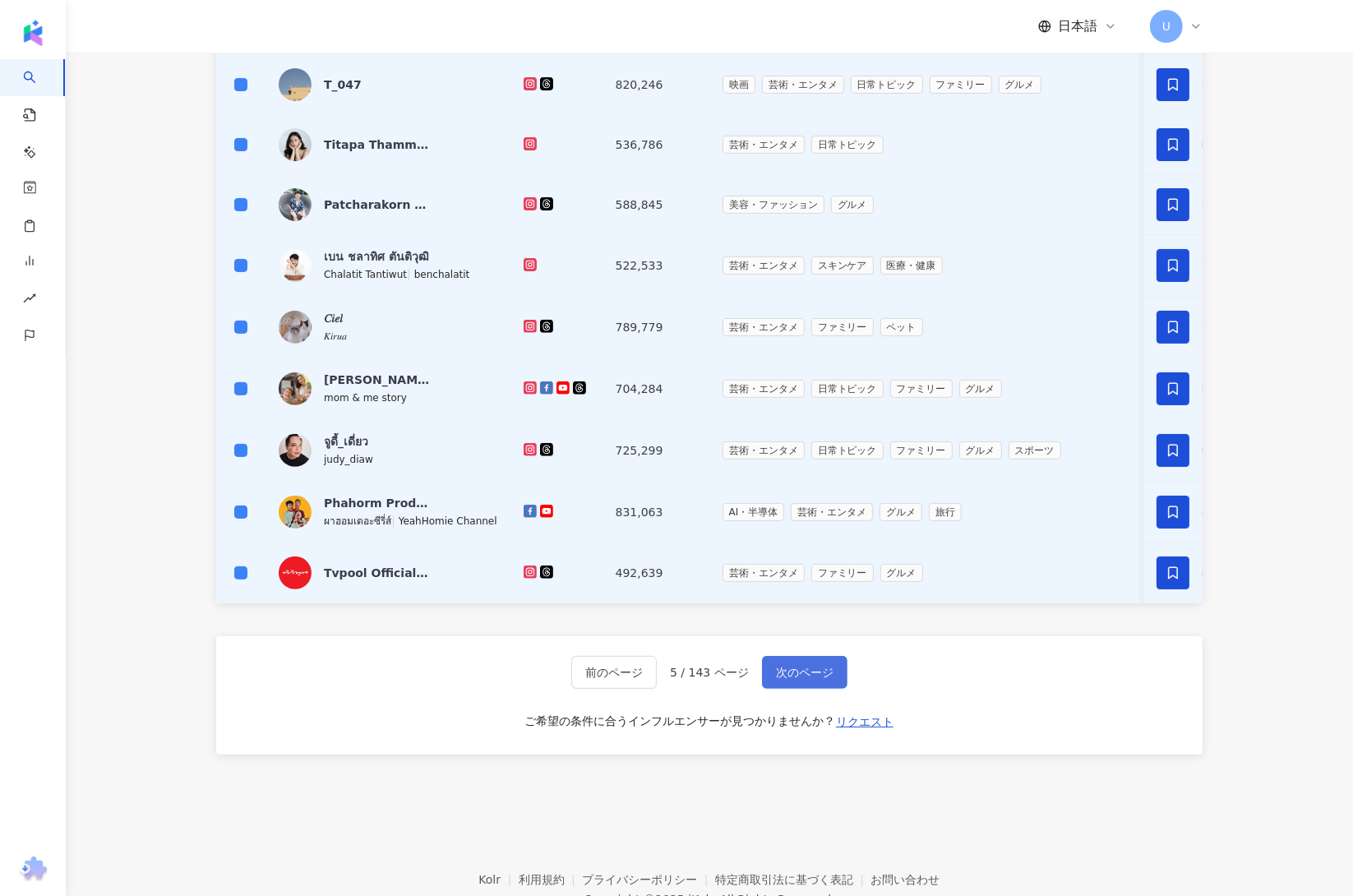
click at [808, 679] on button "次のページ" at bounding box center [805, 673] width 86 height 33
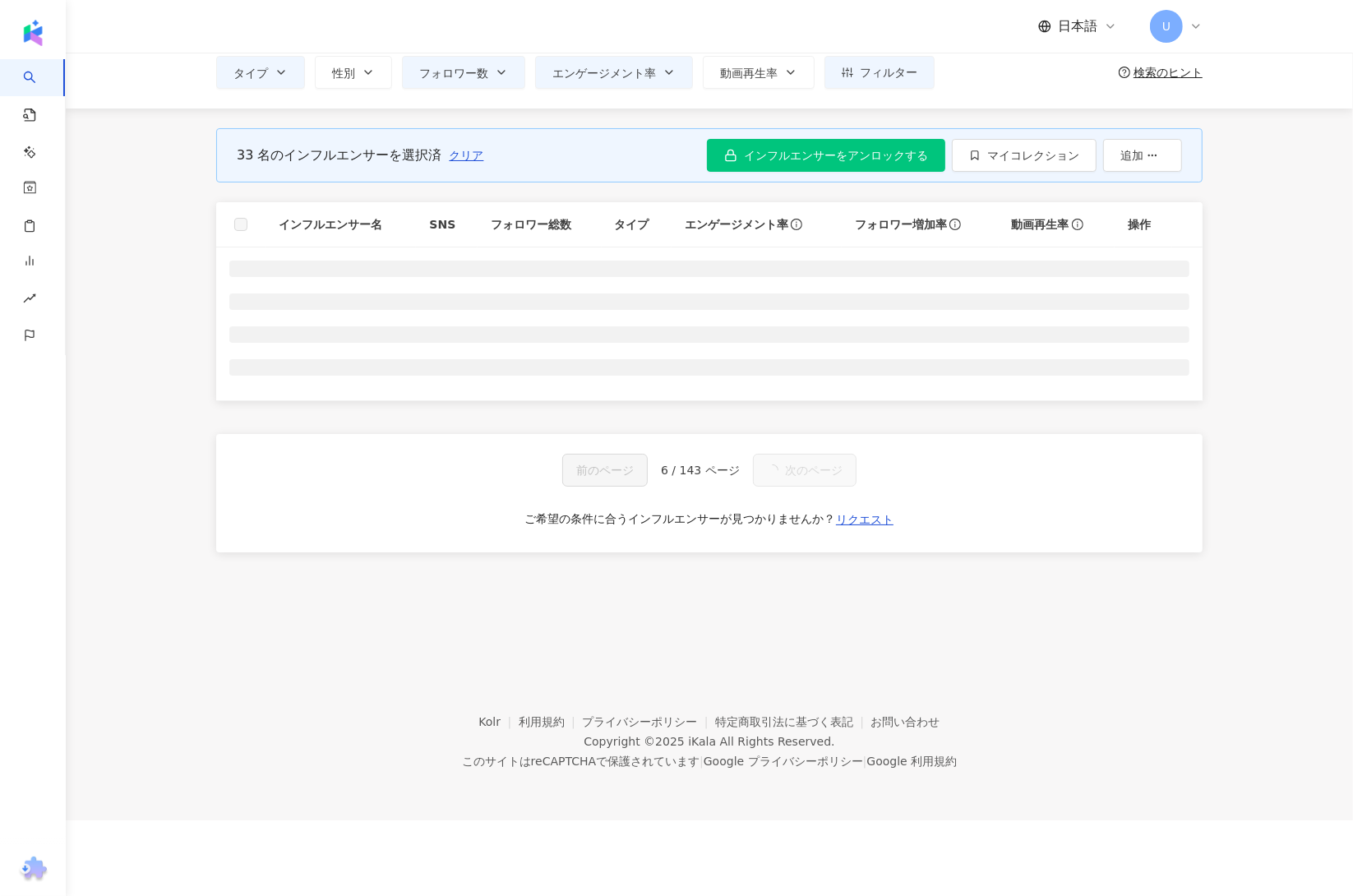
scroll to position [0, 0]
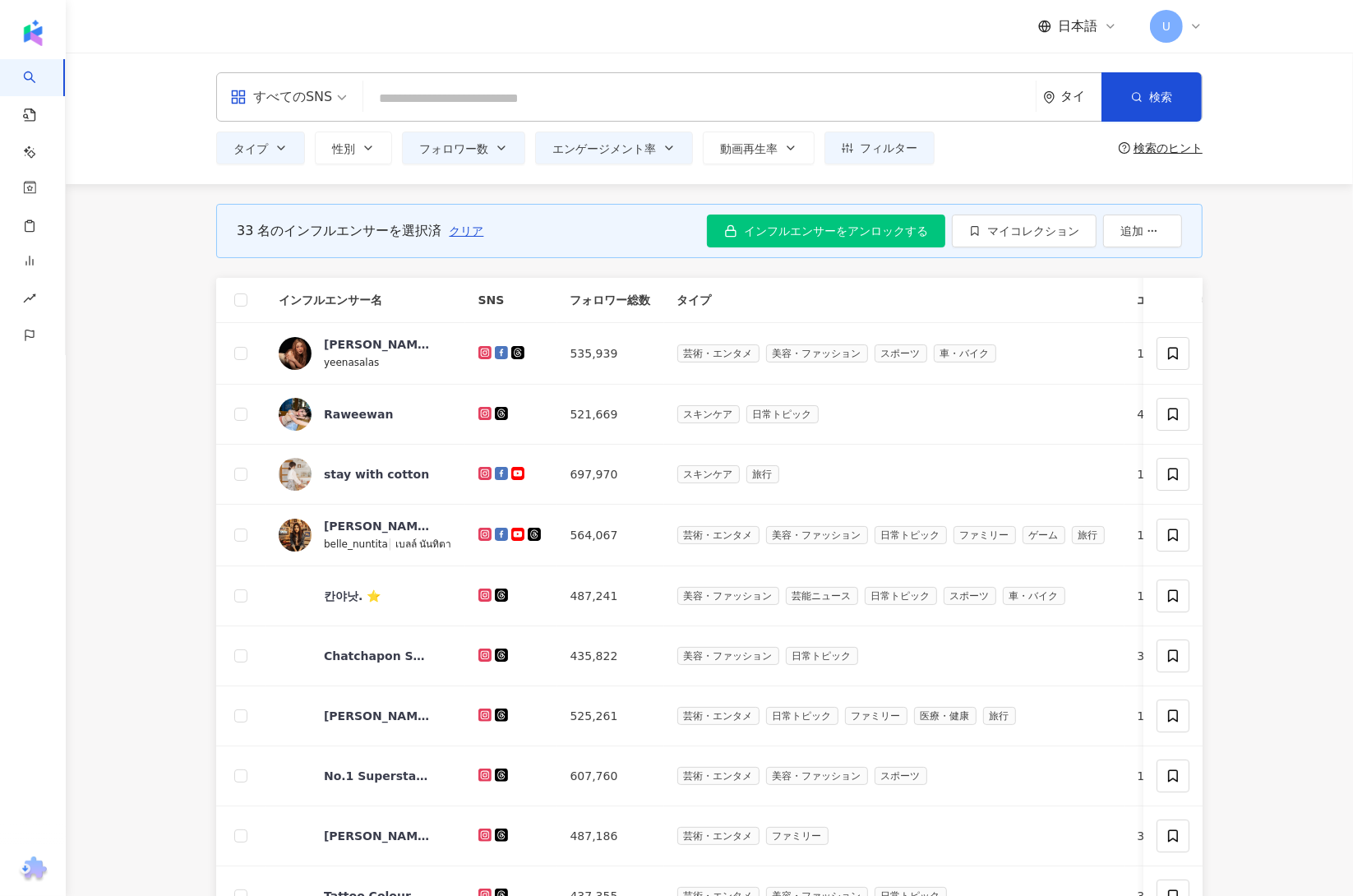
click at [232, 302] on th at bounding box center [240, 301] width 49 height 45
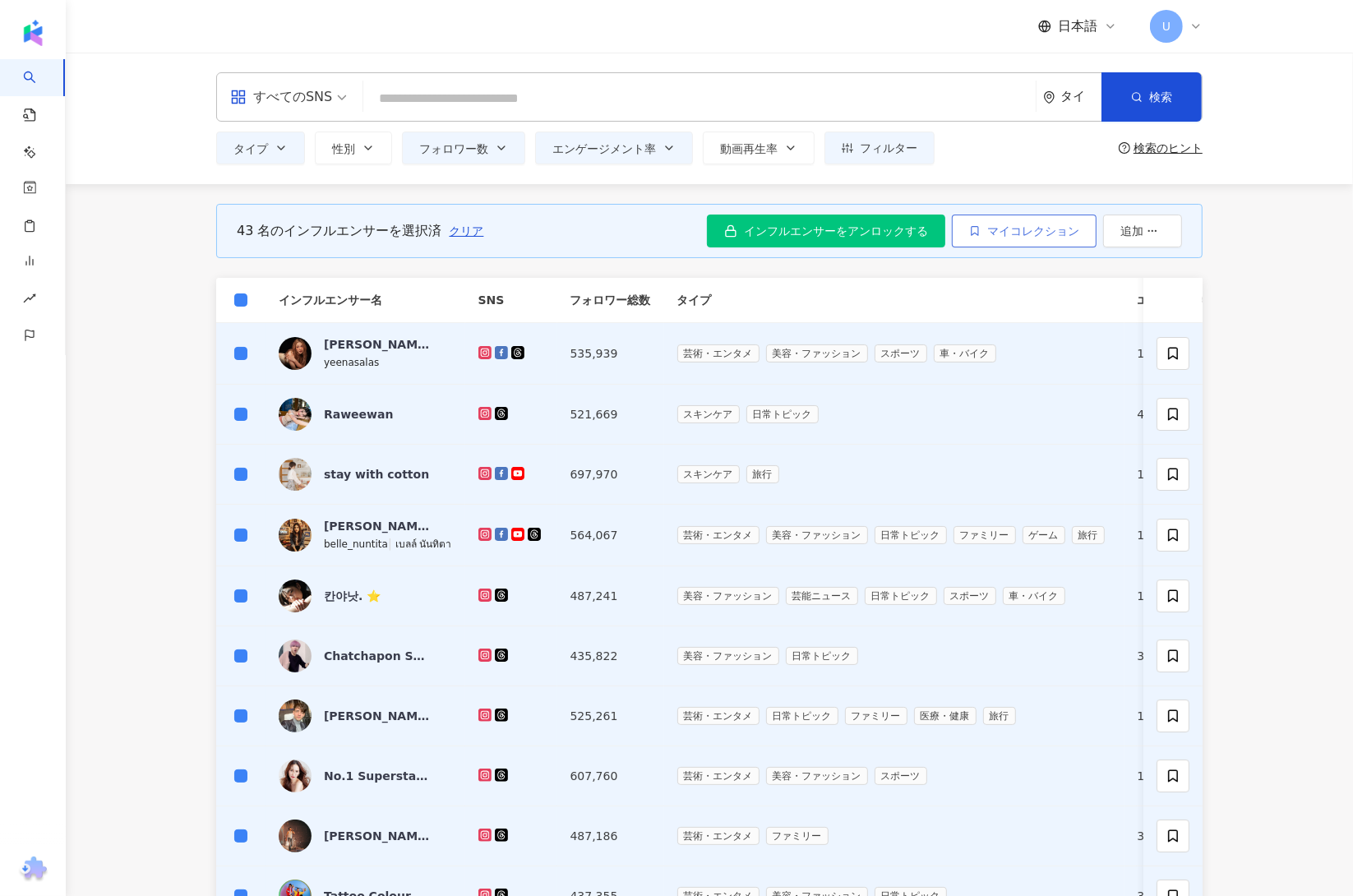
click at [1040, 240] on button "マイコレクション" at bounding box center [1024, 231] width 145 height 33
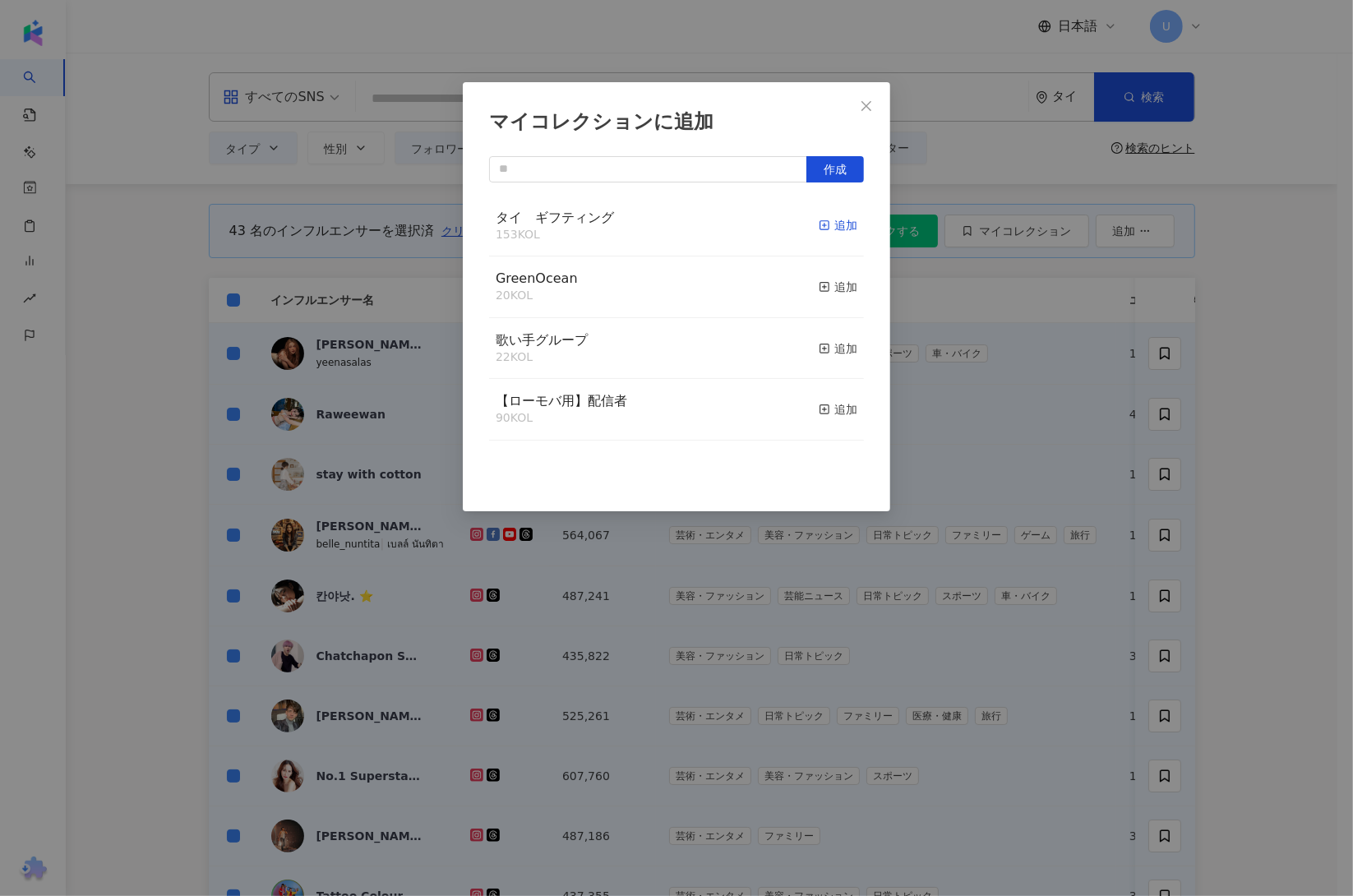
click at [819, 233] on div "追加" at bounding box center [838, 225] width 38 height 18
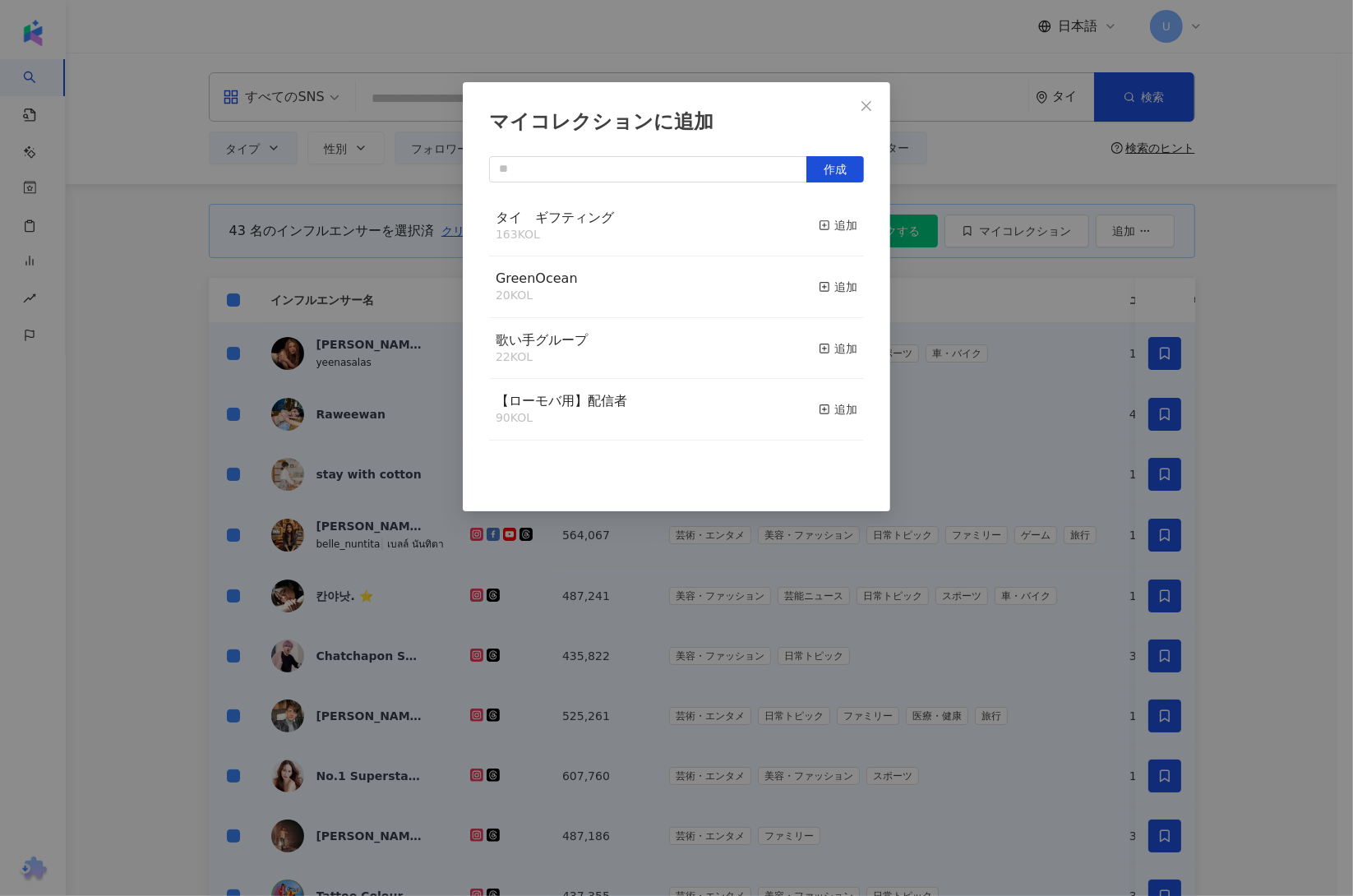
click at [1318, 421] on div "マイコレクションに追加 作成 タイ　ギフティング 163 KOL 追加 GreenOcean 20 KOL 追加 歌い手グループ 22 KOL 追加 【ローモ…" at bounding box center [676, 448] width 1353 height 896
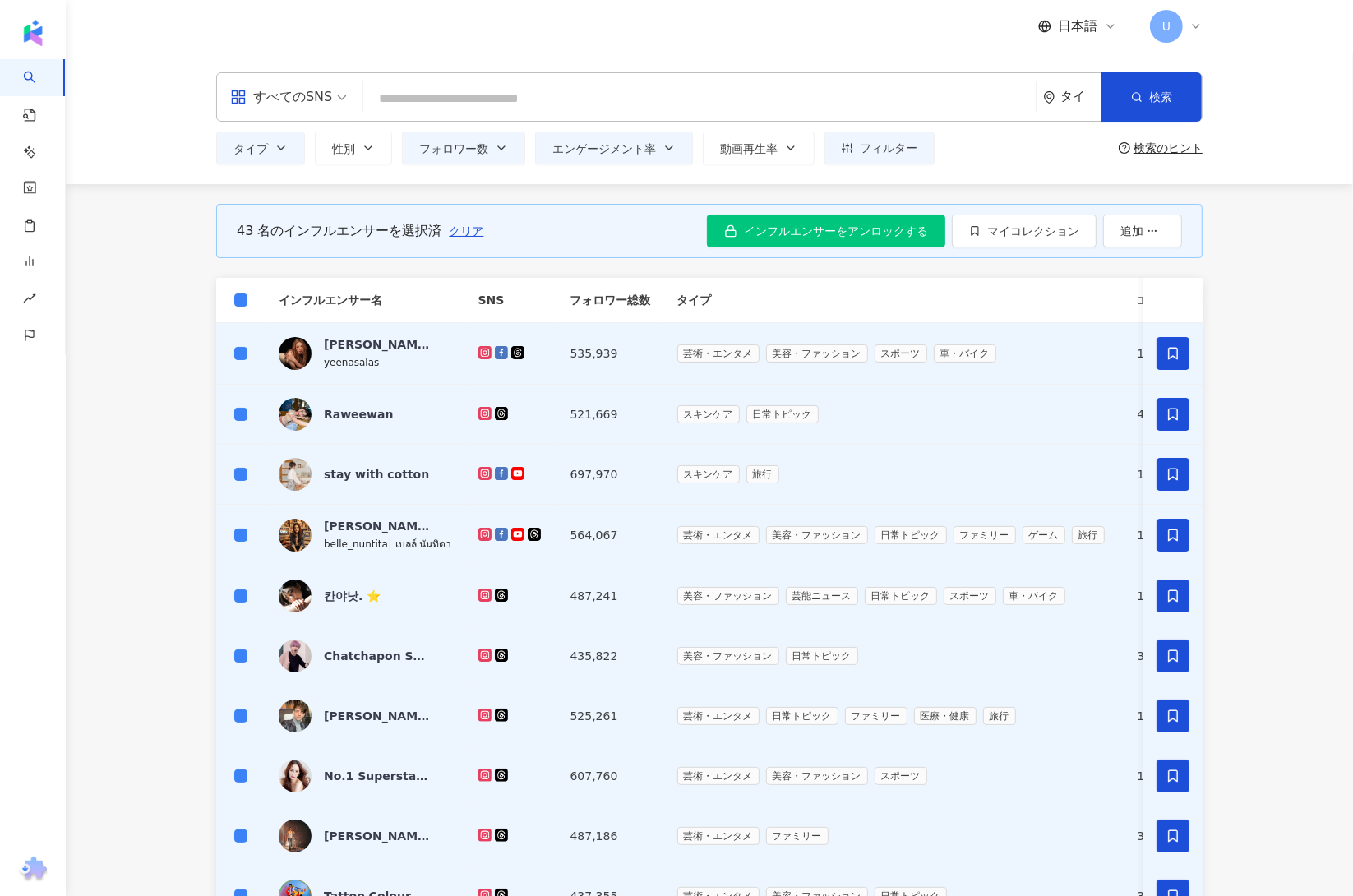
scroll to position [420, 0]
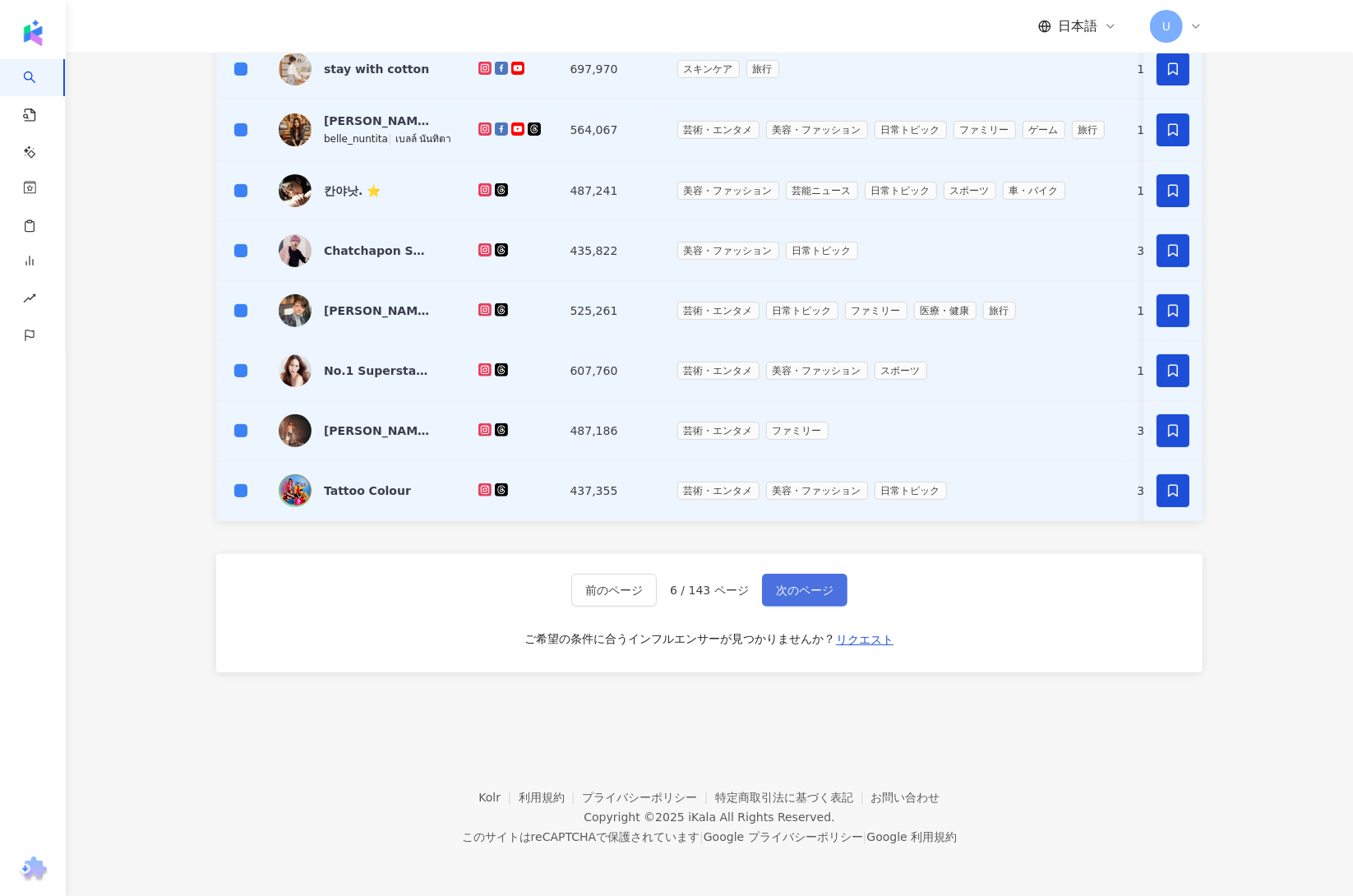
click at [830, 604] on button "次のページ" at bounding box center [805, 591] width 86 height 33
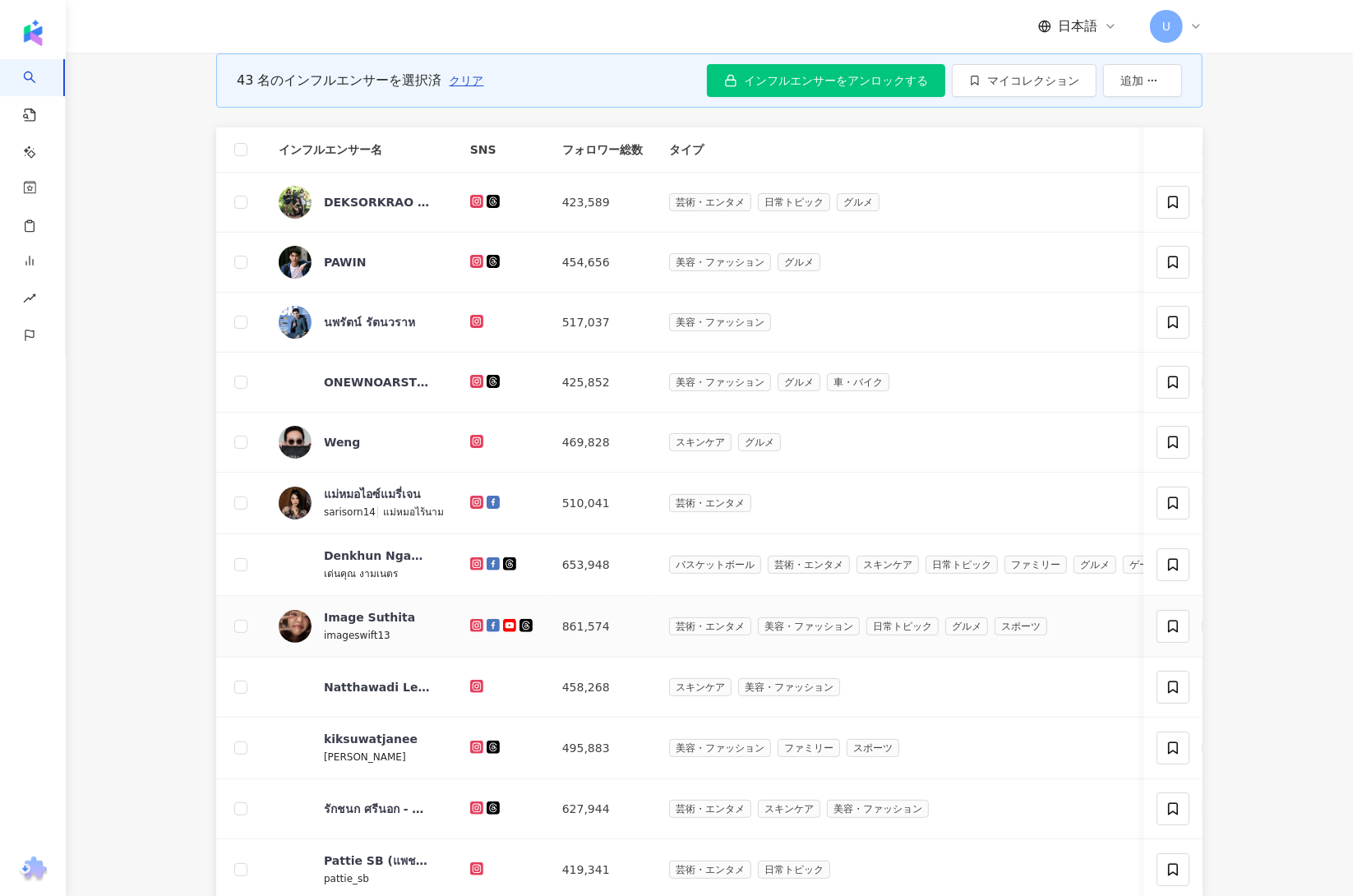
scroll to position [0, 0]
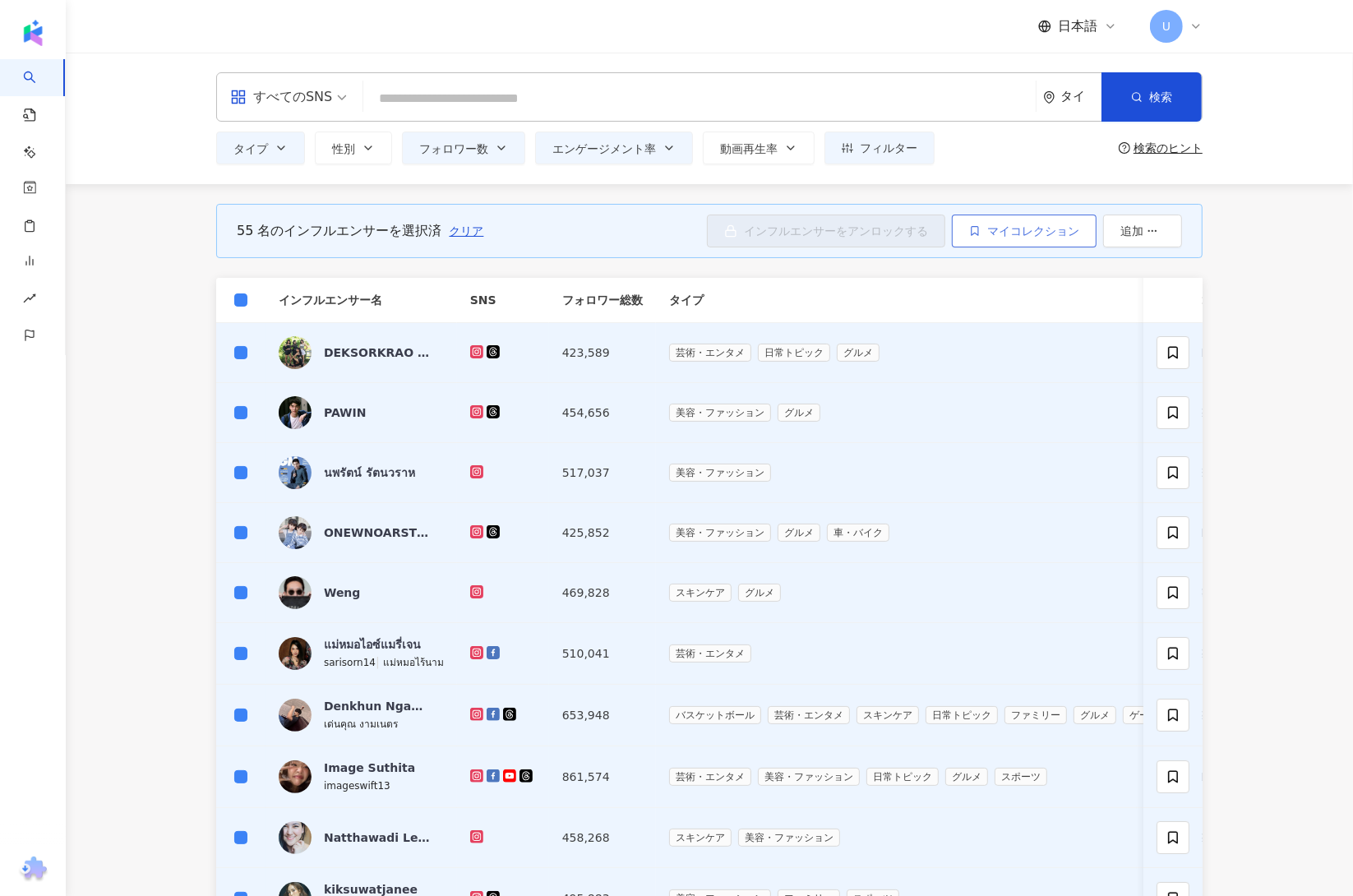
click at [988, 229] on span "マイコレクション" at bounding box center [1033, 231] width 92 height 13
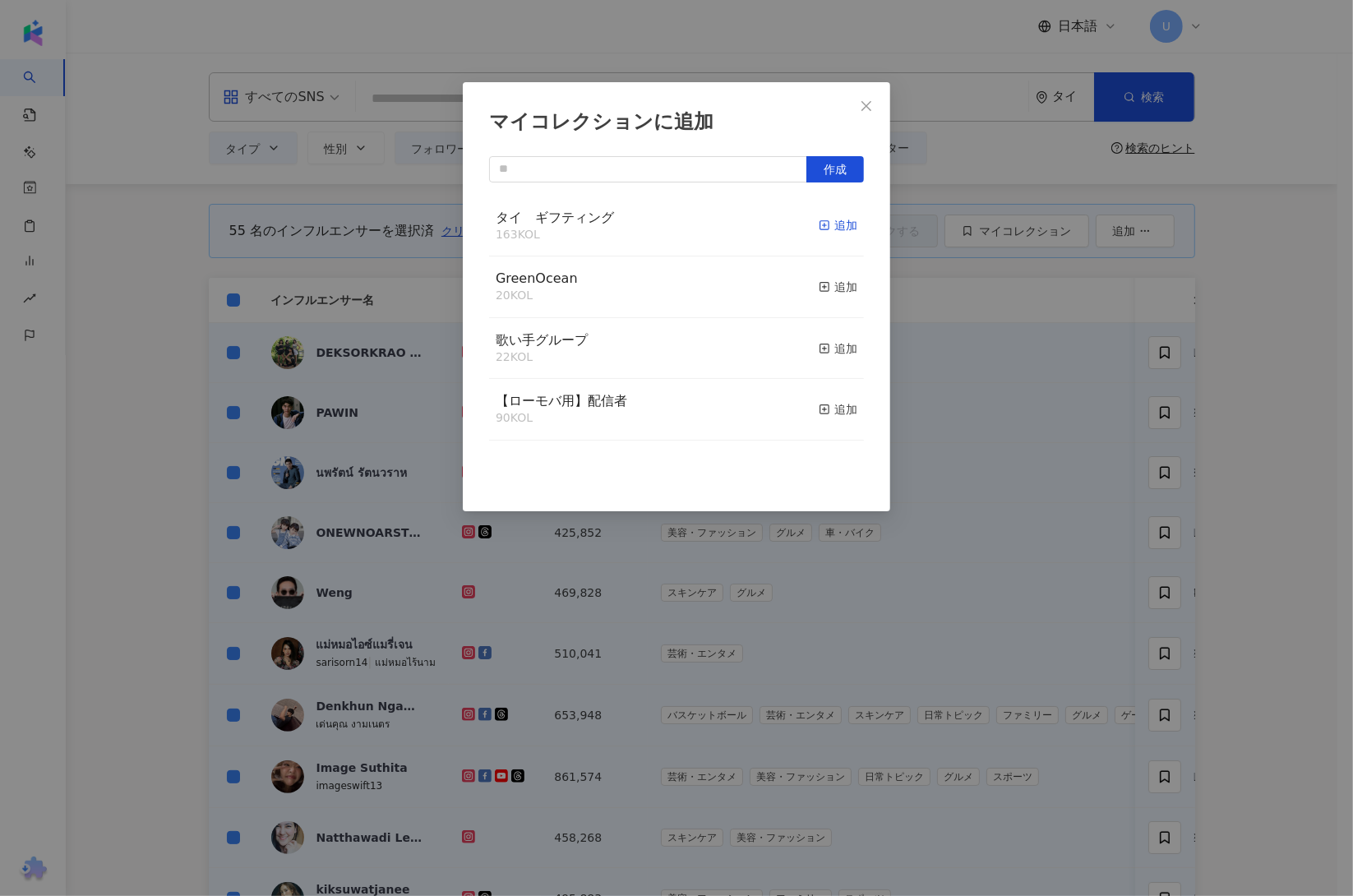
click at [822, 229] on div "追加" at bounding box center [838, 225] width 38 height 18
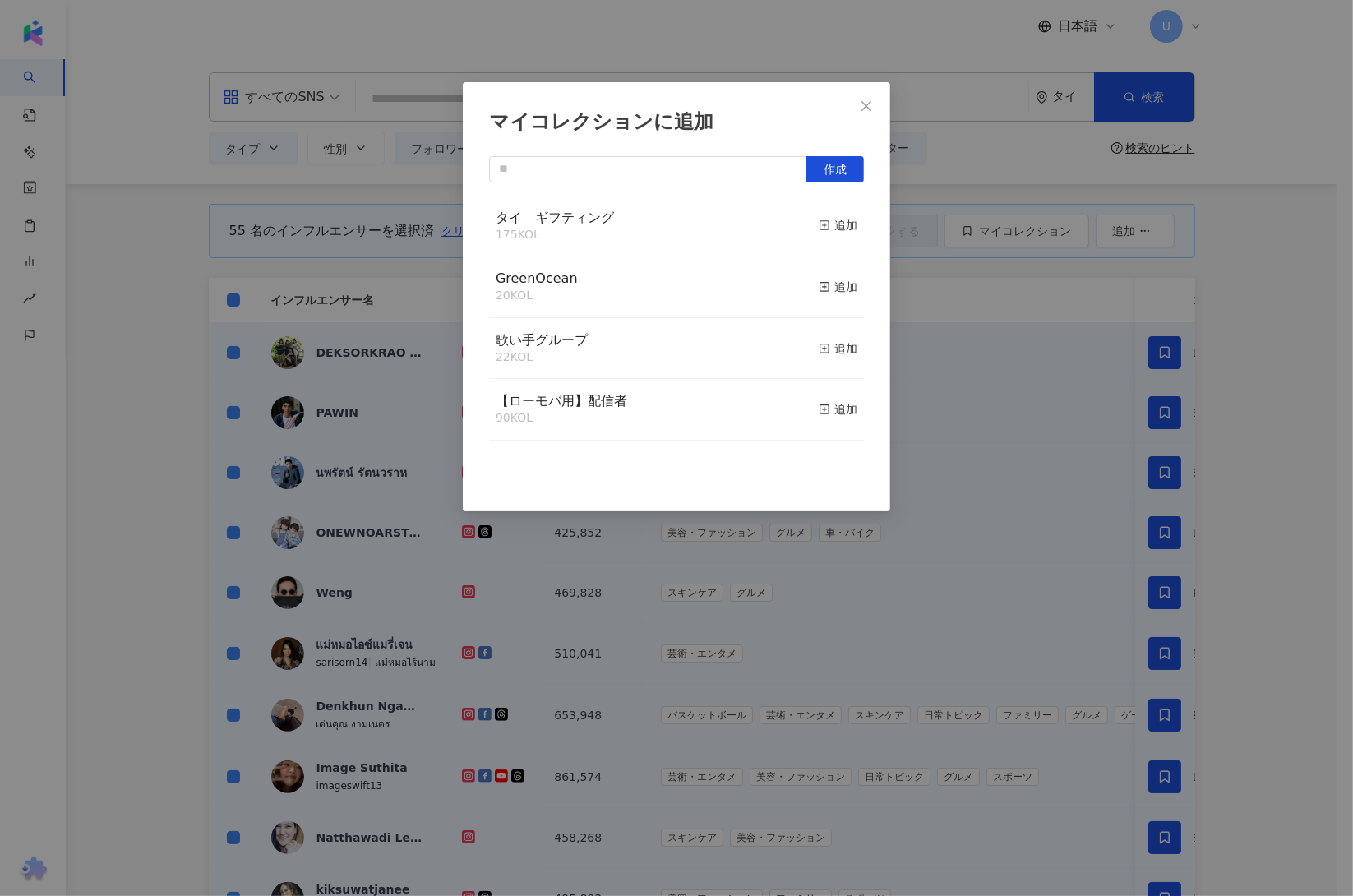
click at [1234, 449] on div "マイコレクションに追加 作成 タイ　ギフティング 175 KOL 追加 GreenOcean 20 KOL 追加 歌い手グループ 22 KOL 追加 【ローモ…" at bounding box center [676, 448] width 1353 height 896
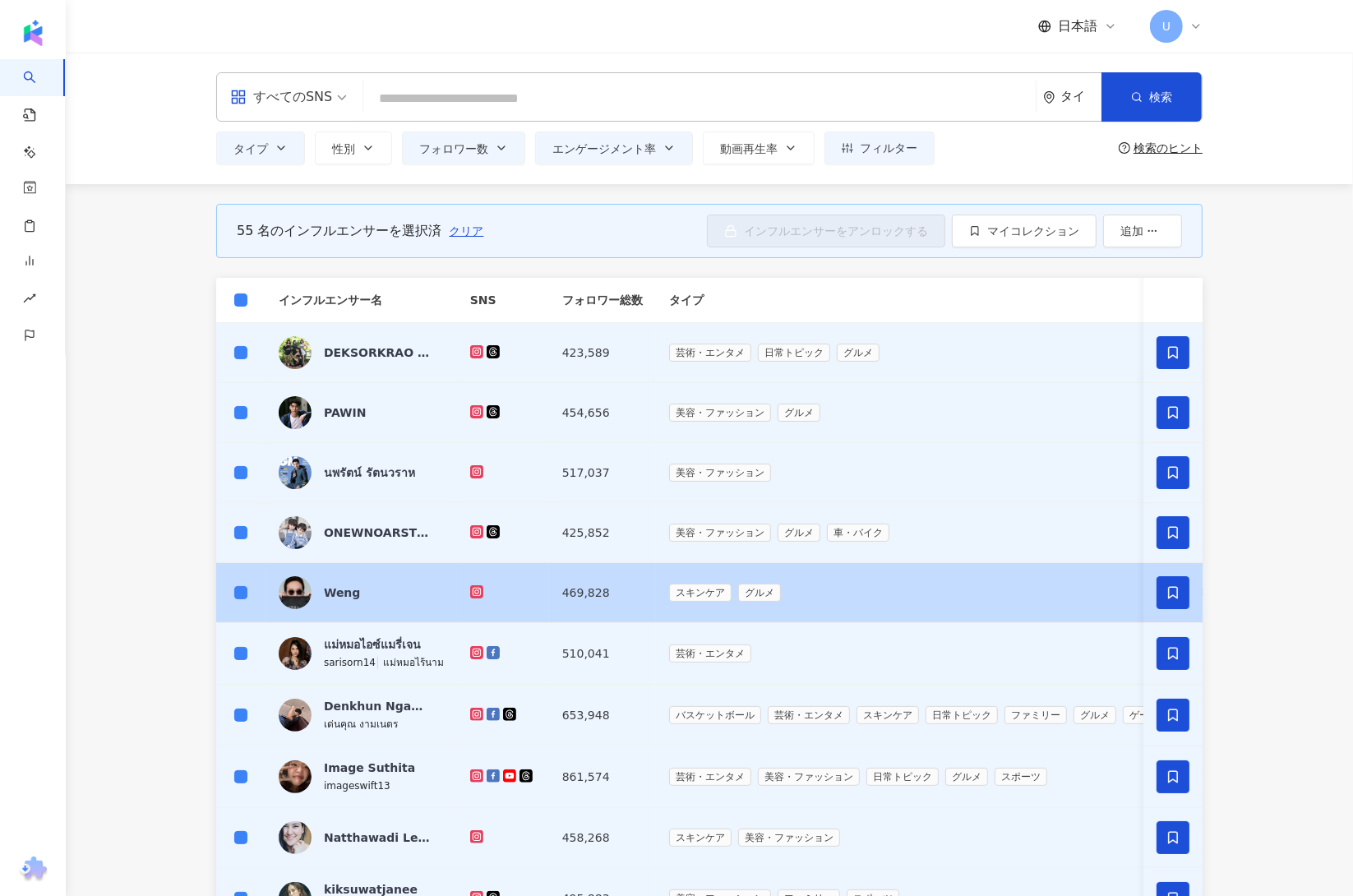
scroll to position [548, 0]
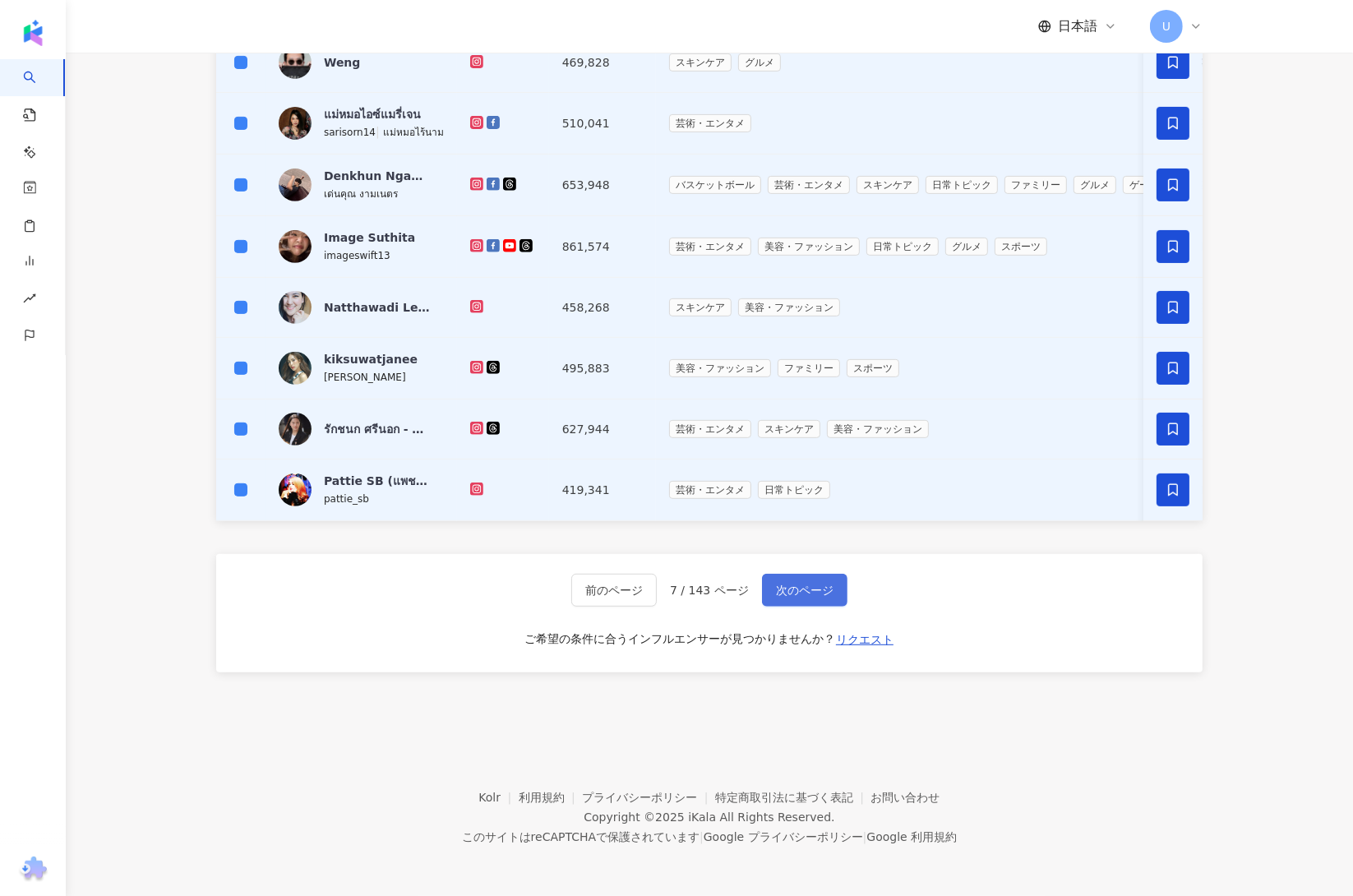
click at [843, 587] on button "次のページ" at bounding box center [805, 591] width 86 height 33
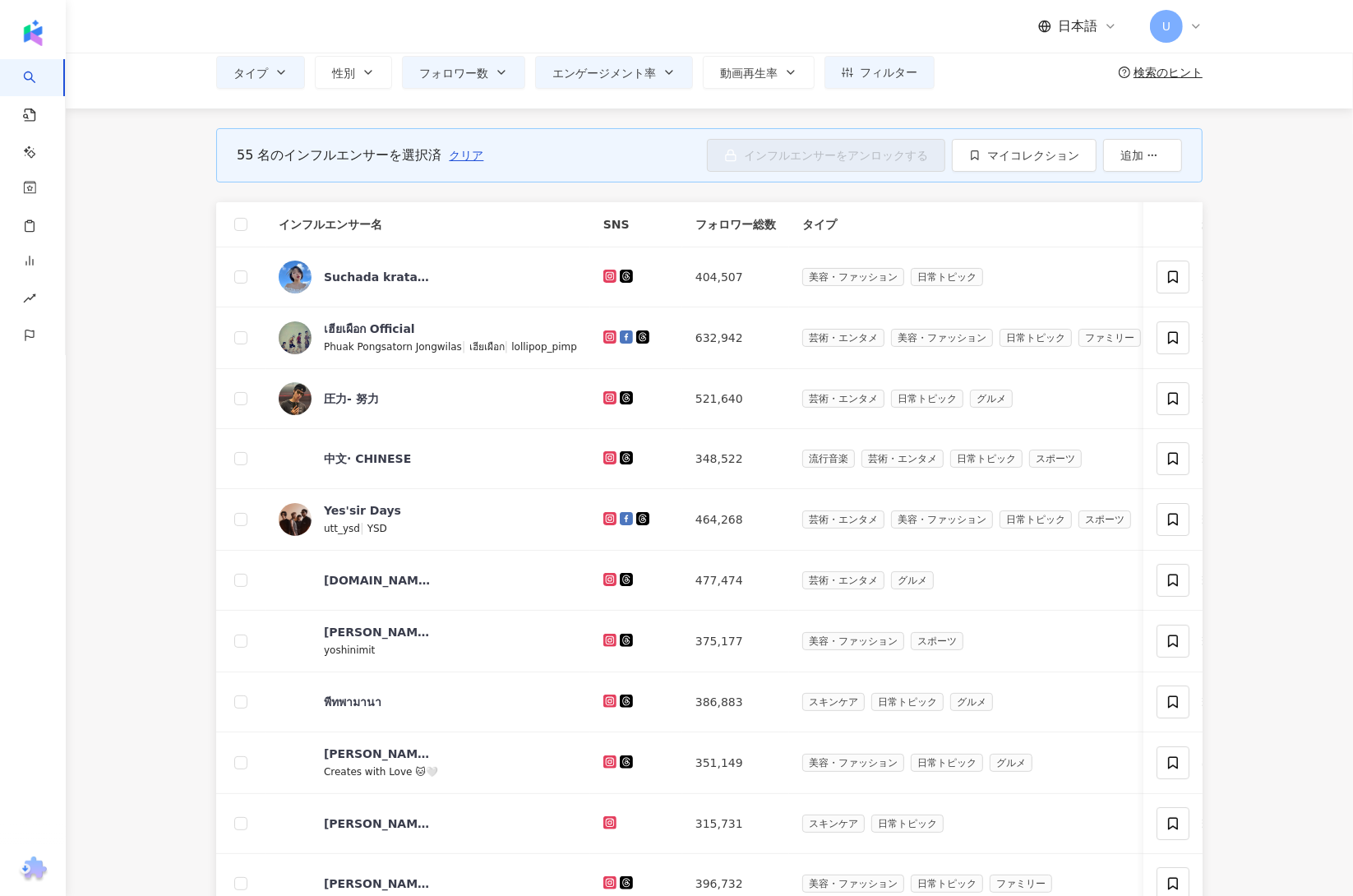
scroll to position [0, 0]
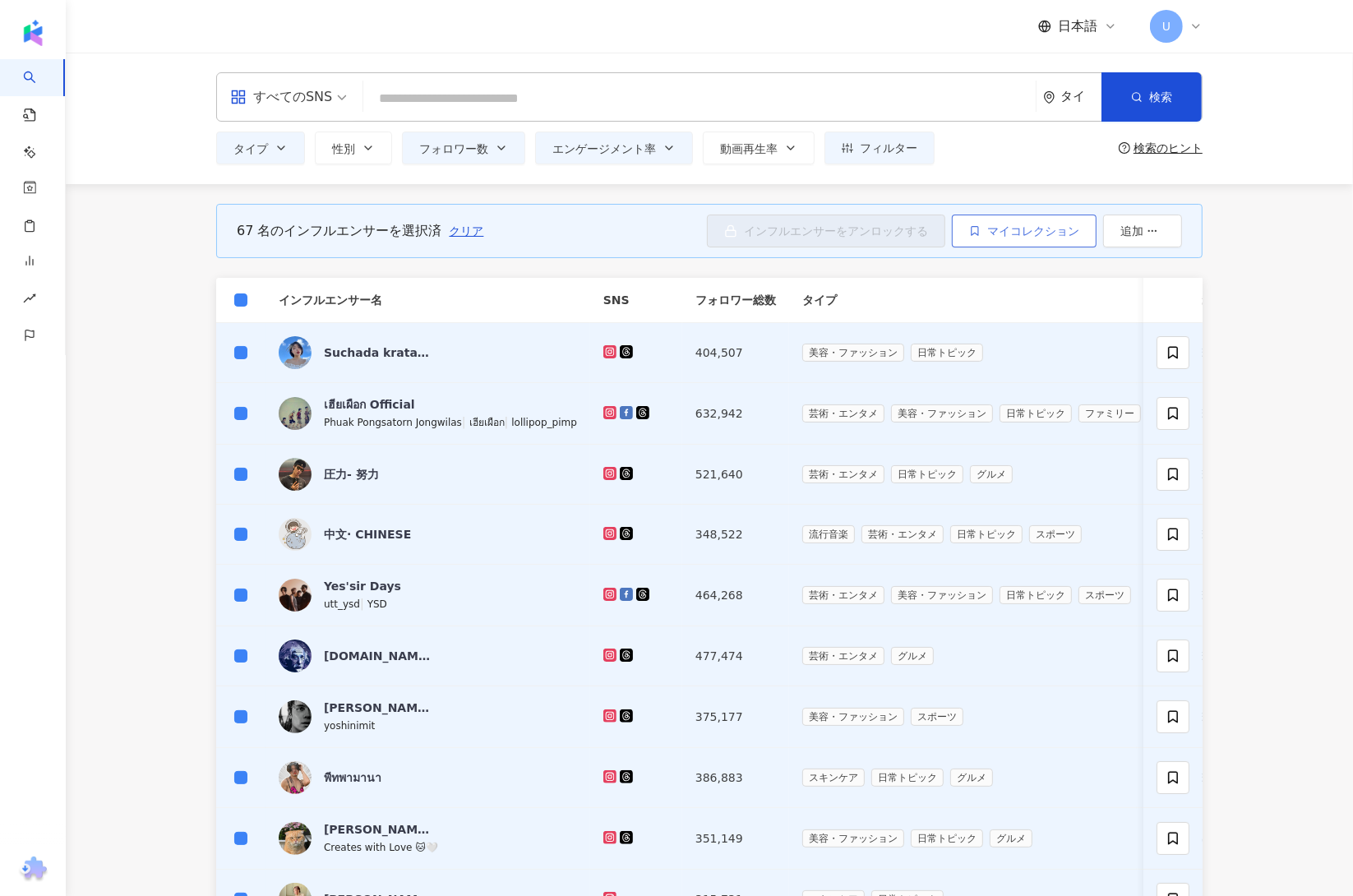
click at [1001, 231] on span "マイコレクション" at bounding box center [1033, 231] width 92 height 13
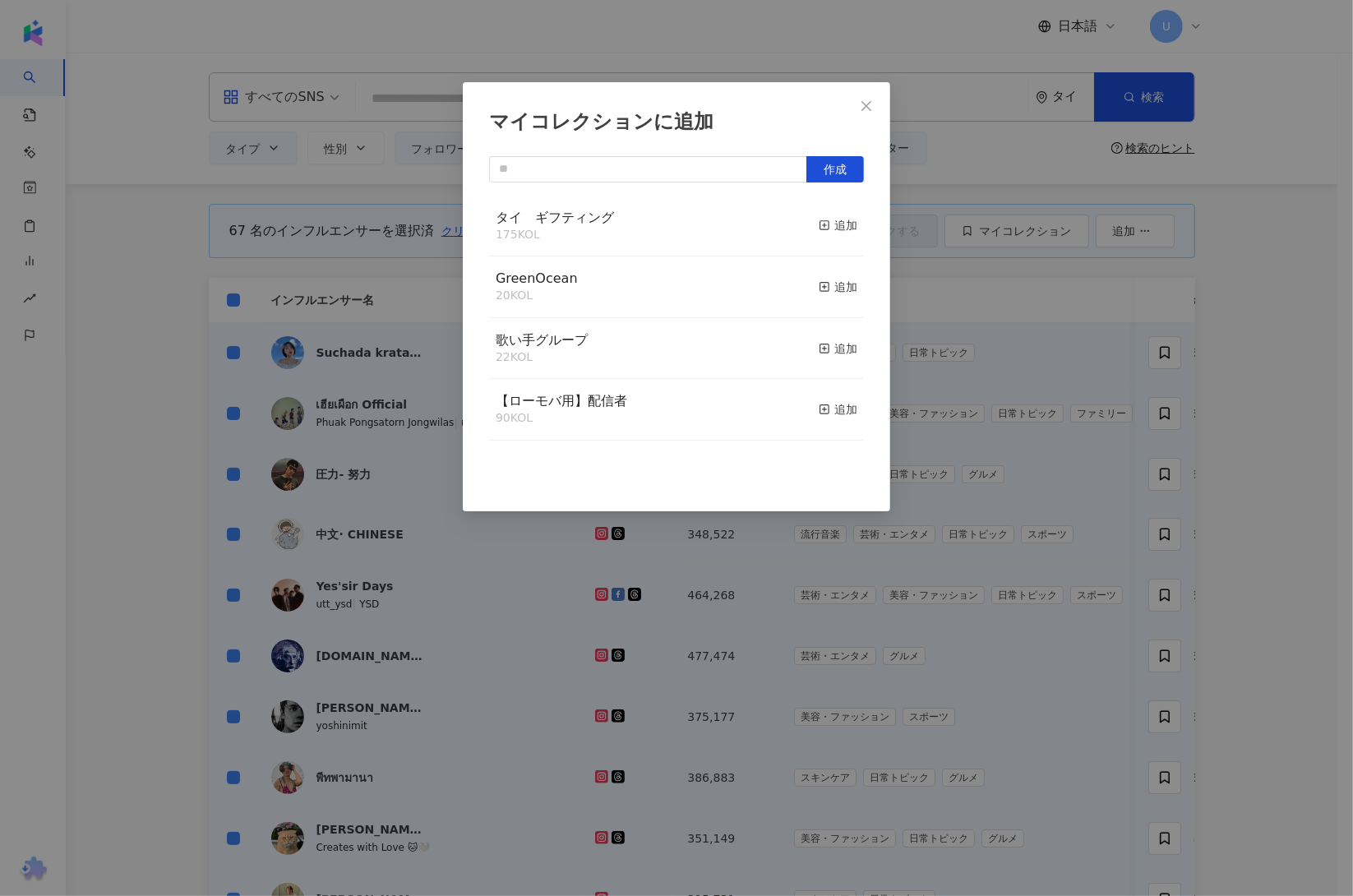
click at [801, 221] on div "タイ　ギフティング 175 KOL 追加" at bounding box center [676, 226] width 375 height 62
click at [819, 227] on icon "button" at bounding box center [824, 225] width 11 height 11
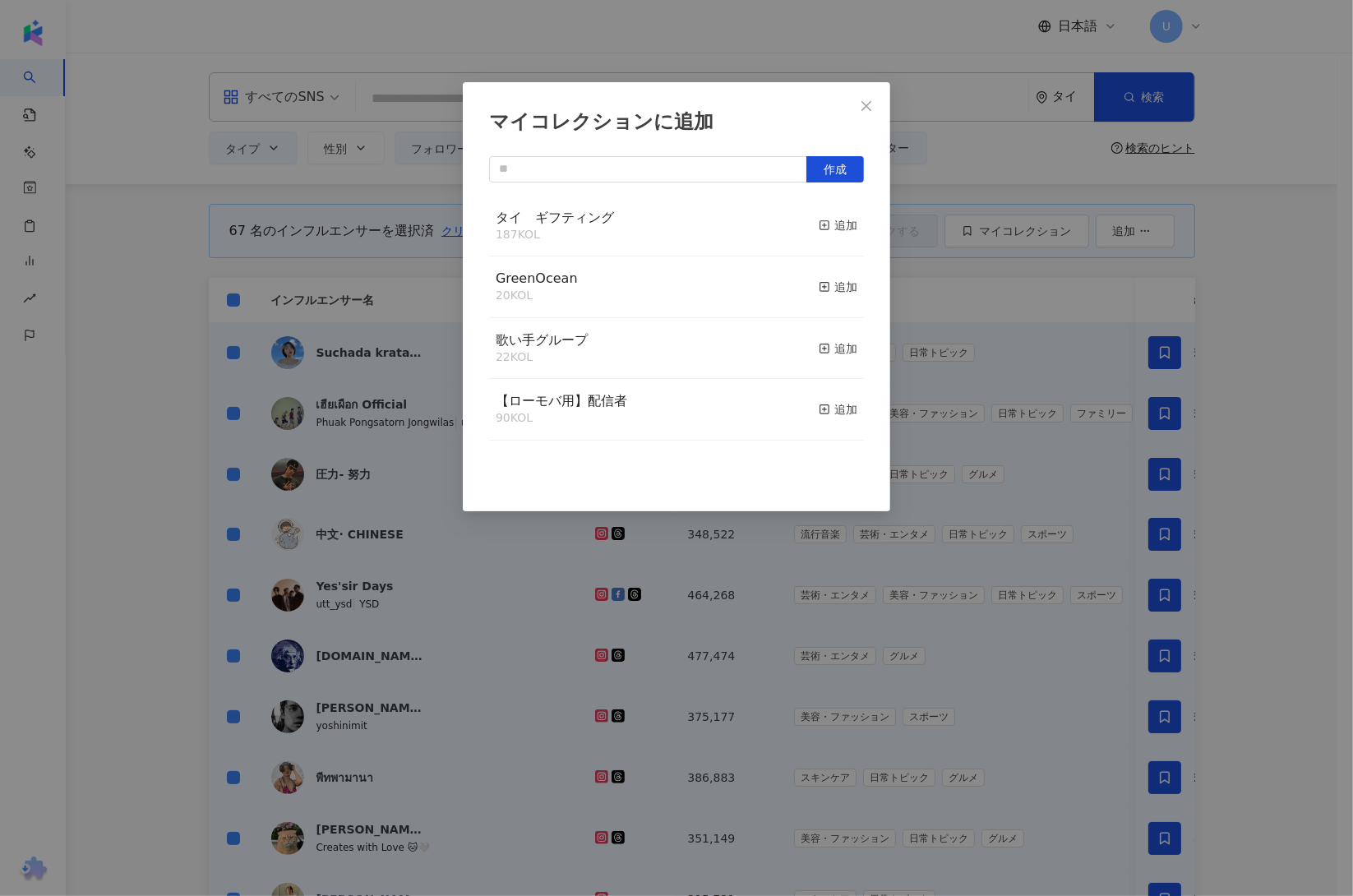
click at [1308, 390] on div "マイコレクションに追加 作成 タイ　ギフティング 187 KOL 追加 GreenOcean 20 KOL 追加 歌い手グループ 22 KOL 追加 【ローモ…" at bounding box center [676, 448] width 1353 height 896
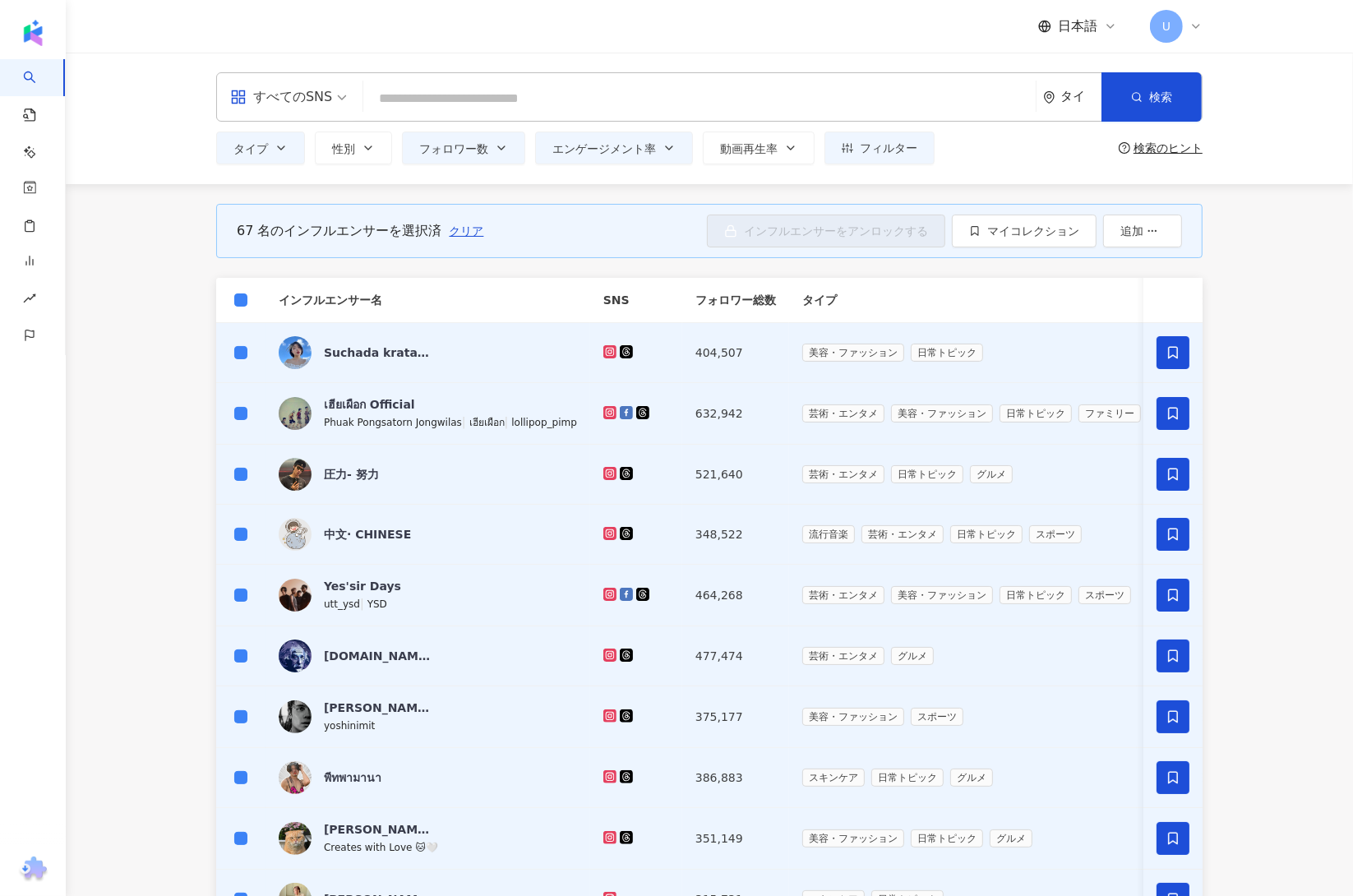
scroll to position [358, 0]
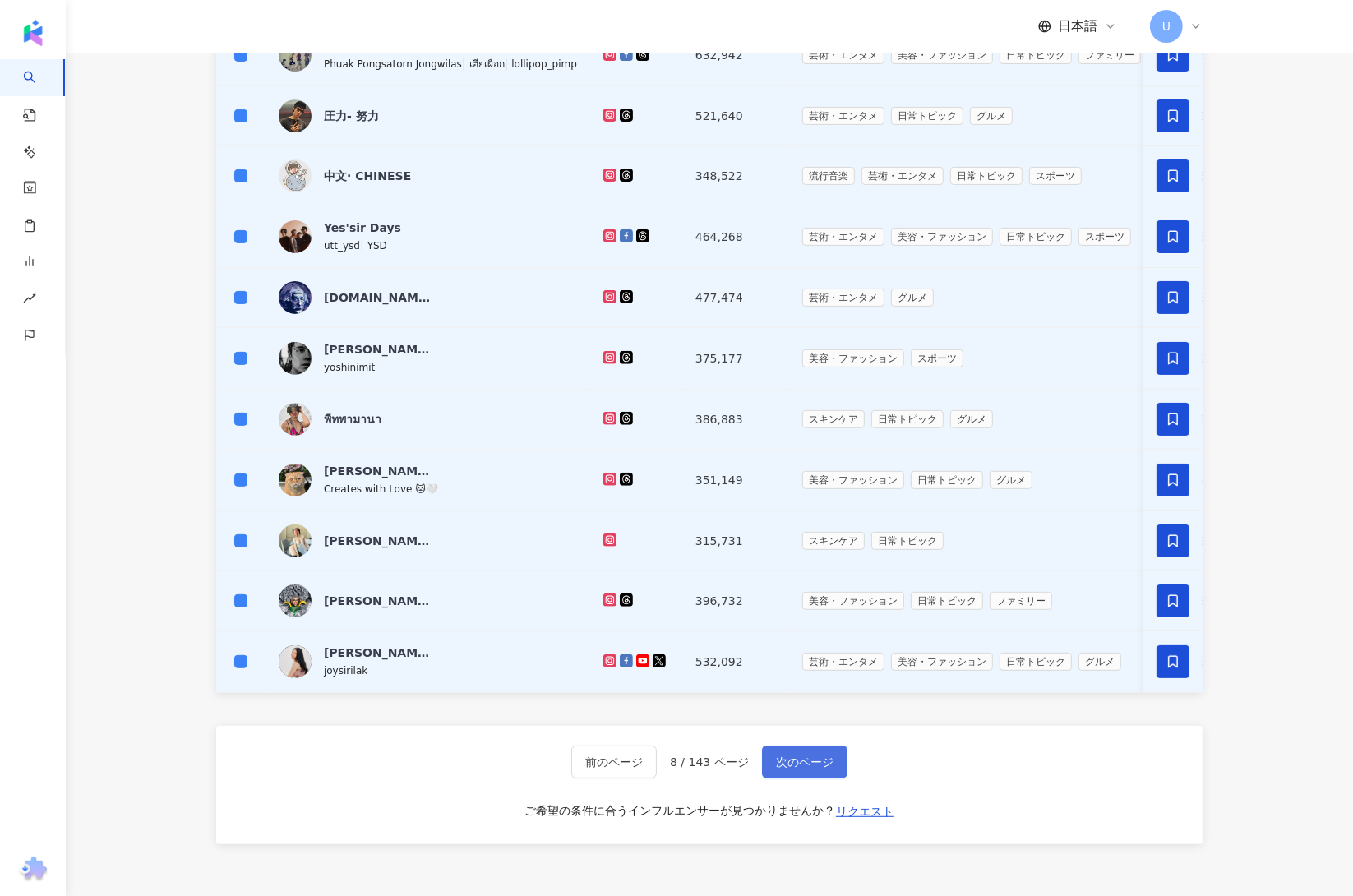
click at [826, 763] on button "次のページ" at bounding box center [805, 762] width 86 height 33
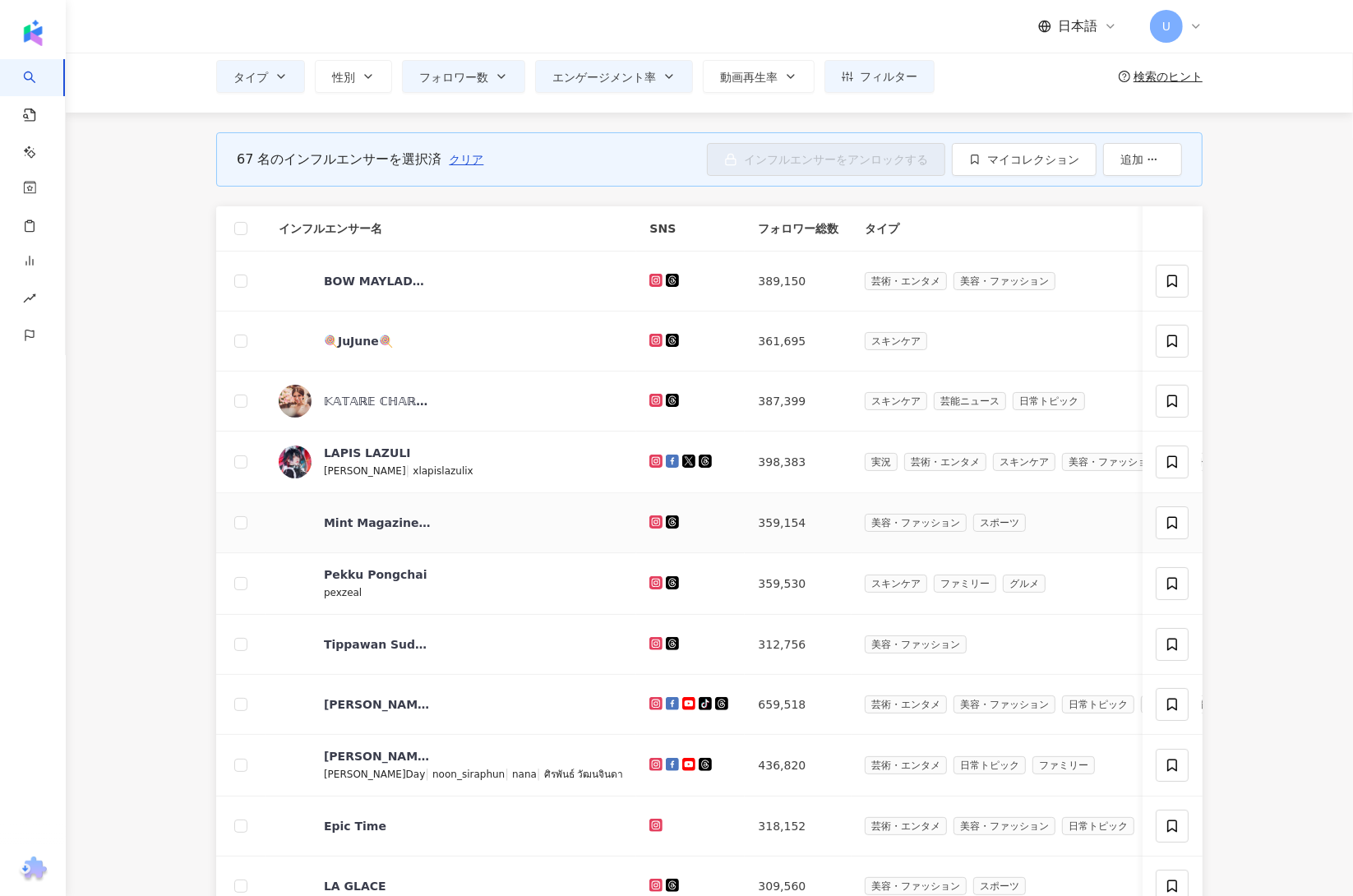
scroll to position [0, 0]
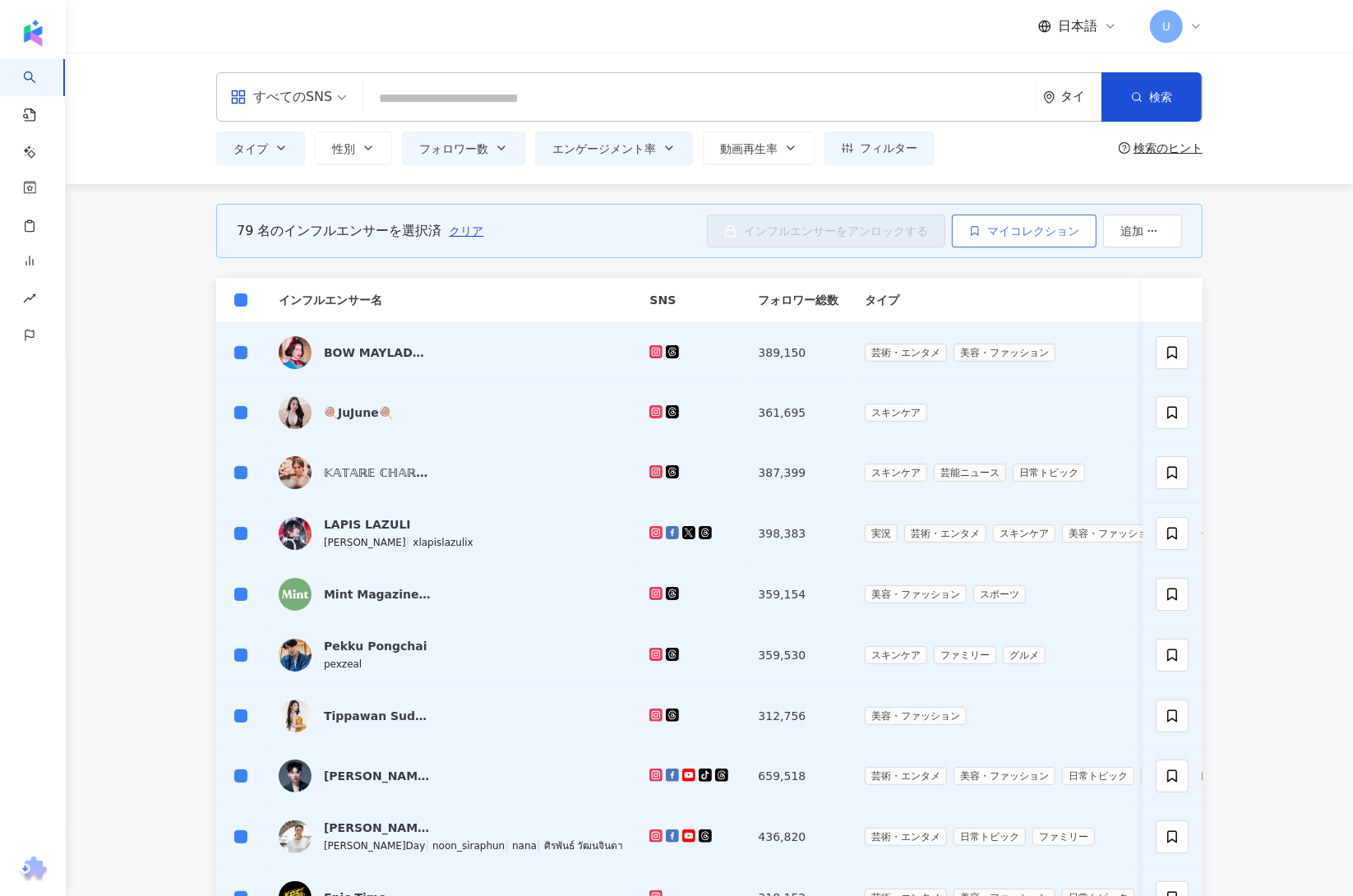
click at [1010, 225] on span "マイコレクション" at bounding box center [1033, 231] width 92 height 13
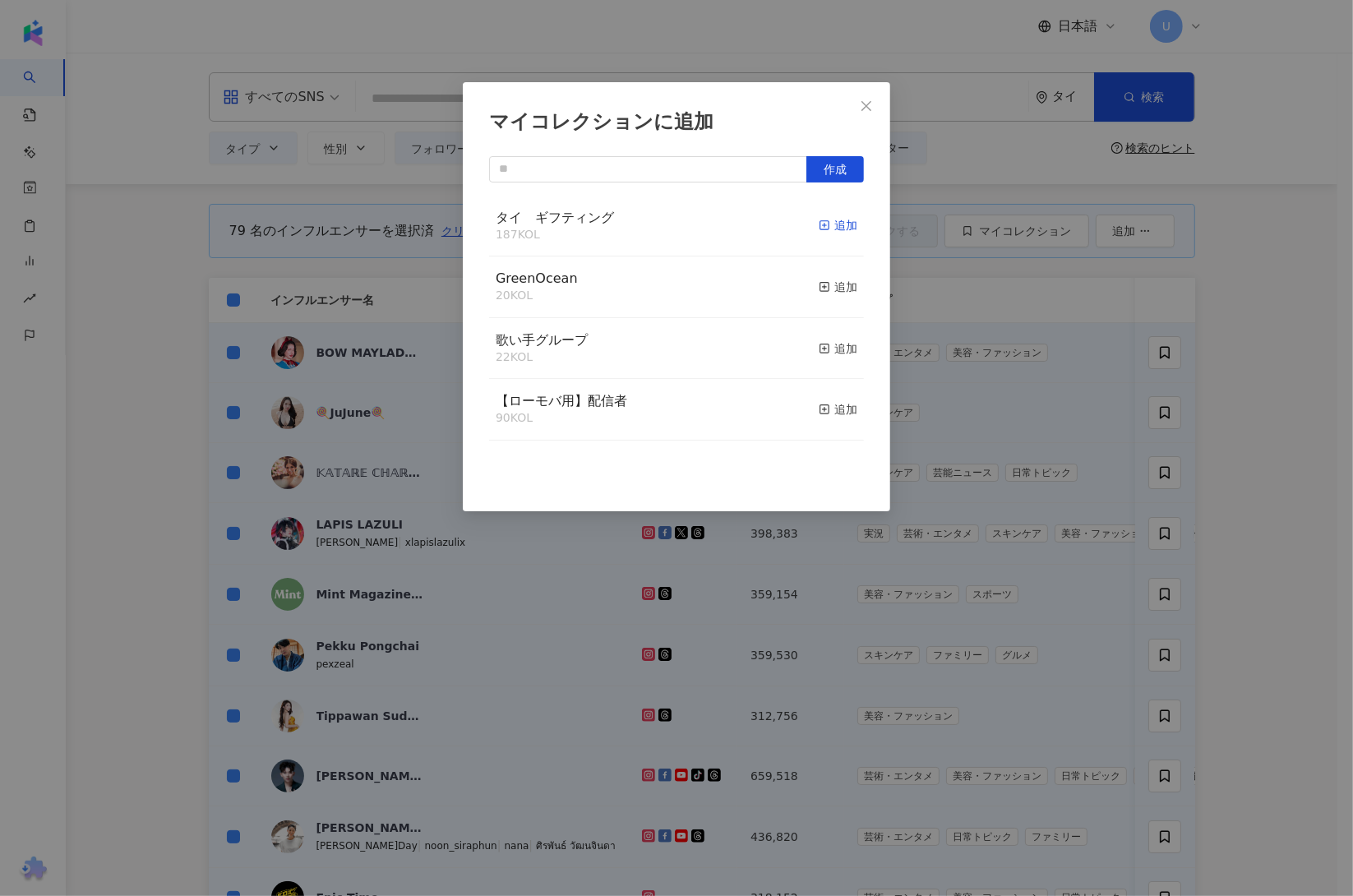
click at [819, 227] on div "追加" at bounding box center [838, 225] width 38 height 18
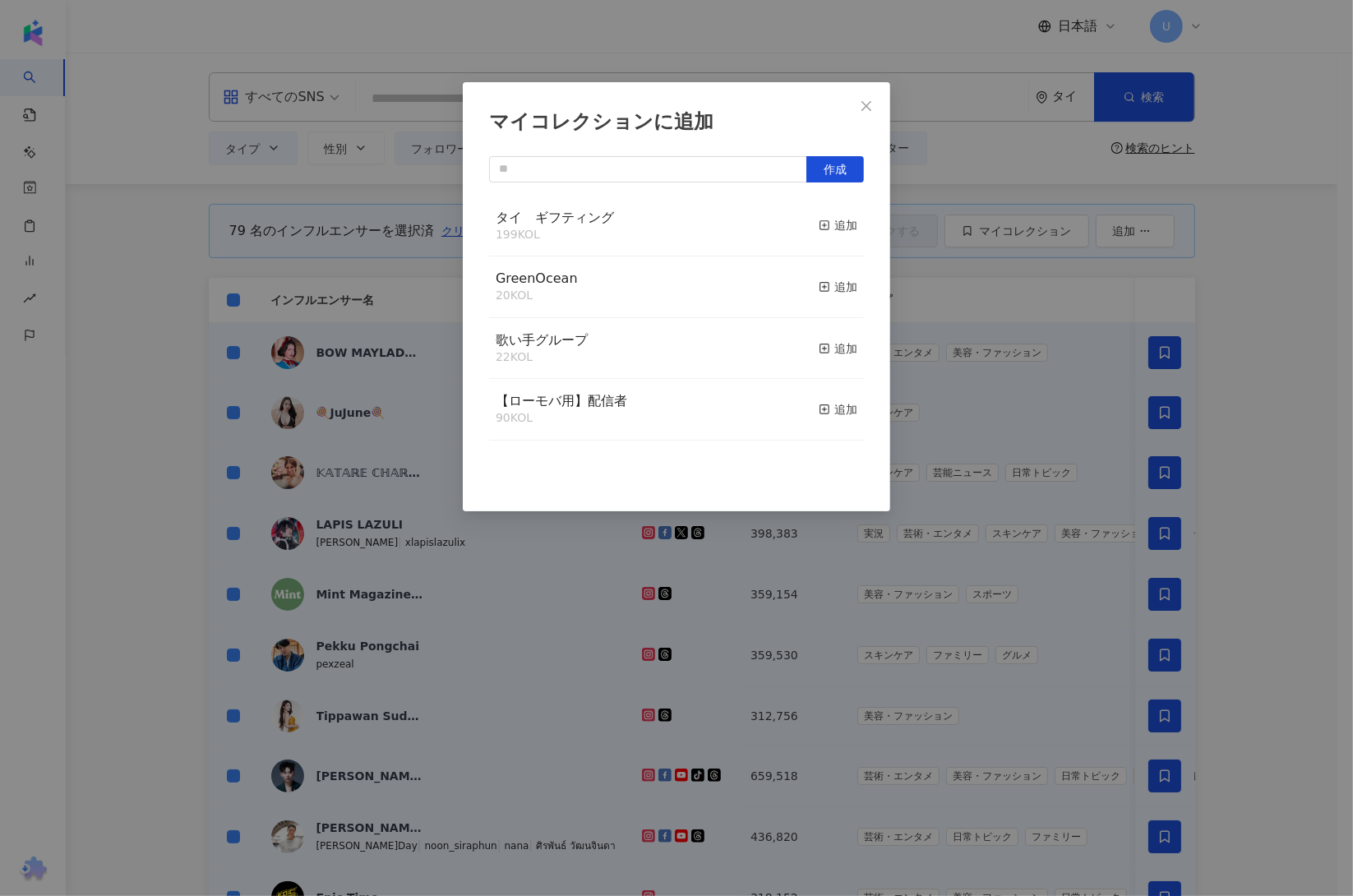
scroll to position [458, 0]
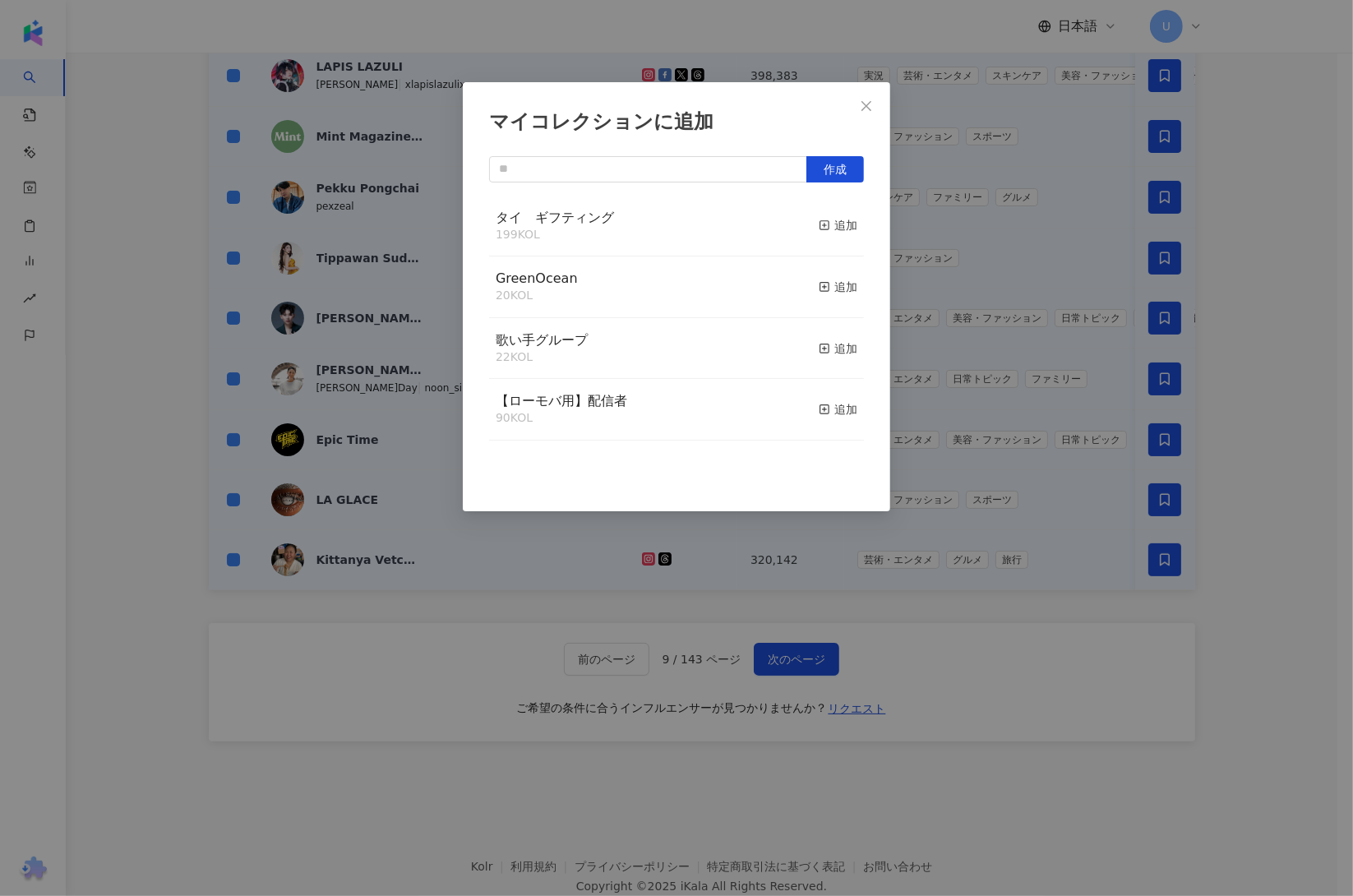
click at [969, 684] on div "マイコレクションに追加 作成 タイ　ギフティング 199 KOL 追加 GreenOcean 20 KOL 追加 歌い手グループ 22 KOL 追加 【ローモ…" at bounding box center [676, 448] width 1353 height 896
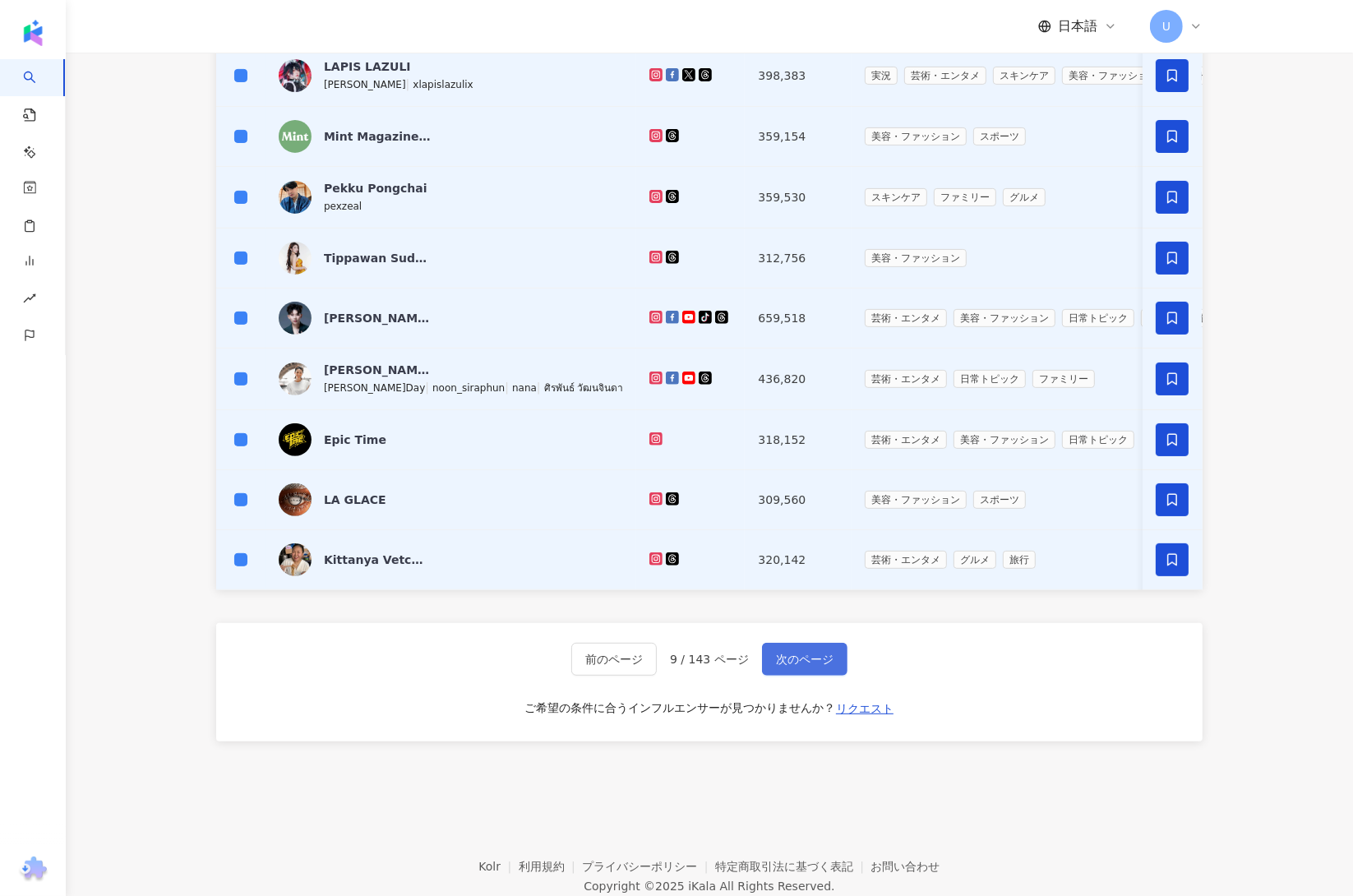
click at [834, 676] on button "次のページ" at bounding box center [805, 660] width 86 height 33
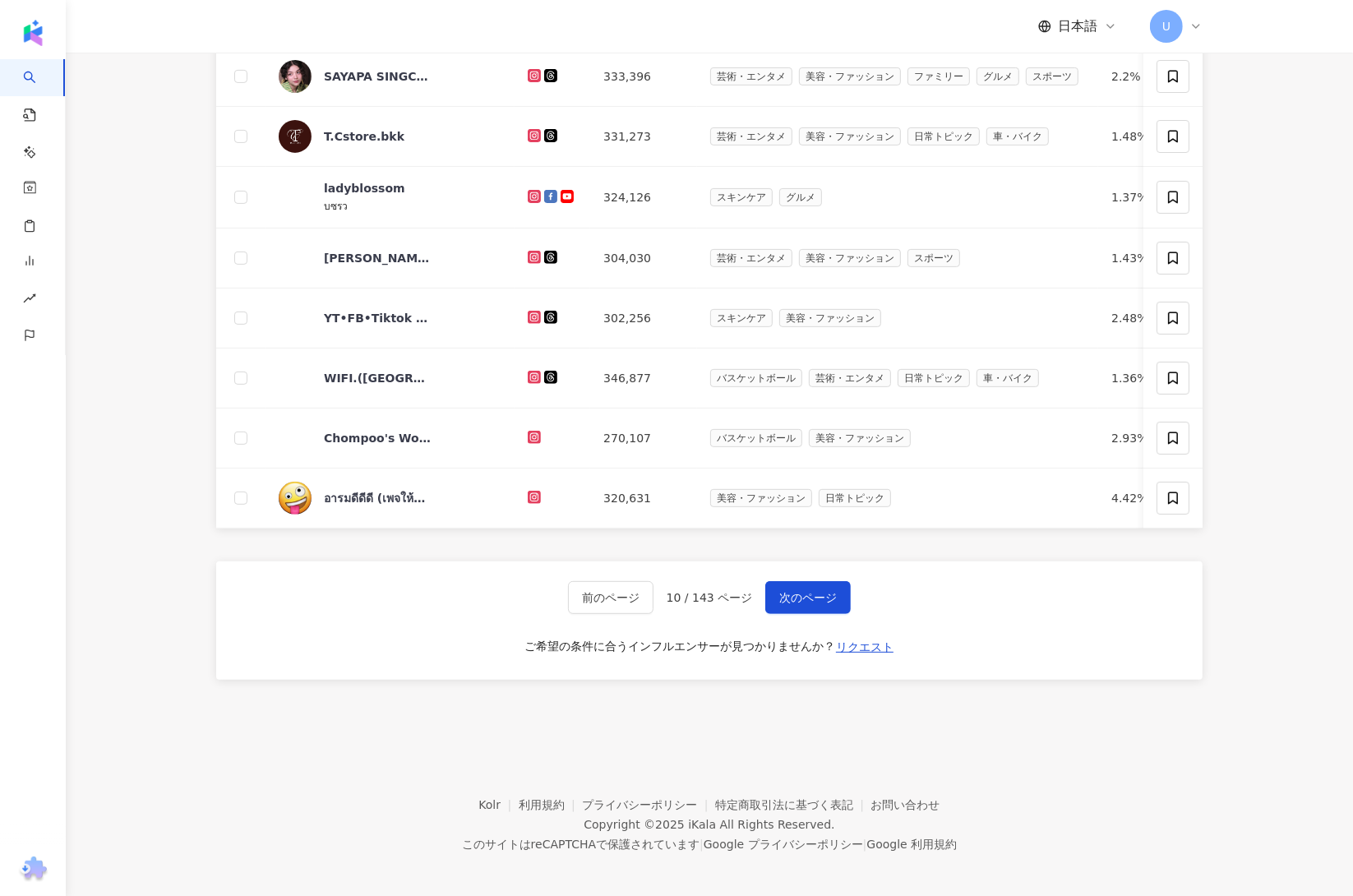
scroll to position [0, 0]
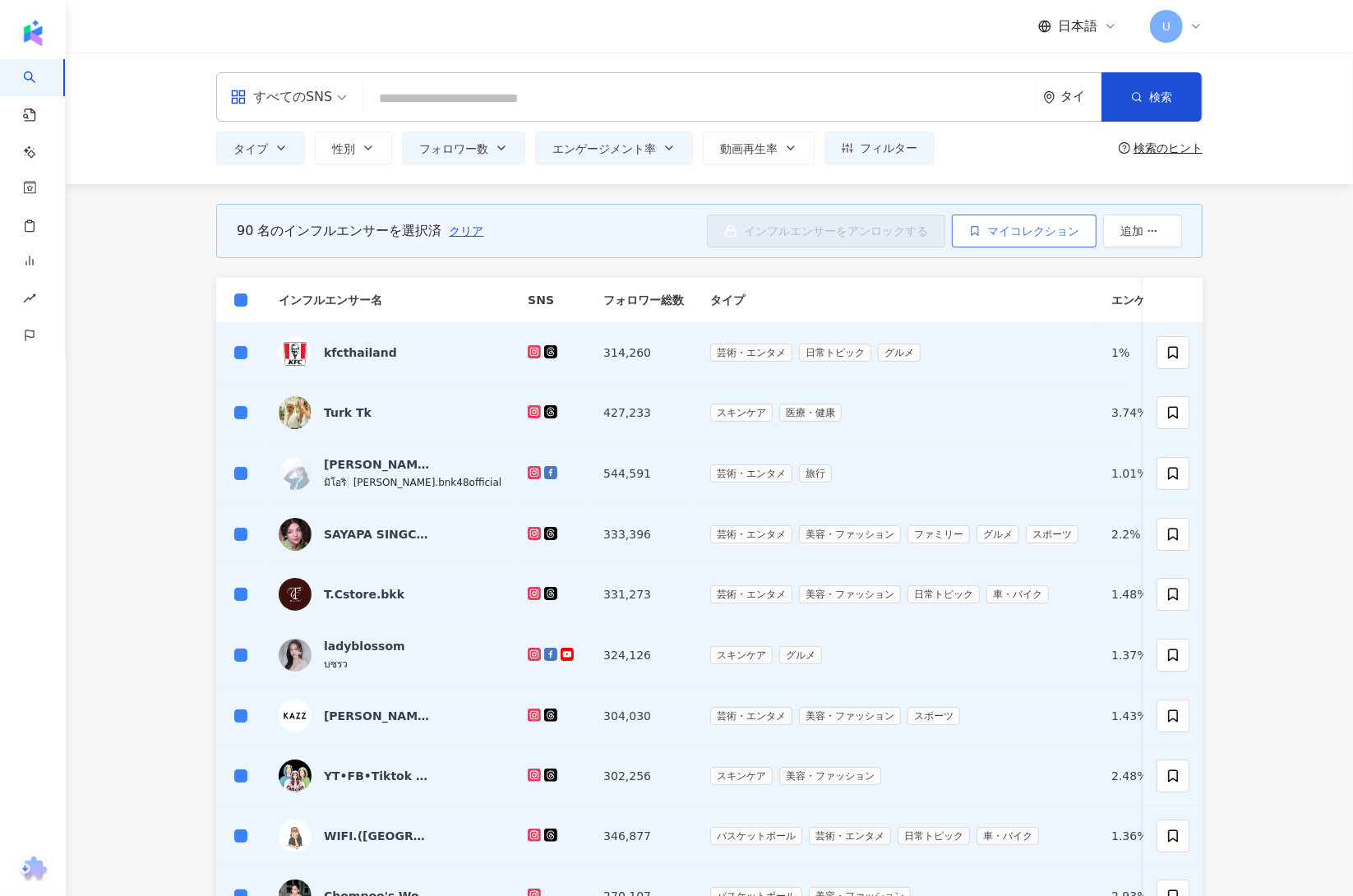
click at [1063, 227] on span "マイコレクション" at bounding box center [1033, 231] width 92 height 13
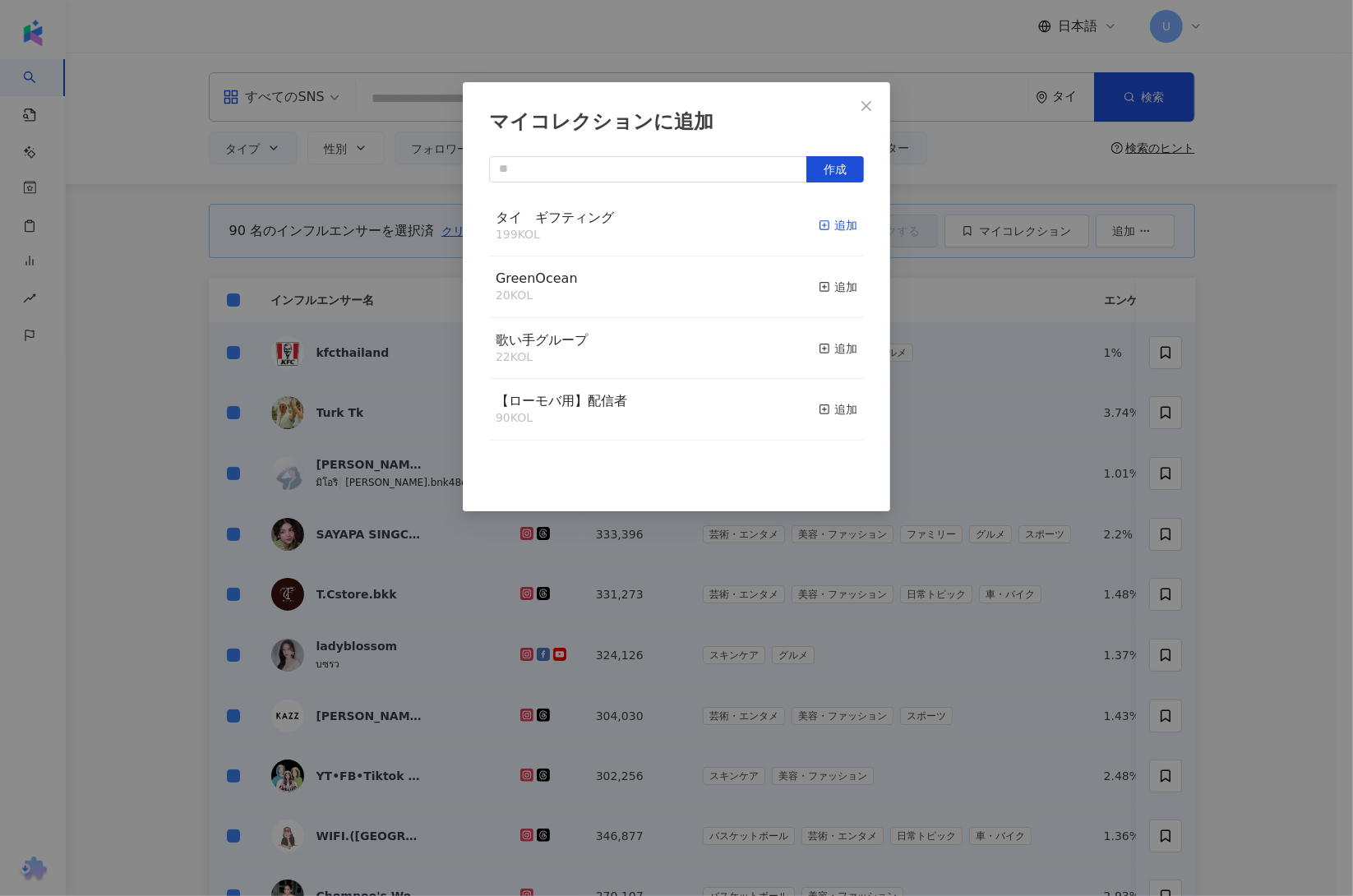
click at [823, 219] on div "追加" at bounding box center [838, 225] width 38 height 18
click at [1294, 399] on div "マイコレクションに追加 作成" at bounding box center [676, 448] width 1353 height 896
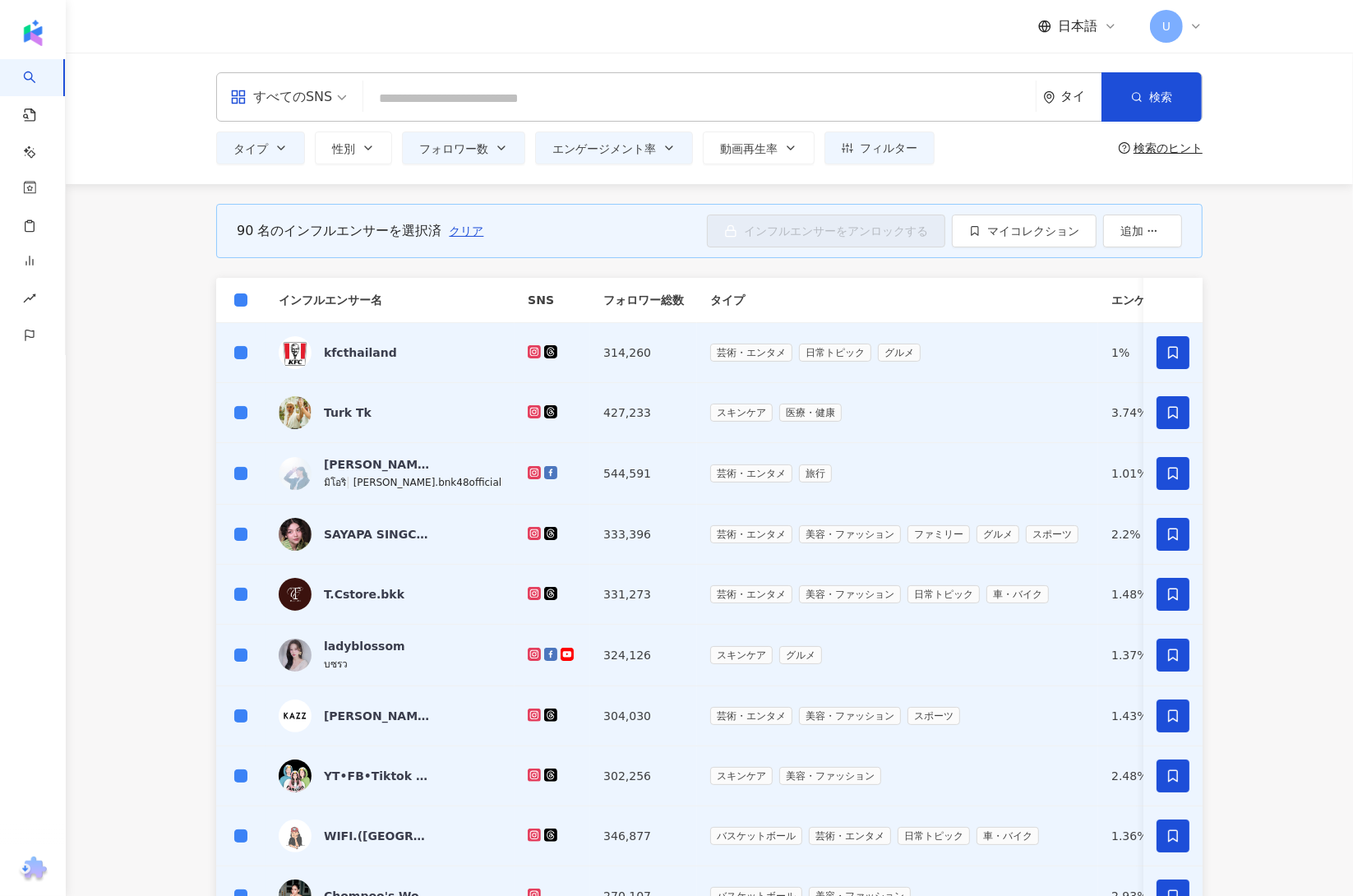
scroll to position [288, 0]
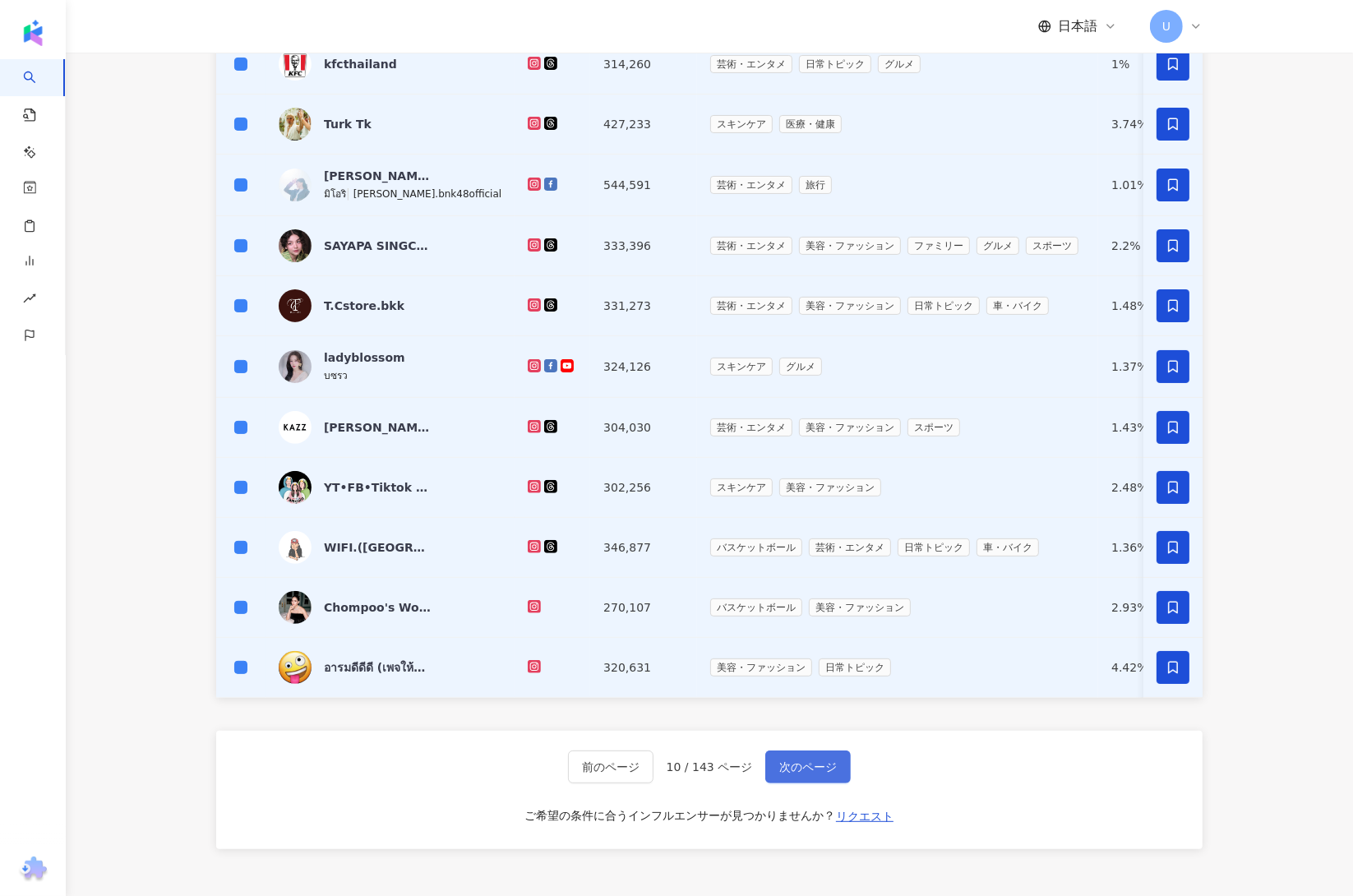
click at [819, 772] on button "次のページ" at bounding box center [808, 768] width 86 height 33
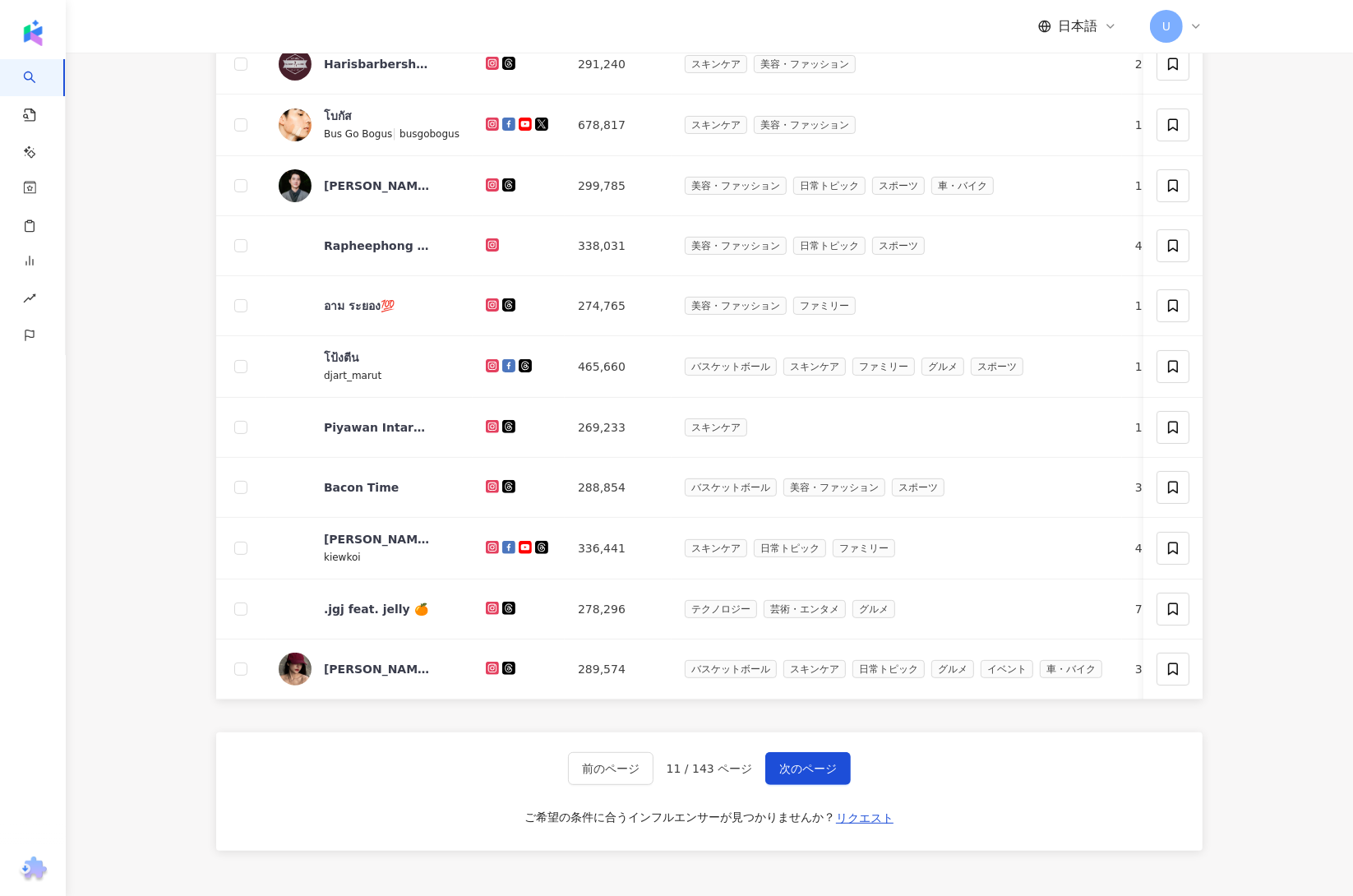
scroll to position [0, 0]
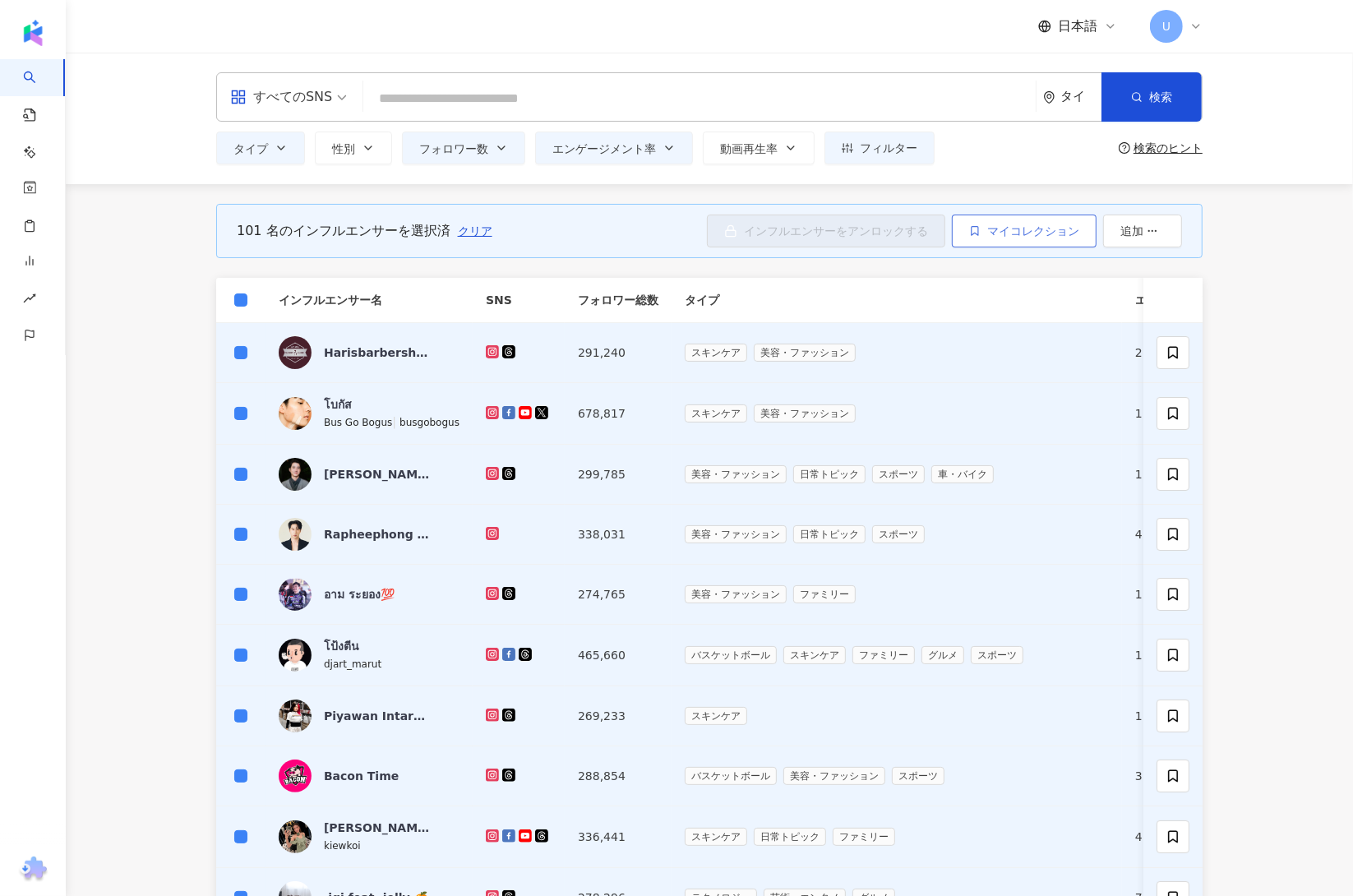
click at [989, 229] on span "マイコレクション" at bounding box center [1033, 231] width 92 height 13
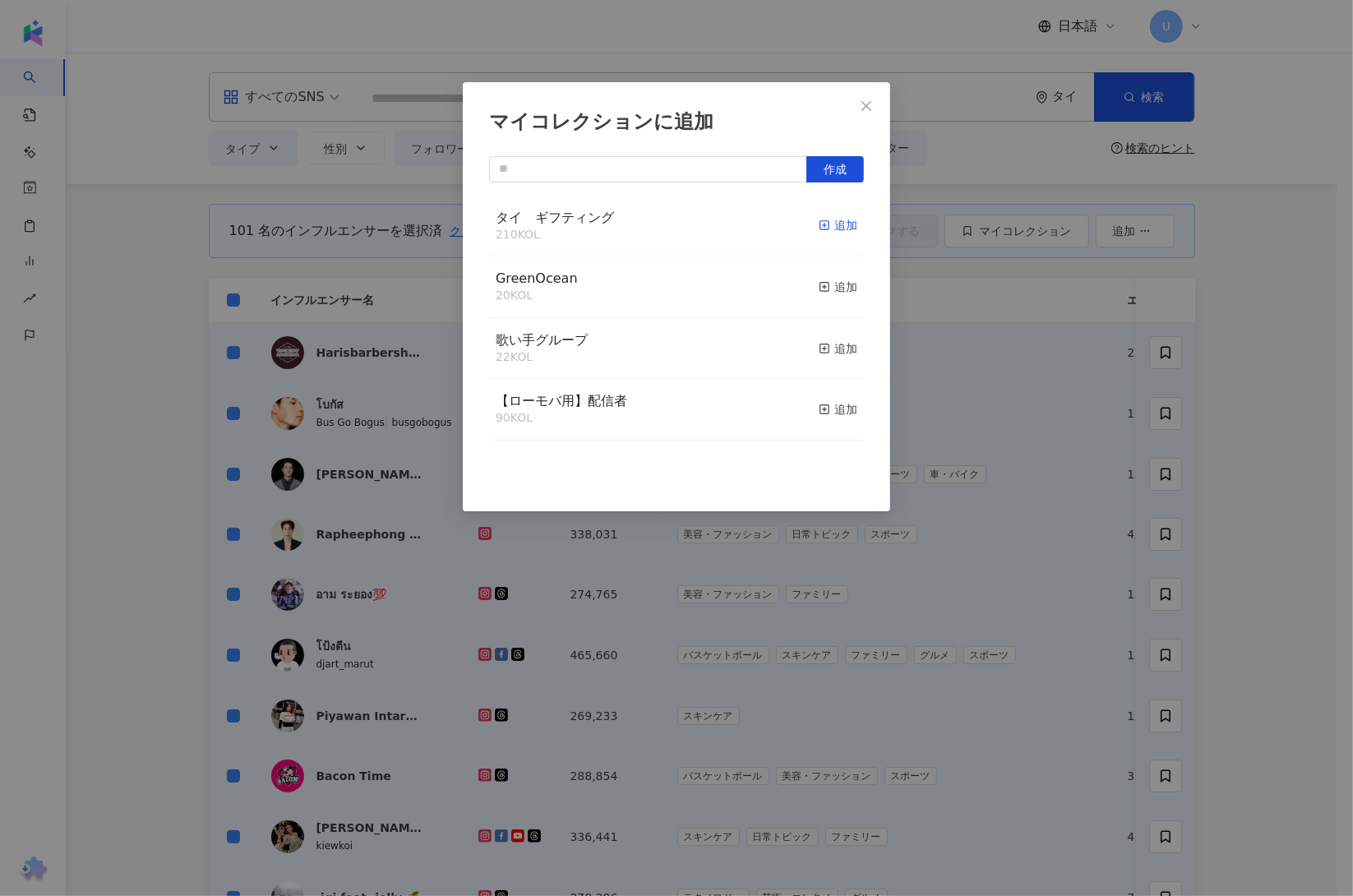
click at [819, 225] on div "追加" at bounding box center [838, 225] width 38 height 18
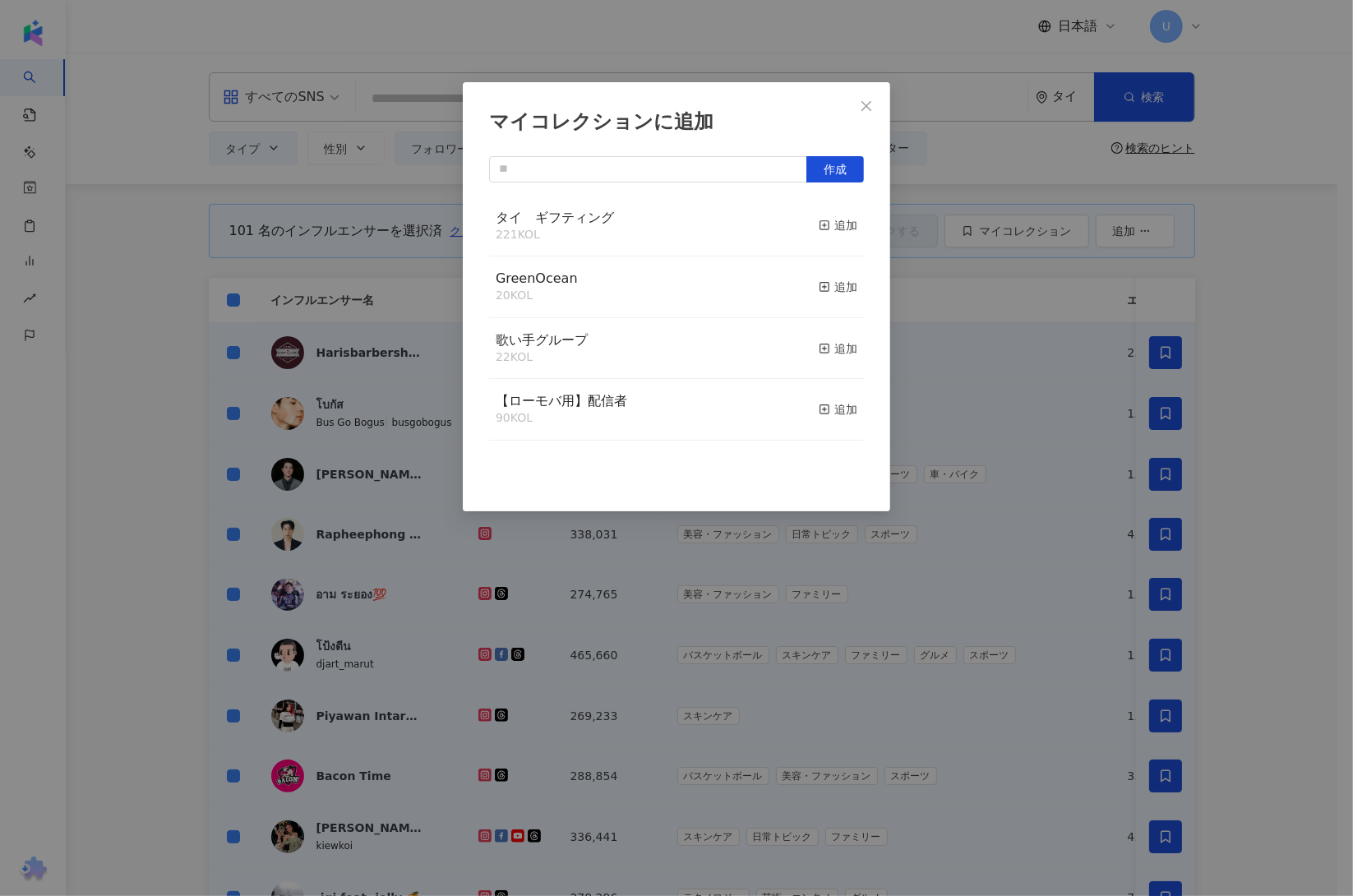
click at [1284, 399] on div "マイコレクションに追加 作成 タイ　ギフティング 221 KOL 追加 GreenOcean 20 KOL 追加 歌い手グループ 22 KOL 追加 【ローモ…" at bounding box center [676, 448] width 1353 height 896
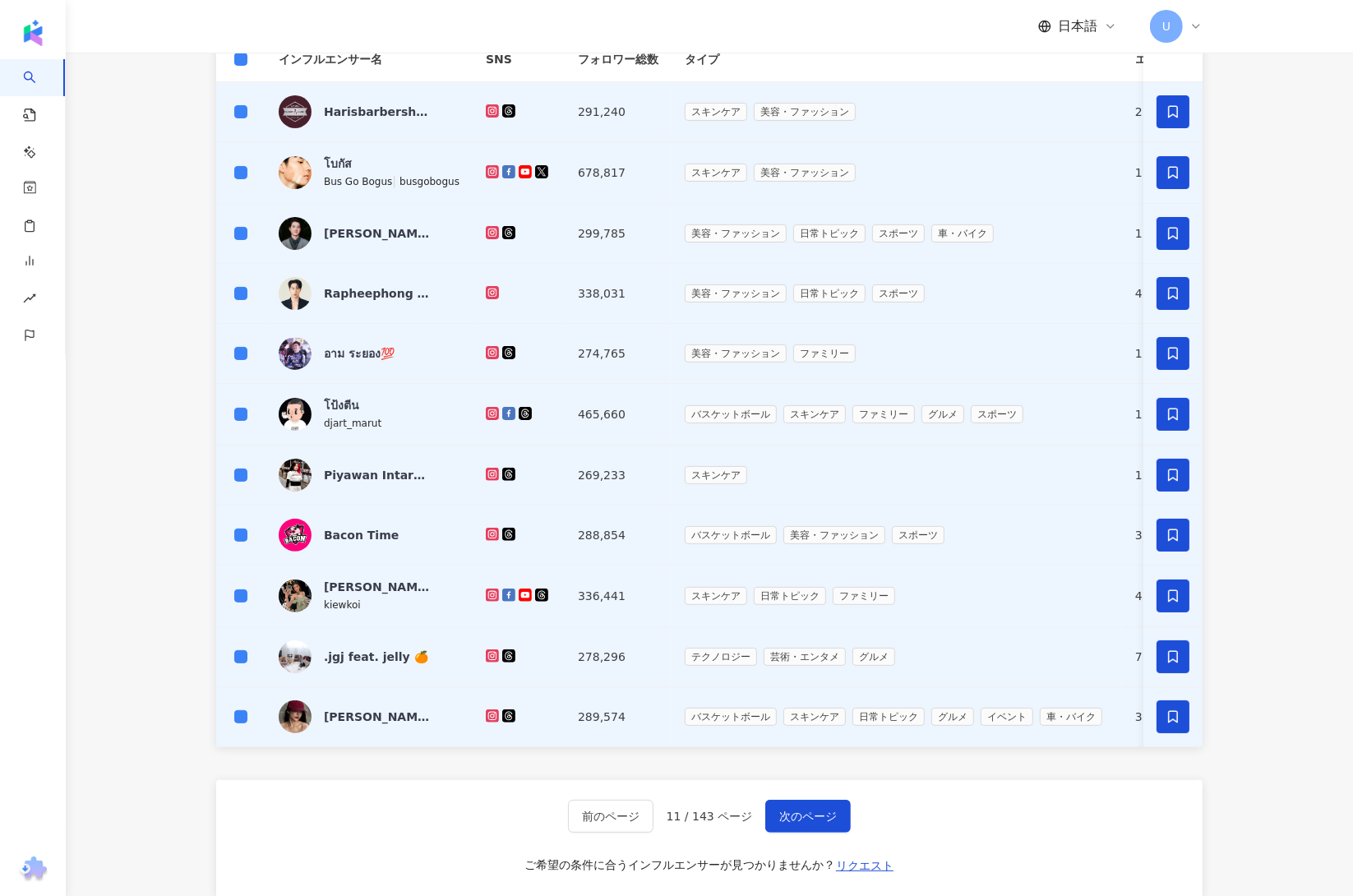
scroll to position [347, 0]
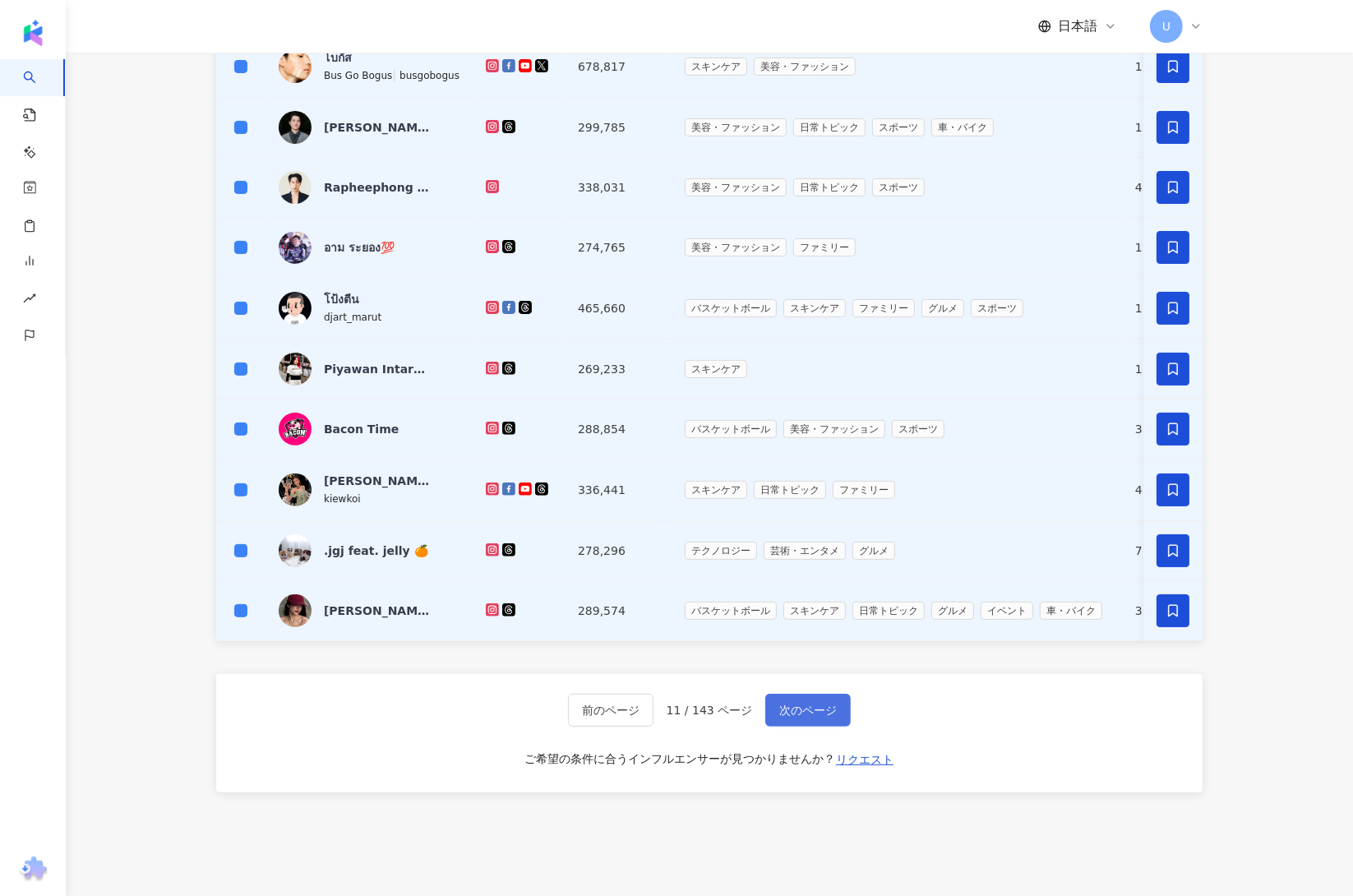
click at [818, 717] on span "次のページ" at bounding box center [808, 710] width 58 height 13
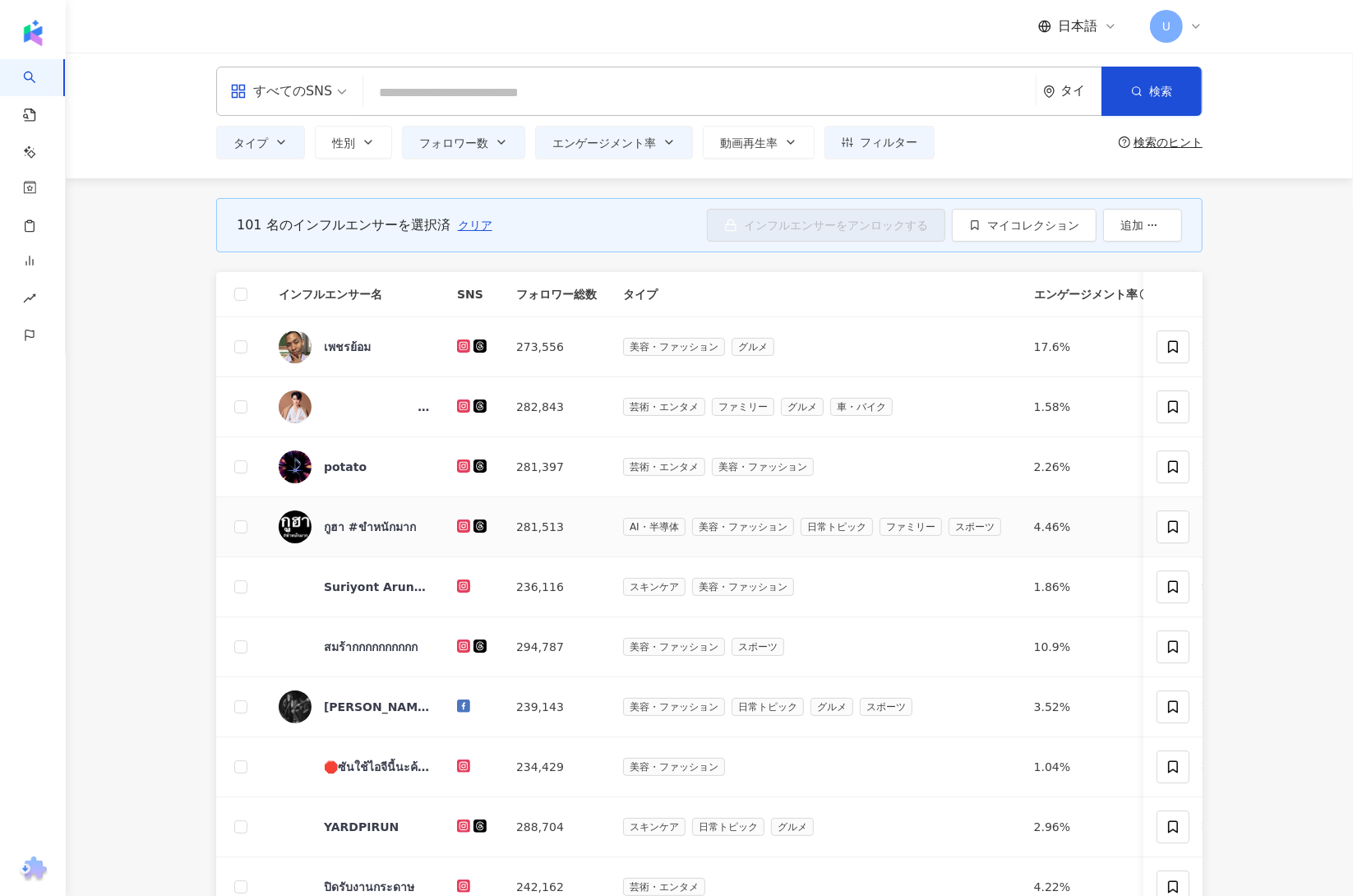
scroll to position [0, 0]
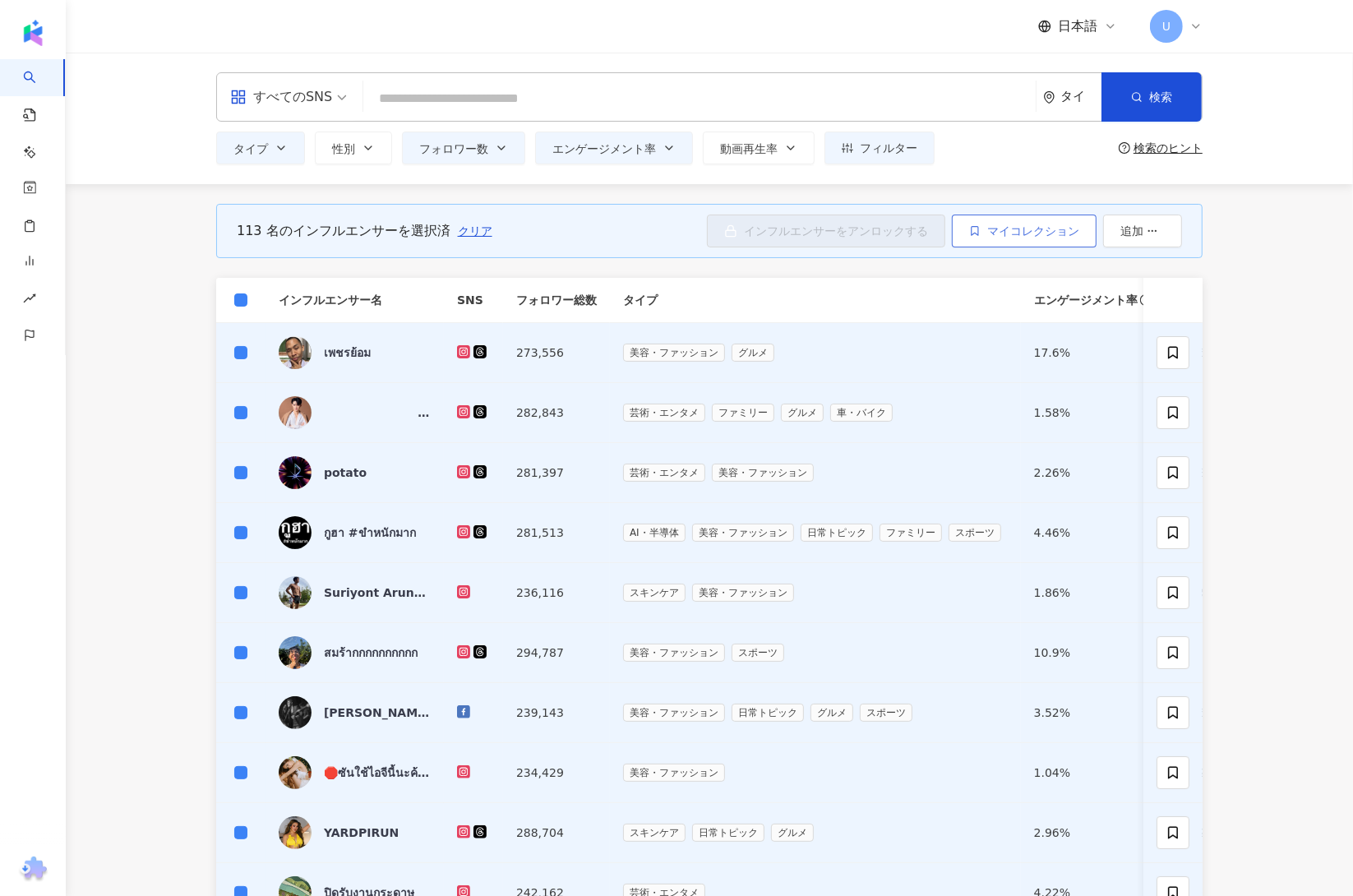
click at [982, 235] on button "マイコレクション" at bounding box center [1024, 231] width 145 height 33
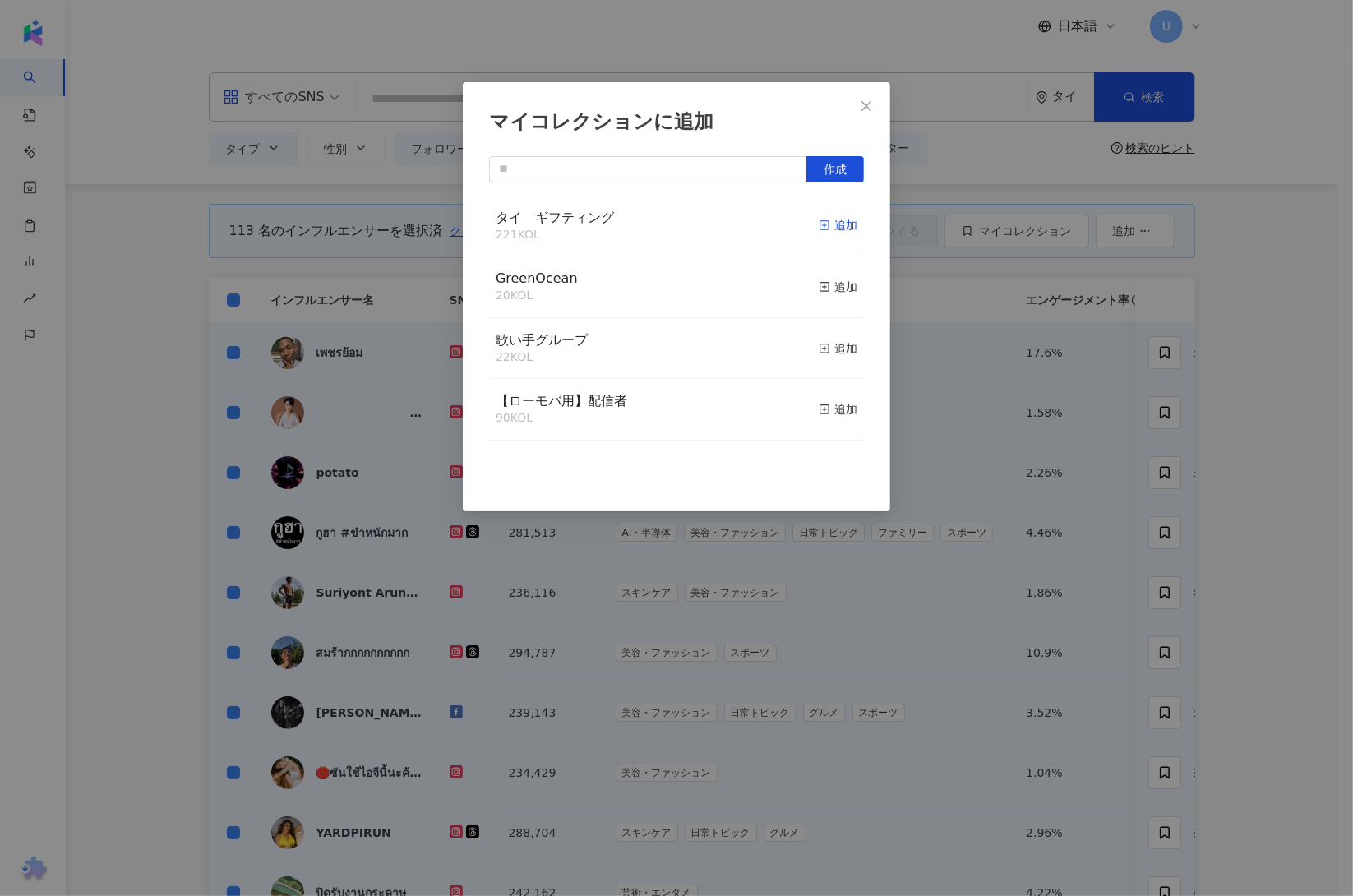
click at [819, 225] on icon "button" at bounding box center [824, 225] width 11 height 11
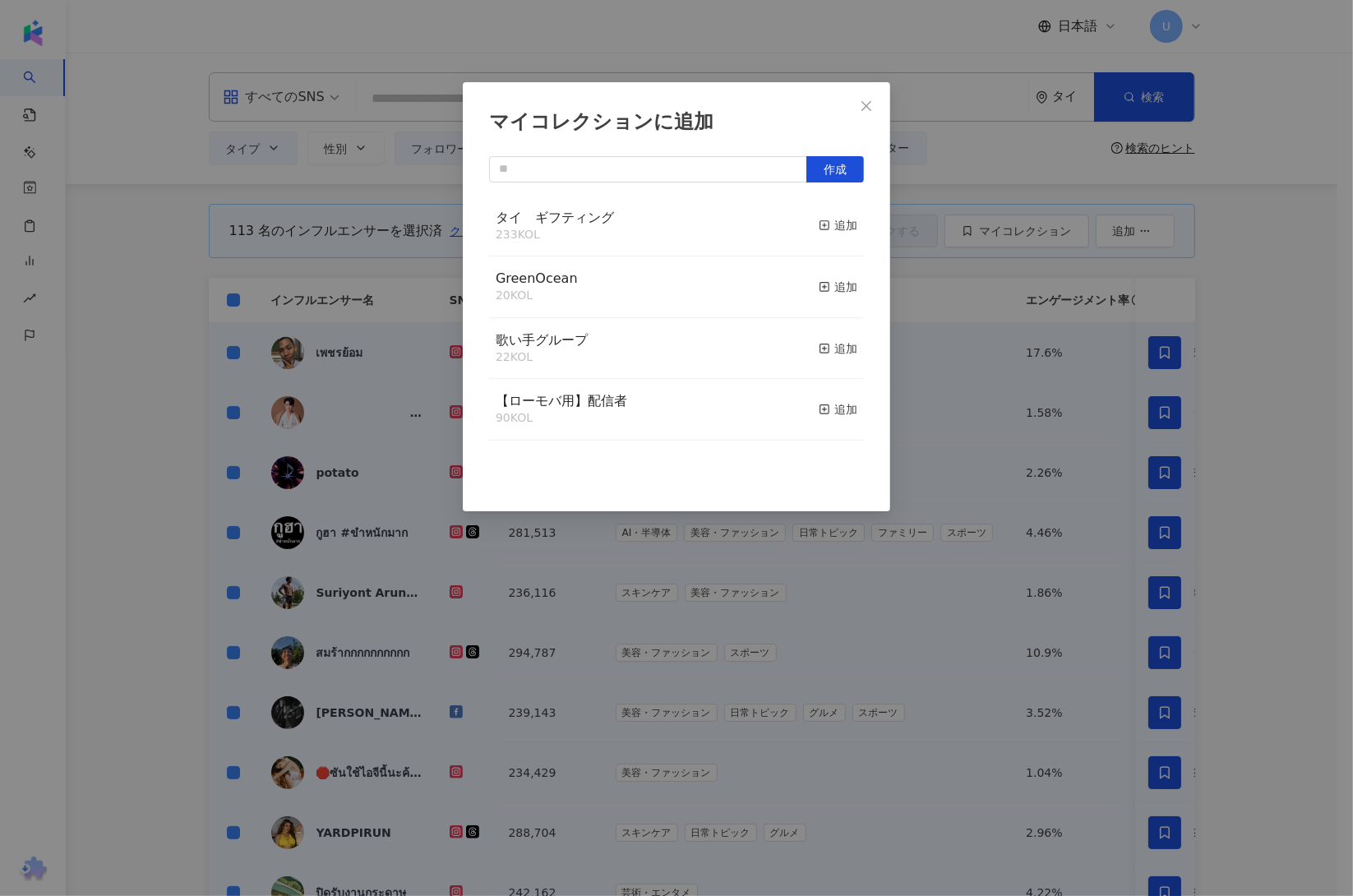
click at [1296, 462] on div "マイコレクションに追加 作成 タイ　ギフティング 233 KOL 追加 GreenOcean 20 KOL 追加 歌い手グループ 22 KOL 追加 【ローモ…" at bounding box center [676, 448] width 1353 height 896
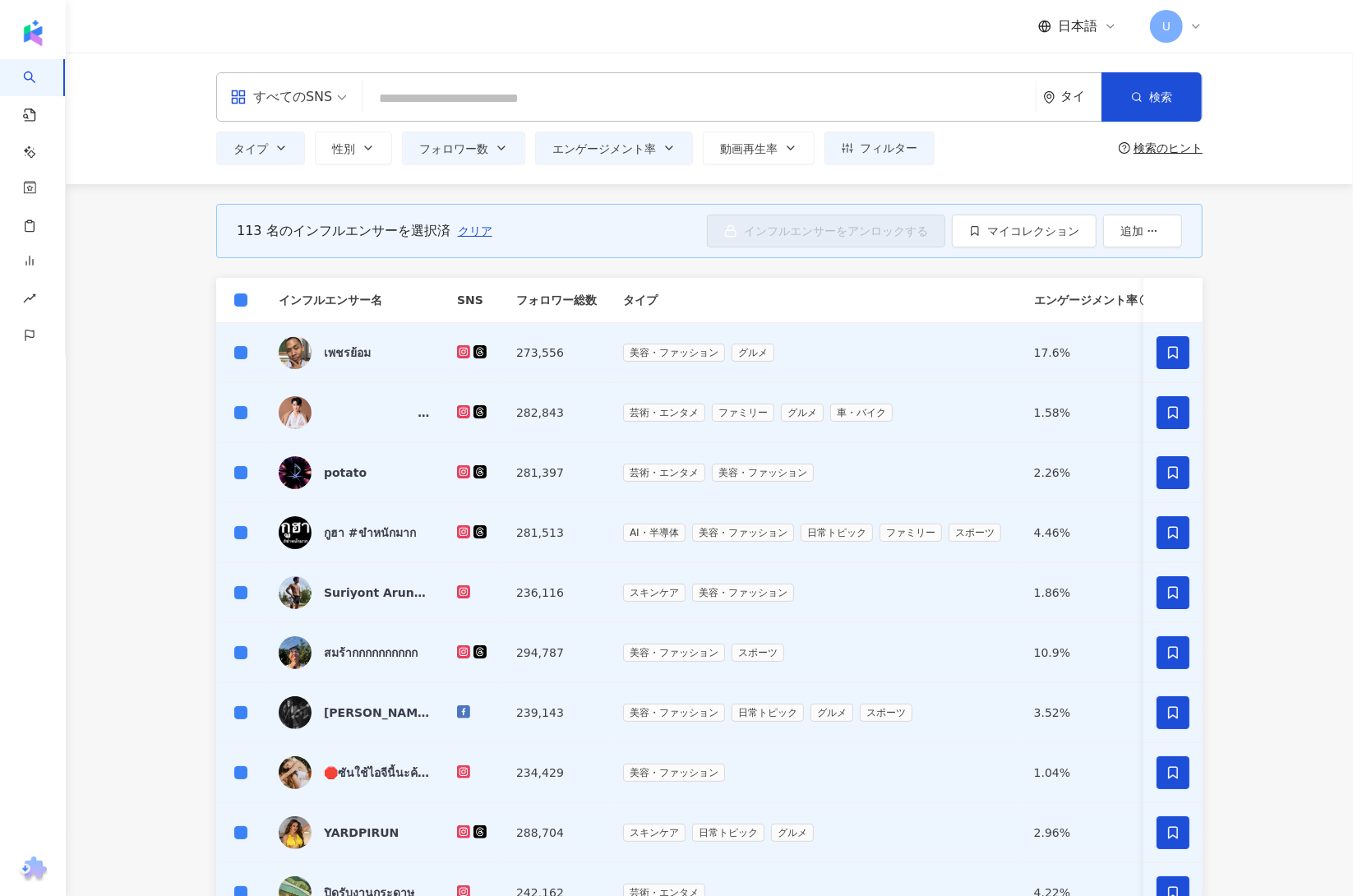
scroll to position [483, 0]
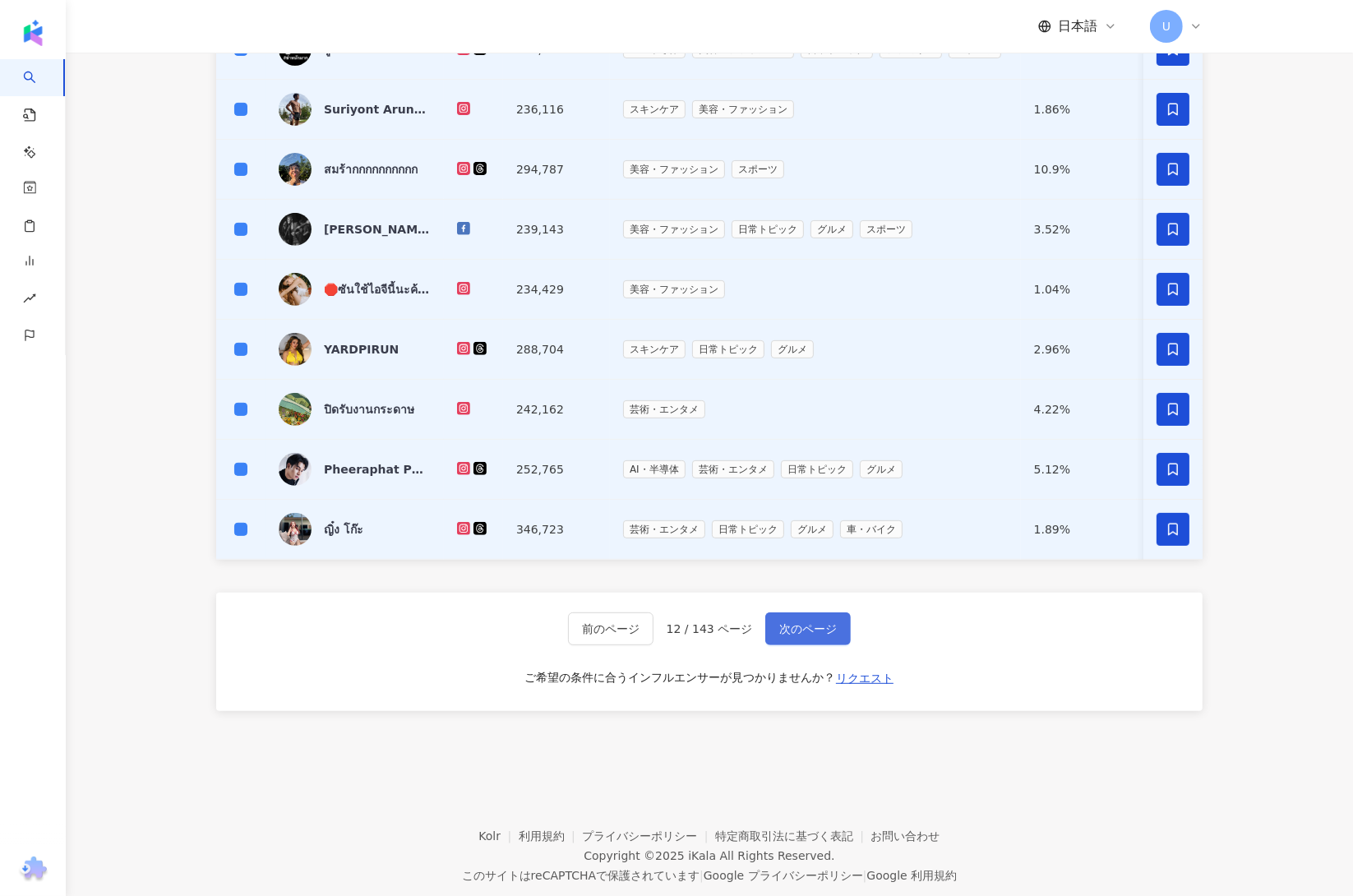
click at [781, 645] on button "次のページ" at bounding box center [808, 629] width 86 height 33
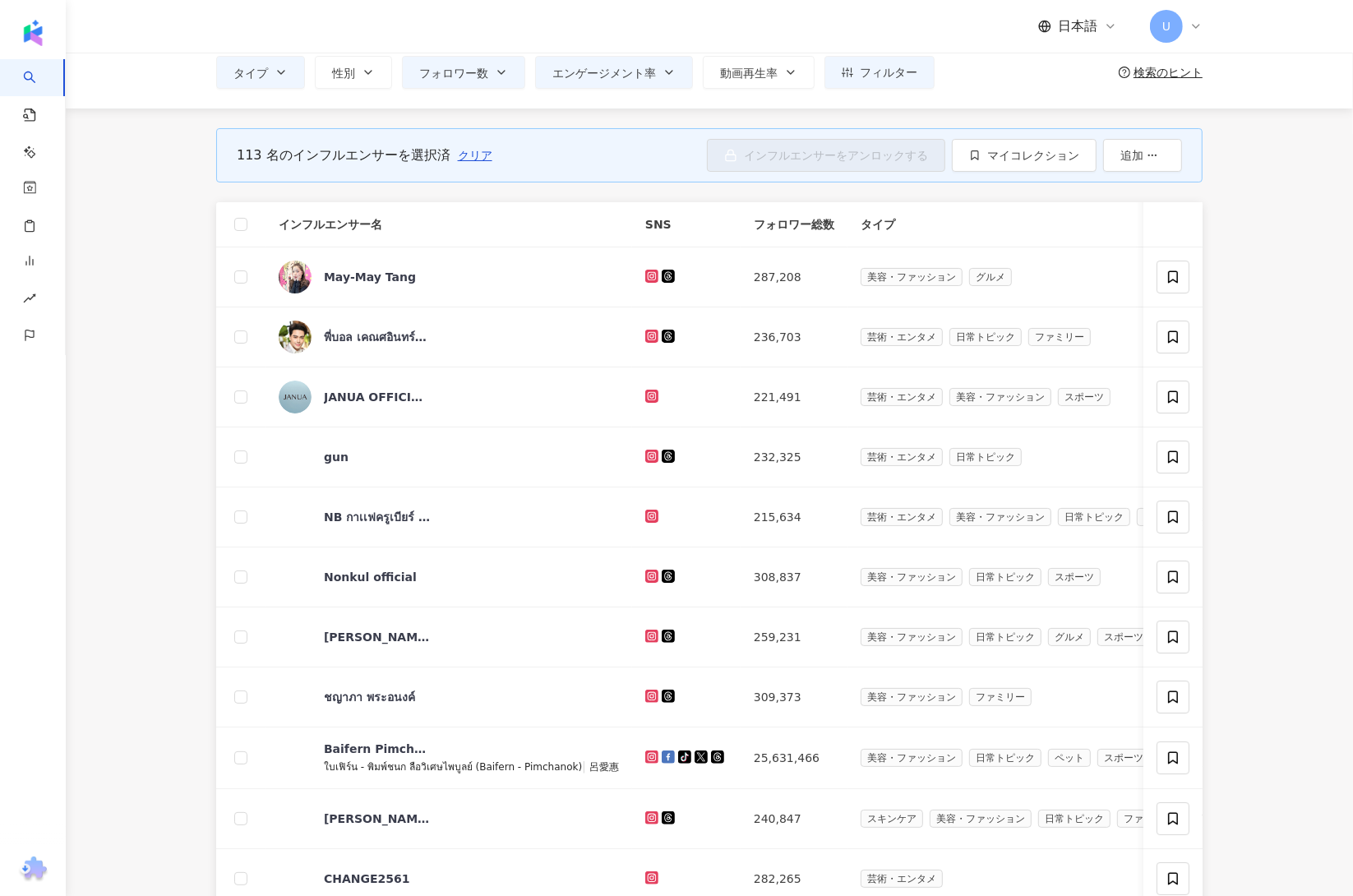
scroll to position [0, 0]
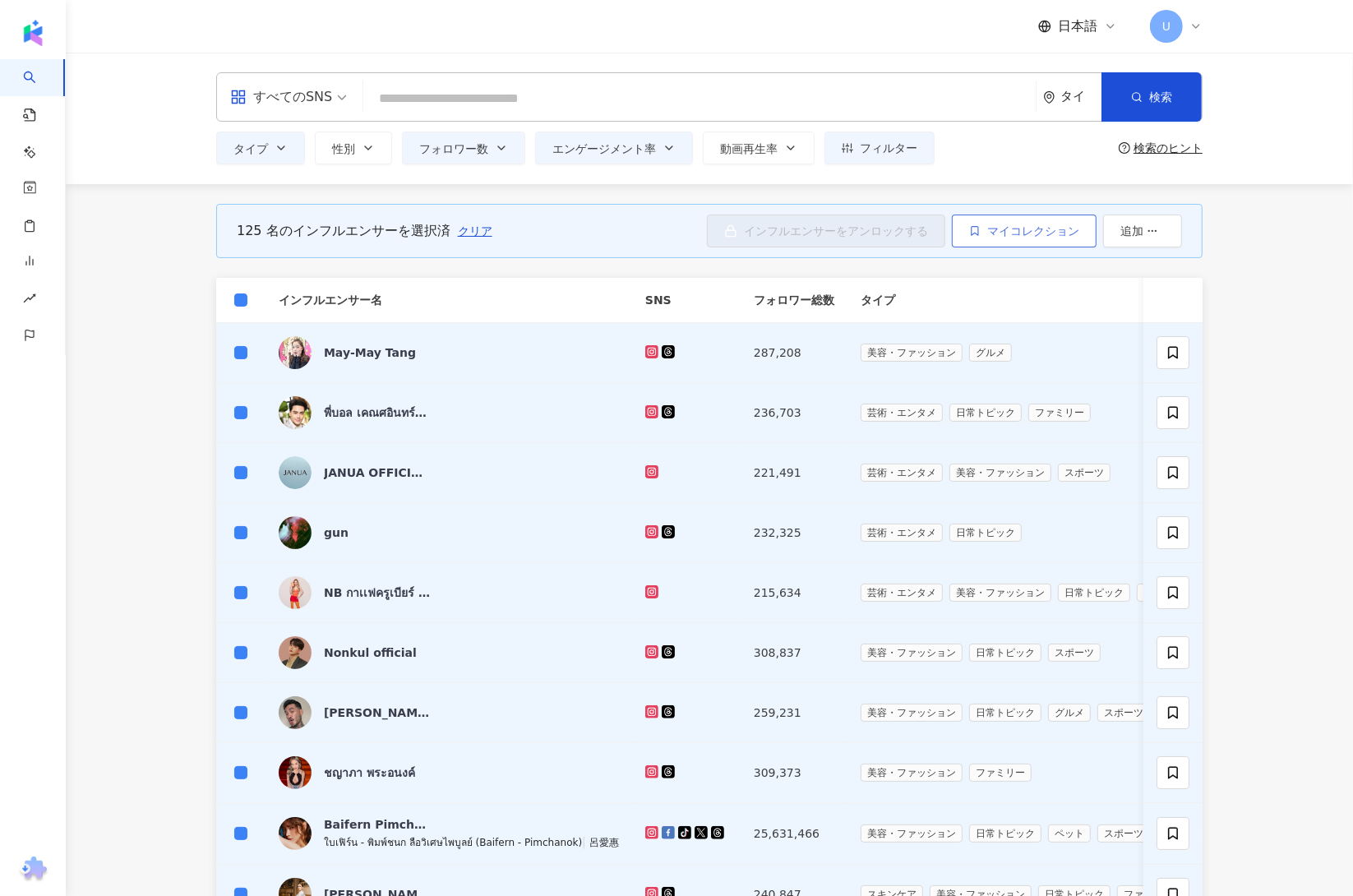
click at [1029, 225] on span "マイコレクション" at bounding box center [1033, 231] width 92 height 13
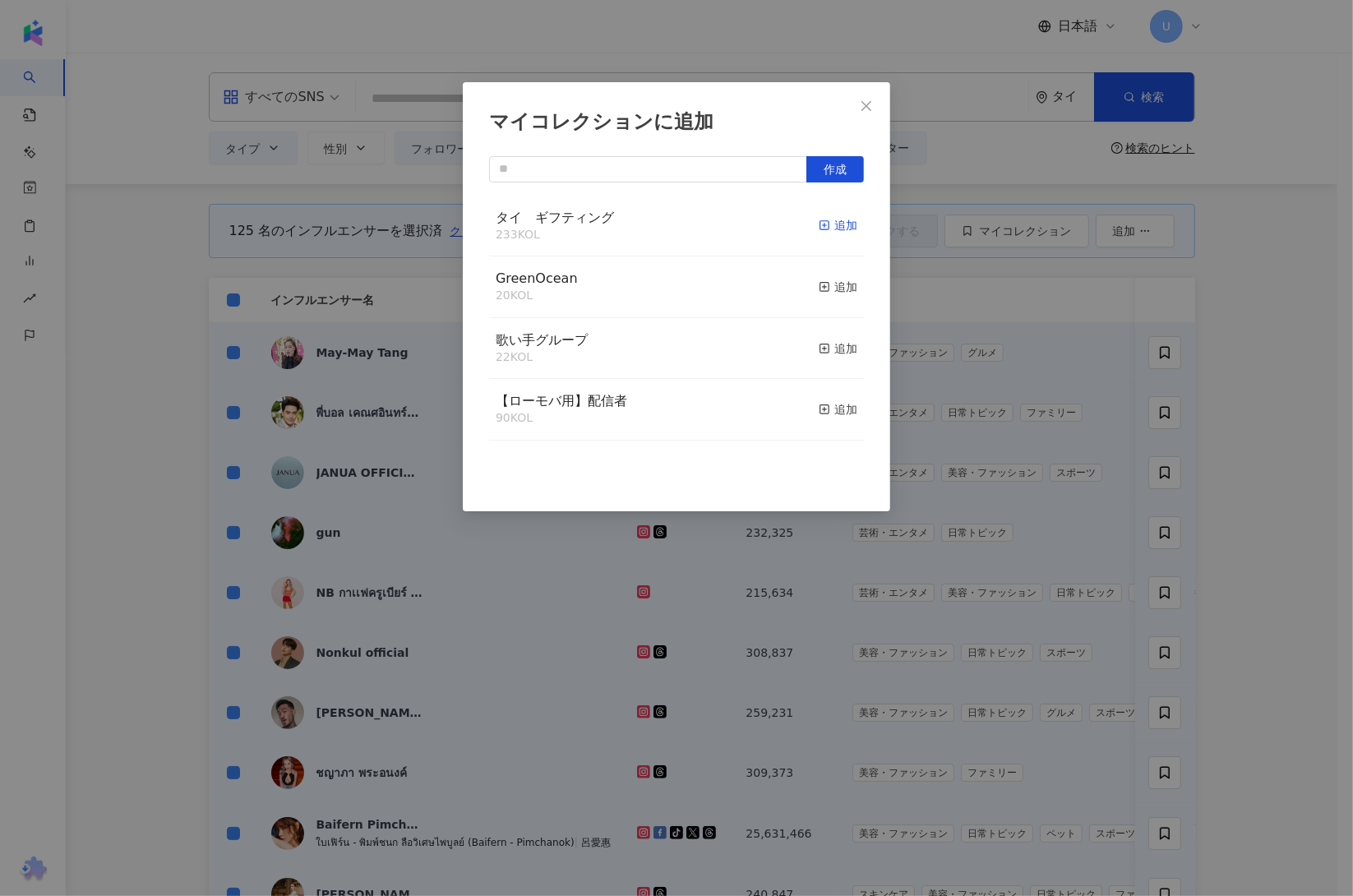
click at [833, 223] on div "追加" at bounding box center [838, 225] width 38 height 18
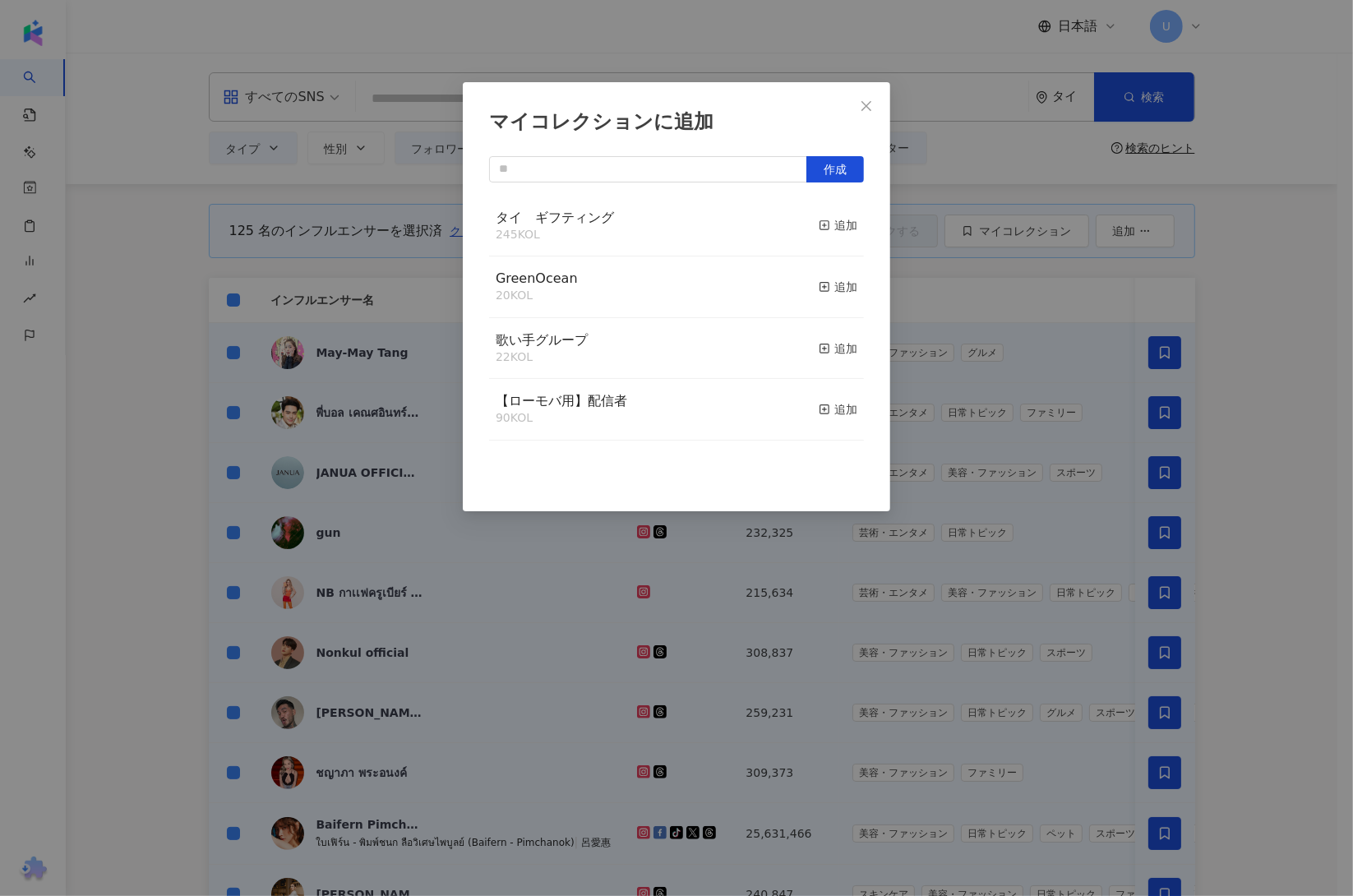
click at [1273, 435] on div "マイコレクションに追加 作成 タイ　ギフティング 245 KOL 追加 GreenOcean 20 KOL 追加 歌い手グループ 22 KOL 追加 【ローモ…" at bounding box center [676, 448] width 1353 height 896
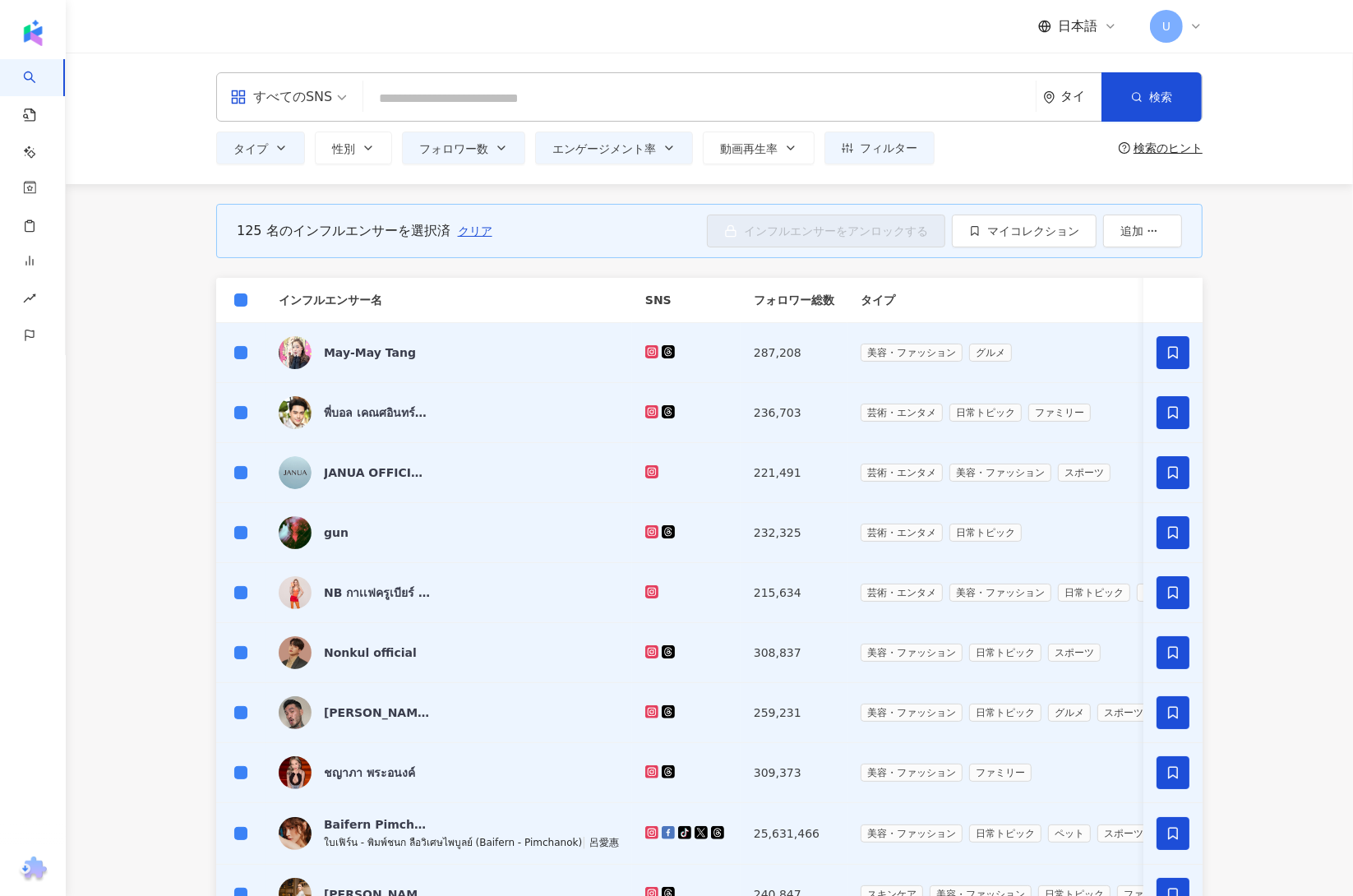
scroll to position [499, 0]
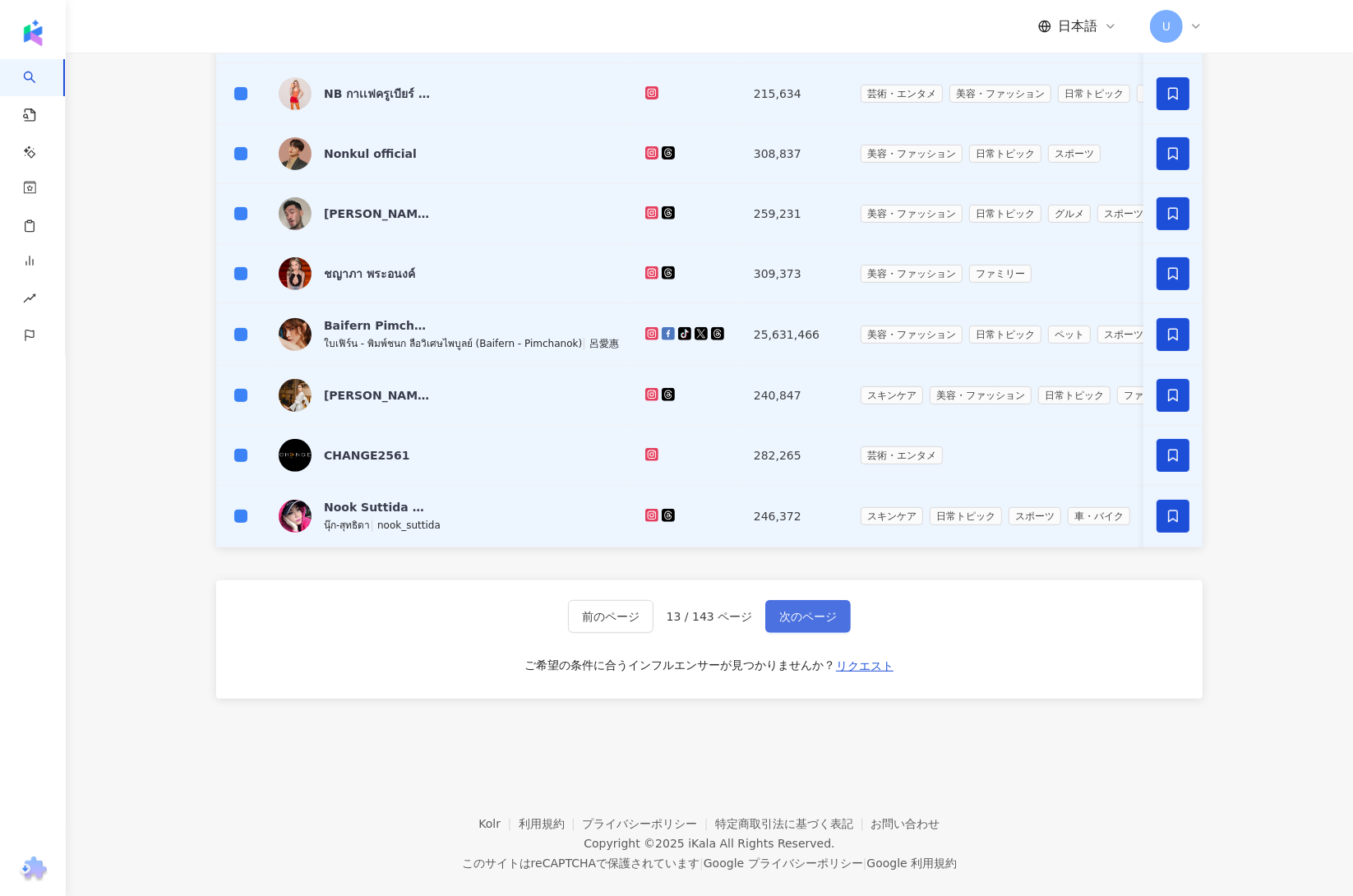
click at [822, 626] on button "次のページ" at bounding box center [808, 617] width 86 height 33
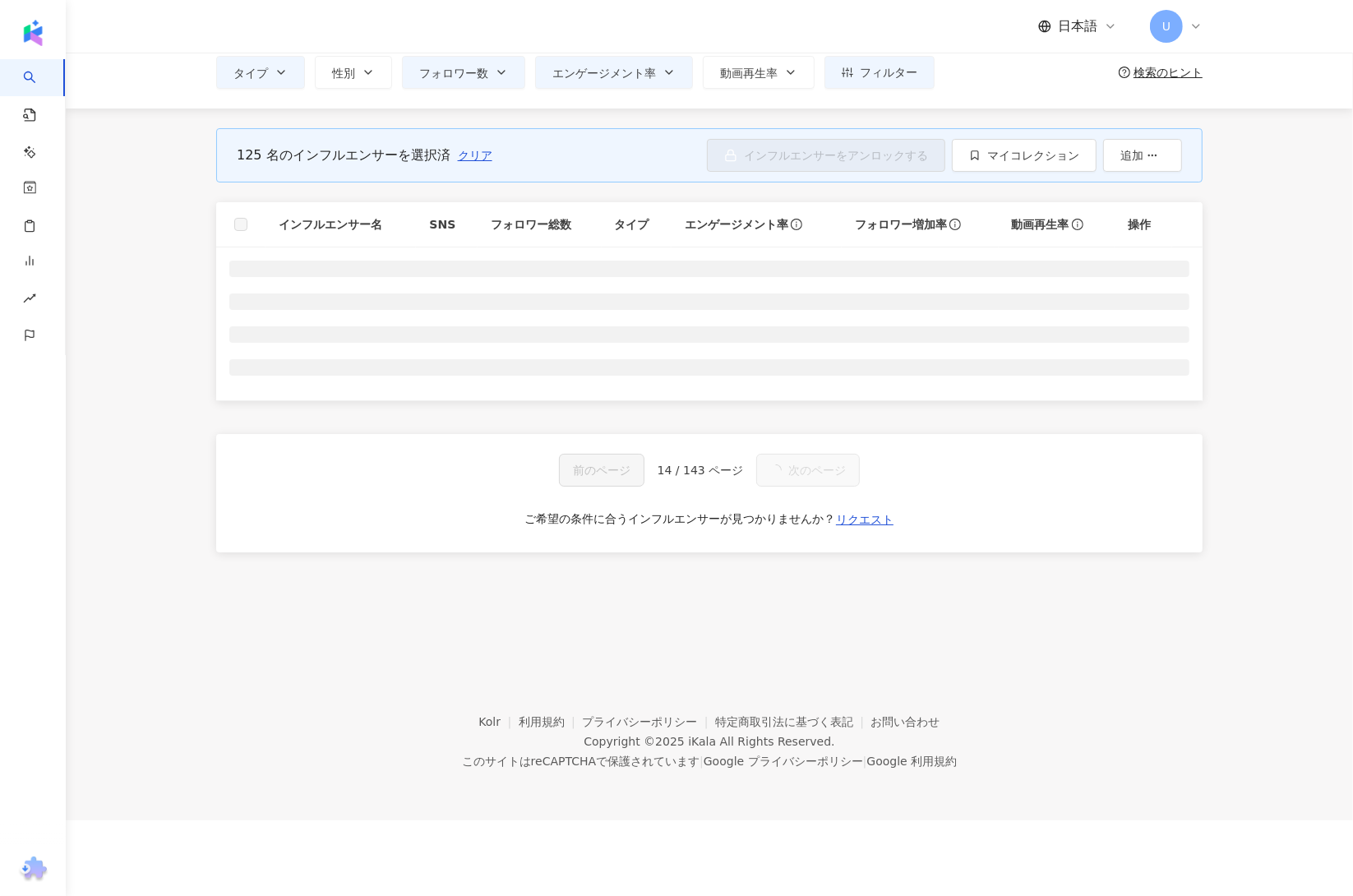
scroll to position [0, 0]
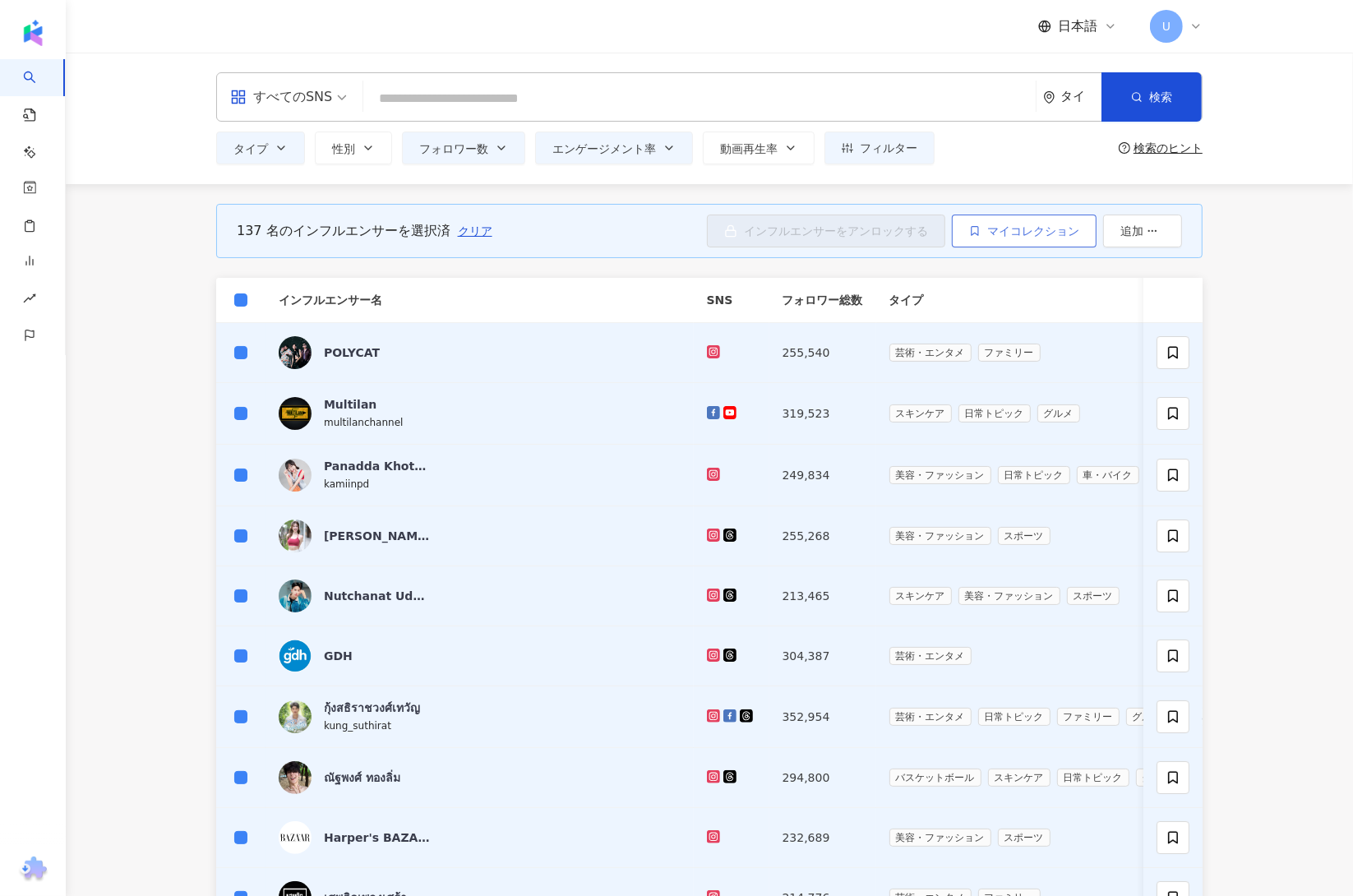
click at [1004, 233] on span "マイコレクション" at bounding box center [1033, 231] width 92 height 13
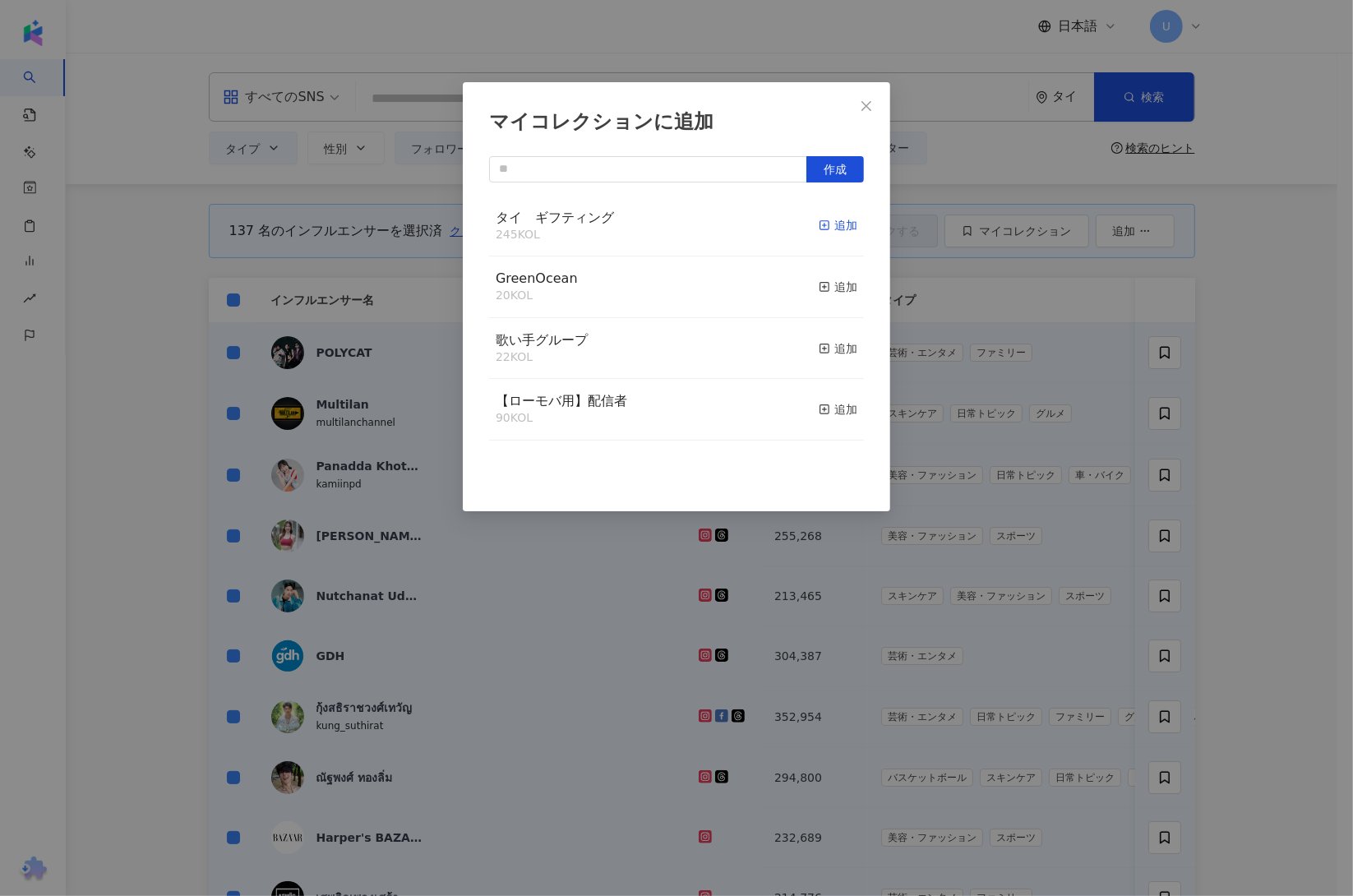
click at [823, 229] on div "追加" at bounding box center [838, 225] width 38 height 18
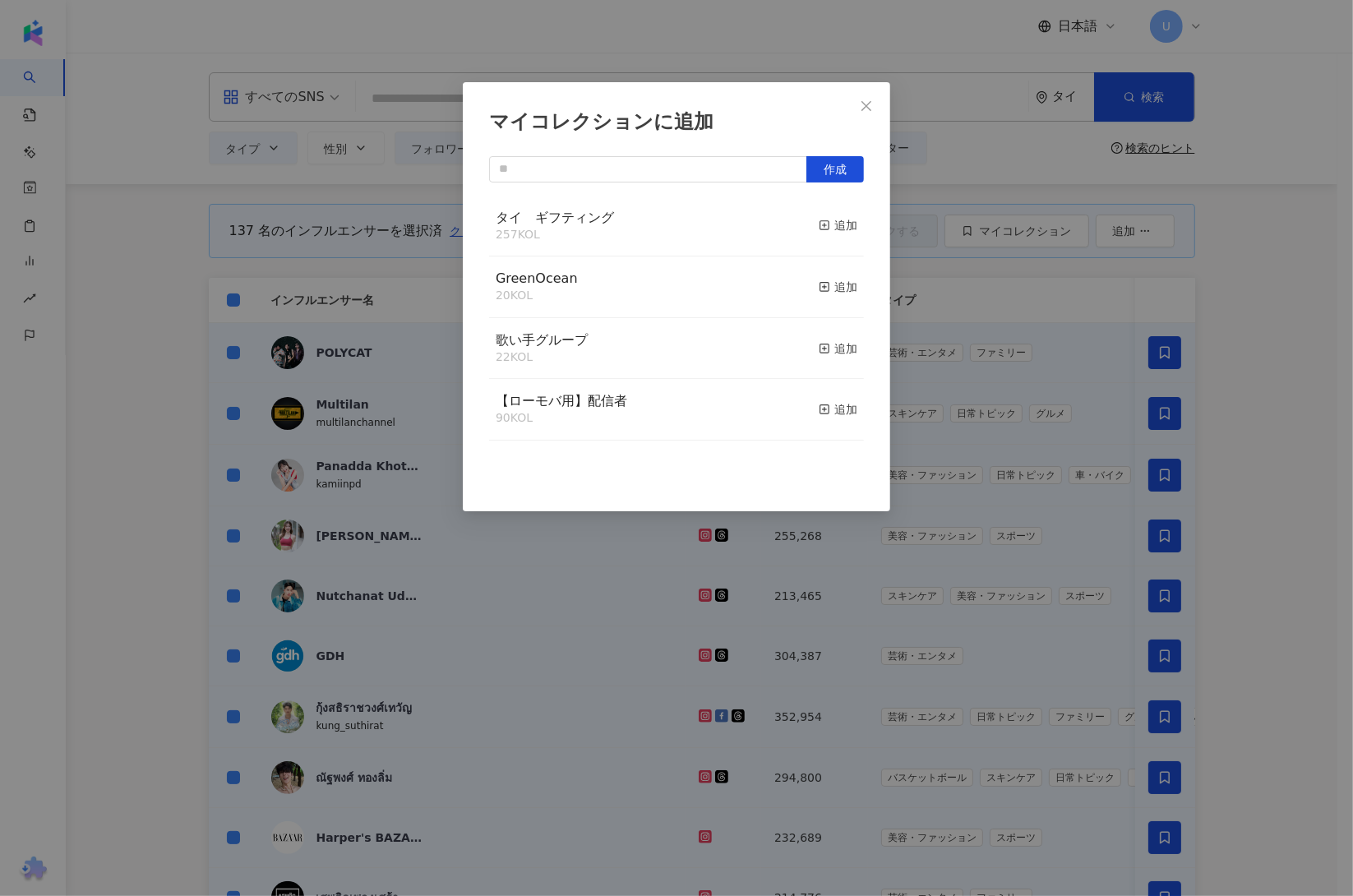
click at [1303, 431] on div "マイコレクションに追加 作成 タイ　ギフティング 257 KOL 追加 GreenOcean 20 KOL 追加 歌い手グループ 22 KOL 追加 【ローモ…" at bounding box center [676, 448] width 1353 height 896
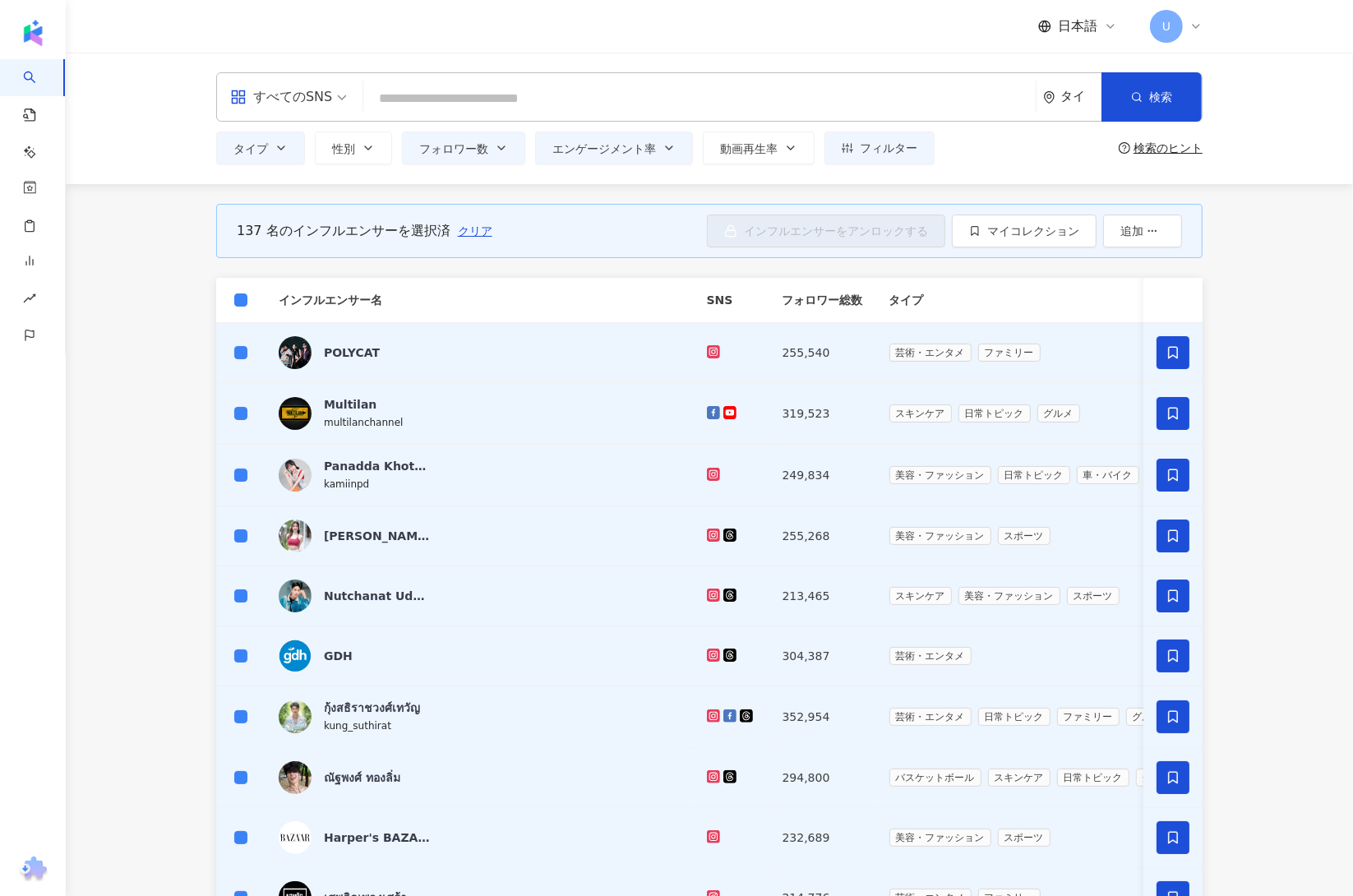
scroll to position [495, 0]
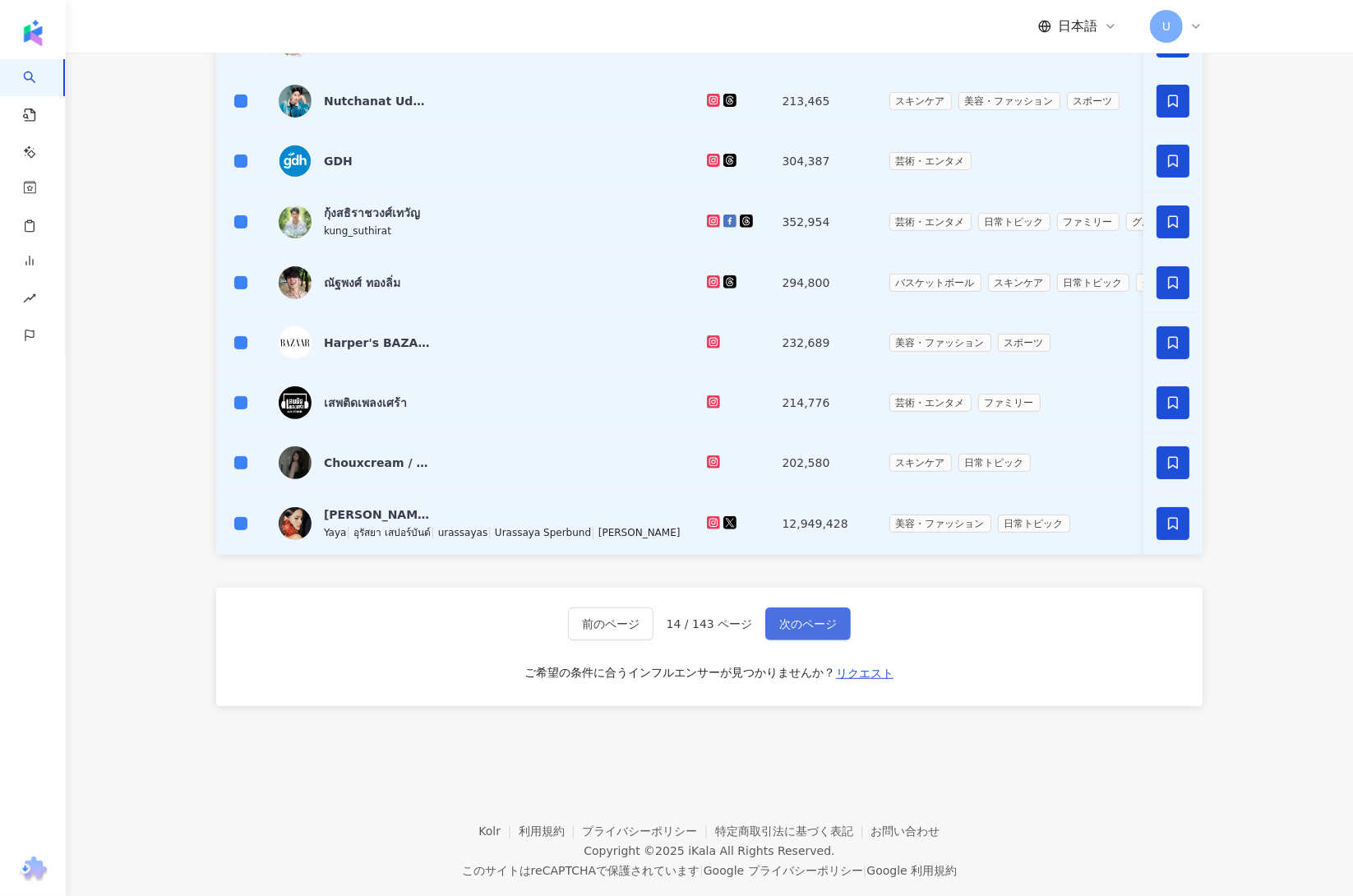
click at [835, 630] on span "次のページ" at bounding box center [808, 623] width 58 height 13
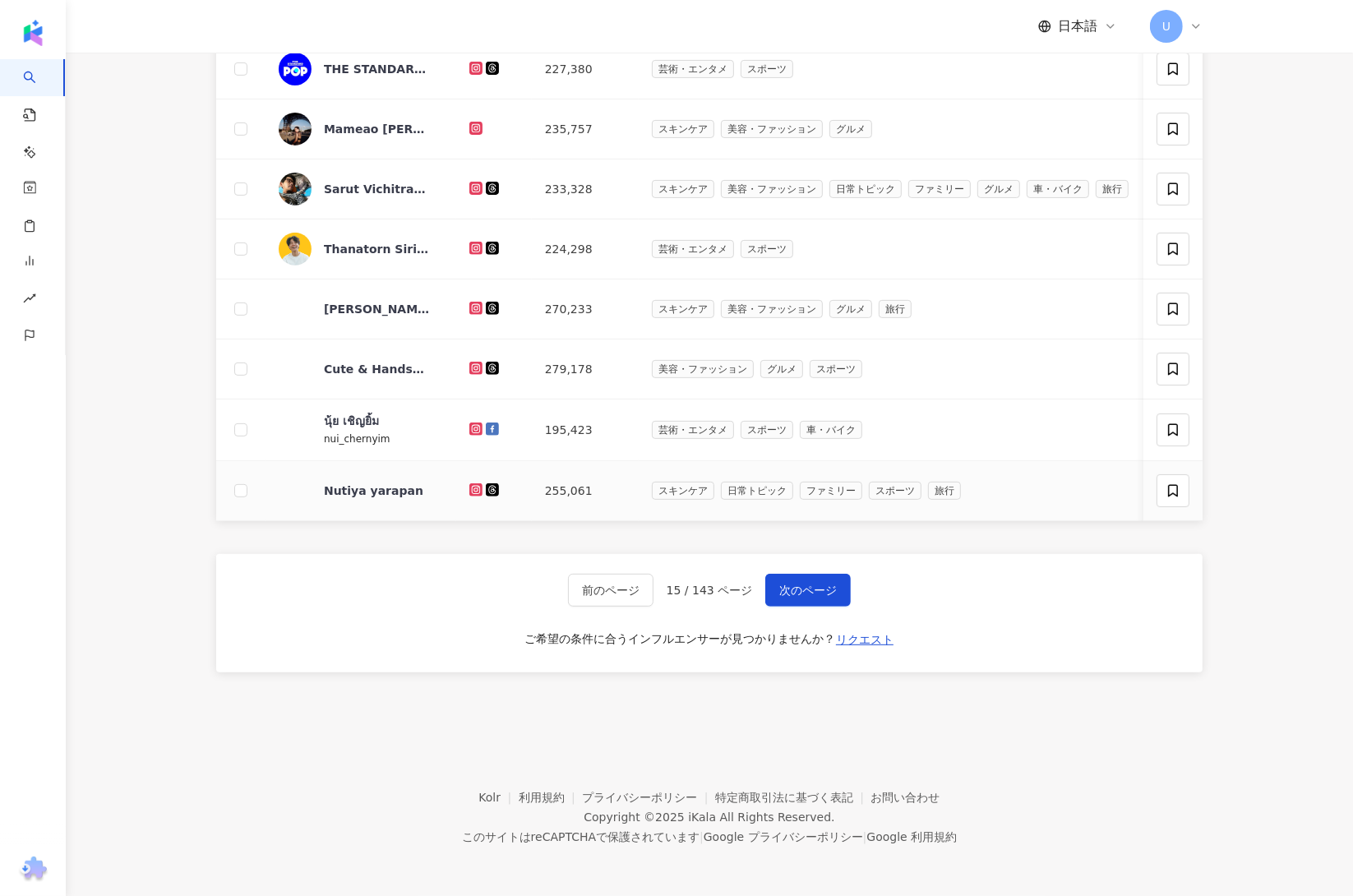
scroll to position [0, 0]
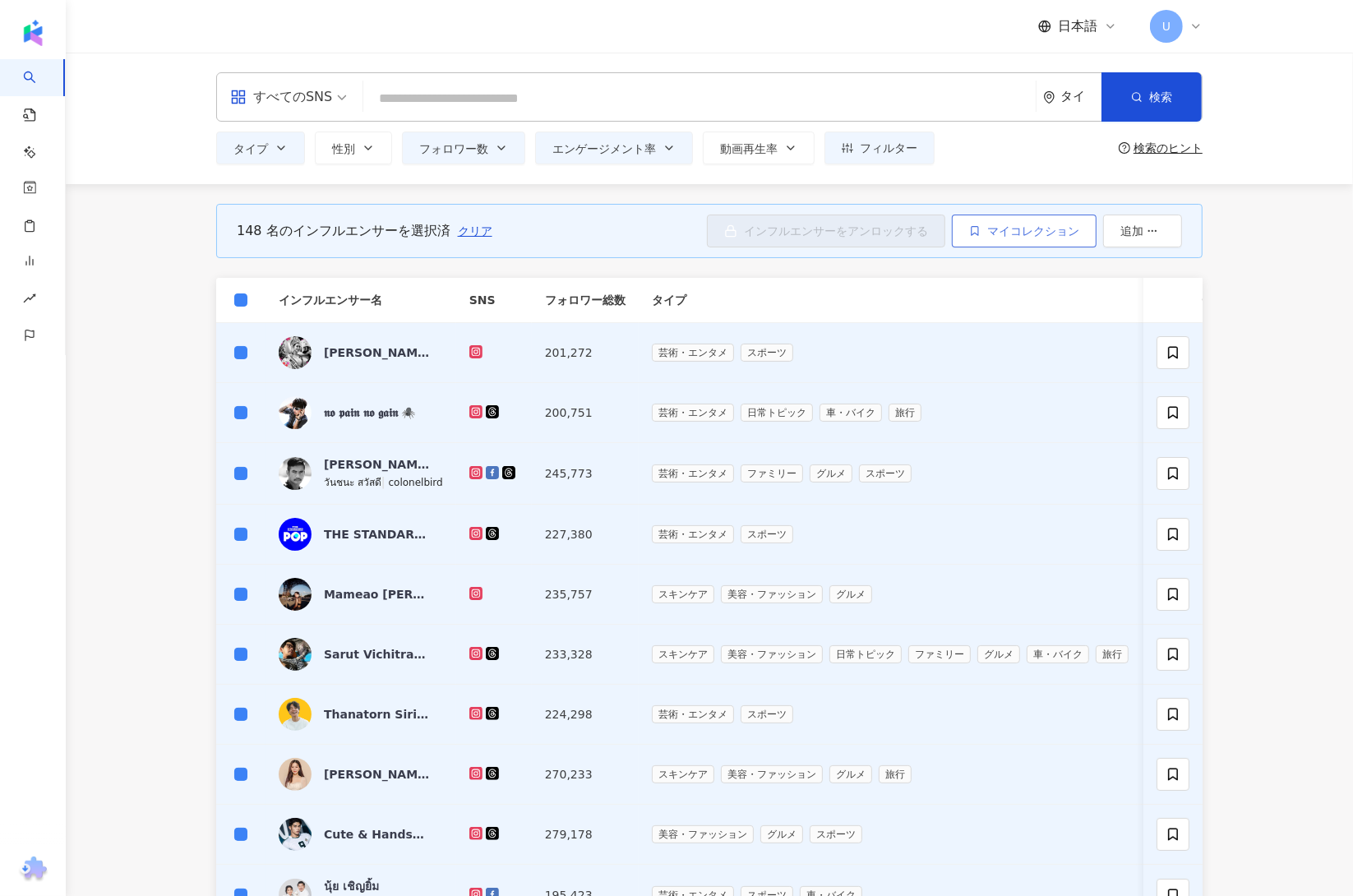
click at [1039, 232] on span "マイコレクション" at bounding box center [1033, 231] width 92 height 13
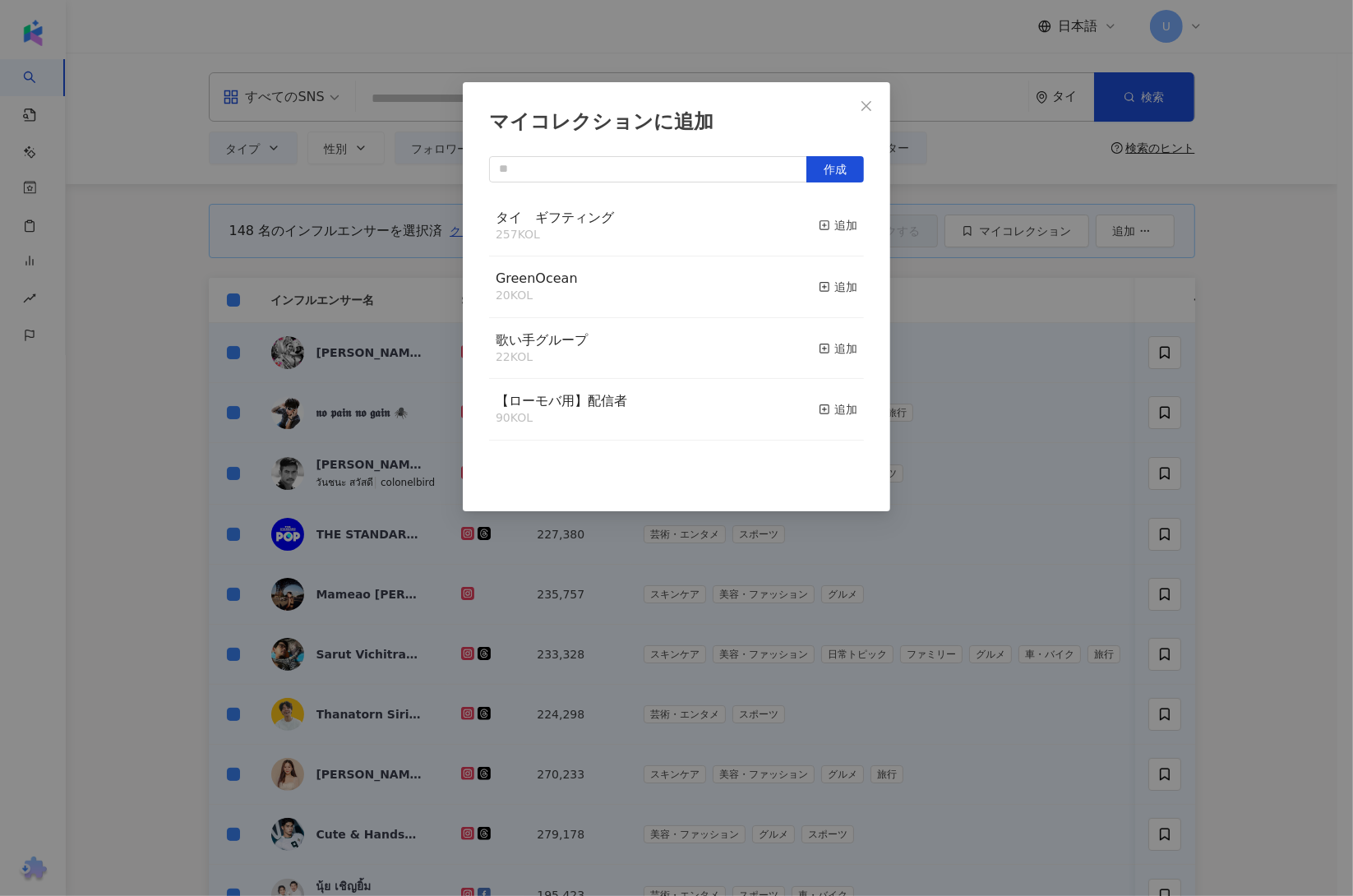
click at [819, 211] on button "追加" at bounding box center [838, 226] width 38 height 35
click at [1261, 388] on div "マイコレクションに追加 作成" at bounding box center [676, 448] width 1353 height 896
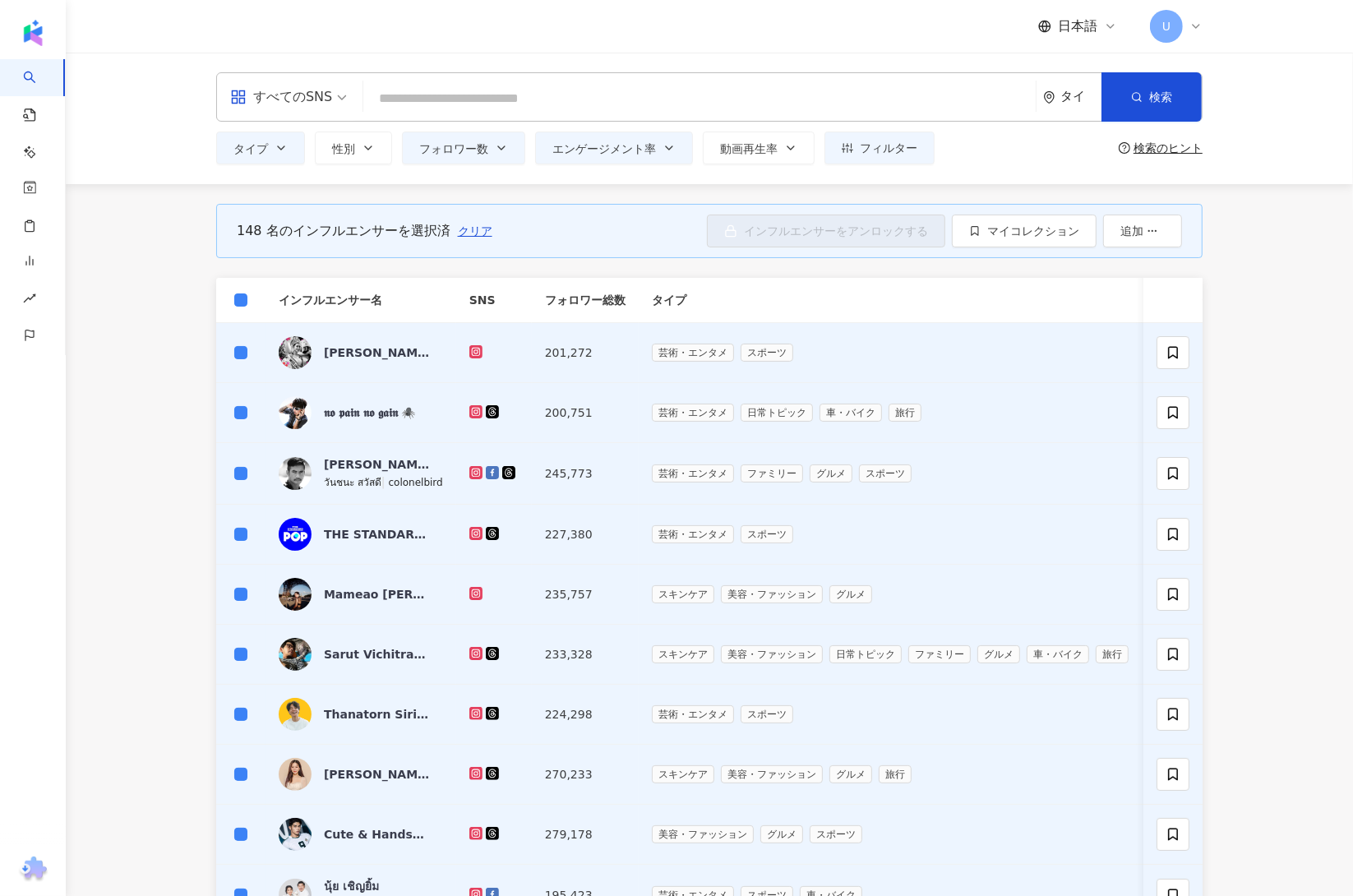
scroll to position [245, 0]
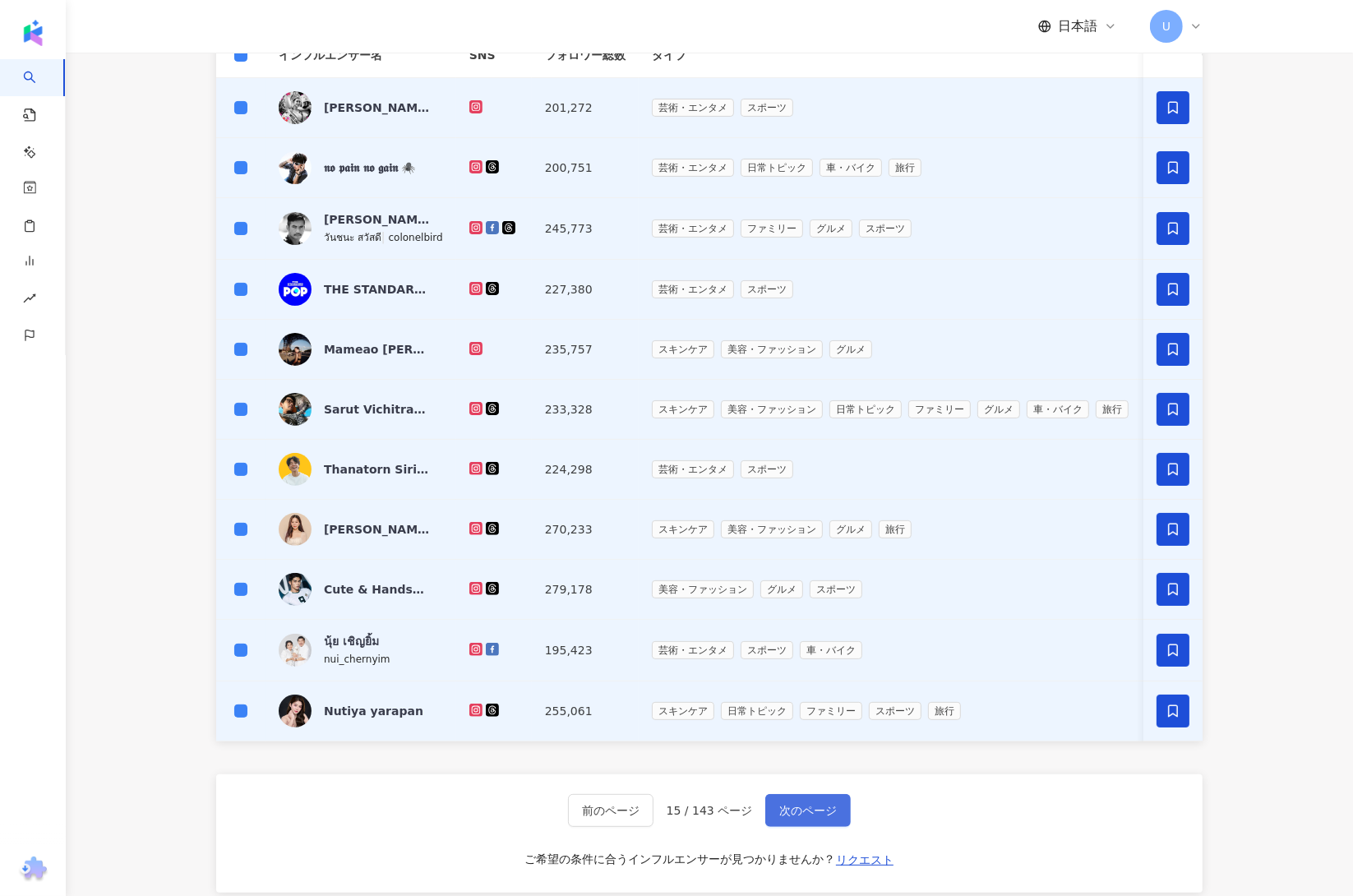
click at [793, 827] on button "次のページ" at bounding box center [808, 811] width 86 height 33
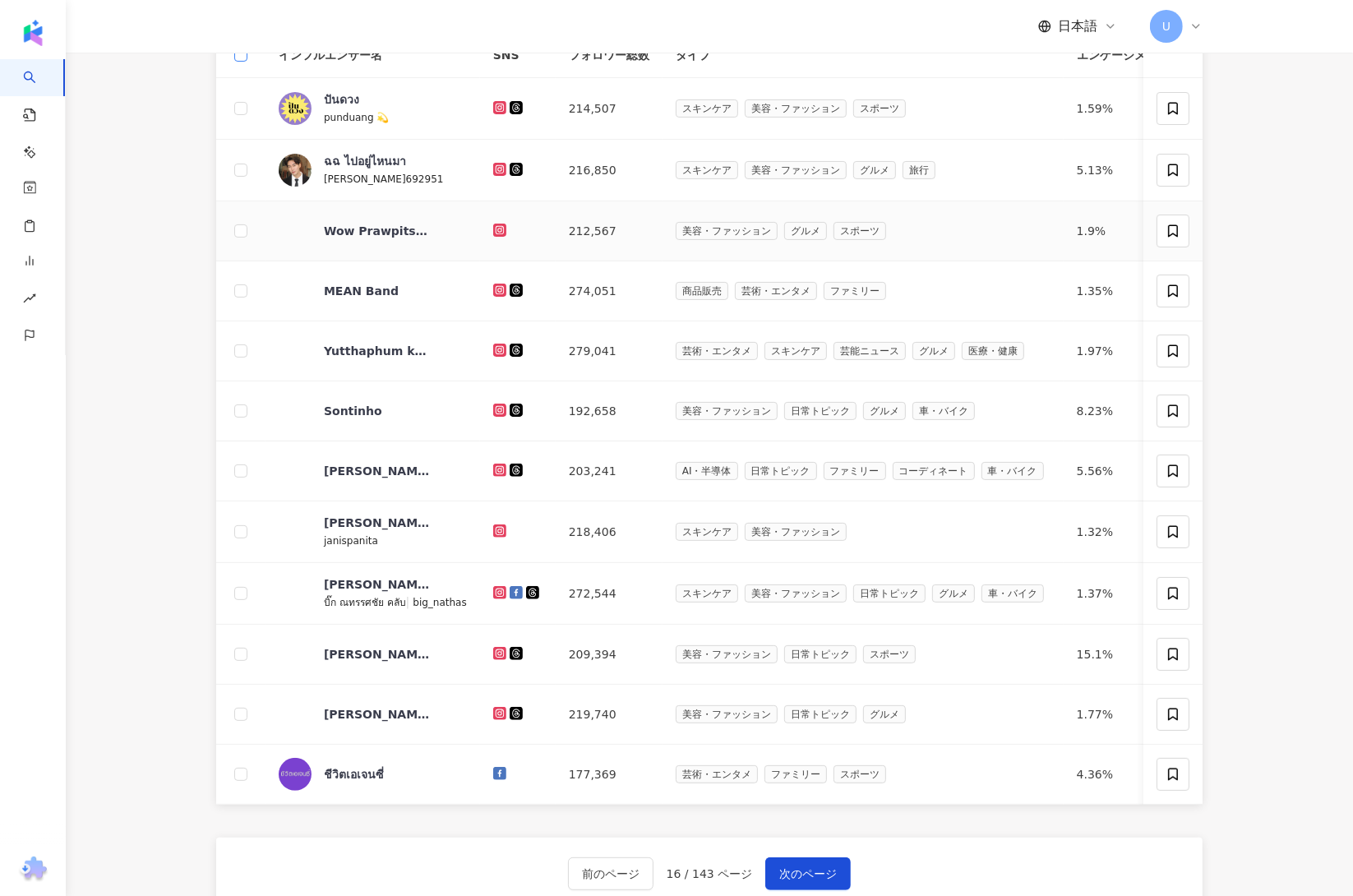
scroll to position [0, 0]
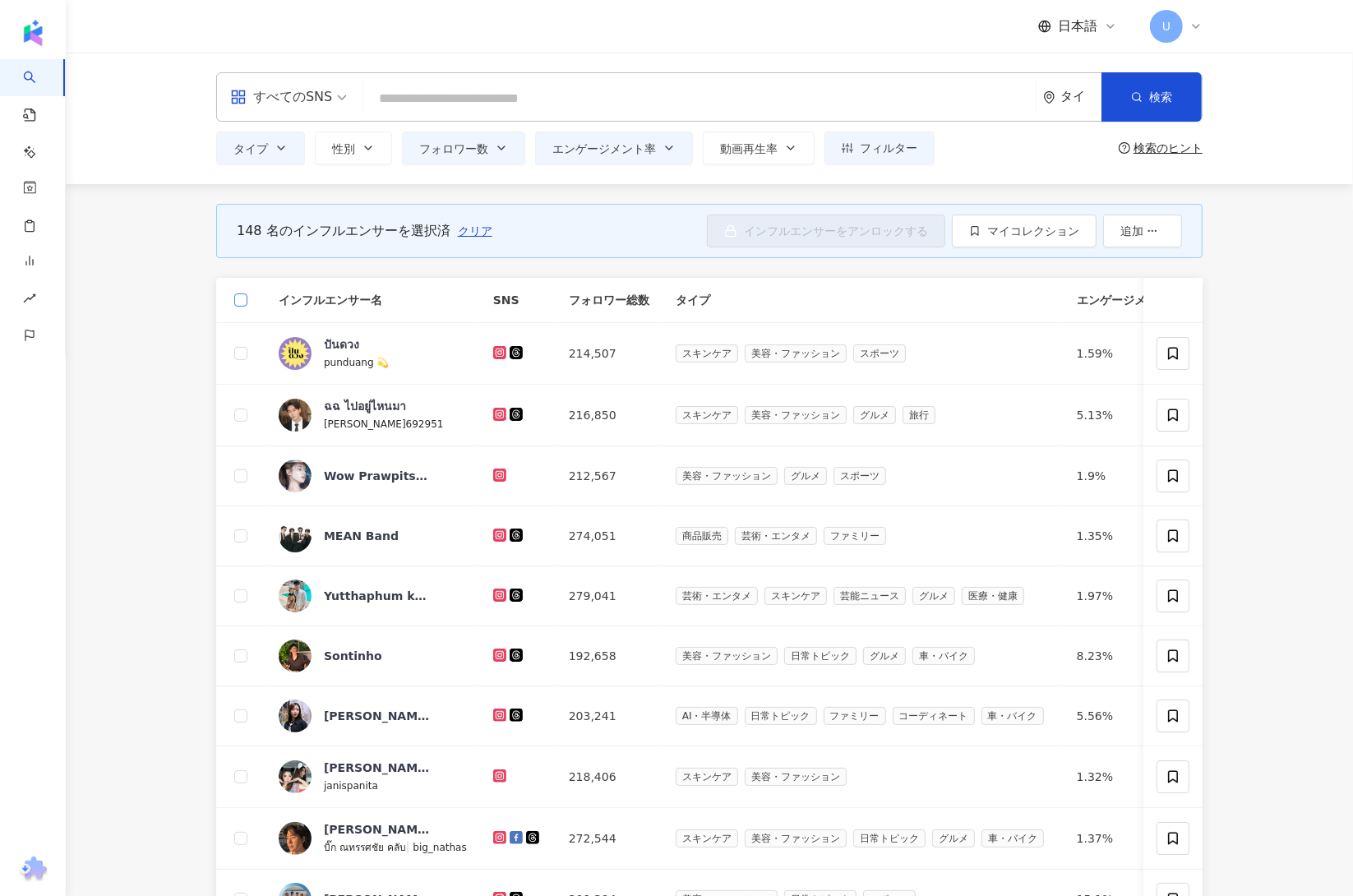
click at [236, 309] on label at bounding box center [240, 300] width 13 height 18
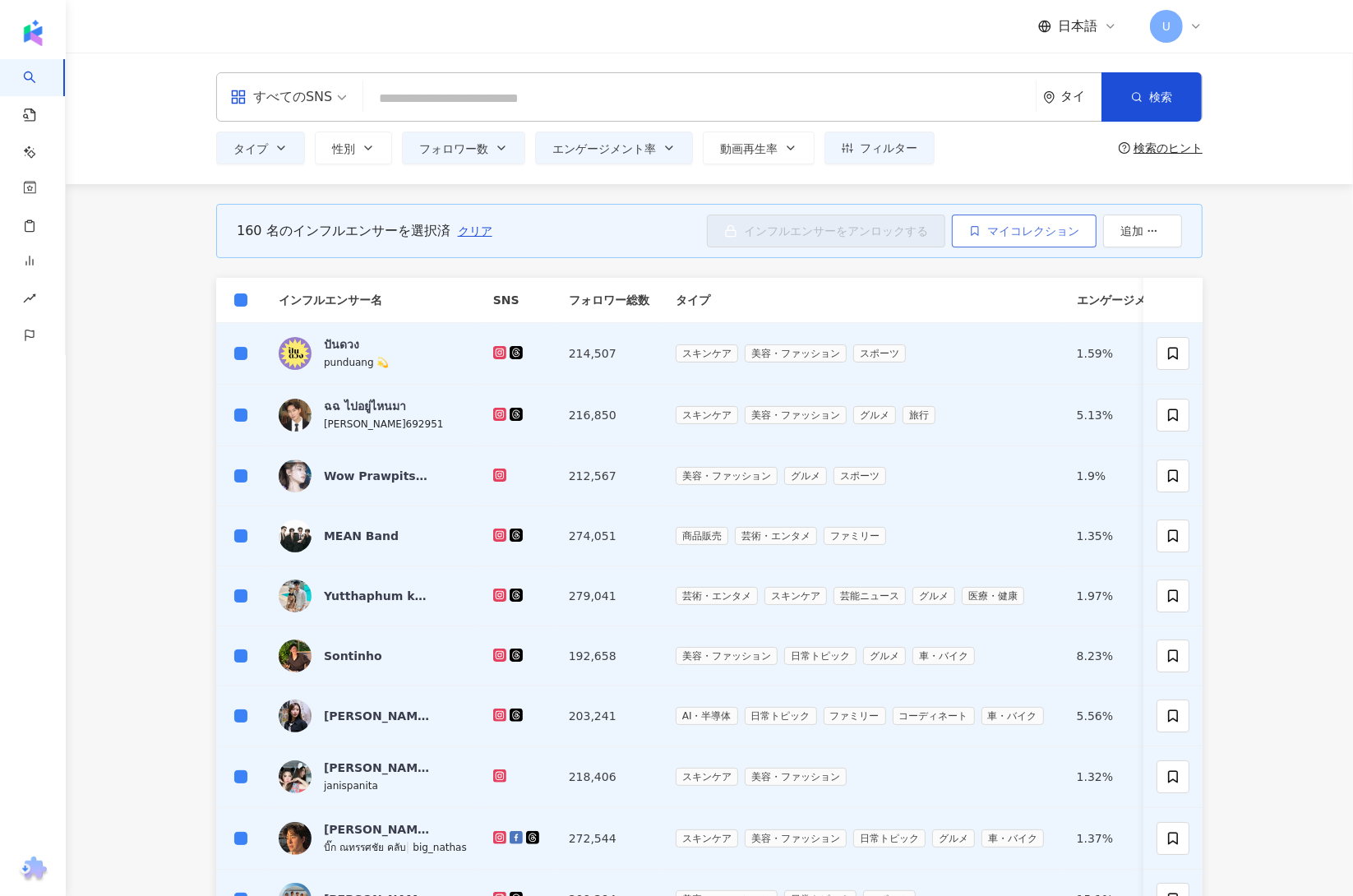
click at [1023, 227] on span "マイコレクション" at bounding box center [1033, 231] width 92 height 13
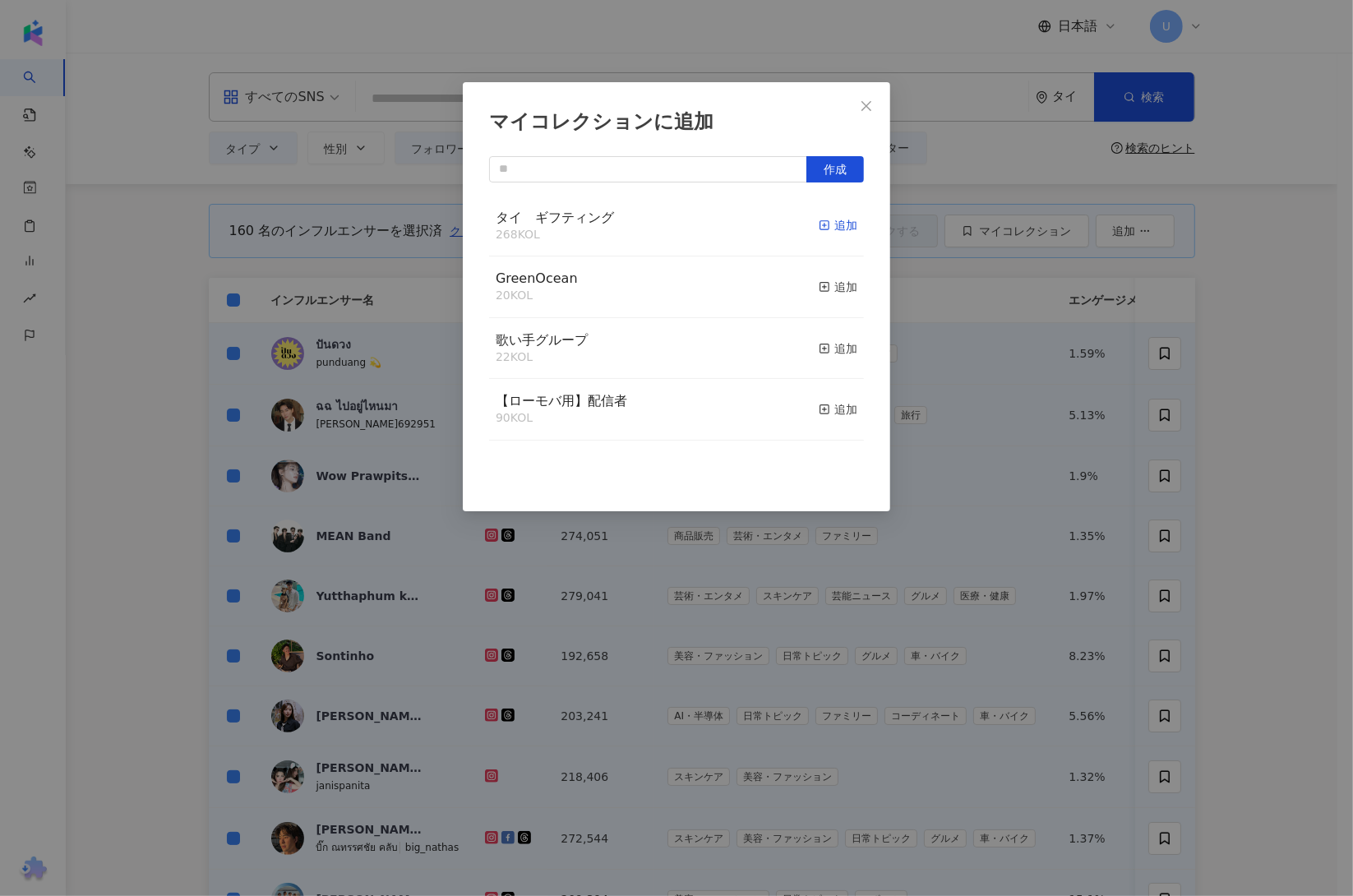
click at [823, 228] on div "追加" at bounding box center [838, 225] width 38 height 18
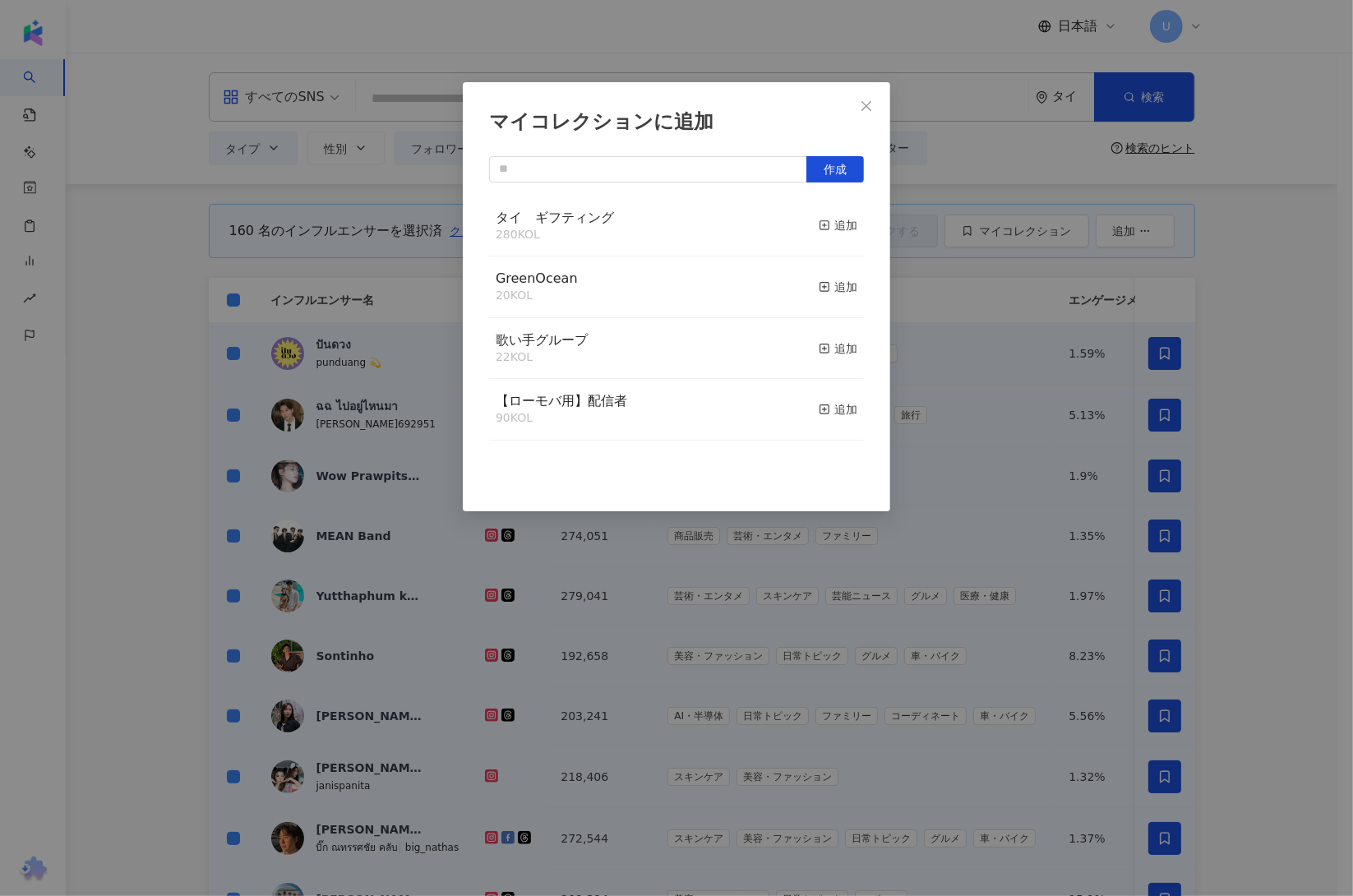
click at [1260, 479] on div "マイコレクションに追加 作成 タイ　ギフティング 280 KOL 追加 GreenOcean 20 KOL 追加 歌い手グループ 22 KOL 追加 【ローモ…" at bounding box center [676, 448] width 1353 height 896
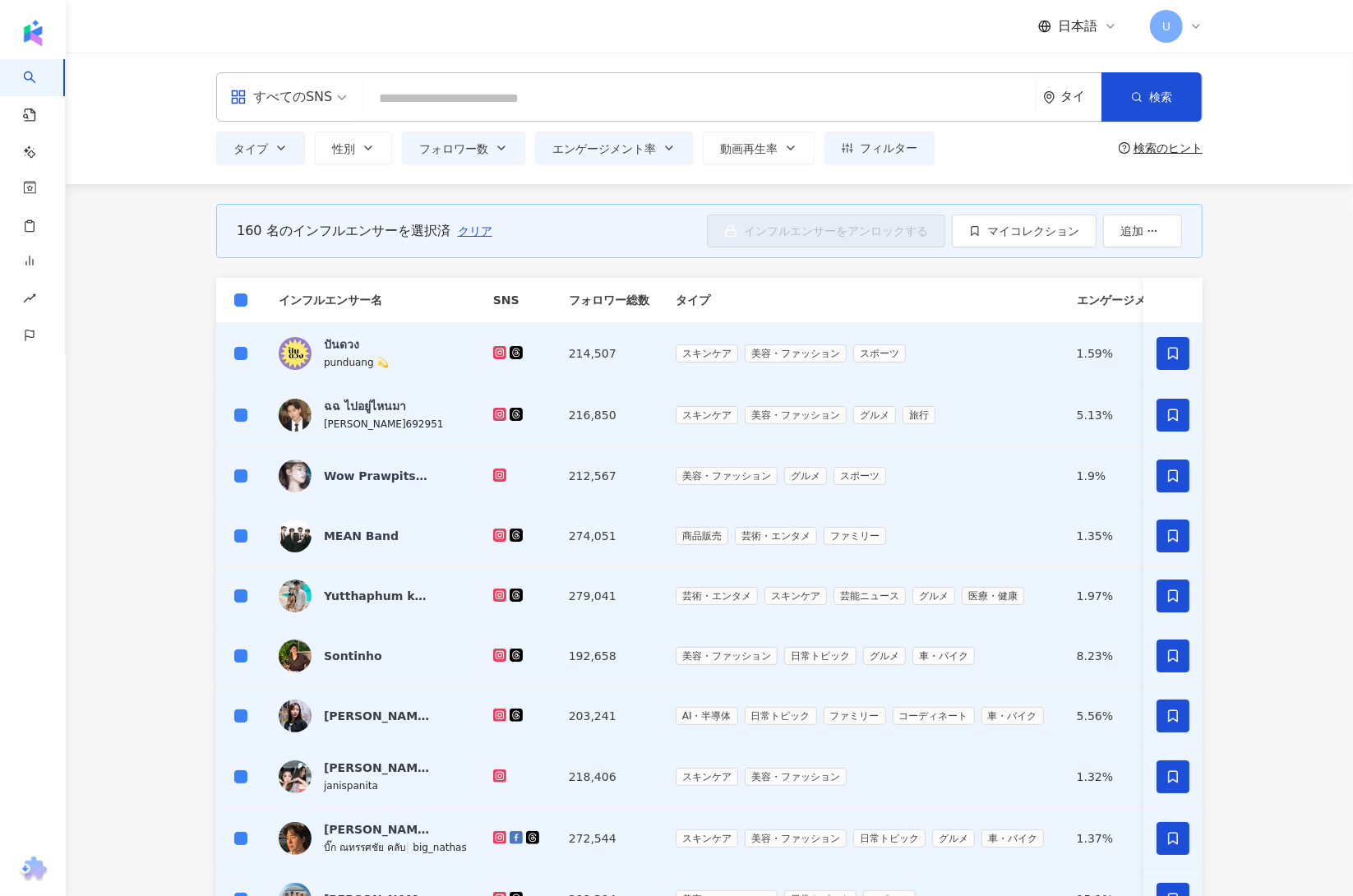
scroll to position [352, 0]
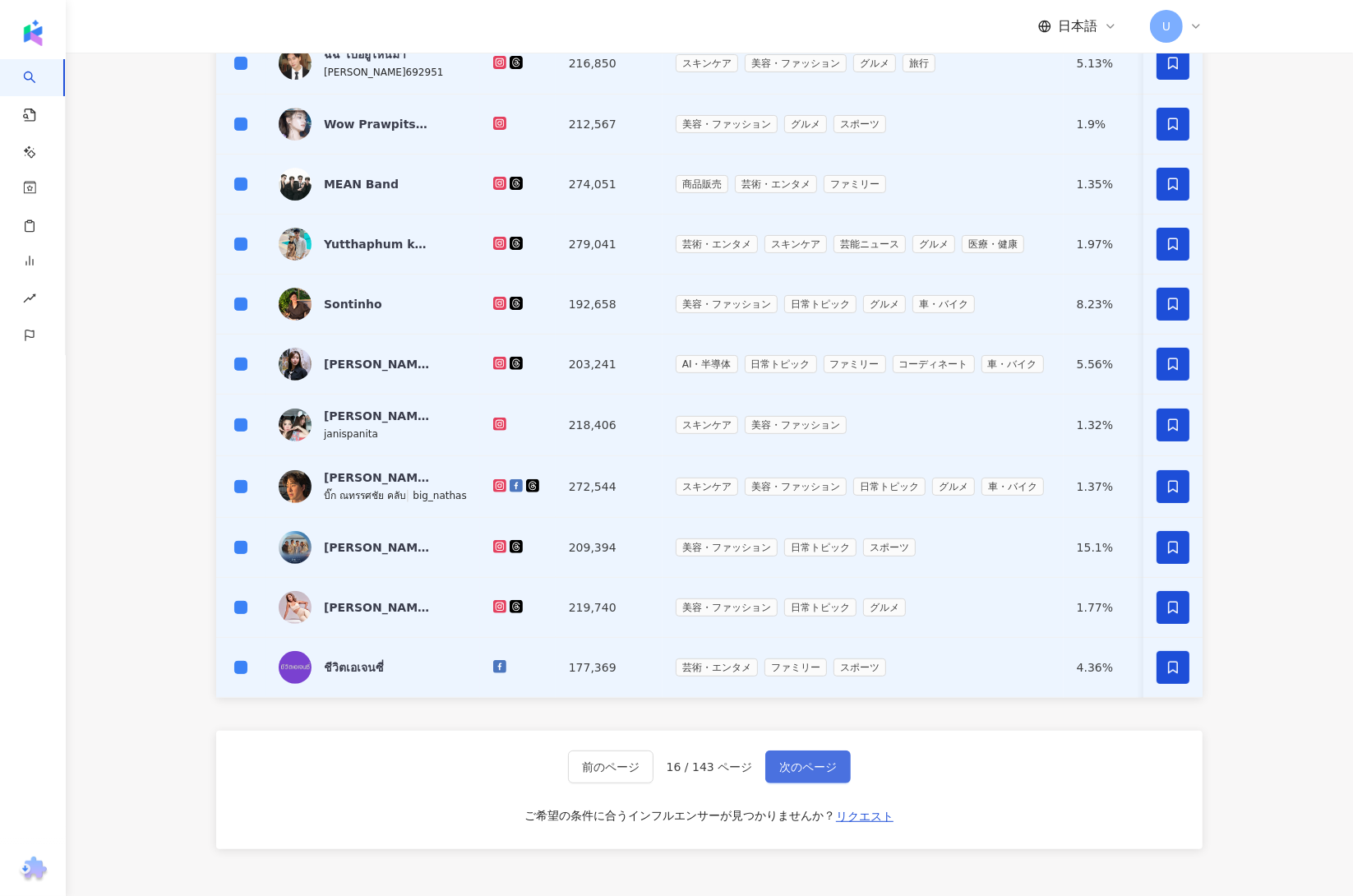
click at [839, 779] on button "次のページ" at bounding box center [808, 768] width 86 height 33
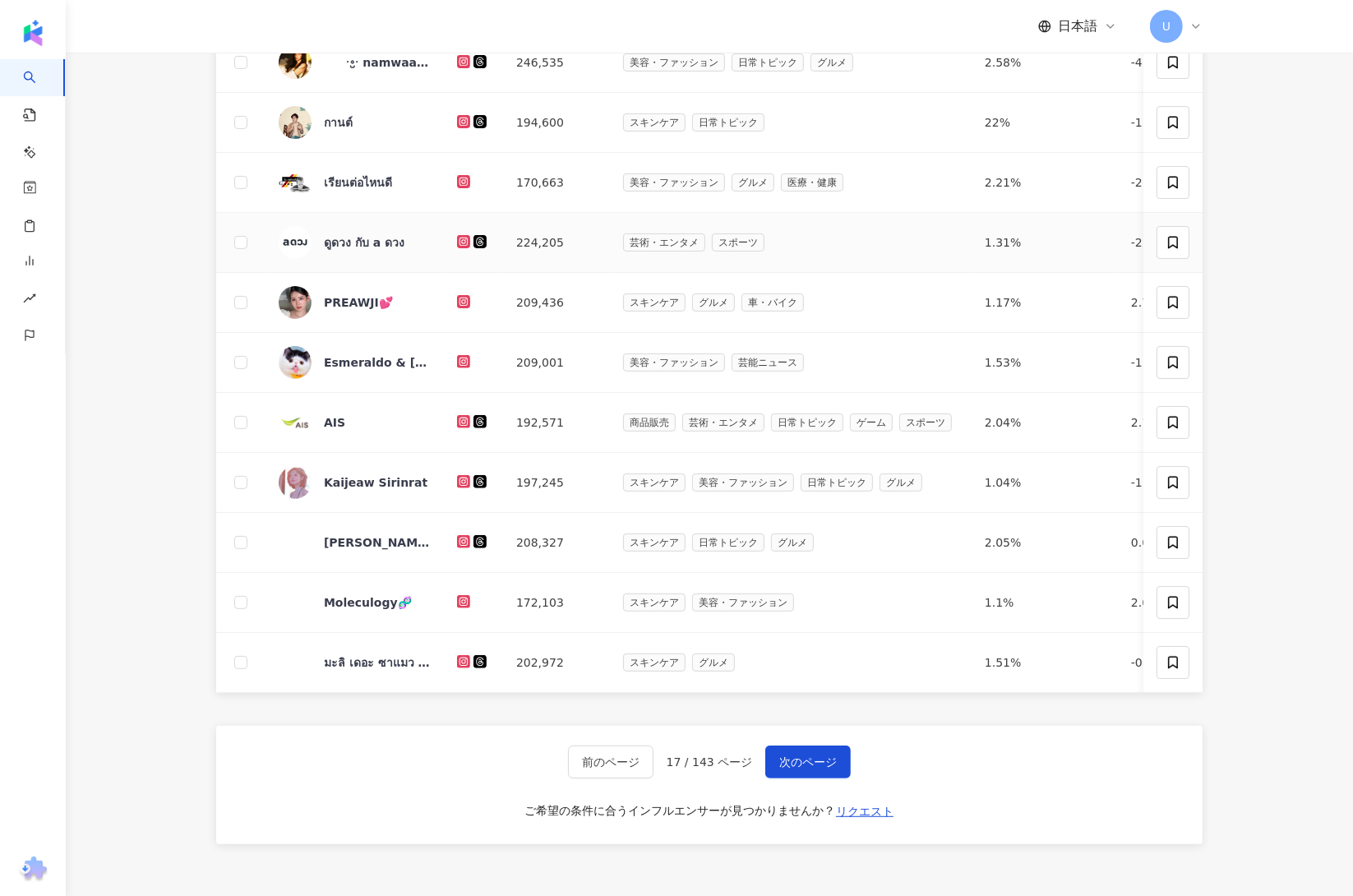
scroll to position [97, 0]
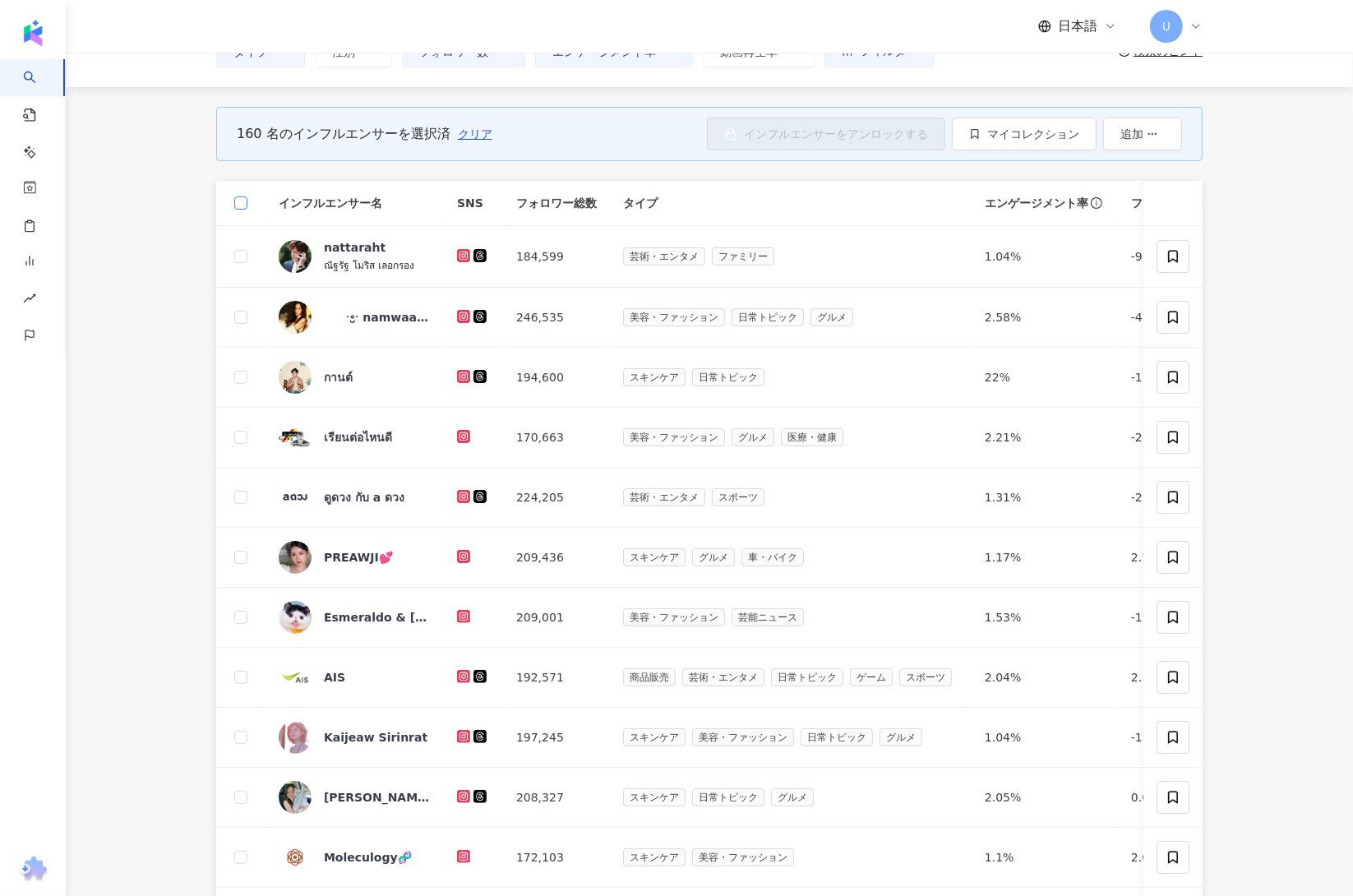
click at [237, 209] on label at bounding box center [240, 203] width 13 height 18
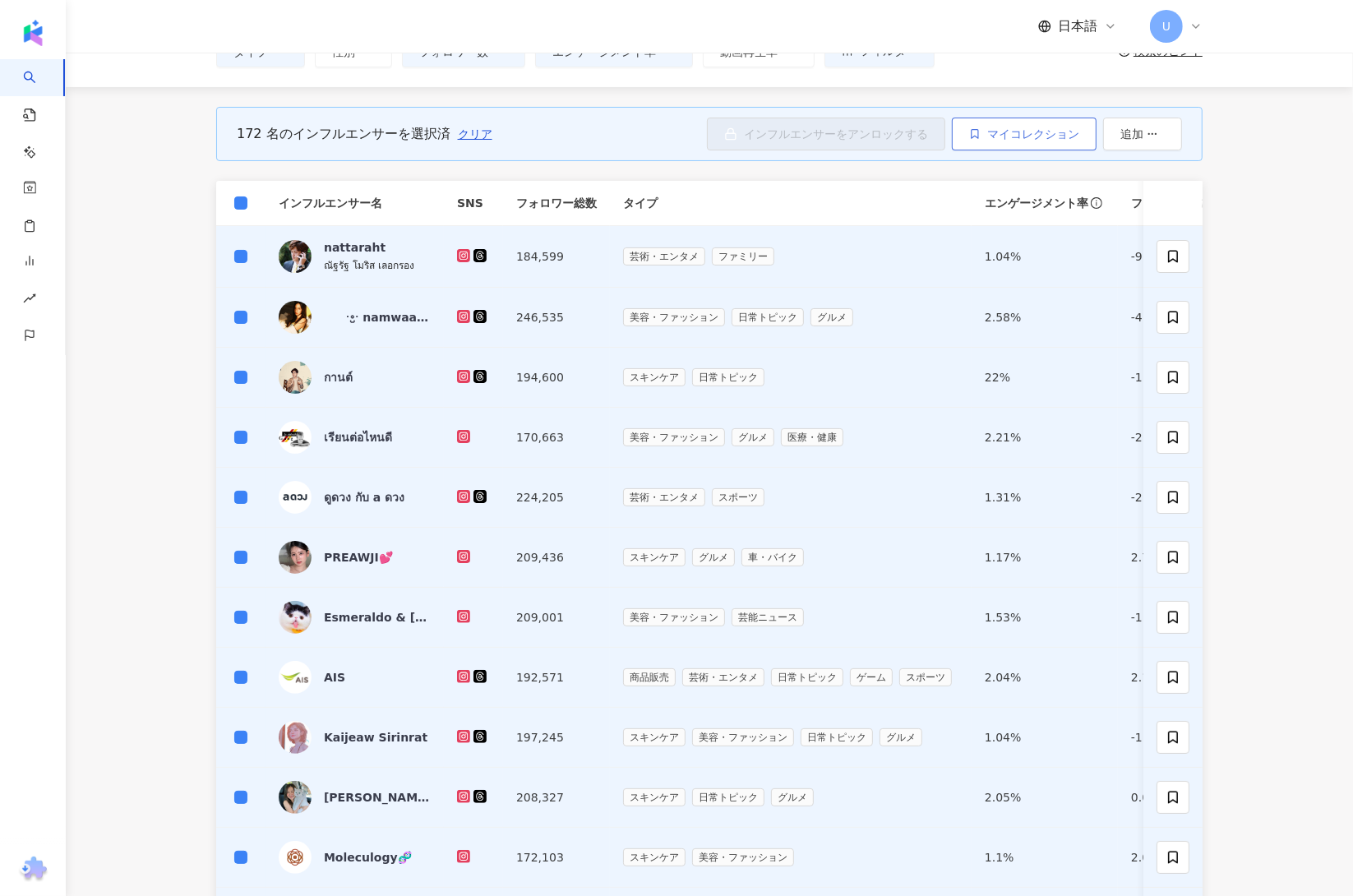
click at [988, 139] on span "マイコレクション" at bounding box center [1033, 134] width 92 height 13
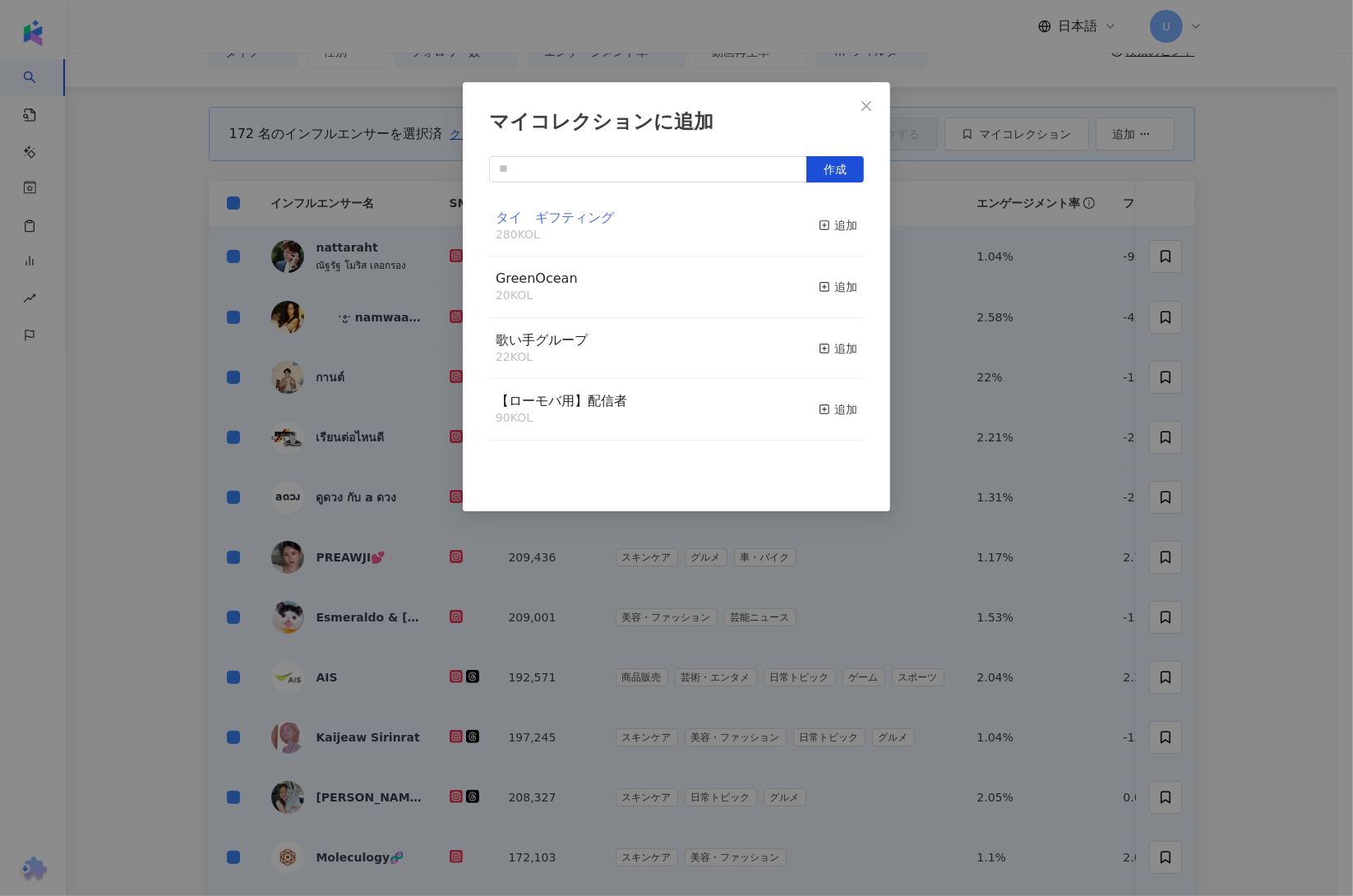
click at [599, 214] on span "タイ　ギフティング" at bounding box center [554, 218] width 118 height 16
click at [820, 224] on div "追加" at bounding box center [838, 225] width 38 height 18
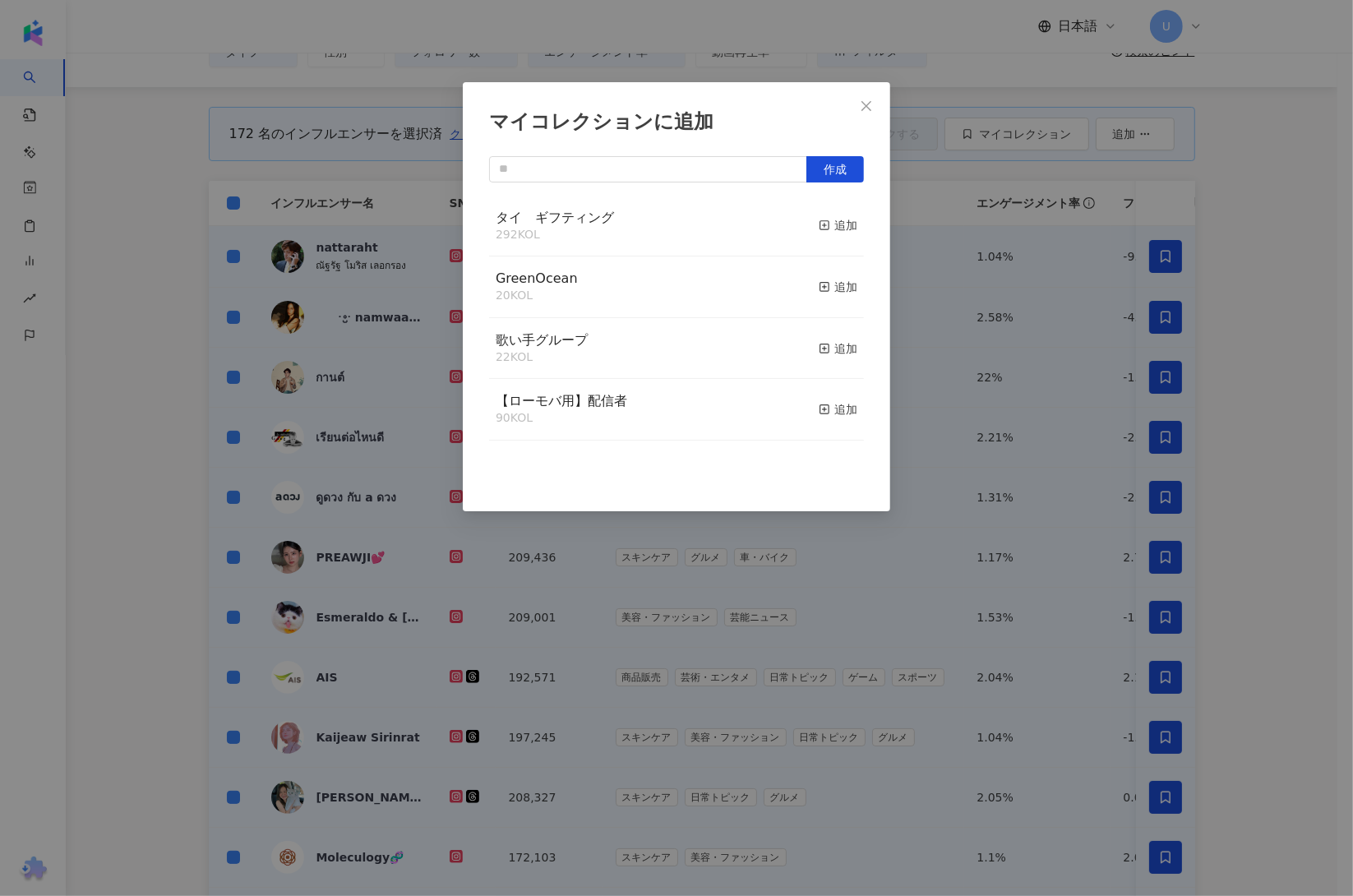
scroll to position [541, 0]
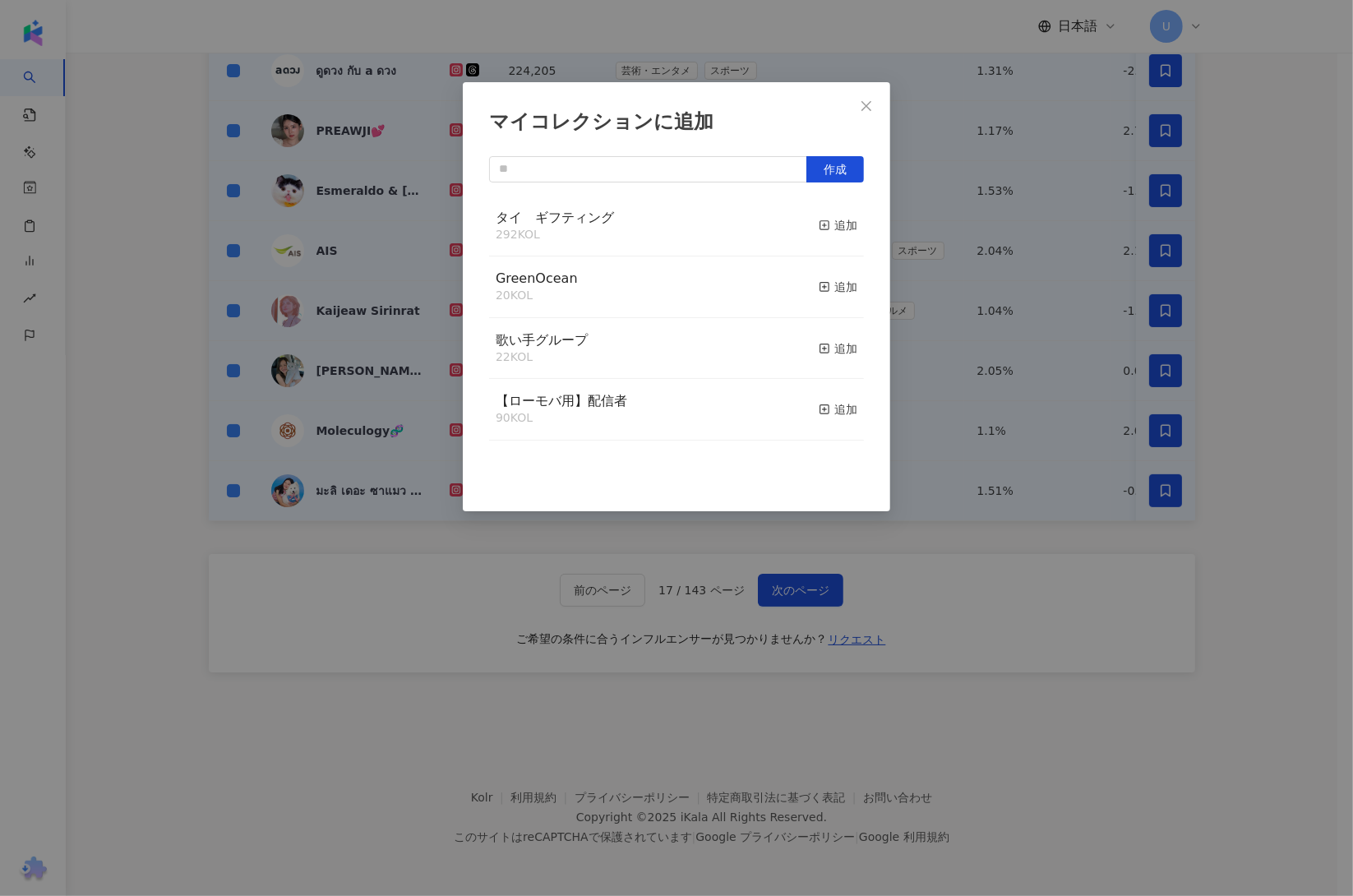
click at [948, 604] on div "マイコレクションに追加 作成 タイ　ギフティング 292 KOL 追加 GreenOcean 20 KOL 追加 歌い手グループ 22 KOL 追加 【ローモ…" at bounding box center [676, 448] width 1353 height 896
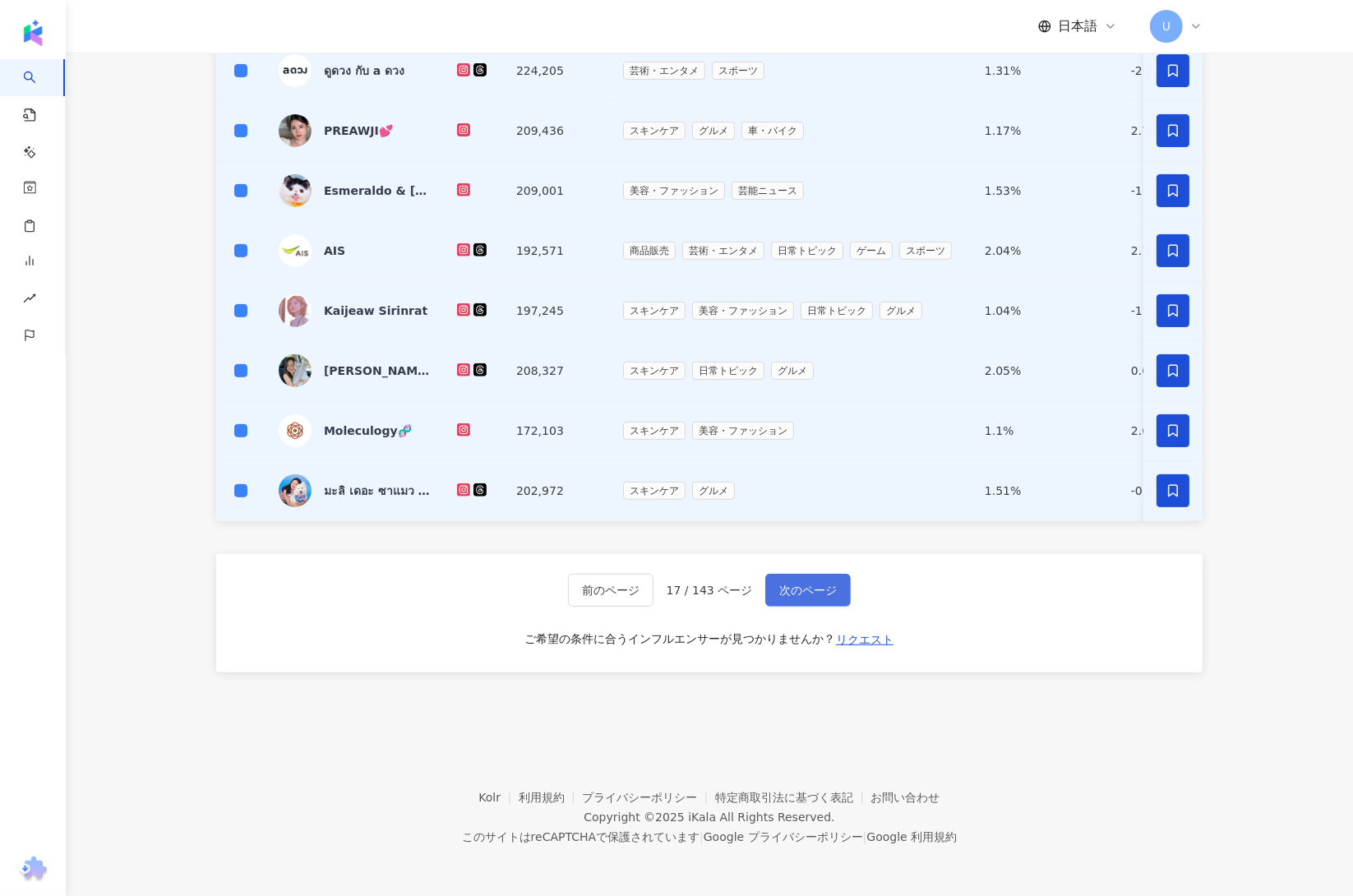
click at [815, 589] on span "次のページ" at bounding box center [808, 590] width 58 height 13
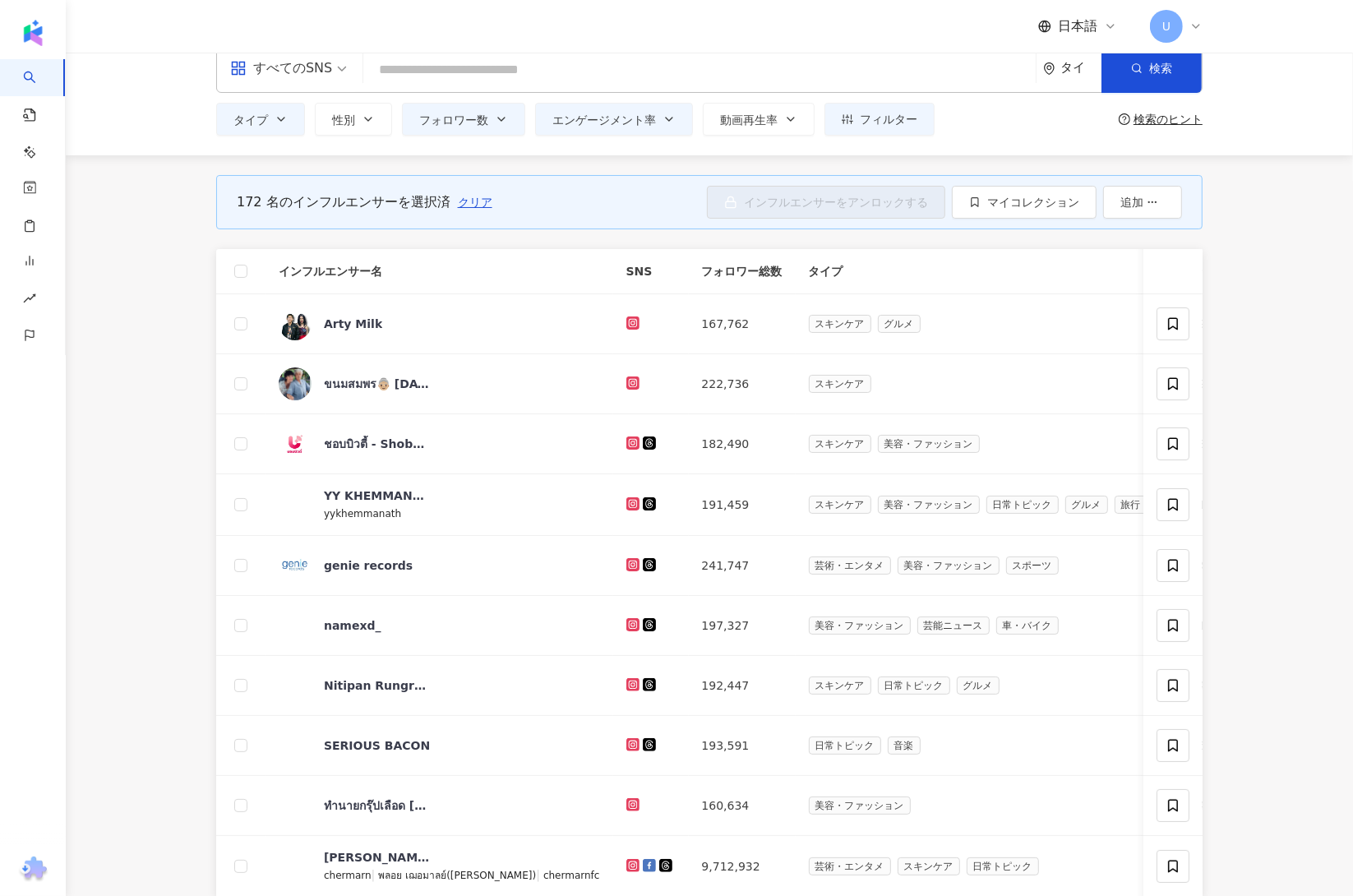
scroll to position [0, 0]
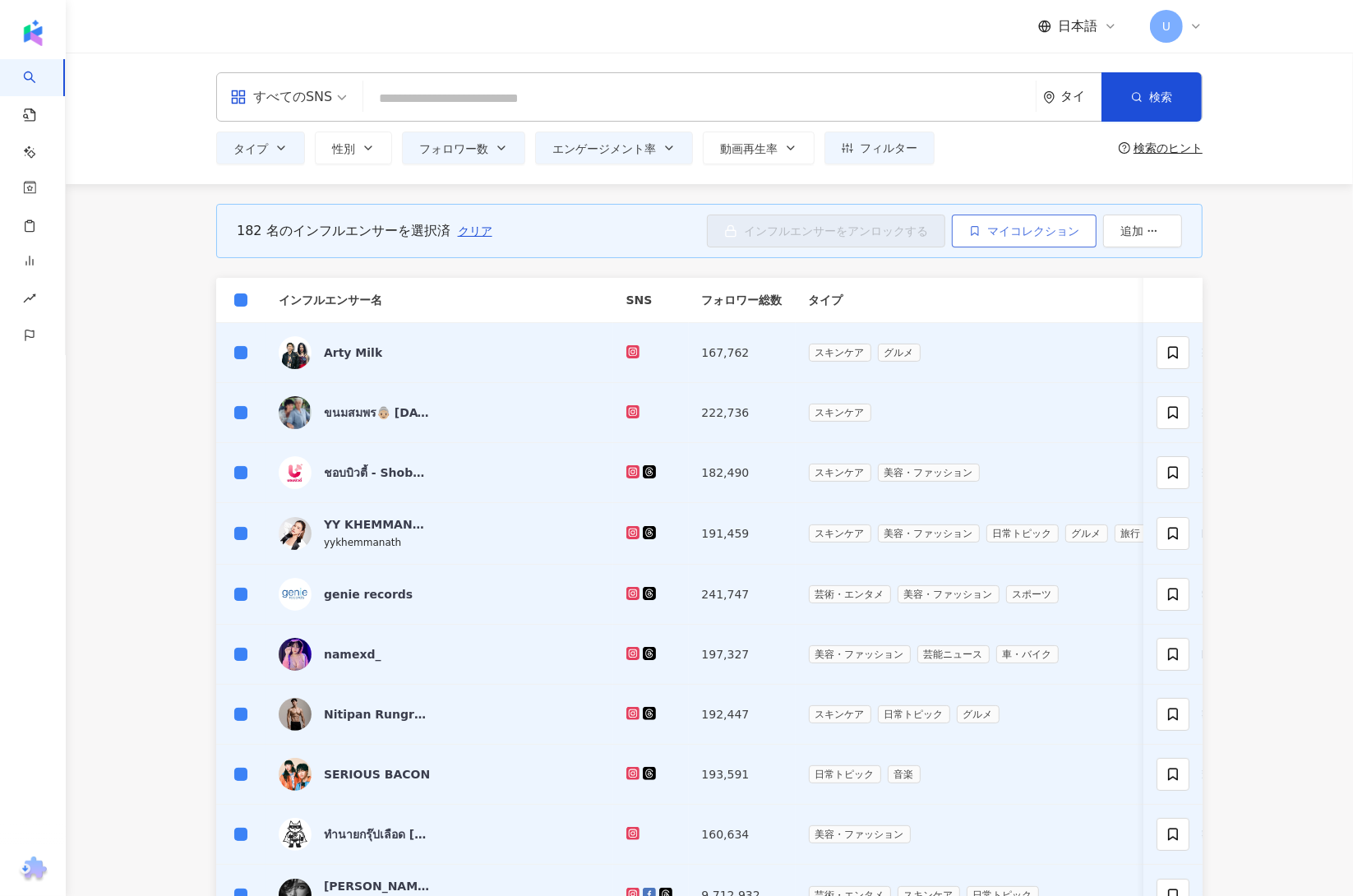
click at [990, 233] on span "マイコレクション" at bounding box center [1033, 231] width 92 height 13
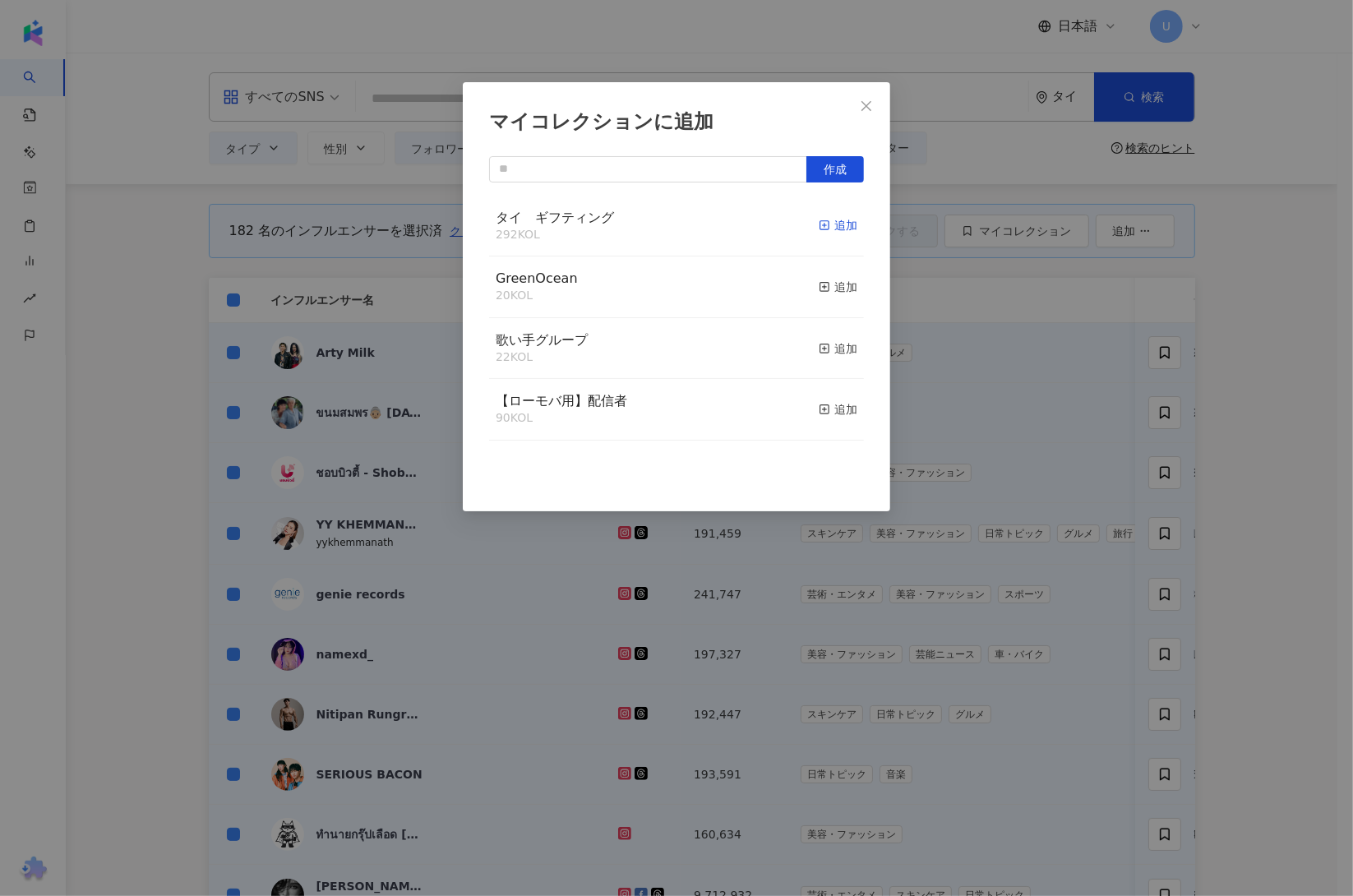
click at [833, 226] on div "追加" at bounding box center [838, 225] width 38 height 18
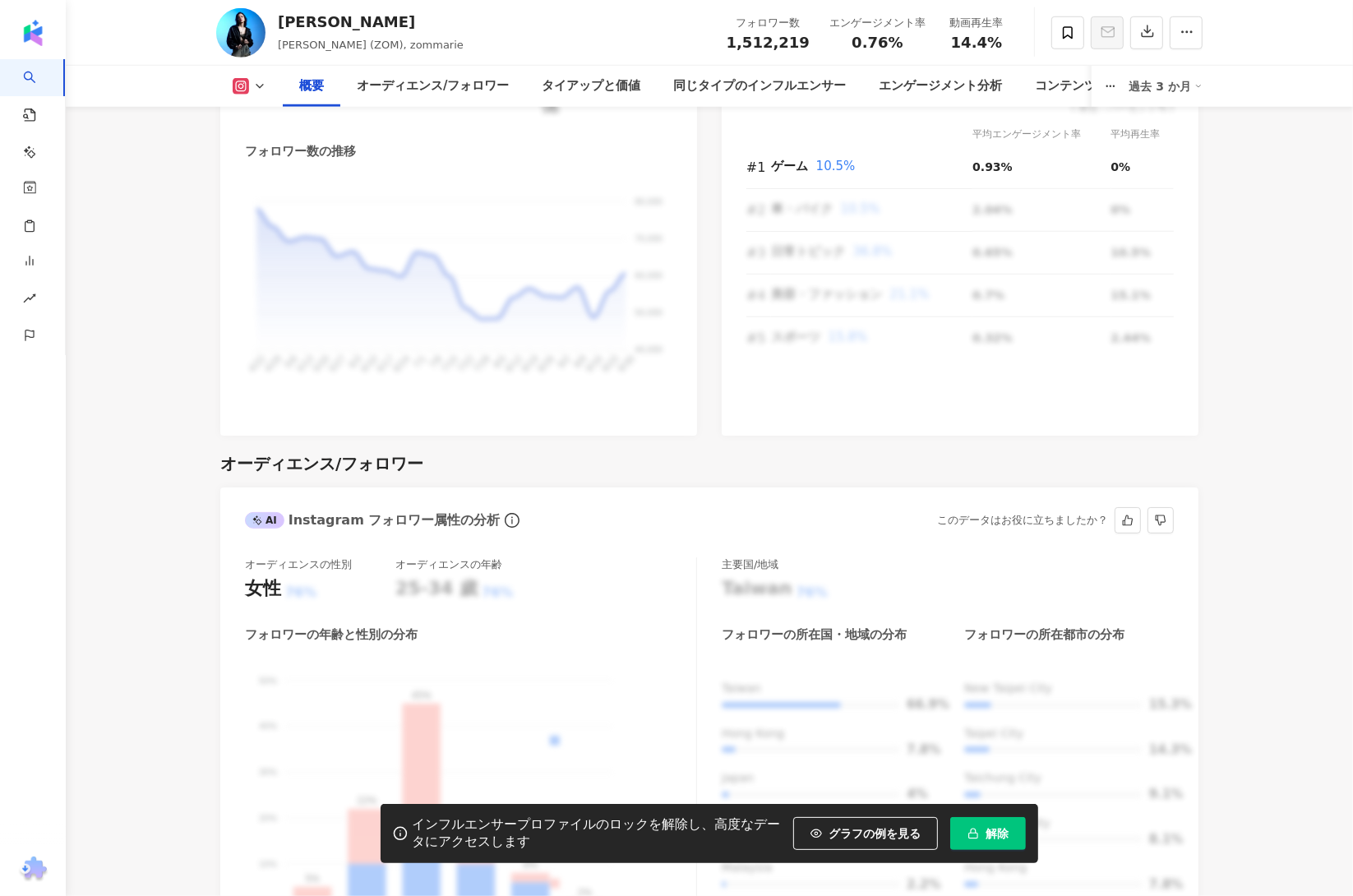
scroll to position [1393, 0]
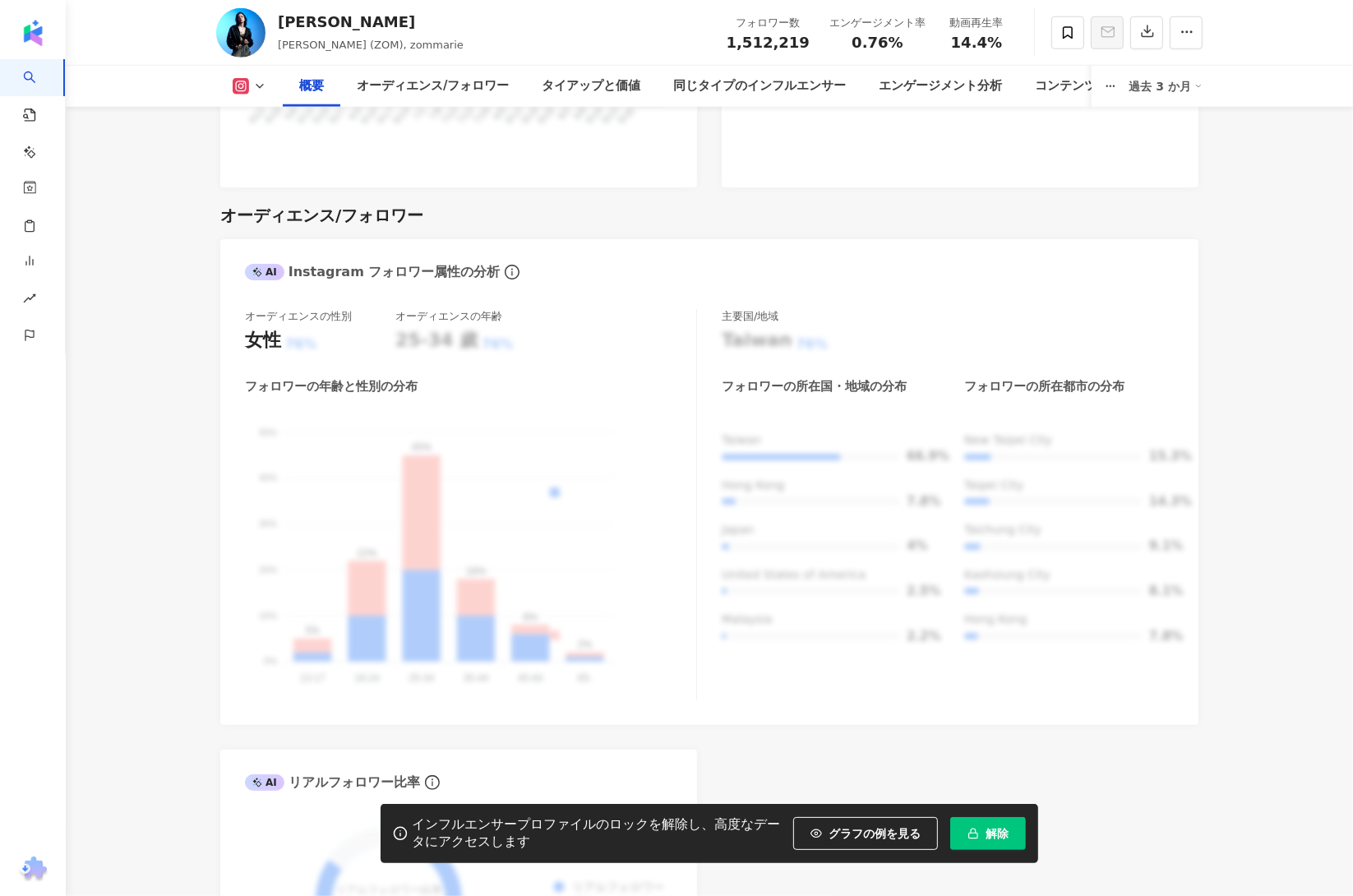
click at [1001, 817] on button "解除" at bounding box center [988, 834] width 76 height 33
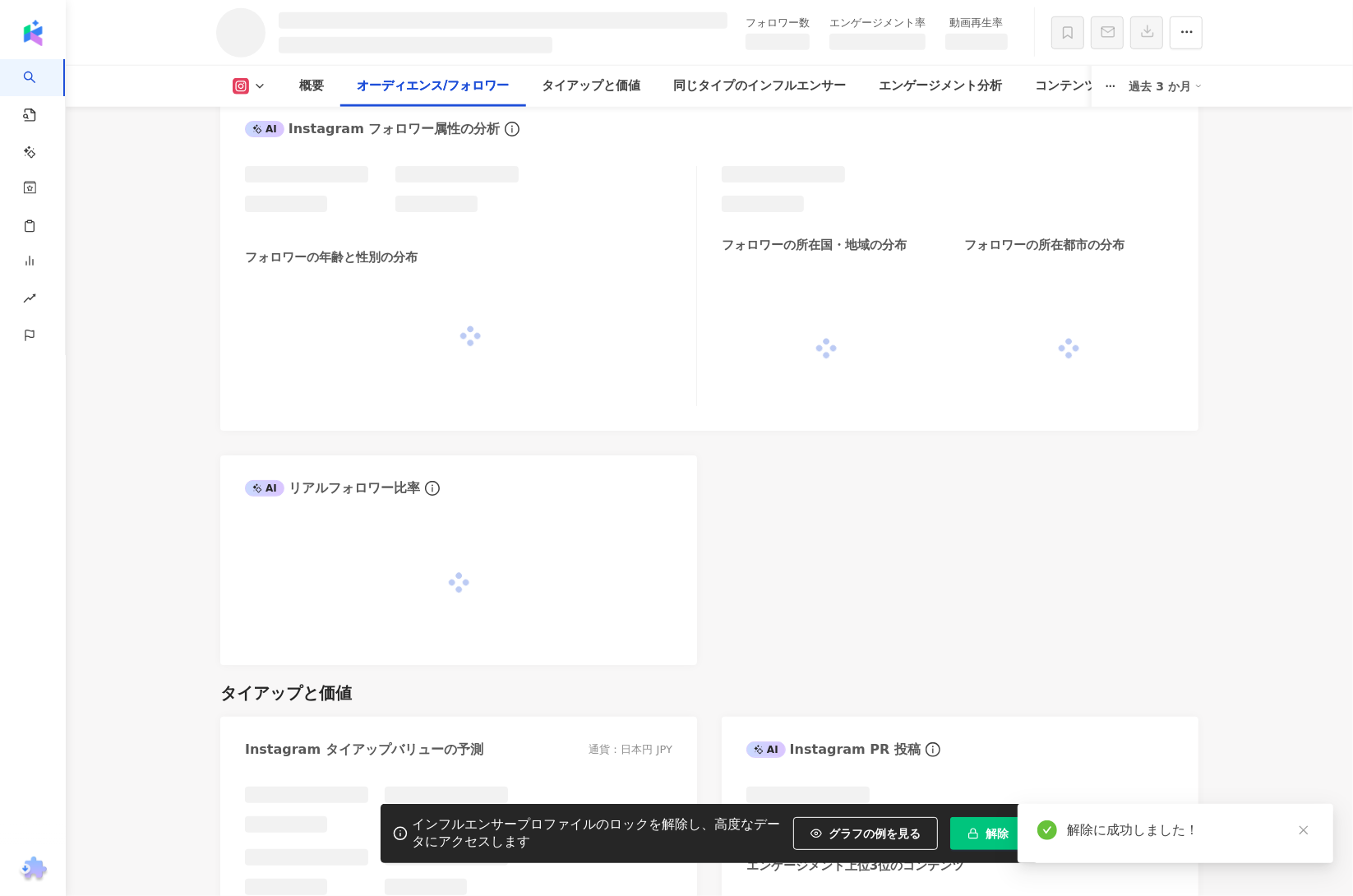
scroll to position [1299, 0]
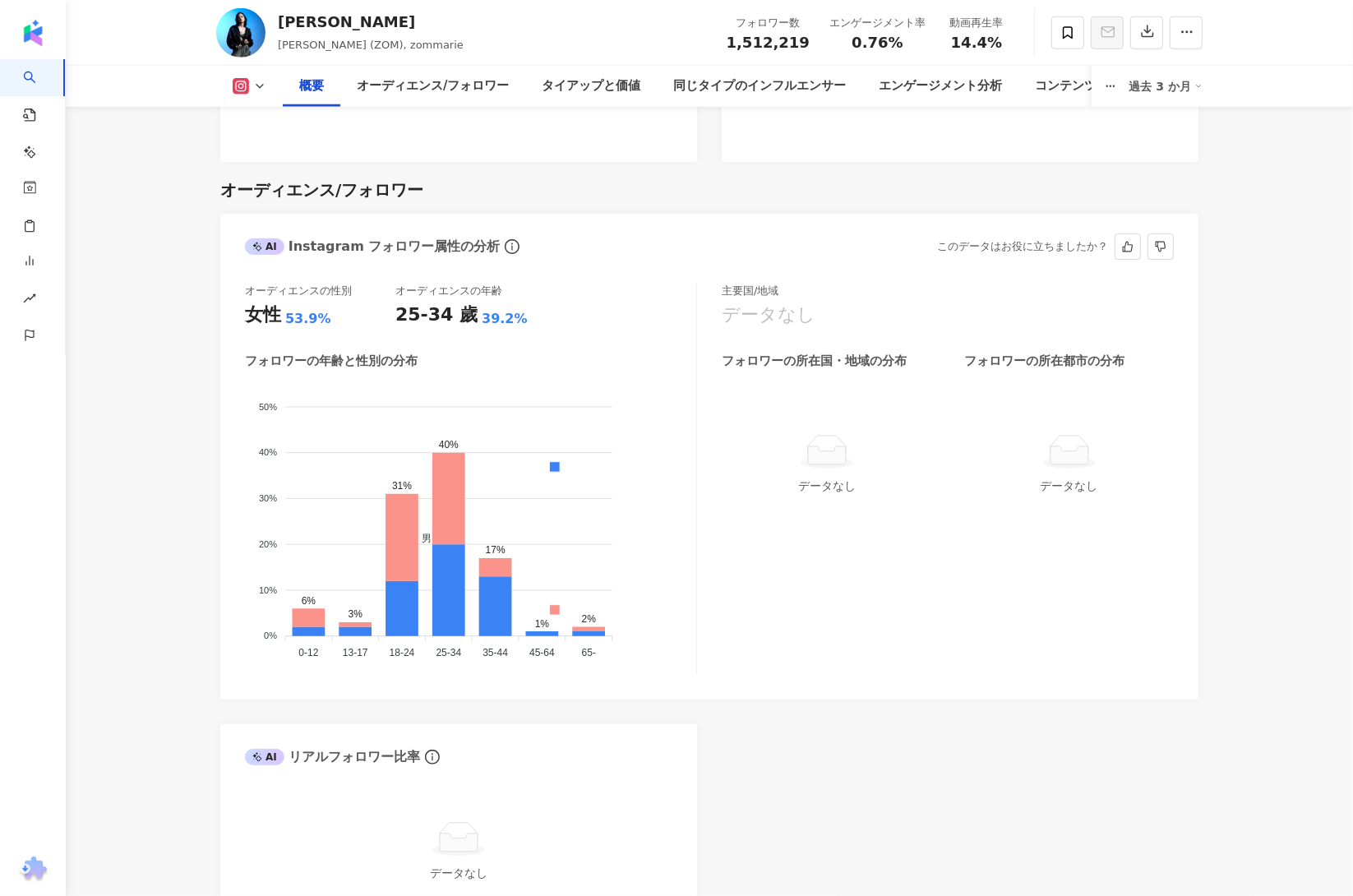
scroll to position [2171, 0]
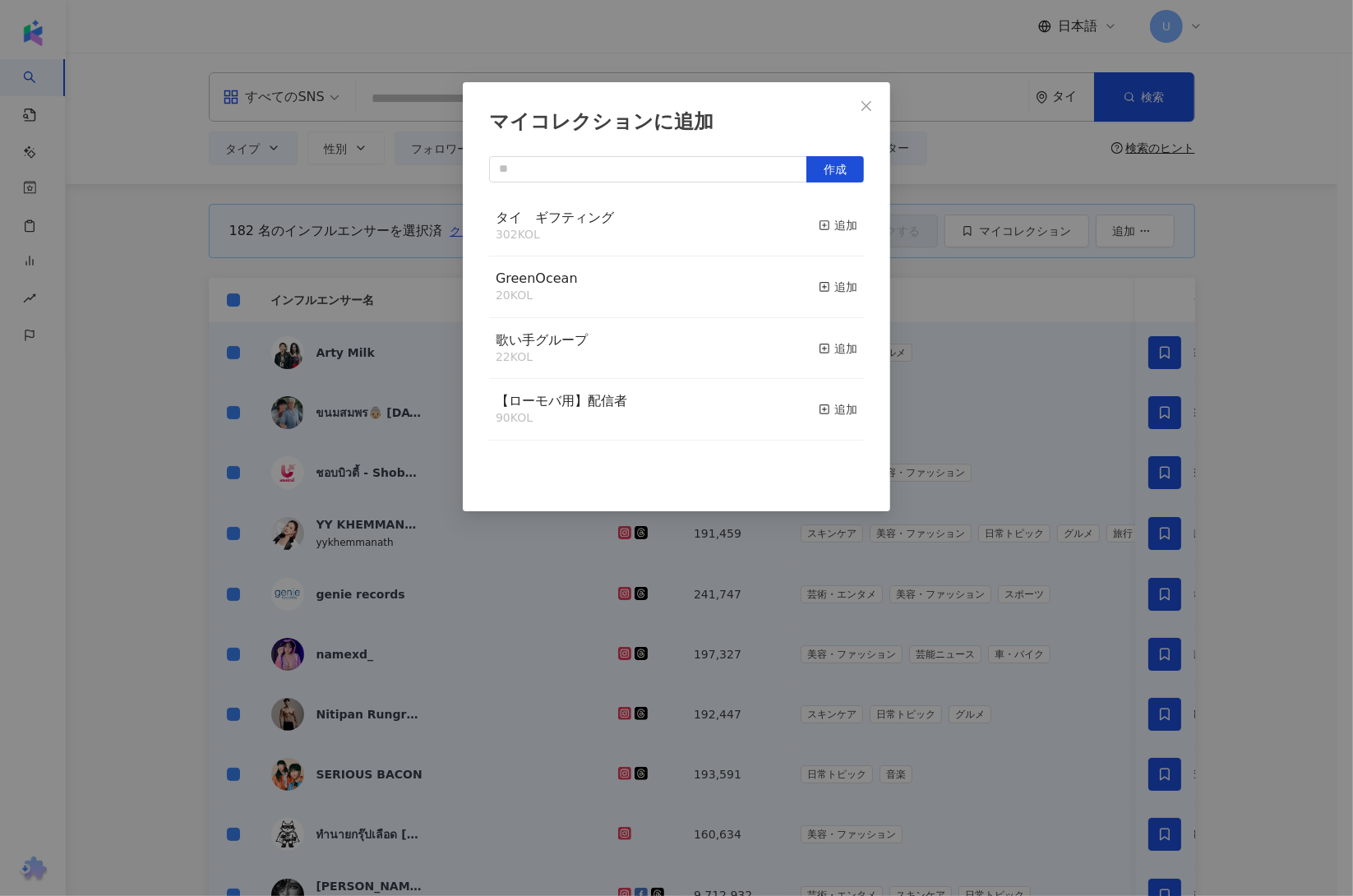
click at [1292, 348] on div "マイコレクションに追加 作成 タイ　ギフティング 302 KOL 追加 GreenOcean 20 KOL 追加 歌い手グループ 22 KOL 追加 【ローモ…" at bounding box center [676, 448] width 1353 height 896
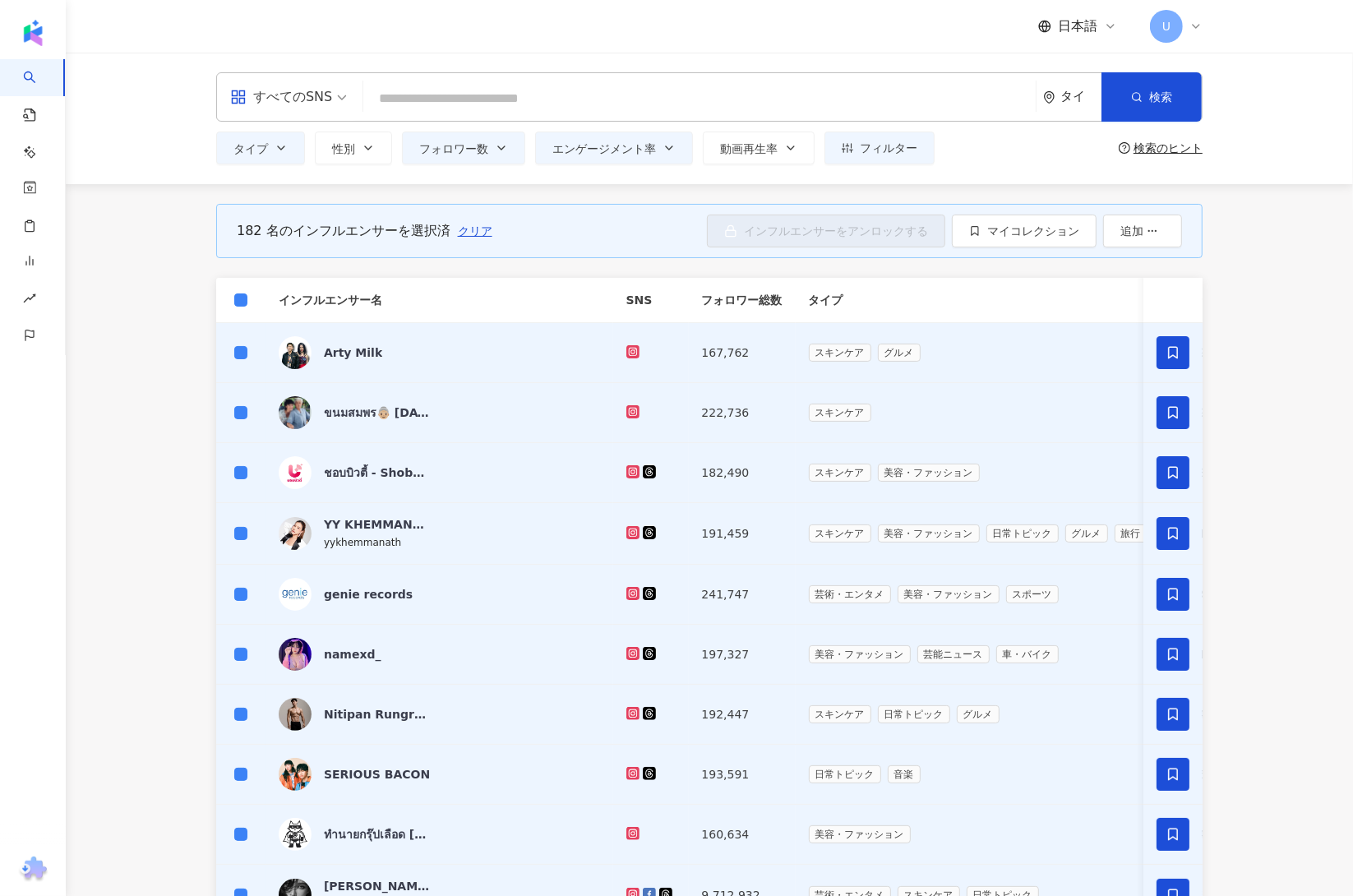
scroll to position [423, 0]
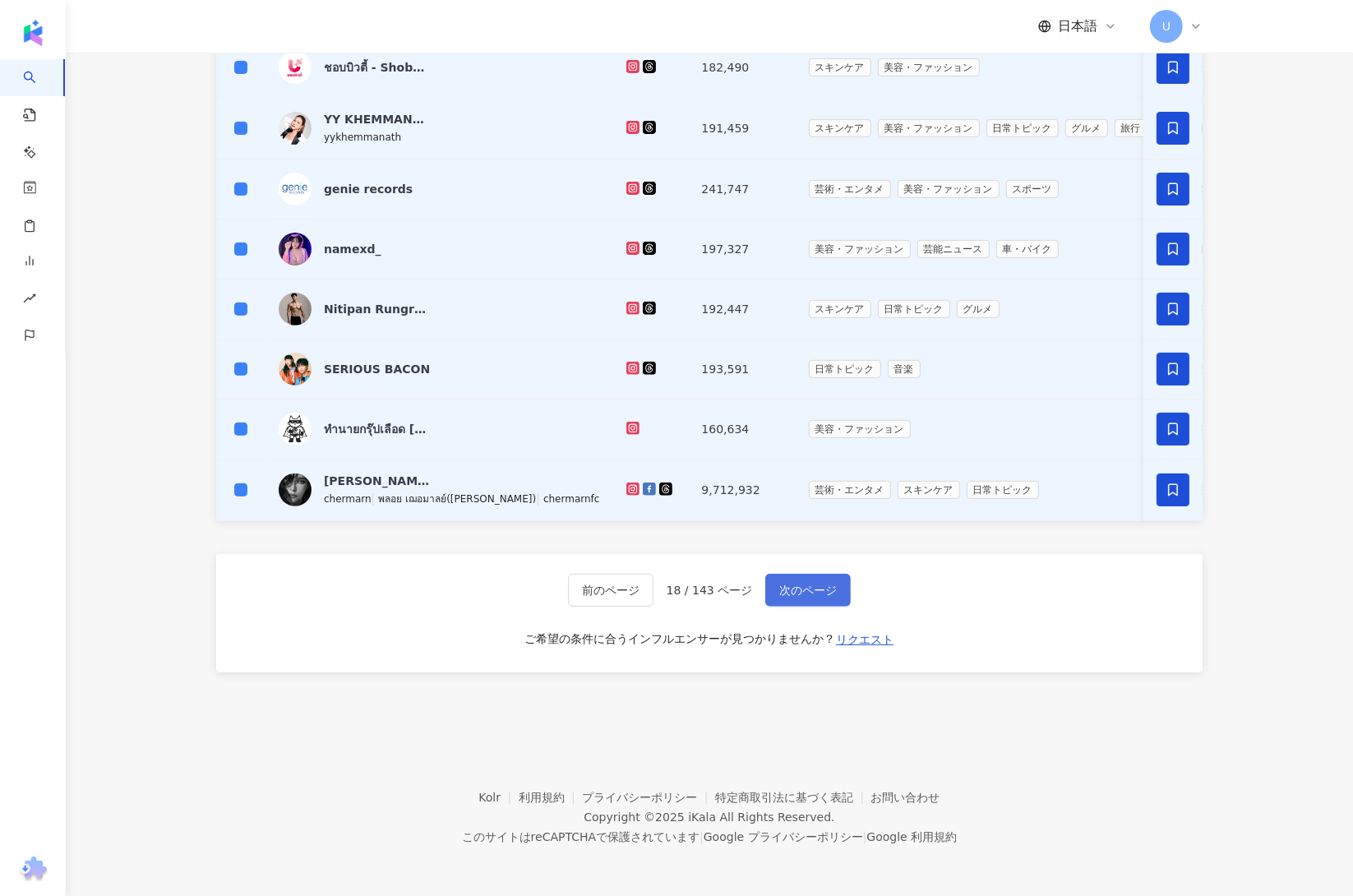
click at [806, 590] on span "次のページ" at bounding box center [808, 590] width 58 height 13
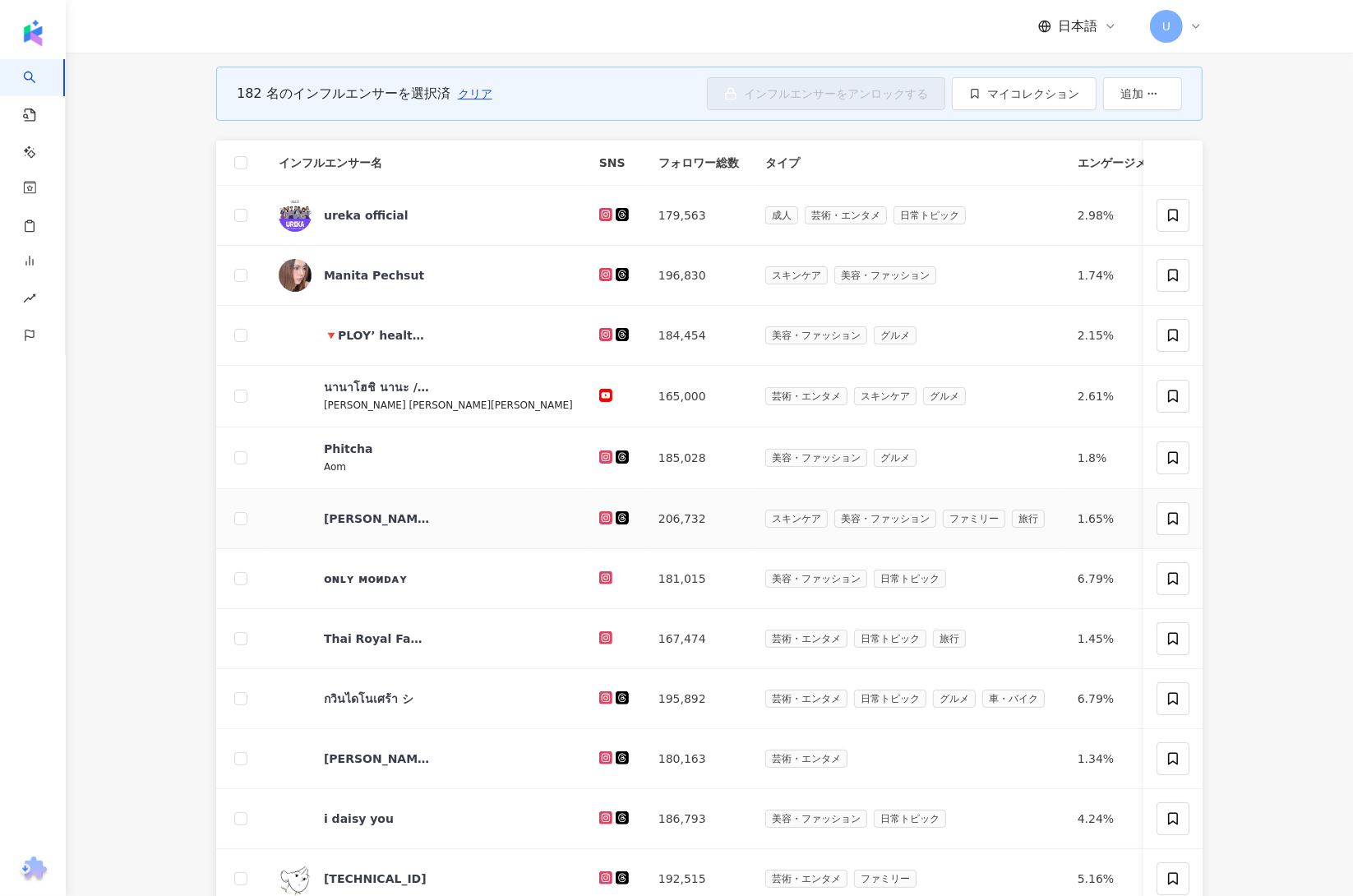
scroll to position [0, 0]
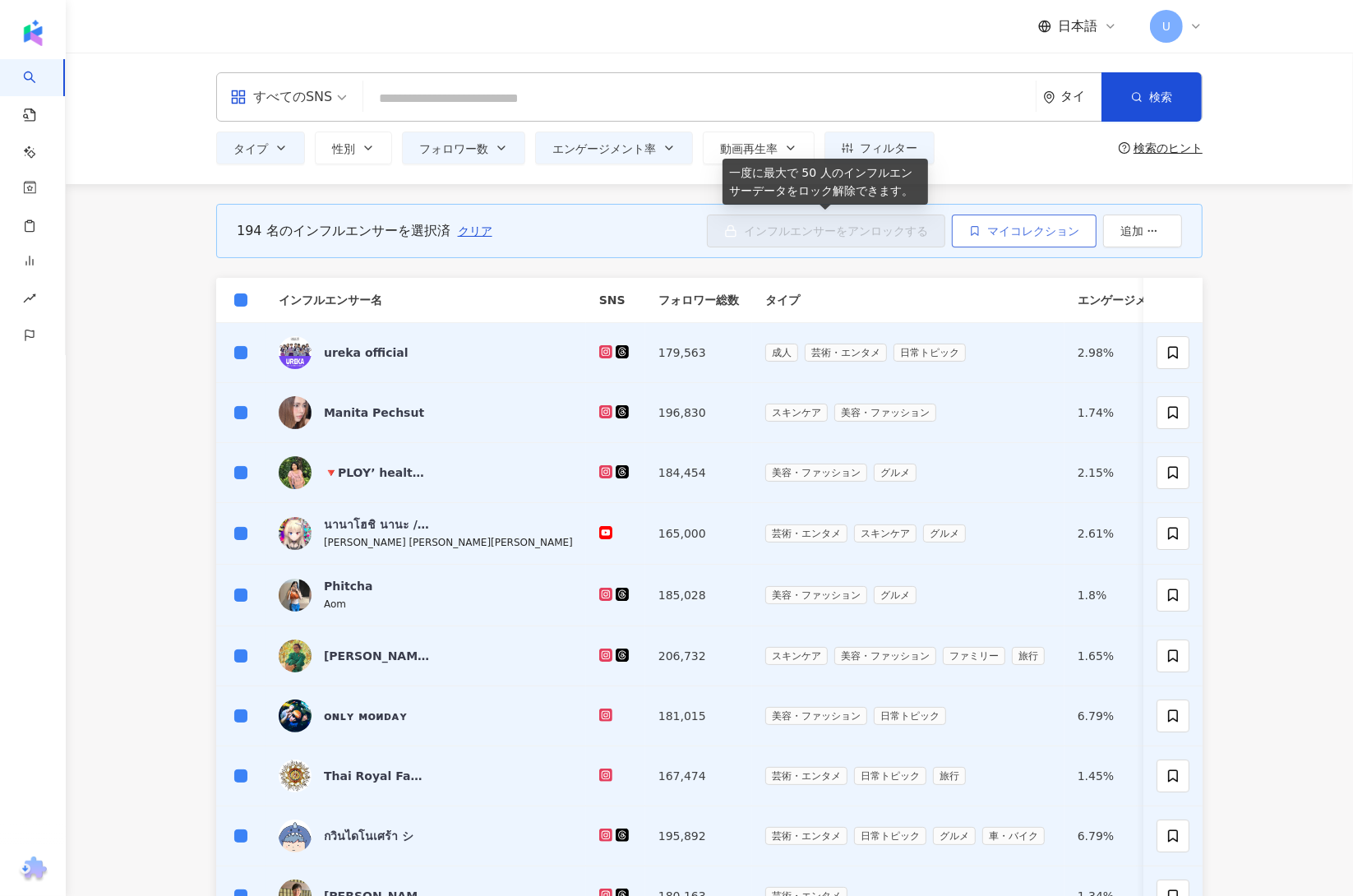
click at [975, 238] on button "マイコレクション" at bounding box center [1024, 231] width 145 height 33
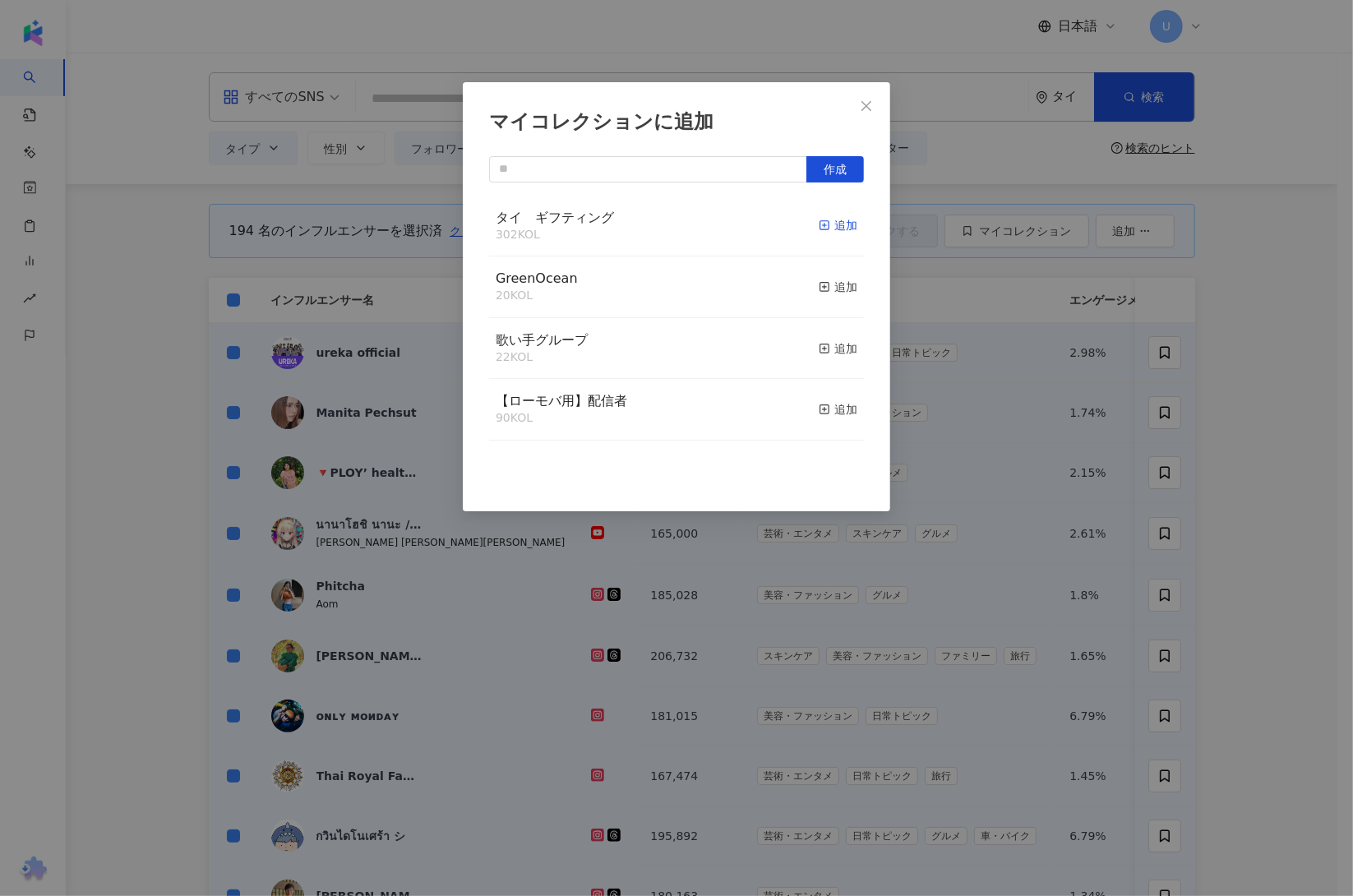
click at [820, 223] on div "追加" at bounding box center [838, 225] width 38 height 18
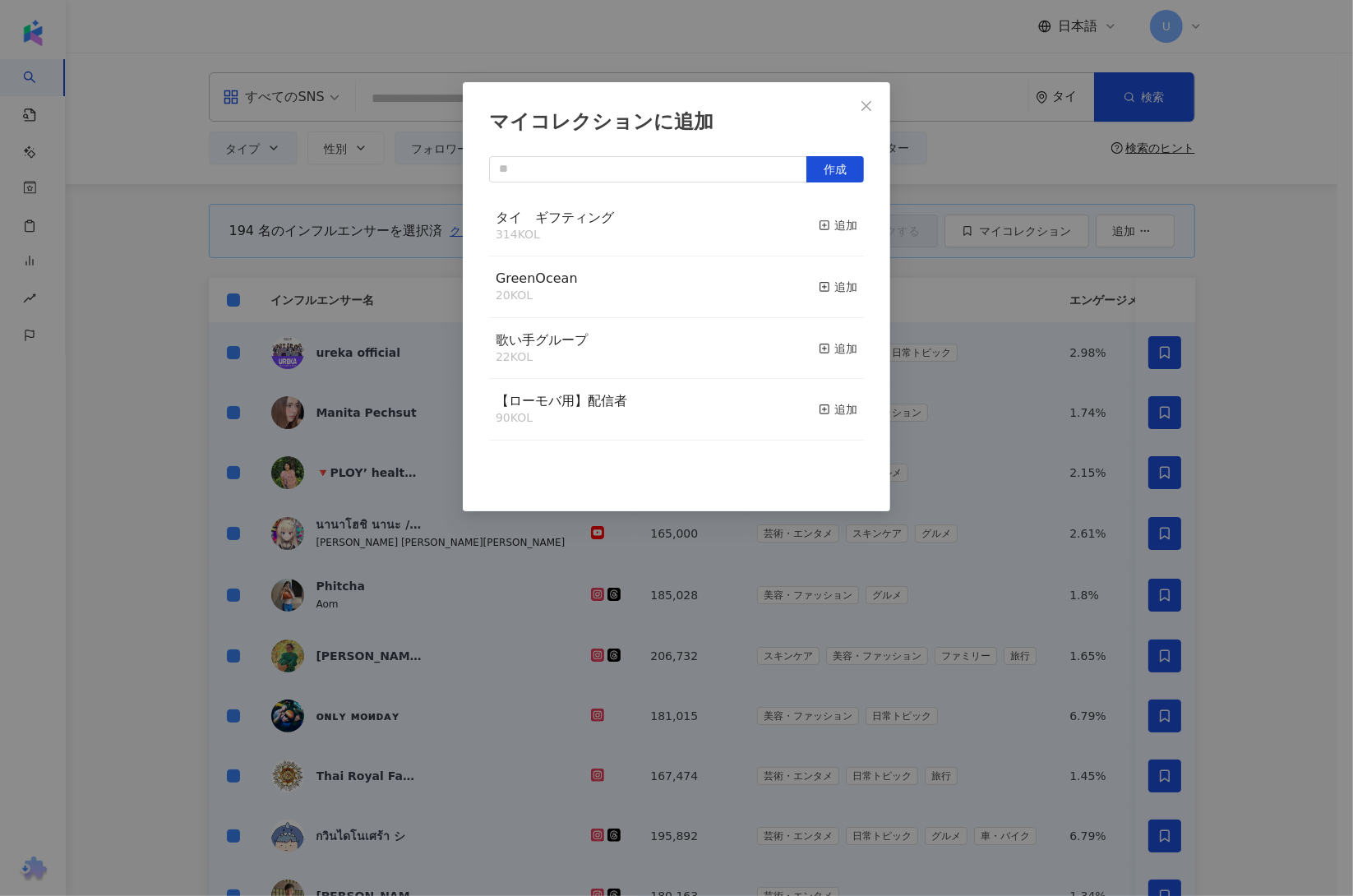
click at [1243, 451] on div "マイコレクションに追加 作成 タイ　ギフティング 314 KOL 追加 GreenOcean 20 KOL 追加 歌い手グループ 22 KOL 追加 【ローモ…" at bounding box center [676, 448] width 1353 height 896
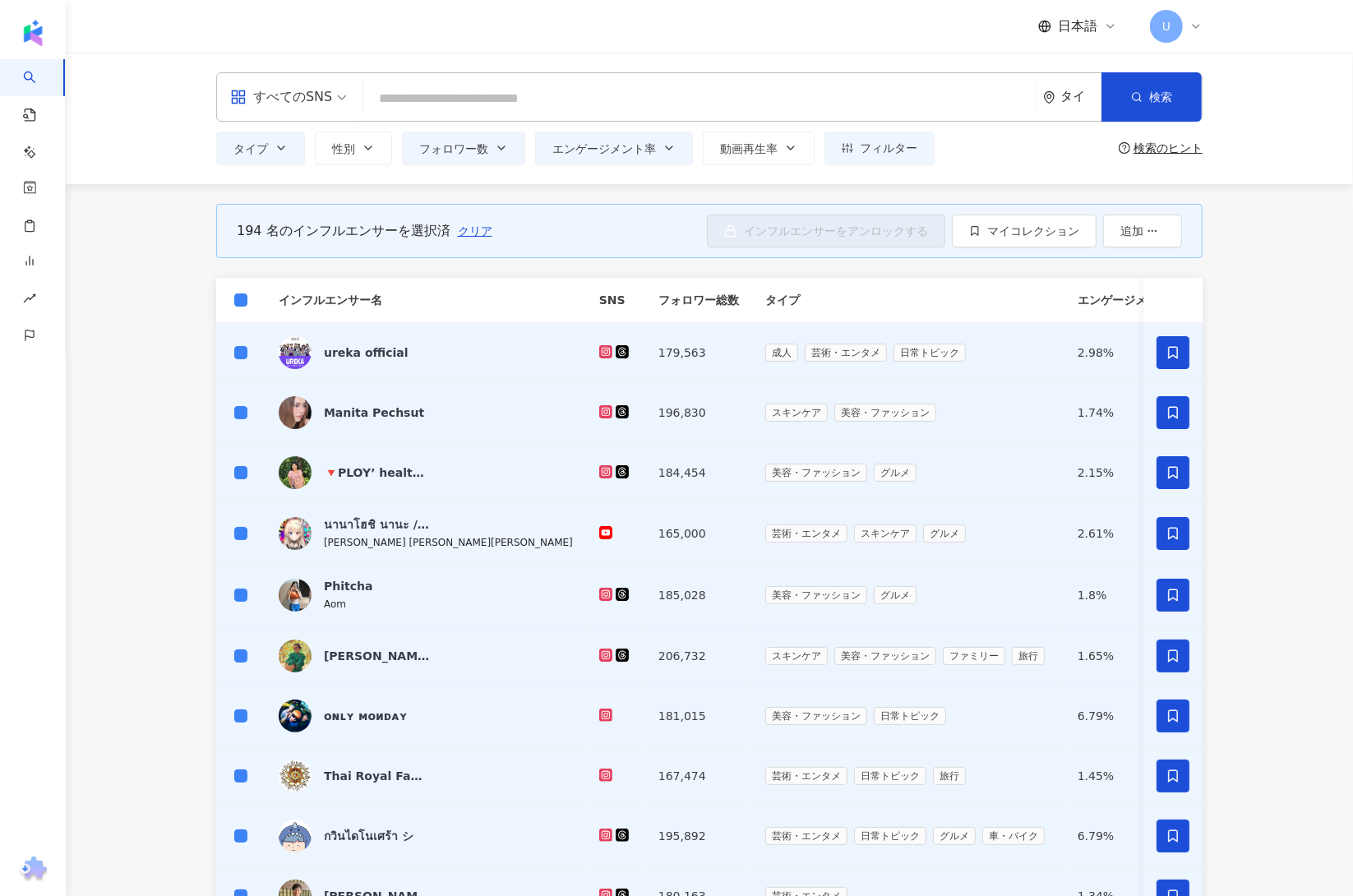
scroll to position [351, 0]
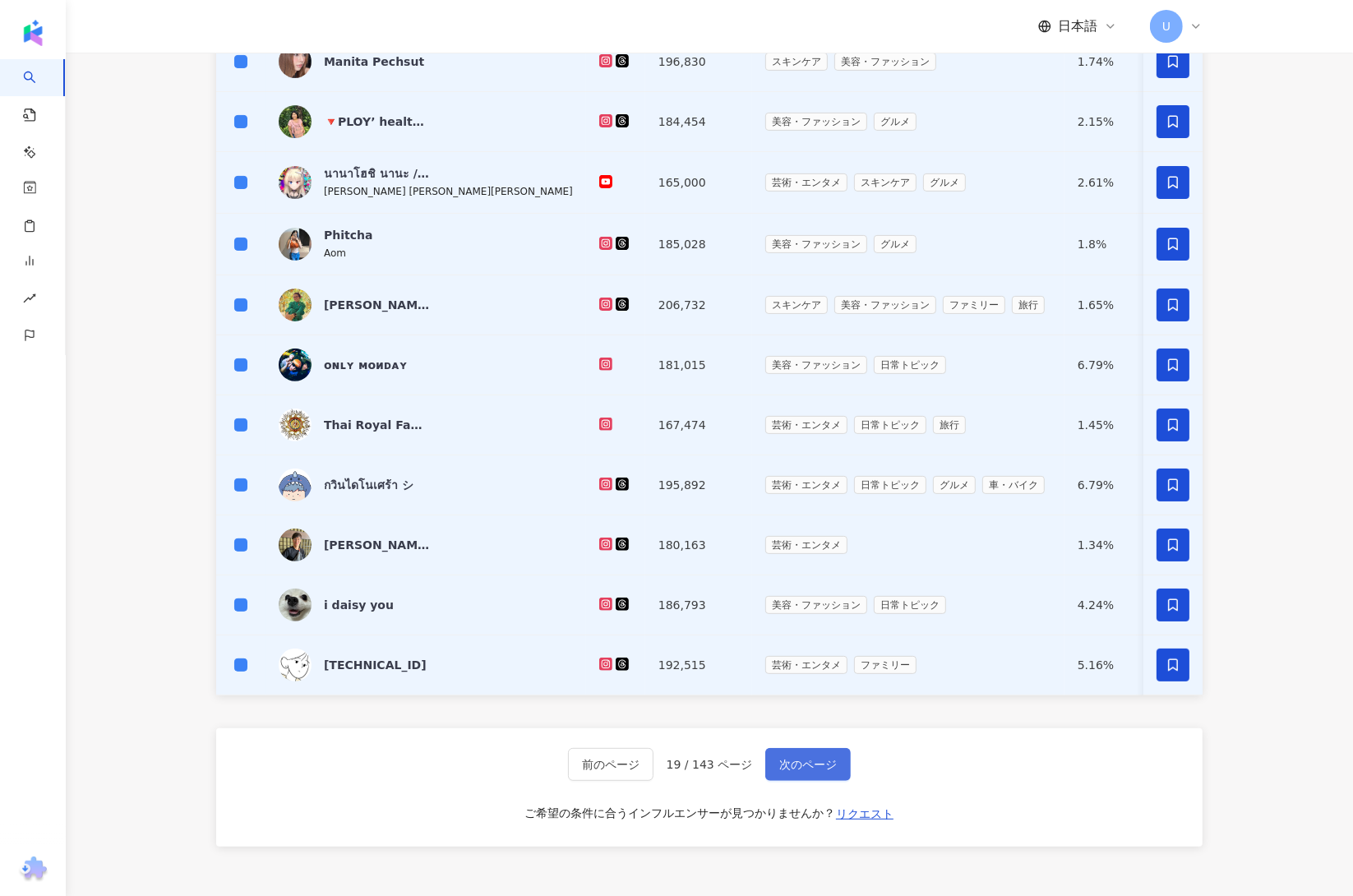
click at [827, 771] on span "次のページ" at bounding box center [808, 764] width 58 height 13
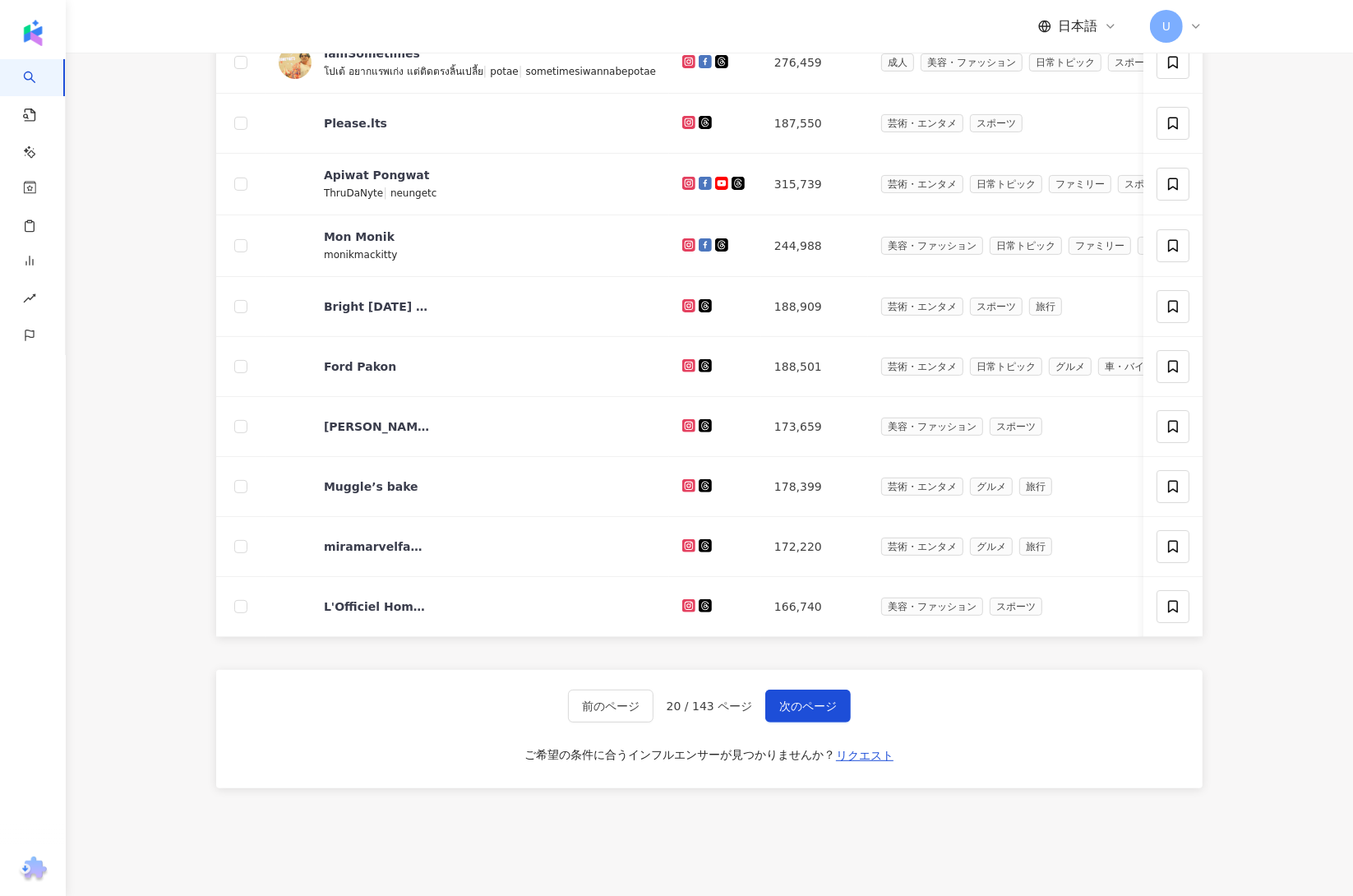
scroll to position [0, 0]
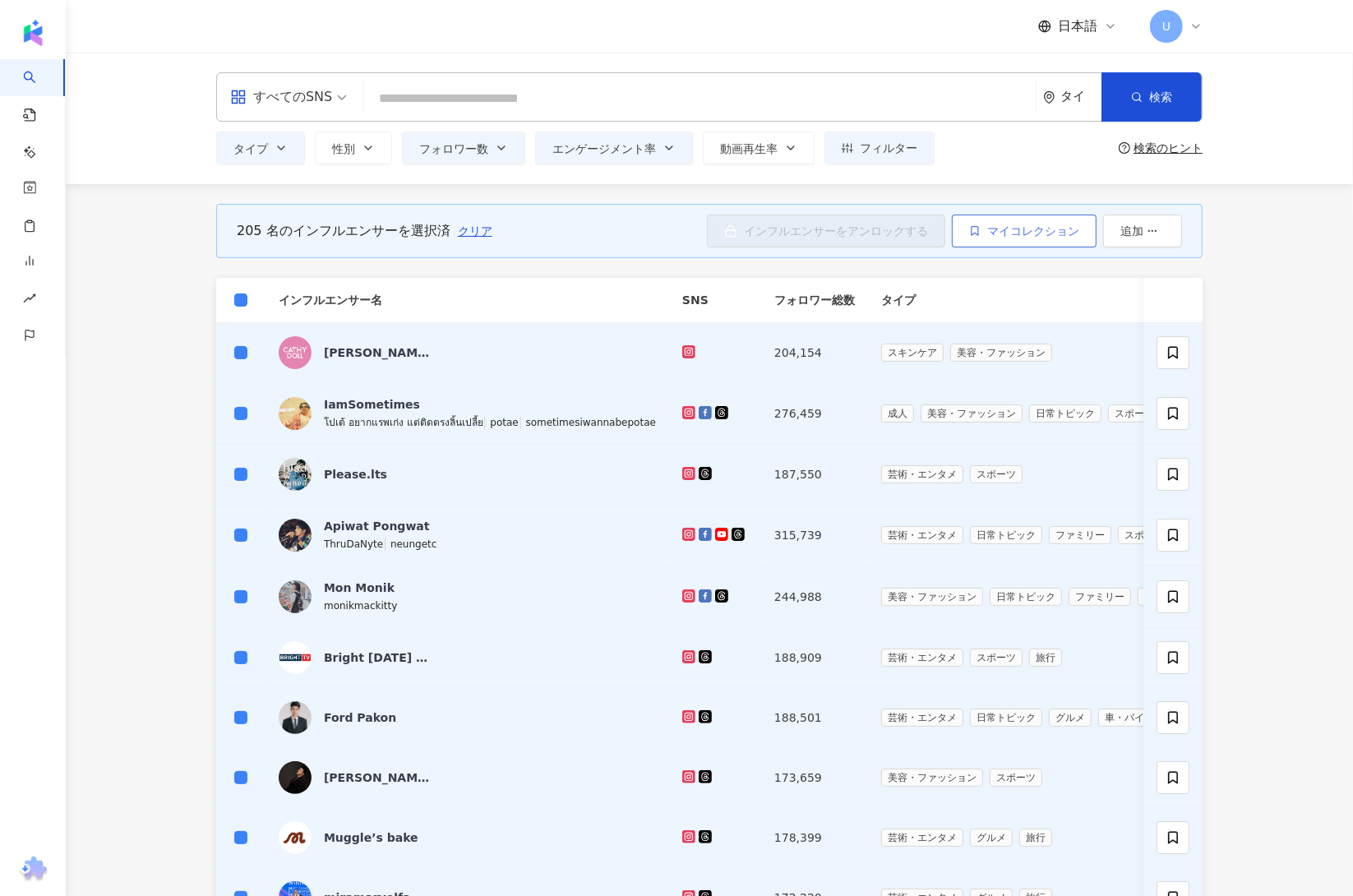
click at [993, 229] on span "マイコレクション" at bounding box center [1033, 231] width 92 height 13
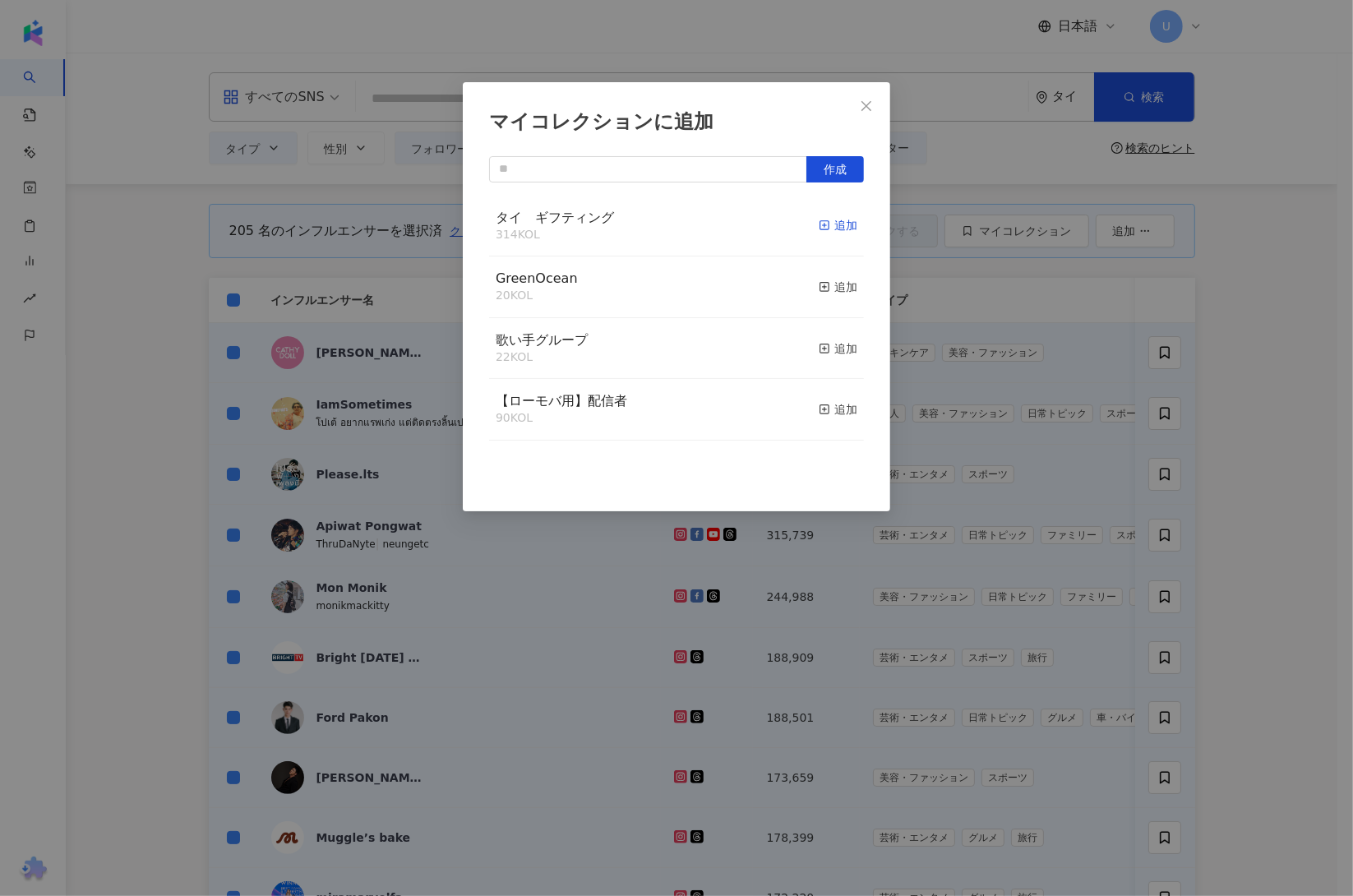
click at [819, 225] on div "追加" at bounding box center [838, 225] width 38 height 18
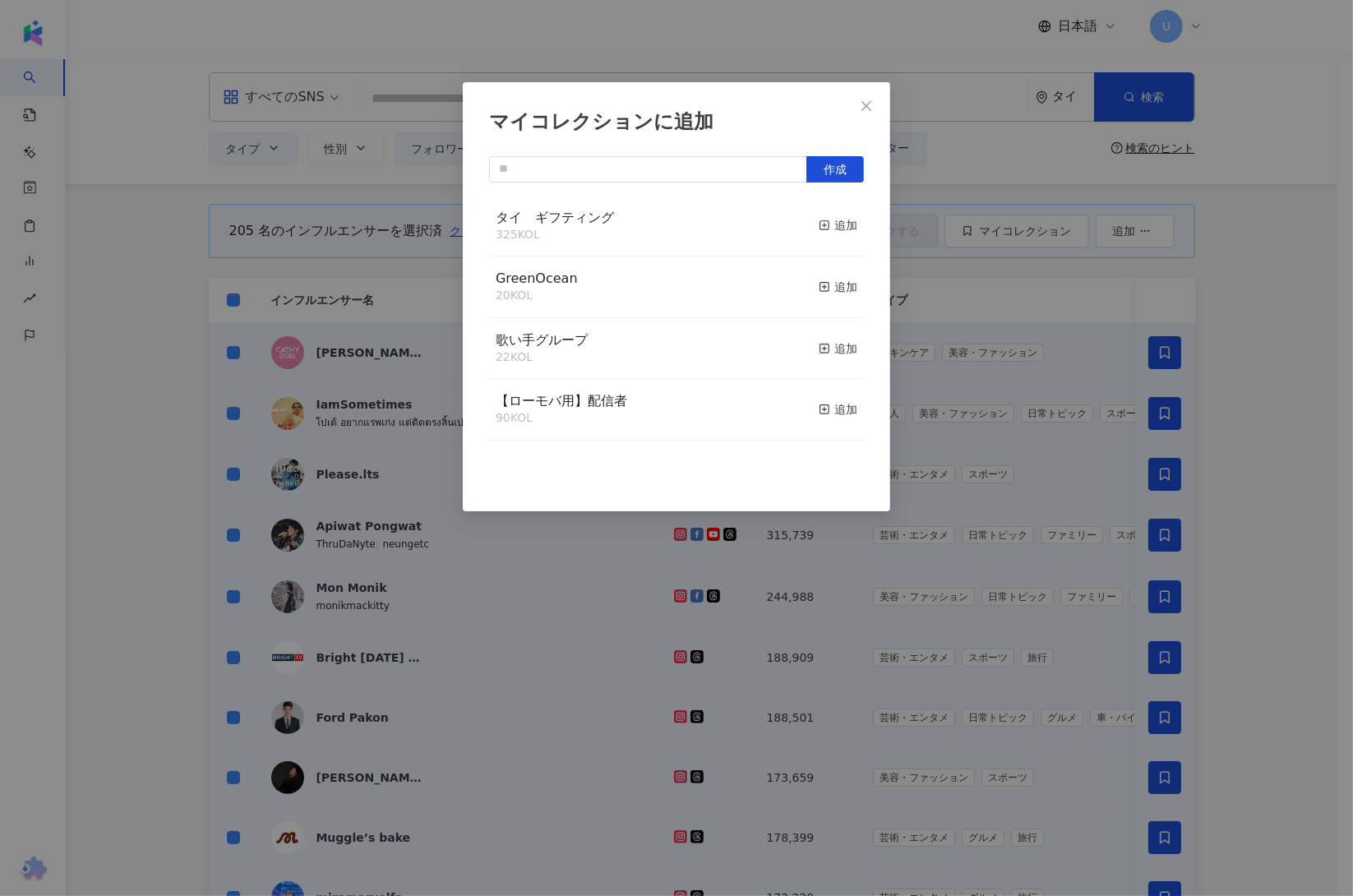
click at [1272, 533] on div "マイコレクションに追加 作成 タイ　ギフティング 325 KOL 追加 GreenOcean 20 KOL 追加 歌い手グループ 22 KOL 追加 【ローモ…" at bounding box center [676, 448] width 1353 height 896
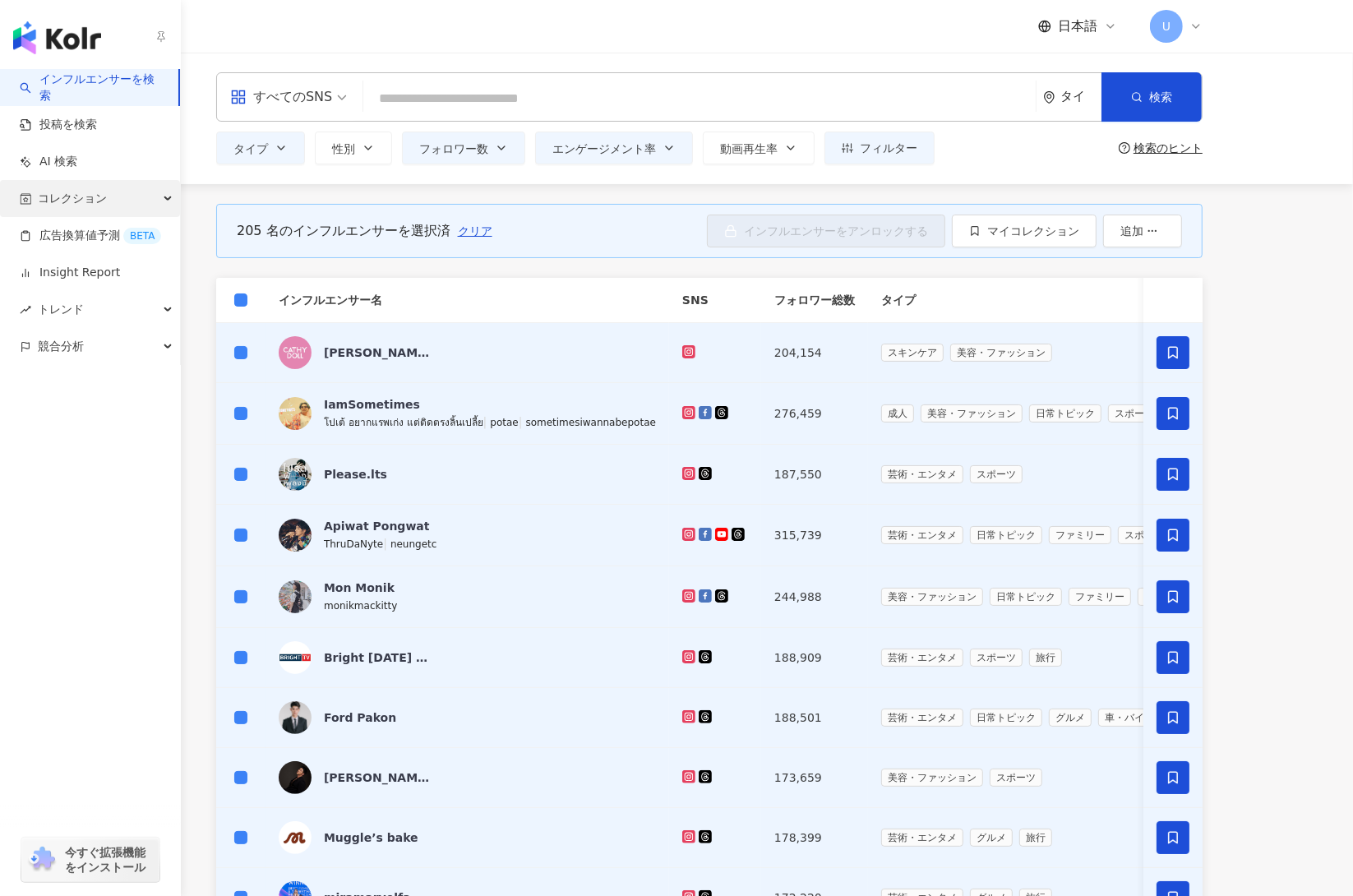
click at [60, 198] on span "コレクション" at bounding box center [72, 198] width 69 height 37
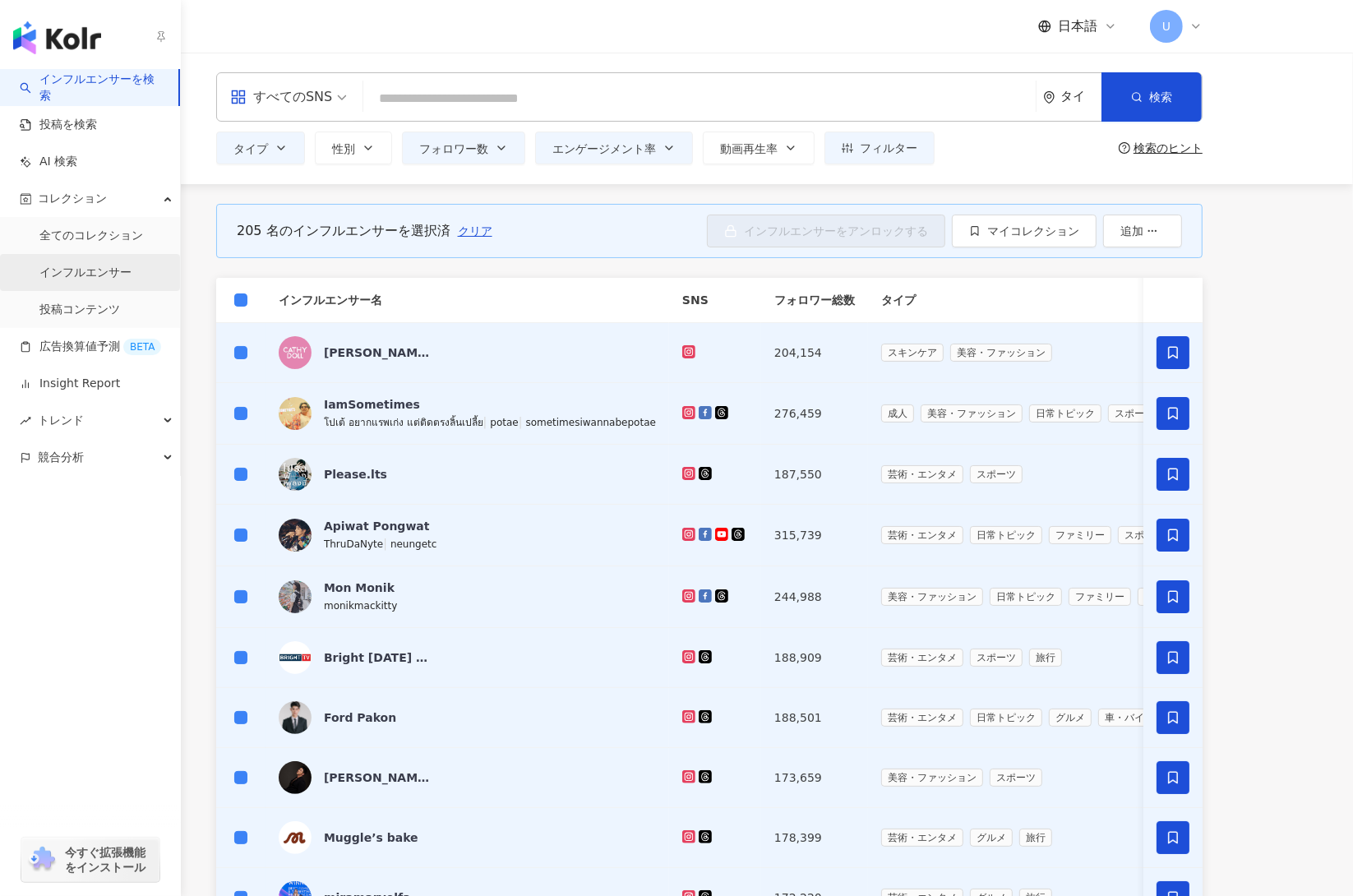
click at [81, 274] on link "インフルエンサー" at bounding box center [85, 273] width 92 height 17
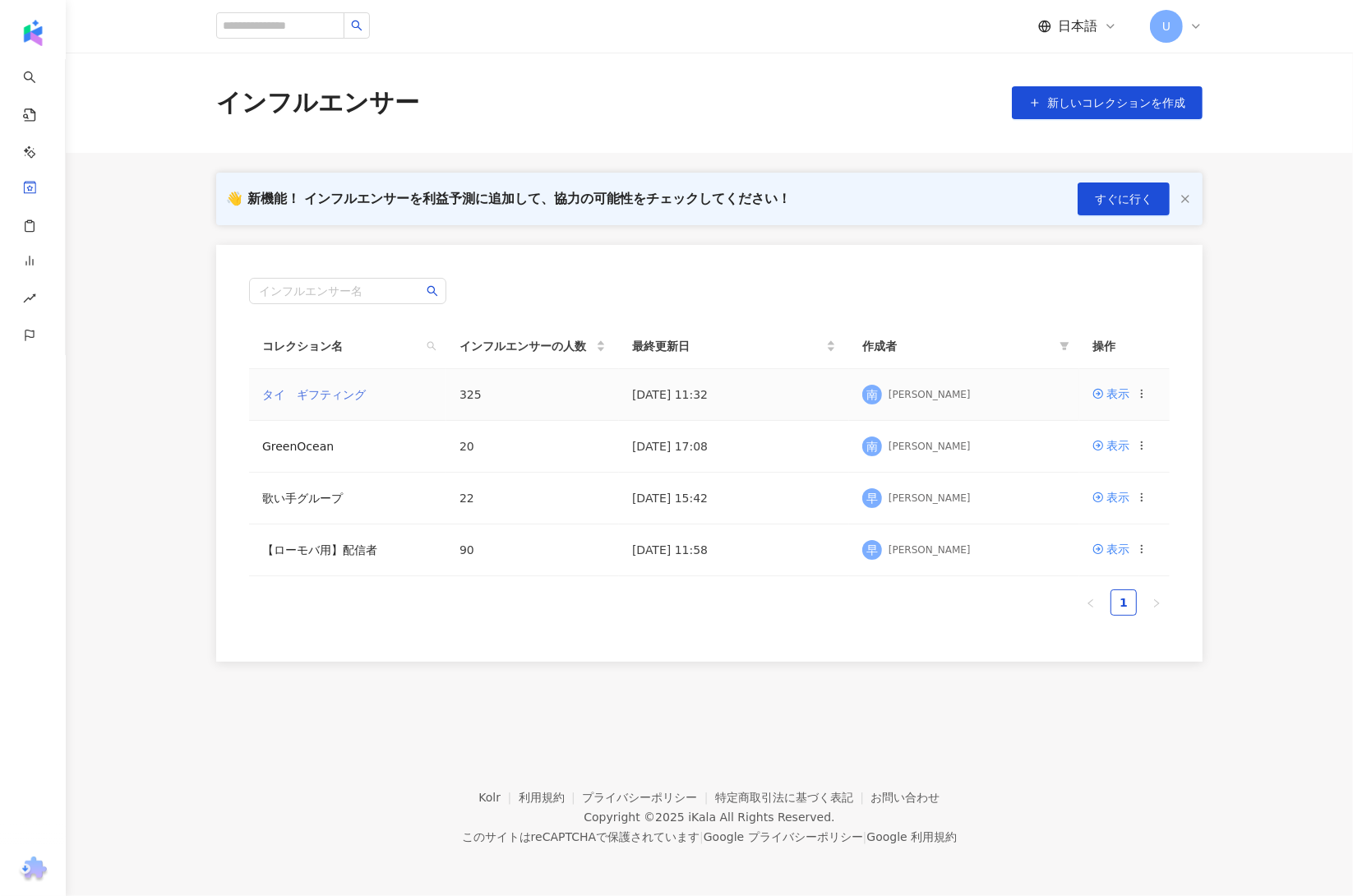
click at [335, 397] on link "タイ　ギフティング" at bounding box center [314, 394] width 104 height 13
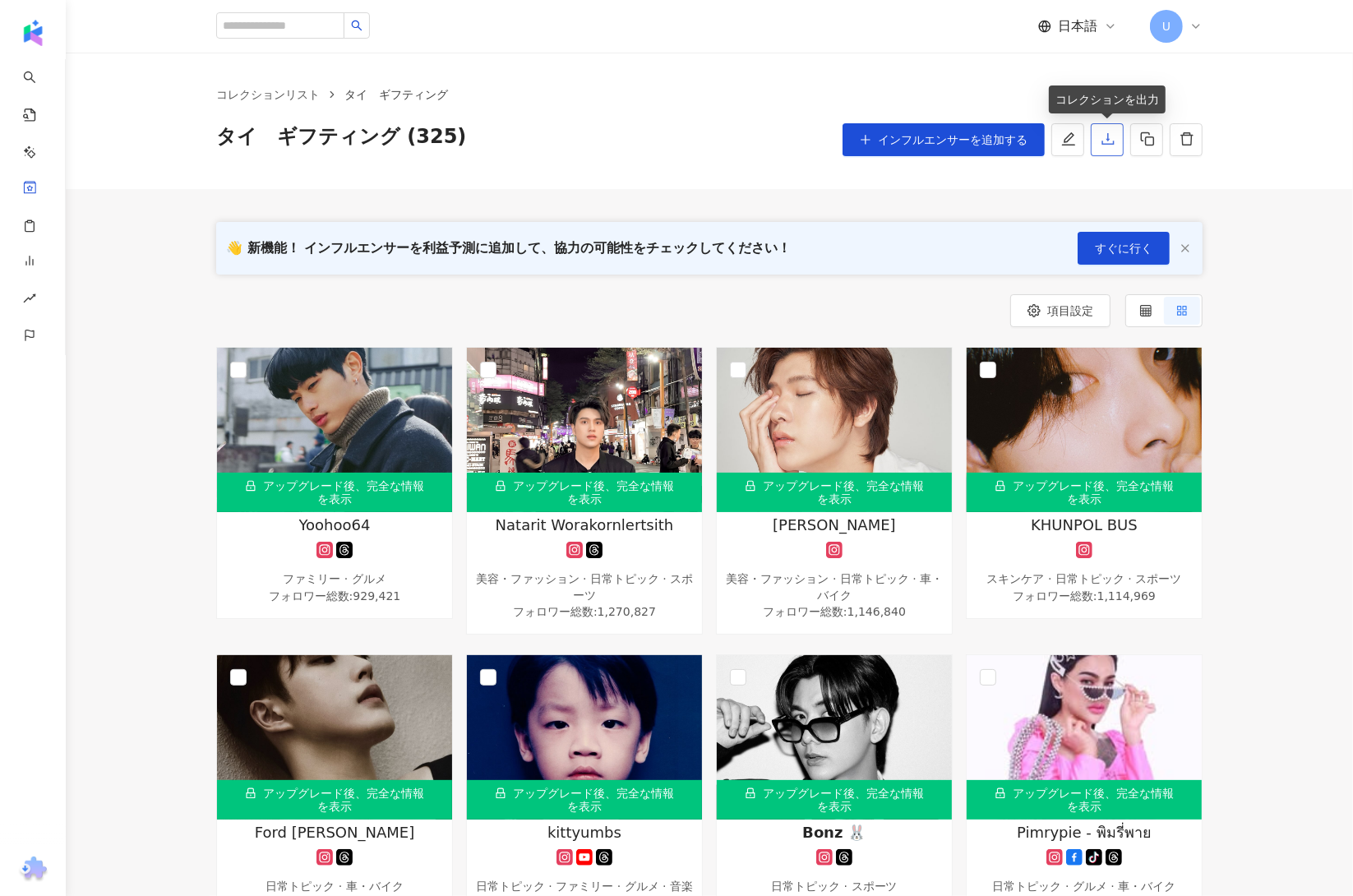
click at [1113, 142] on icon "download" at bounding box center [1107, 138] width 15 height 15
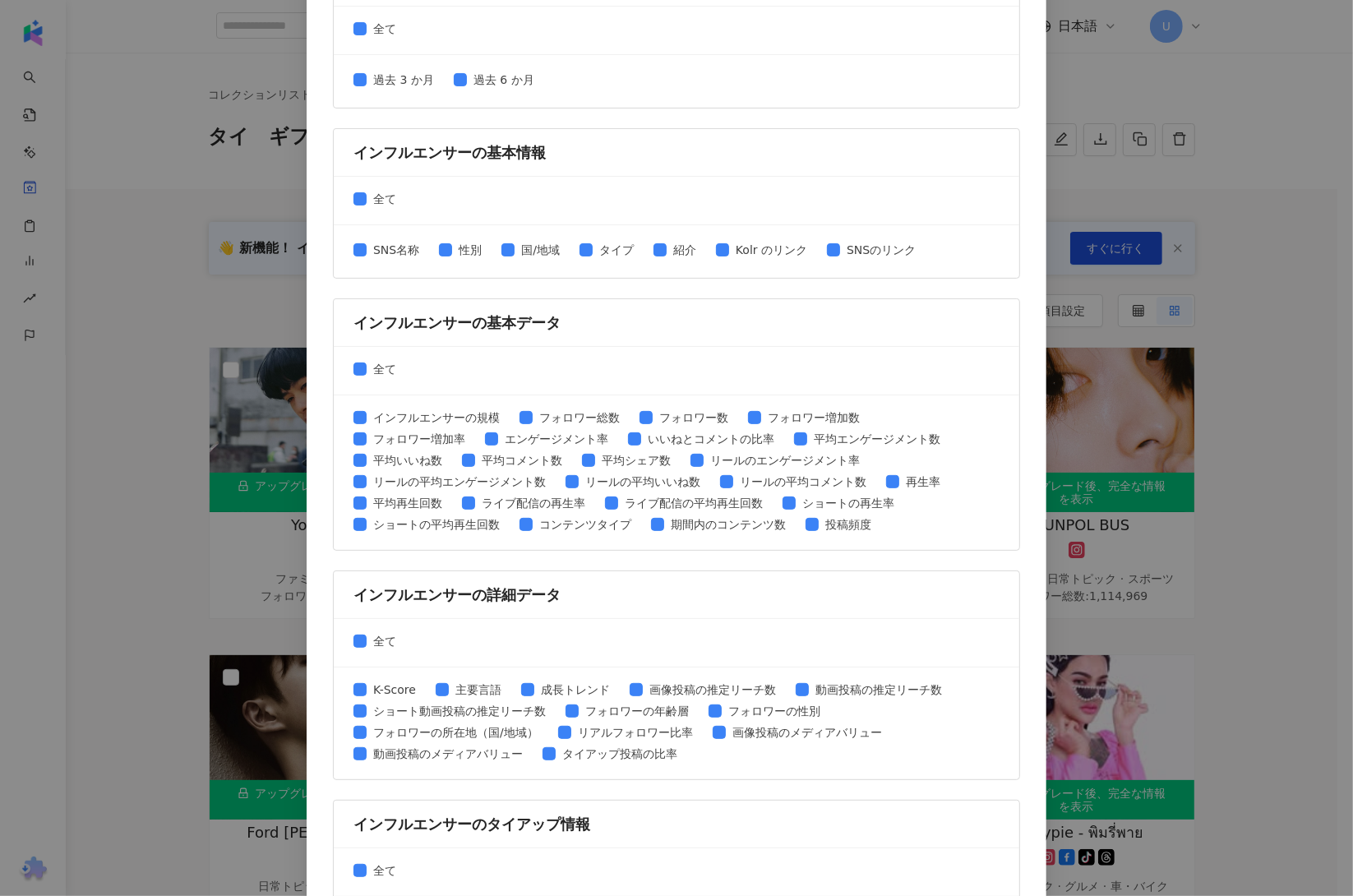
scroll to position [449, 0]
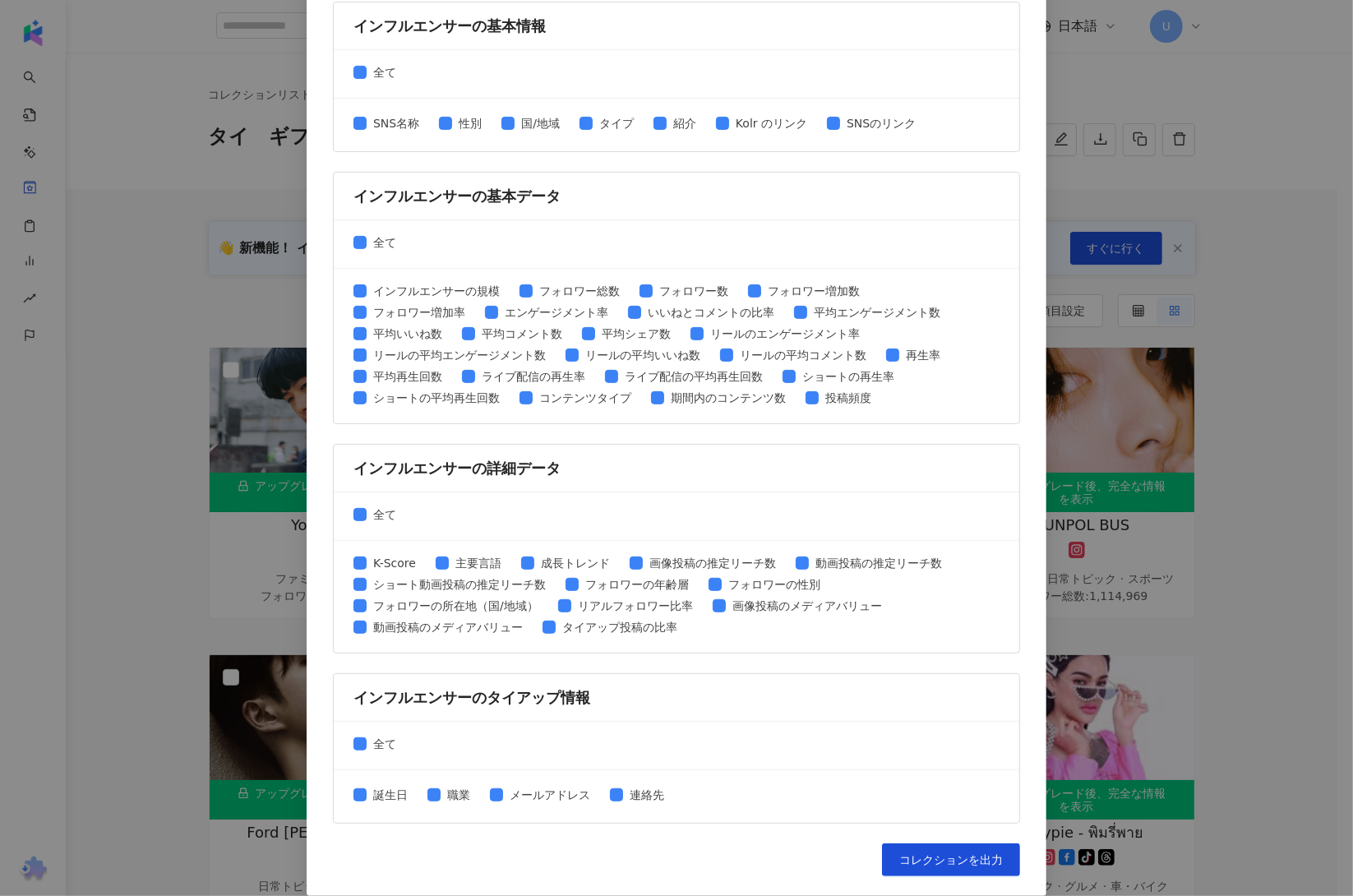
drag, startPoint x: 930, startPoint y: 853, endPoint x: 912, endPoint y: 837, distance: 24.1
click at [930, 853] on span "コレクションを出力" at bounding box center [951, 859] width 104 height 13
